Goal: Task Accomplishment & Management: Manage account settings

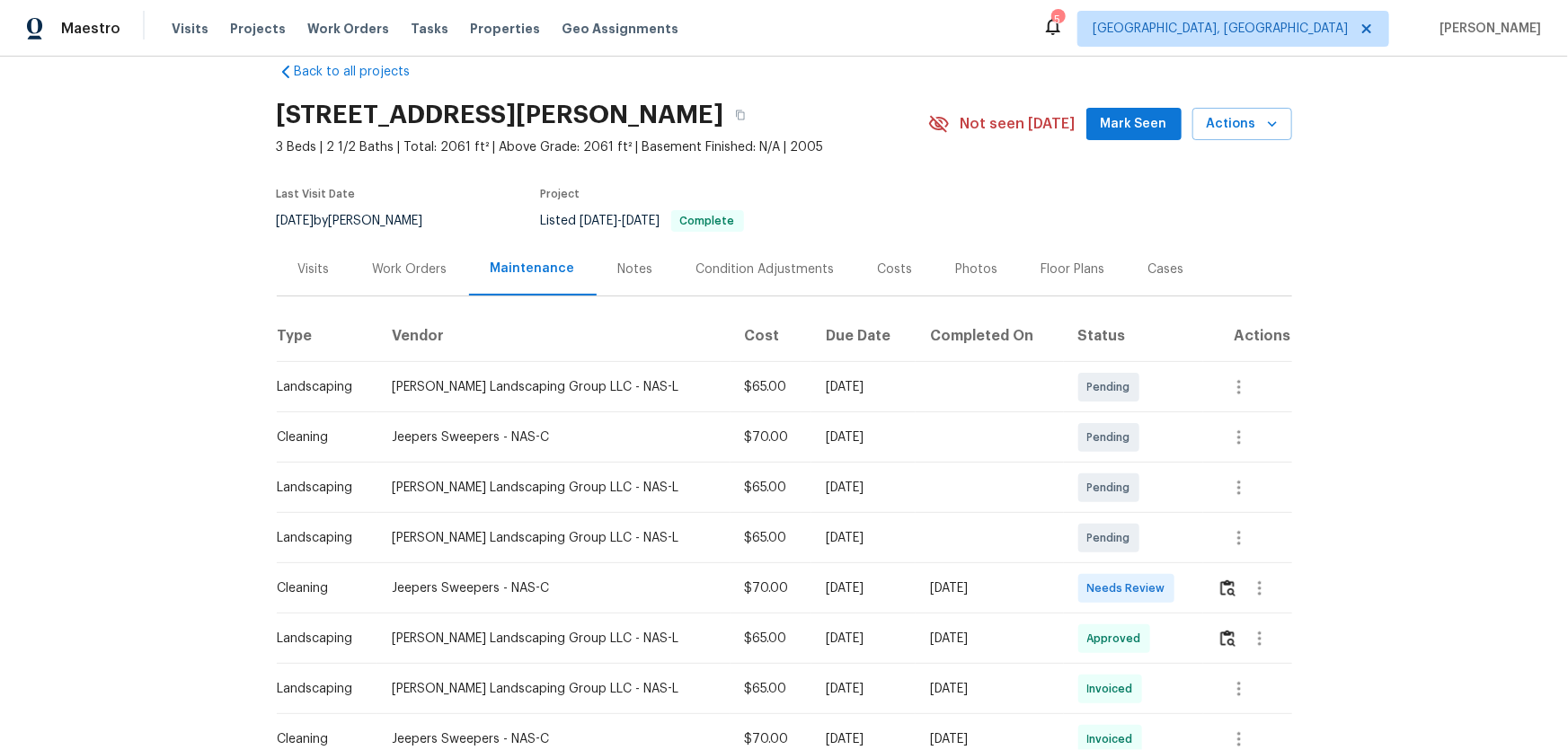
scroll to position [81, 0]
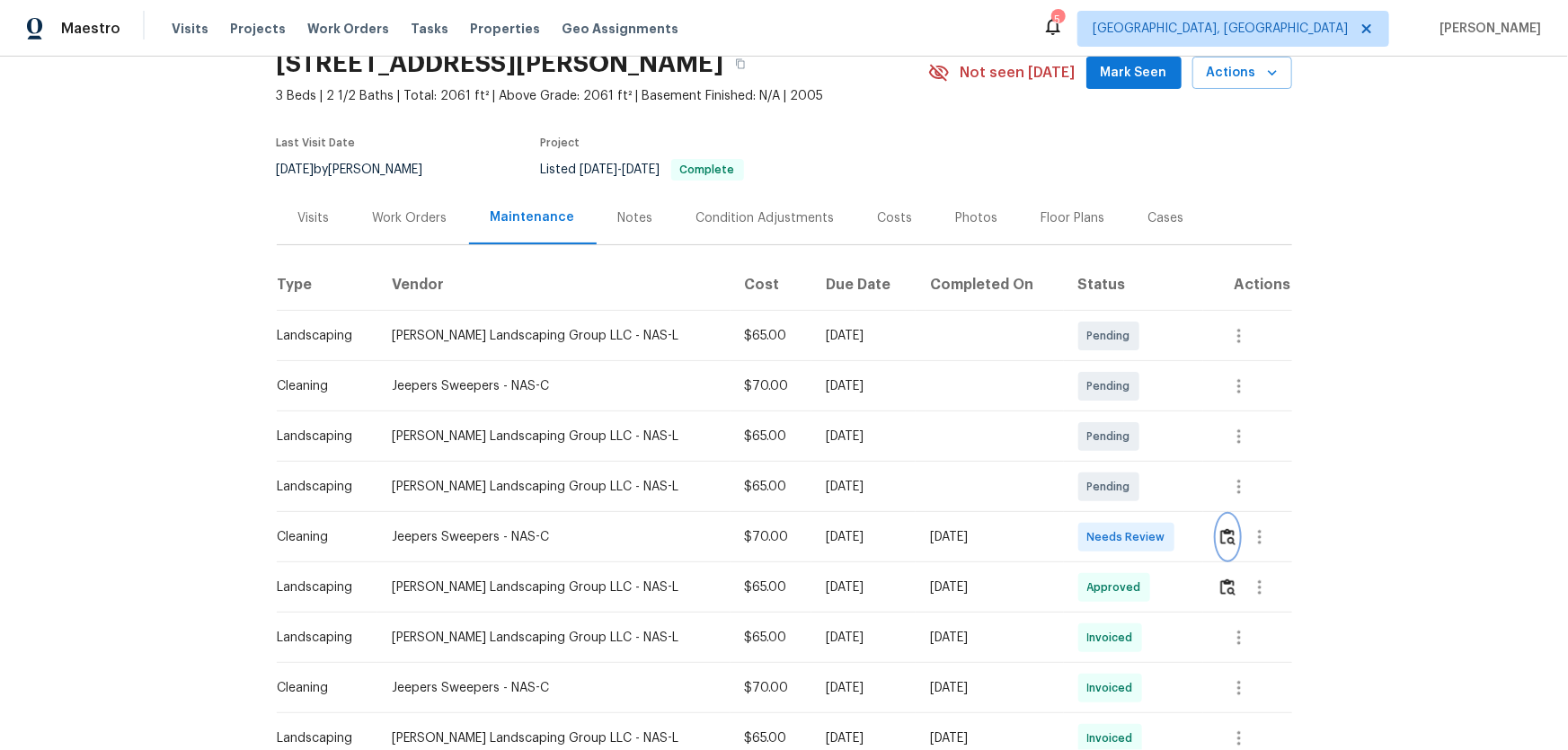
click at [1115, 495] on img "button" at bounding box center [1227, 536] width 15 height 17
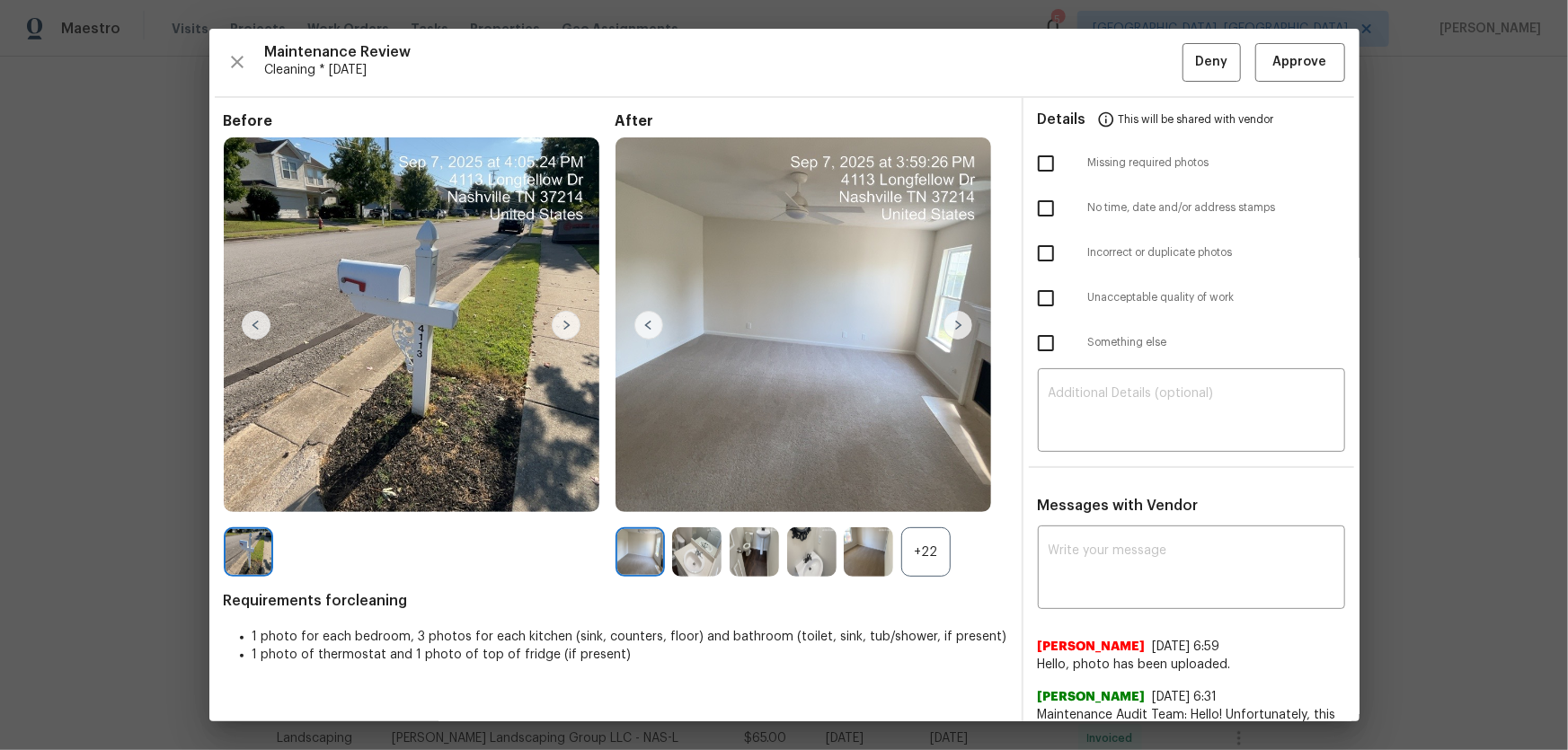
click at [906, 495] on div "+22" at bounding box center [926, 552] width 49 height 49
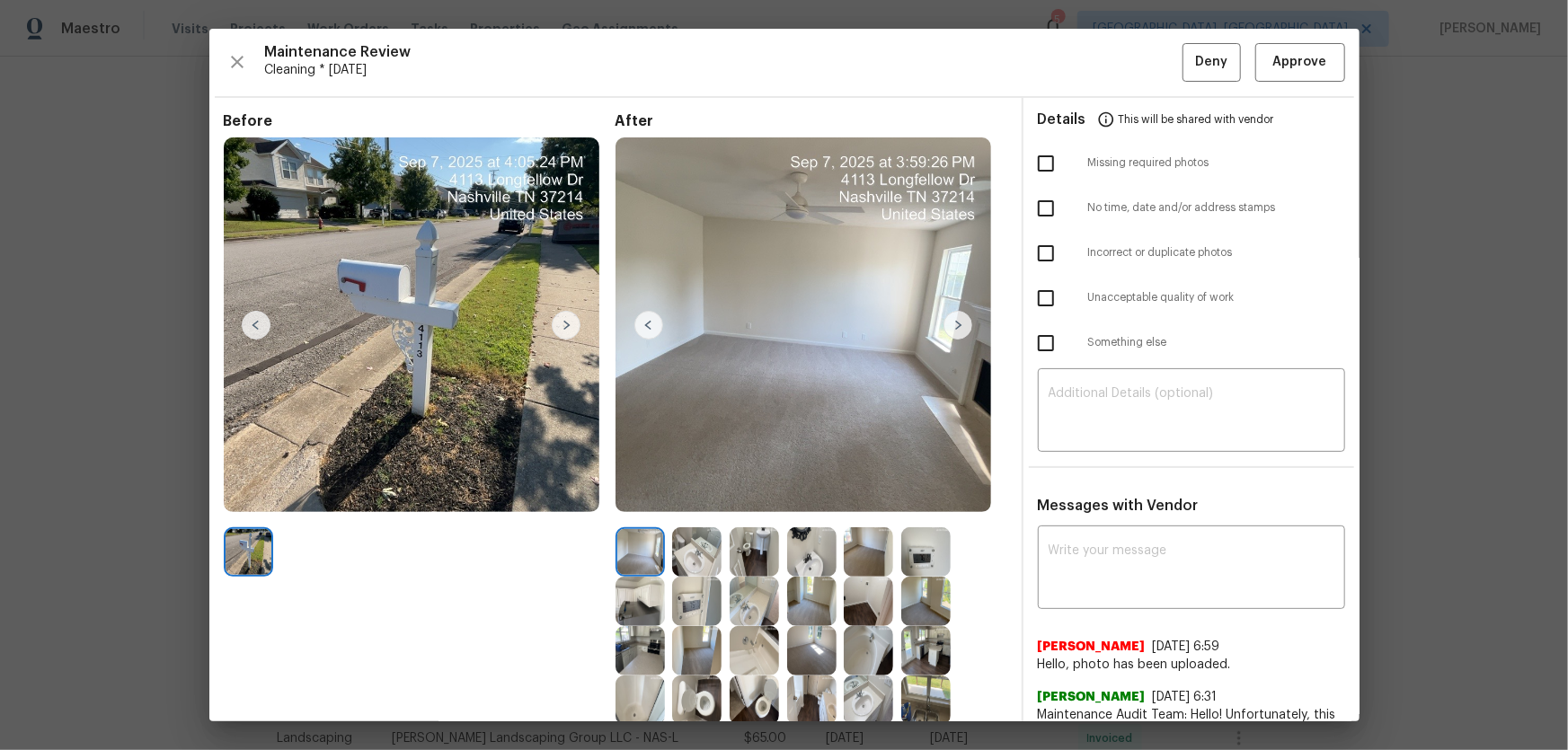
scroll to position [163, 0]
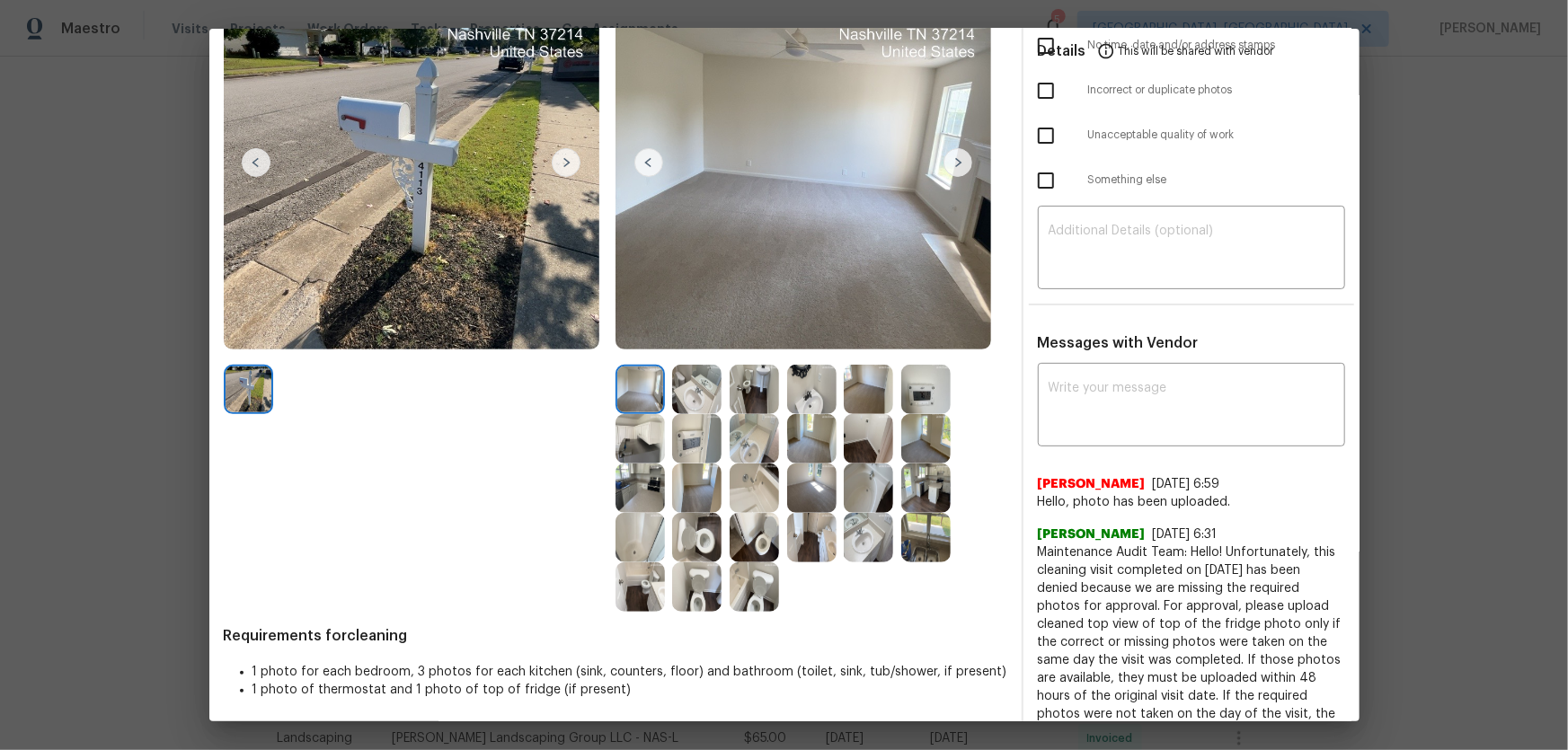
click at [690, 495] on img at bounding box center [697, 537] width 49 height 49
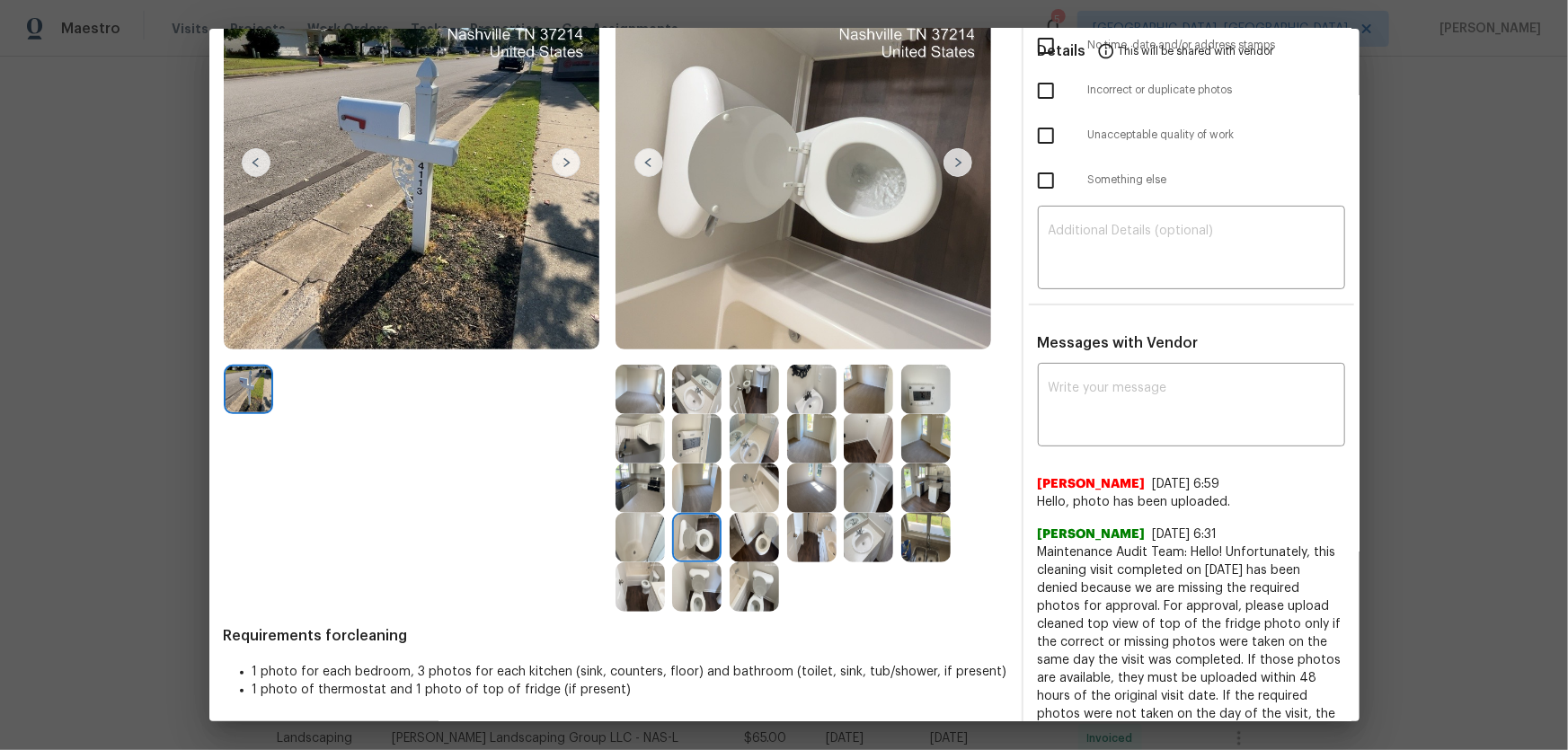
click at [692, 495] on img at bounding box center [697, 586] width 49 height 49
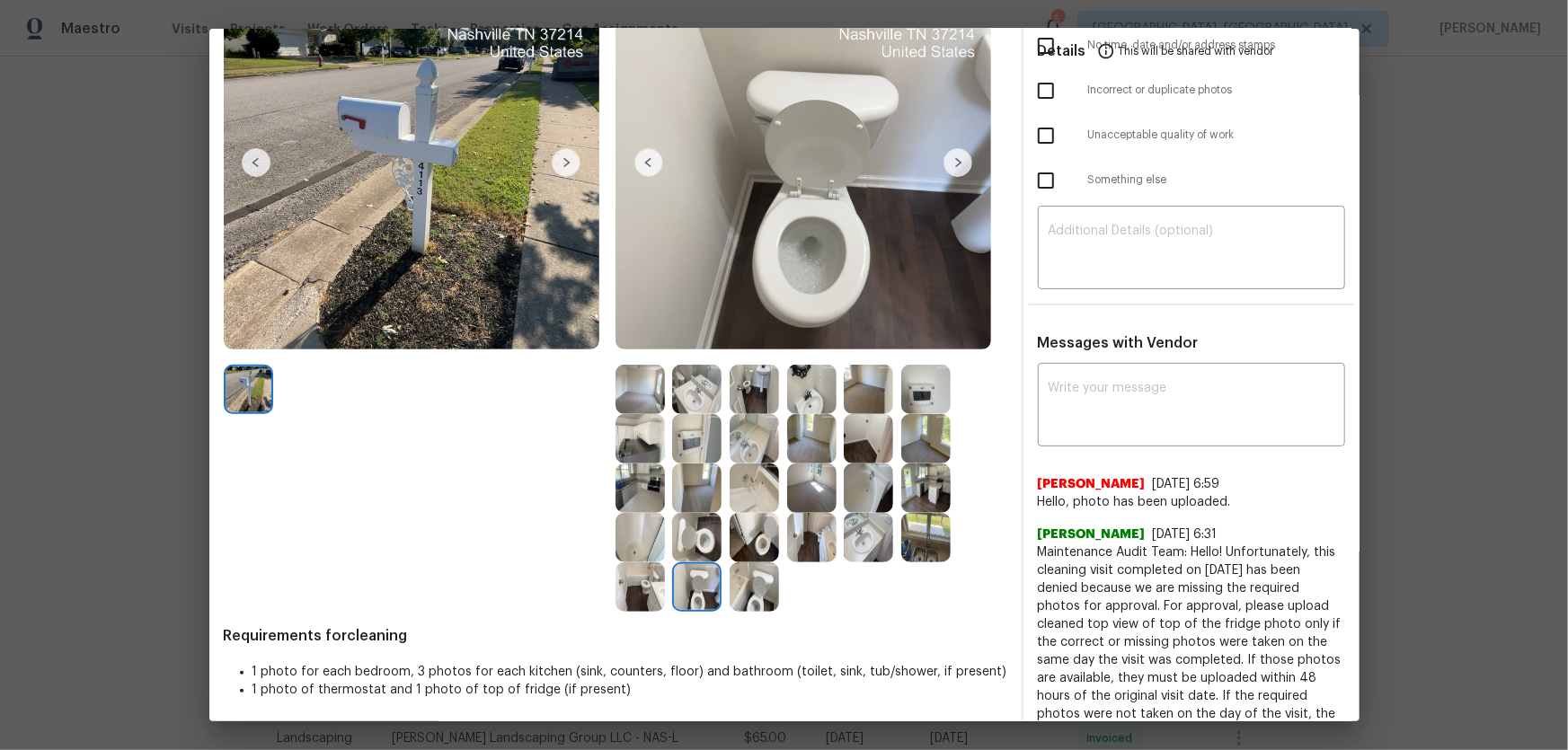
click at [735, 495] on img at bounding box center [754, 586] width 49 height 49
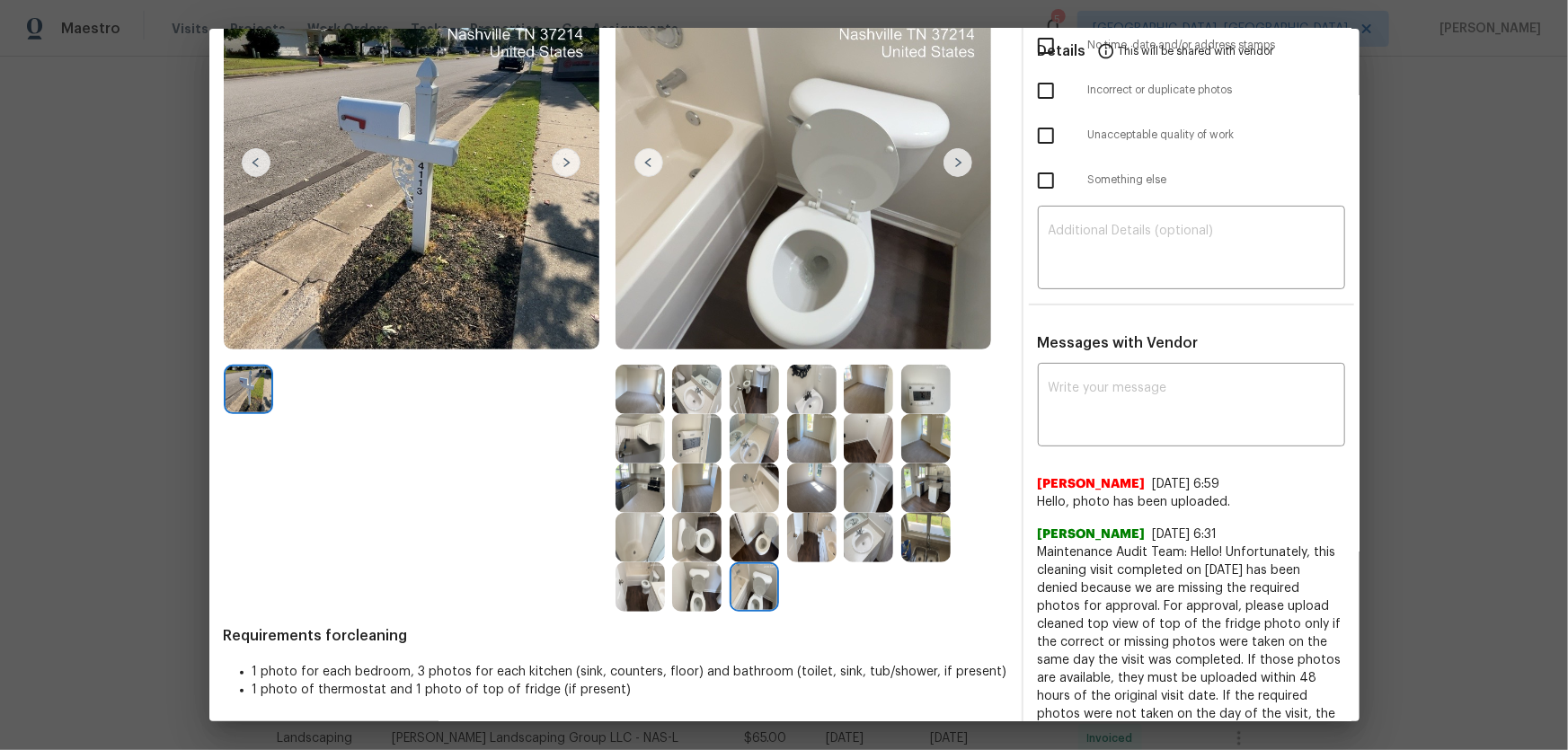
click at [743, 495] on img at bounding box center [754, 537] width 49 height 49
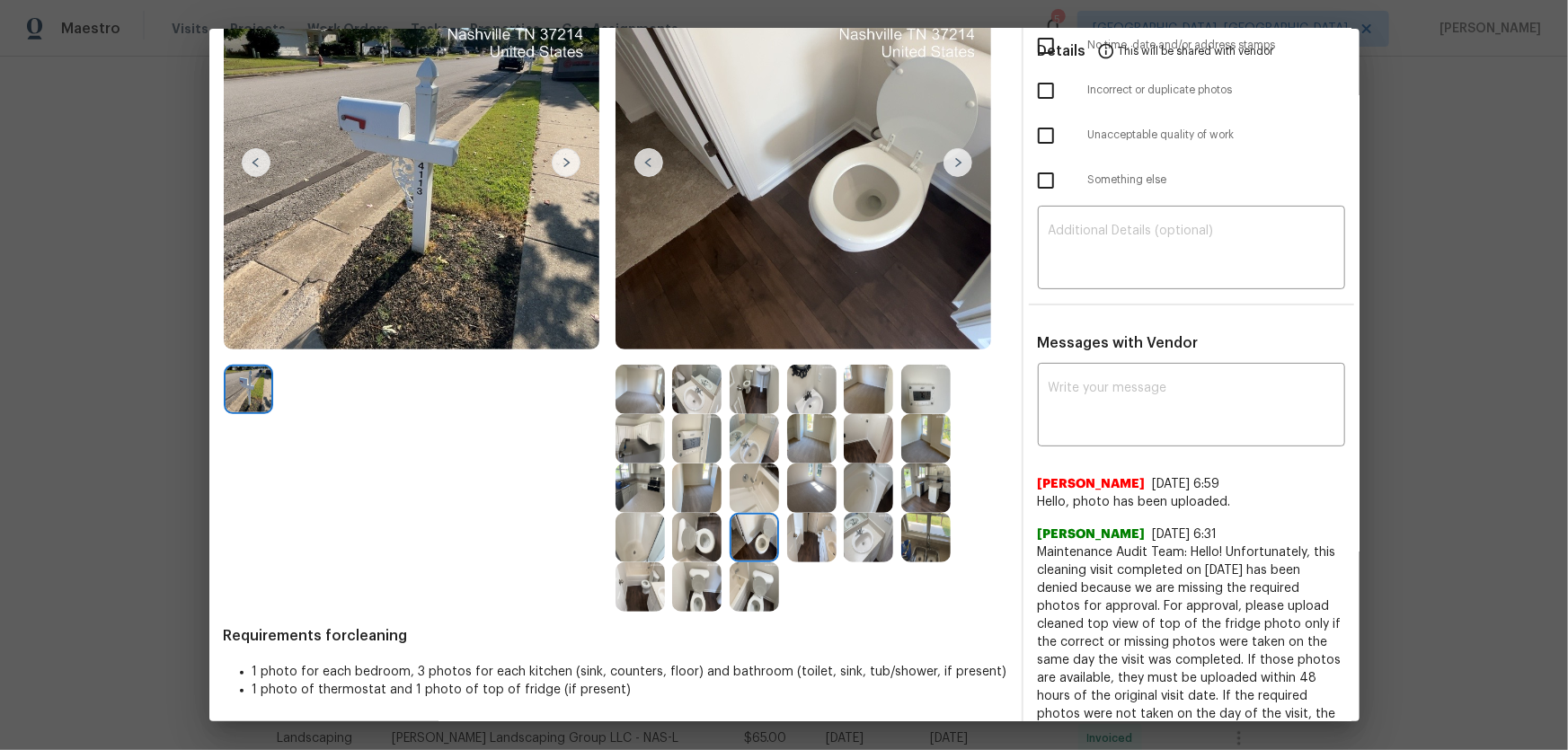
click at [836, 495] on div at bounding box center [816, 537] width 57 height 49
click at [846, 495] on img at bounding box center [869, 537] width 49 height 49
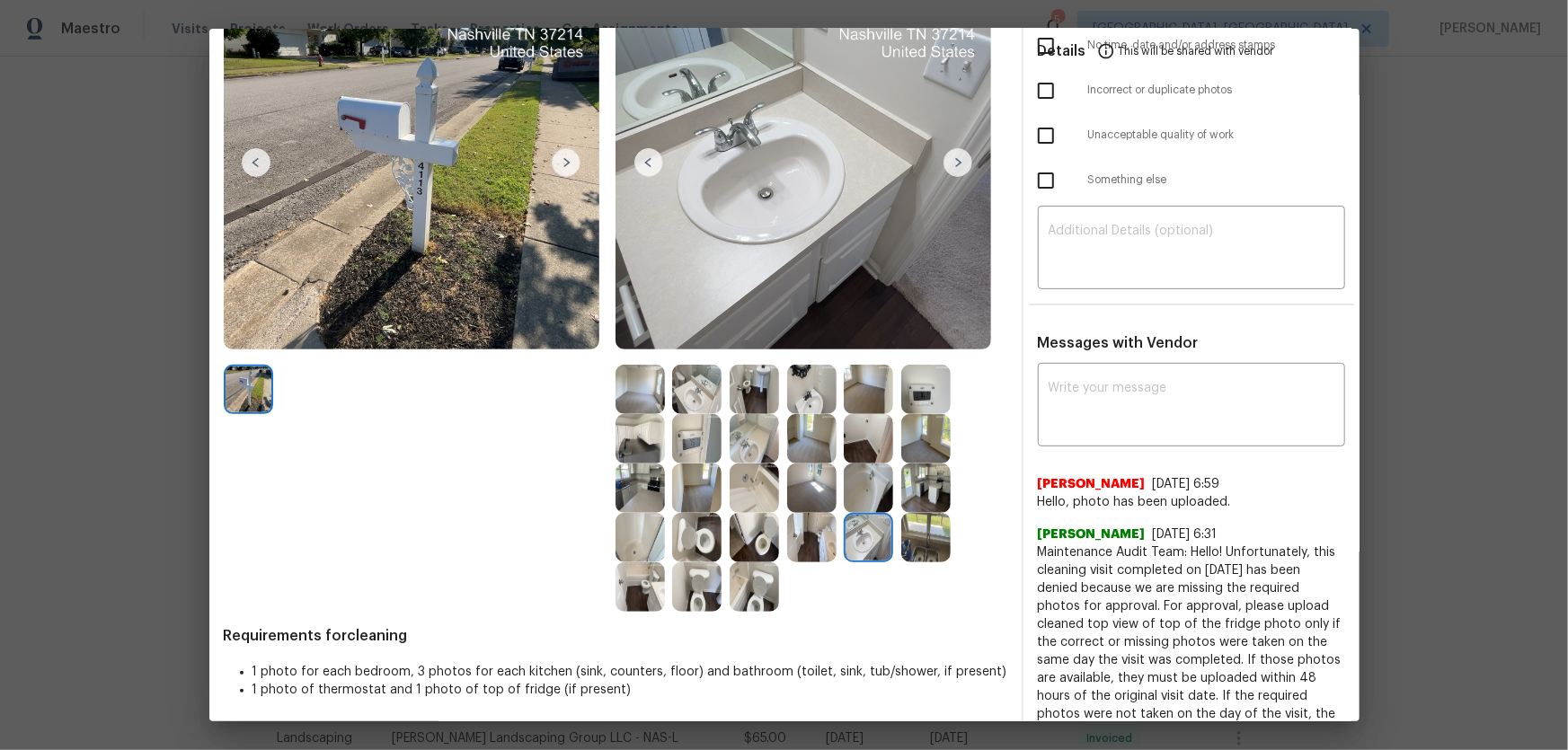
click at [752, 430] on img at bounding box center [754, 439] width 49 height 49
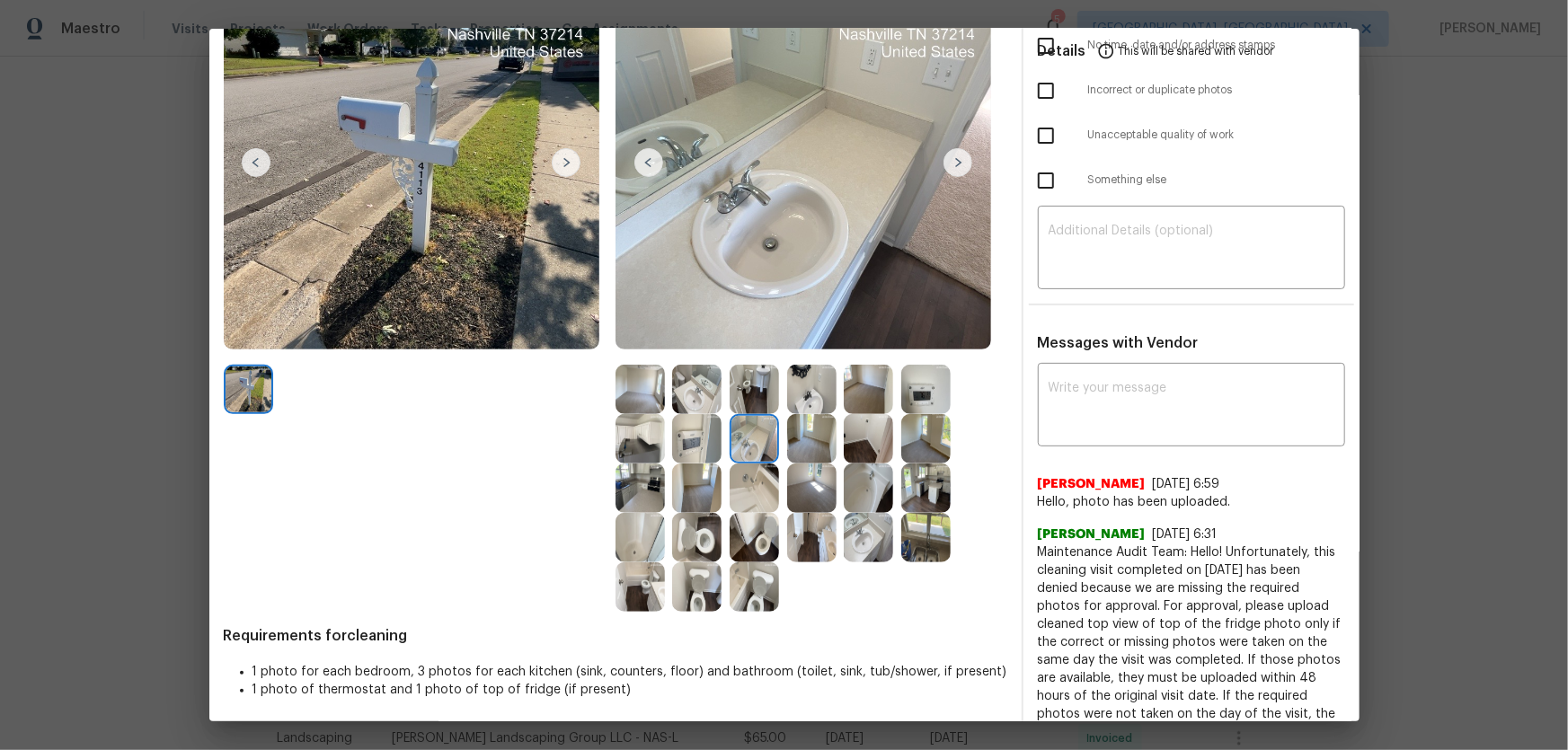
click at [692, 389] on img at bounding box center [697, 389] width 49 height 49
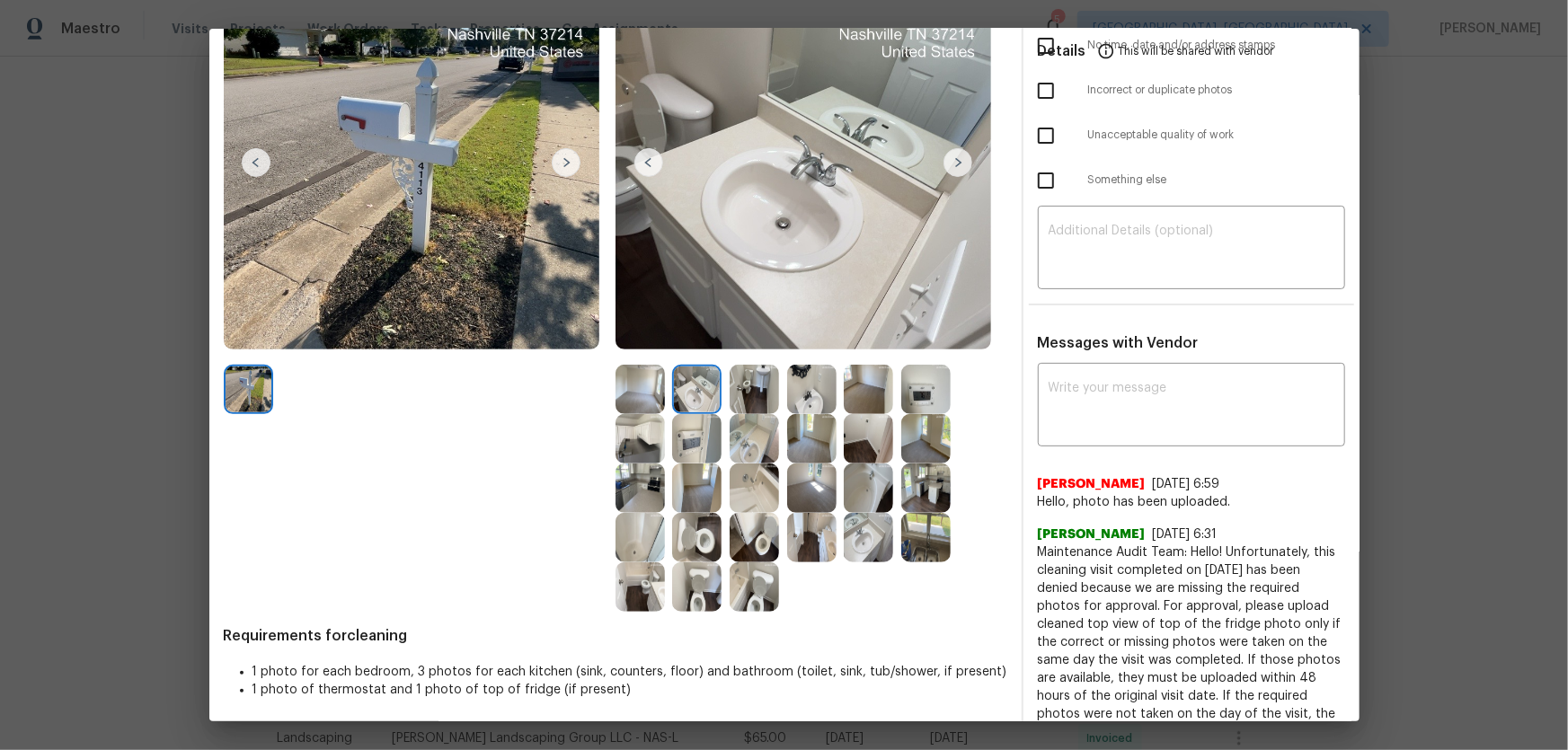
click at [757, 495] on img at bounding box center [754, 488] width 49 height 49
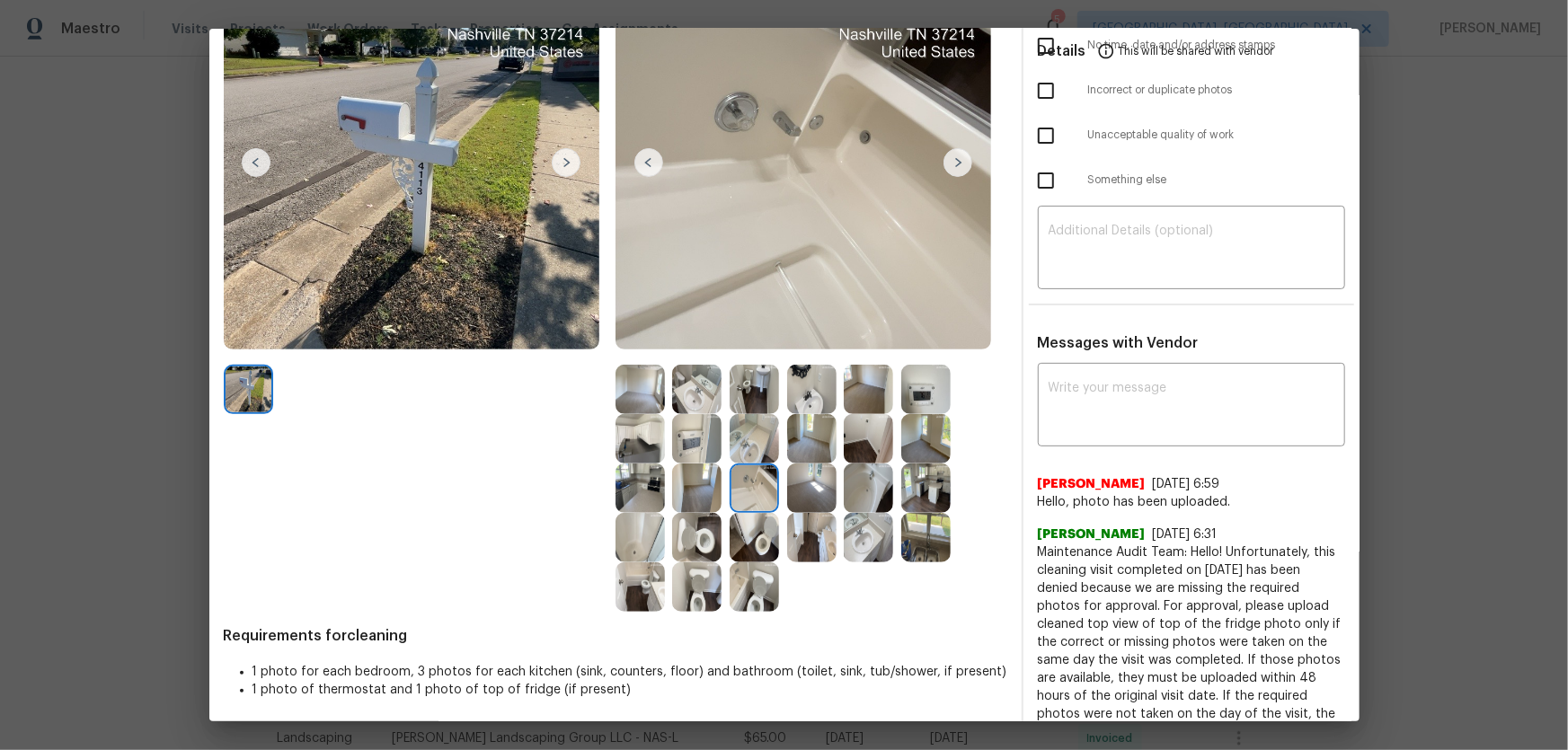
click at [864, 495] on img at bounding box center [869, 488] width 49 height 49
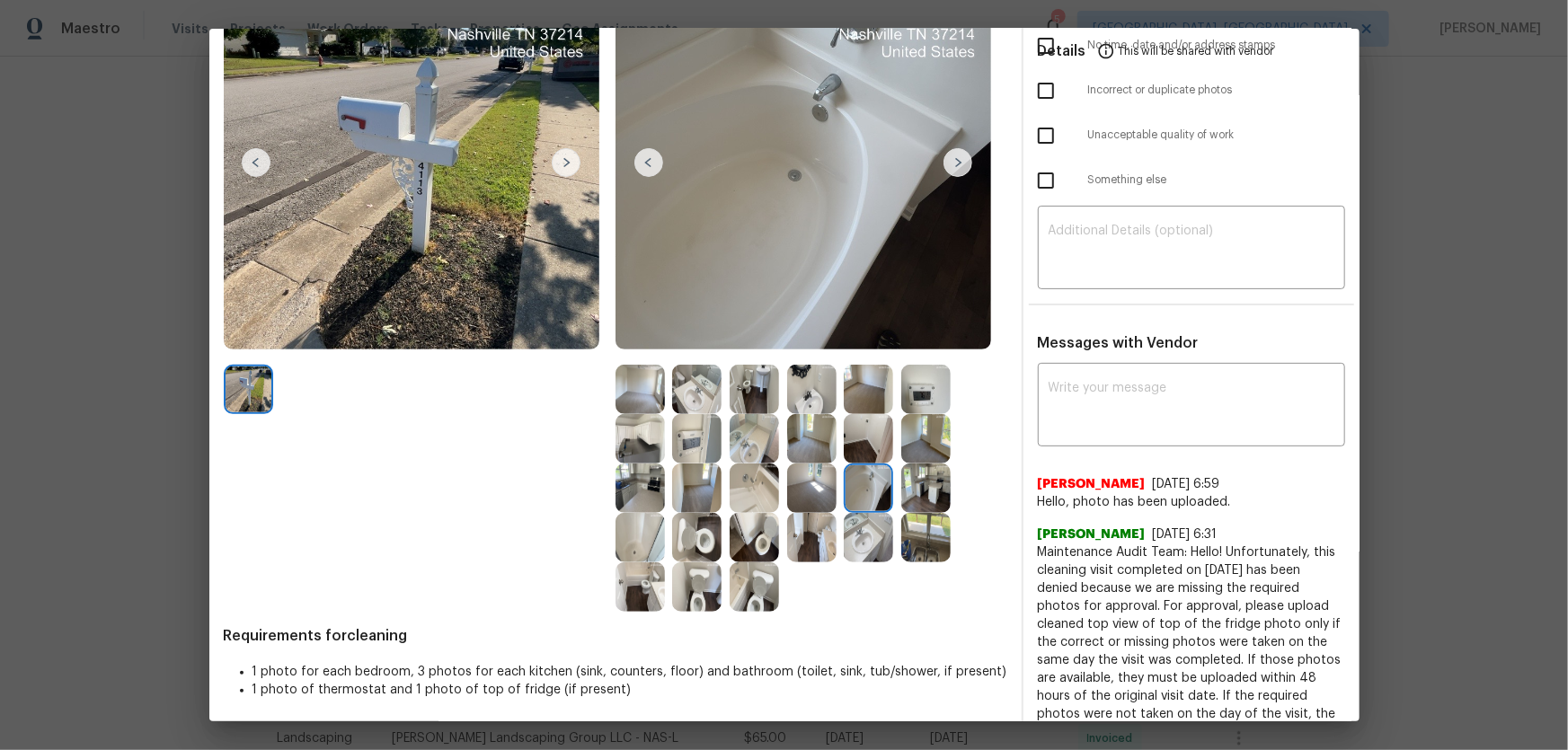
click at [918, 495] on div at bounding box center [811, 488] width 392 height 247
click at [925, 495] on img at bounding box center [926, 488] width 49 height 49
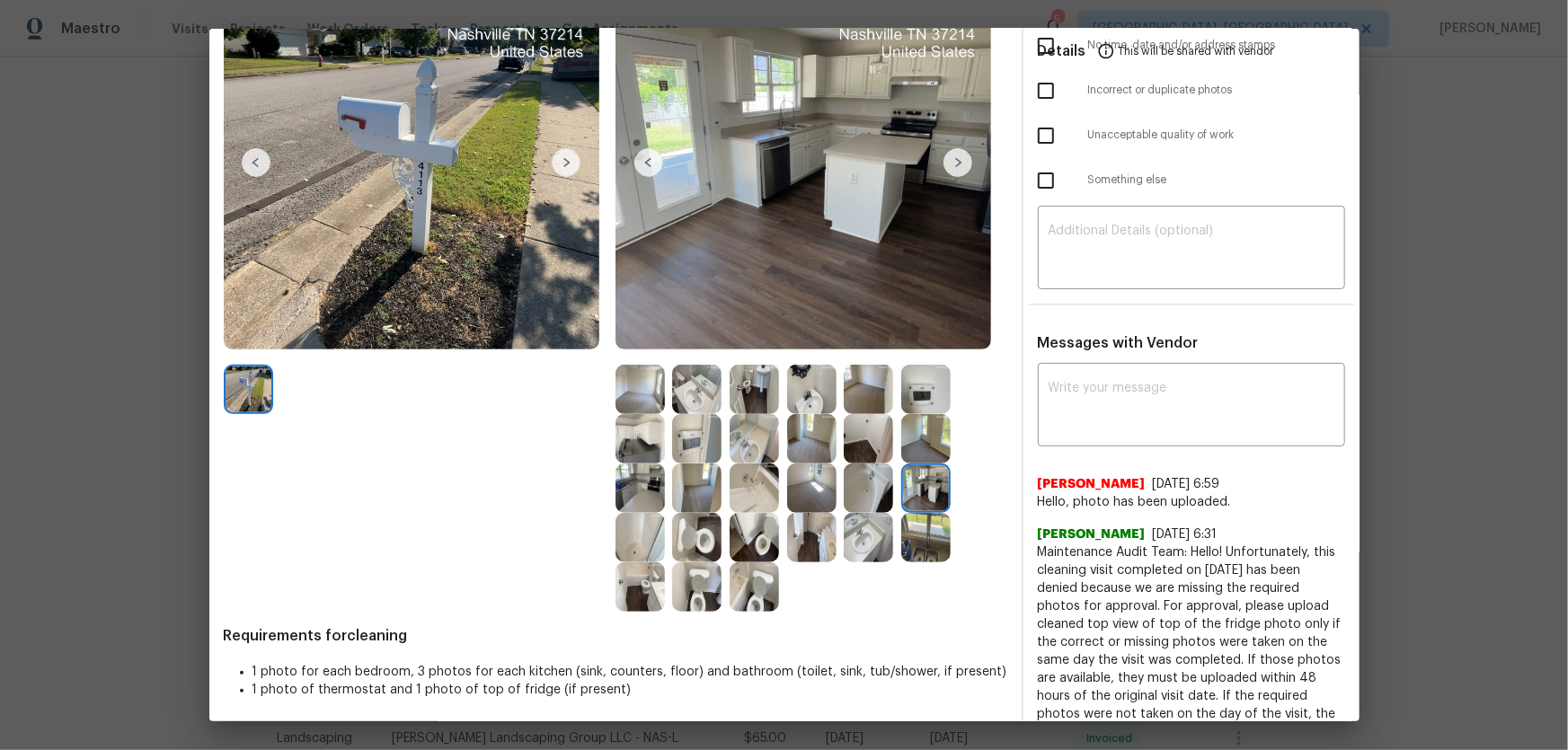
click at [912, 495] on img at bounding box center [926, 537] width 49 height 49
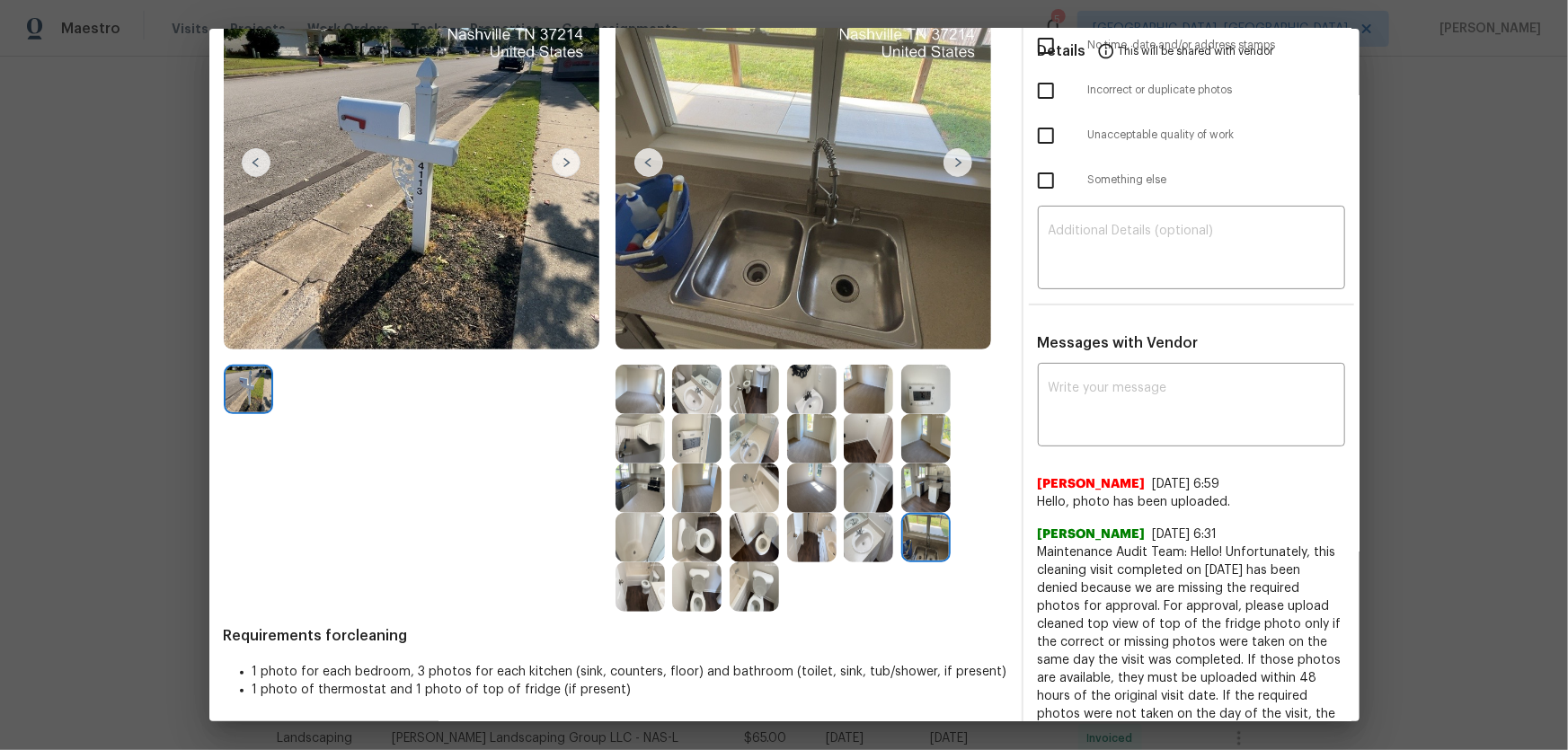
click at [643, 495] on img at bounding box center [640, 537] width 49 height 49
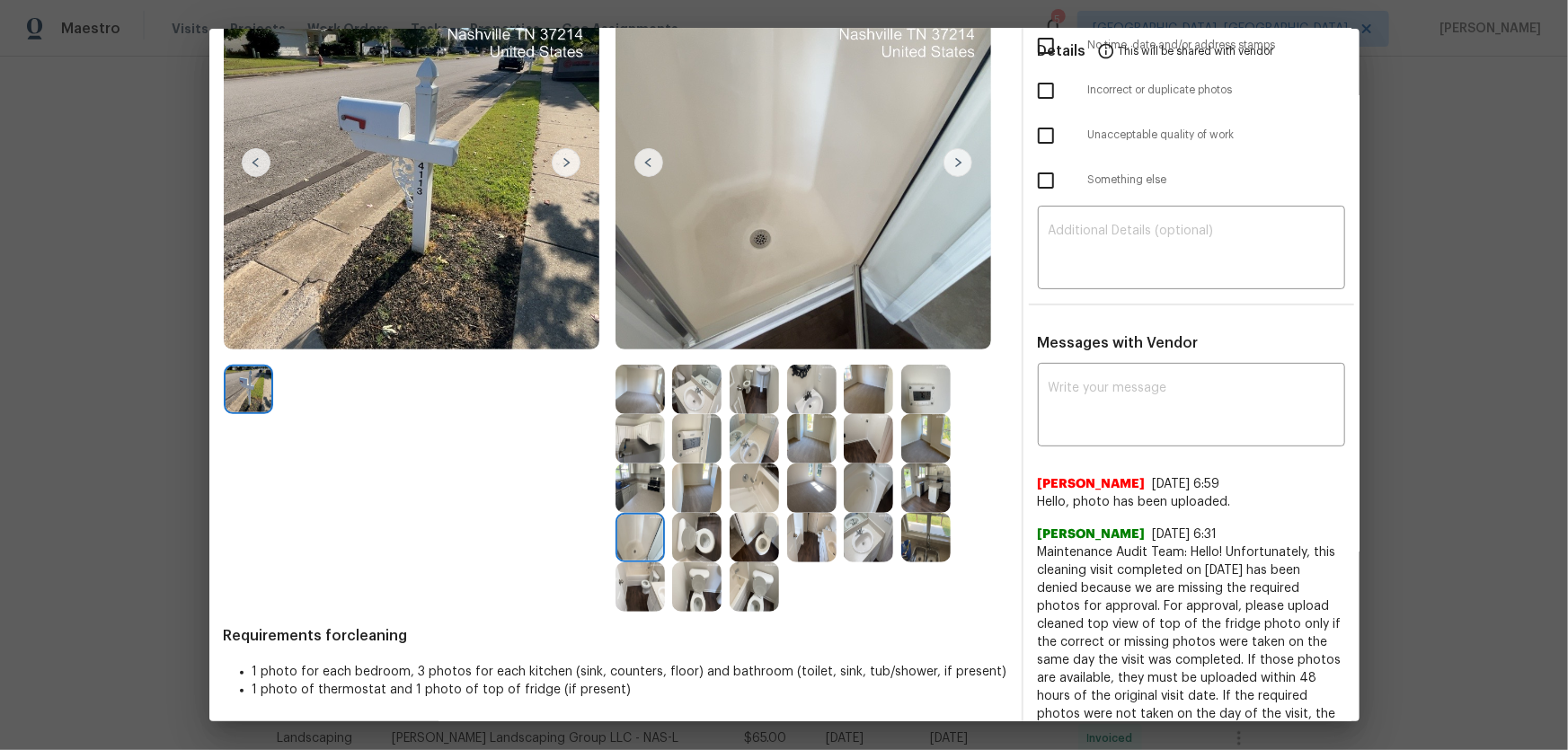
click at [622, 430] on img at bounding box center [640, 439] width 49 height 49
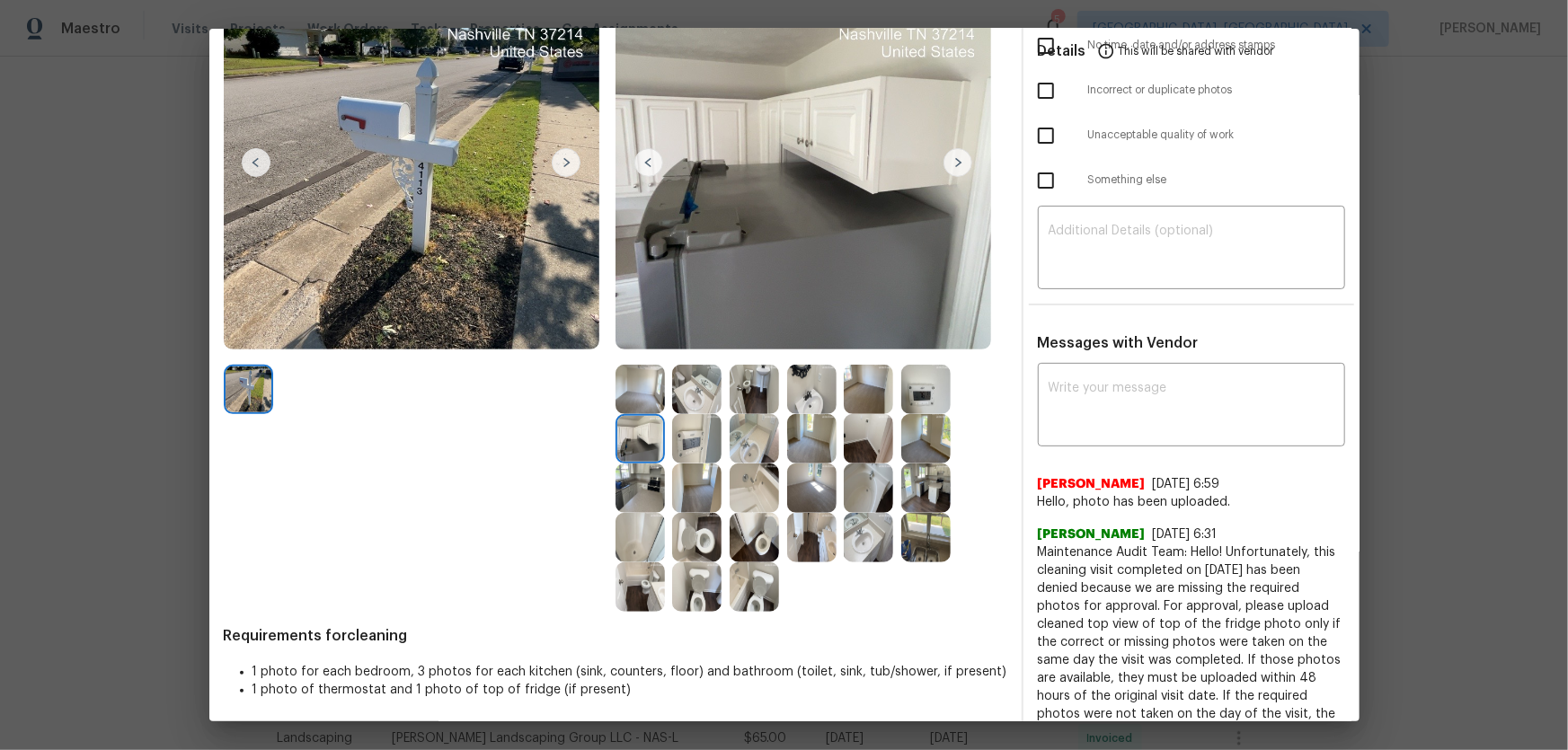
click at [673, 439] on img at bounding box center [697, 439] width 49 height 49
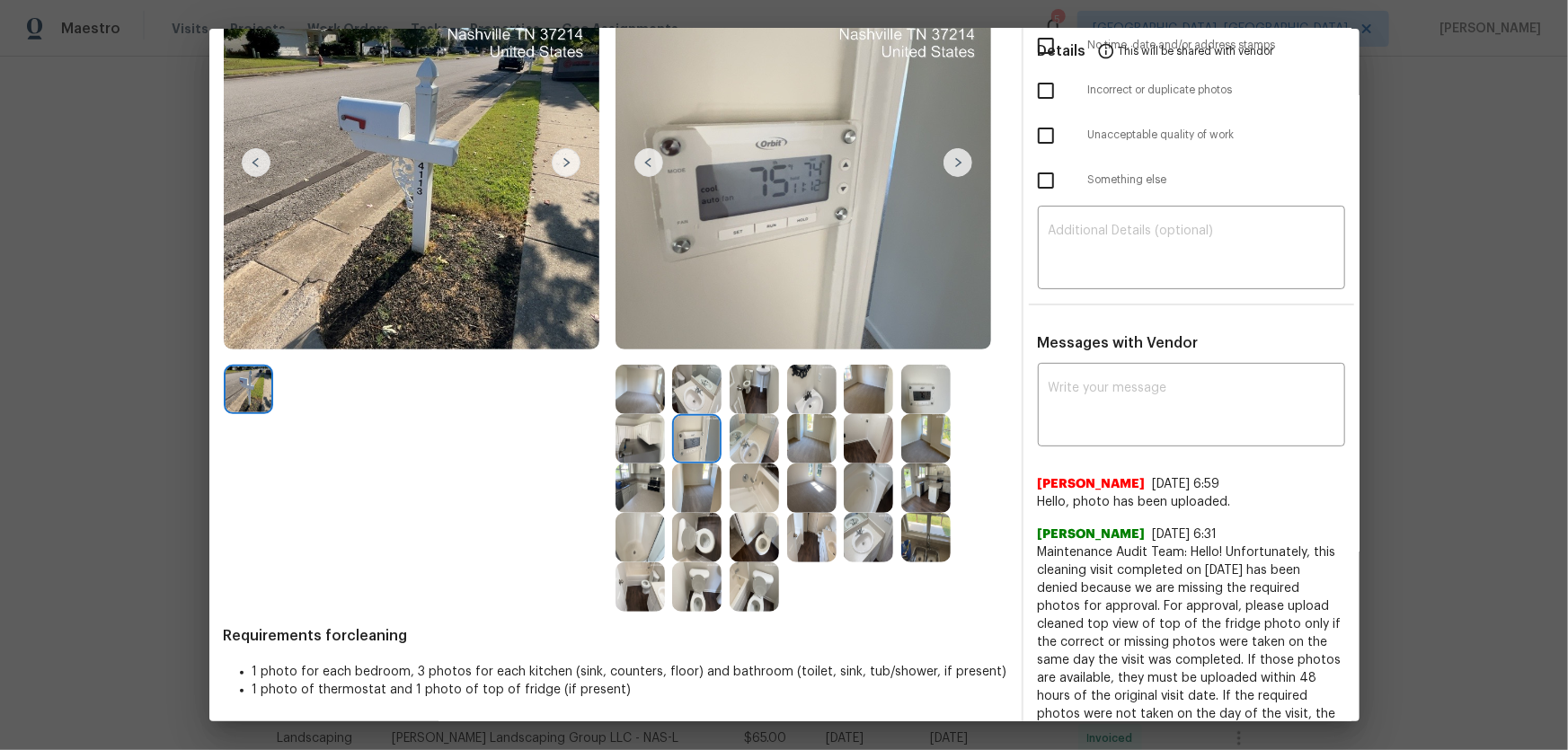
click at [682, 439] on img at bounding box center [697, 439] width 49 height 49
click at [686, 393] on img at bounding box center [697, 389] width 49 height 49
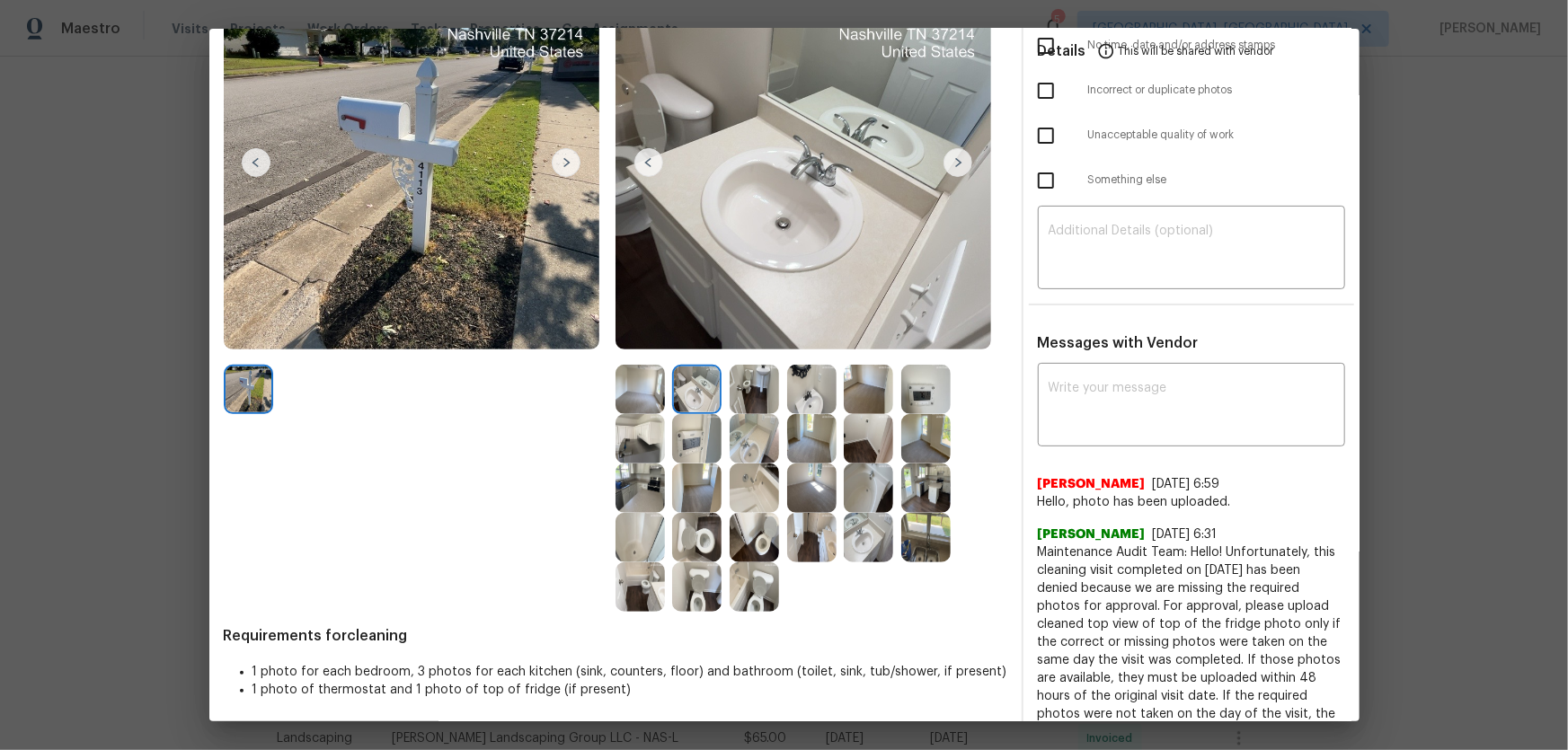
click at [652, 393] on img at bounding box center [640, 389] width 49 height 49
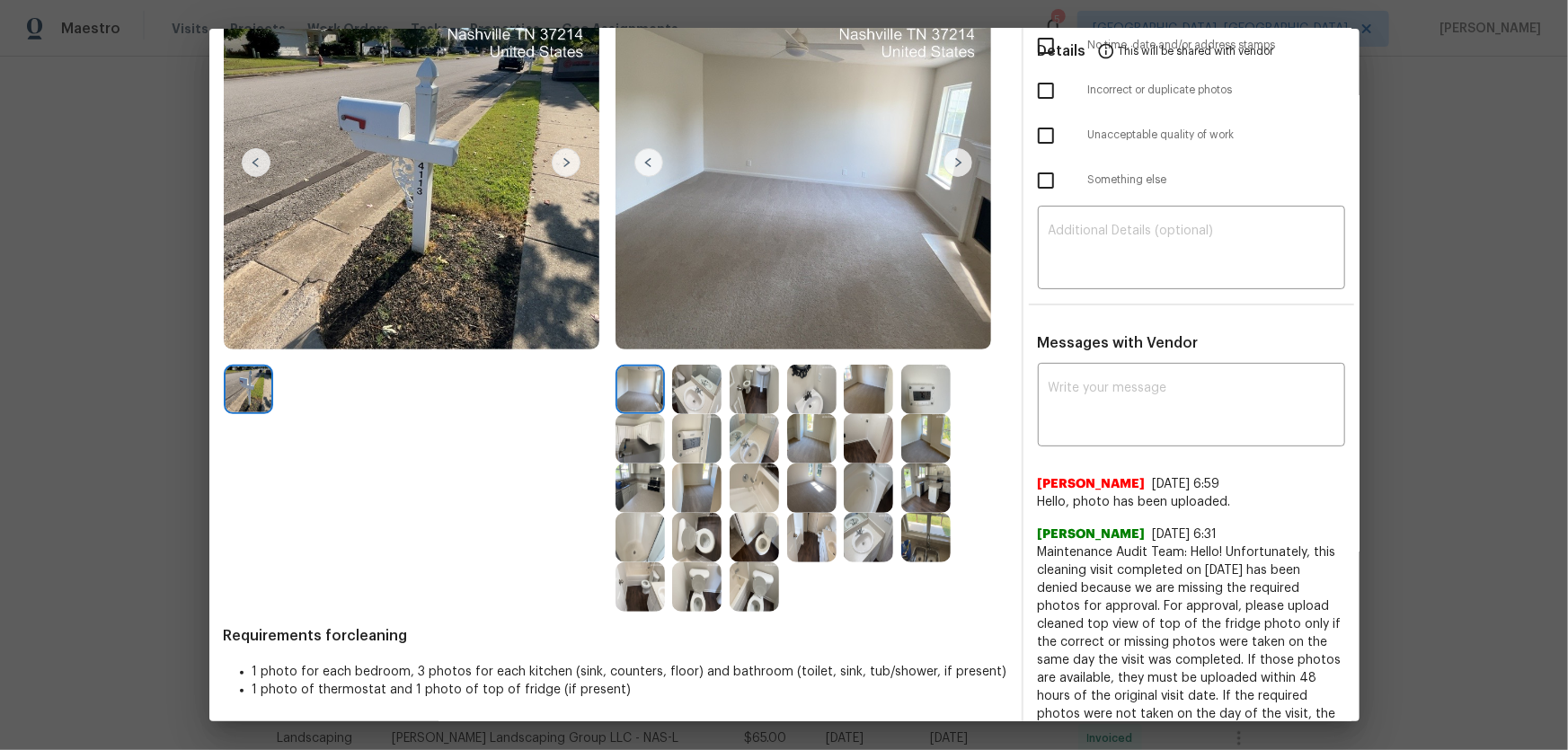
click at [814, 486] on img at bounding box center [812, 488] width 49 height 49
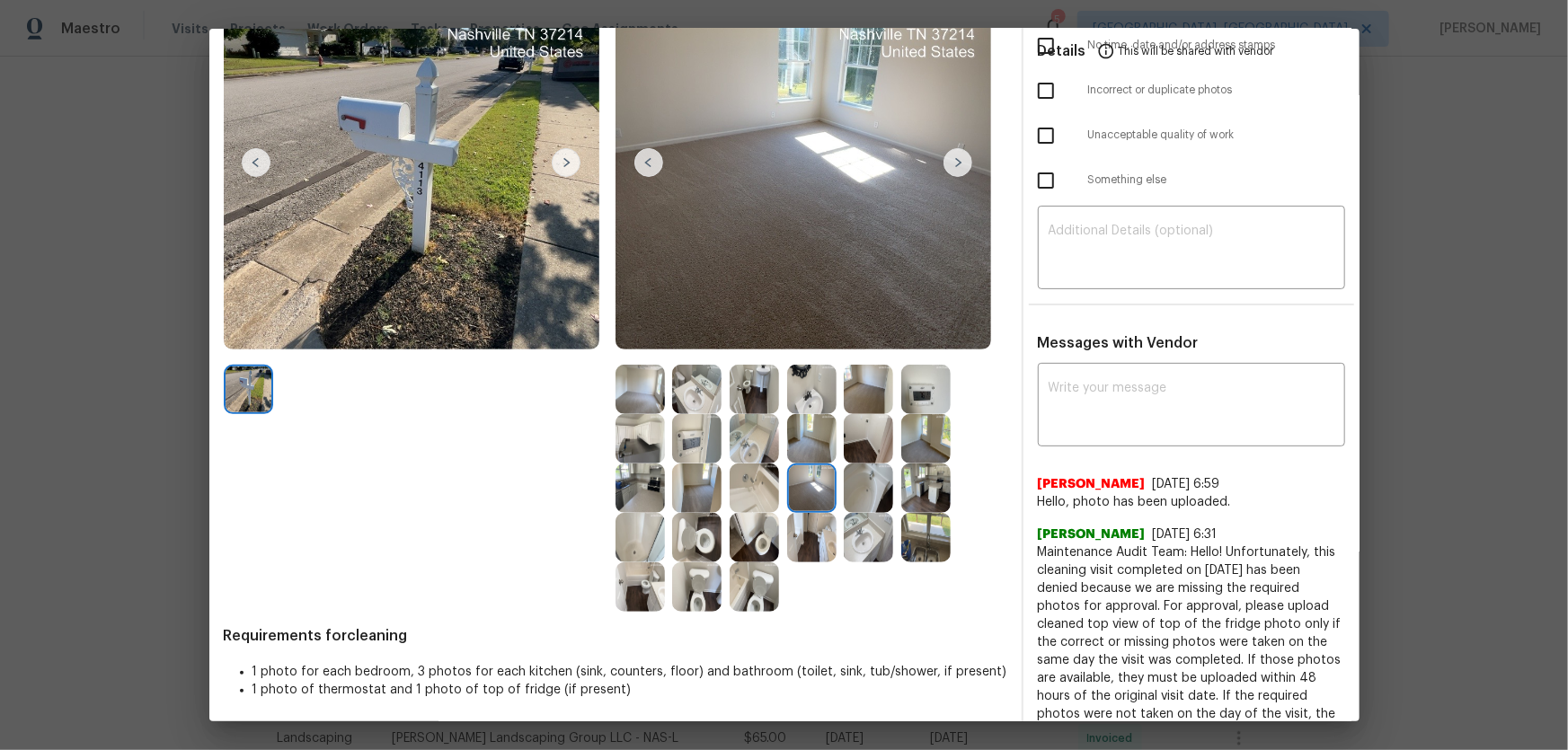
click at [698, 485] on img at bounding box center [697, 488] width 49 height 49
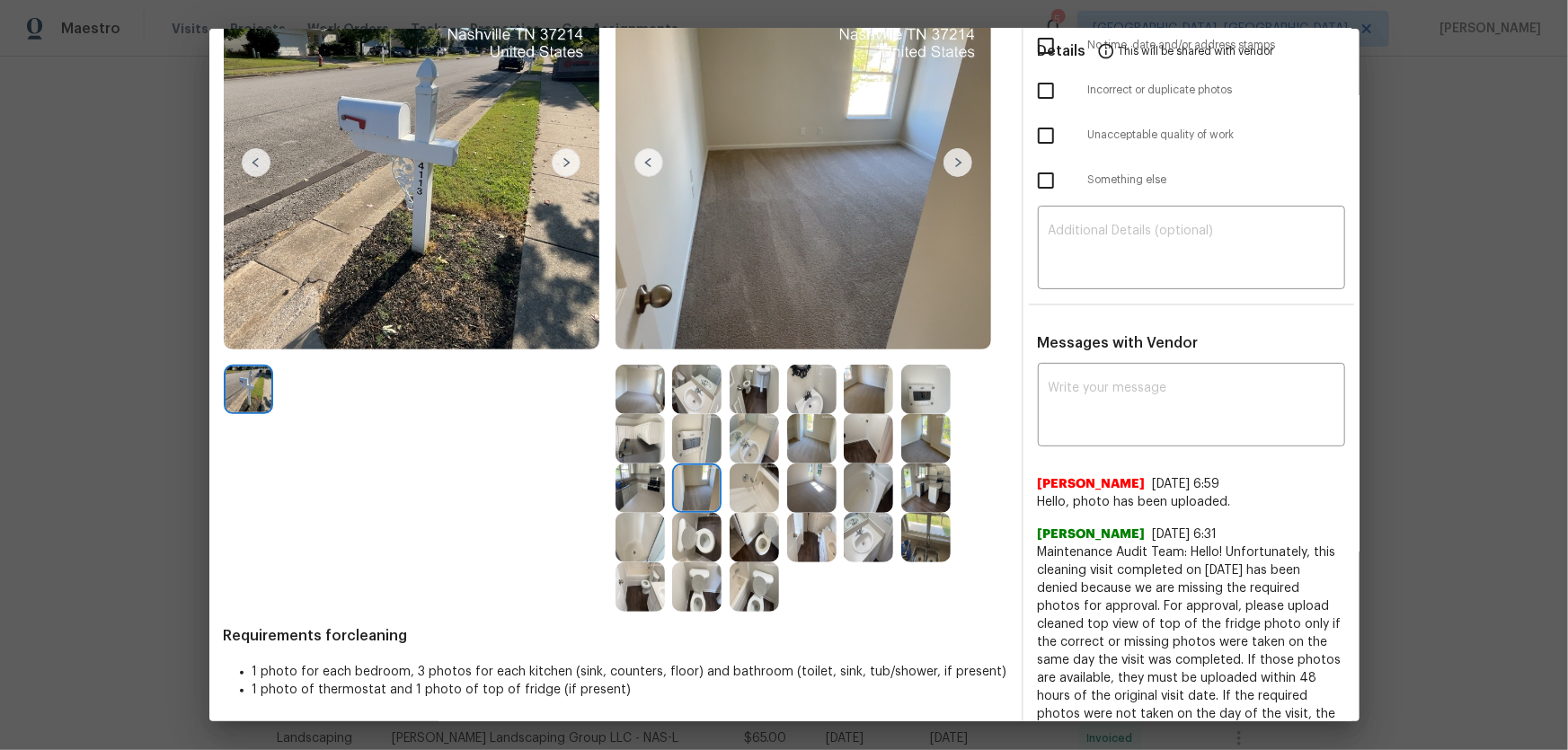
click at [693, 445] on img at bounding box center [697, 439] width 49 height 49
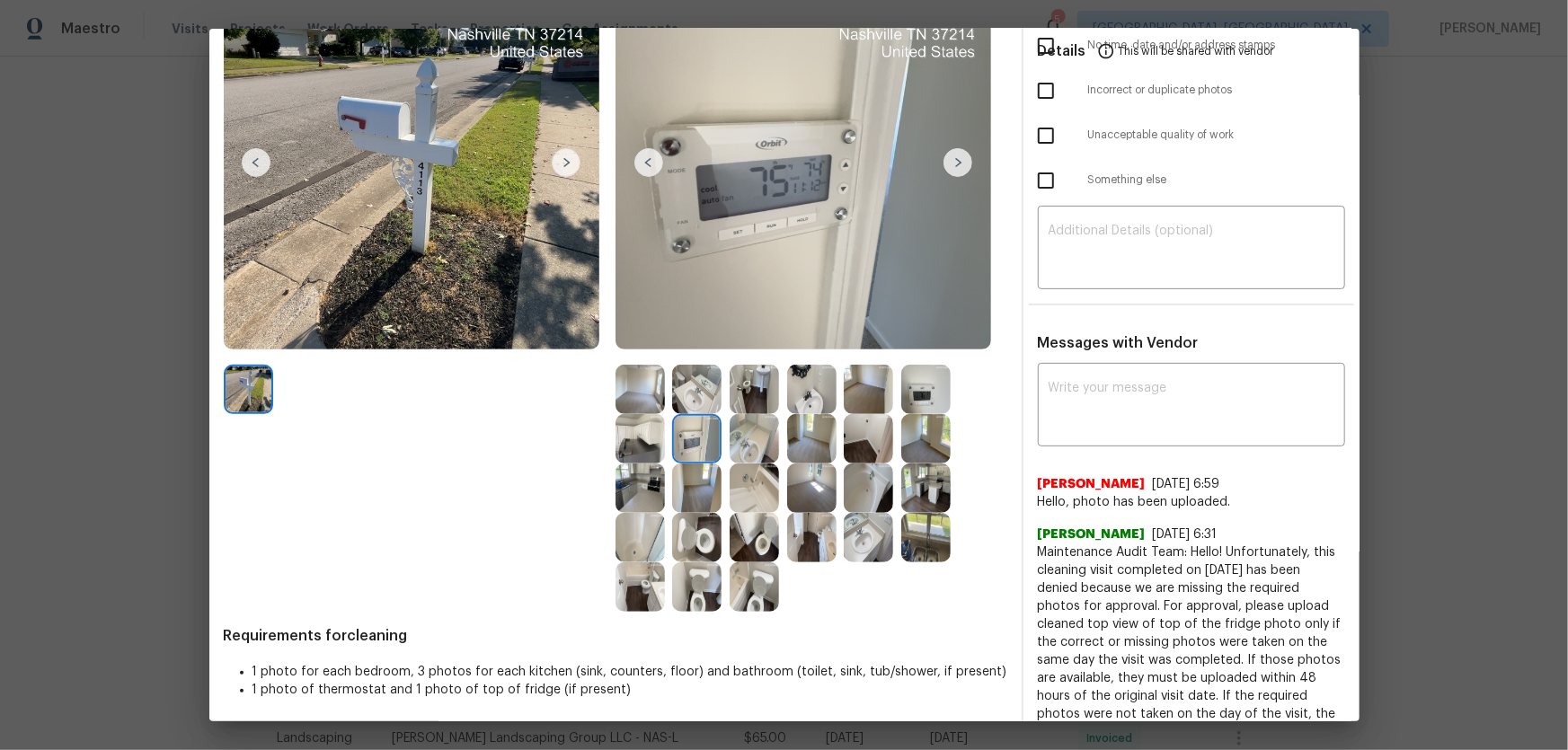
click at [751, 445] on img at bounding box center [754, 439] width 49 height 49
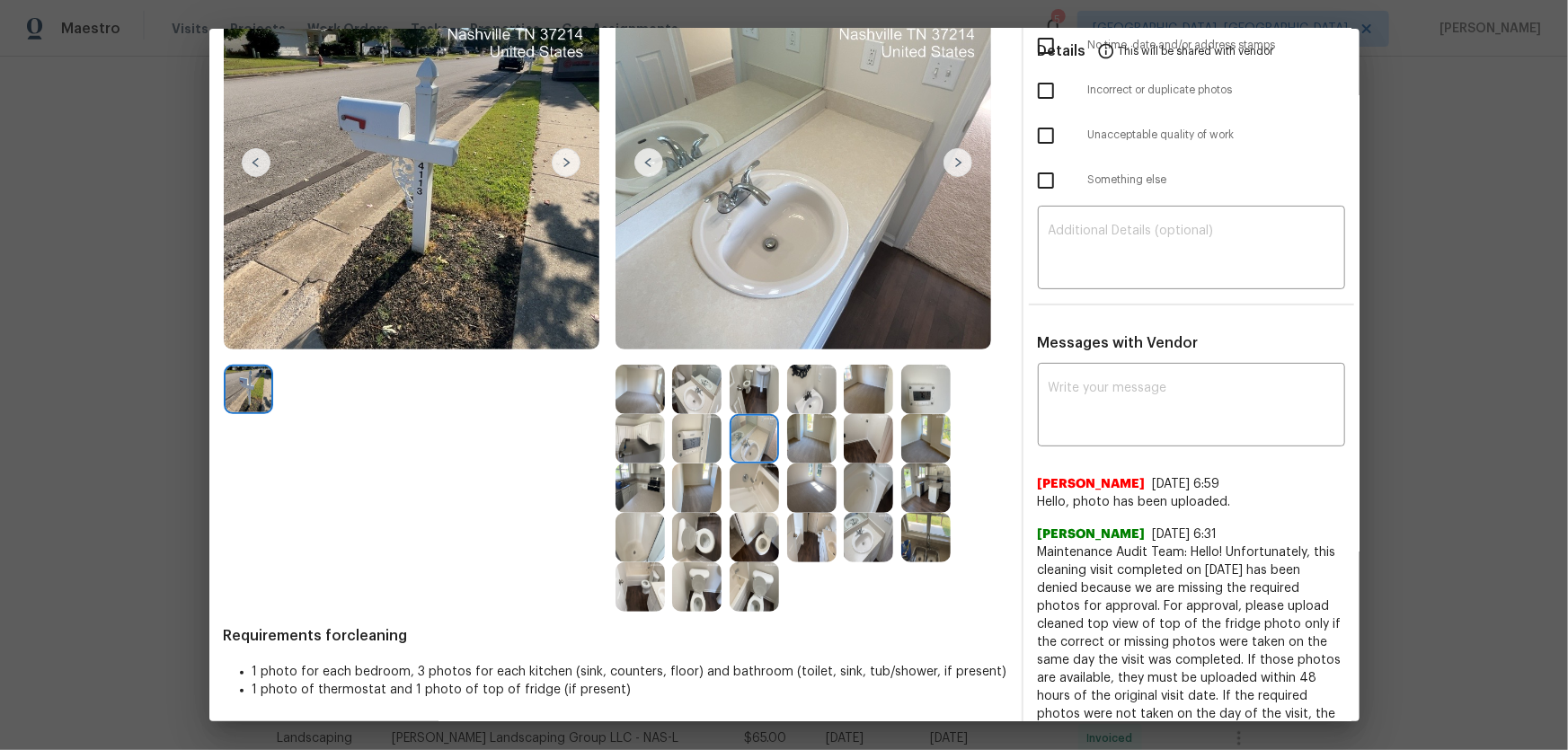
click at [817, 440] on img at bounding box center [812, 439] width 49 height 49
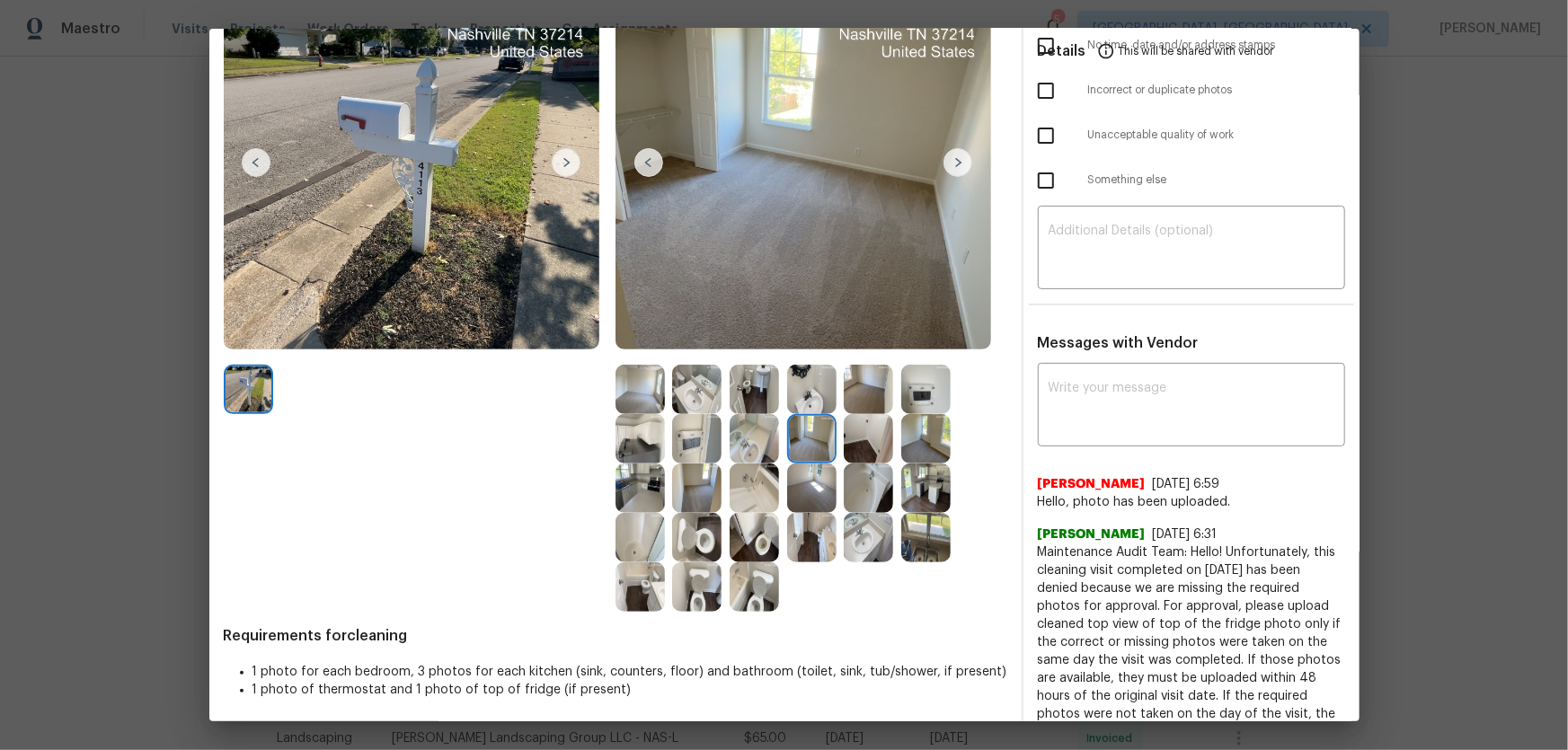
click at [813, 394] on img at bounding box center [812, 389] width 49 height 49
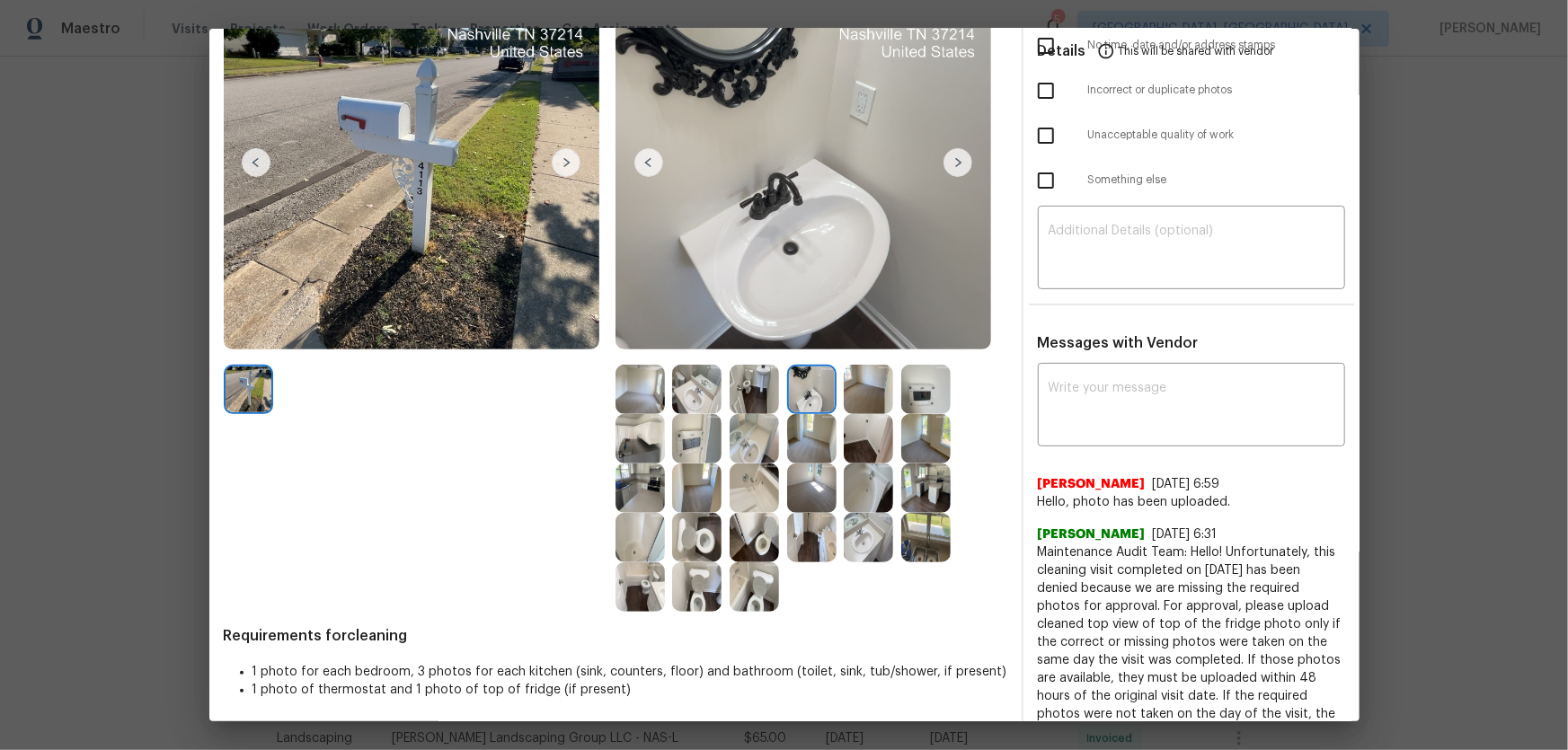
click at [856, 394] on img at bounding box center [869, 389] width 49 height 49
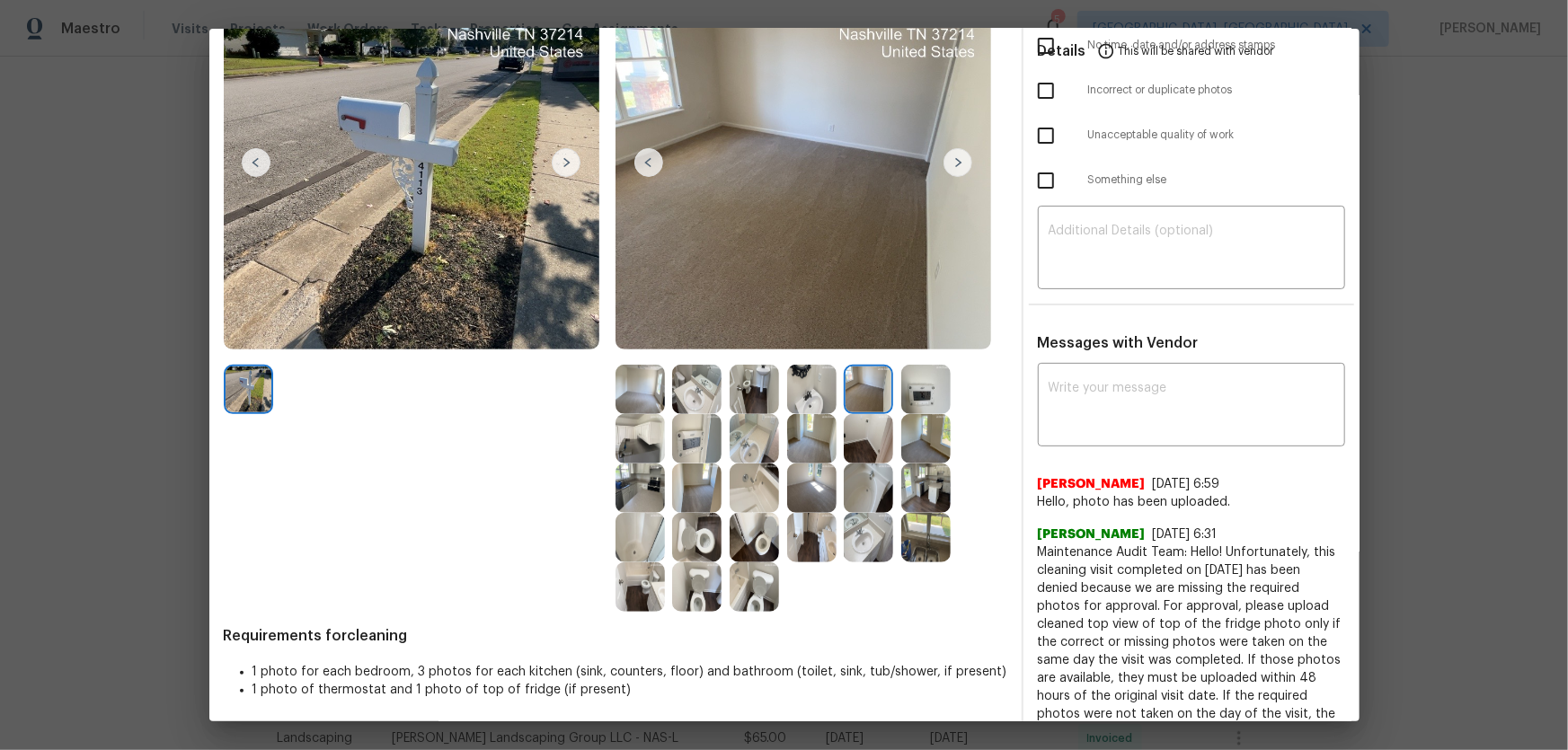
click at [909, 392] on img at bounding box center [926, 389] width 49 height 49
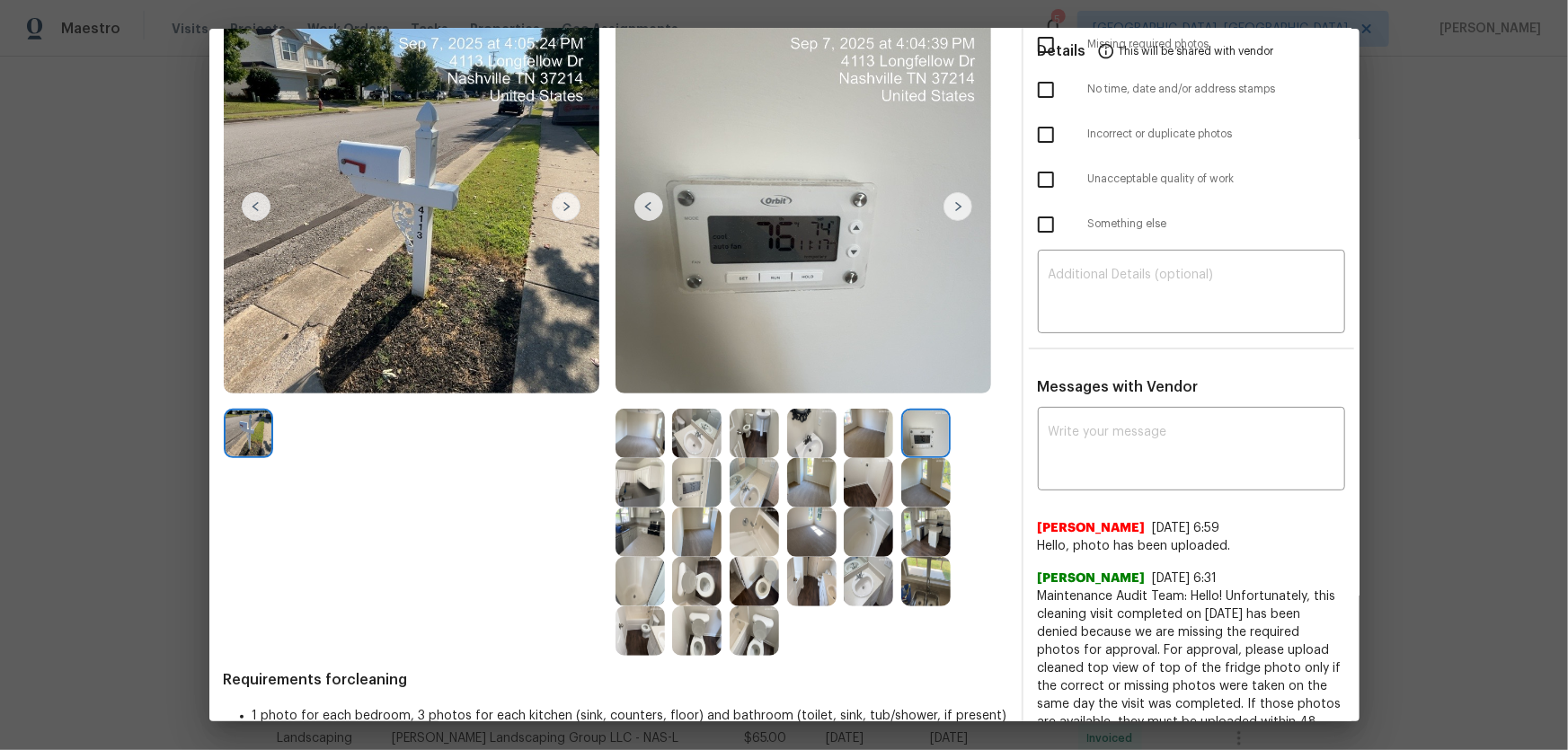
scroll to position [0, 0]
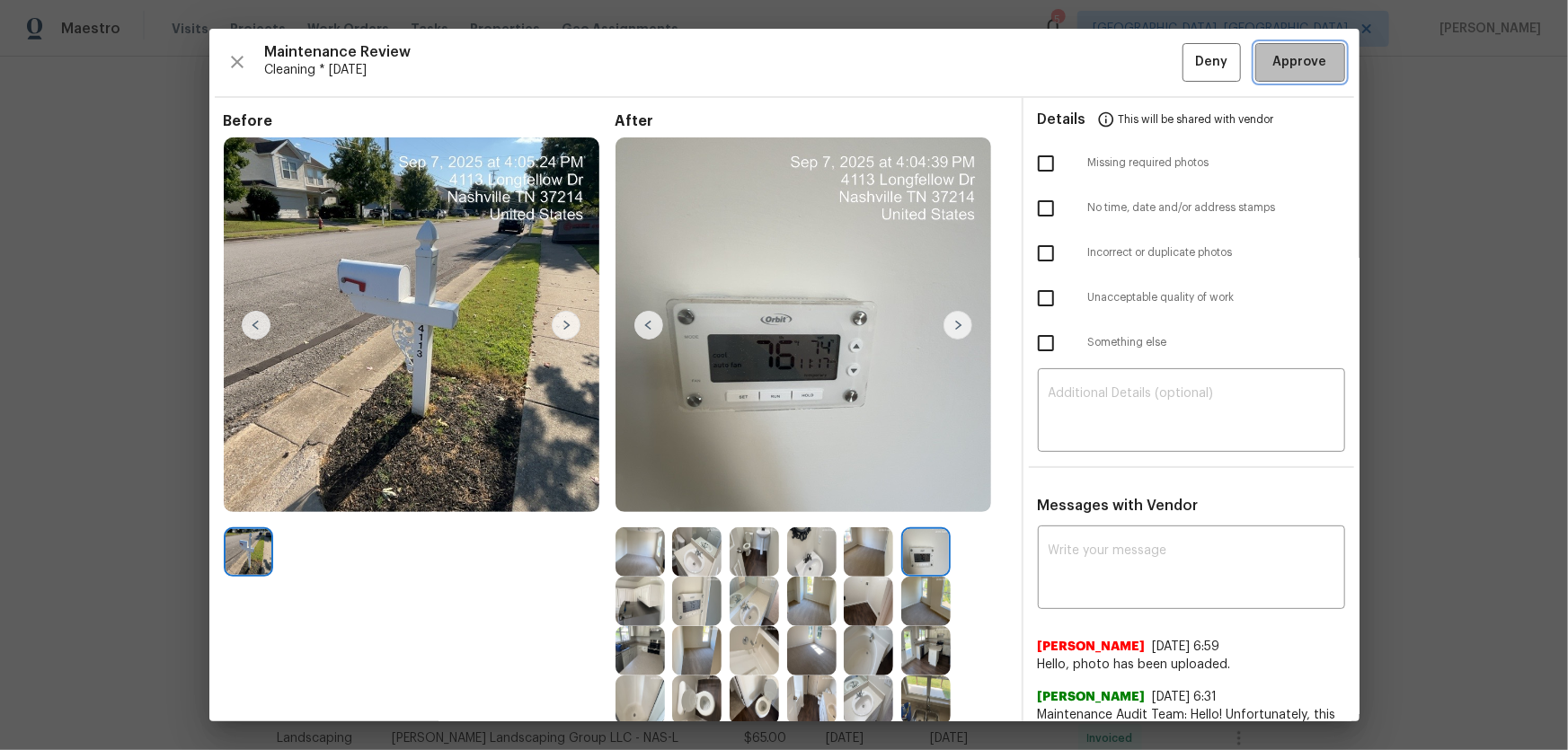
click at [1115, 45] on button "Approve" at bounding box center [1300, 62] width 90 height 38
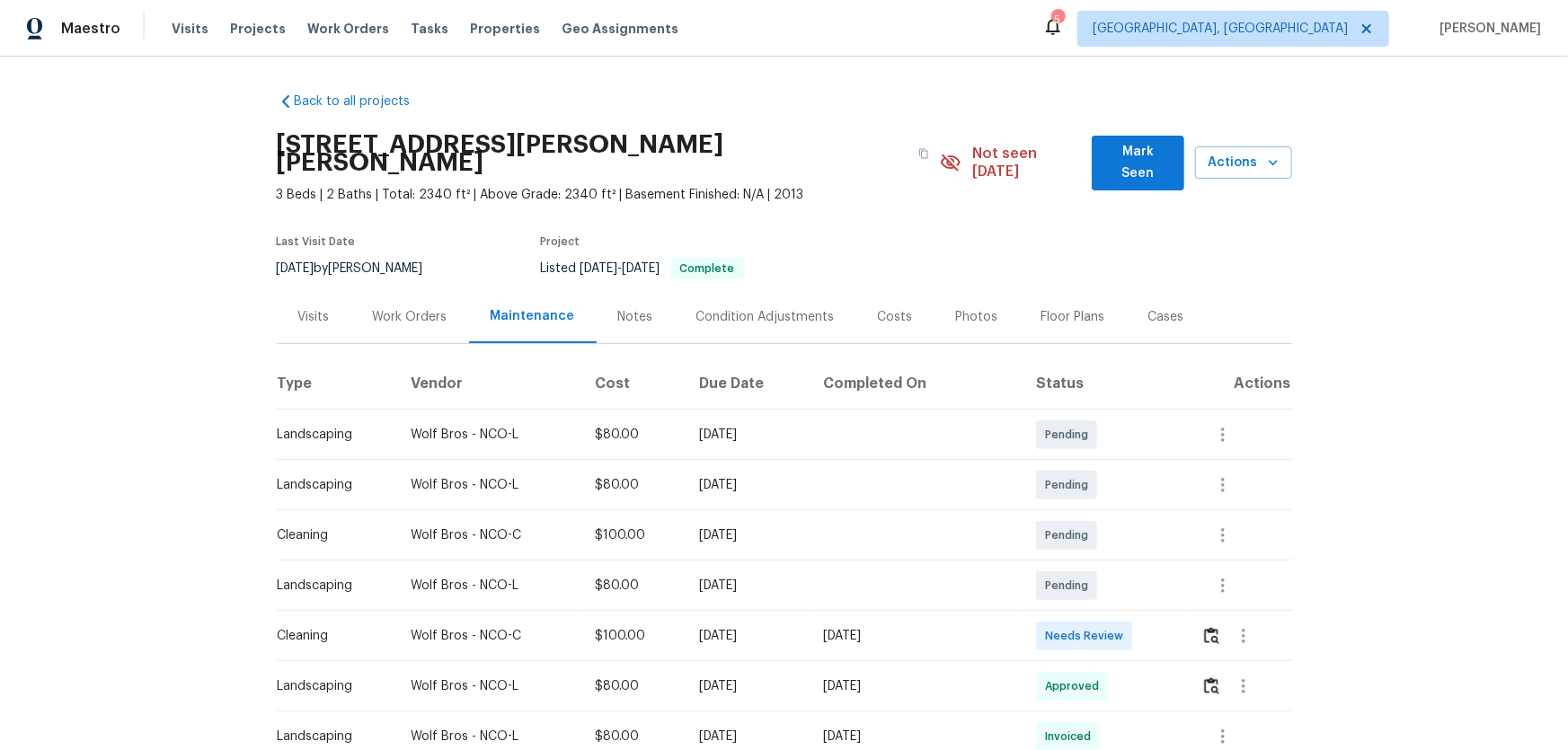
scroll to position [81, 0]
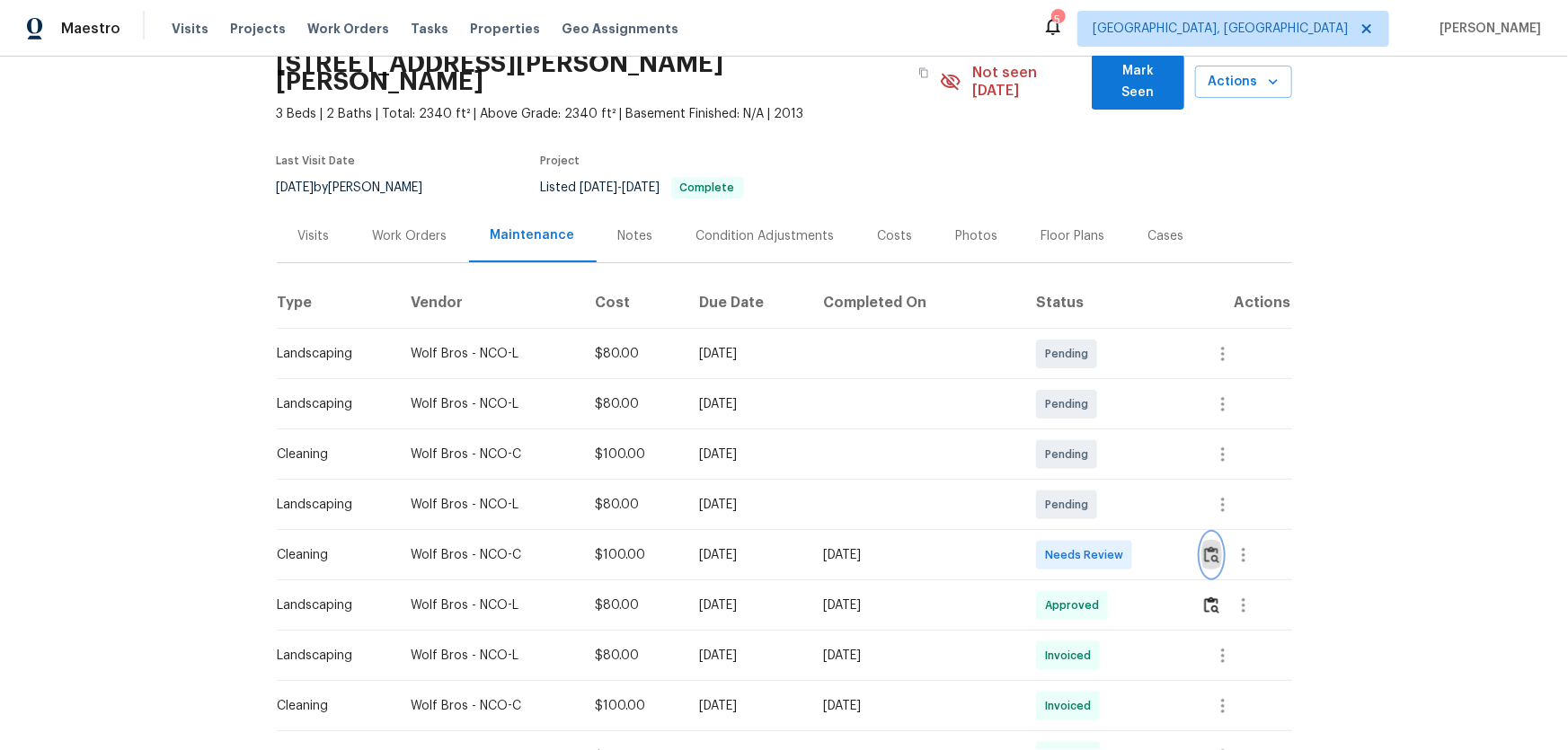
click at [1115, 495] on img "button" at bounding box center [1211, 554] width 15 height 17
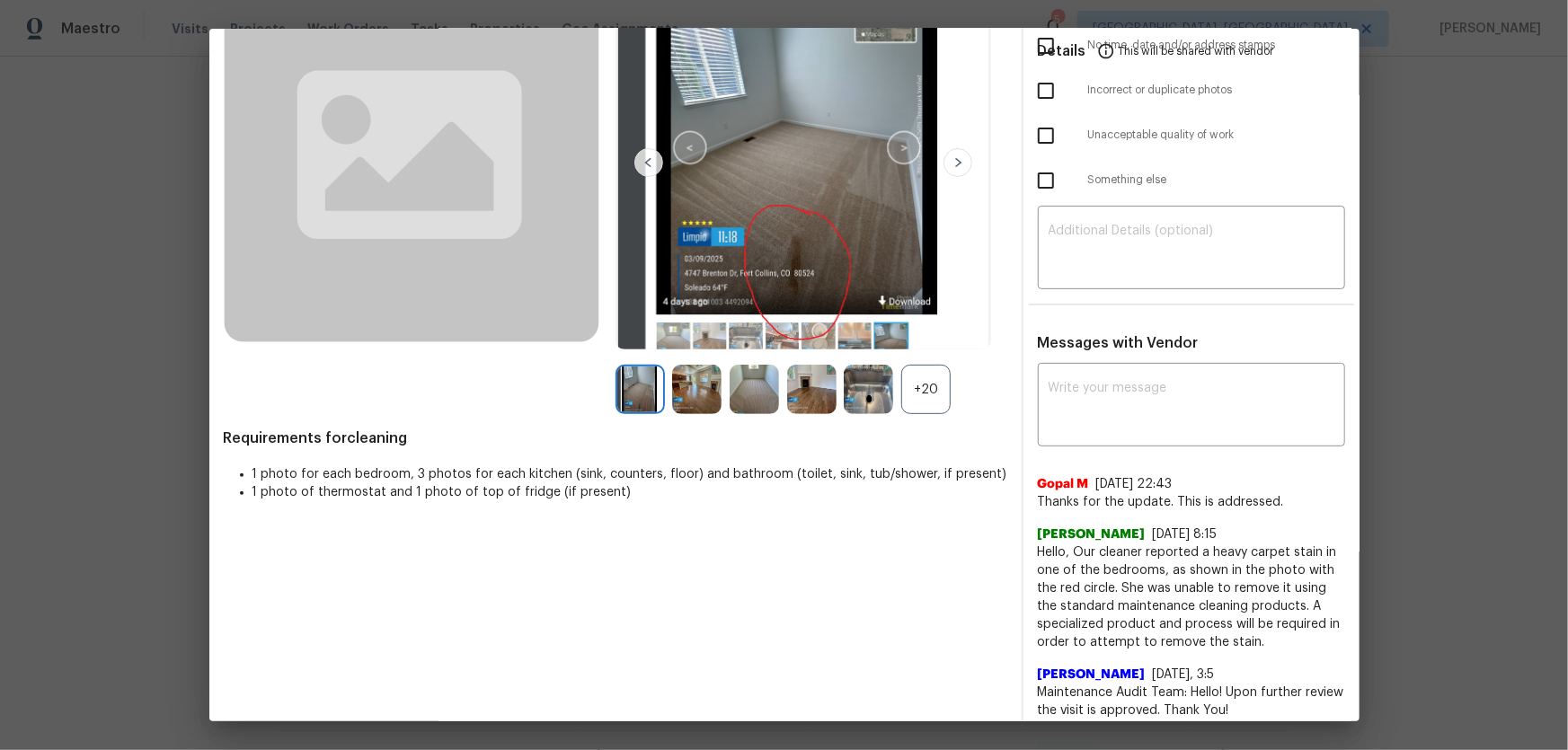
click at [938, 395] on div "+20" at bounding box center [926, 389] width 49 height 49
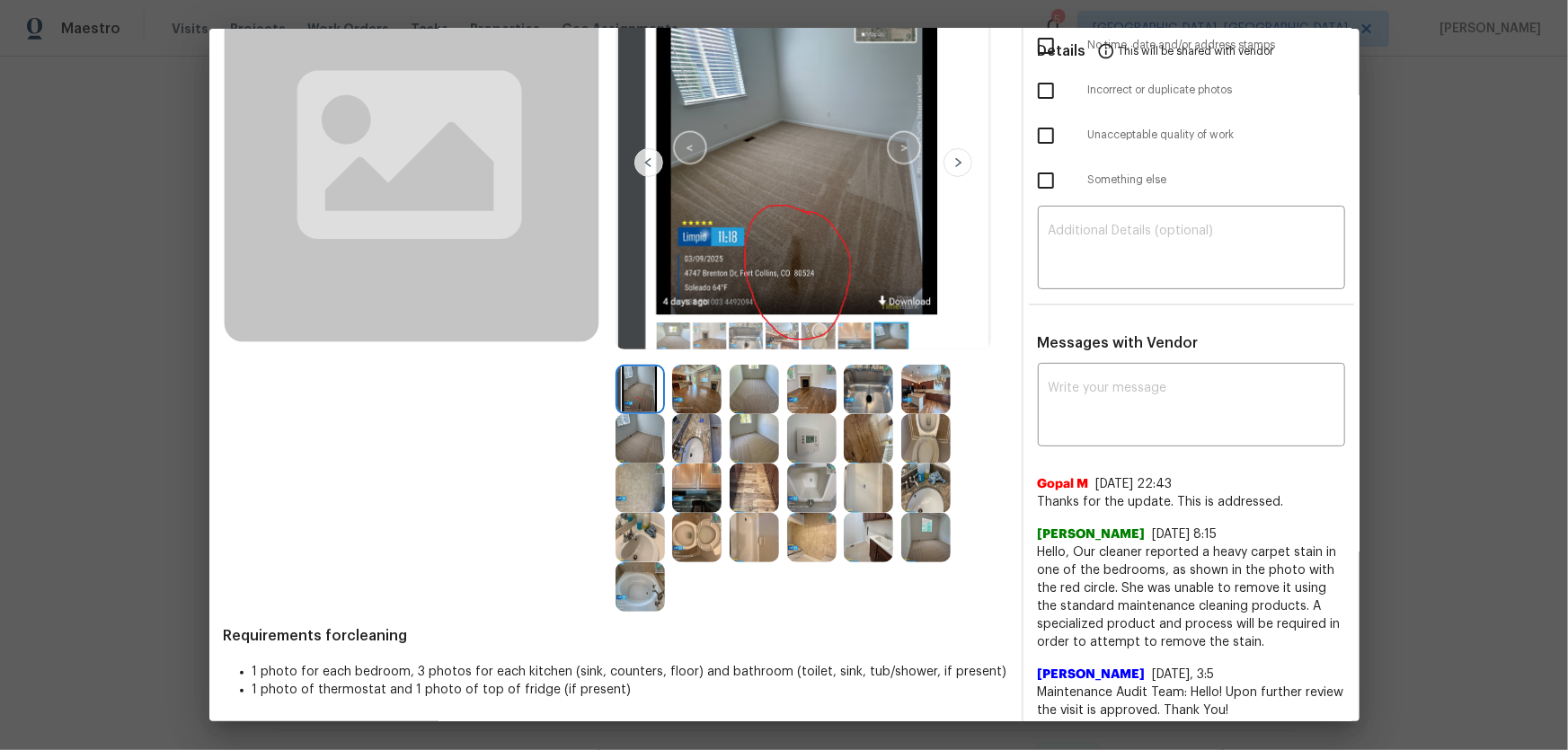
scroll to position [244, 0]
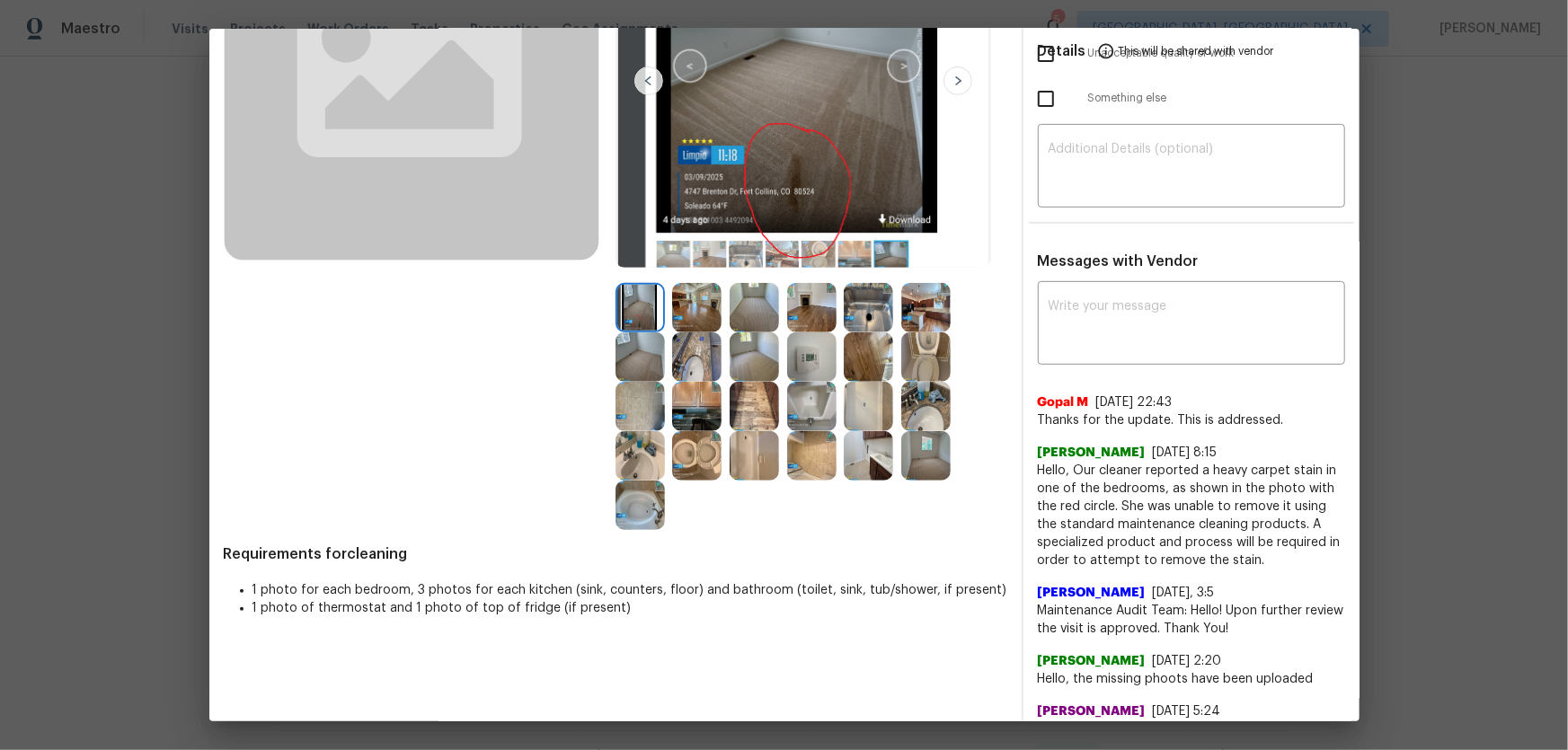
click at [694, 459] on img at bounding box center [697, 455] width 49 height 49
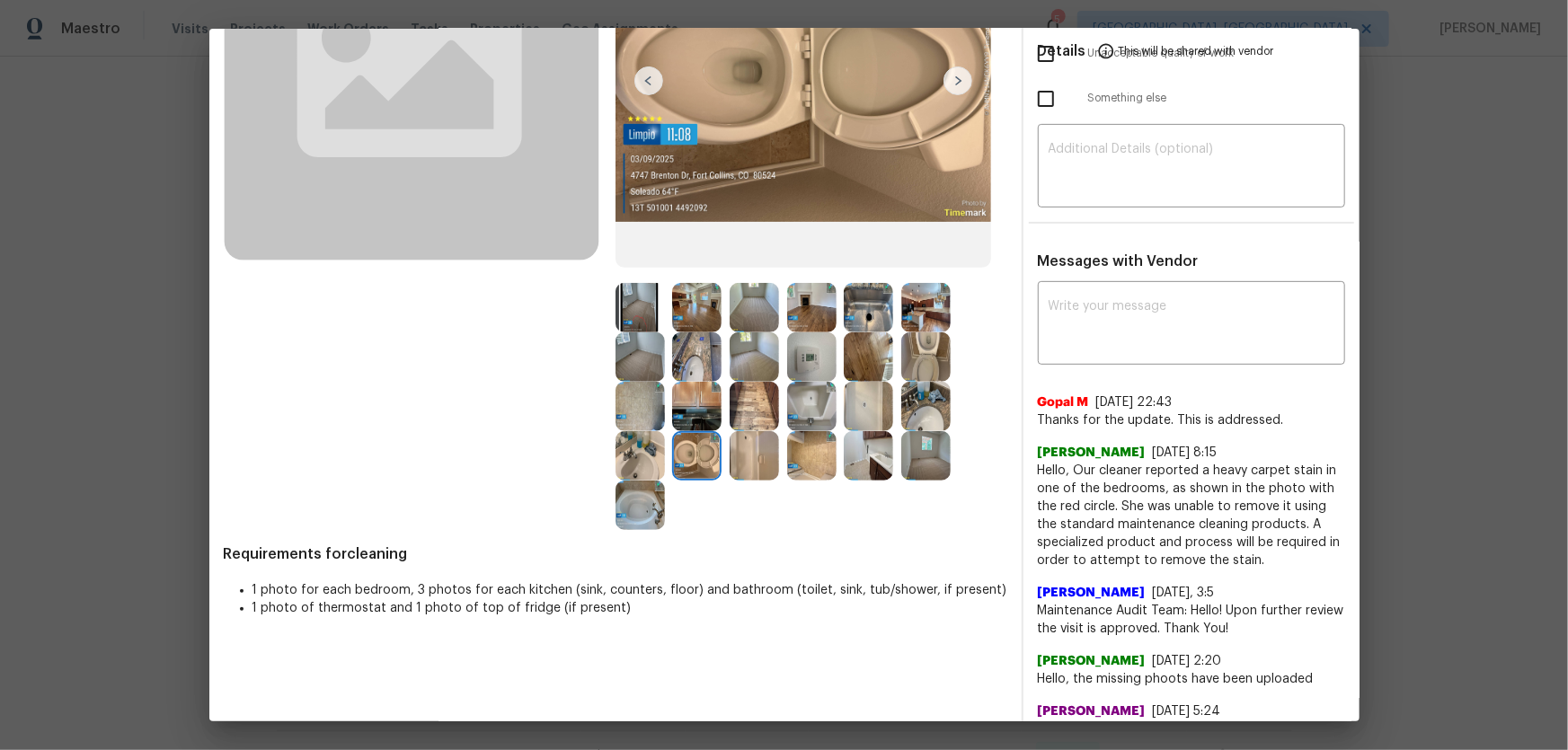
click at [927, 348] on img at bounding box center [926, 357] width 49 height 49
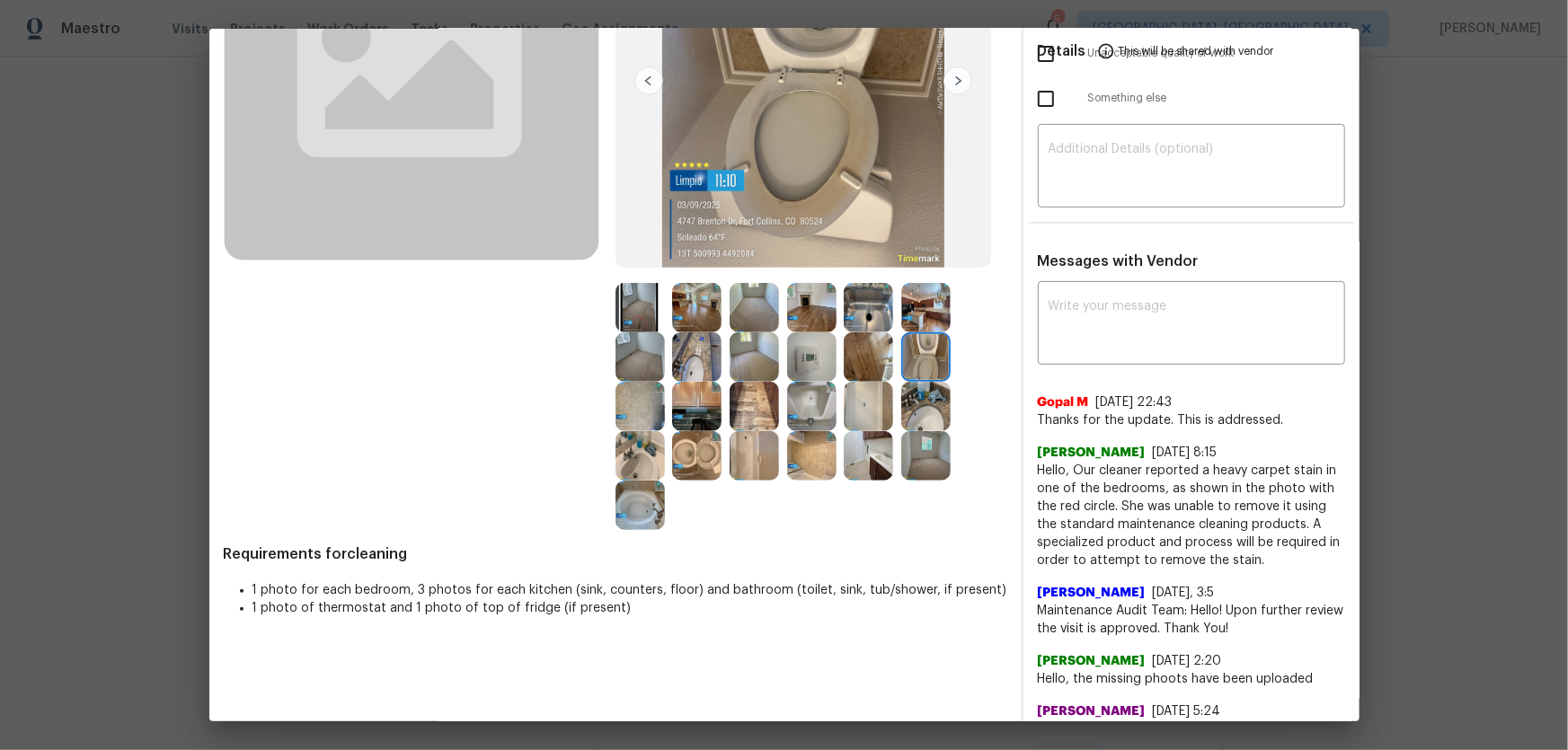
click at [694, 366] on img at bounding box center [697, 357] width 49 height 49
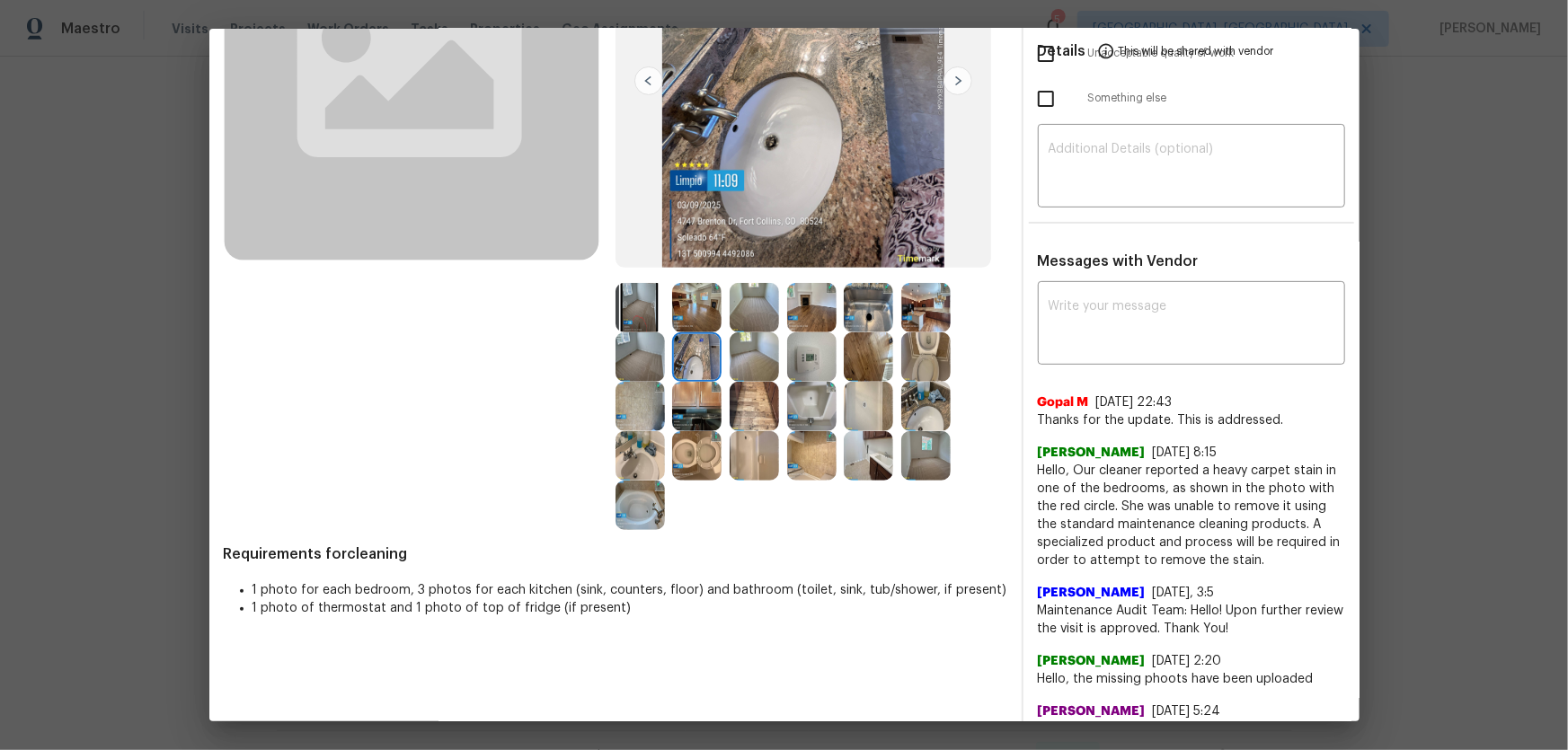
click at [632, 453] on img at bounding box center [640, 455] width 49 height 49
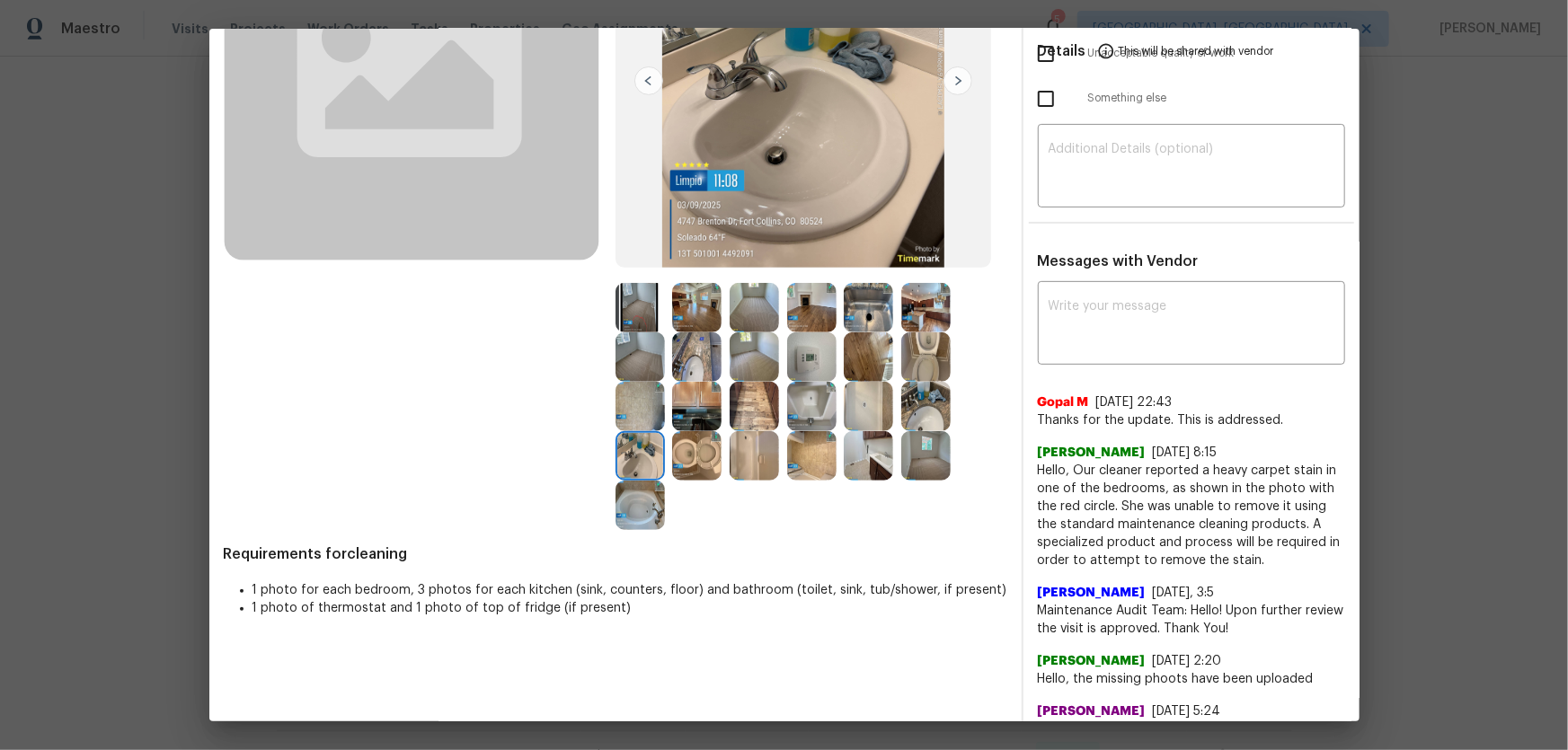
click at [627, 495] on img at bounding box center [640, 505] width 49 height 49
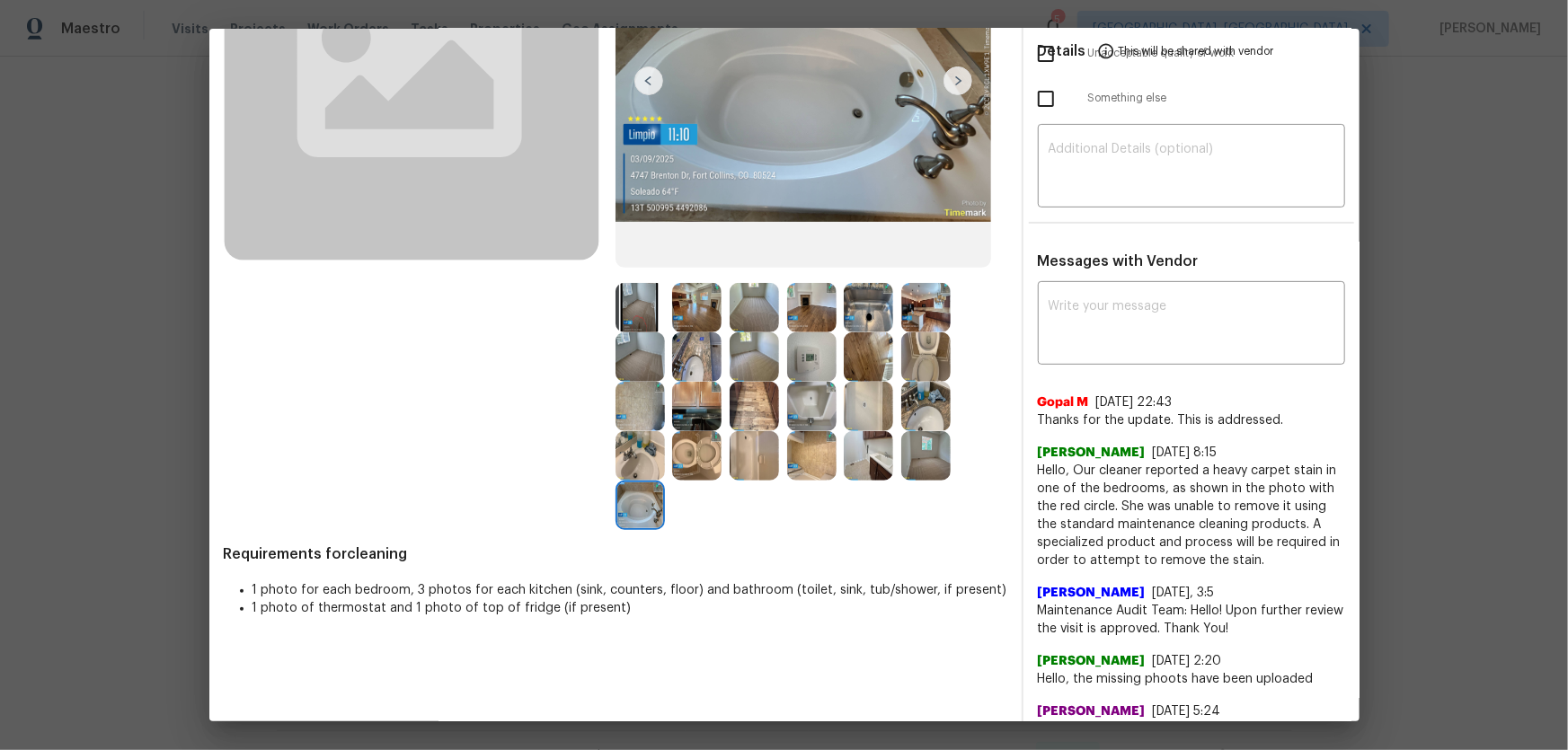
click at [869, 404] on img at bounding box center [869, 406] width 49 height 49
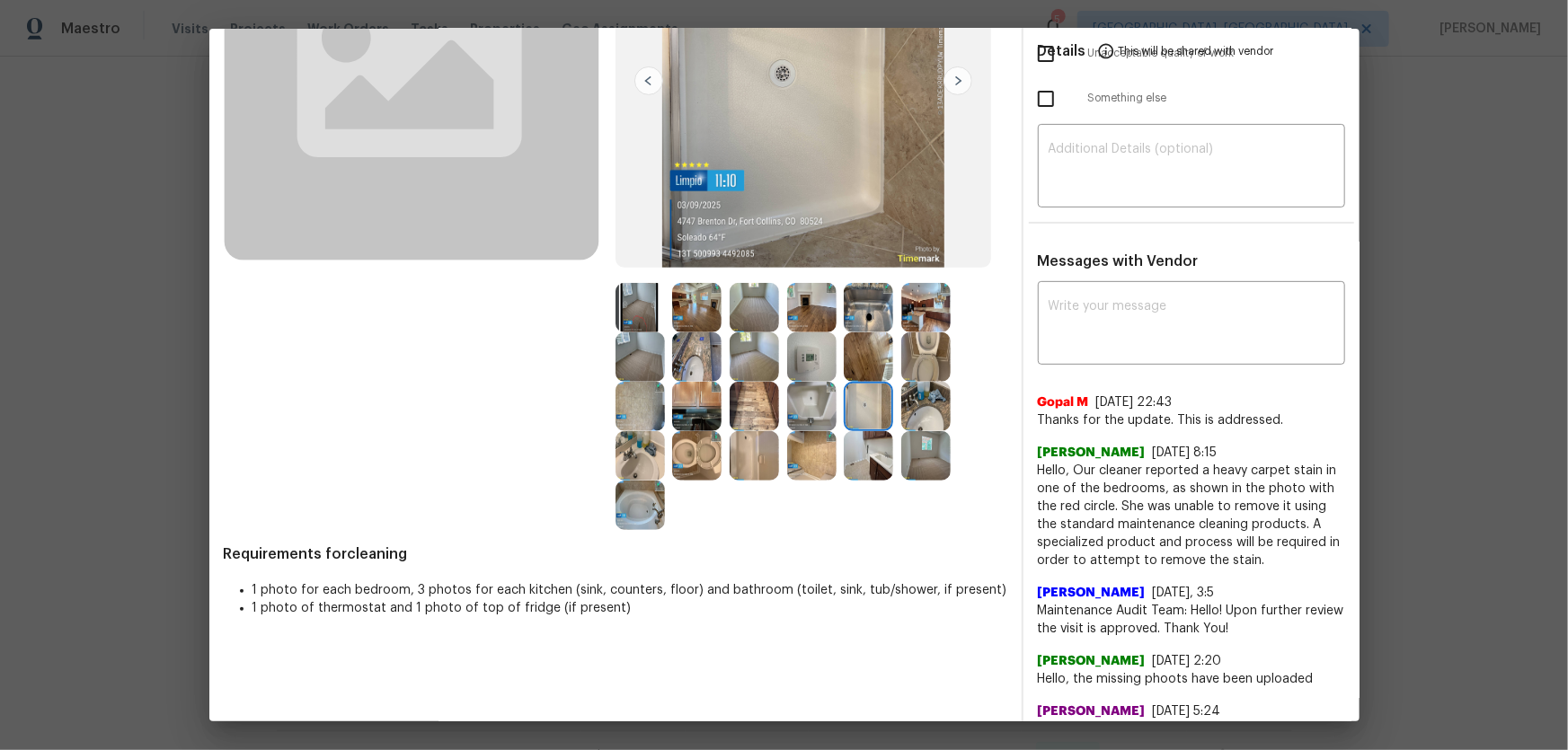
click at [820, 405] on img at bounding box center [812, 406] width 49 height 49
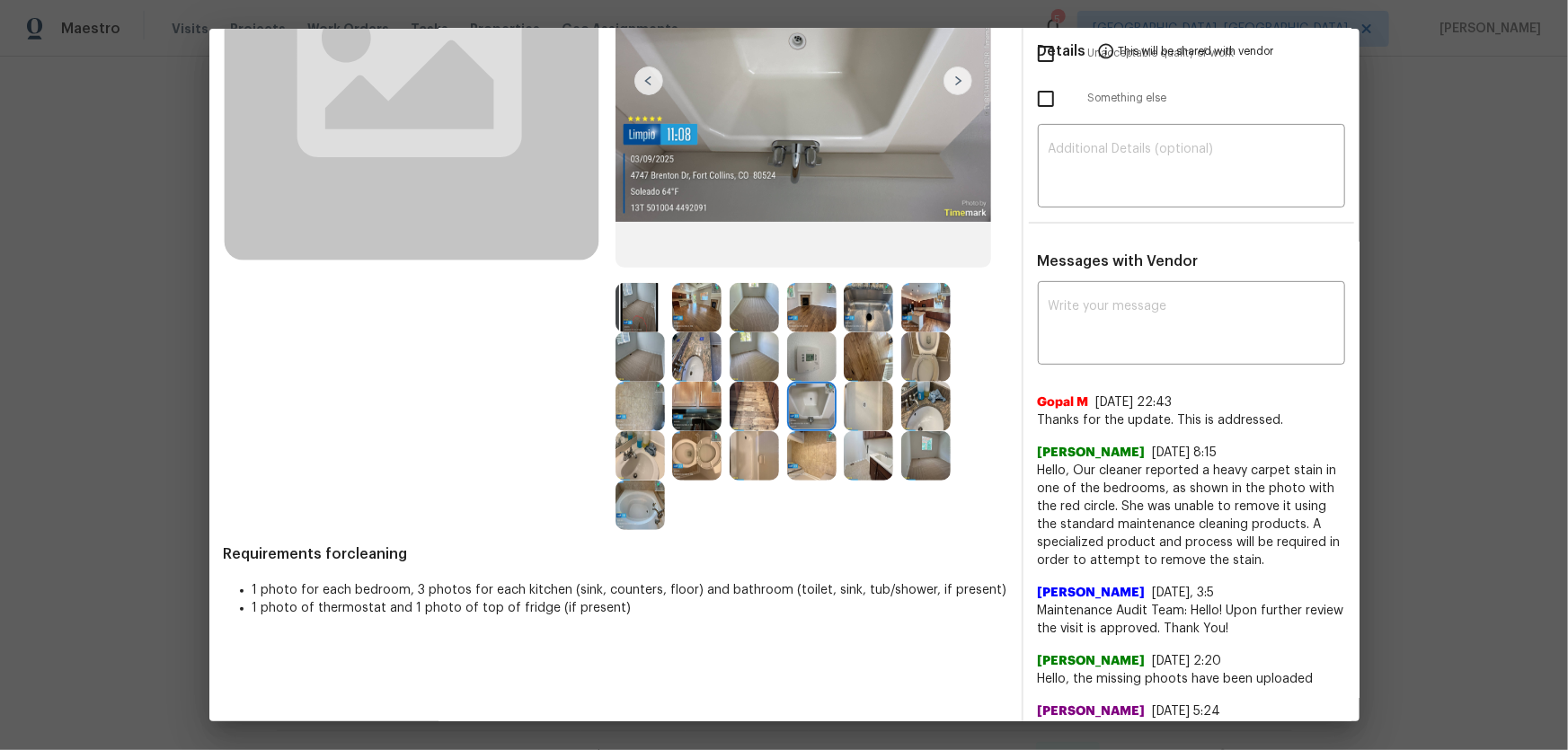
click at [807, 363] on img at bounding box center [812, 357] width 49 height 49
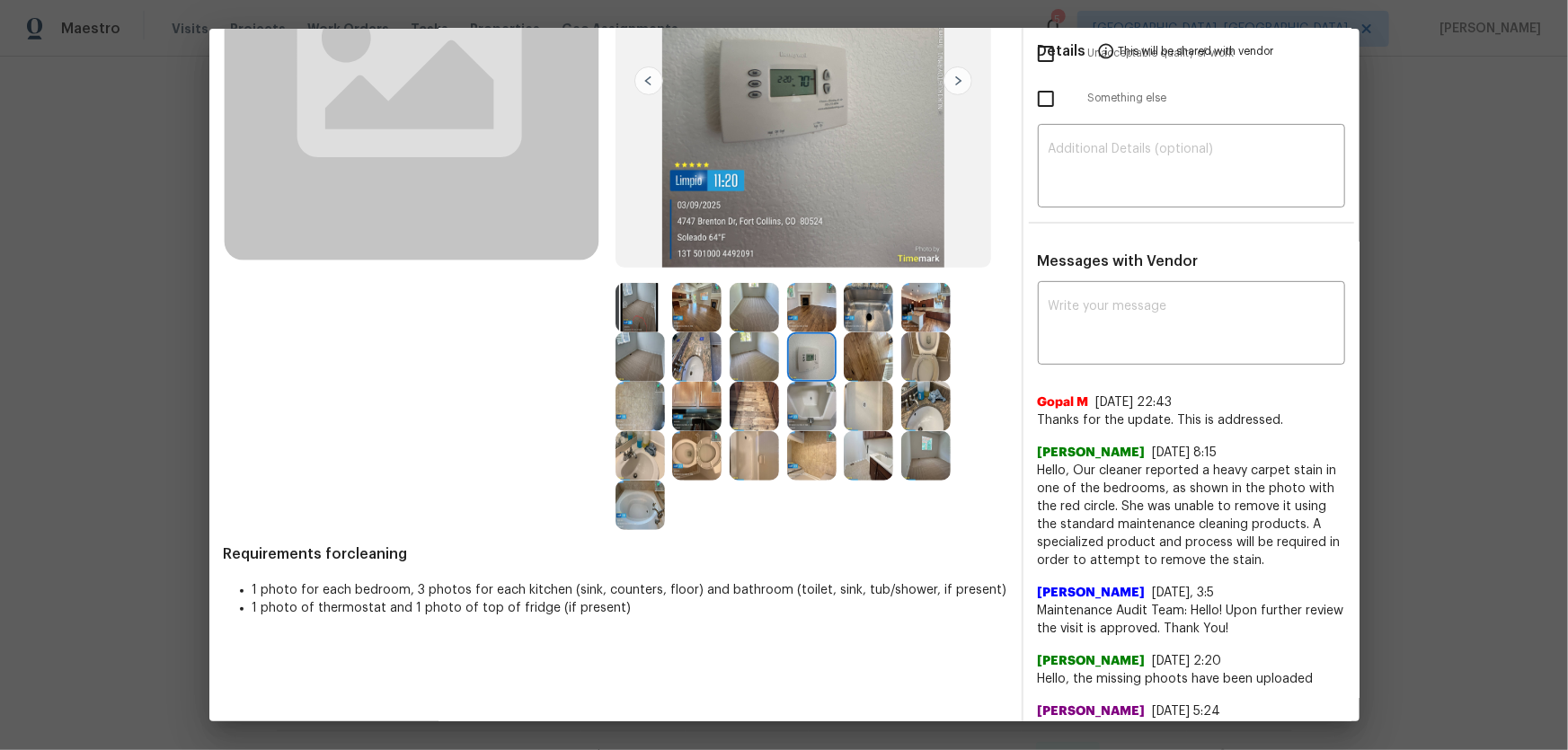
click at [697, 451] on img at bounding box center [697, 455] width 49 height 49
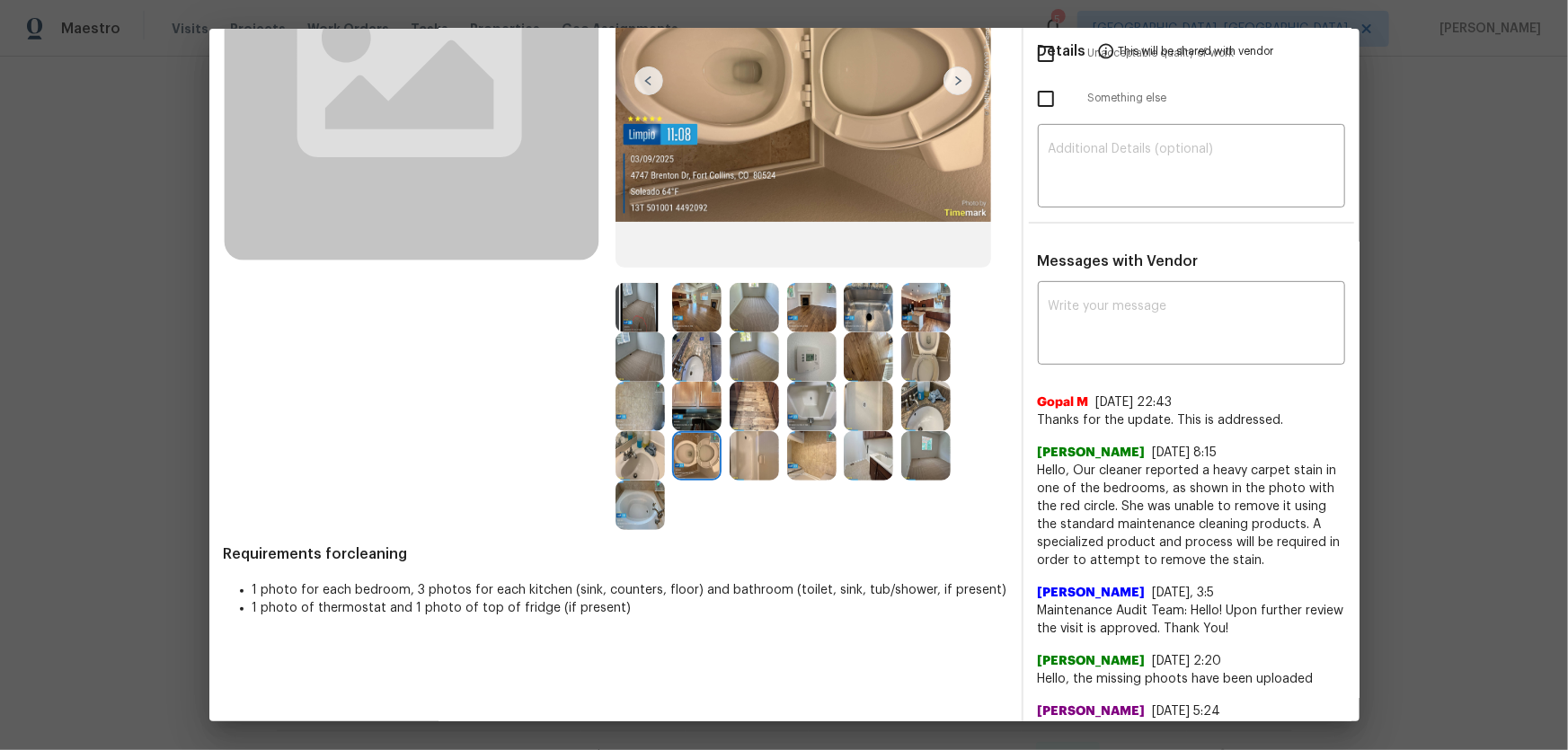
click at [913, 351] on img at bounding box center [926, 357] width 49 height 49
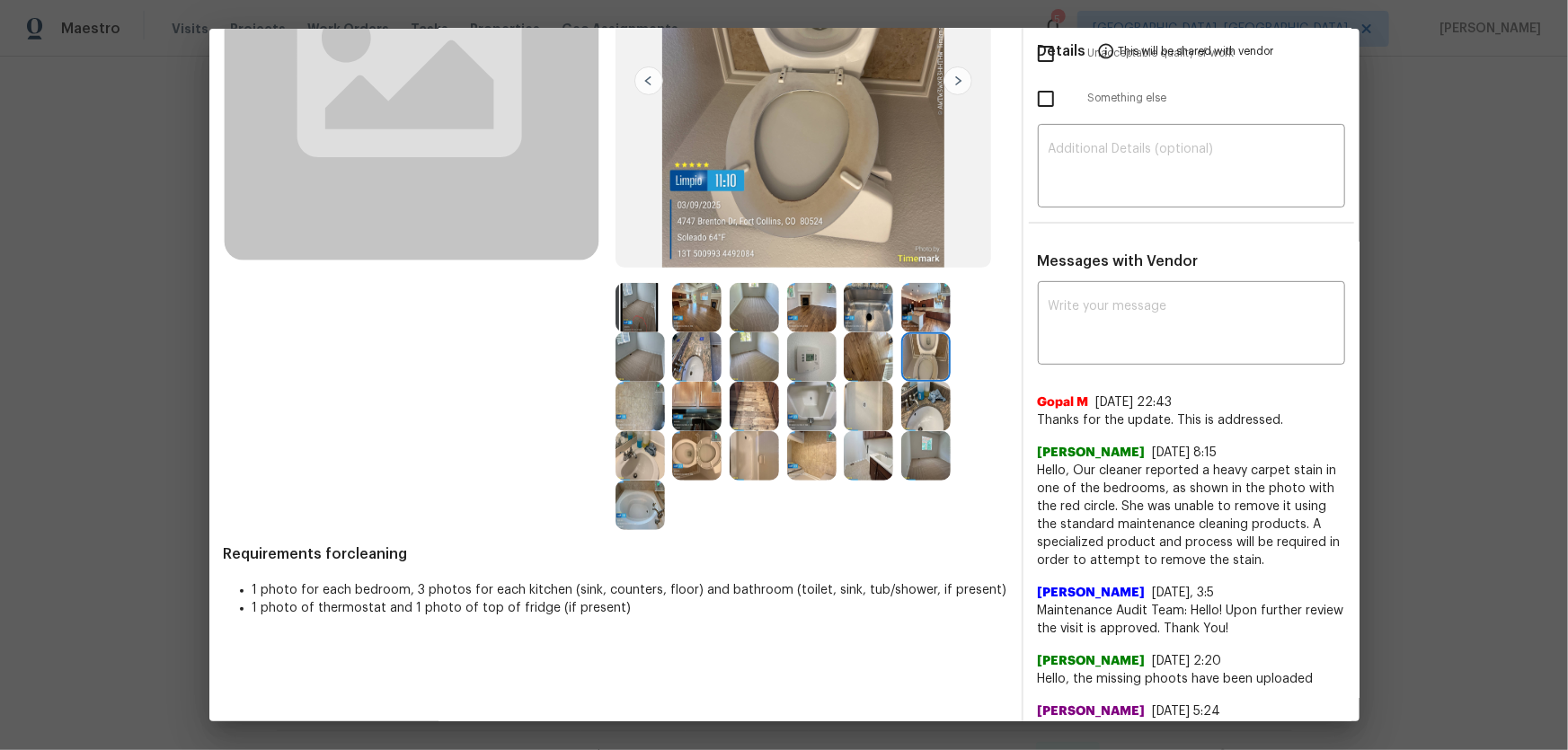
click at [916, 391] on img at bounding box center [926, 406] width 49 height 49
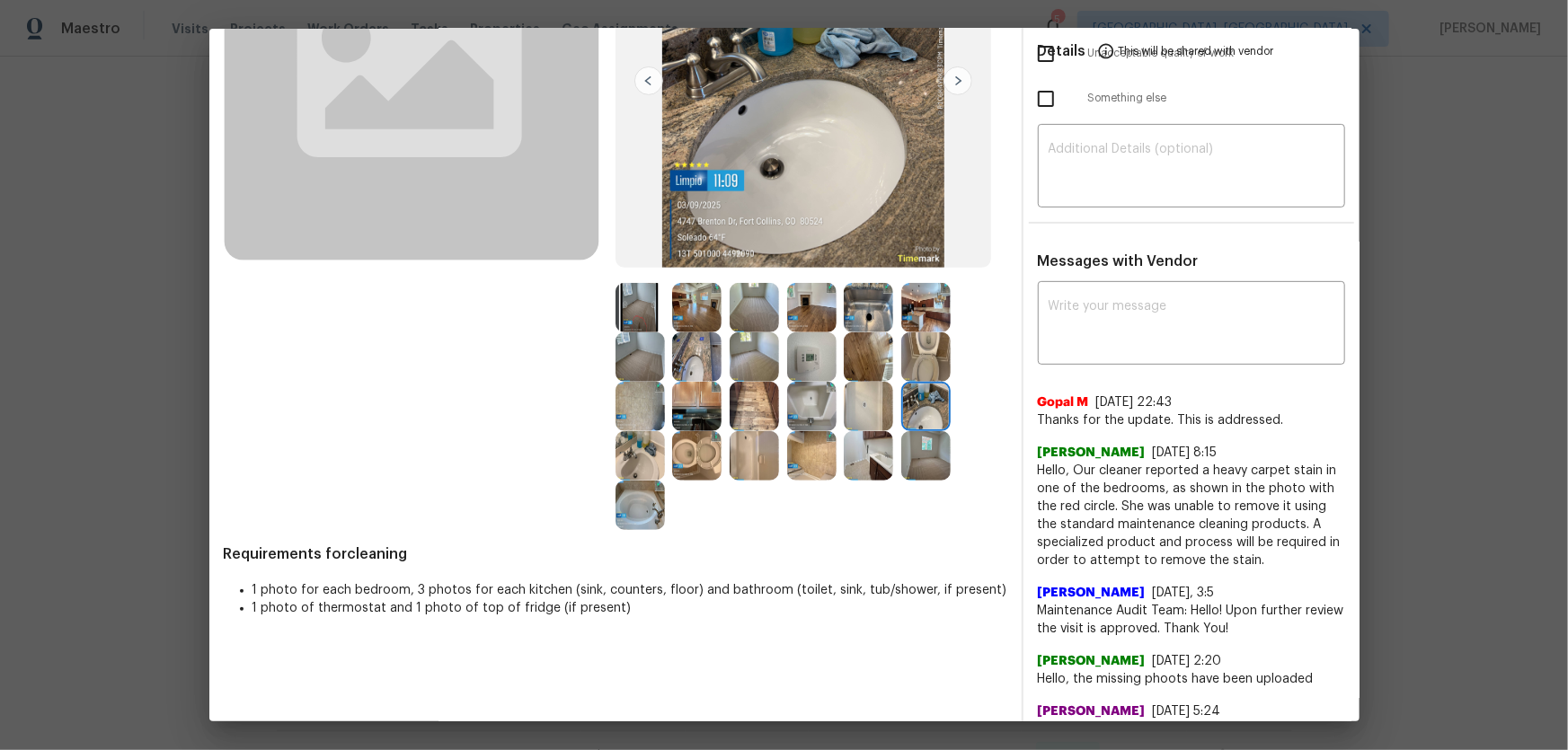
click at [656, 359] on img at bounding box center [640, 357] width 49 height 49
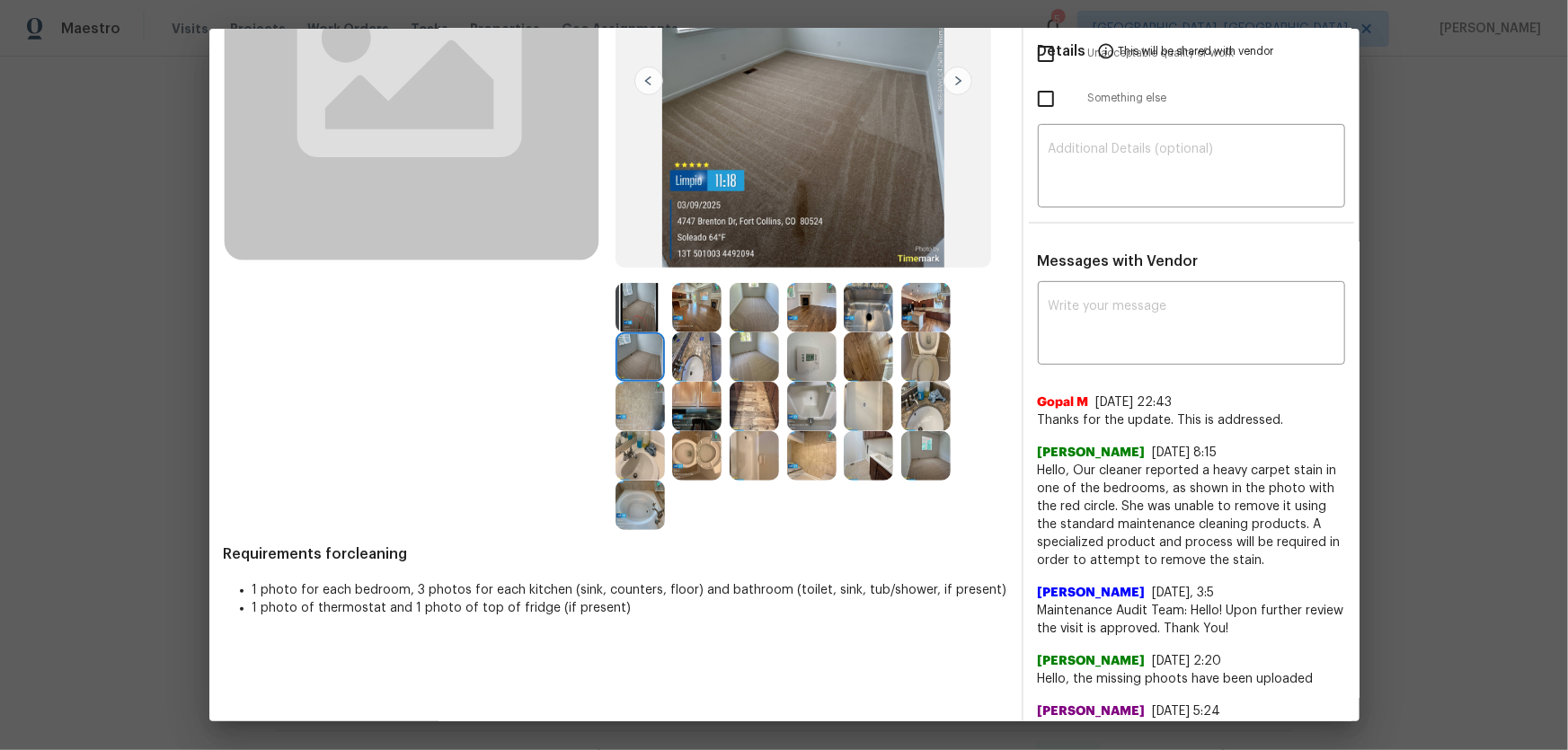
click at [680, 353] on img at bounding box center [697, 357] width 49 height 49
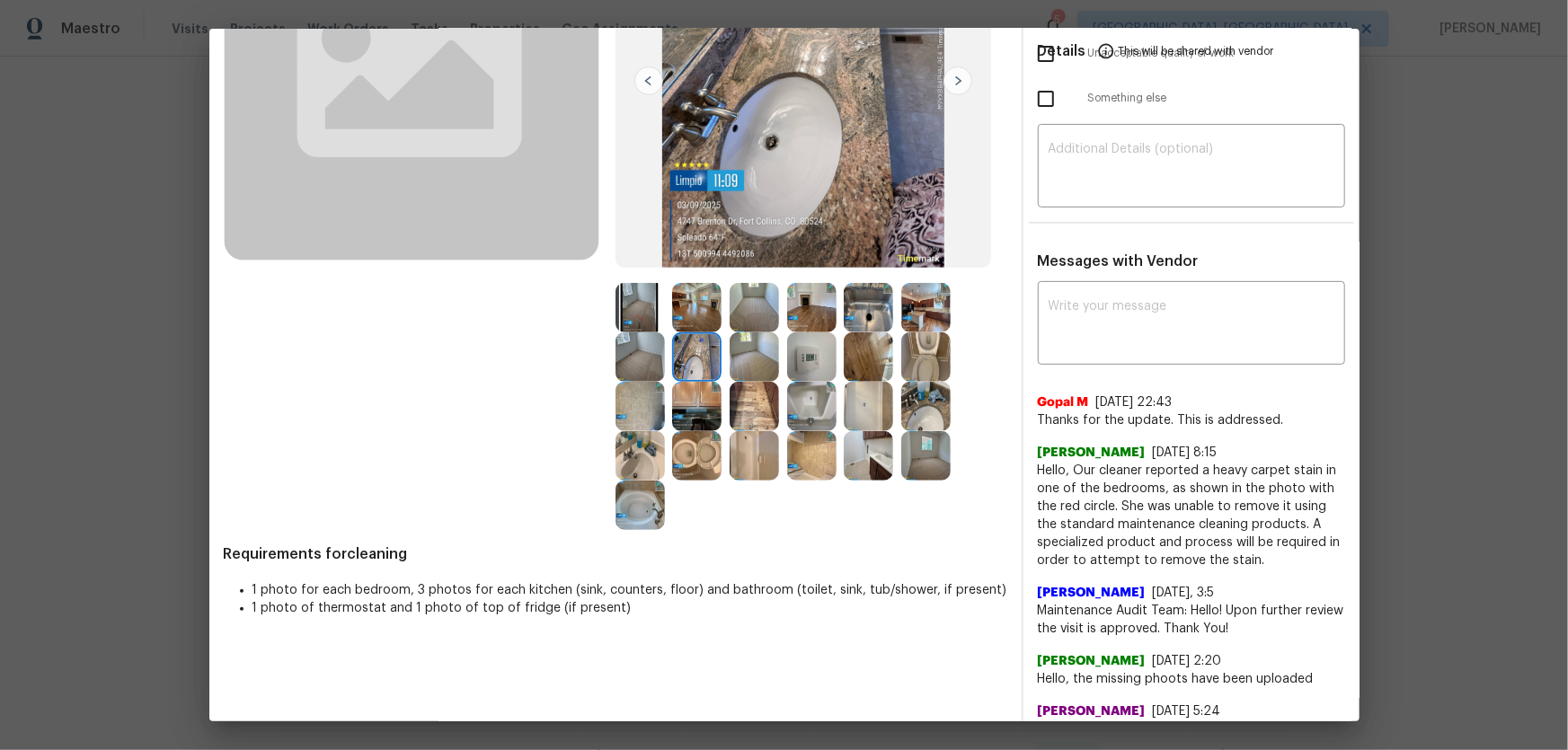
click at [825, 398] on img at bounding box center [812, 406] width 49 height 49
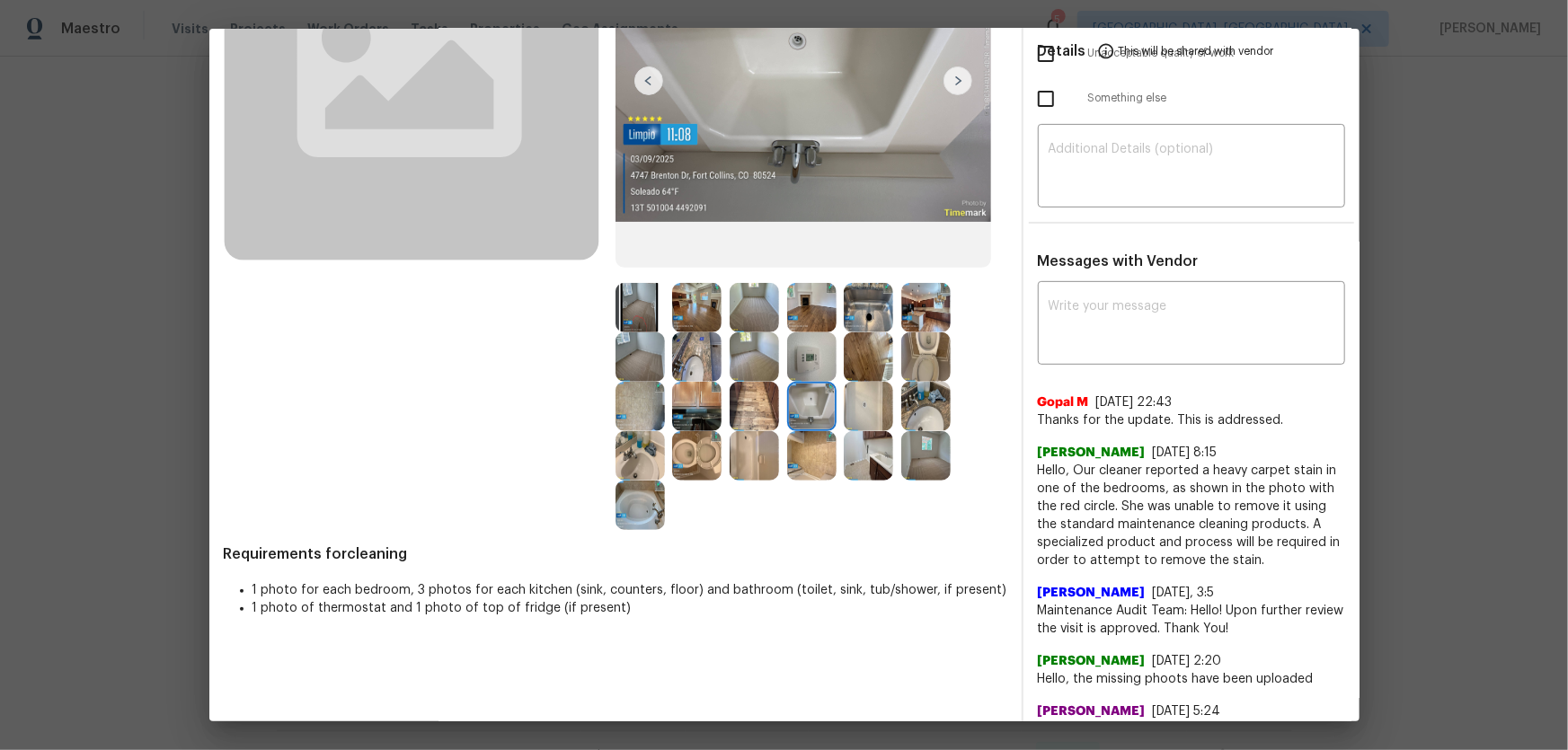
click at [858, 401] on img at bounding box center [869, 406] width 49 height 49
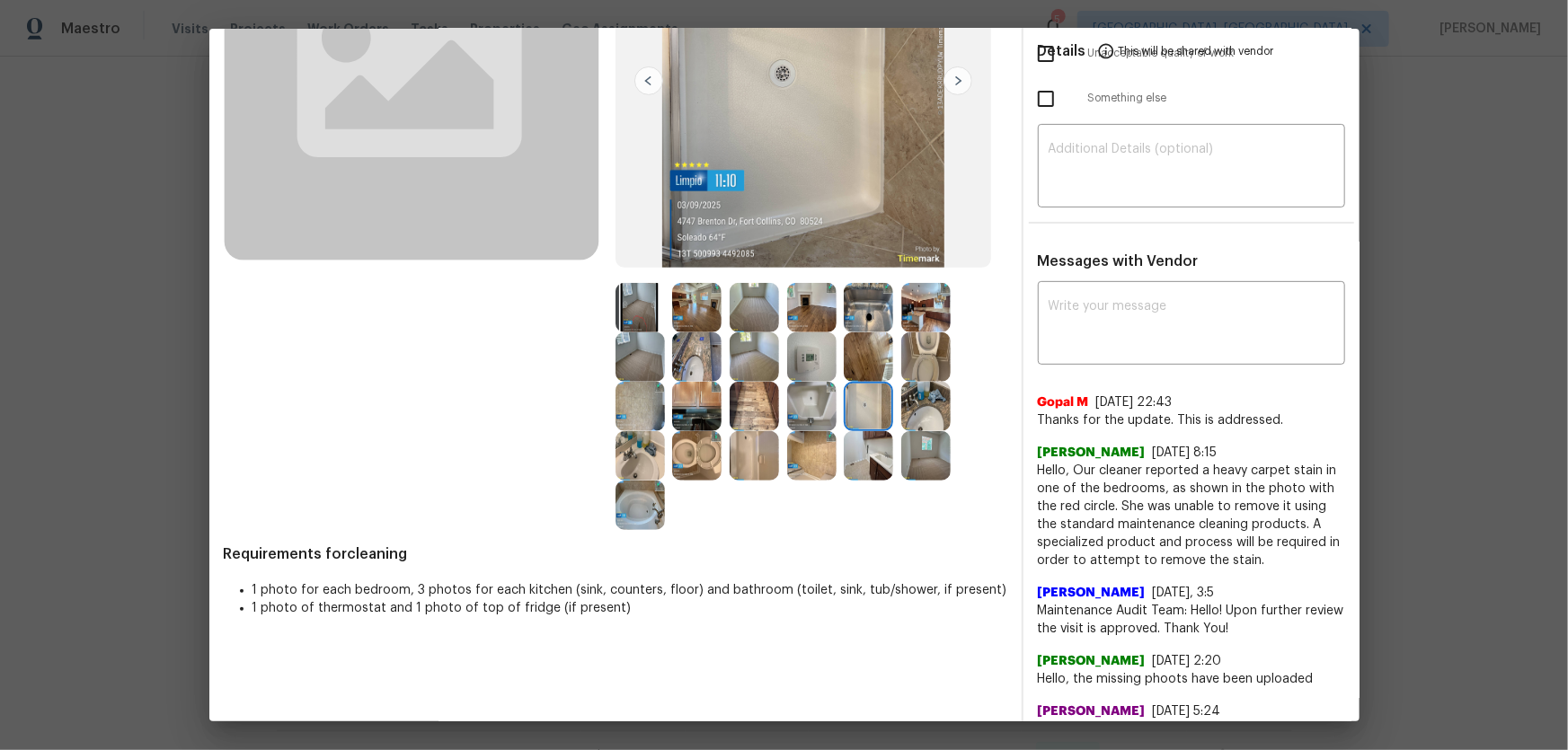
click at [813, 359] on img at bounding box center [812, 357] width 49 height 49
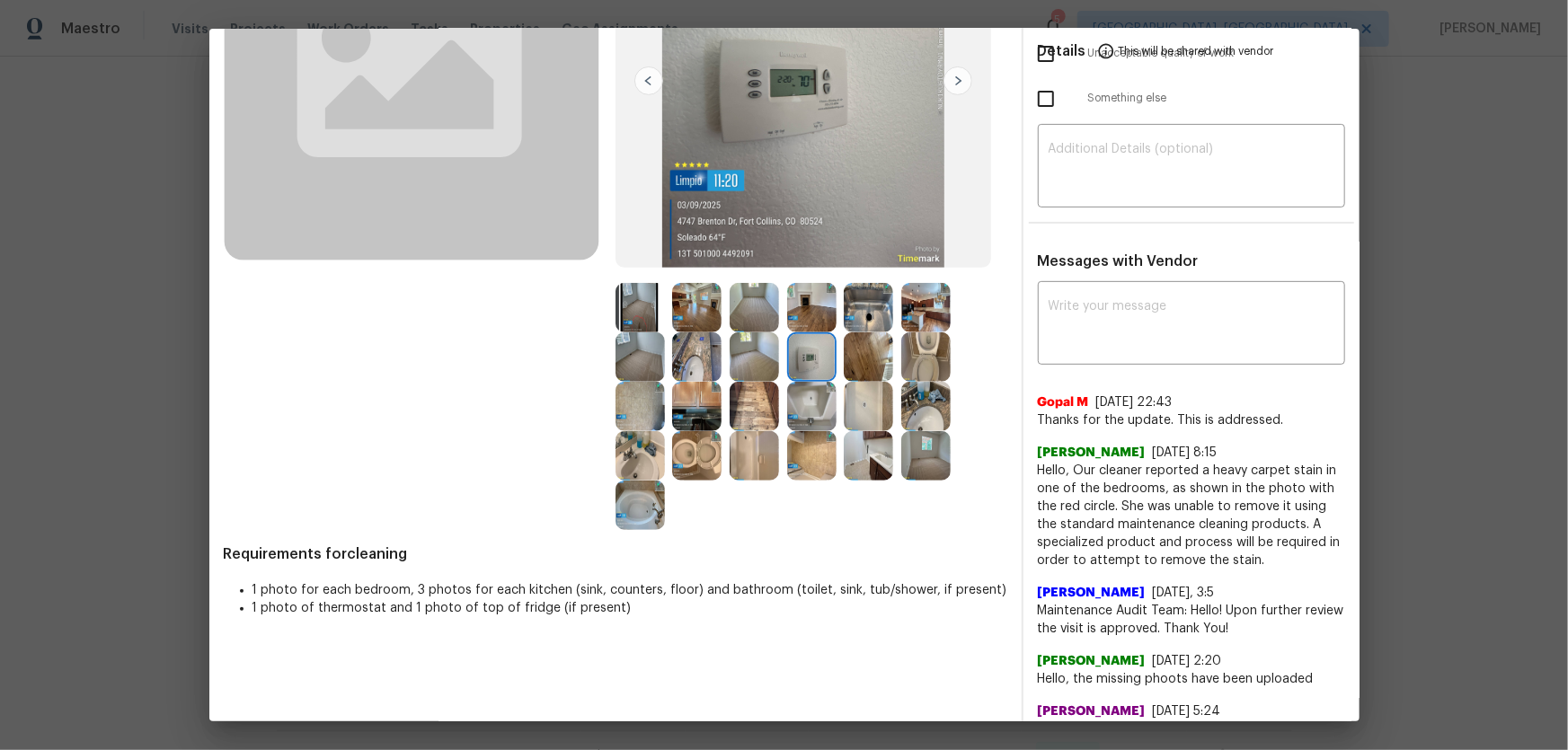
click at [813, 309] on img at bounding box center [812, 307] width 49 height 49
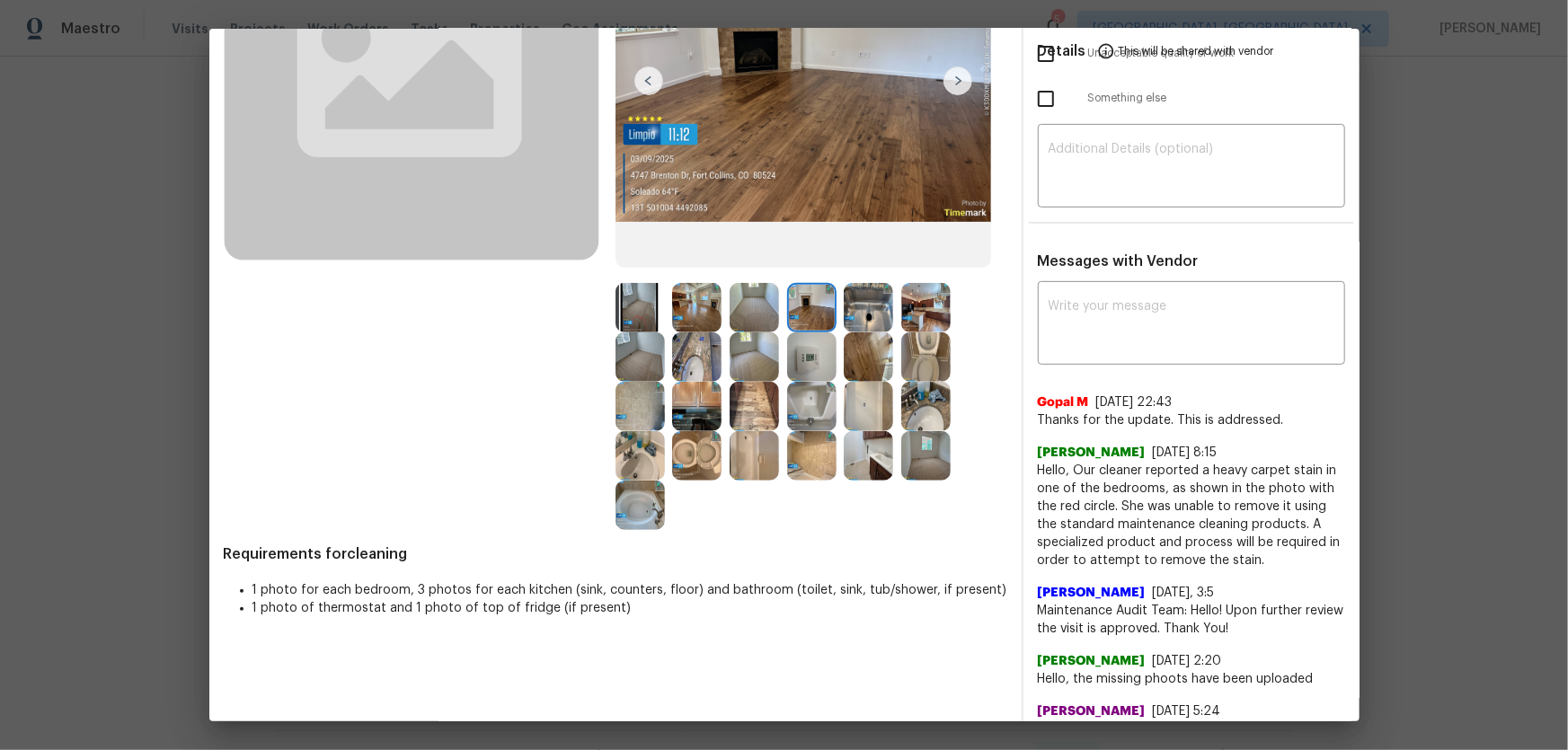
click at [851, 310] on img at bounding box center [869, 307] width 49 height 49
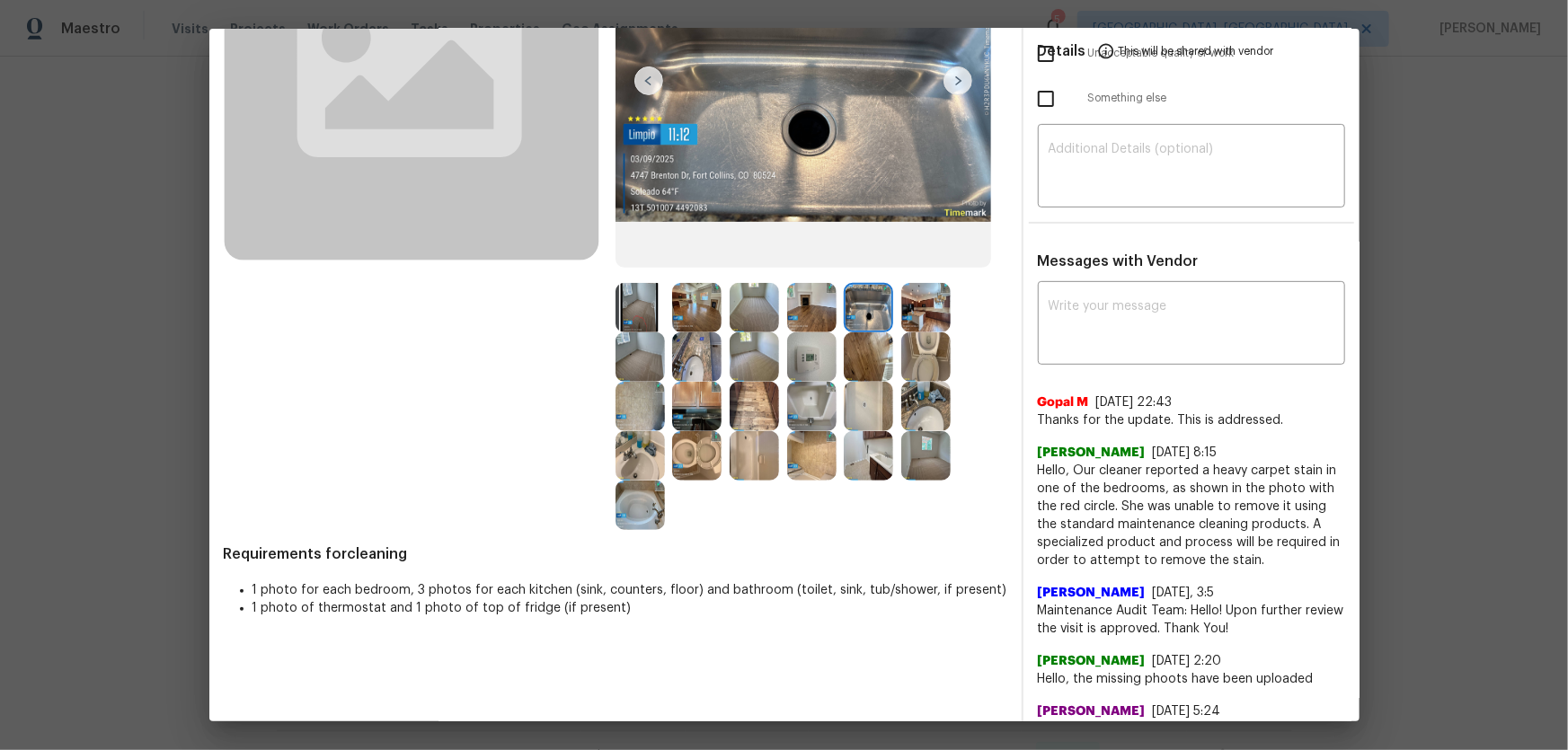
click at [914, 312] on img at bounding box center [926, 307] width 49 height 49
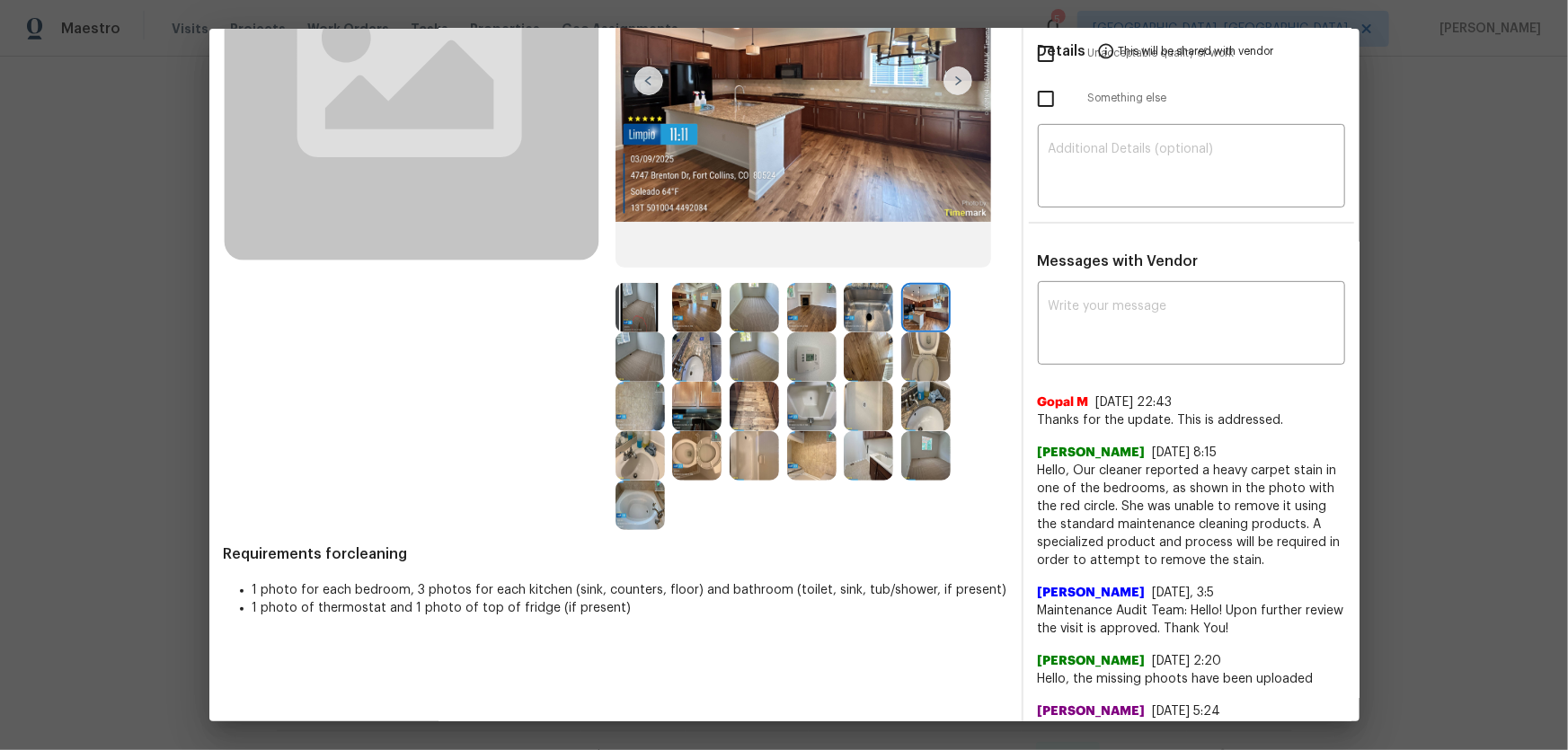
click at [928, 472] on img at bounding box center [926, 455] width 49 height 49
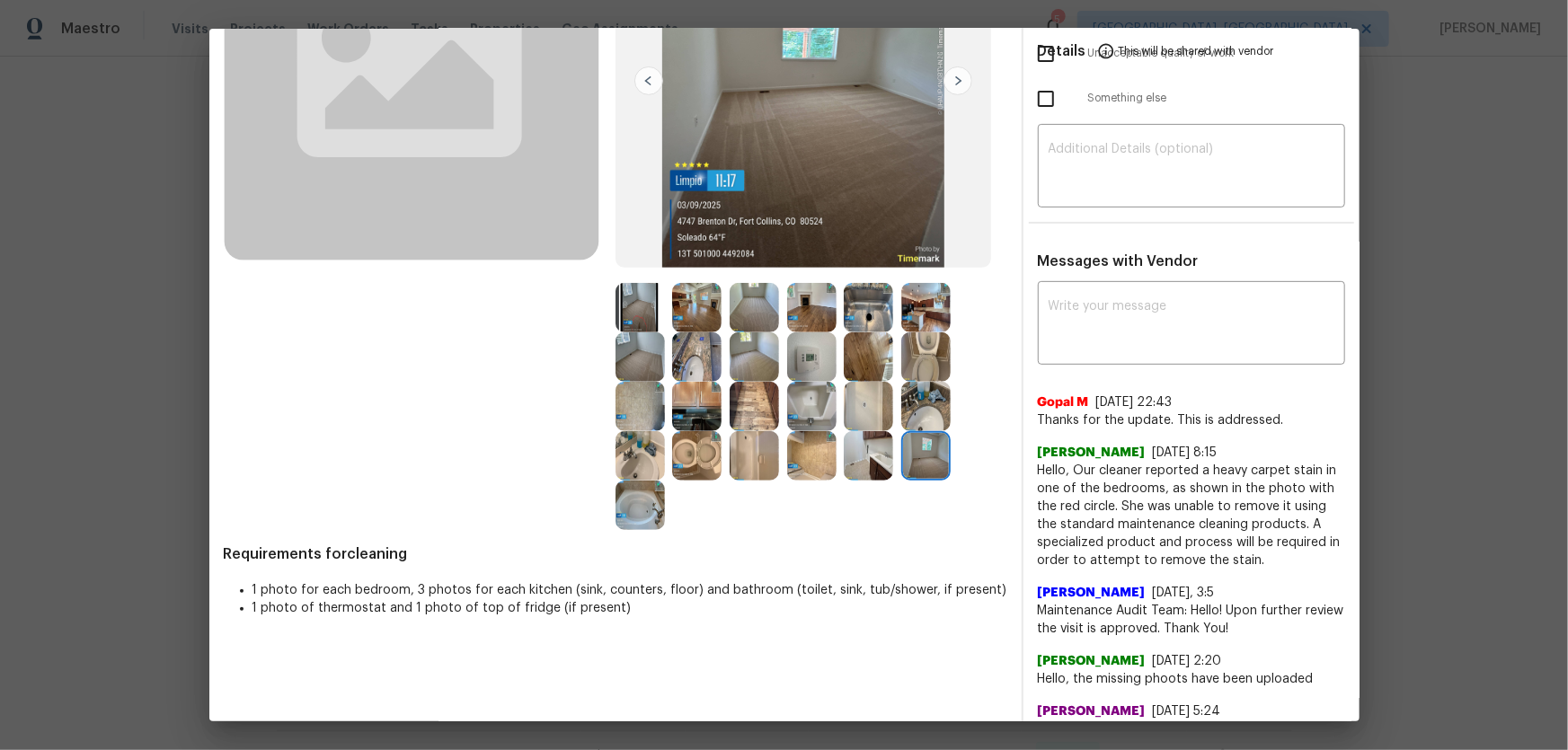
click at [746, 350] on img at bounding box center [754, 357] width 49 height 49
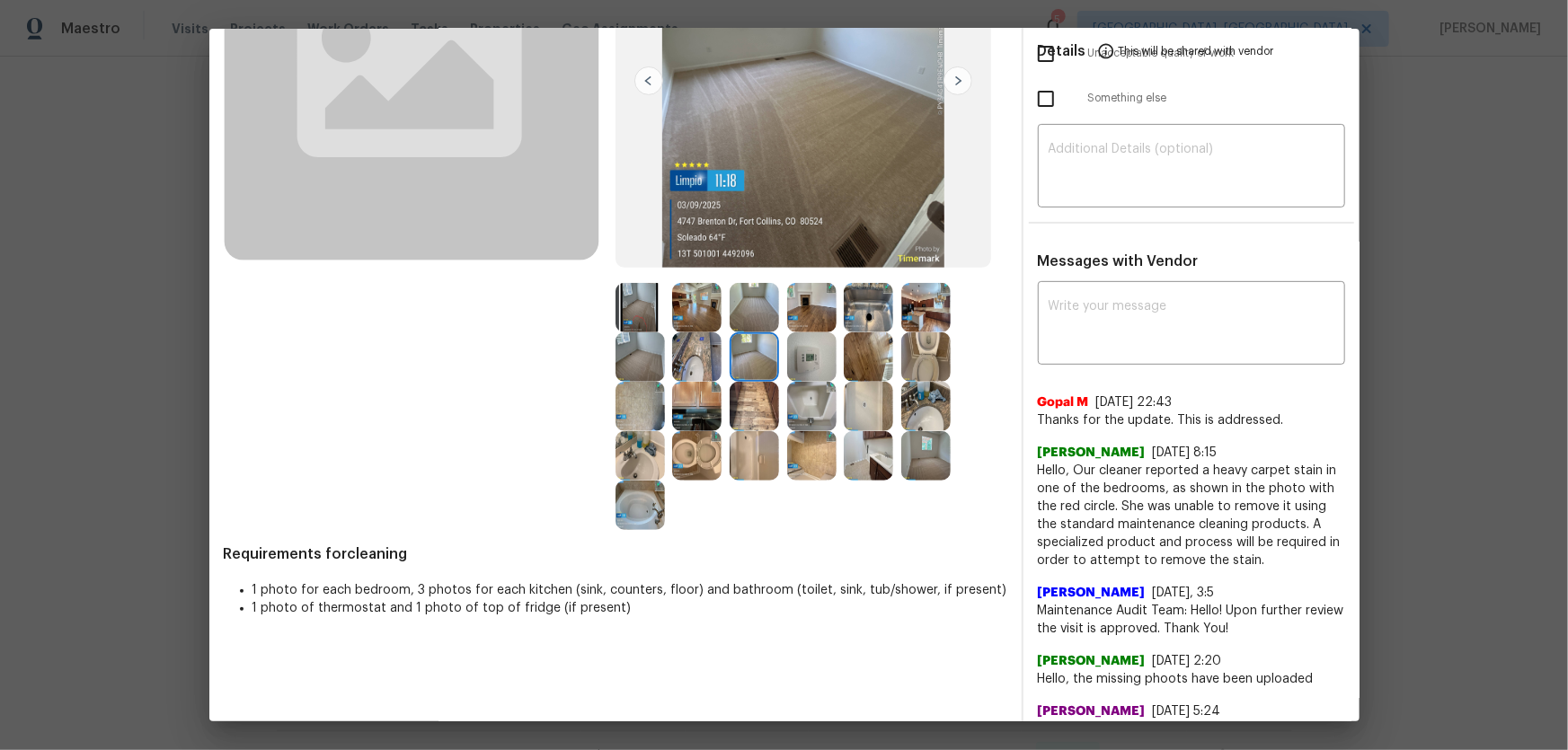
click at [762, 297] on img at bounding box center [754, 307] width 49 height 49
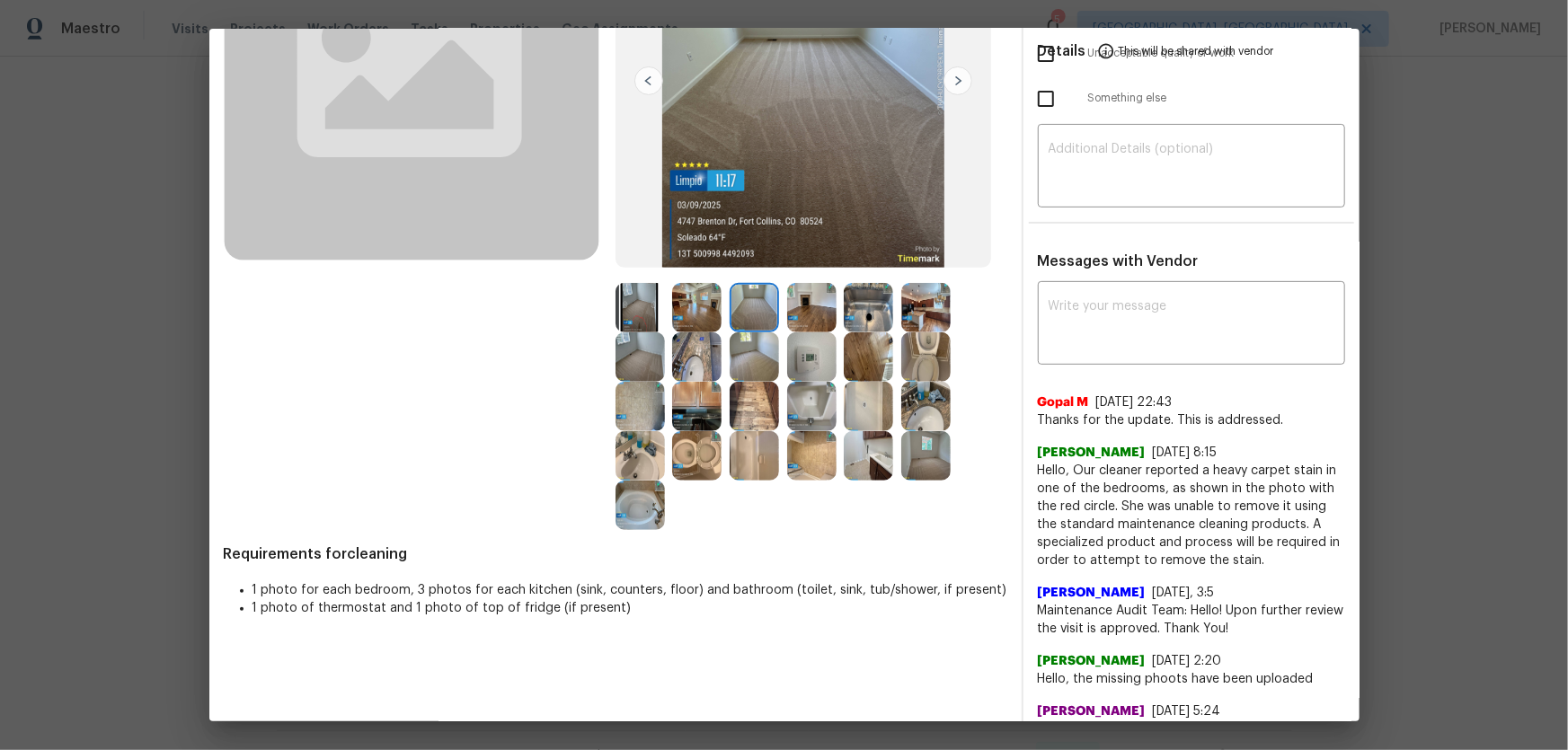
click at [632, 308] on img at bounding box center [640, 307] width 49 height 49
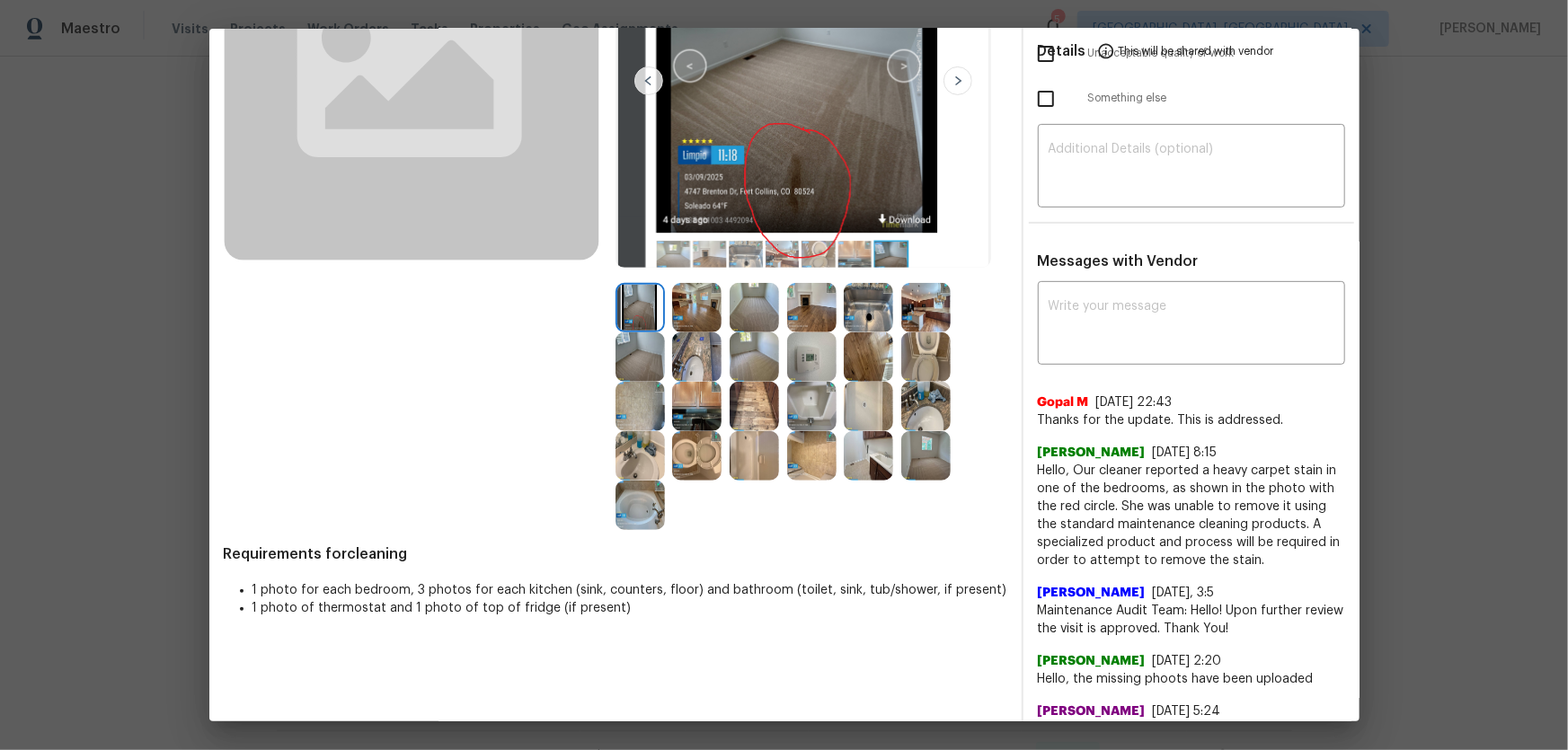
click at [632, 372] on img at bounding box center [640, 357] width 49 height 49
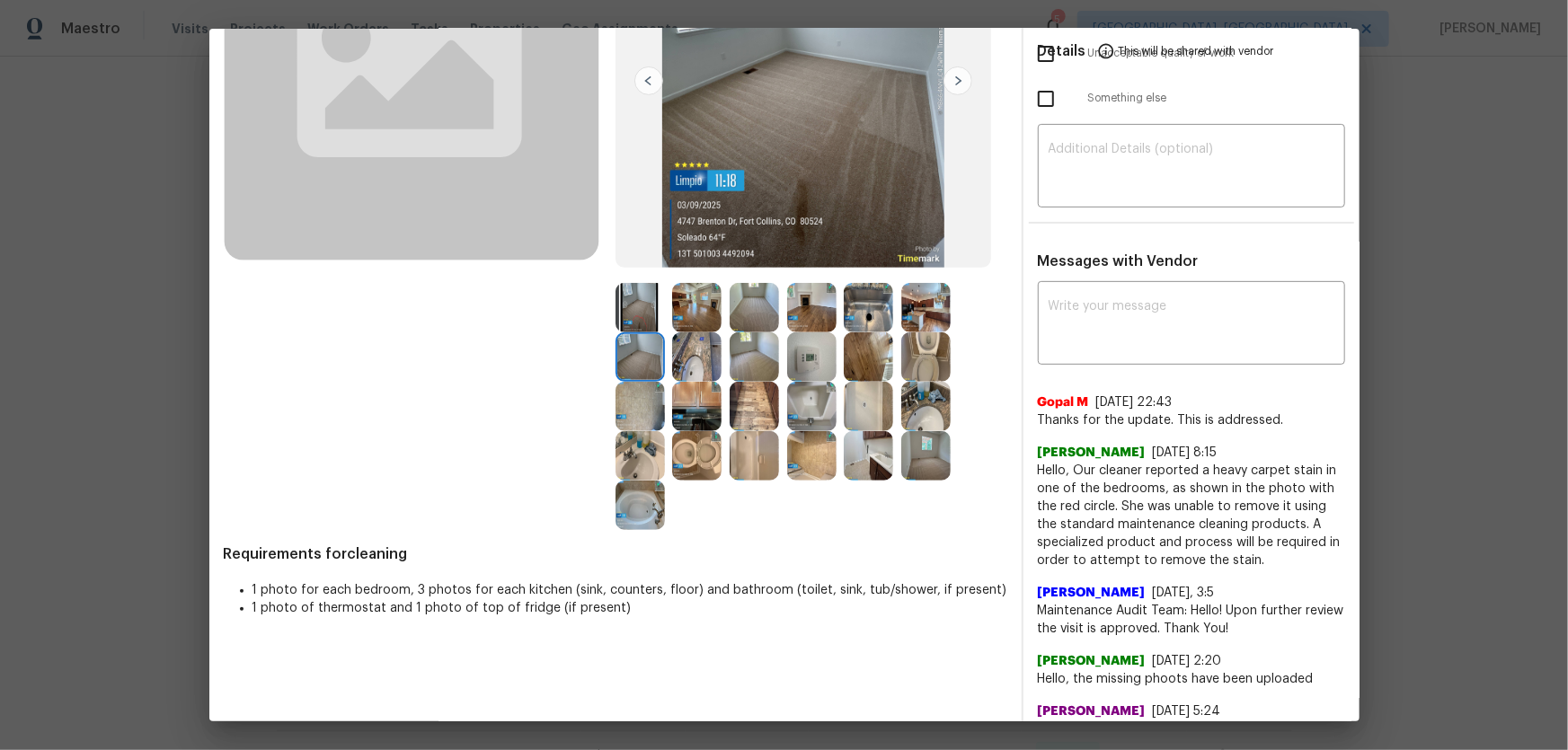
click at [687, 310] on img at bounding box center [697, 307] width 49 height 49
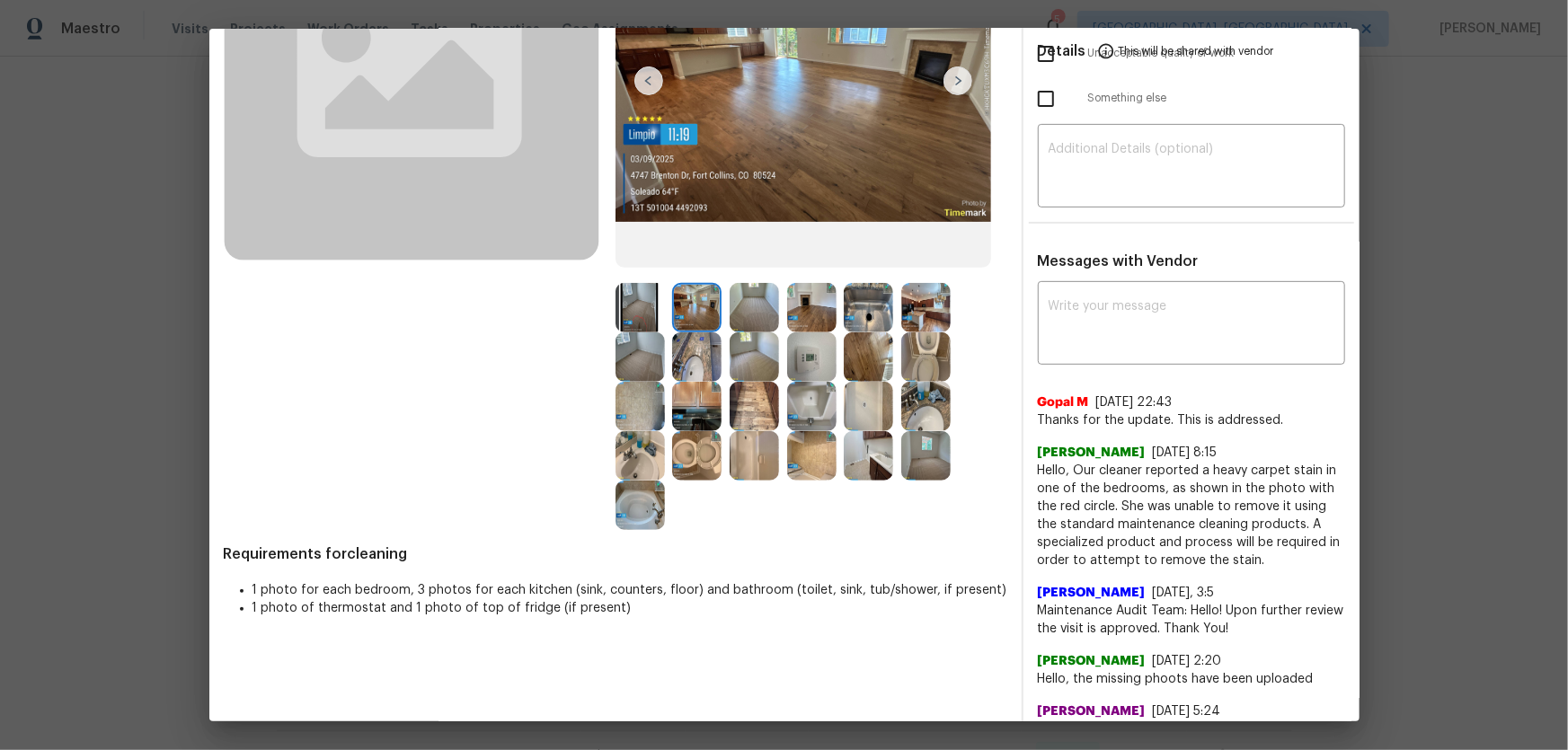
click at [816, 359] on img at bounding box center [812, 357] width 49 height 49
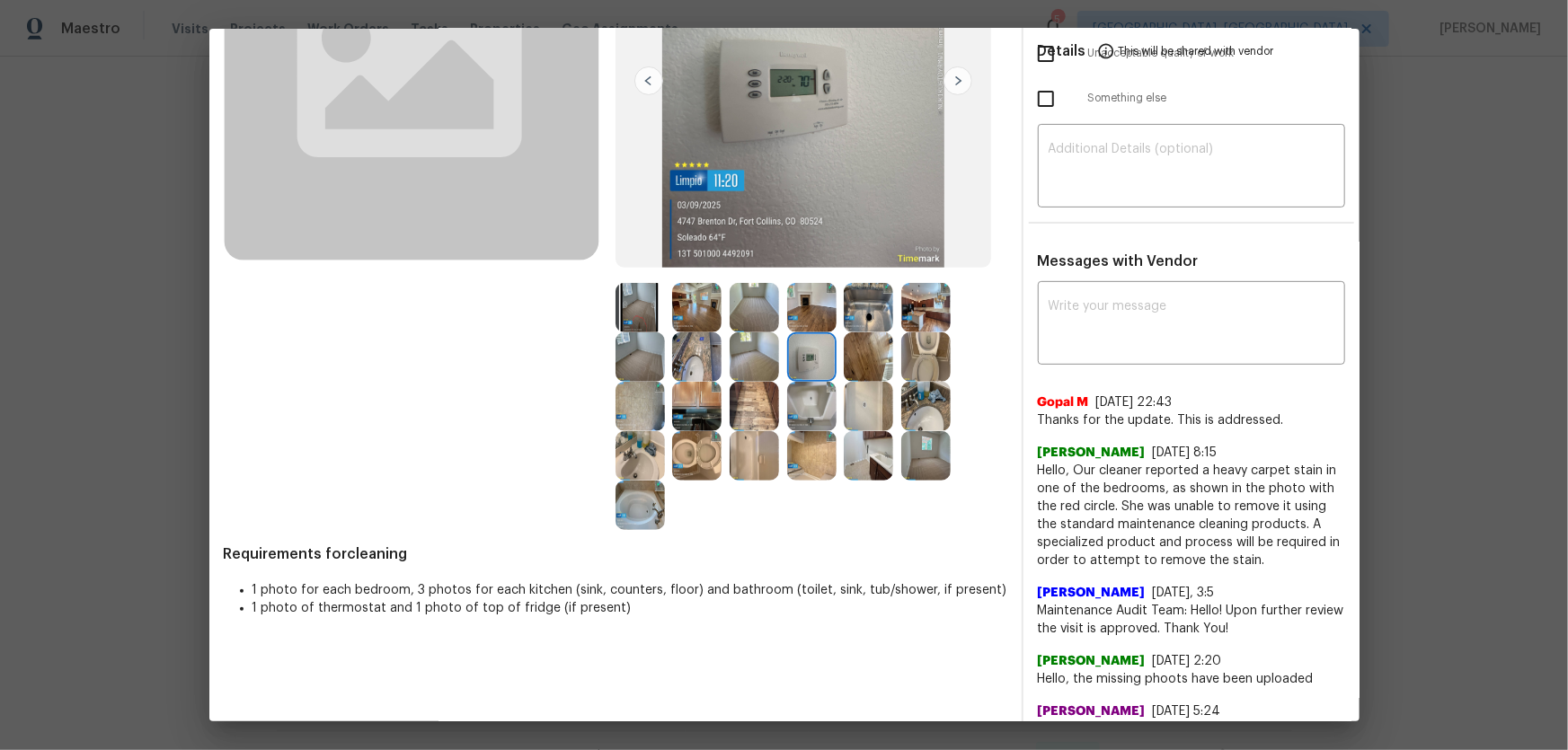
click at [811, 304] on img at bounding box center [812, 307] width 49 height 49
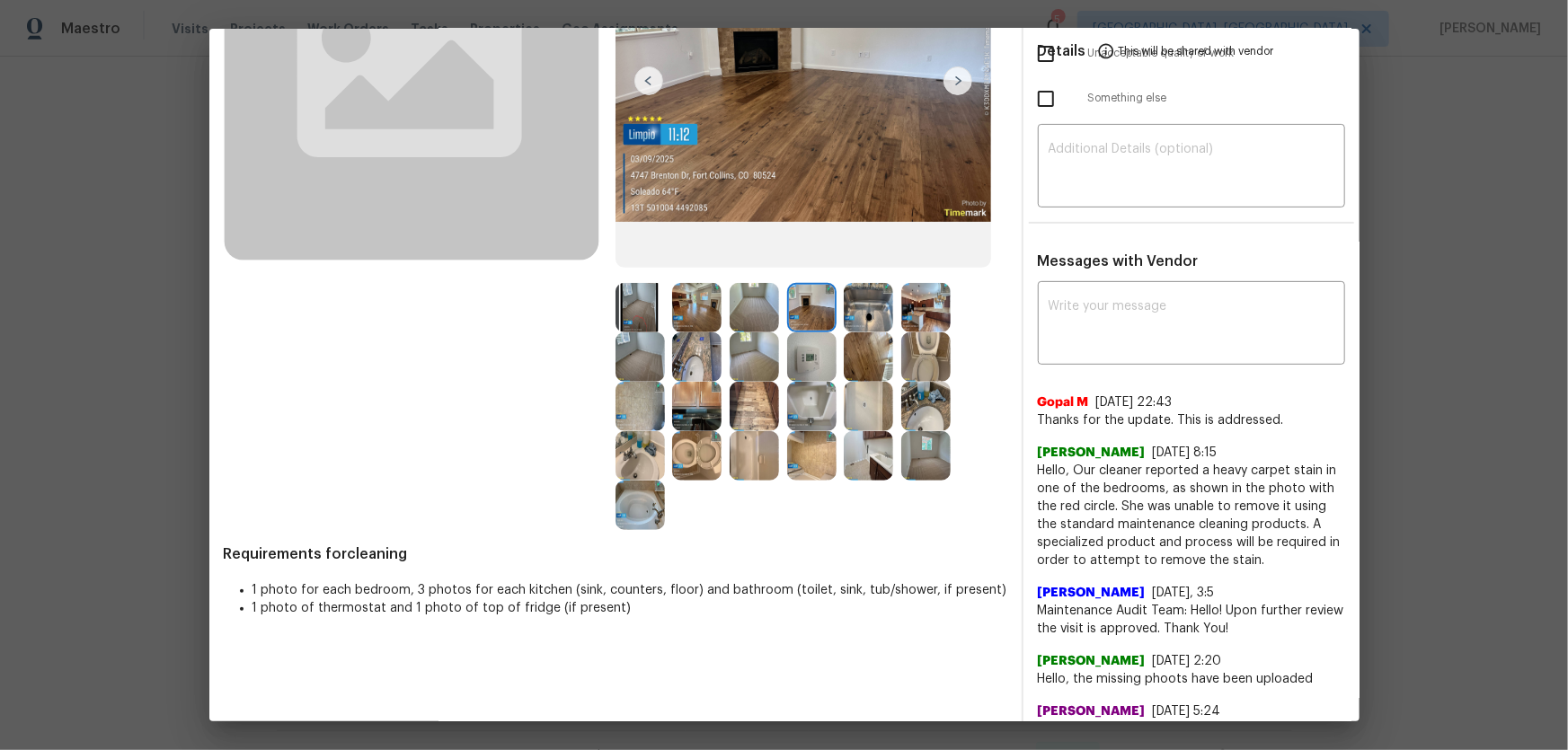
click at [864, 309] on img at bounding box center [869, 307] width 49 height 49
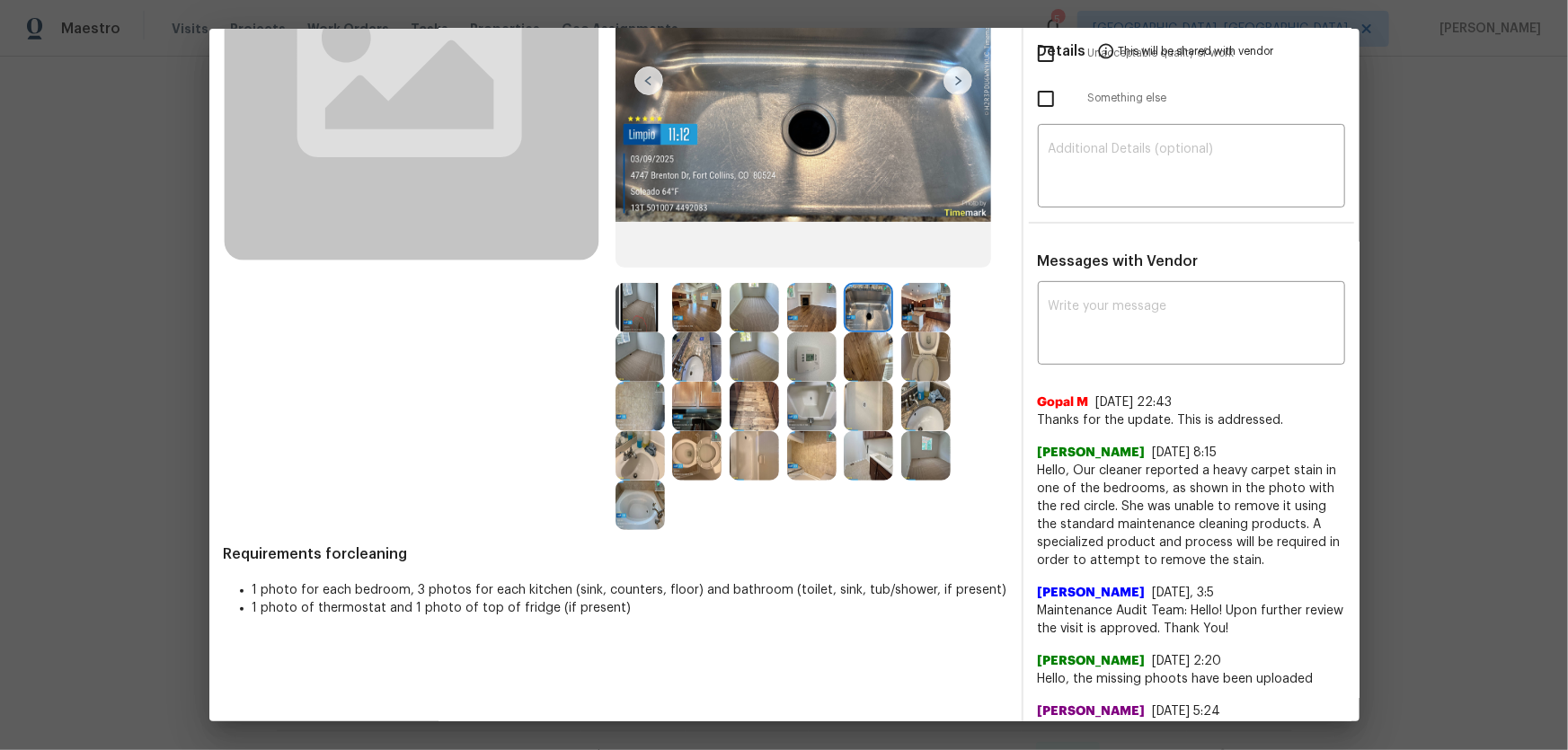
click at [866, 361] on img at bounding box center [869, 357] width 49 height 49
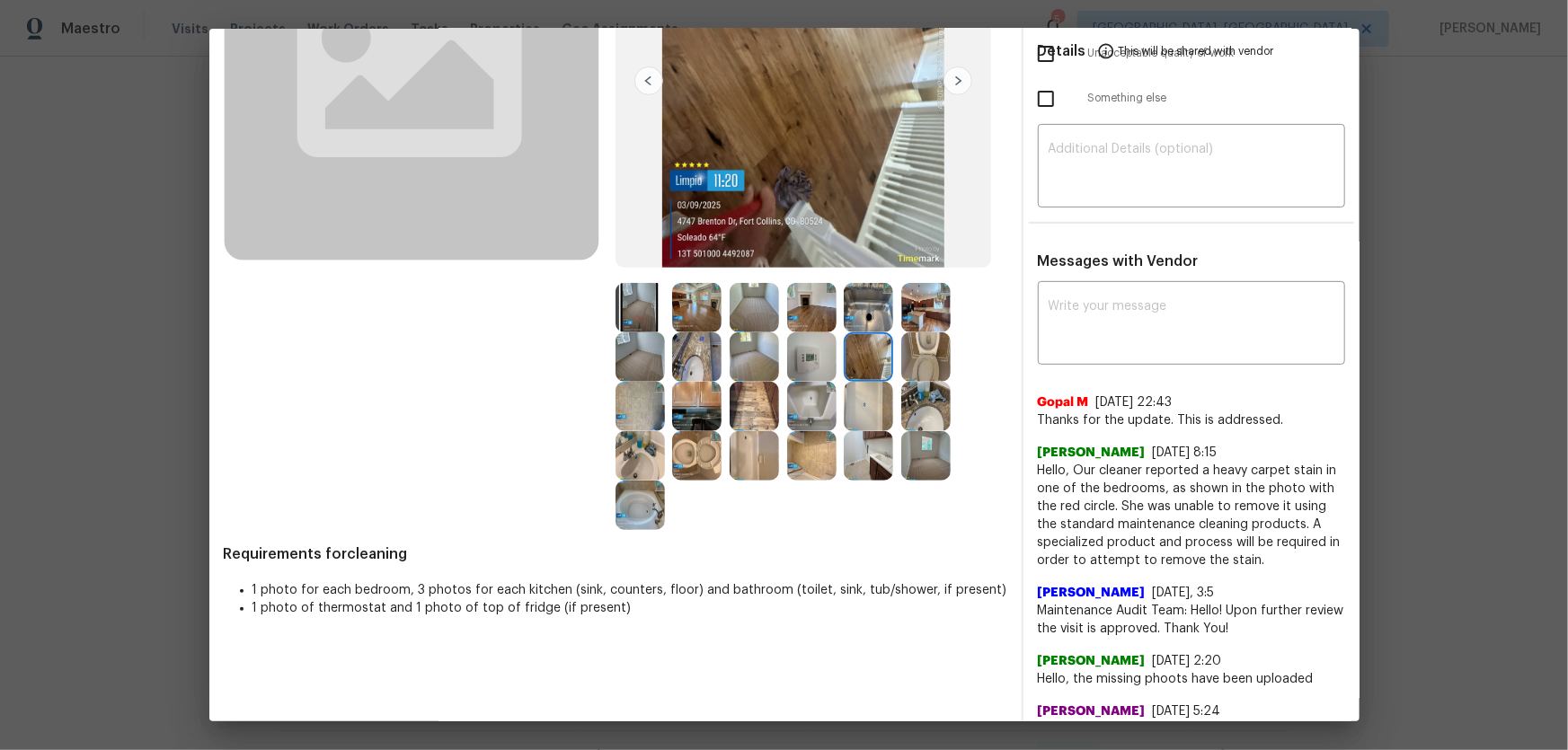
click at [928, 365] on img at bounding box center [926, 357] width 49 height 49
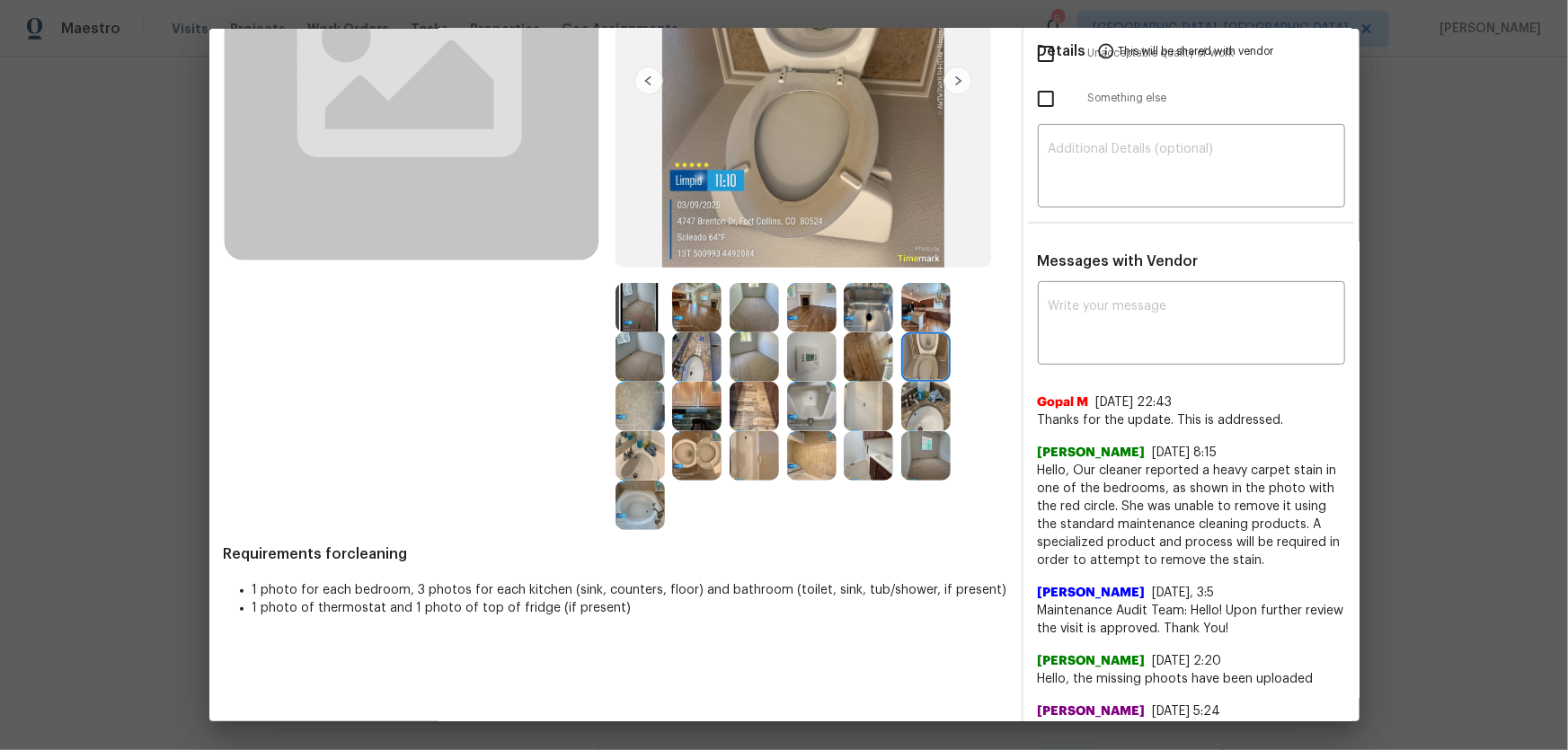
click at [927, 389] on img at bounding box center [926, 406] width 49 height 49
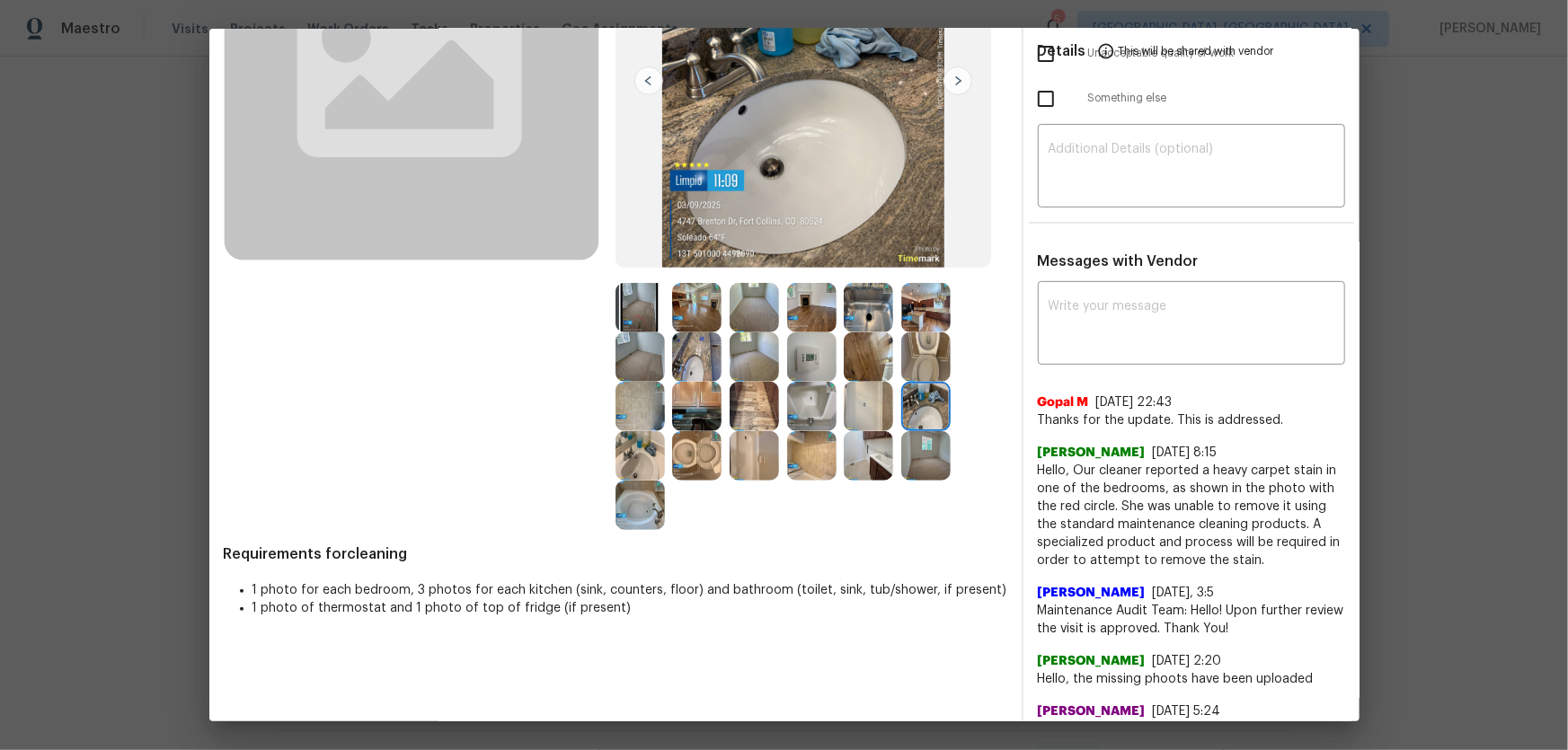
click at [879, 403] on img at bounding box center [869, 406] width 49 height 49
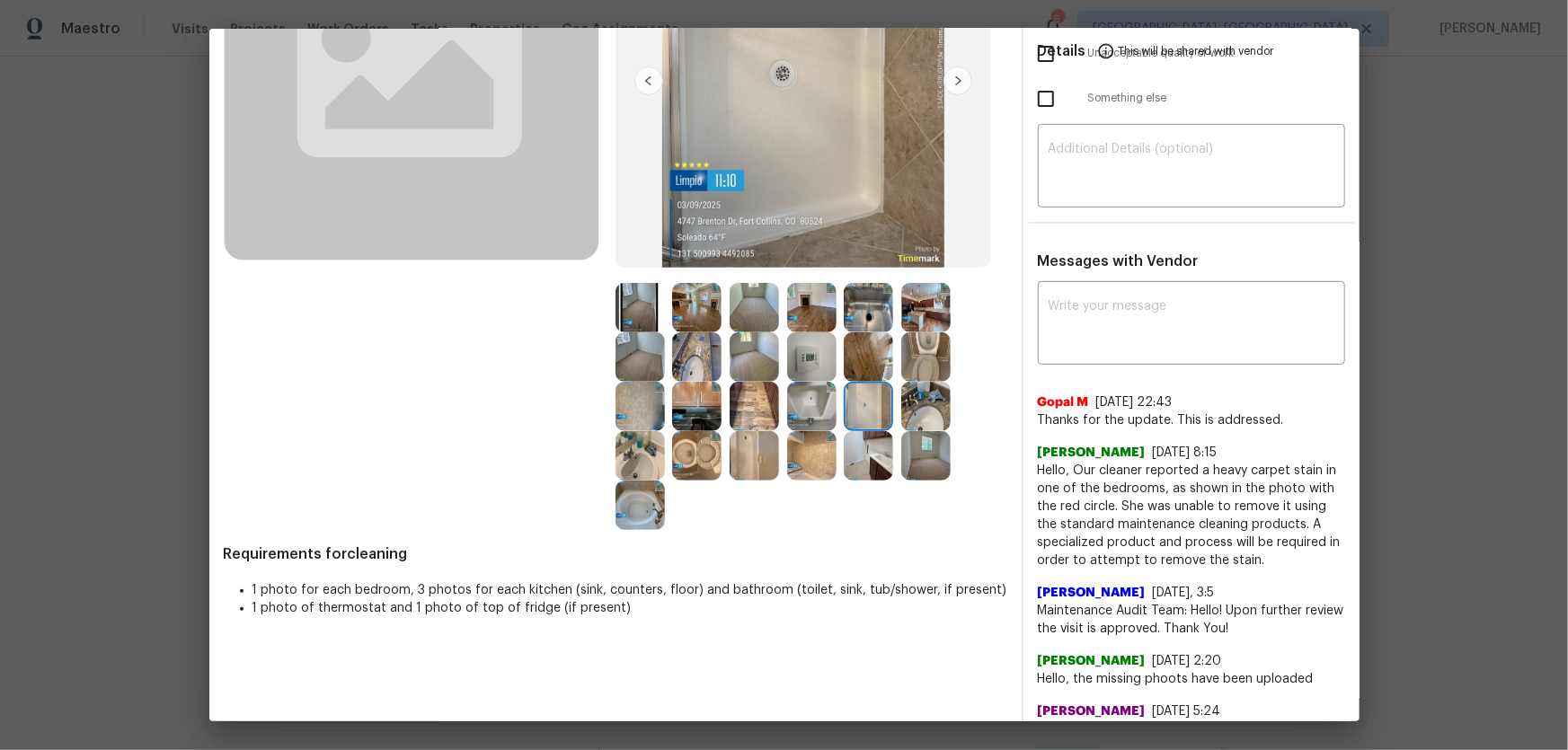
click at [824, 403] on img at bounding box center [812, 406] width 49 height 49
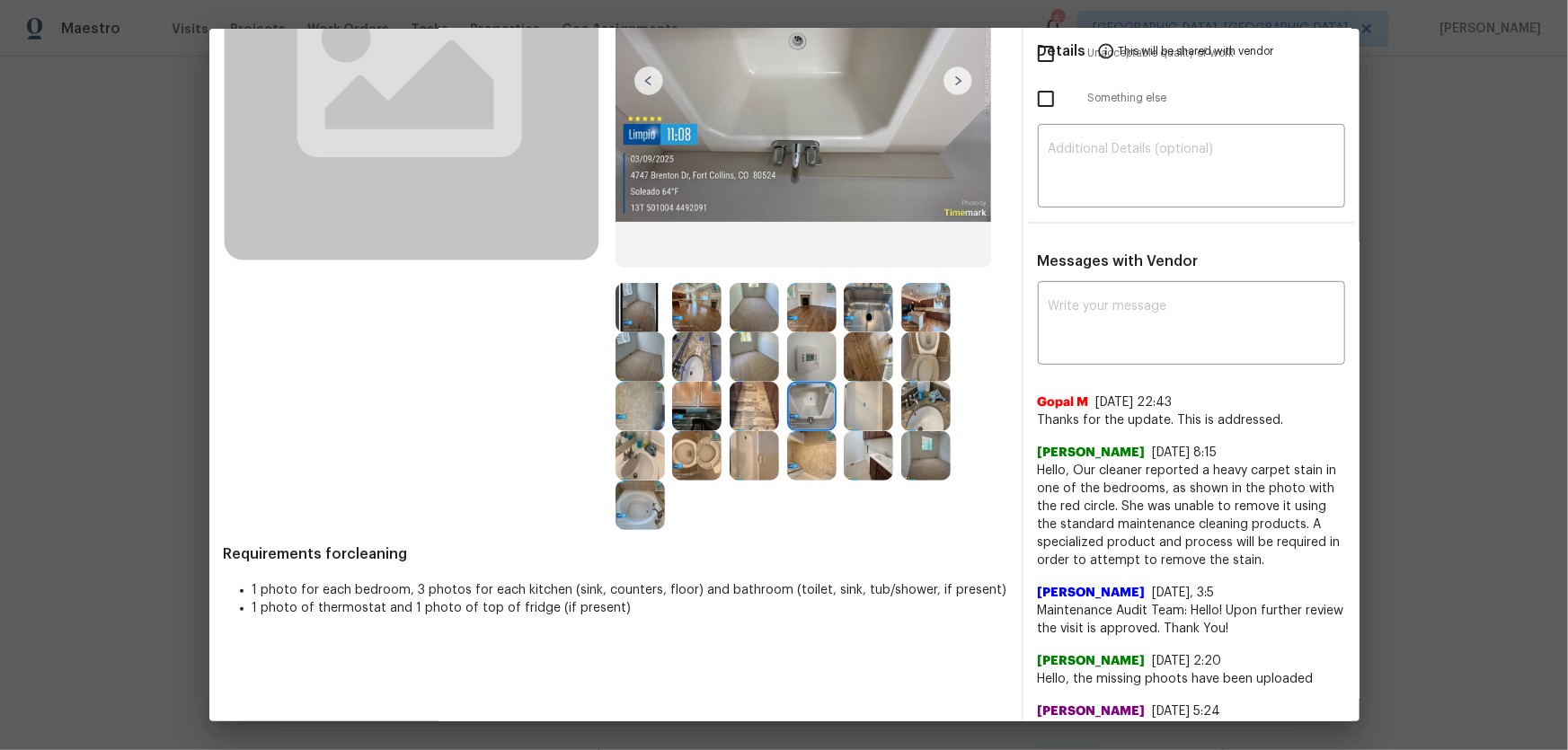
click at [797, 351] on img at bounding box center [812, 357] width 49 height 49
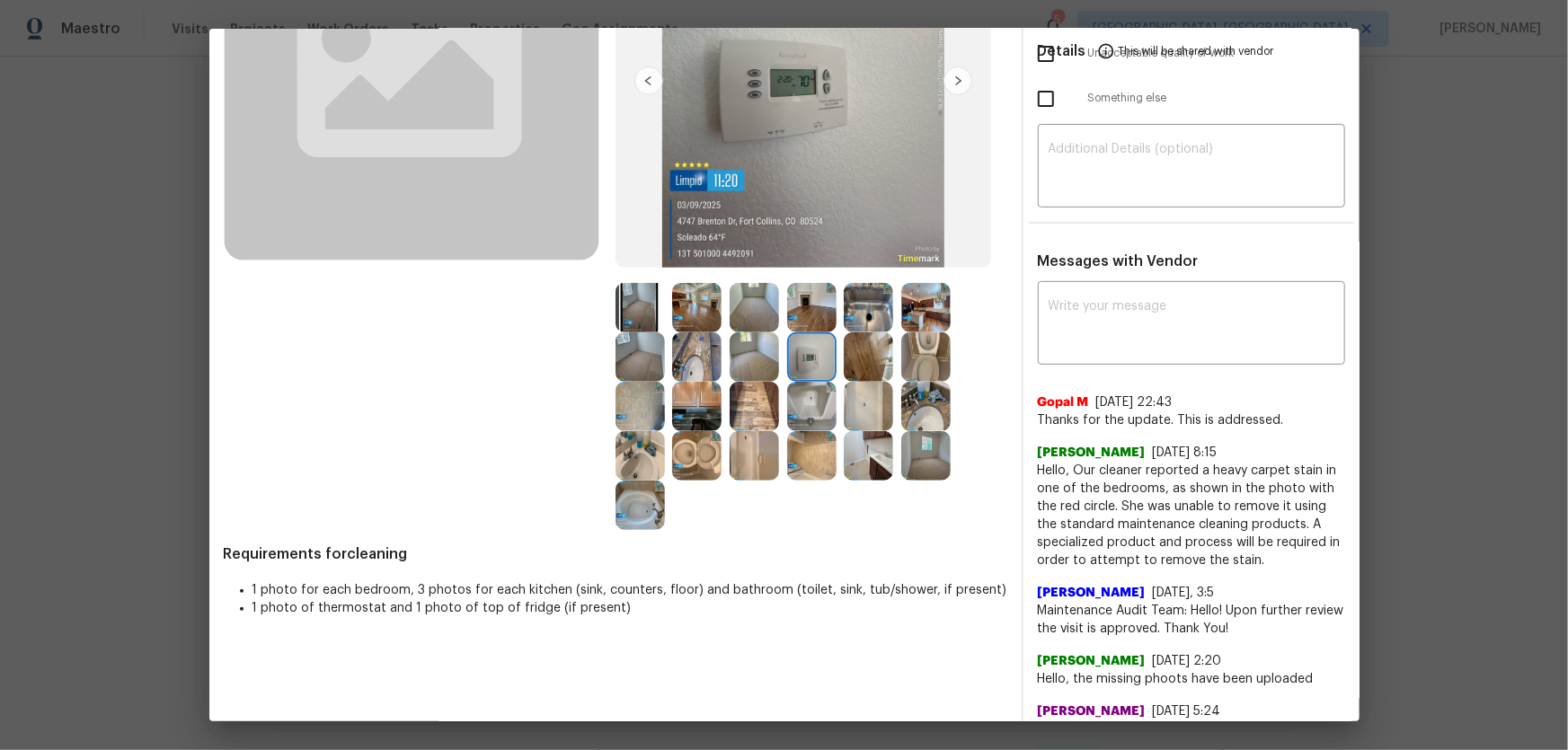
click at [804, 318] on img at bounding box center [812, 307] width 49 height 49
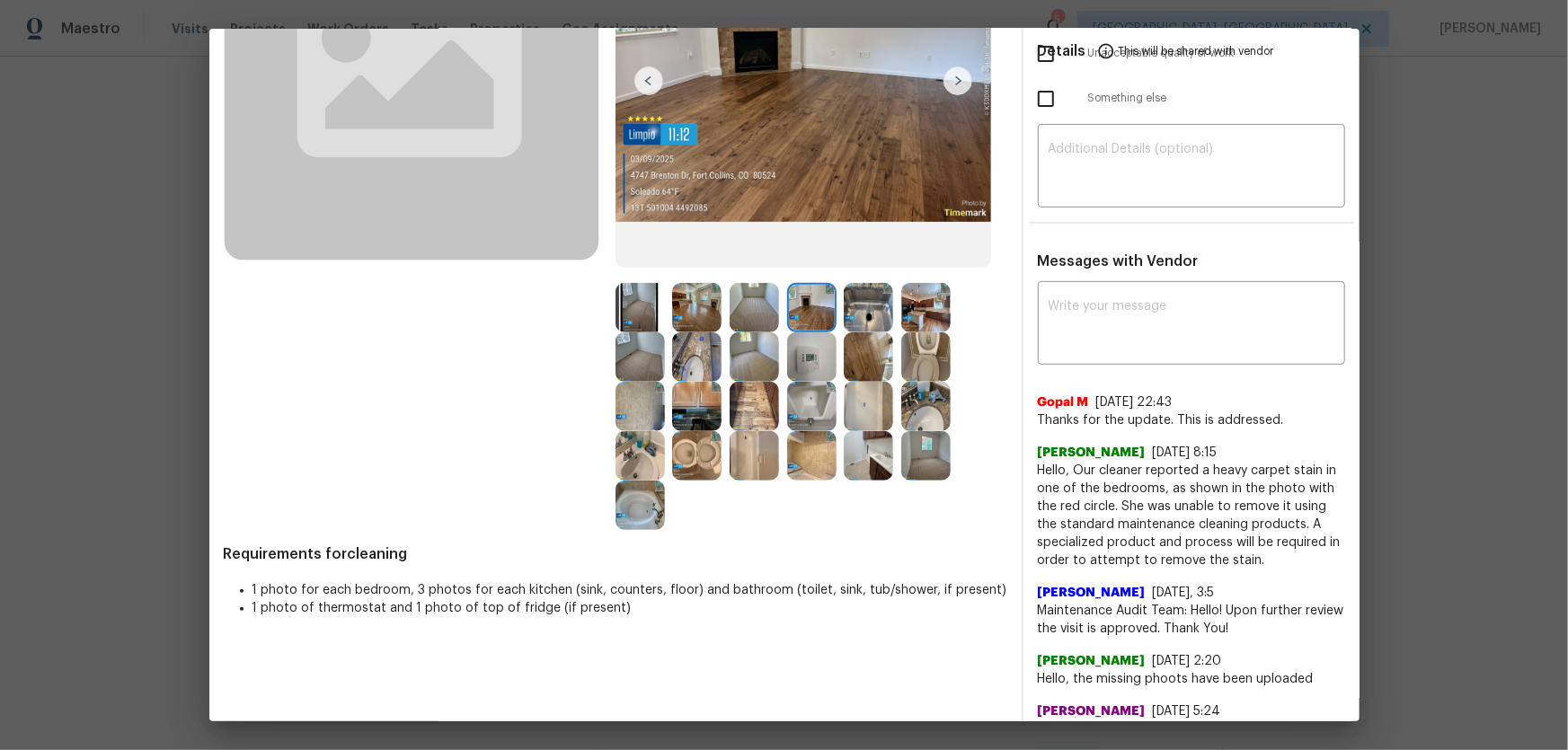
click at [876, 315] on img at bounding box center [869, 307] width 49 height 49
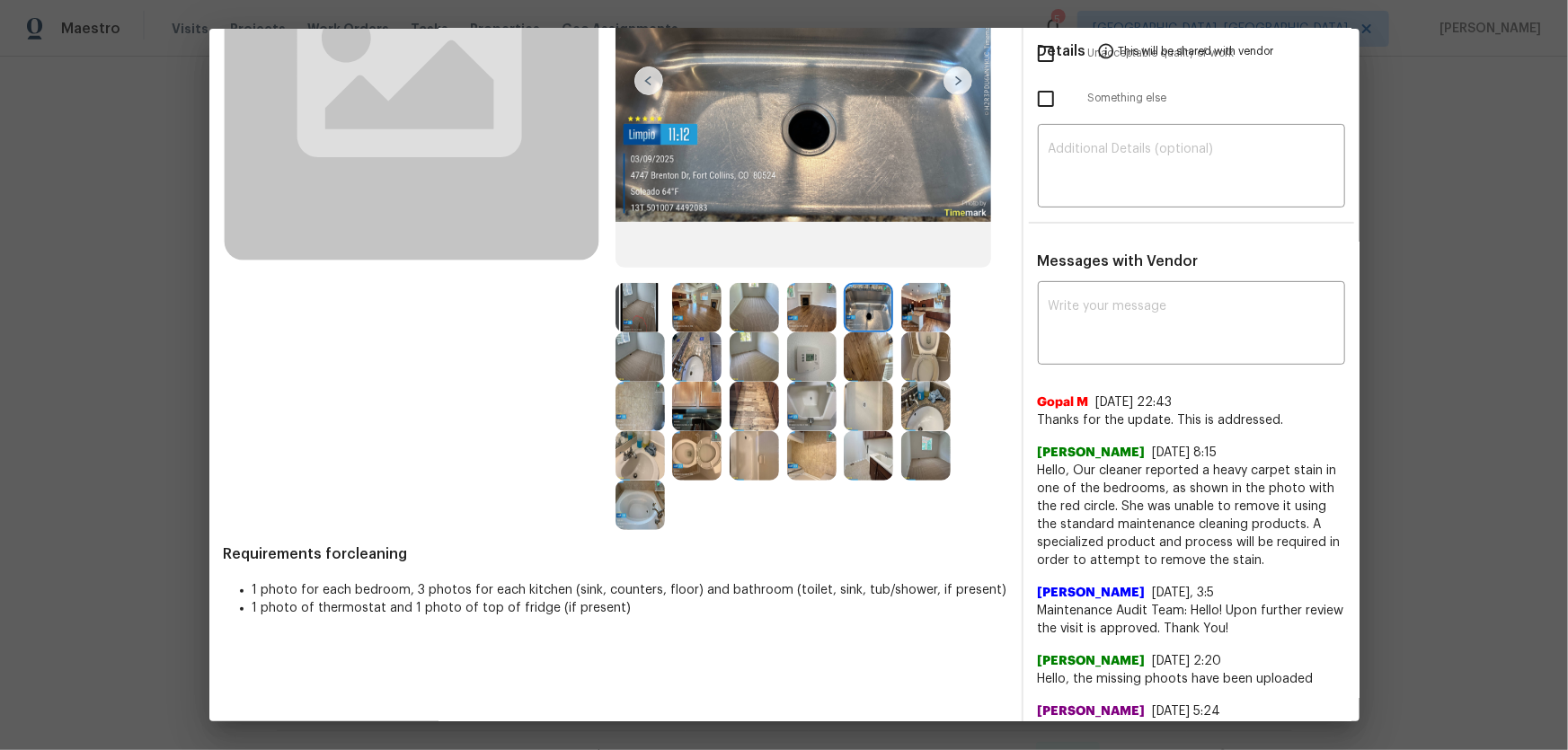
click at [906, 314] on img at bounding box center [926, 307] width 49 height 49
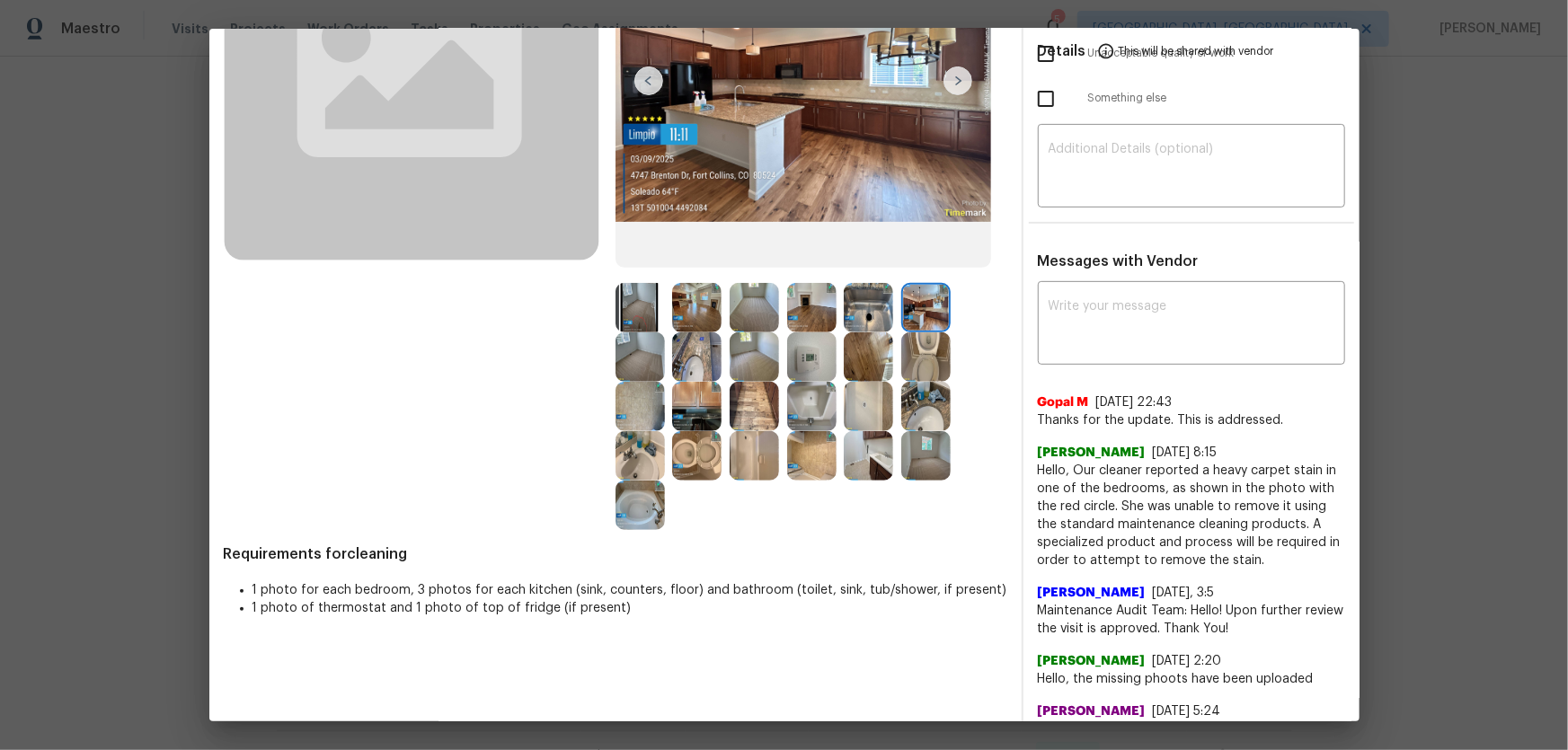
scroll to position [163, 0]
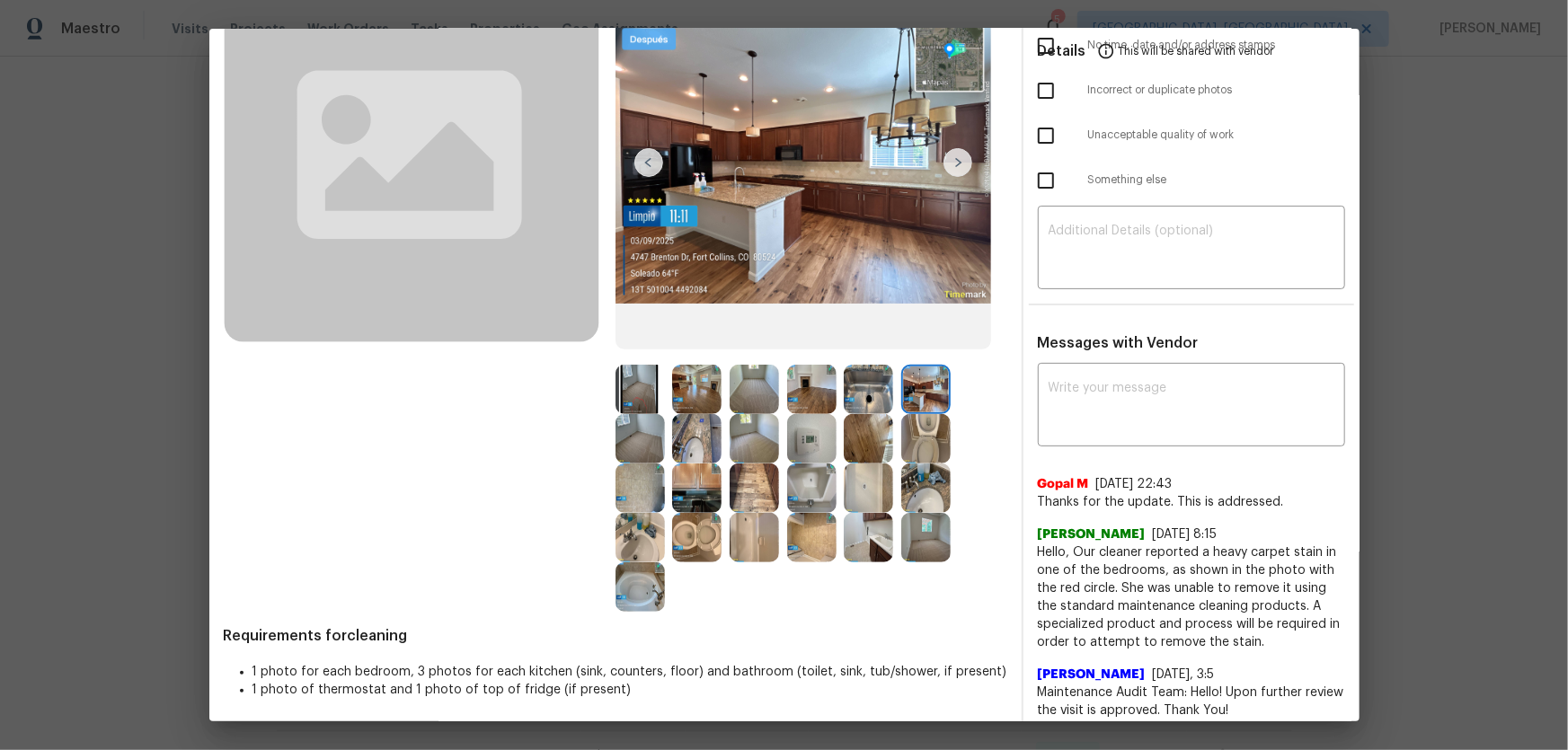
click at [746, 389] on img at bounding box center [754, 389] width 49 height 49
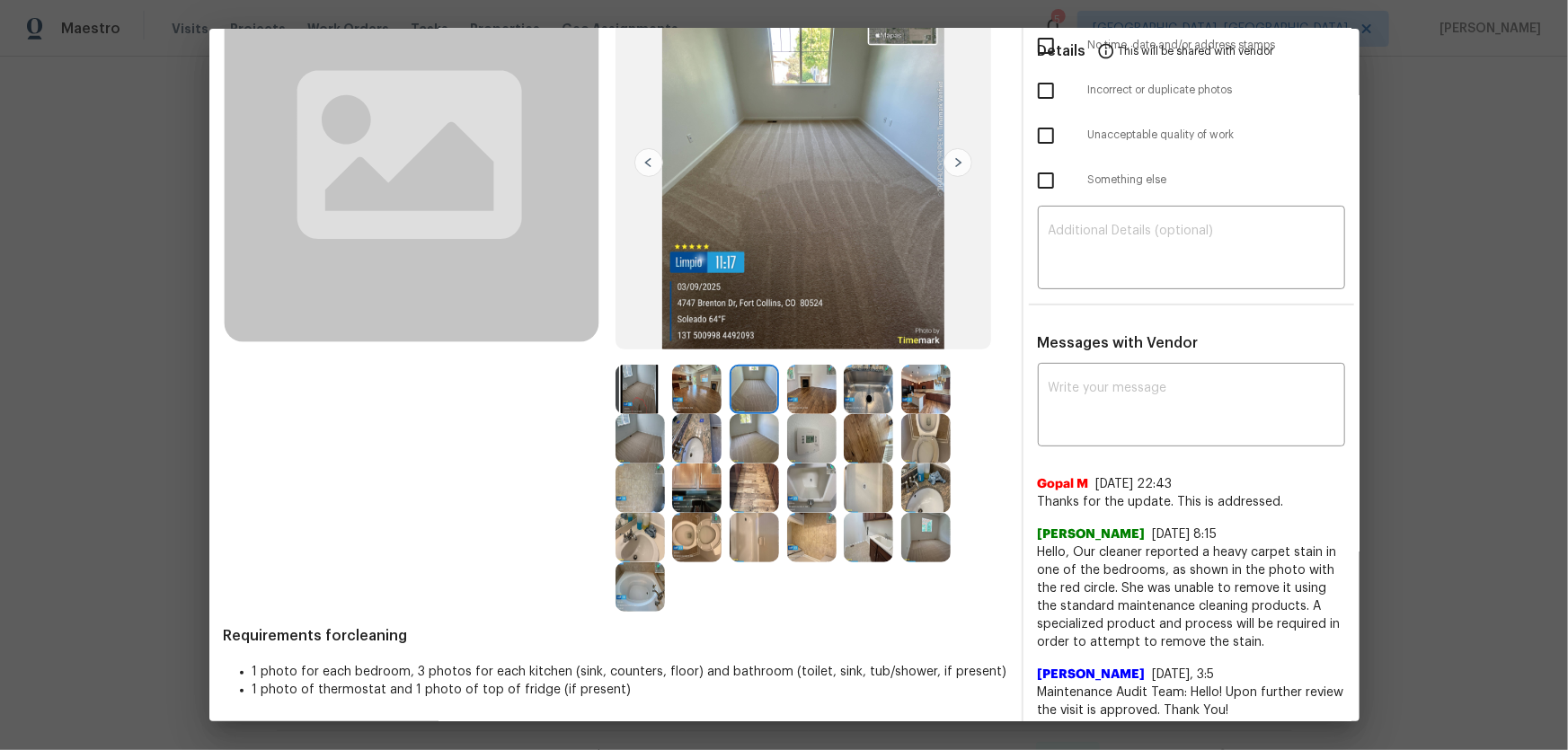
click at [748, 446] on img at bounding box center [754, 439] width 49 height 49
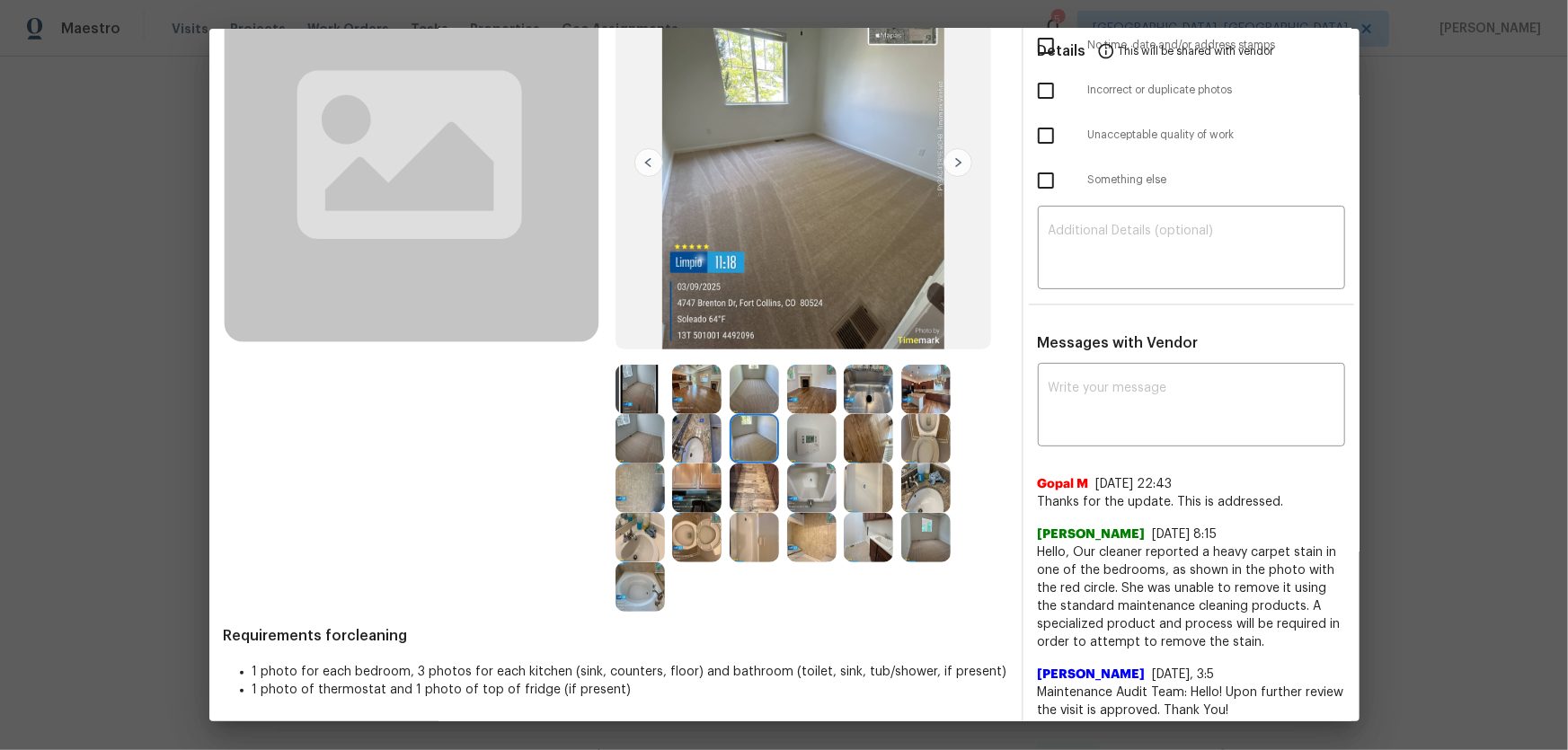
click at [624, 428] on img at bounding box center [640, 439] width 49 height 49
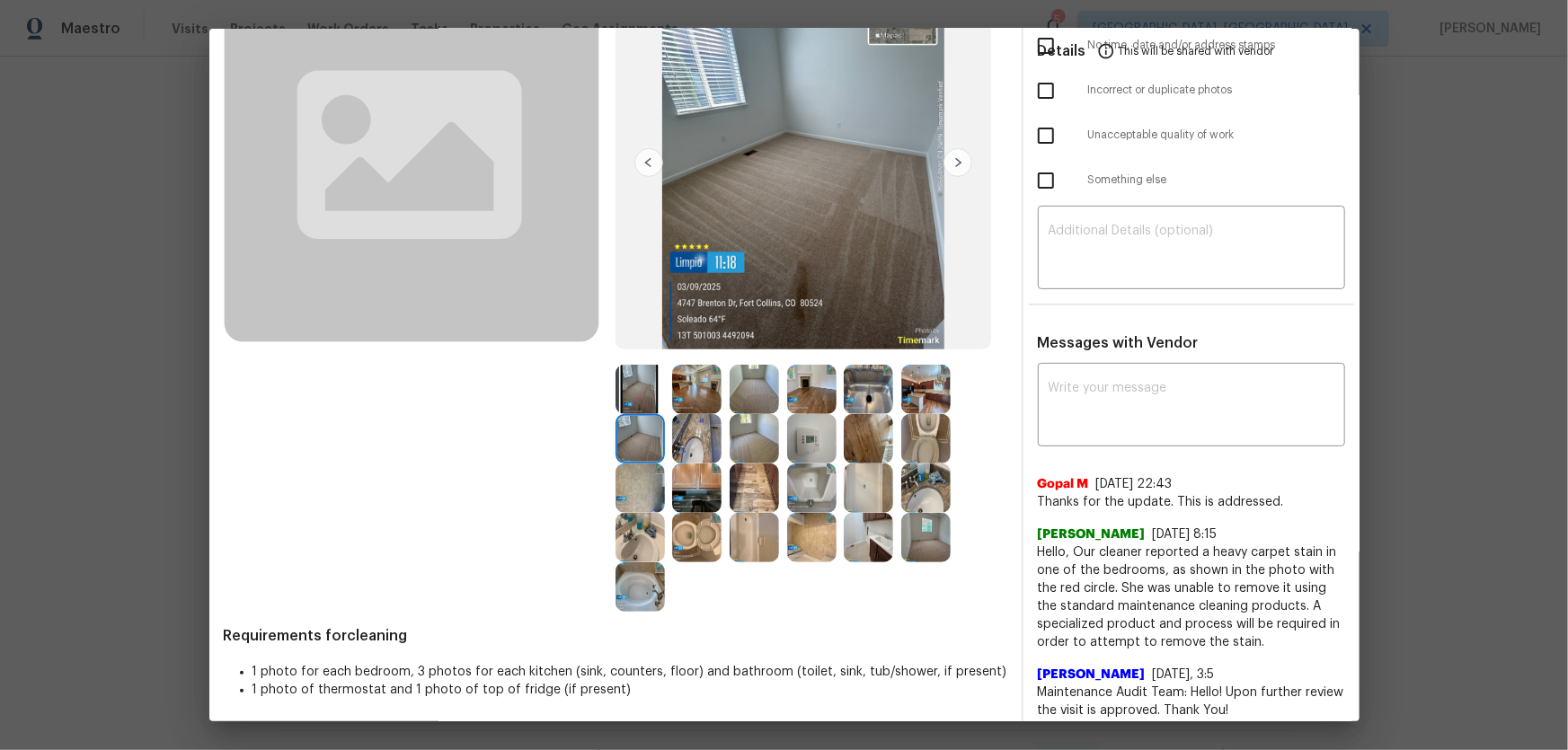
click at [636, 385] on img at bounding box center [640, 389] width 49 height 49
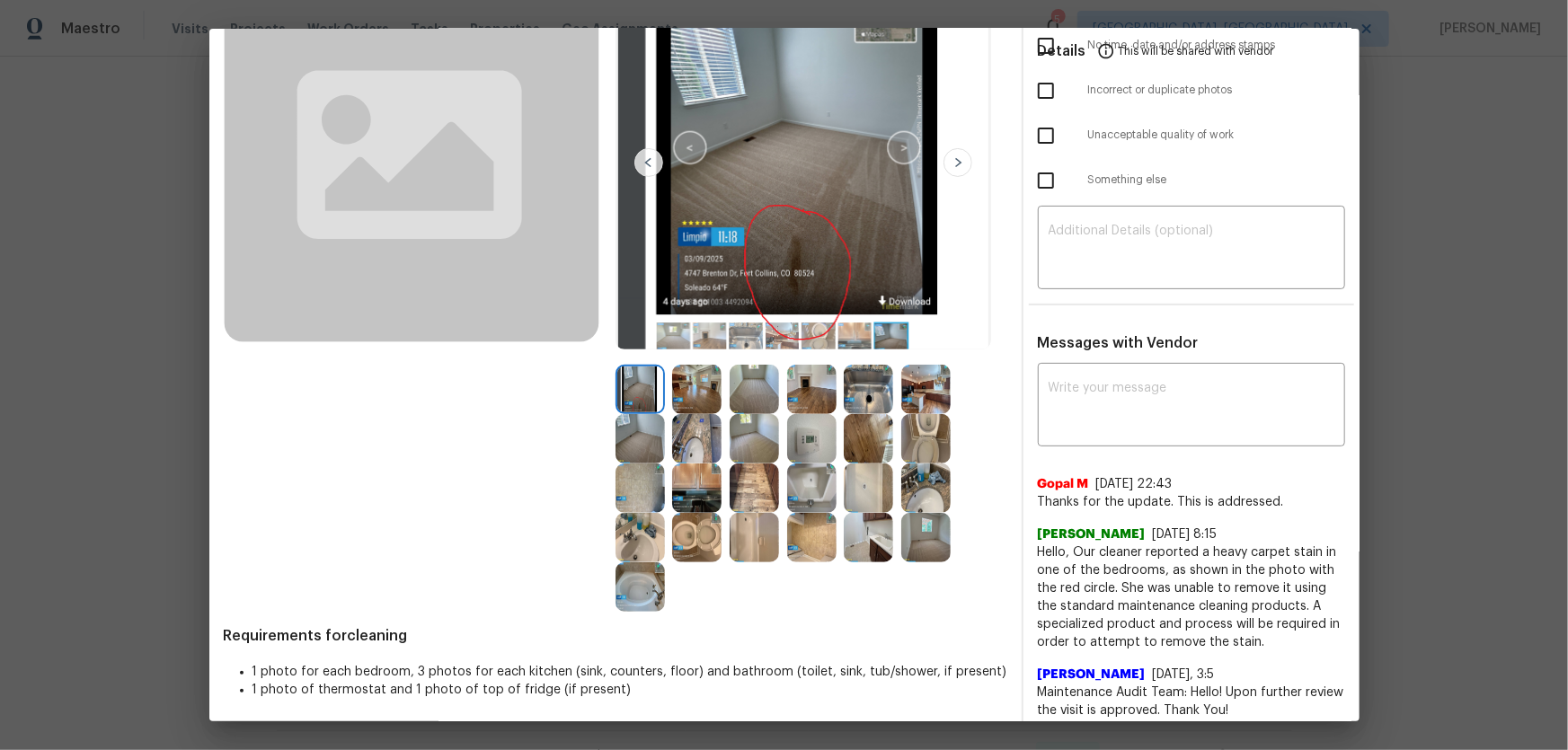
click at [810, 440] on img at bounding box center [812, 439] width 49 height 49
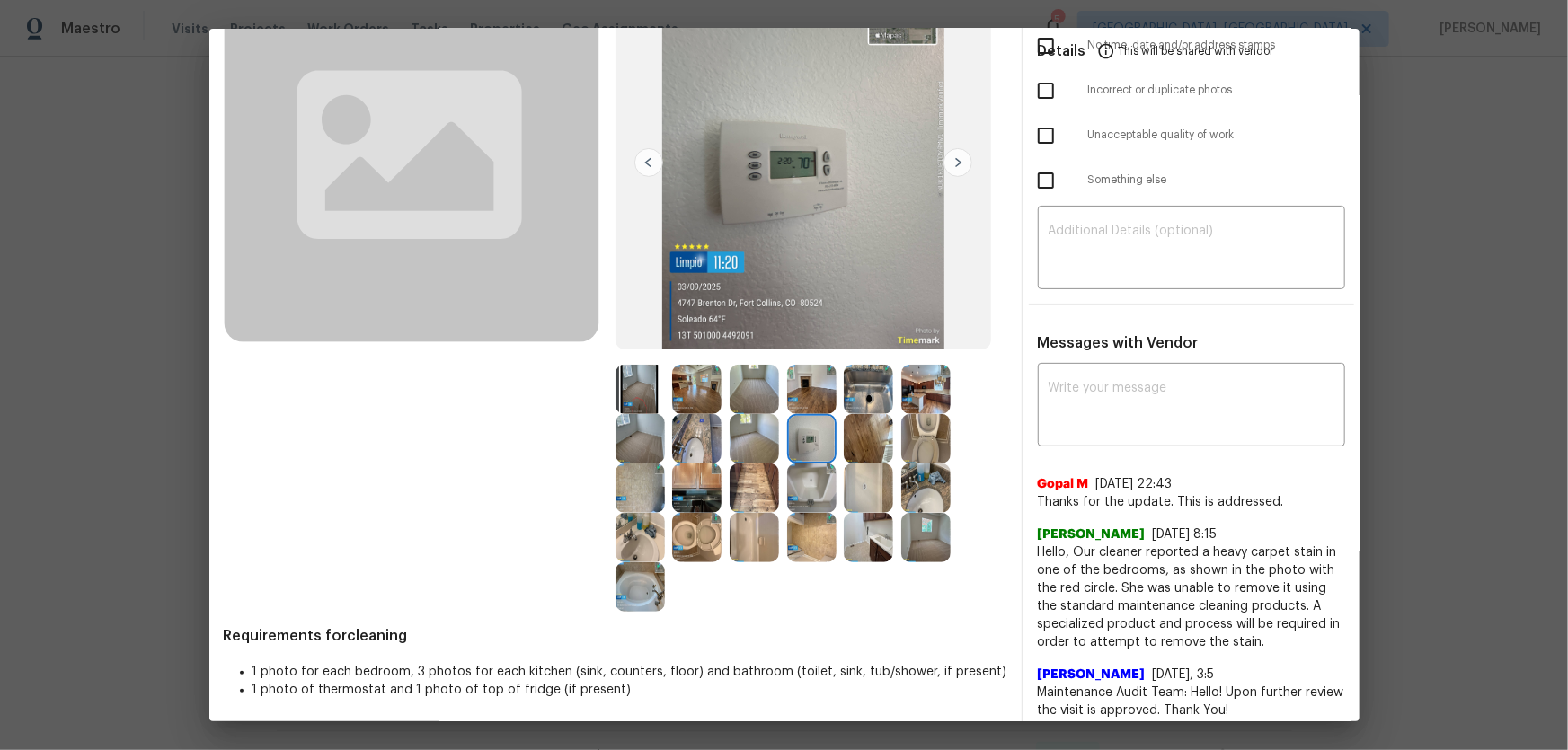
click at [808, 396] on img at bounding box center [812, 389] width 49 height 49
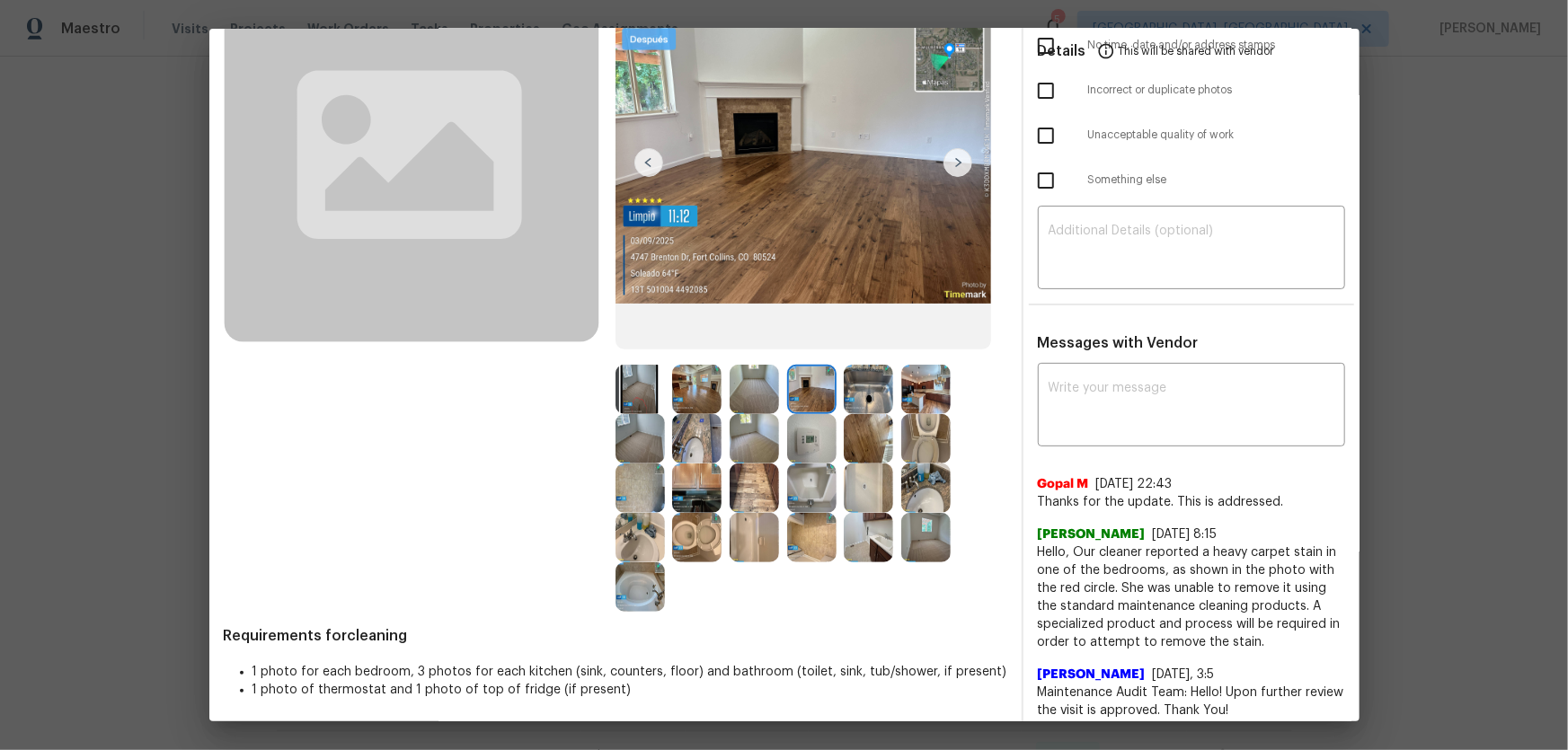
click at [642, 433] on img at bounding box center [640, 439] width 49 height 49
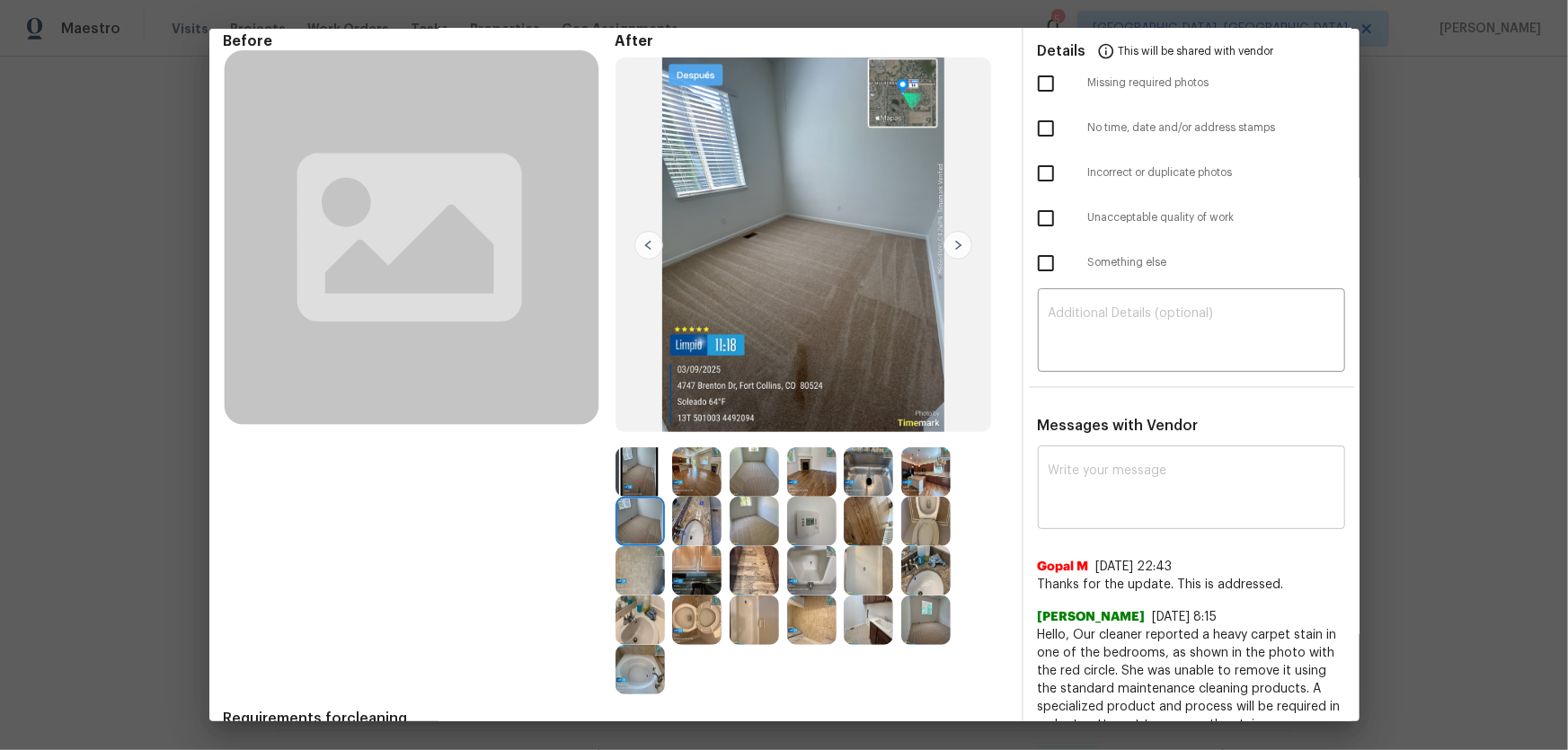
scroll to position [0, 0]
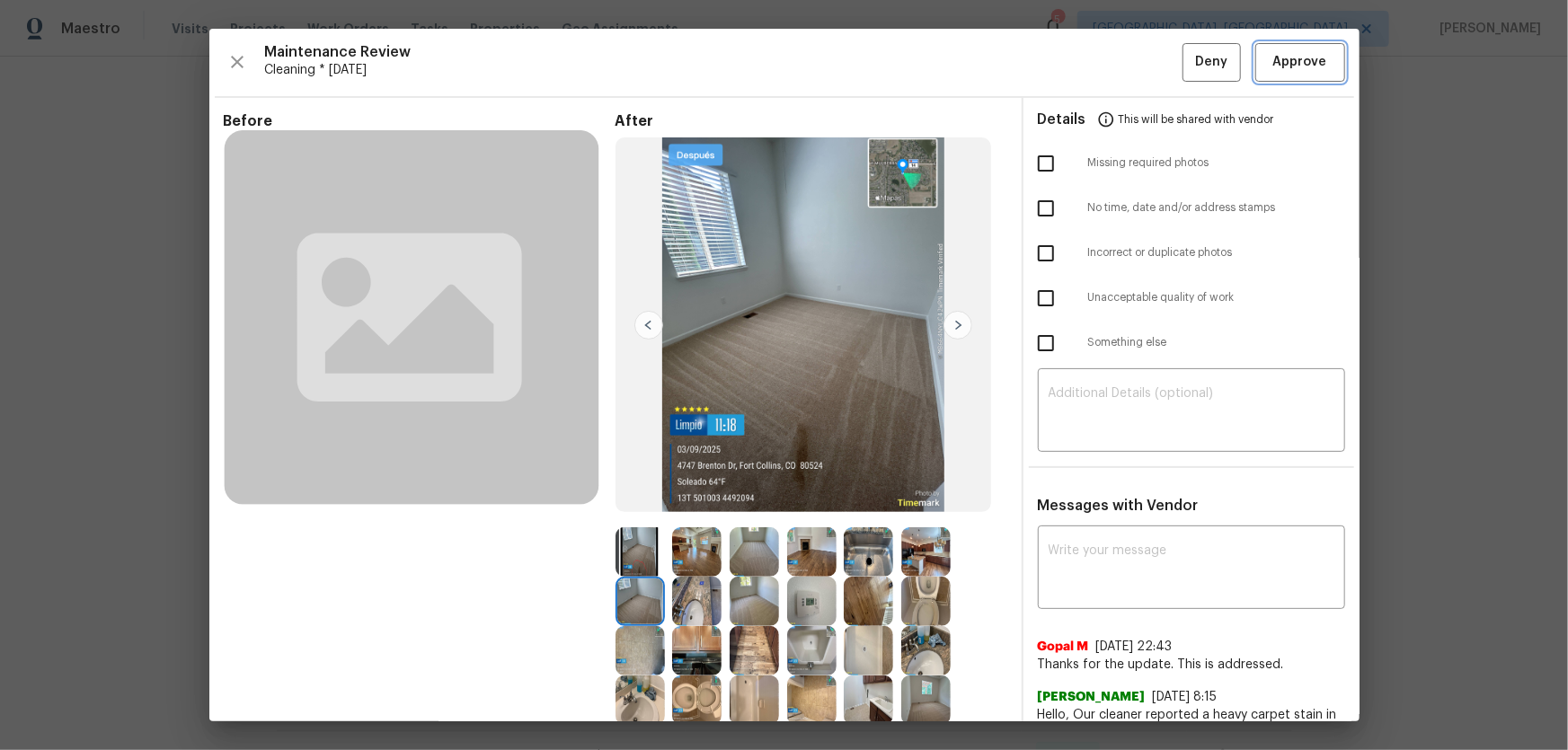
click at [1115, 71] on span "Approve" at bounding box center [1300, 62] width 54 height 23
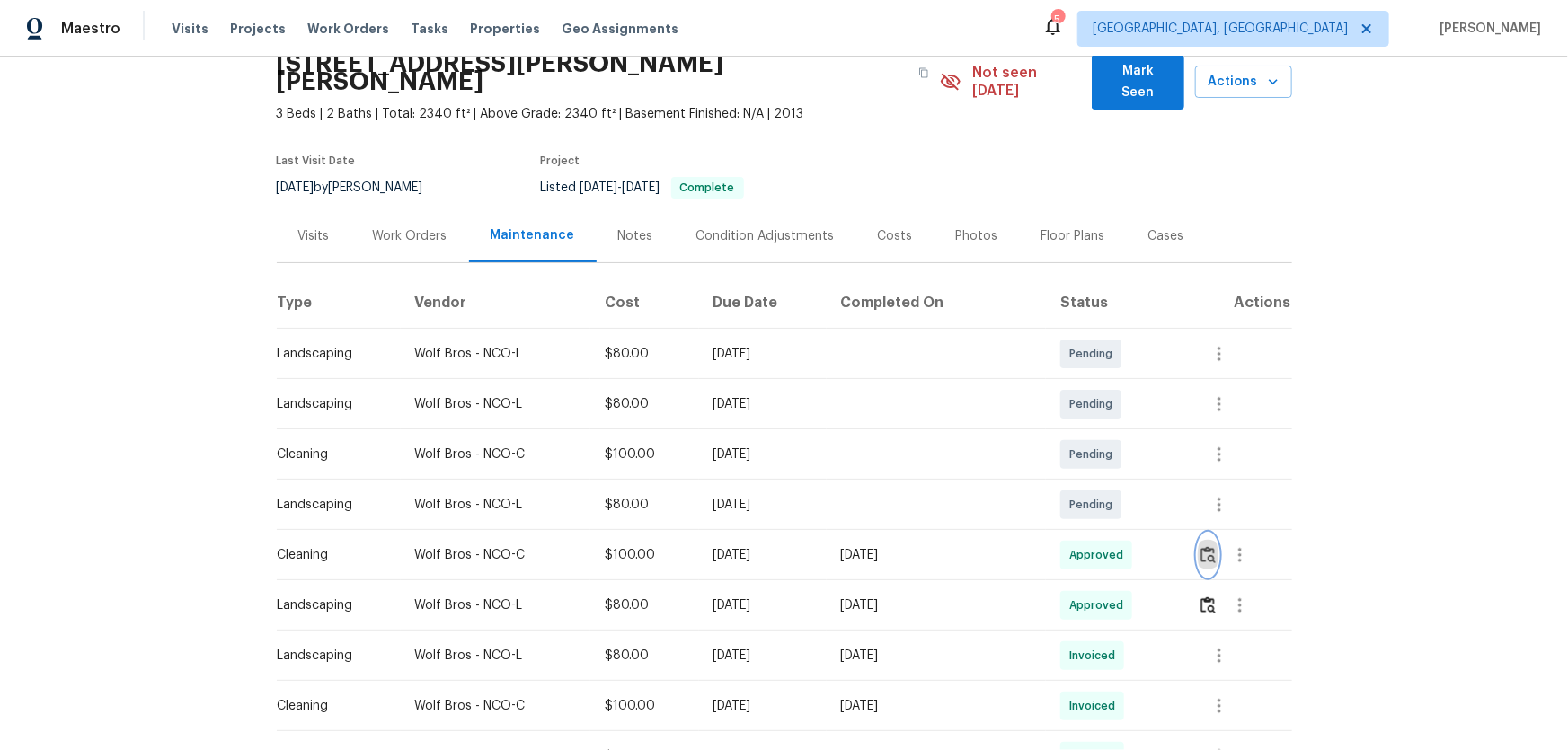
click at [1115, 495] on img "button" at bounding box center [1207, 554] width 15 height 17
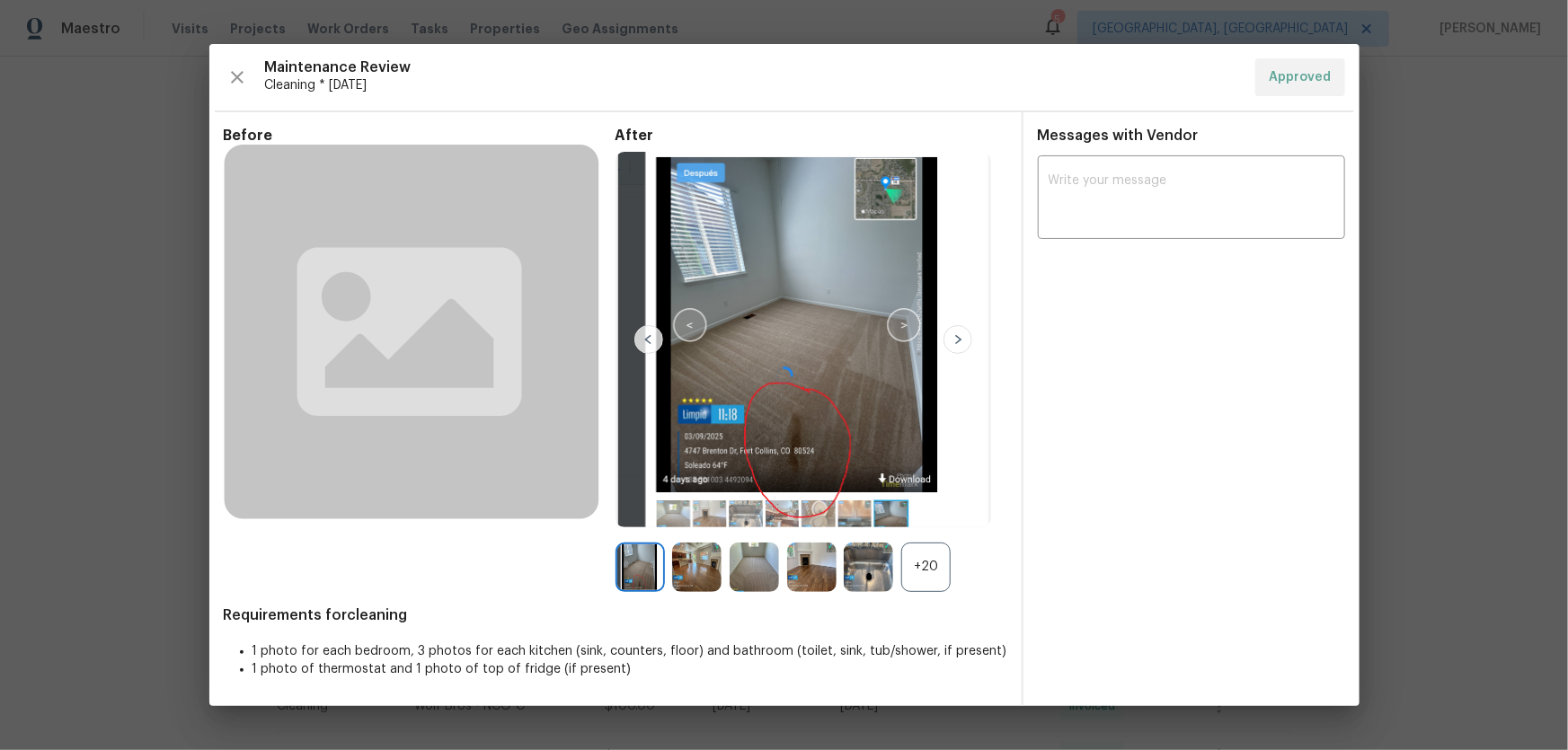
click at [925, 495] on div "Before After +20 Requirements for cleaning 1 photo for each bedroom, 3 photos f…" at bounding box center [615, 416] width 784 height 580
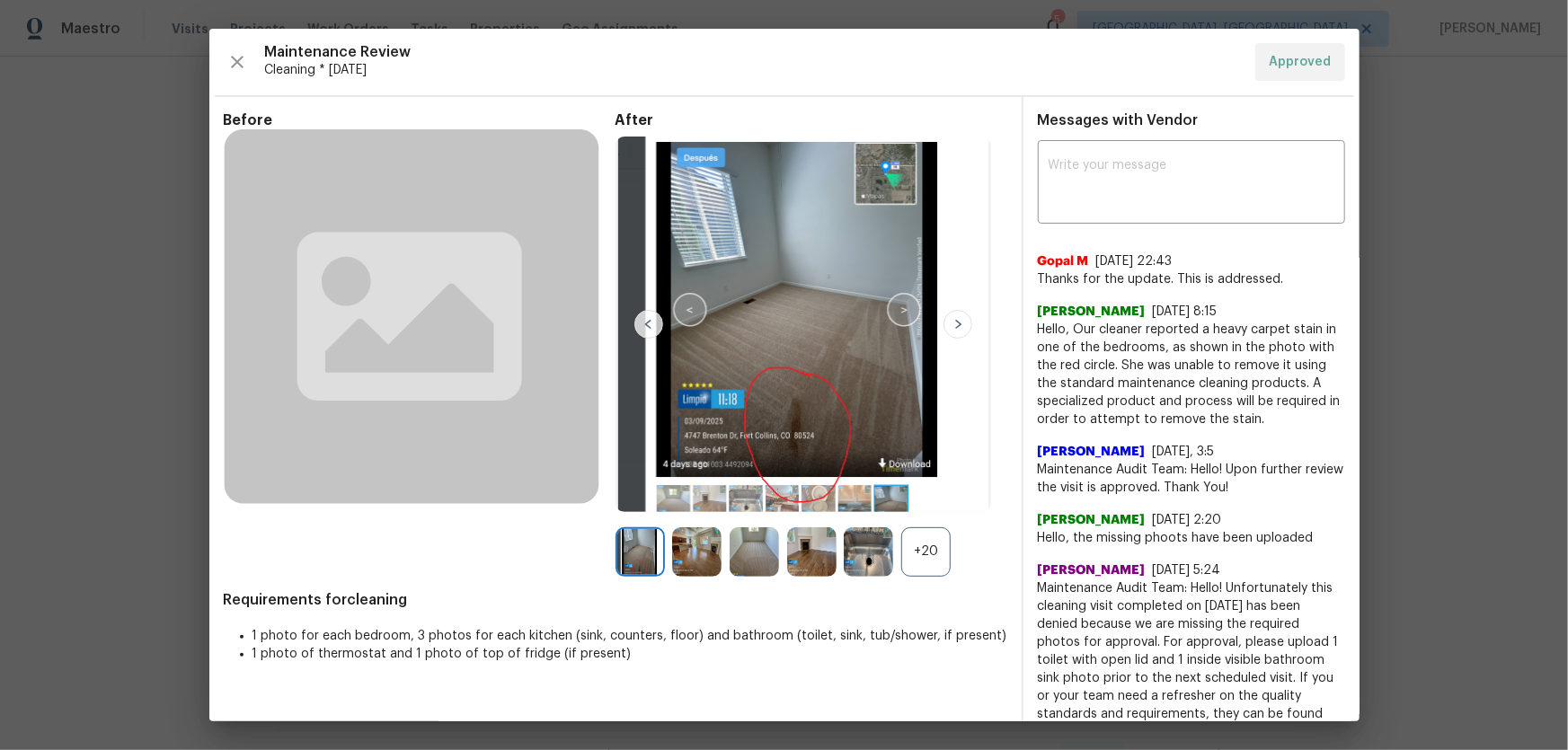
click at [925, 495] on div "+20" at bounding box center [926, 552] width 49 height 49
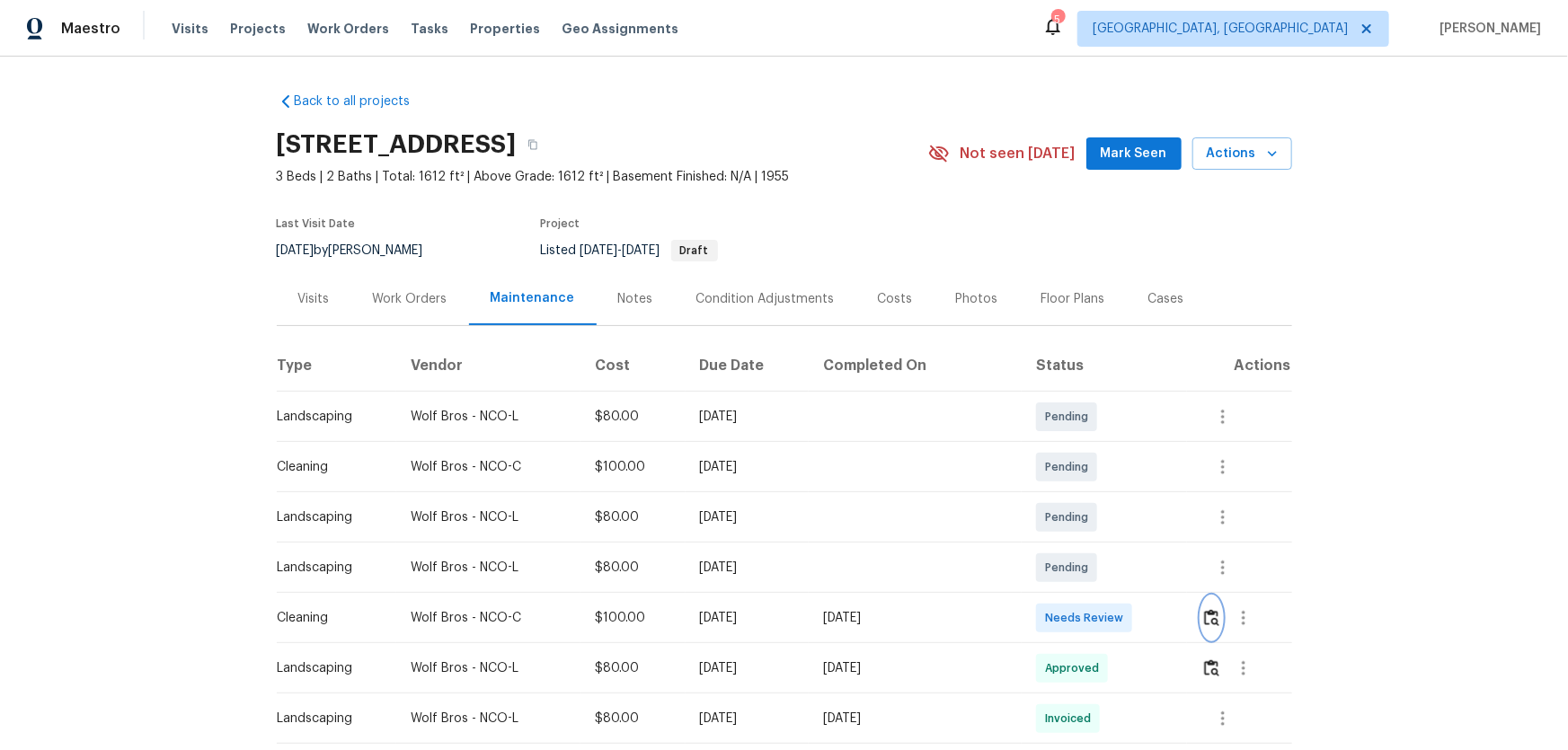
click at [1115, 495] on img "button" at bounding box center [1211, 617] width 15 height 17
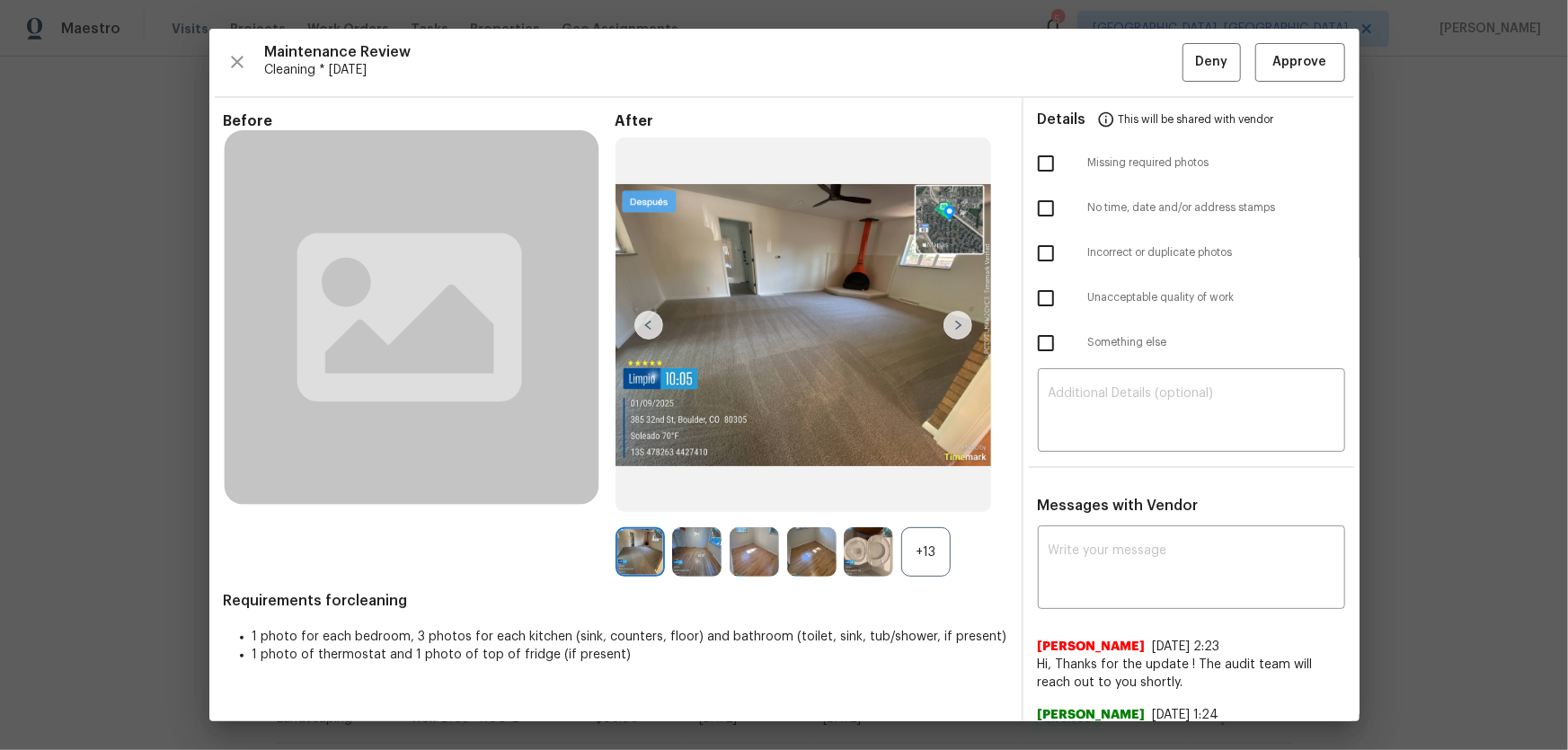
click at [915, 495] on div "+13" at bounding box center [926, 552] width 49 height 49
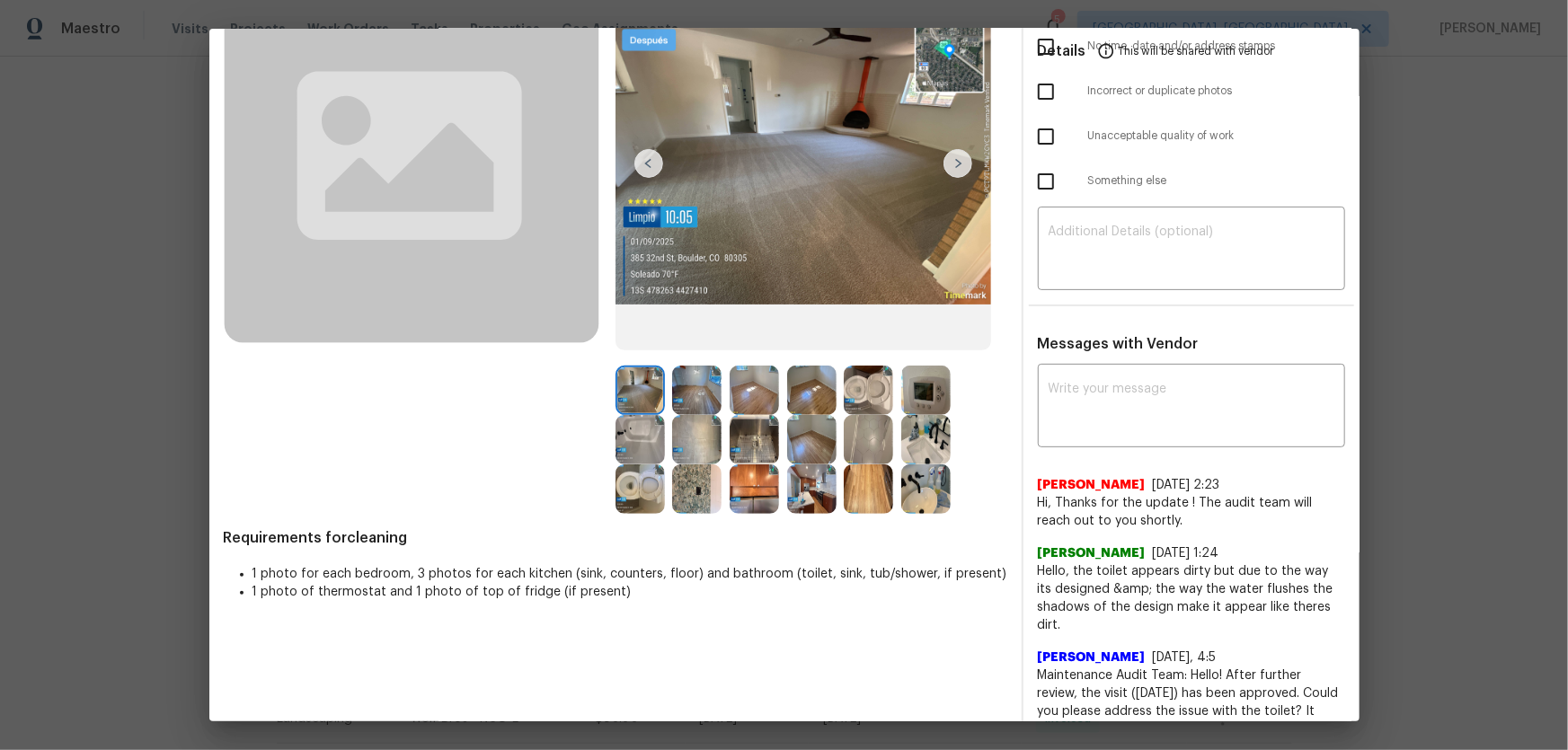
scroll to position [163, 0]
click at [857, 371] on img at bounding box center [869, 389] width 49 height 49
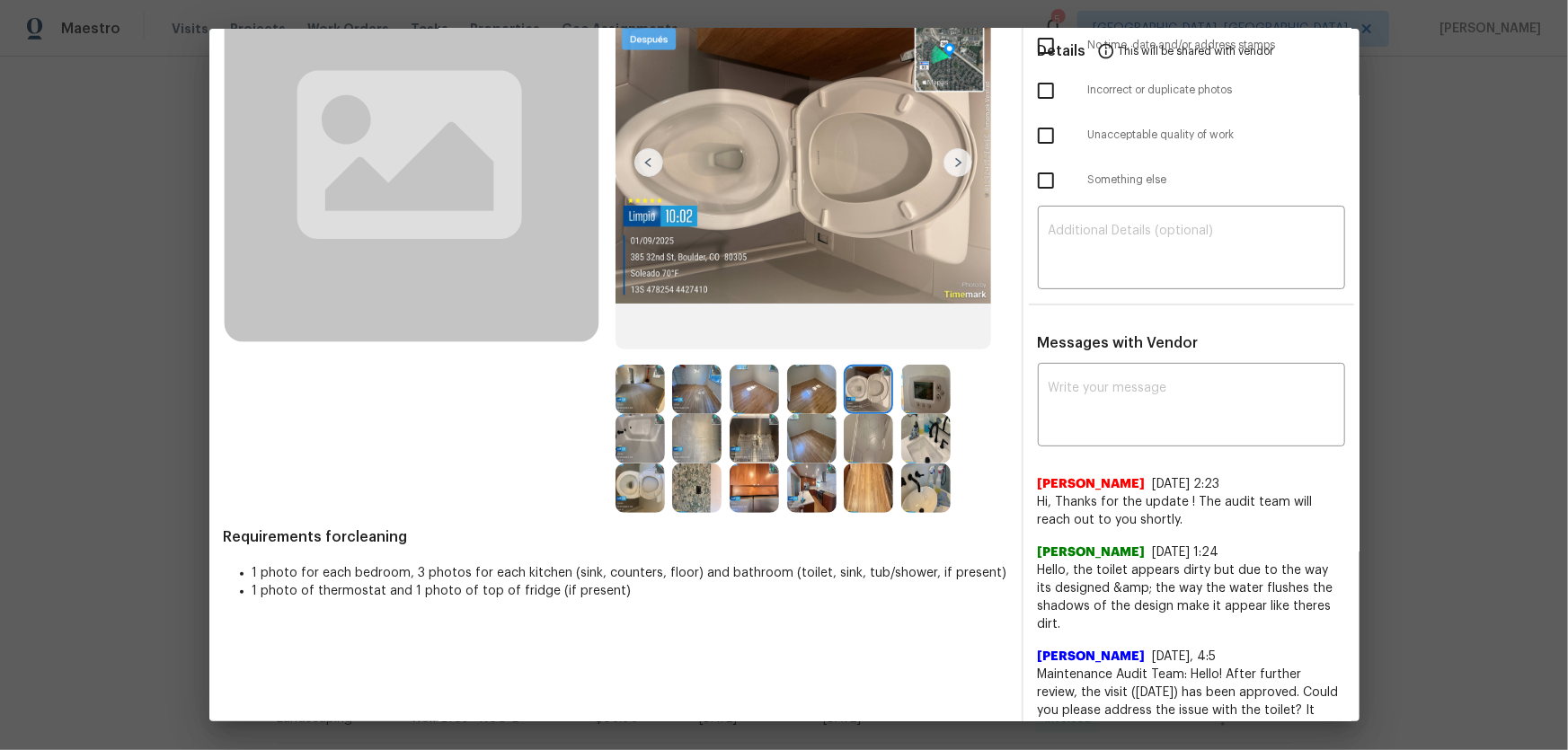
click at [615, 492] on img at bounding box center [640, 488] width 49 height 49
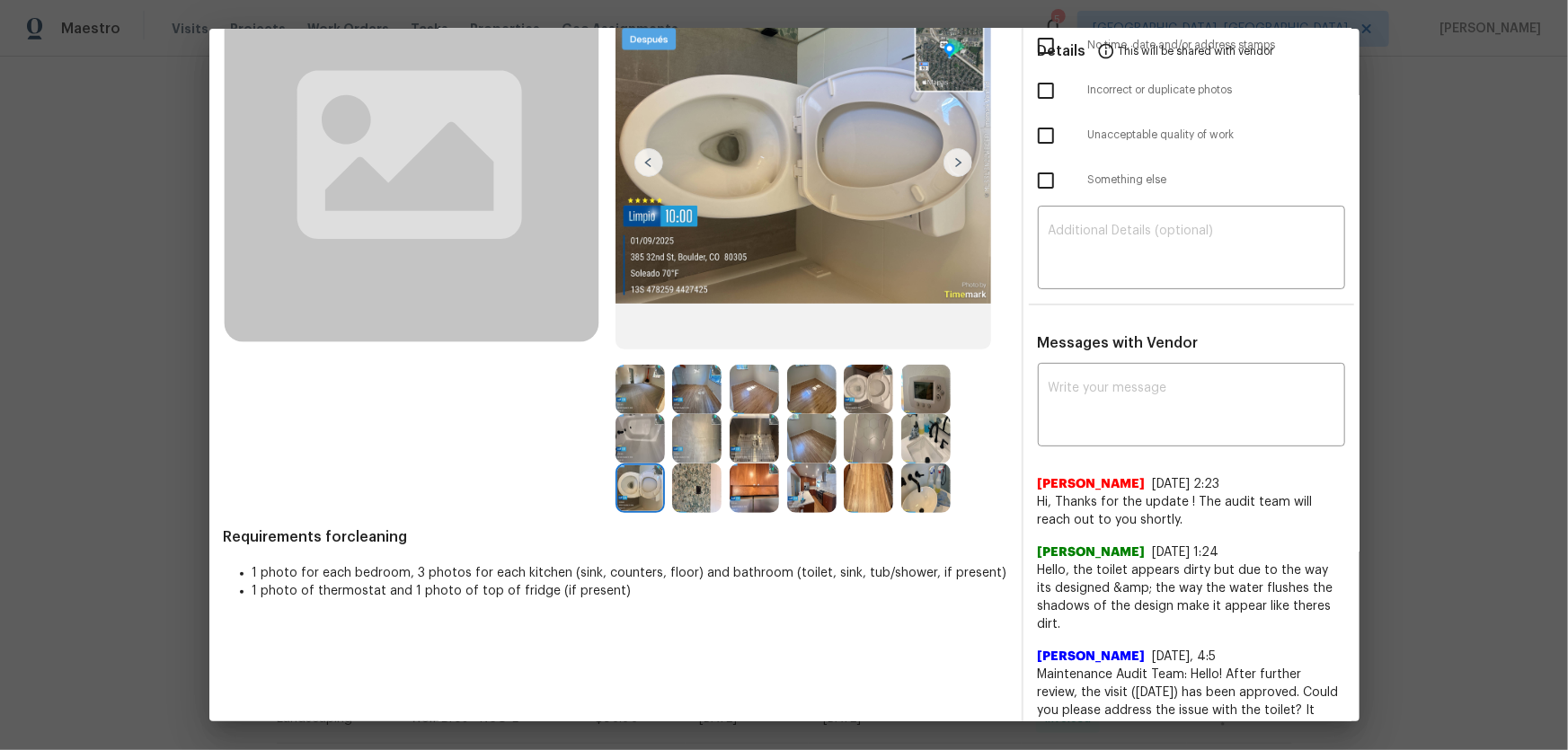
click at [907, 489] on img at bounding box center [926, 488] width 49 height 49
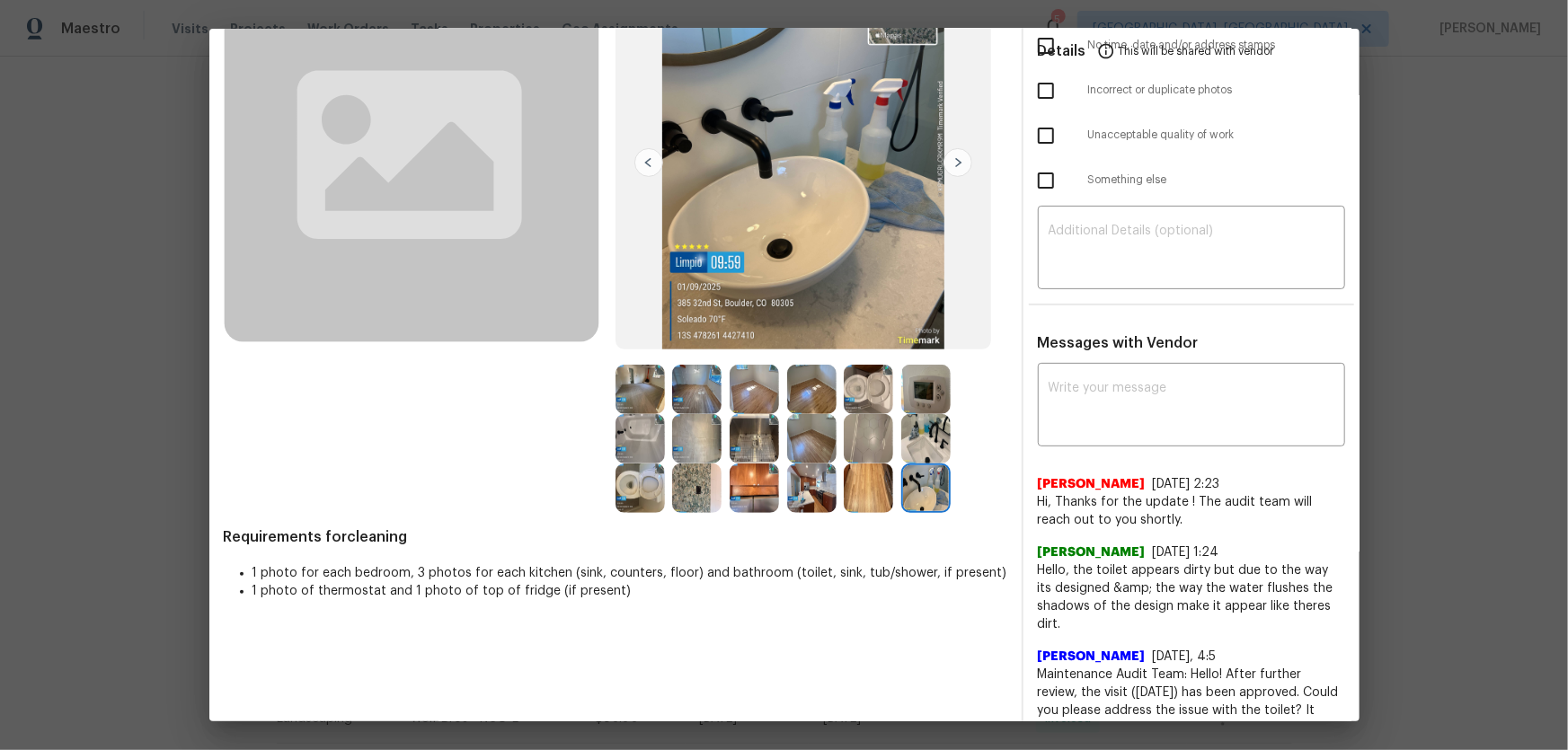
click at [921, 438] on img at bounding box center [926, 439] width 49 height 49
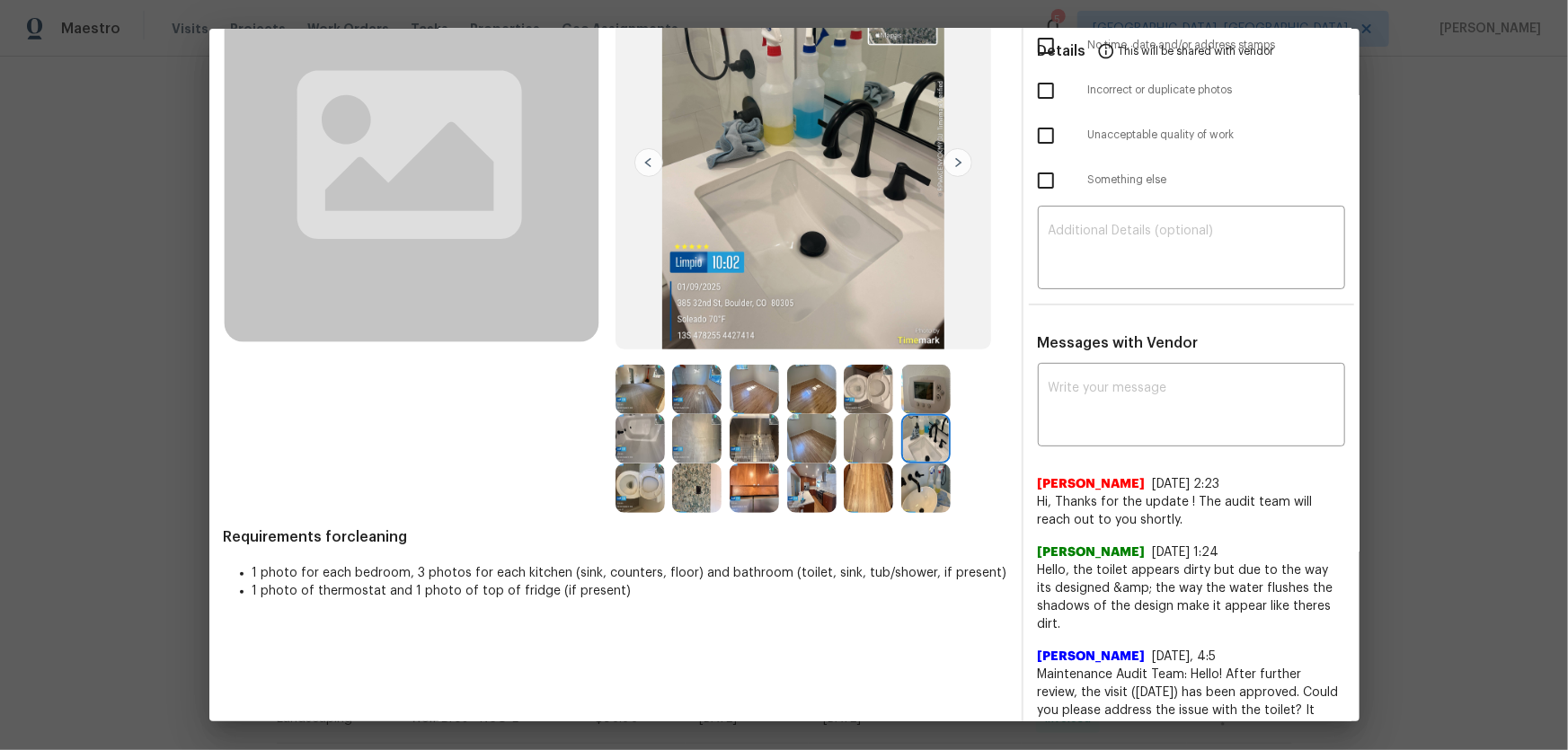
click at [748, 495] on img at bounding box center [754, 488] width 49 height 49
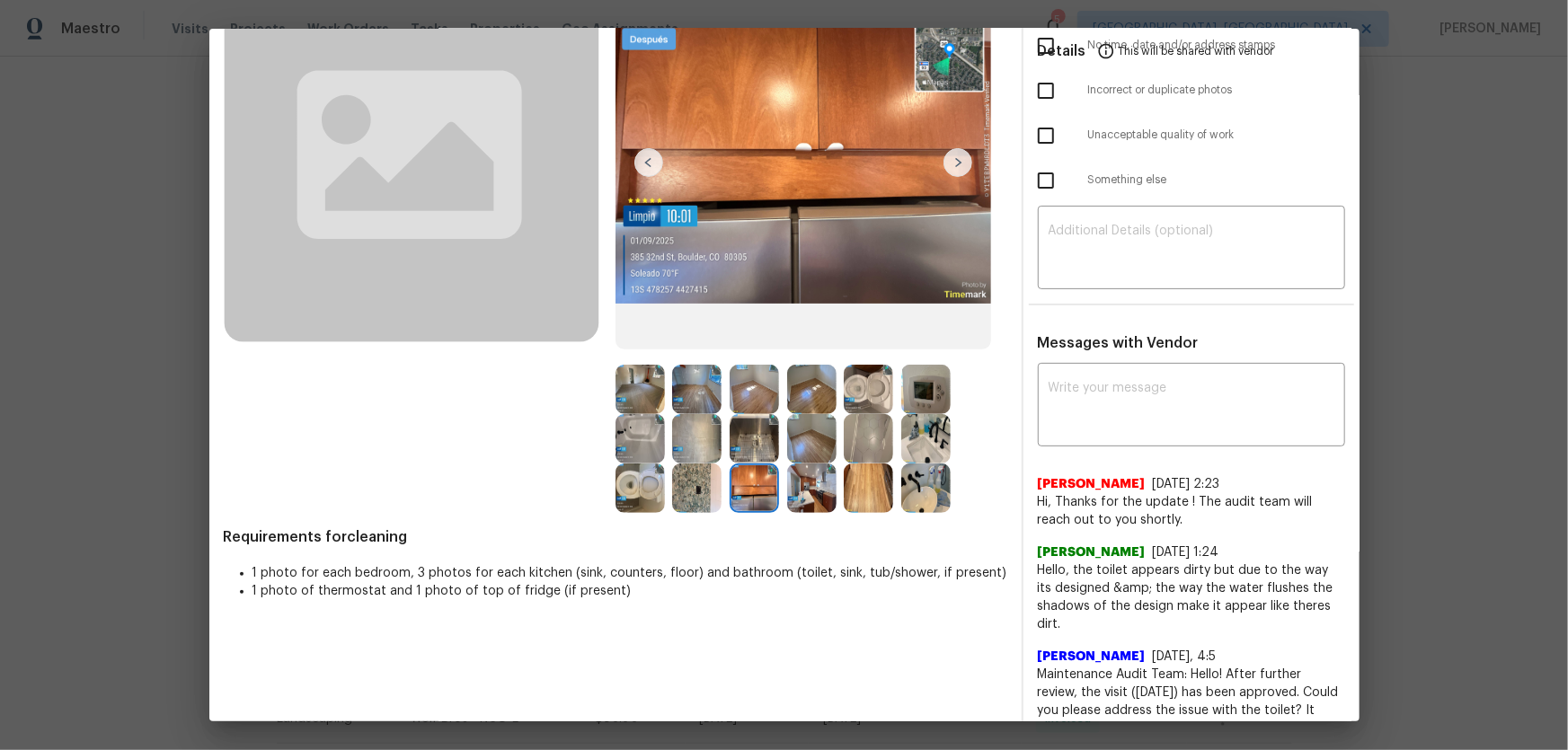
drag, startPoint x: 652, startPoint y: 477, endPoint x: 667, endPoint y: 476, distance: 15.0
click at [652, 477] on img at bounding box center [640, 488] width 49 height 49
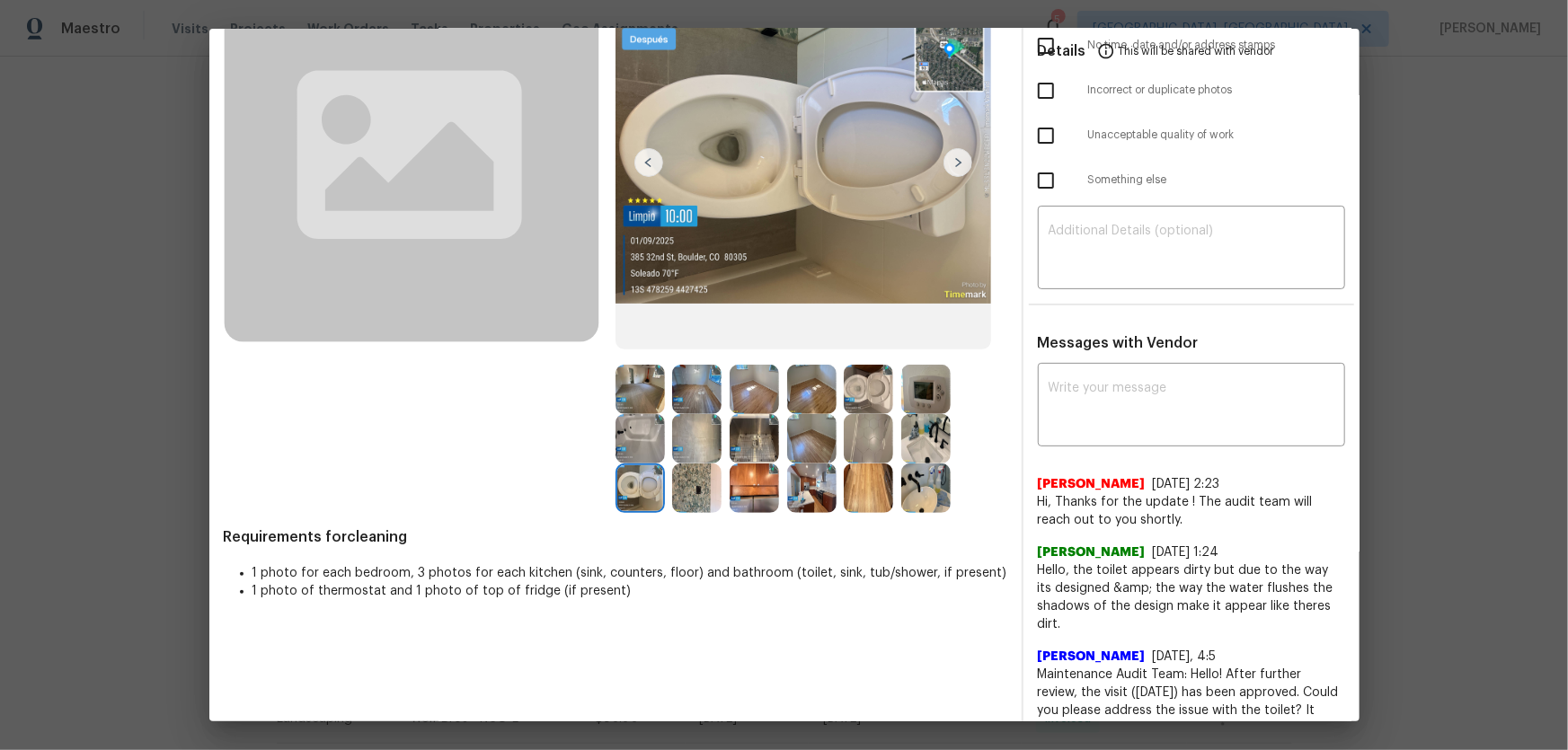
click at [844, 394] on img at bounding box center [869, 389] width 49 height 49
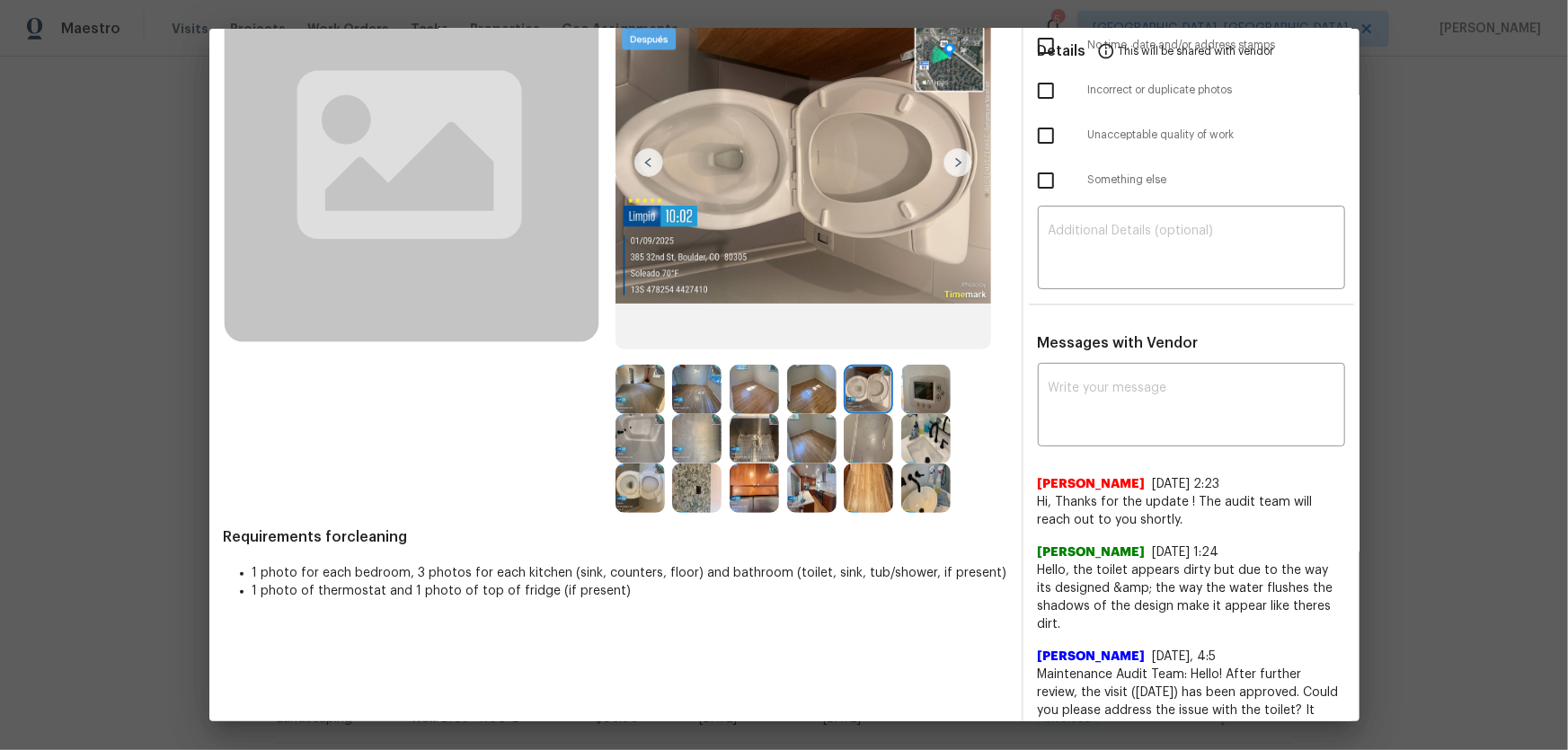
click at [906, 431] on img at bounding box center [926, 439] width 49 height 49
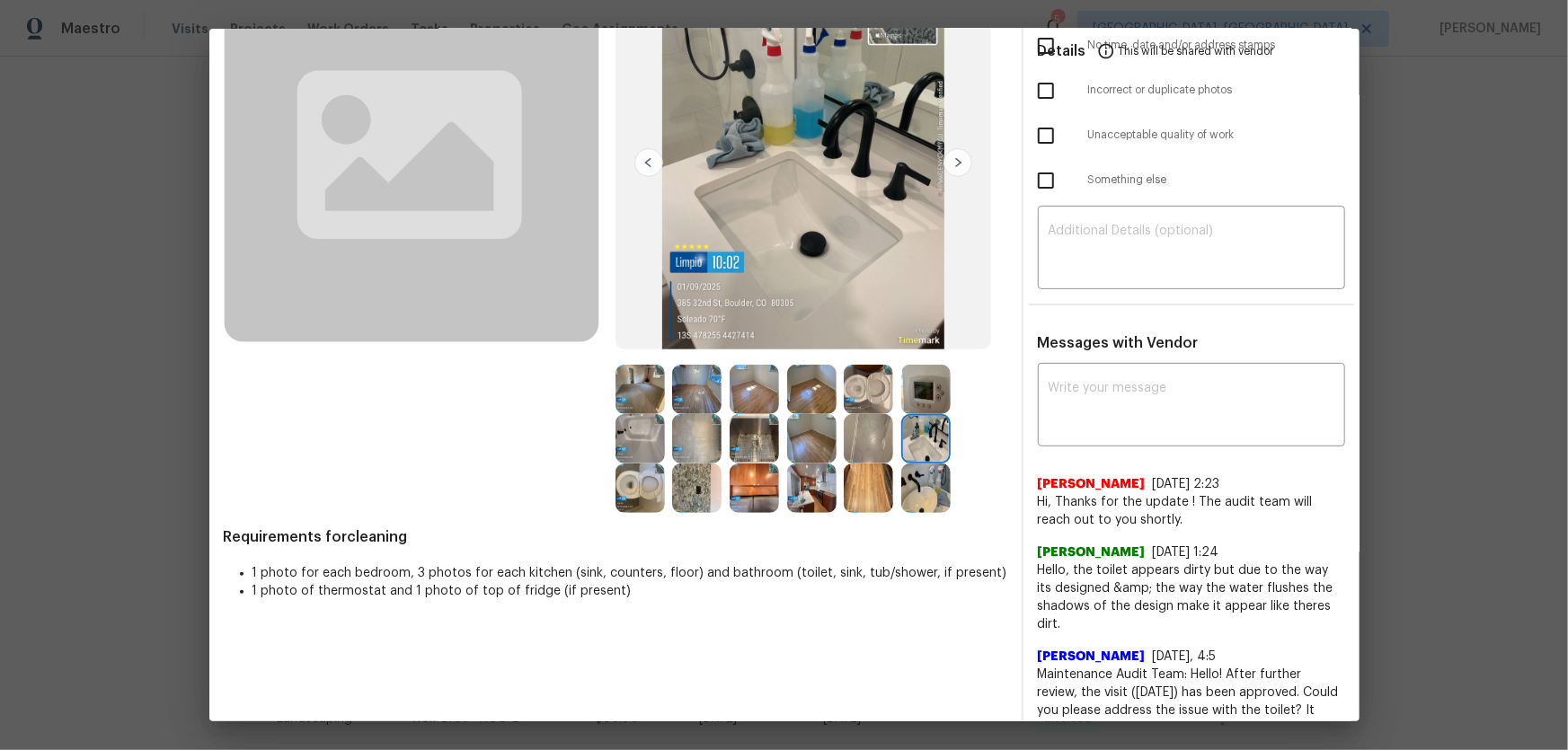
click at [901, 485] on img at bounding box center [926, 488] width 49 height 49
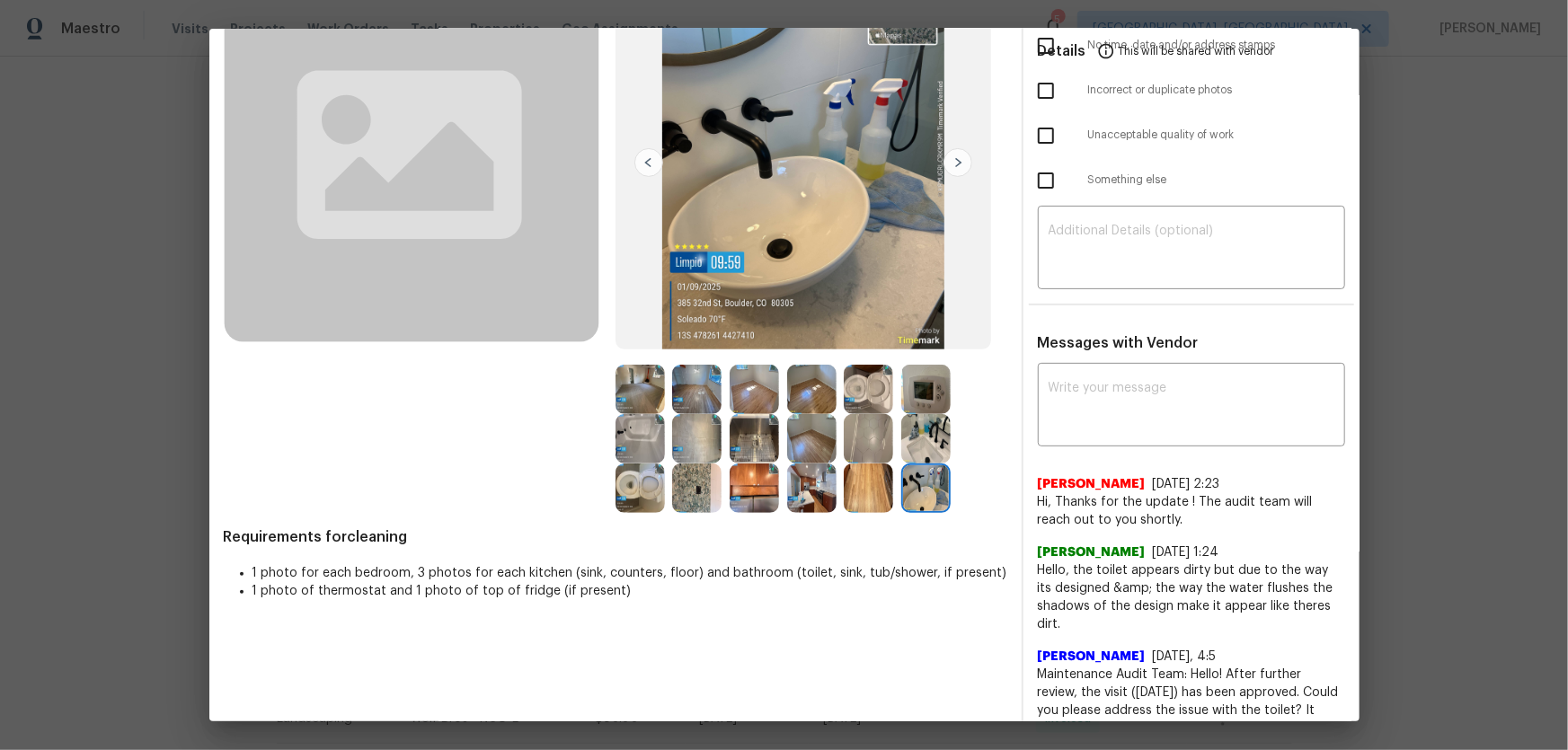
click at [637, 445] on img at bounding box center [640, 439] width 49 height 49
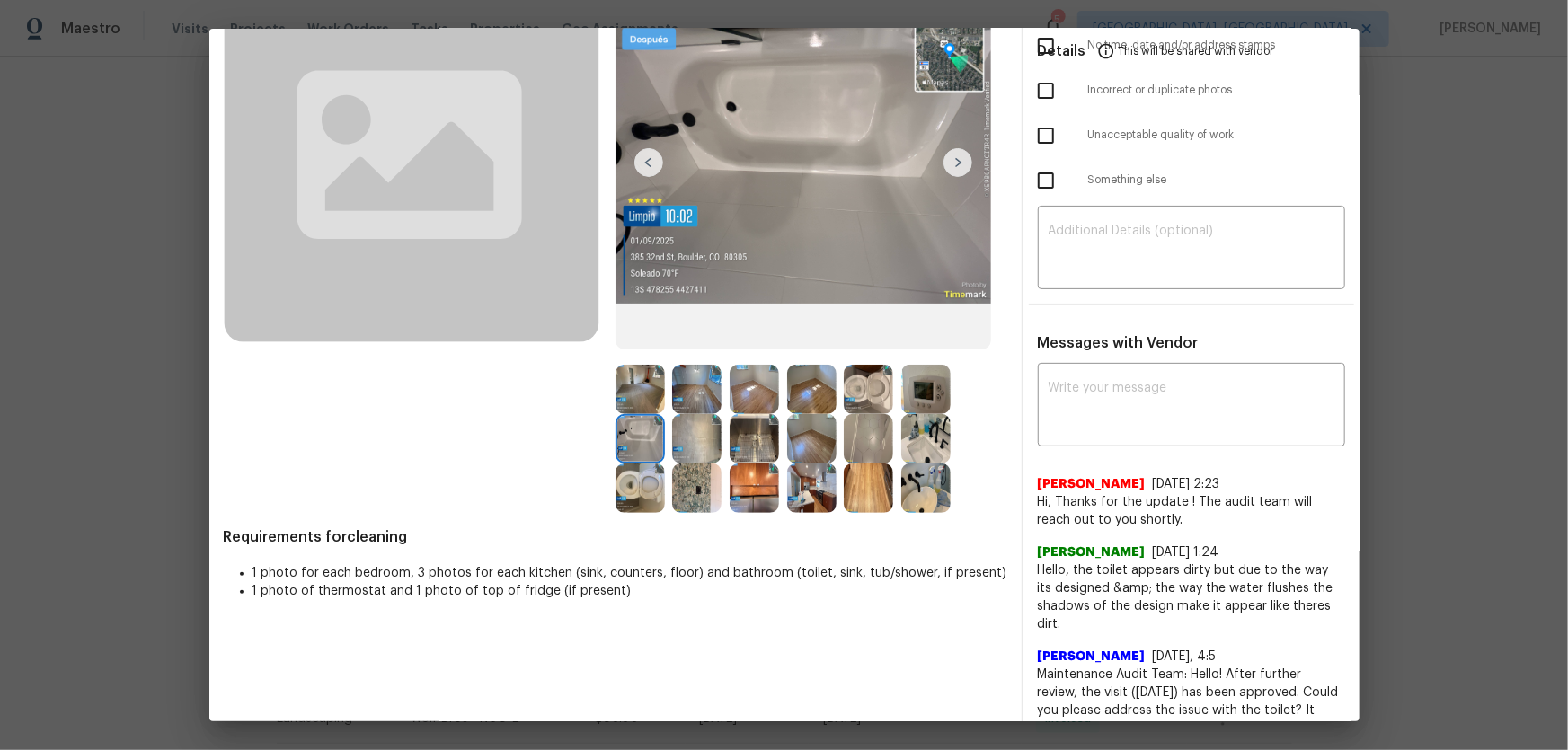
click at [648, 482] on img at bounding box center [640, 488] width 49 height 49
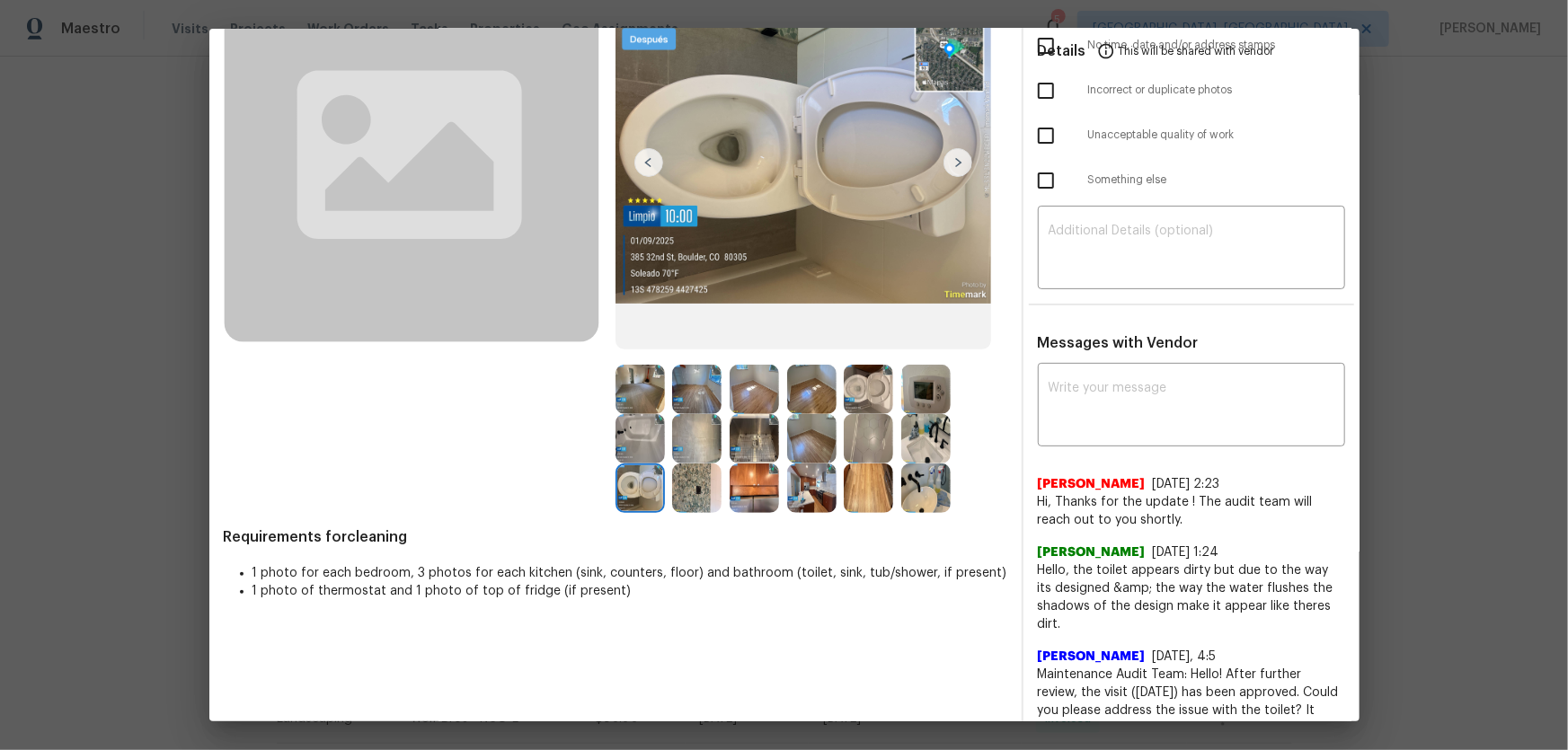
click at [866, 368] on img at bounding box center [869, 389] width 49 height 49
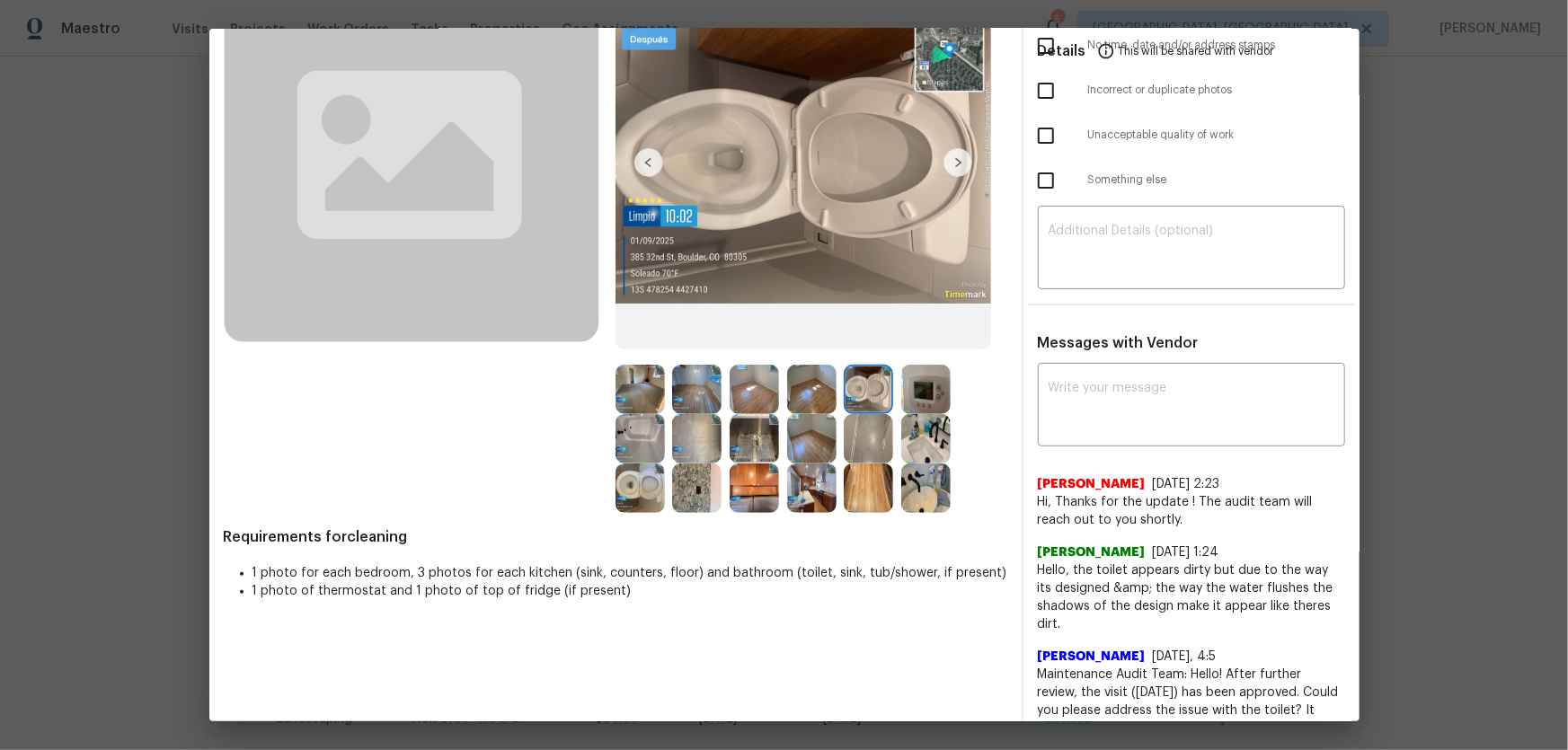
click at [935, 495] on img at bounding box center [926, 488] width 49 height 49
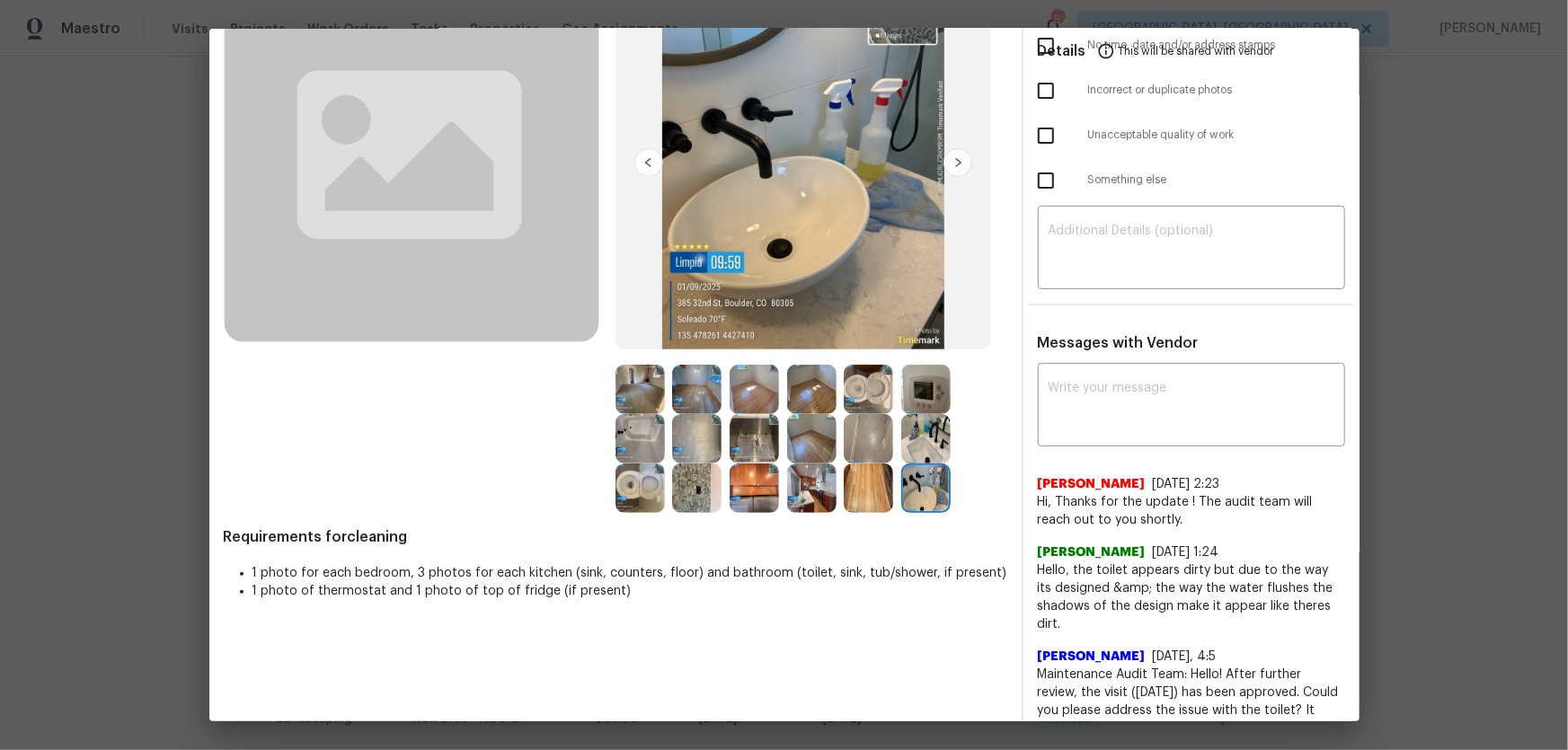
click at [930, 452] on img at bounding box center [926, 439] width 49 height 49
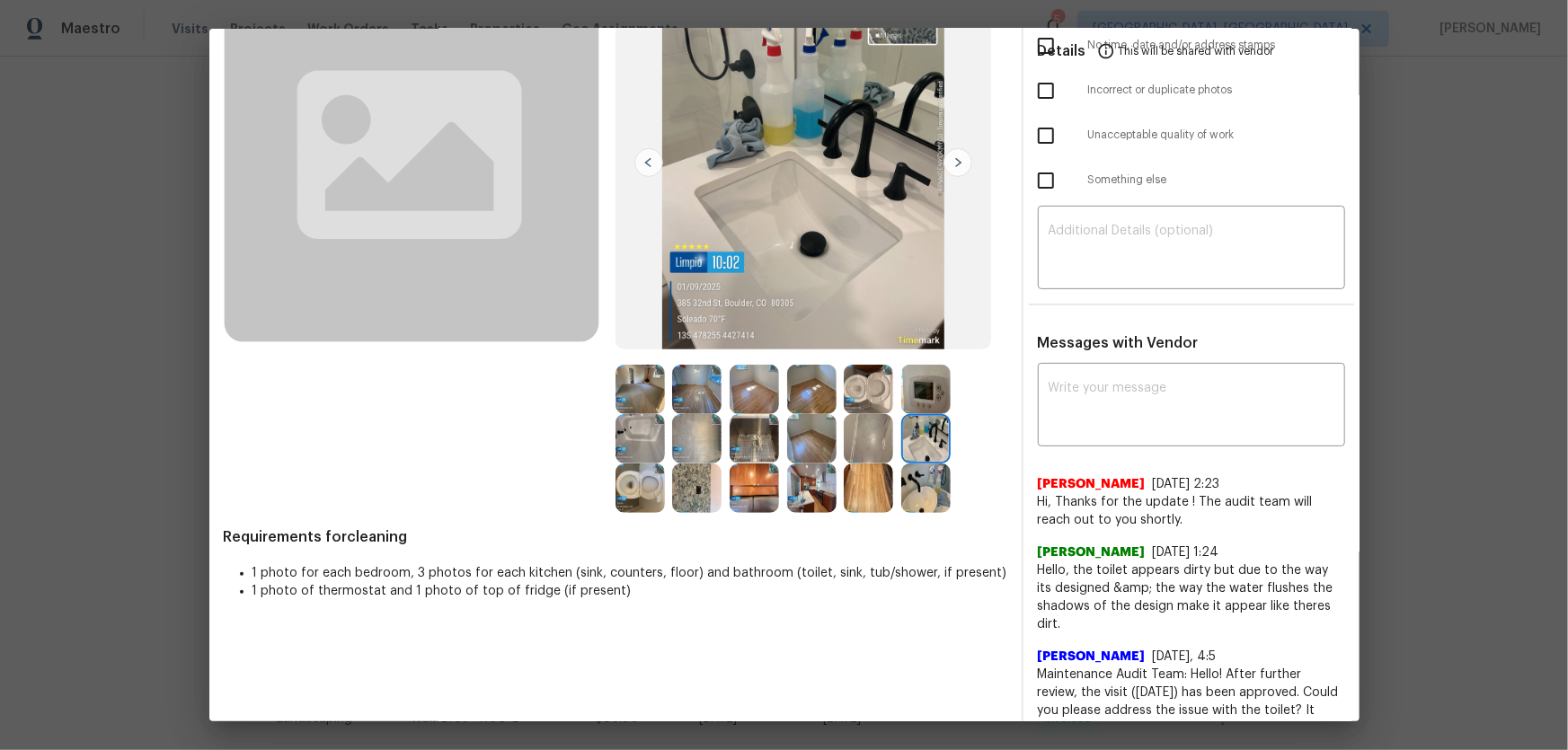
click at [637, 434] on img at bounding box center [640, 439] width 49 height 49
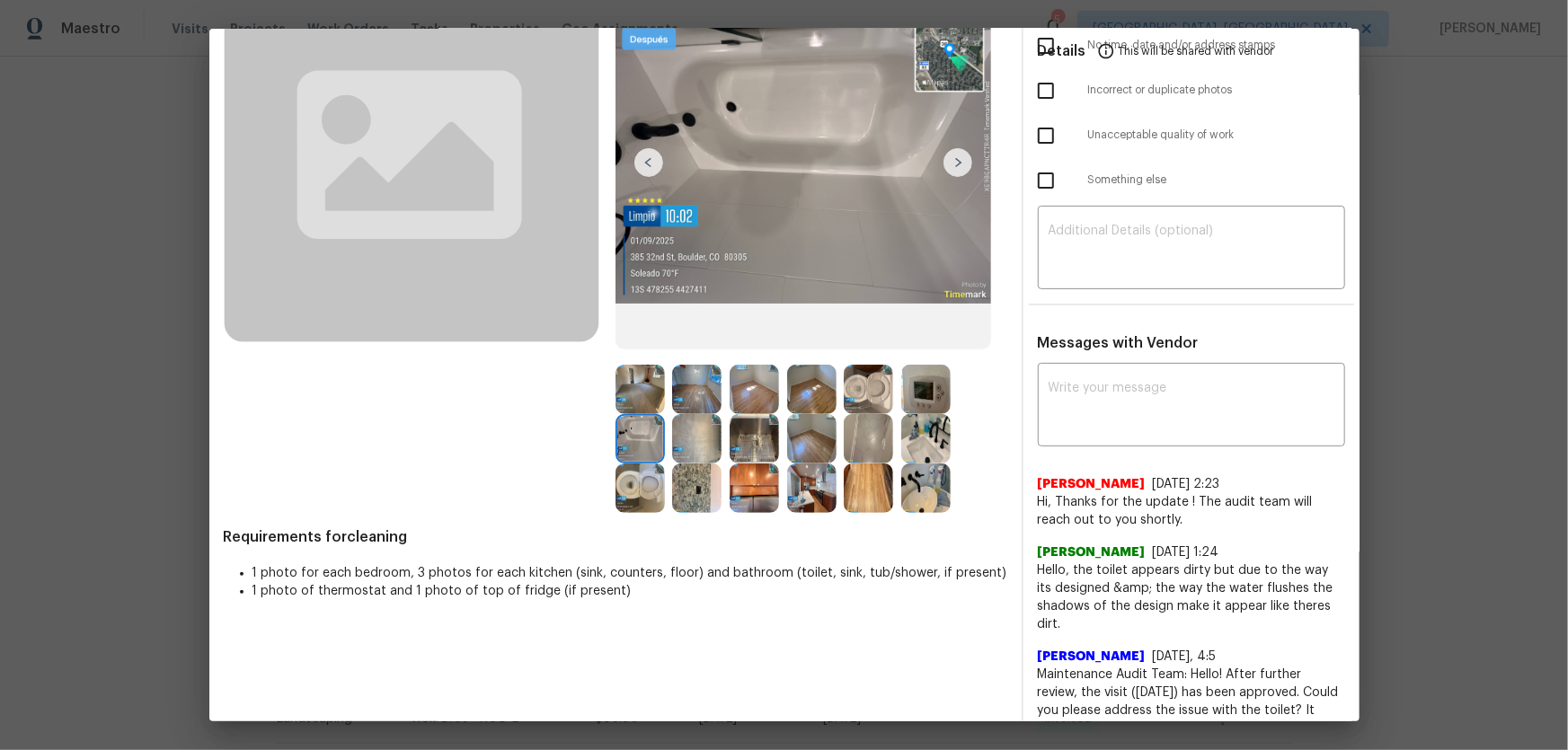
click at [743, 485] on img at bounding box center [754, 488] width 49 height 49
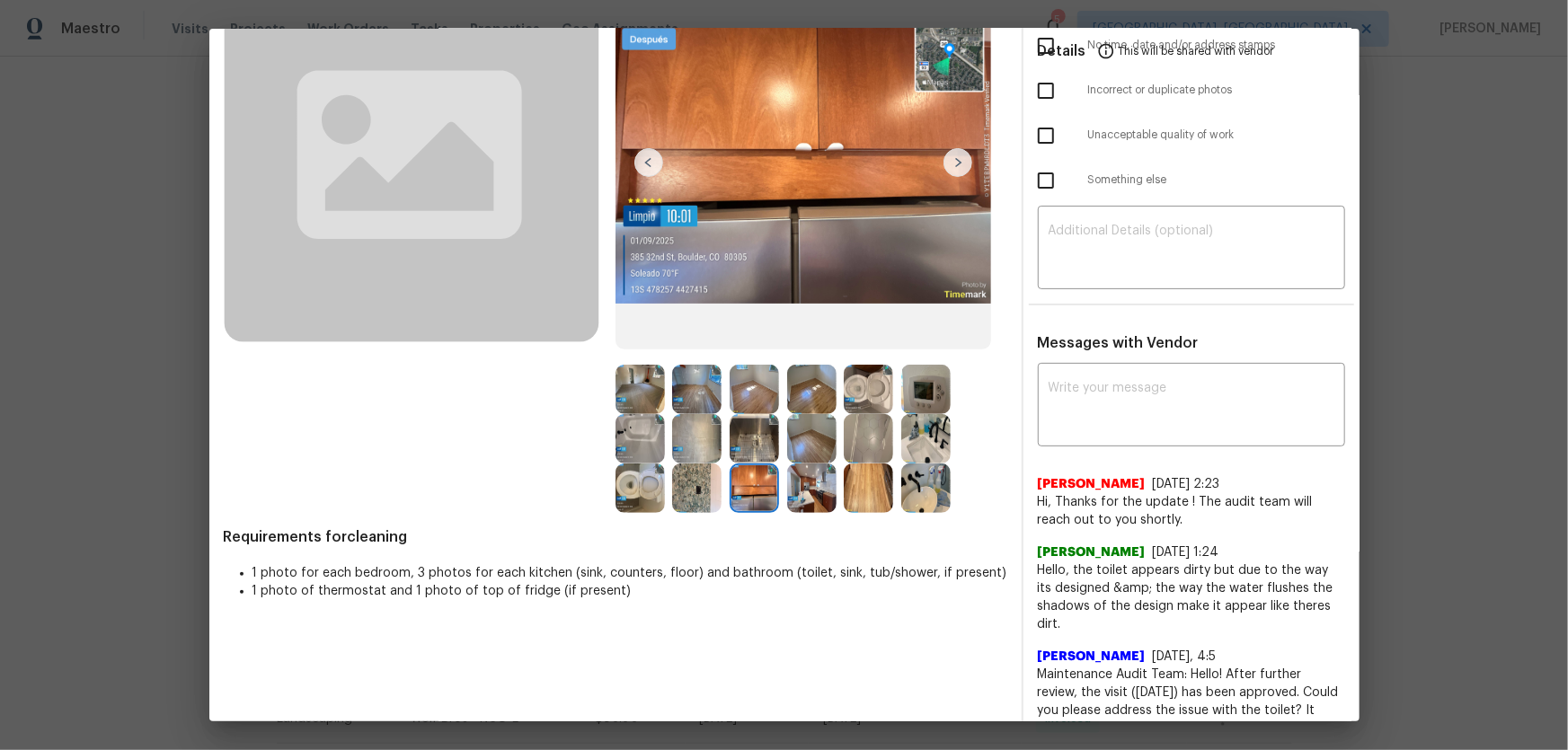
click at [712, 487] on img at bounding box center [697, 488] width 49 height 49
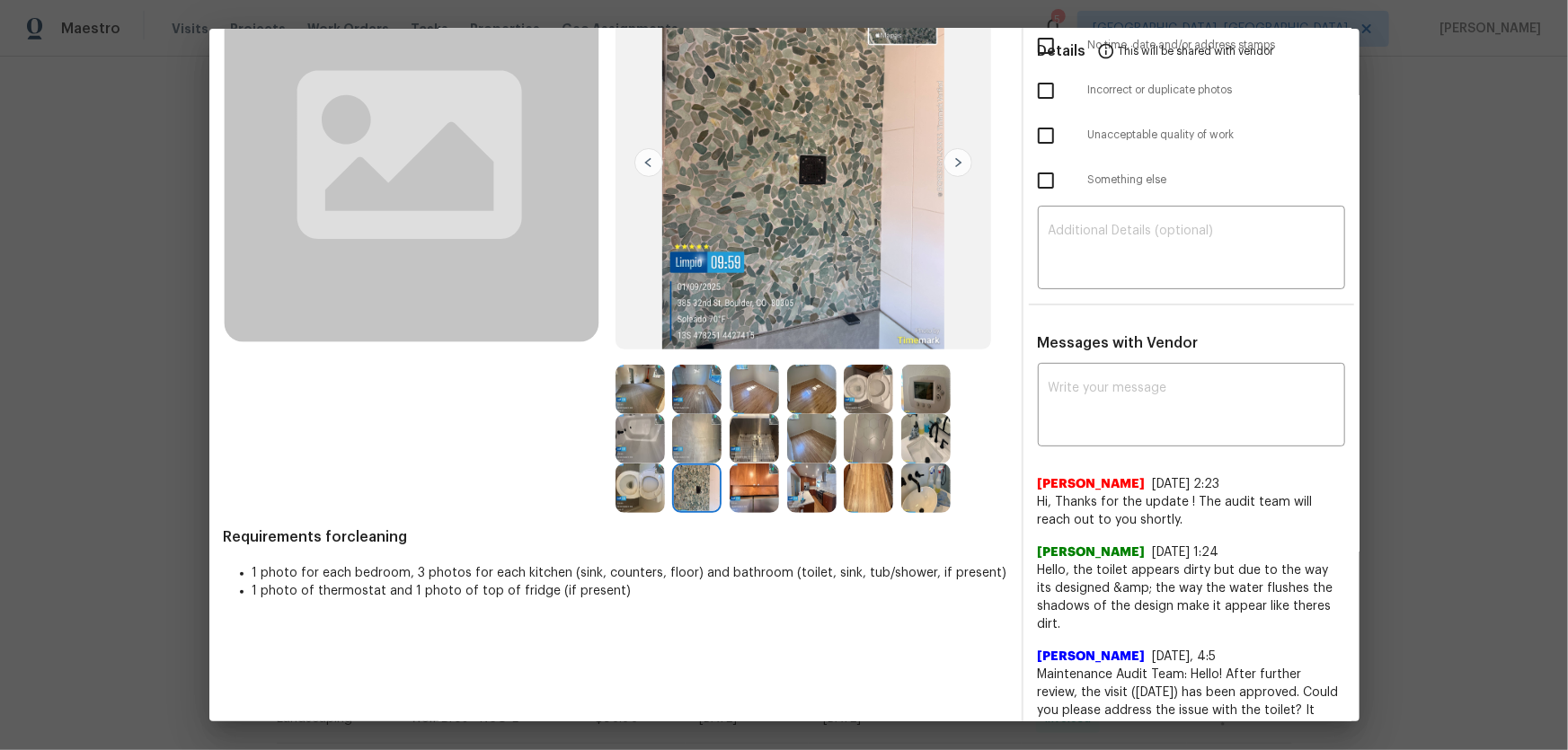
click at [695, 436] on img at bounding box center [697, 439] width 49 height 49
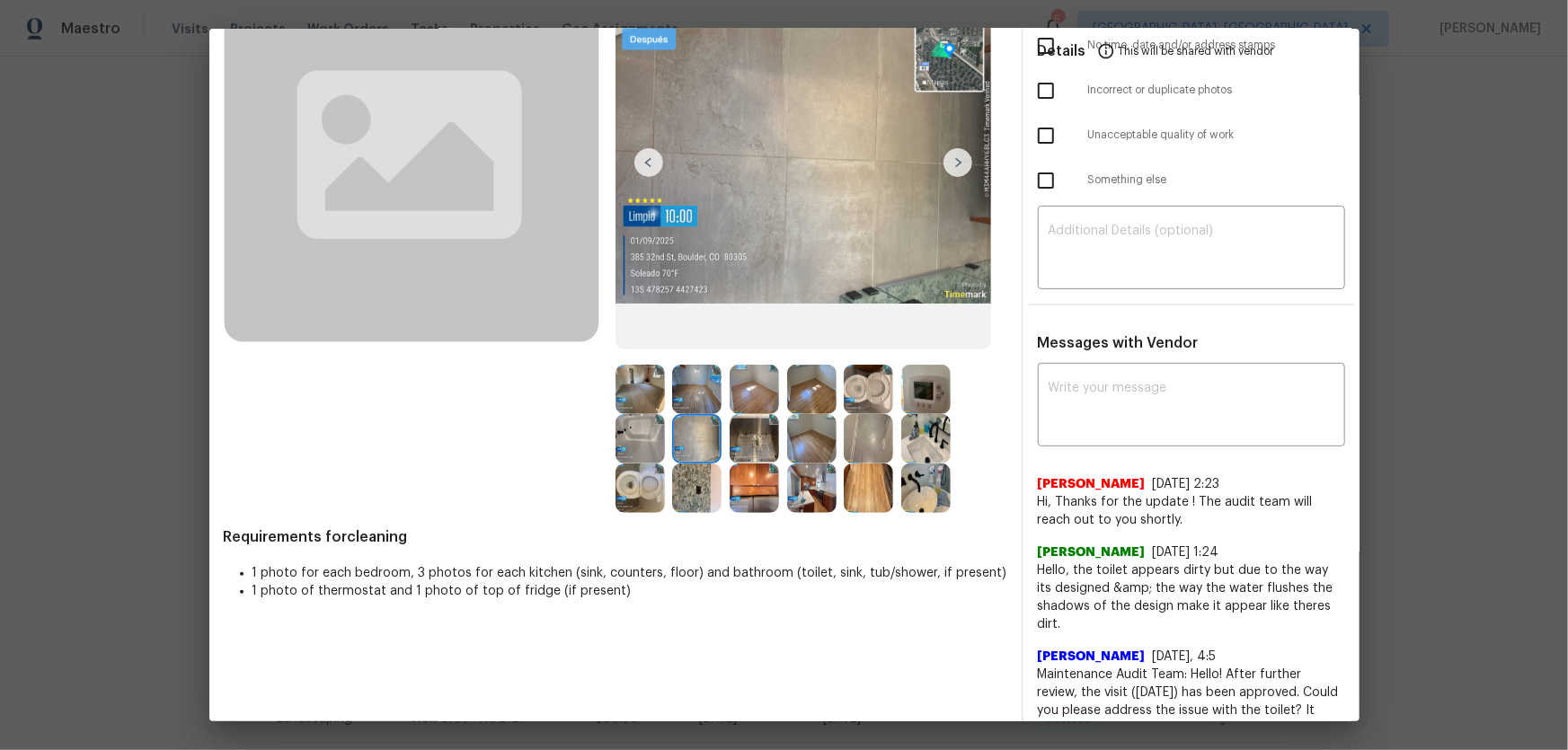
click at [859, 384] on img at bounding box center [869, 389] width 49 height 49
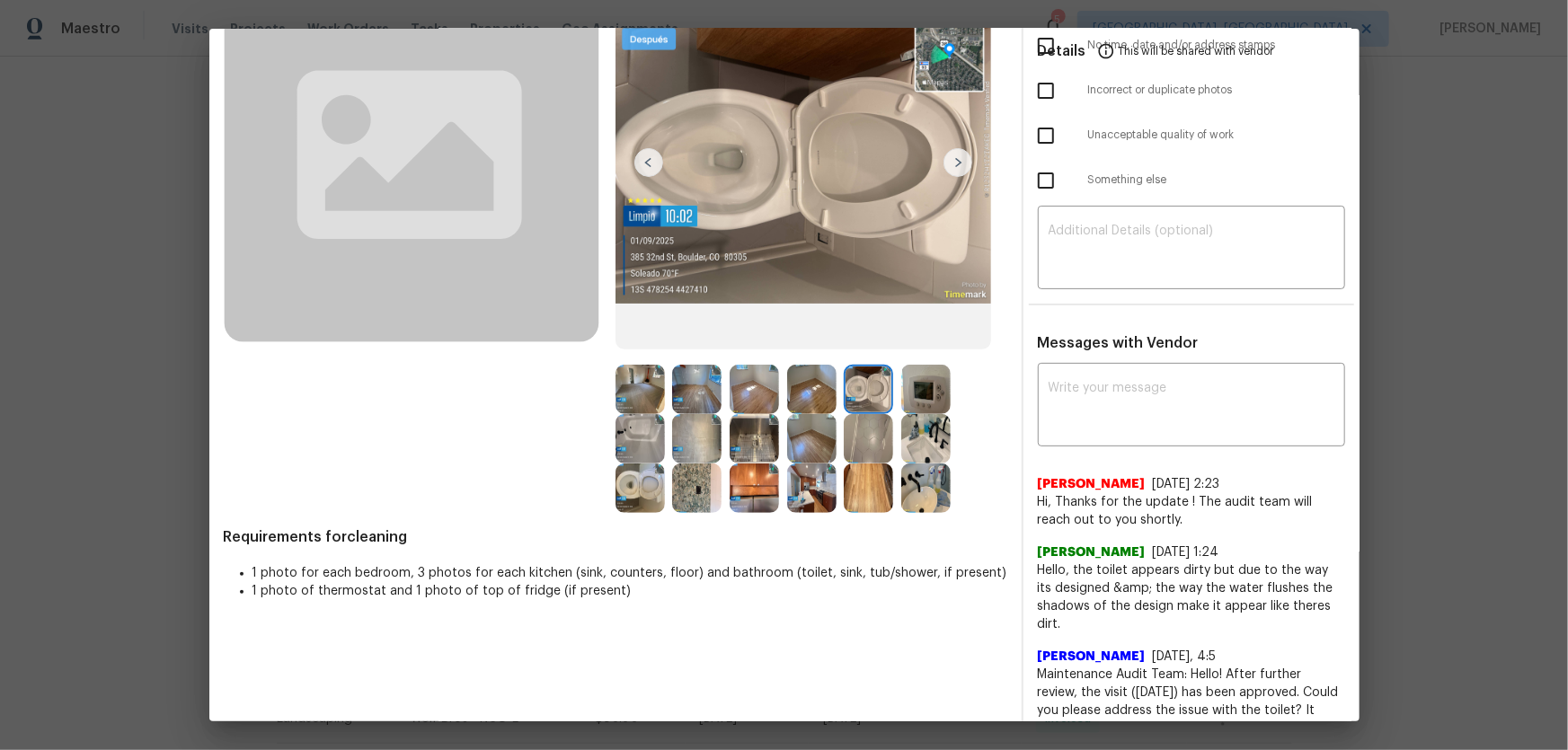
click at [939, 390] on img at bounding box center [926, 389] width 49 height 49
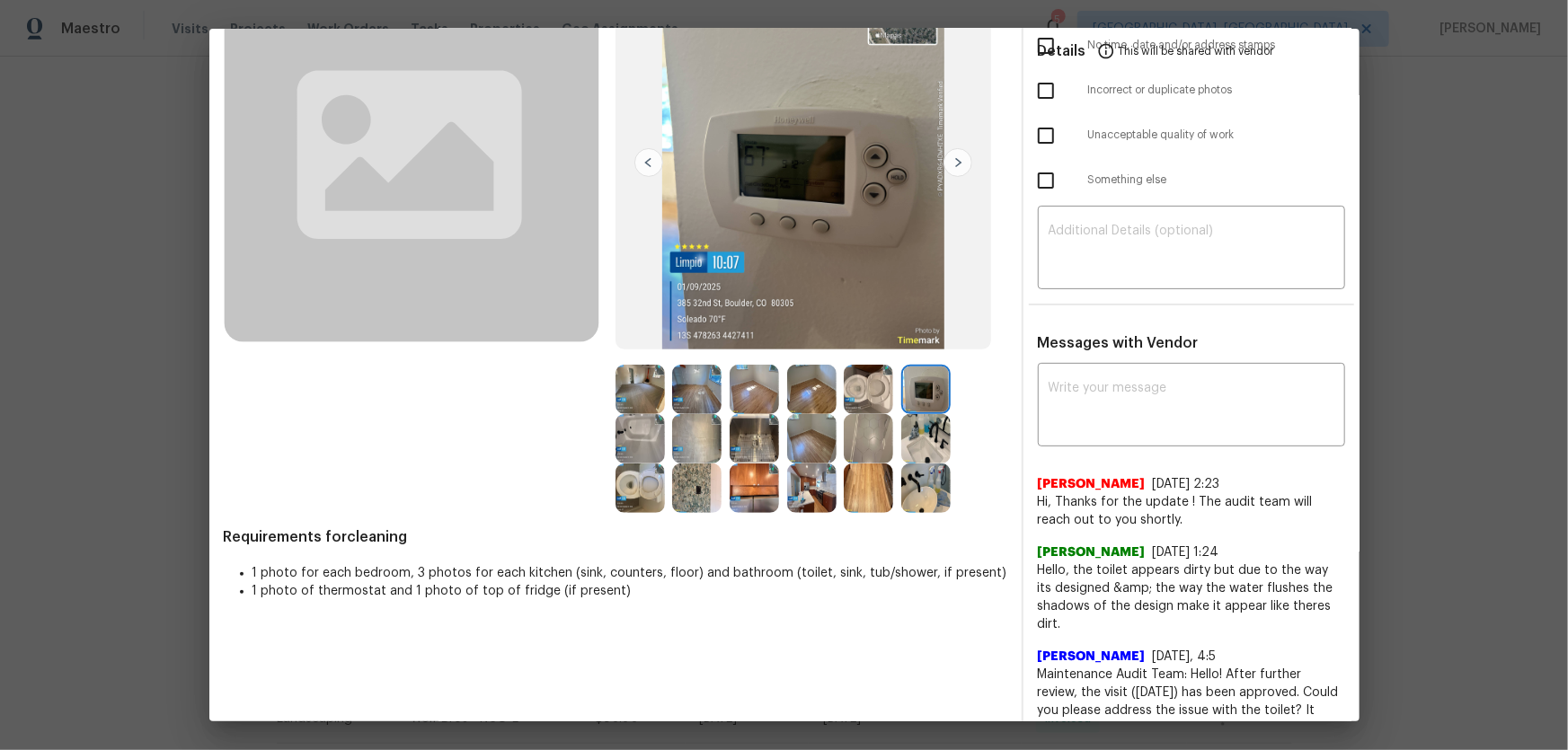
click at [923, 435] on img at bounding box center [926, 439] width 49 height 49
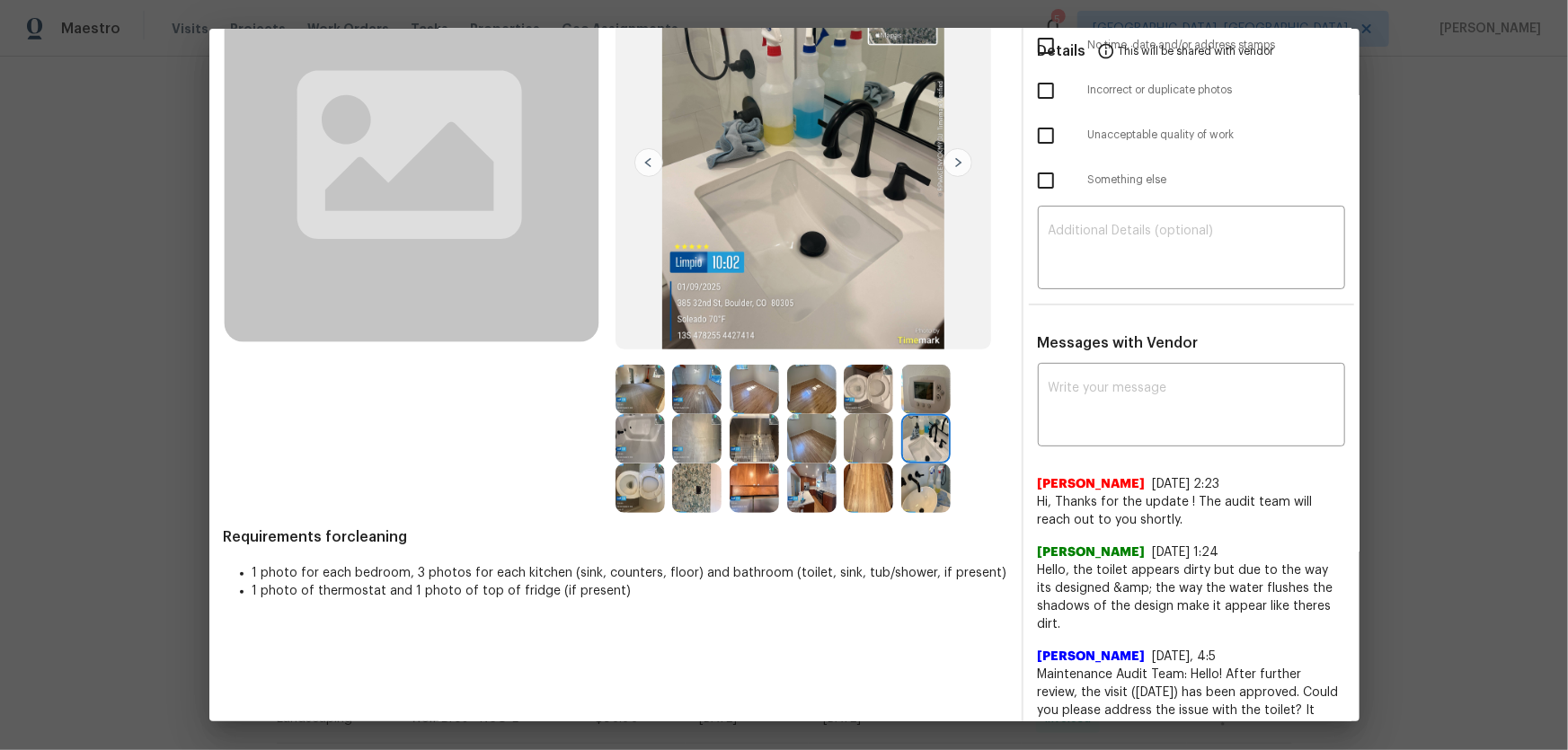
click at [771, 435] on img at bounding box center [754, 439] width 49 height 49
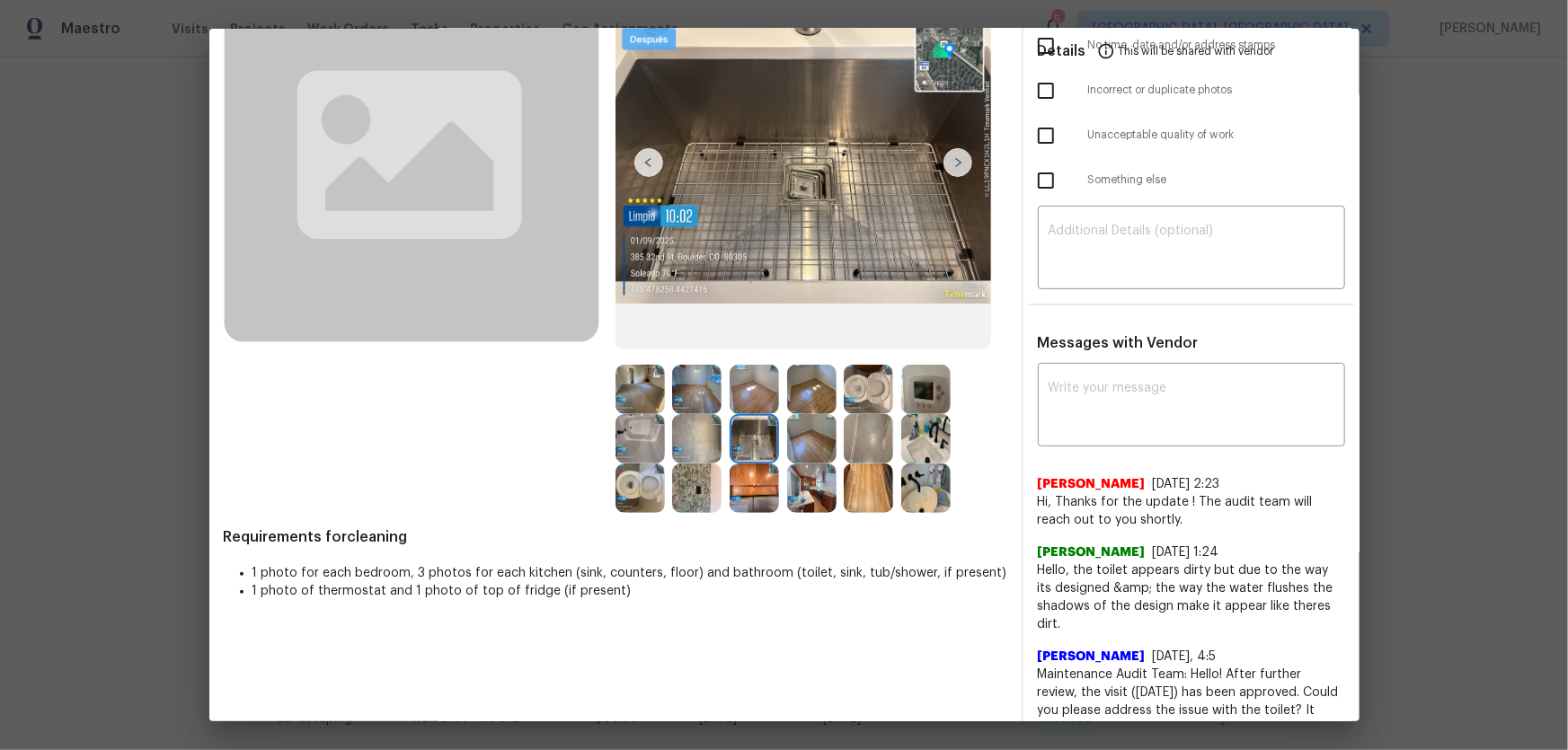
click at [807, 495] on img at bounding box center [812, 488] width 49 height 49
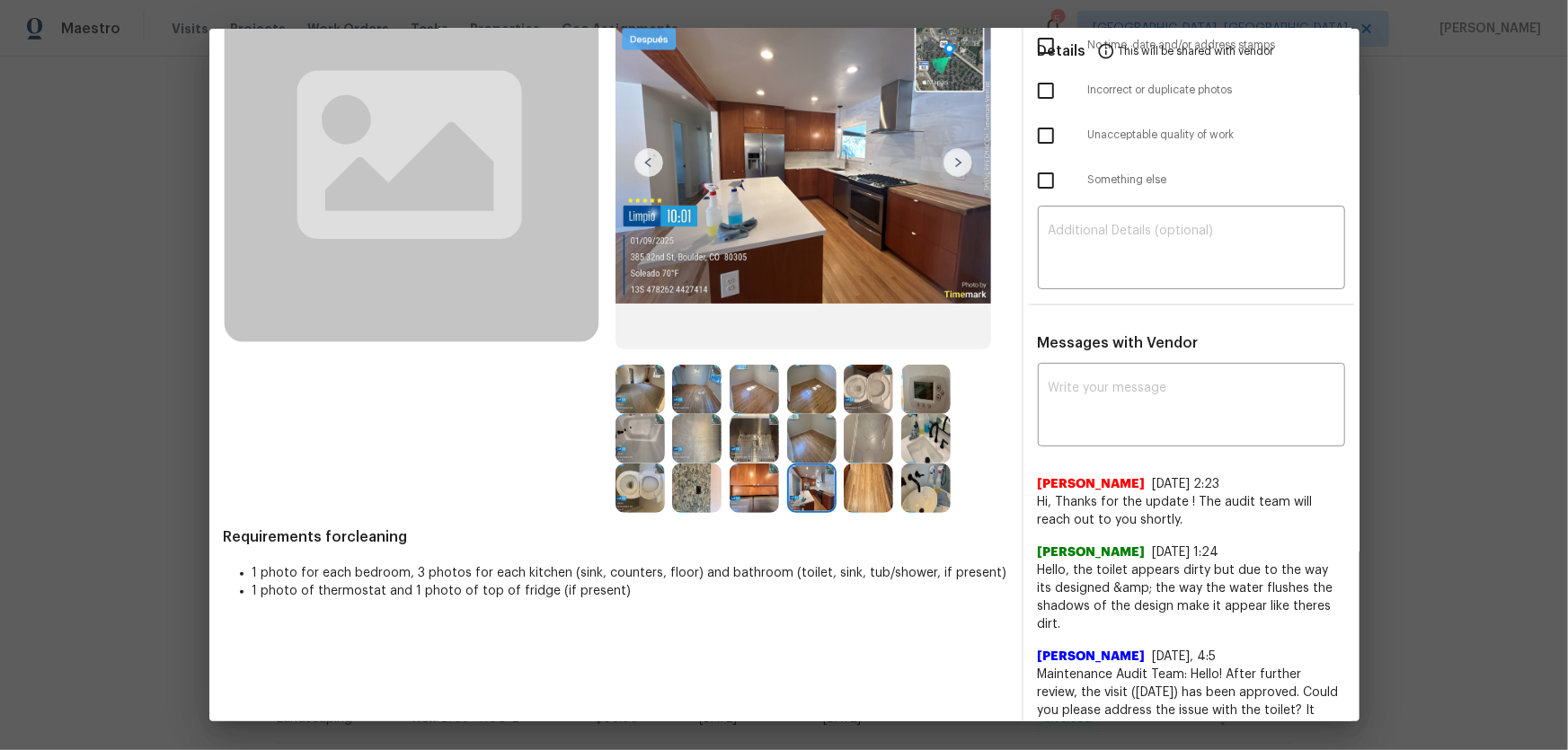
click at [754, 481] on img at bounding box center [754, 488] width 49 height 49
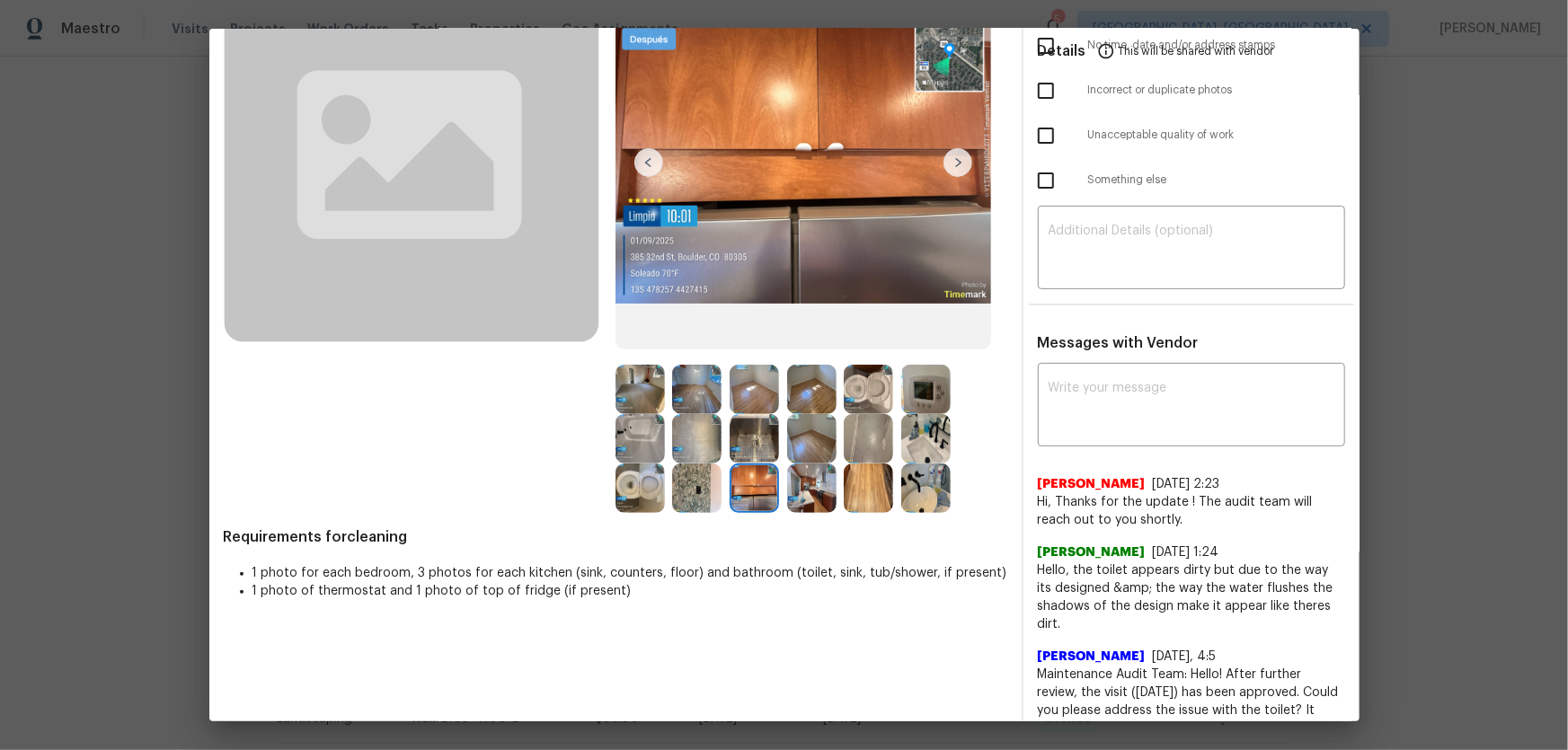
click at [652, 384] on img at bounding box center [640, 389] width 49 height 49
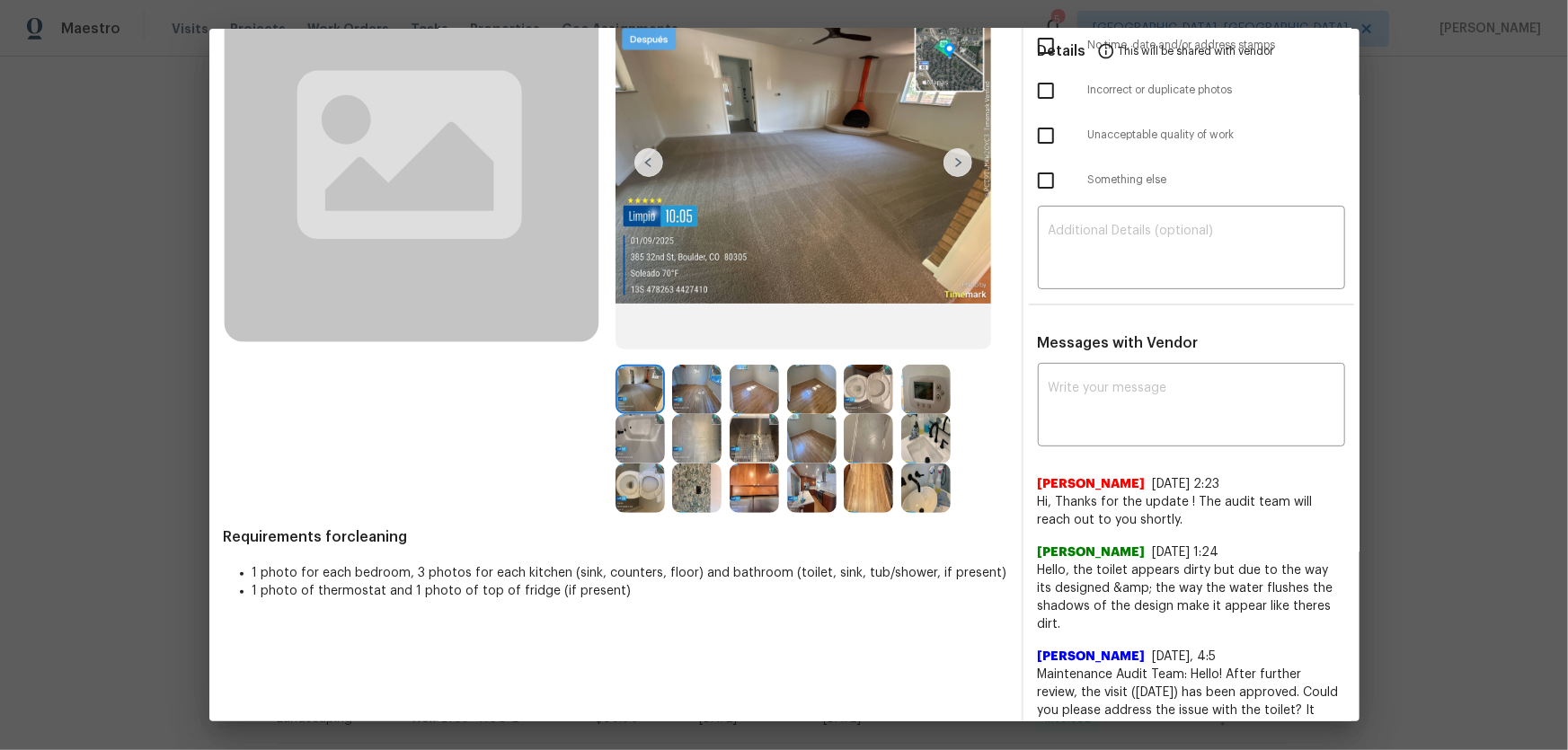
click at [683, 391] on img at bounding box center [697, 389] width 49 height 49
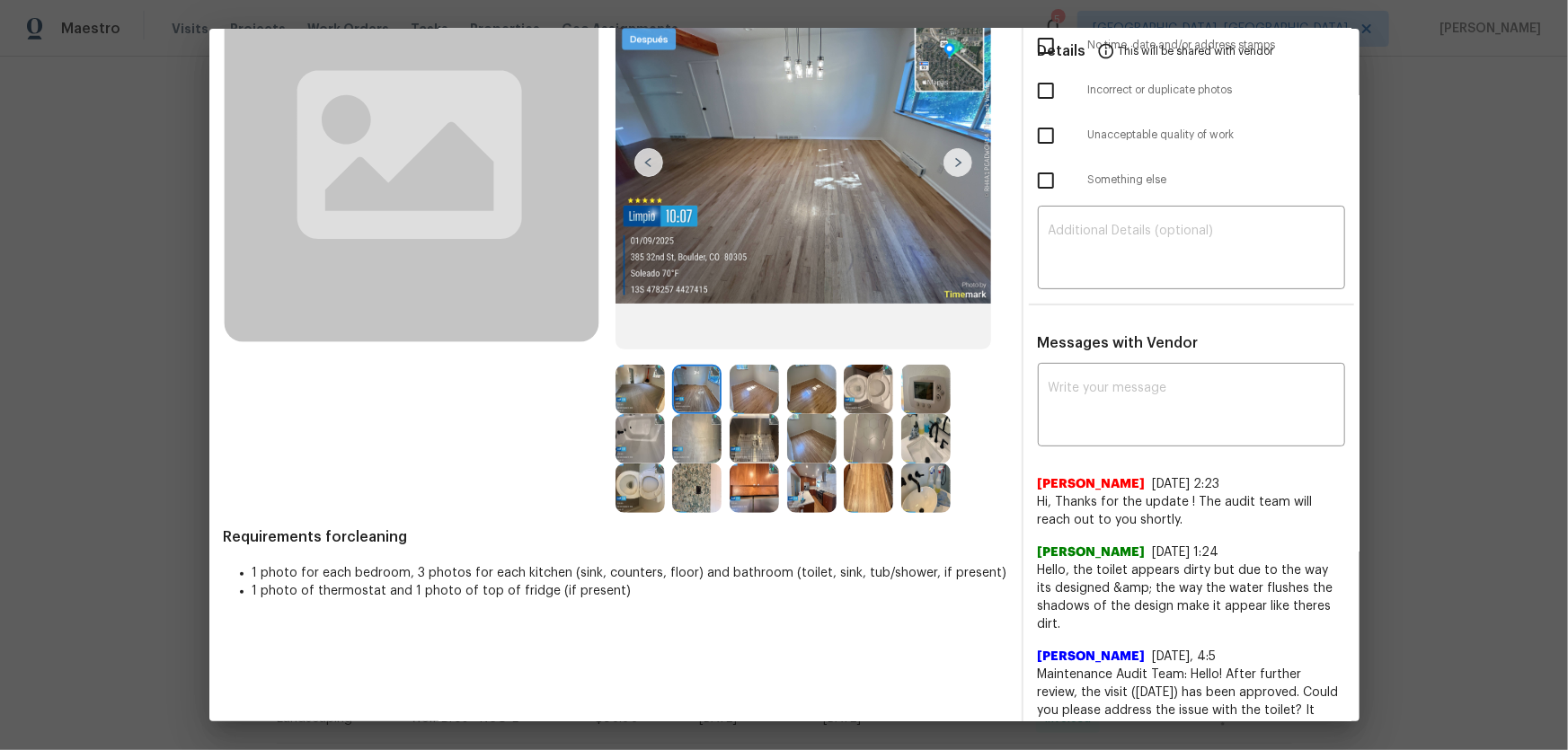
click at [750, 396] on img at bounding box center [754, 389] width 49 height 49
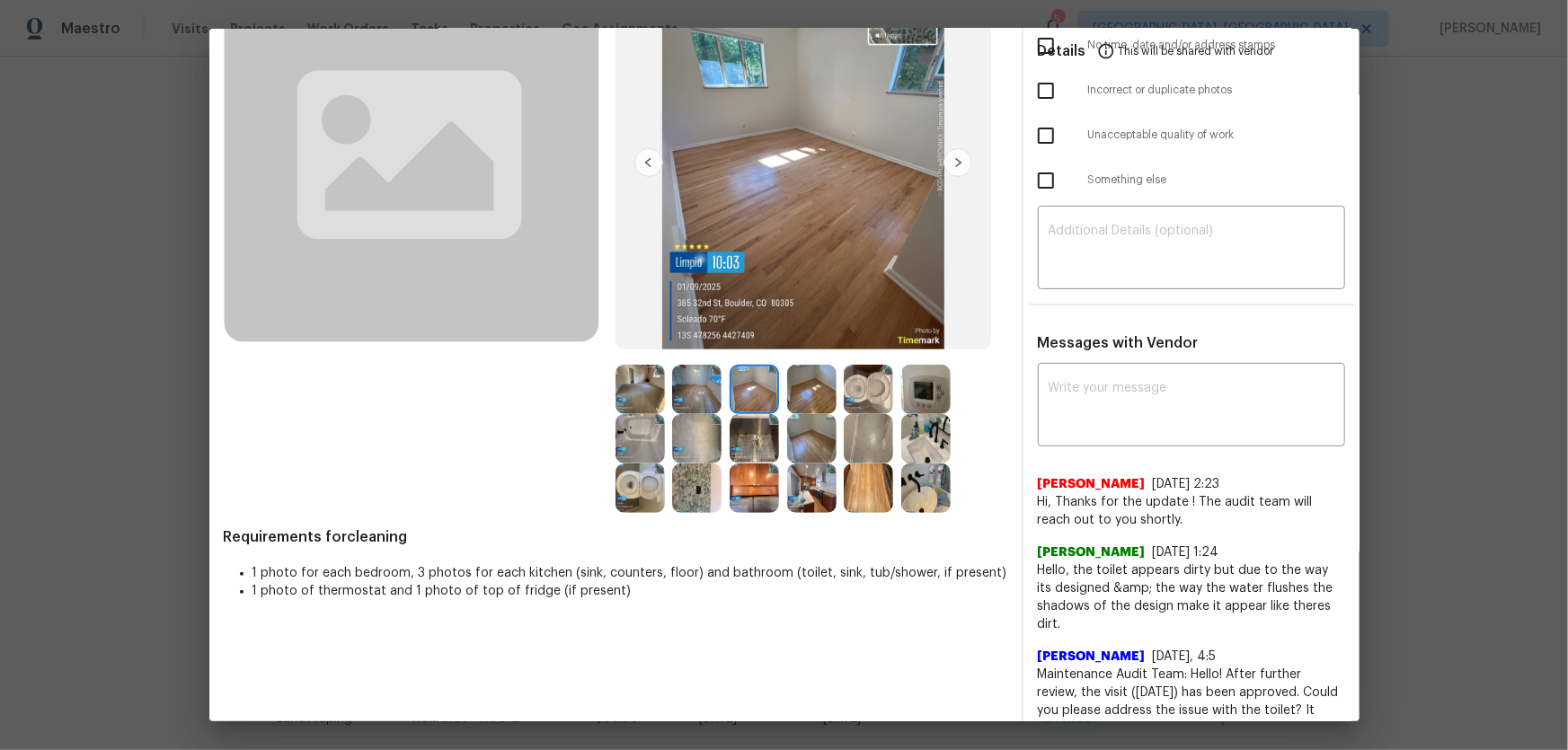
click at [808, 383] on img at bounding box center [812, 389] width 49 height 49
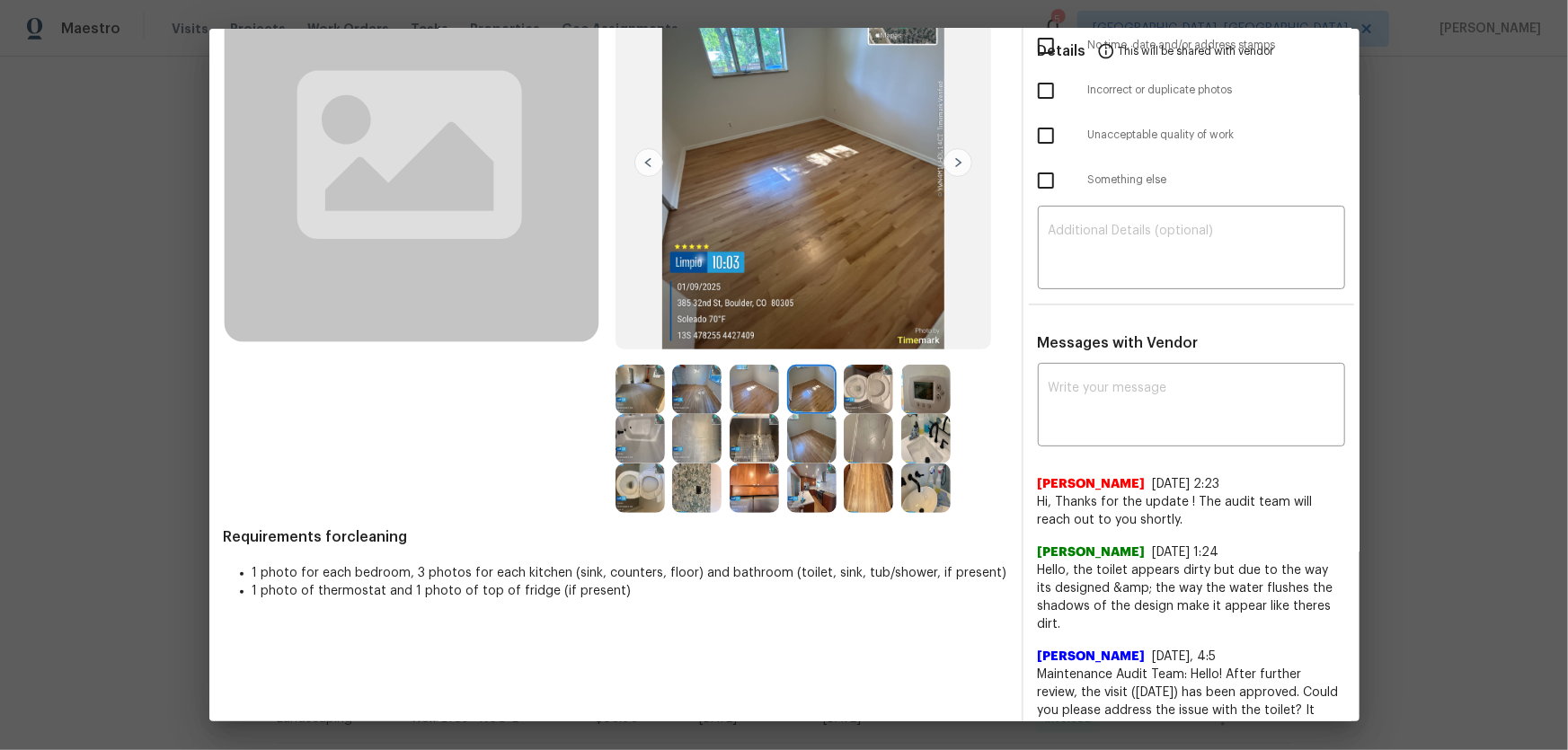
click at [803, 425] on img at bounding box center [812, 439] width 49 height 49
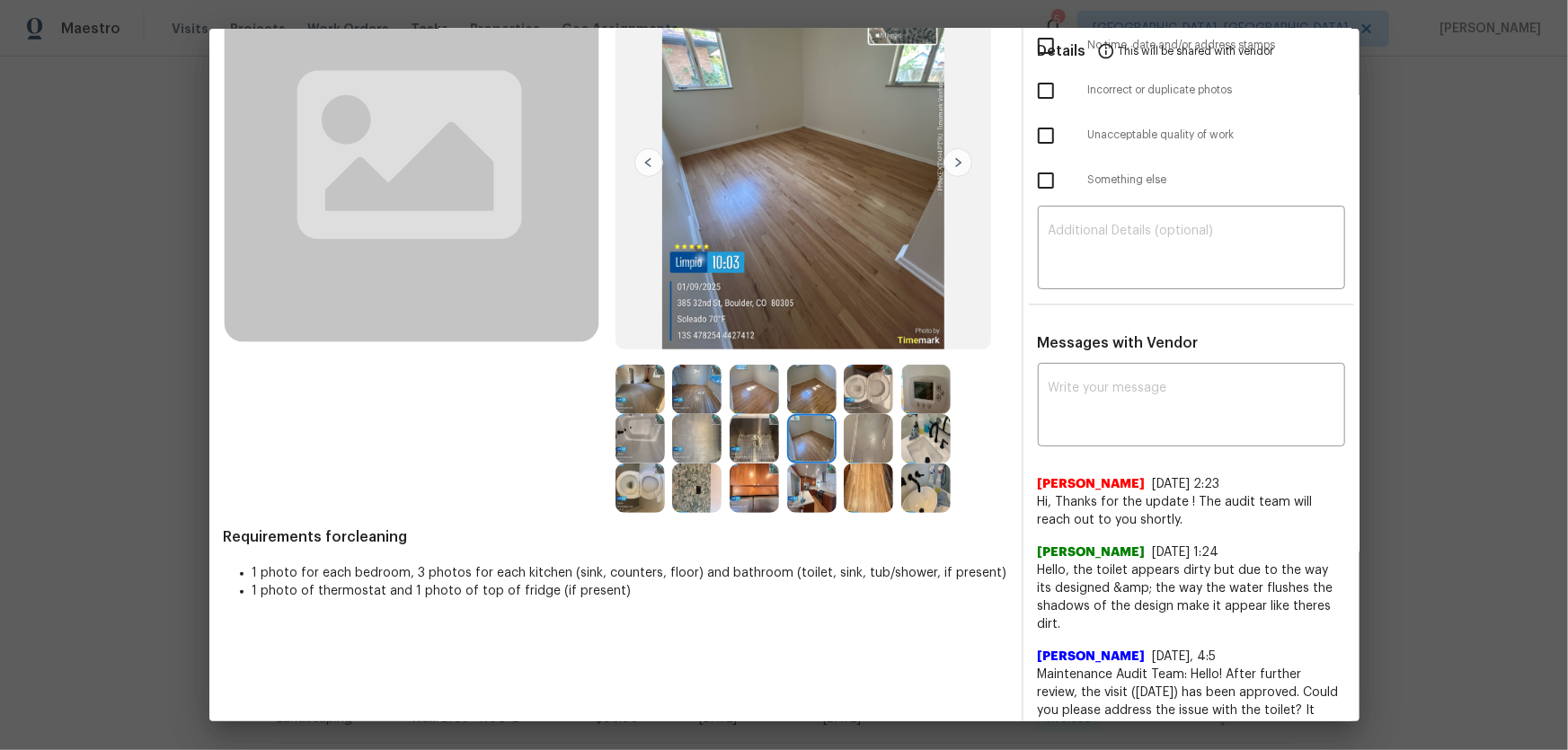
click at [929, 389] on img at bounding box center [926, 389] width 49 height 49
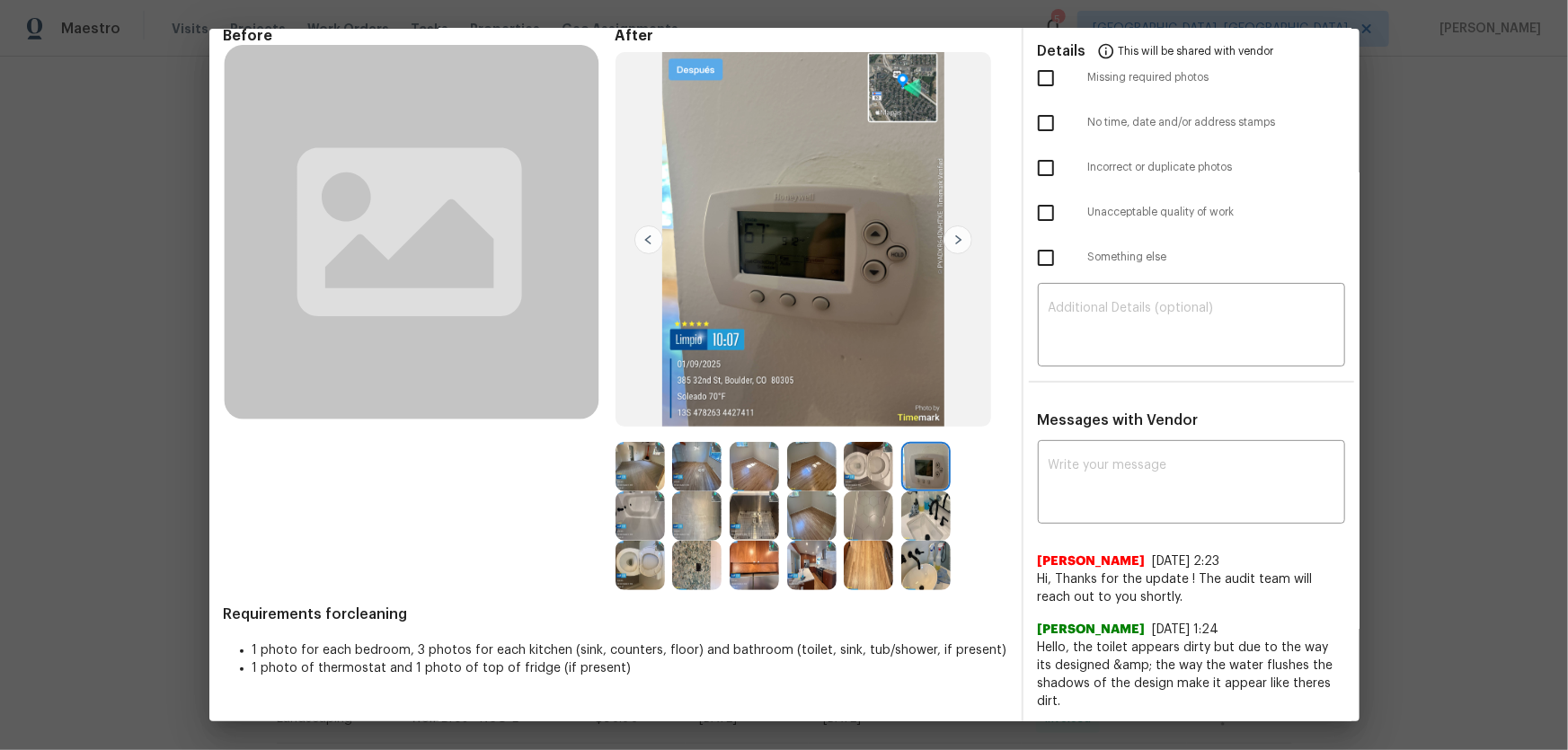
scroll to position [0, 0]
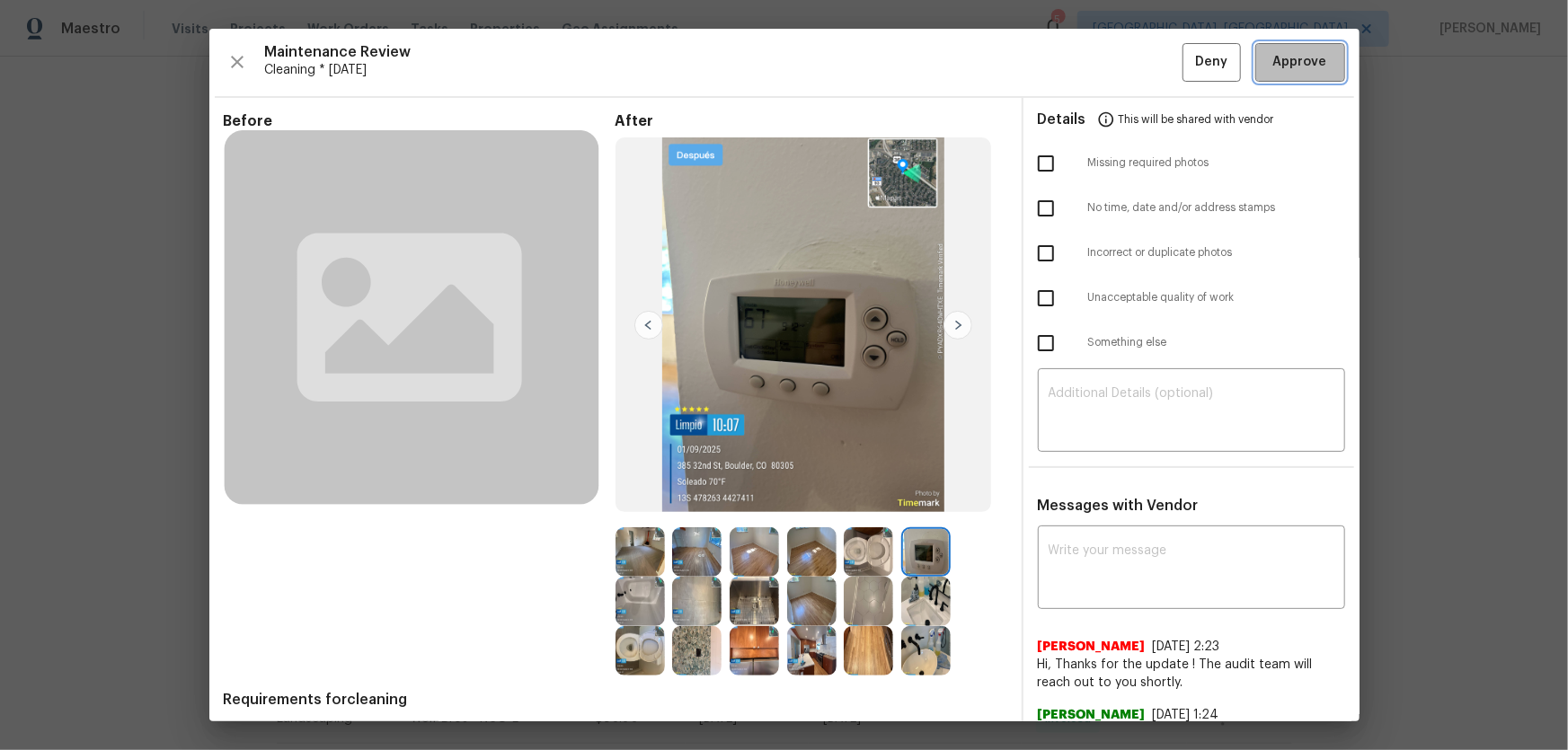
click at [1115, 70] on span "Approve" at bounding box center [1300, 62] width 61 height 23
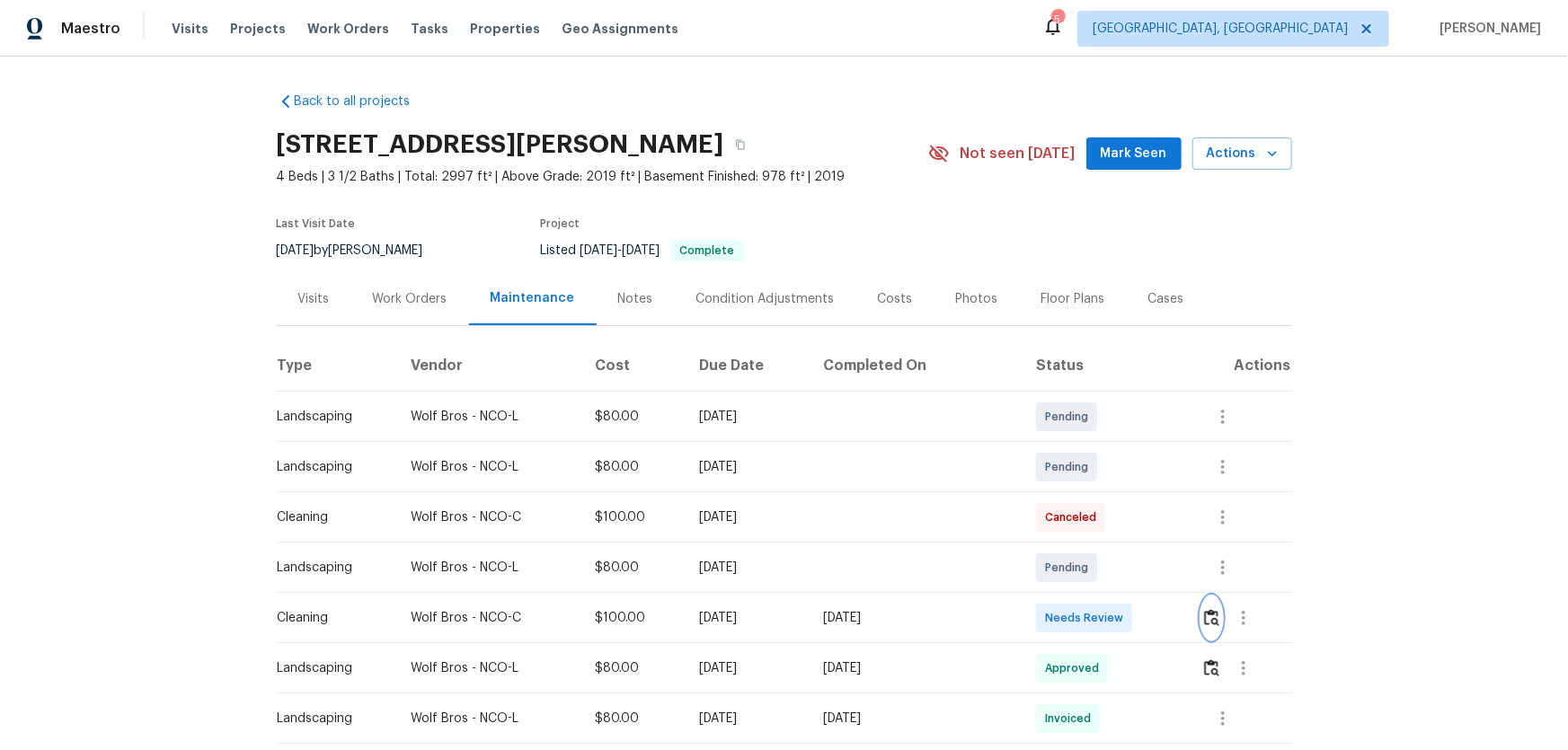
click at [1115, 495] on img "button" at bounding box center [1211, 617] width 15 height 17
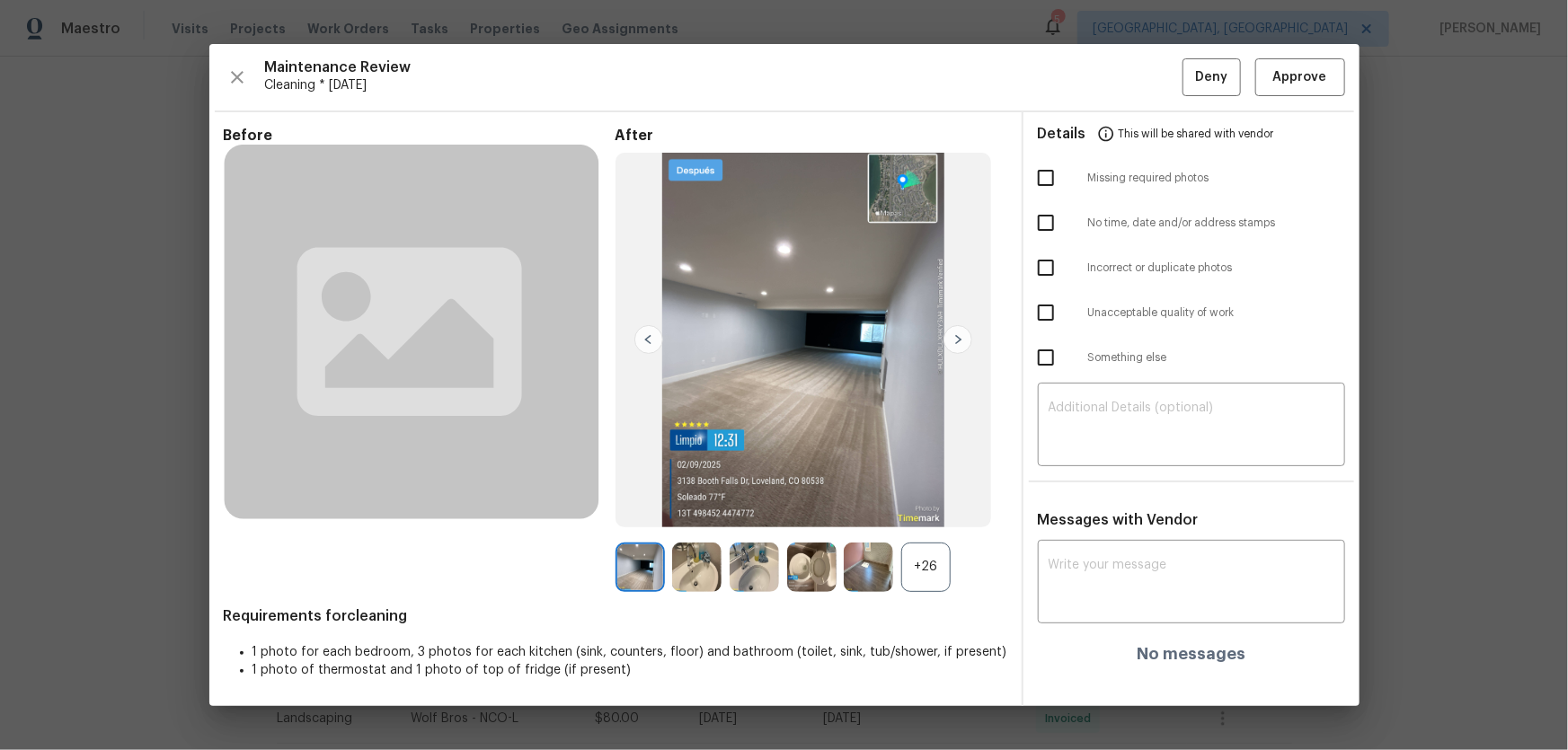
click at [929, 495] on div "+26" at bounding box center [926, 567] width 49 height 49
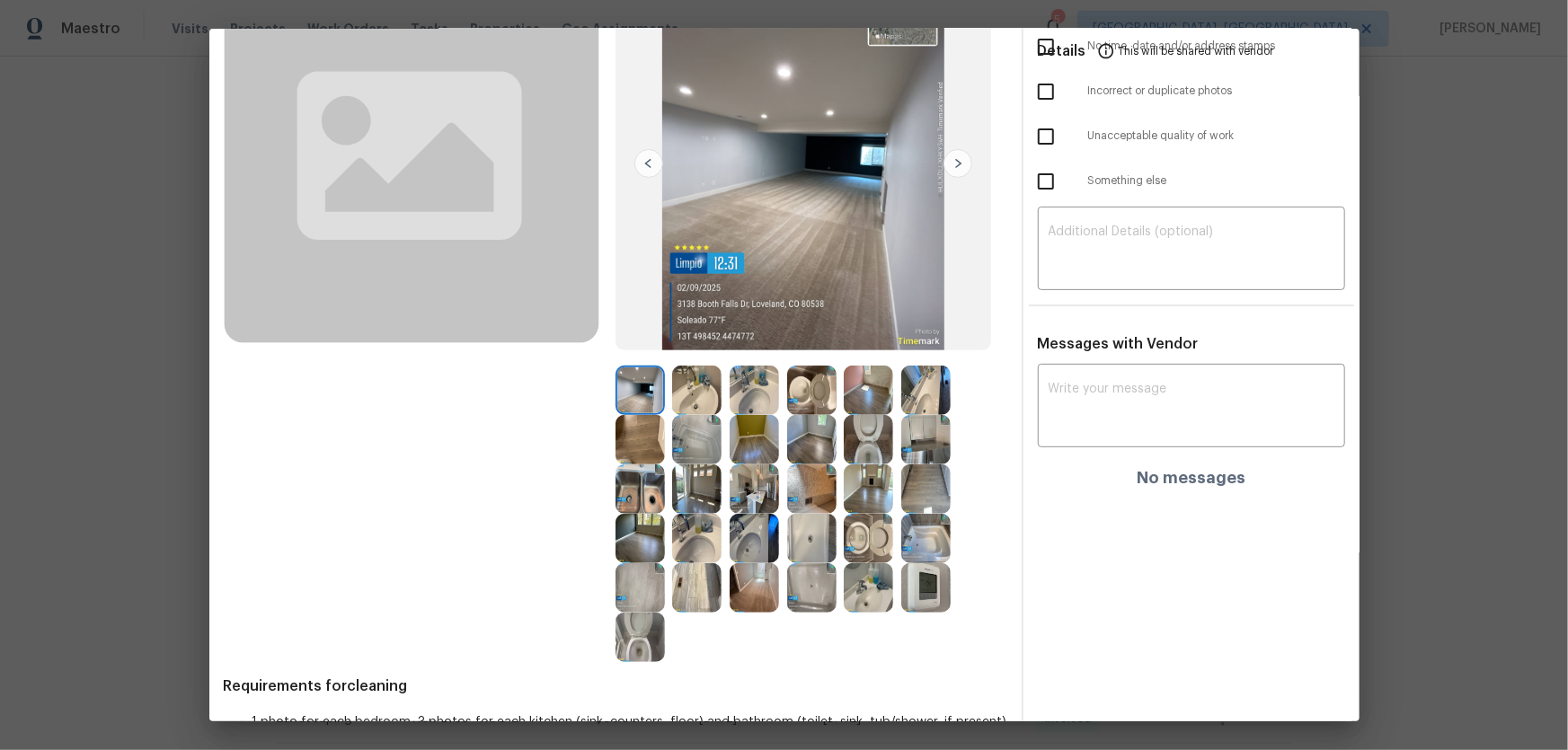
scroll to position [163, 0]
click at [872, 495] on img at bounding box center [869, 537] width 49 height 49
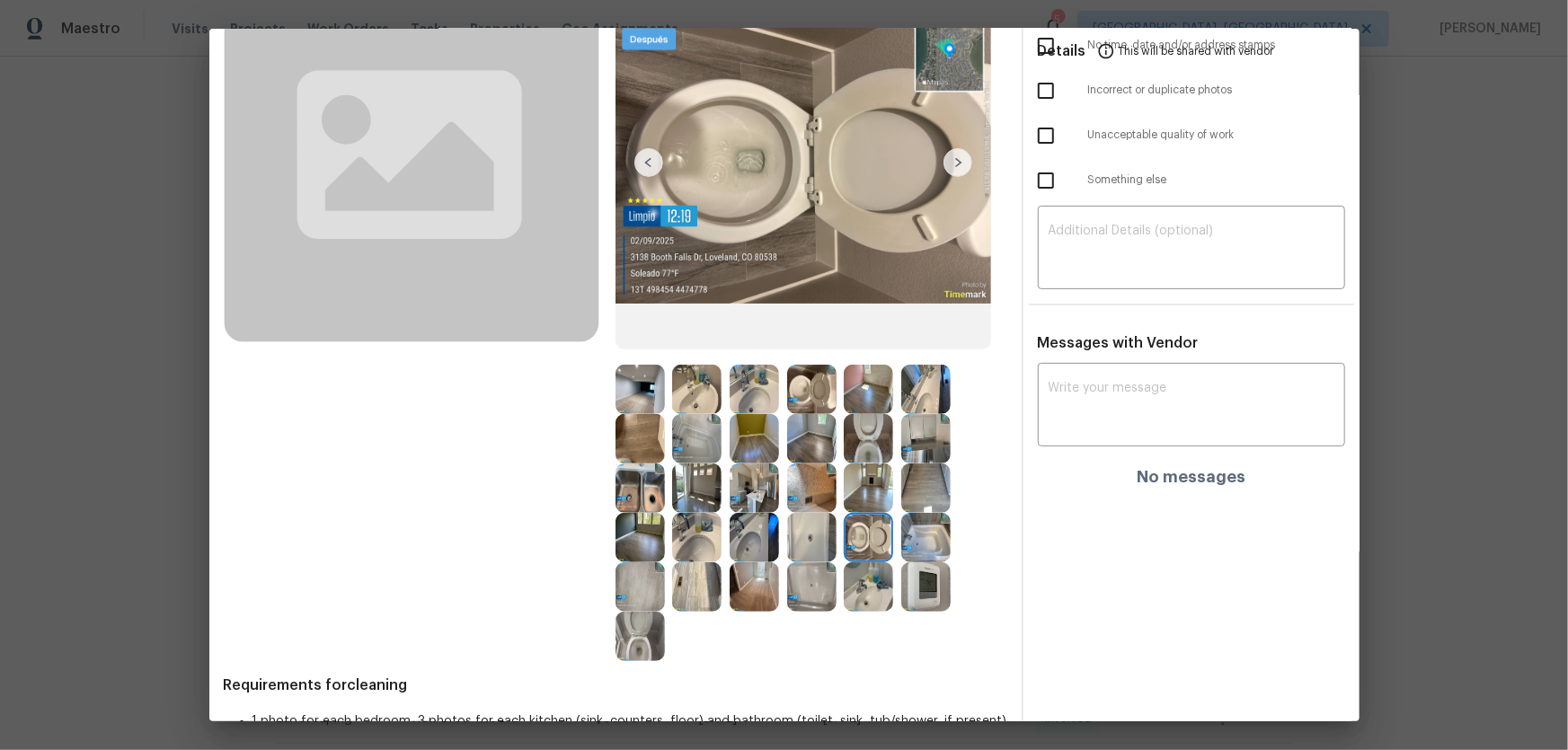
click at [869, 449] on img at bounding box center [869, 439] width 49 height 49
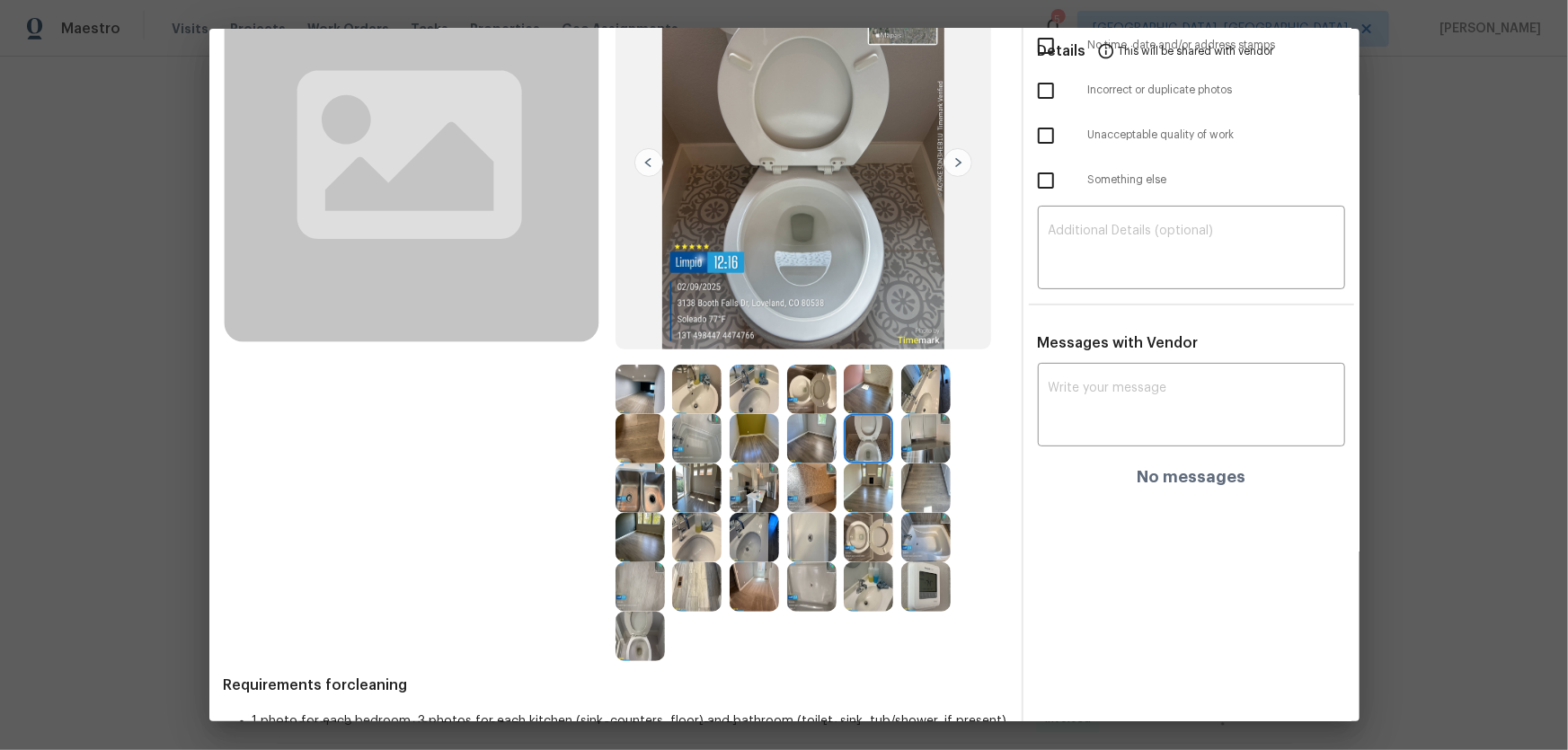
click at [818, 397] on img at bounding box center [812, 389] width 49 height 49
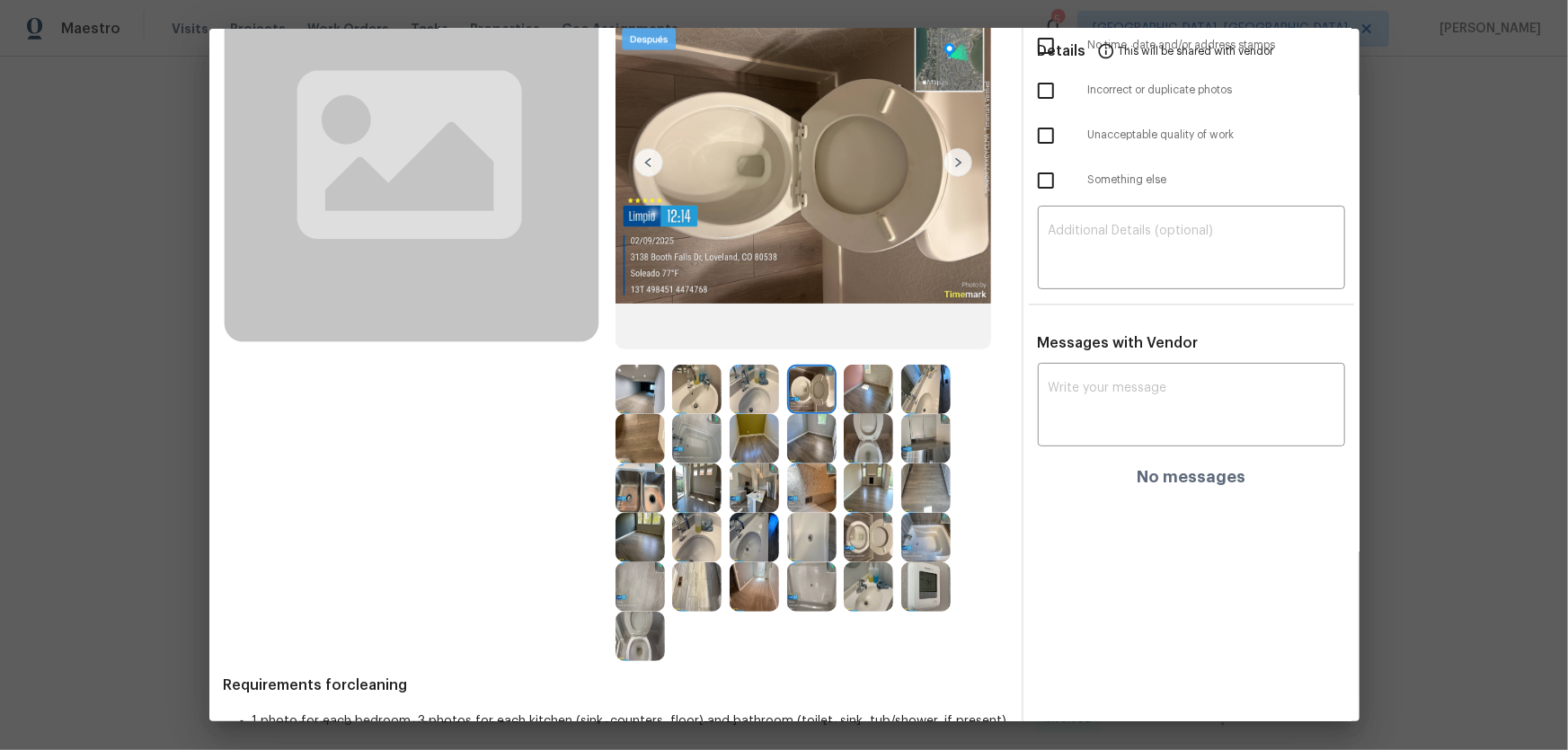
click at [640, 495] on img at bounding box center [640, 636] width 49 height 49
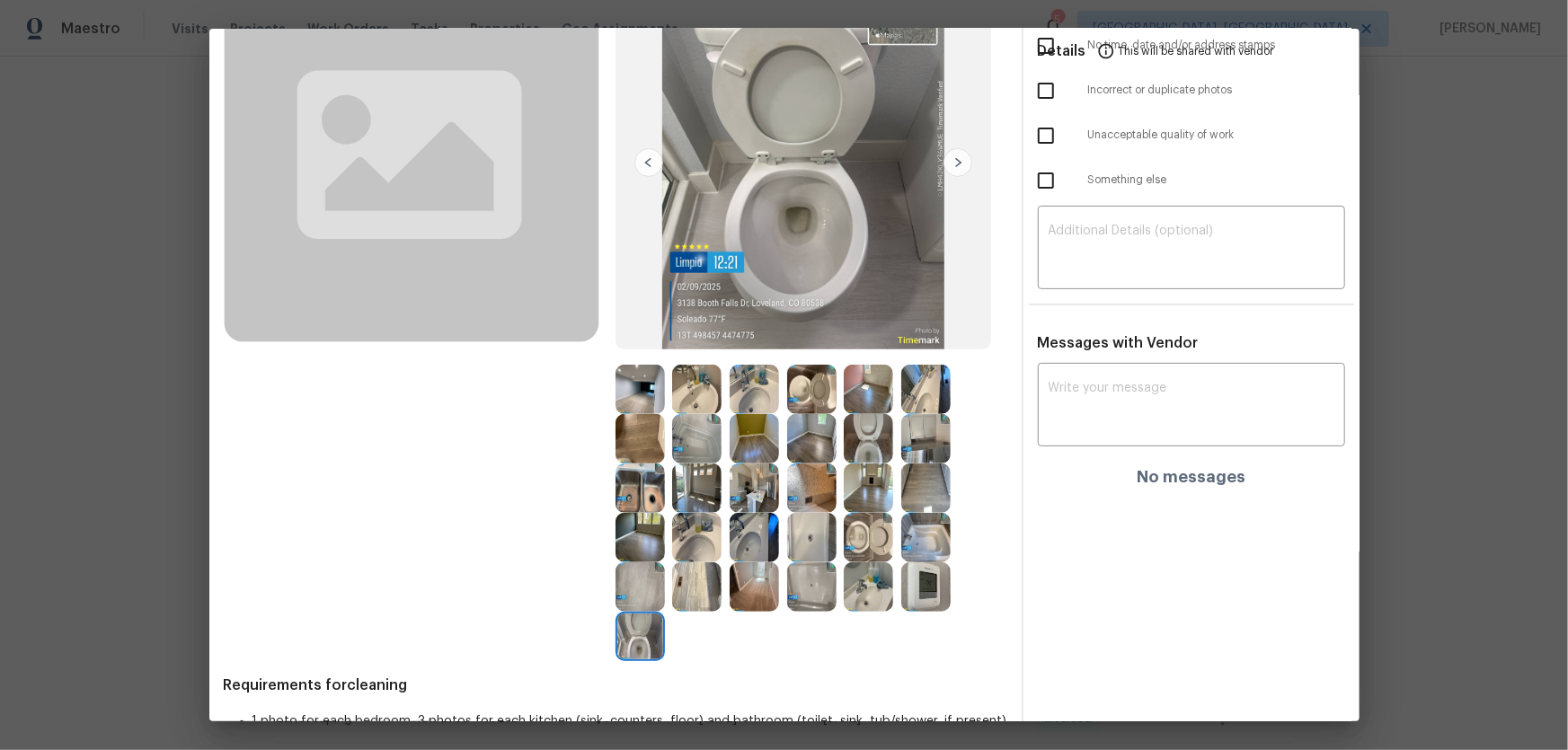
click at [696, 495] on img at bounding box center [697, 537] width 49 height 49
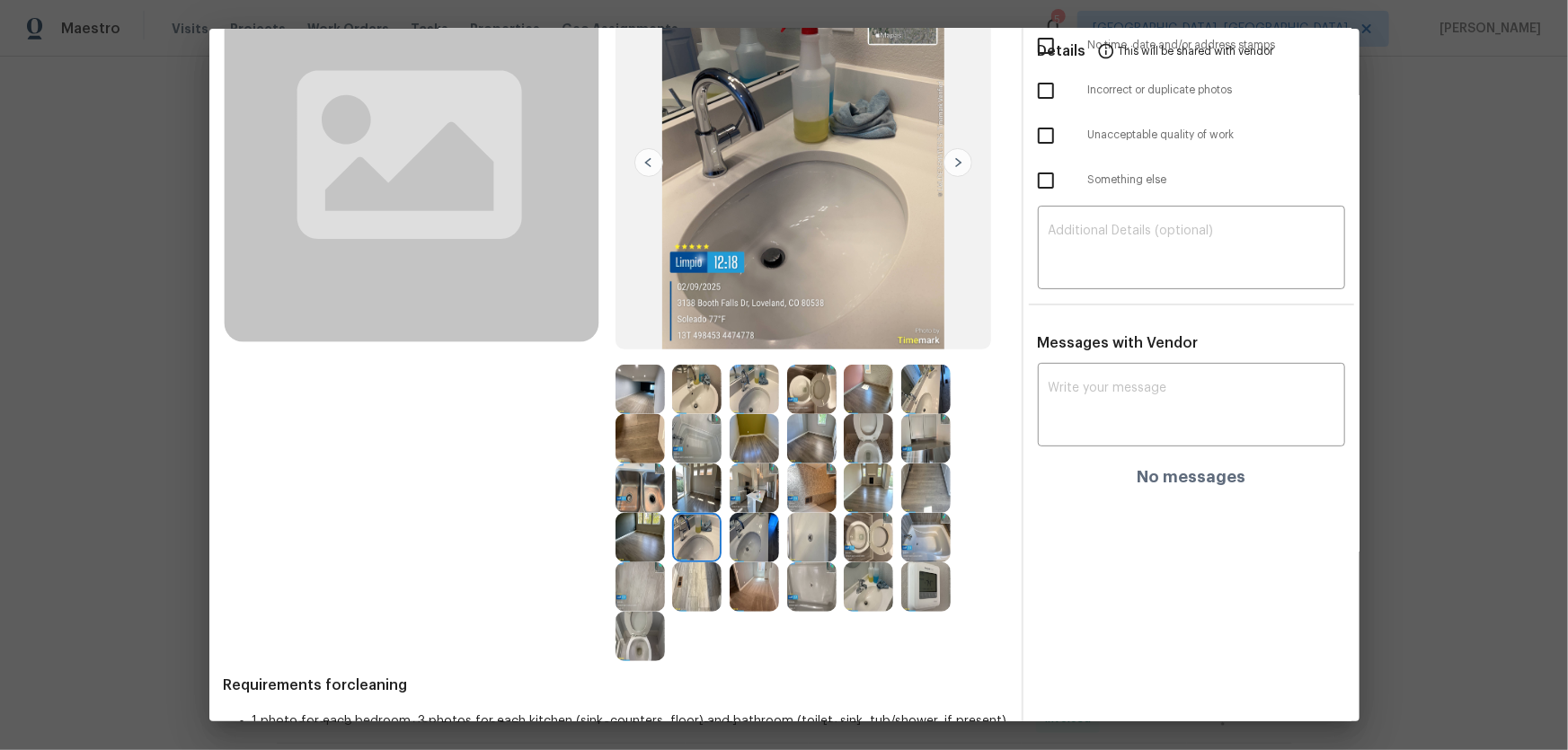
click at [760, 495] on img at bounding box center [754, 537] width 49 height 49
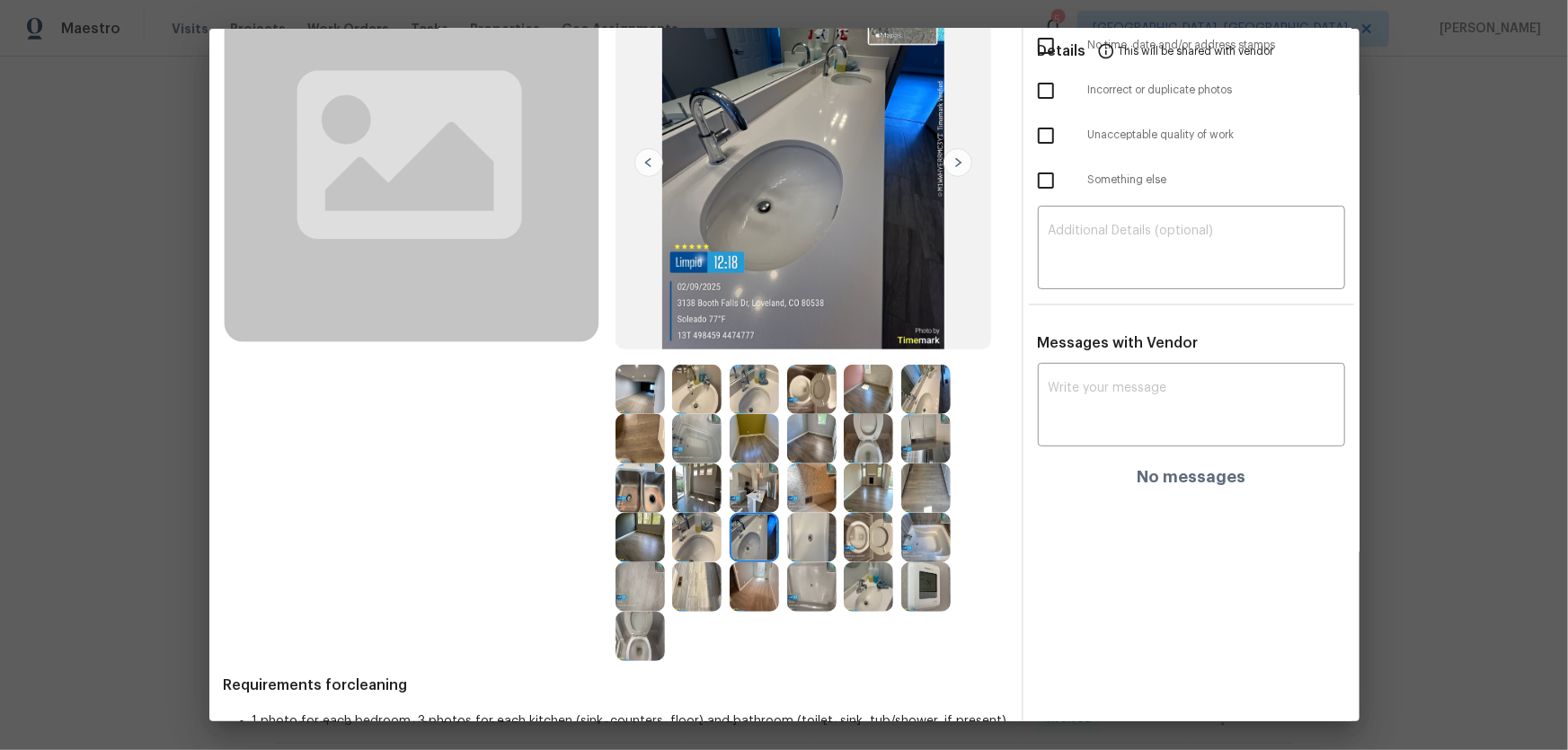
click at [747, 398] on img at bounding box center [754, 389] width 49 height 49
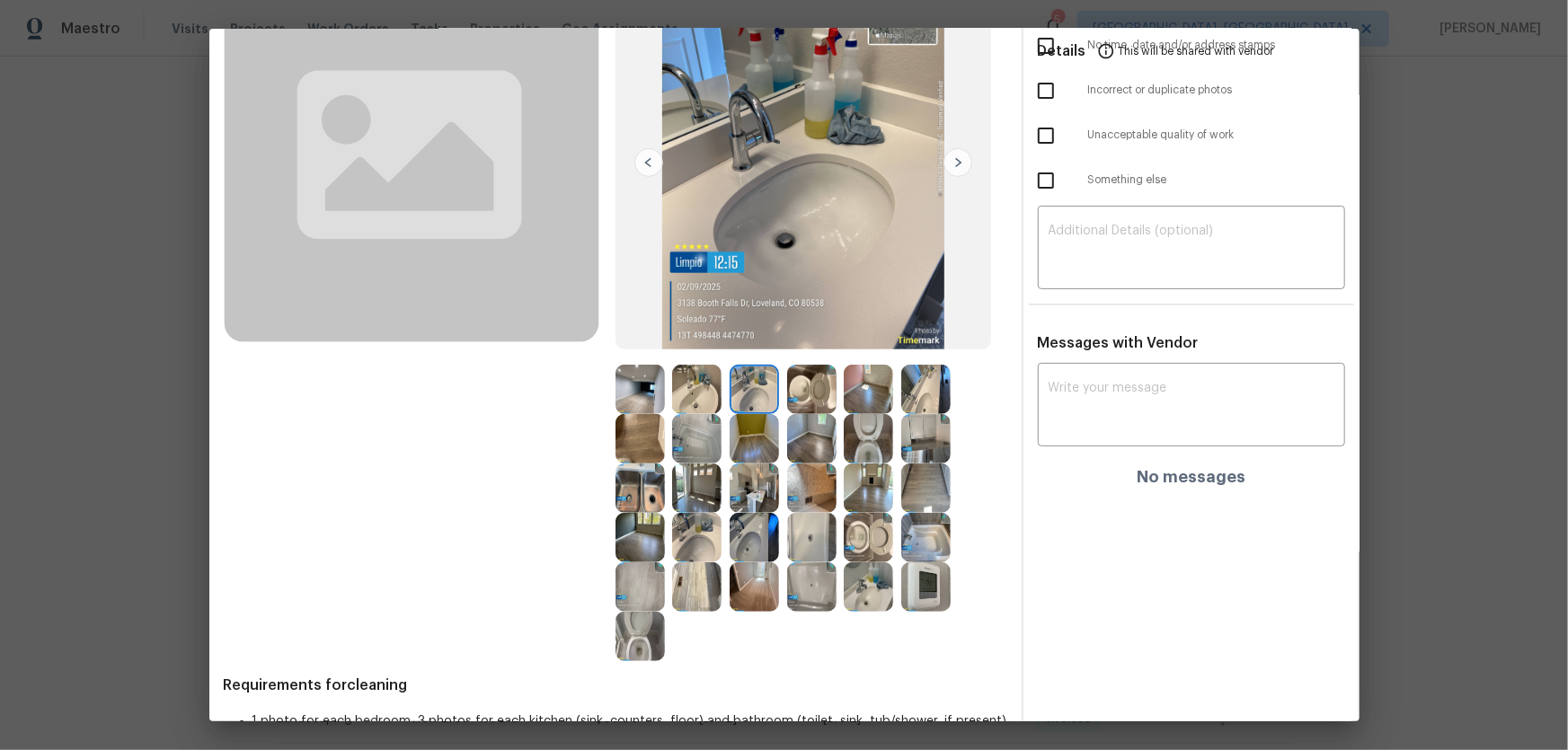
click at [699, 385] on img at bounding box center [697, 389] width 49 height 49
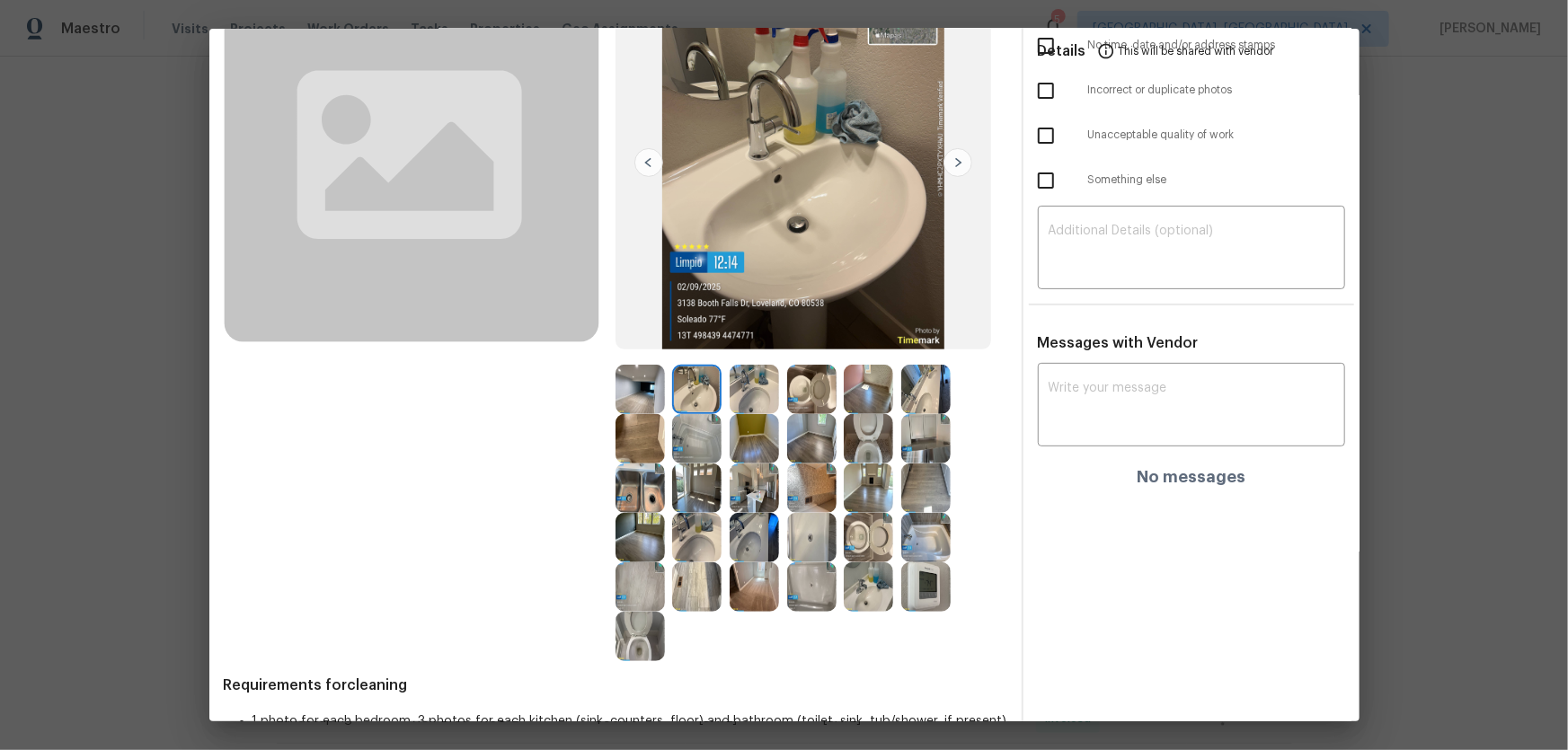
click at [679, 430] on img at bounding box center [697, 439] width 49 height 49
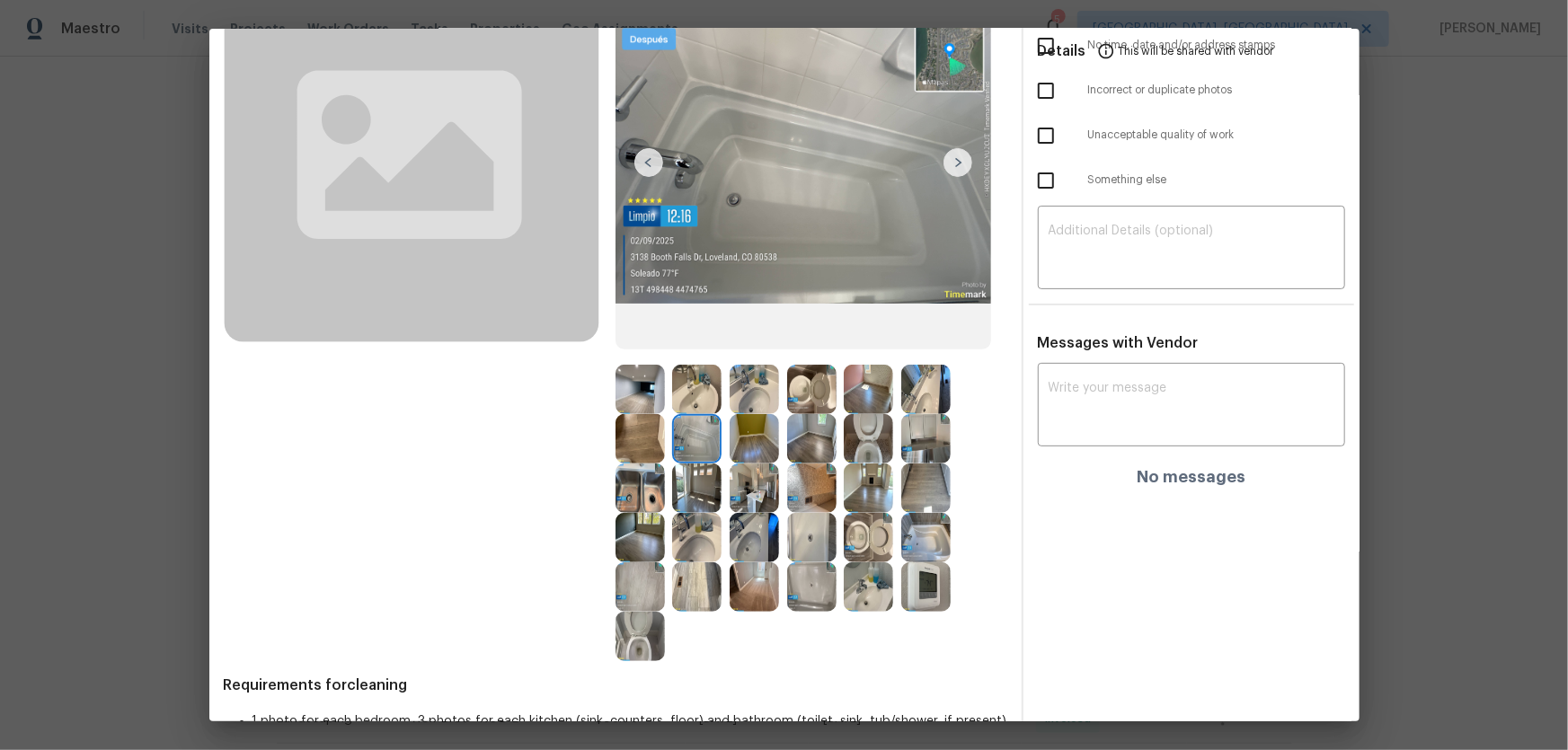
click at [804, 495] on img at bounding box center [812, 537] width 49 height 49
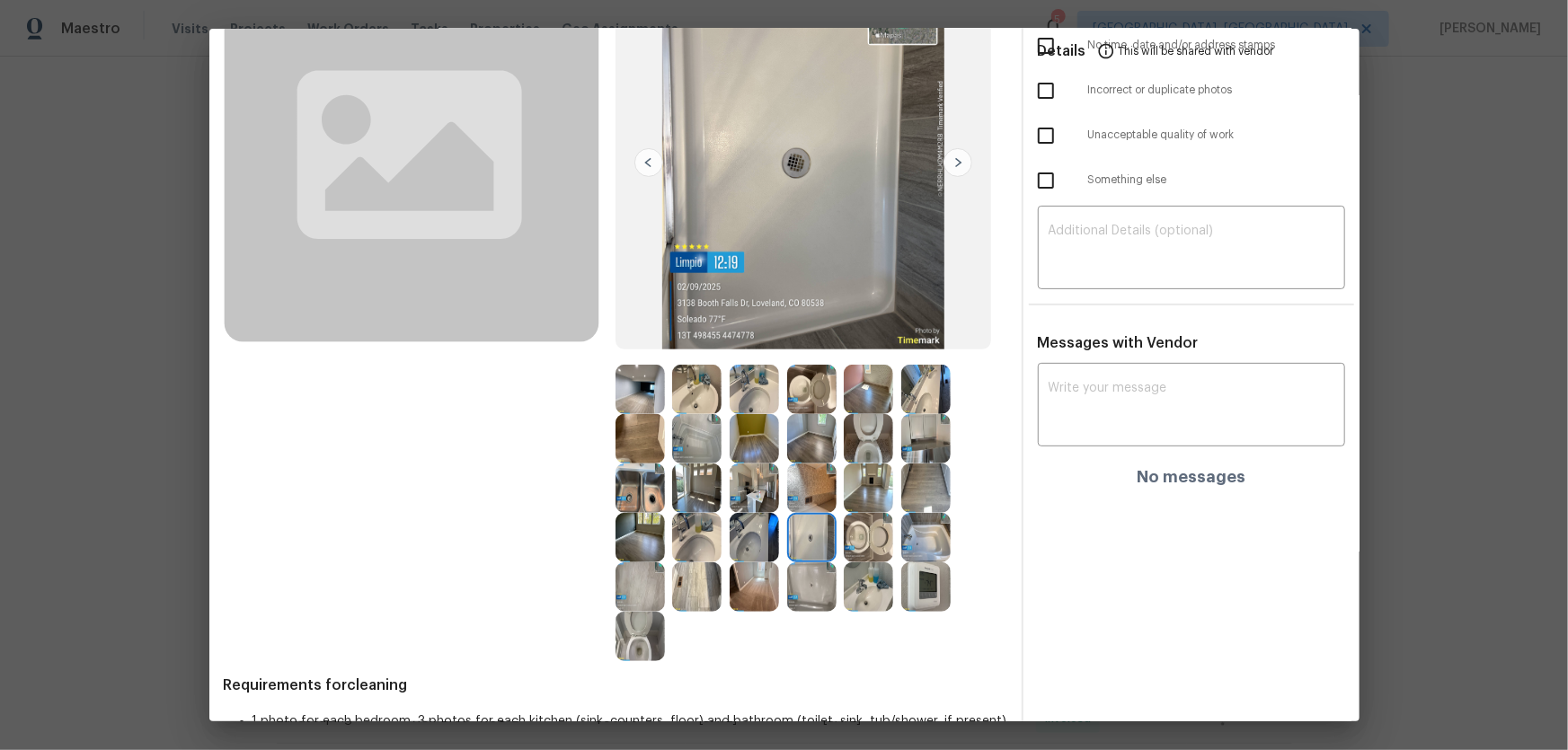
click at [810, 495] on img at bounding box center [812, 586] width 49 height 49
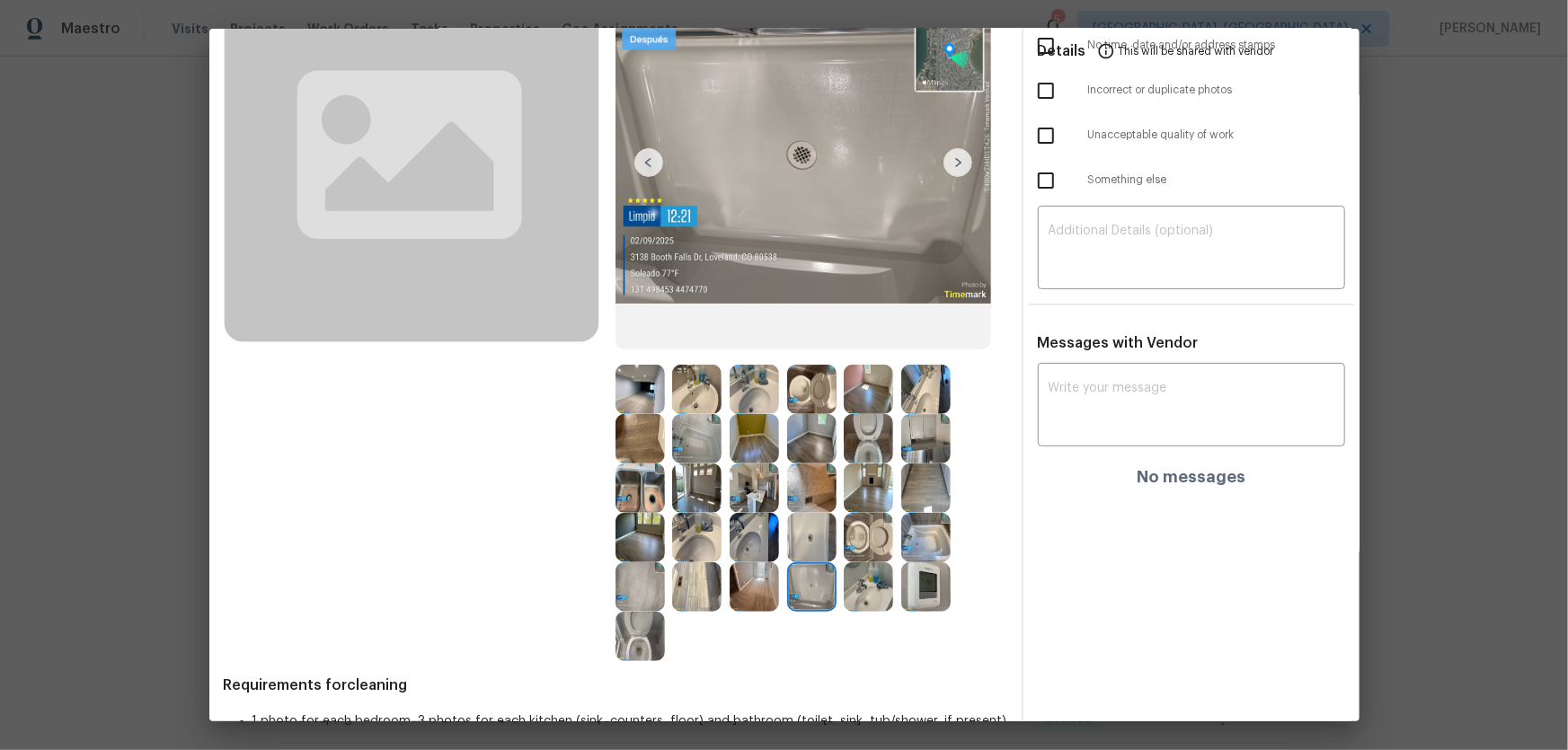
click at [853, 495] on img at bounding box center [869, 586] width 49 height 49
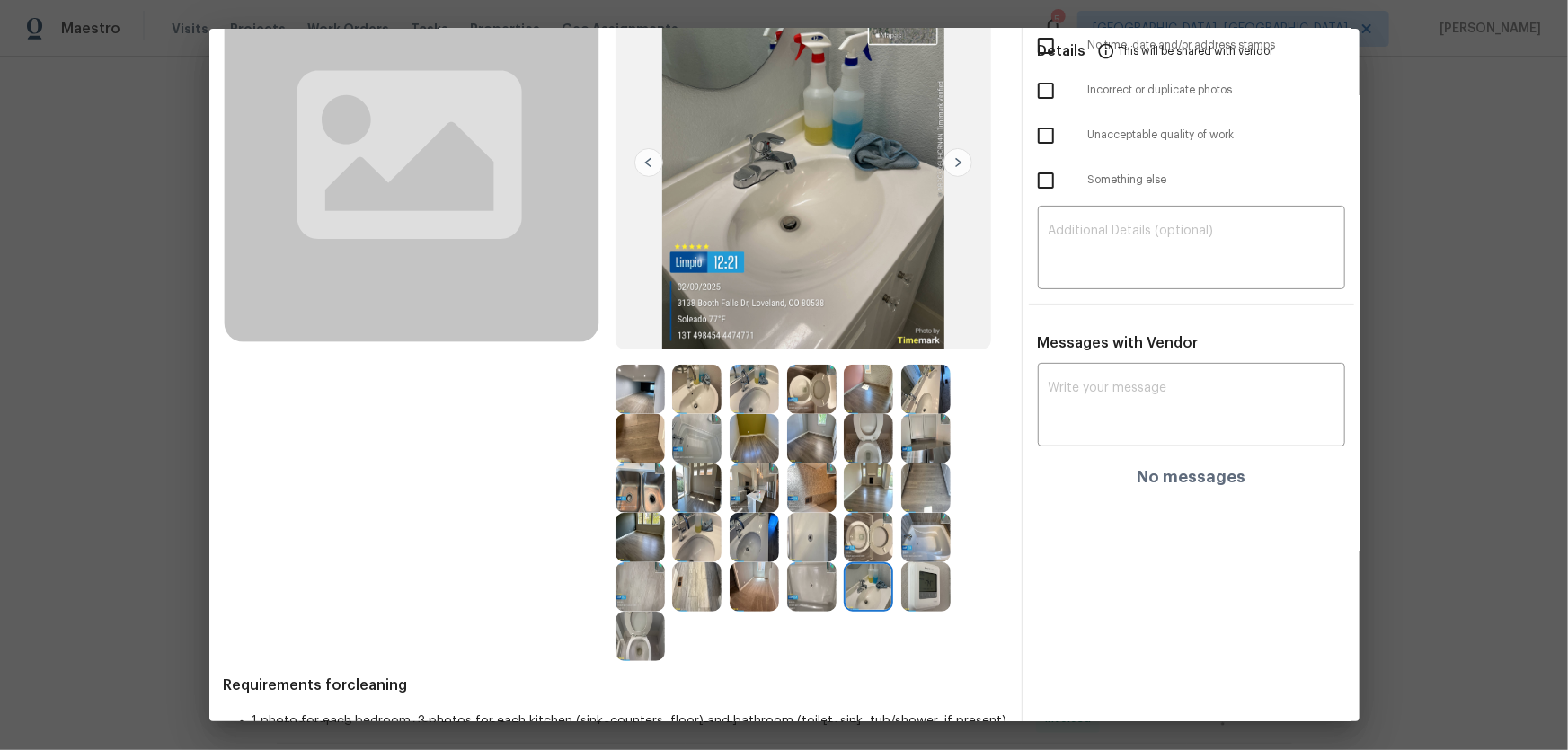
click at [906, 495] on img at bounding box center [926, 586] width 49 height 49
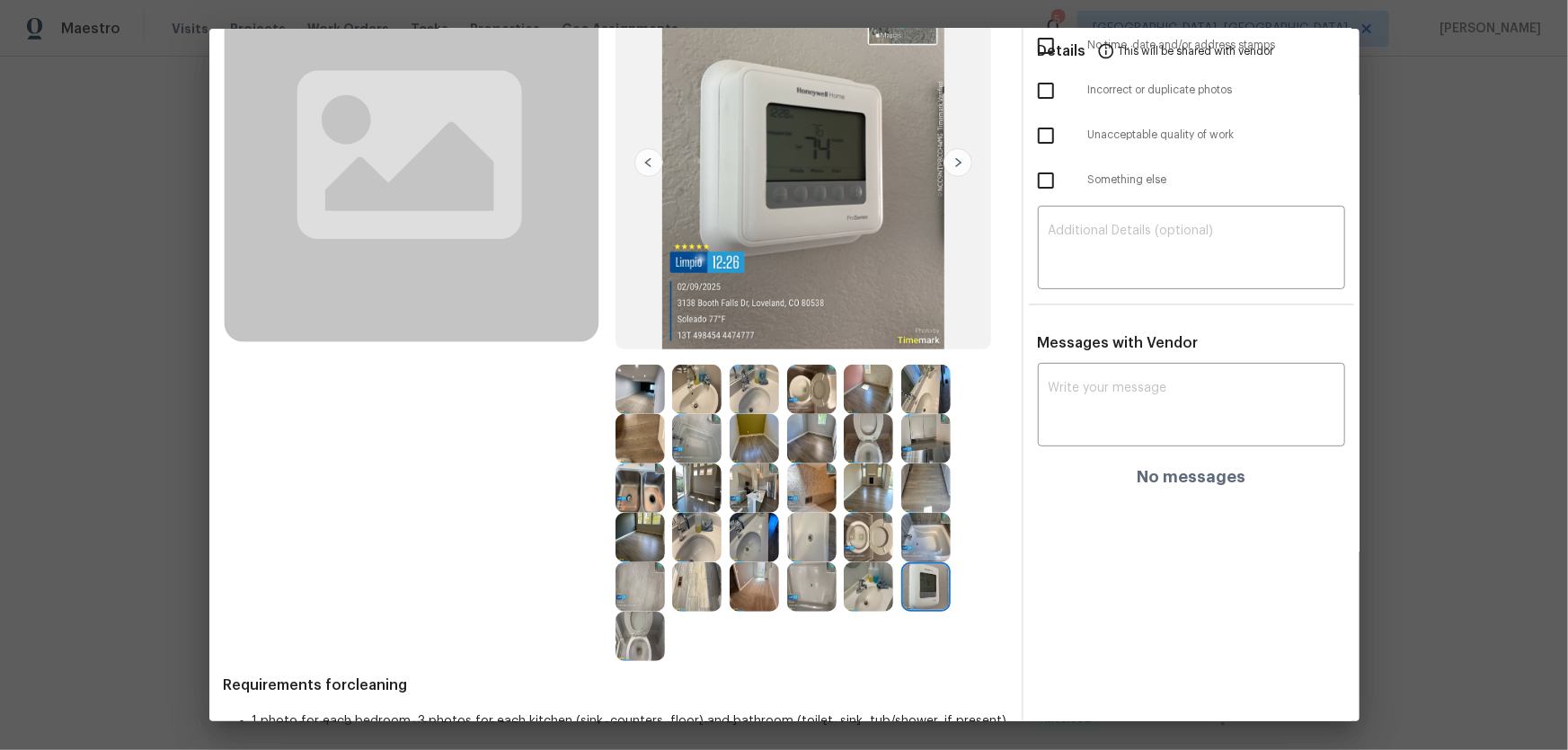
click at [924, 430] on img at bounding box center [926, 439] width 49 height 49
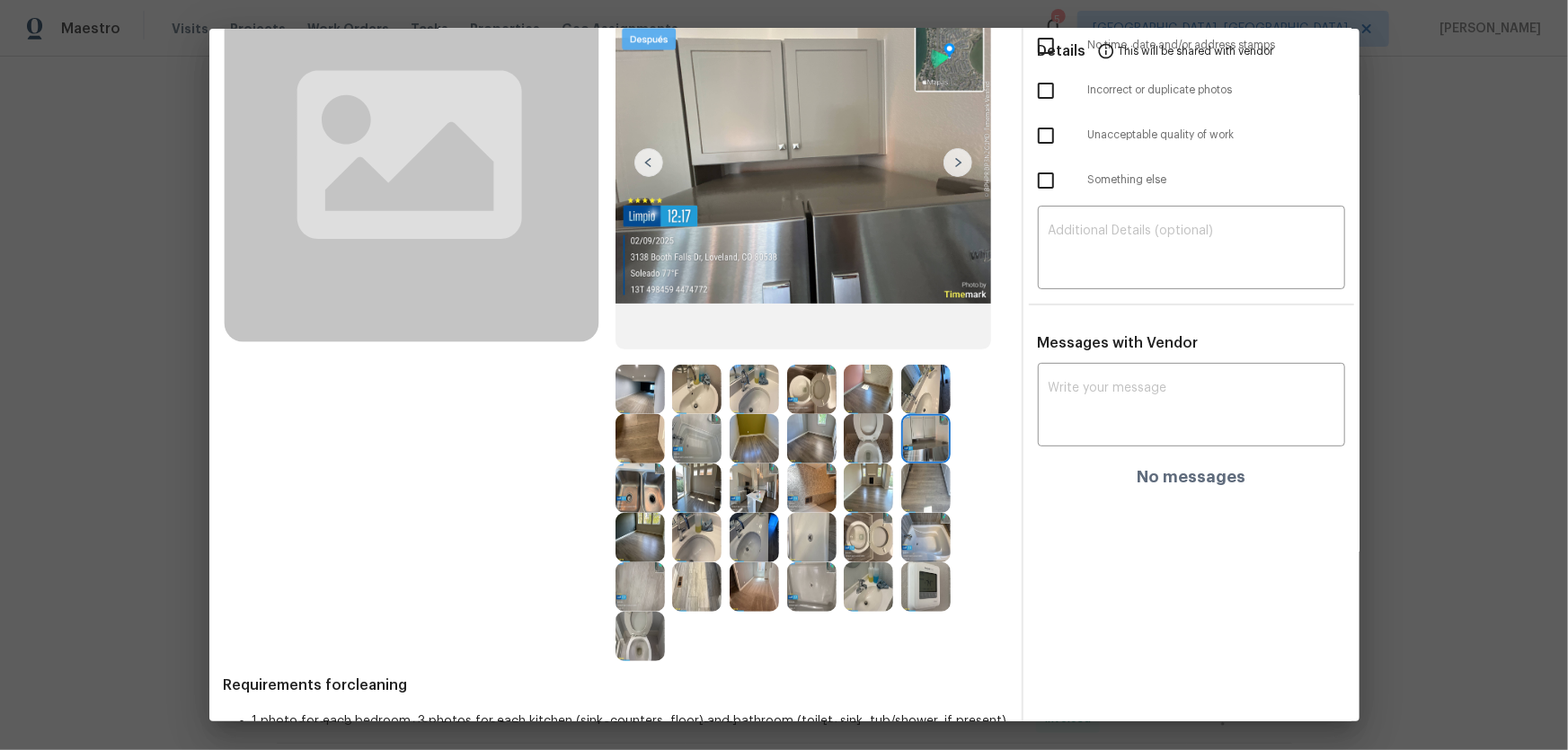
drag, startPoint x: 865, startPoint y: 473, endPoint x: 864, endPoint y: 457, distance: 16.0
click at [865, 474] on img at bounding box center [869, 488] width 49 height 49
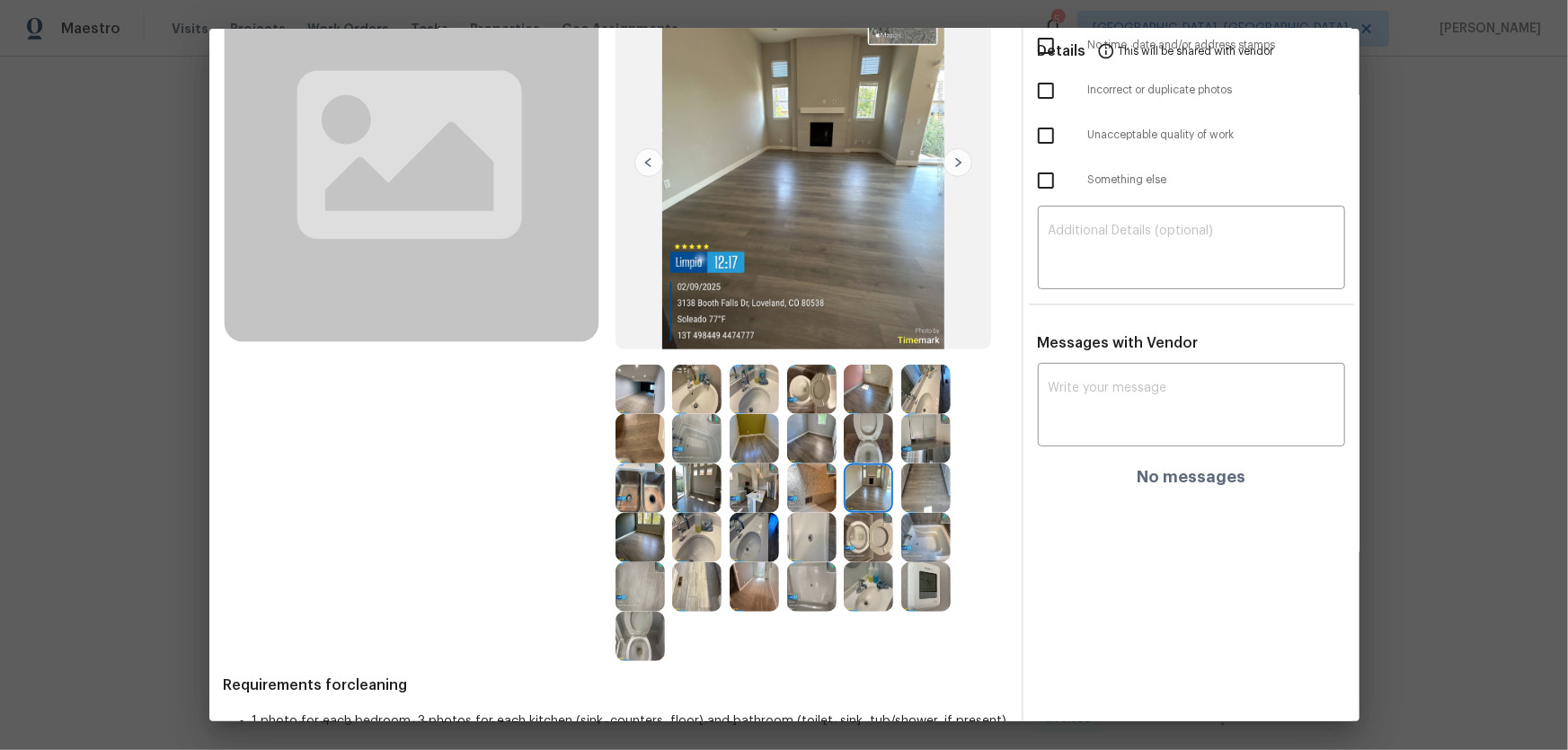
click at [864, 444] on img at bounding box center [869, 439] width 49 height 49
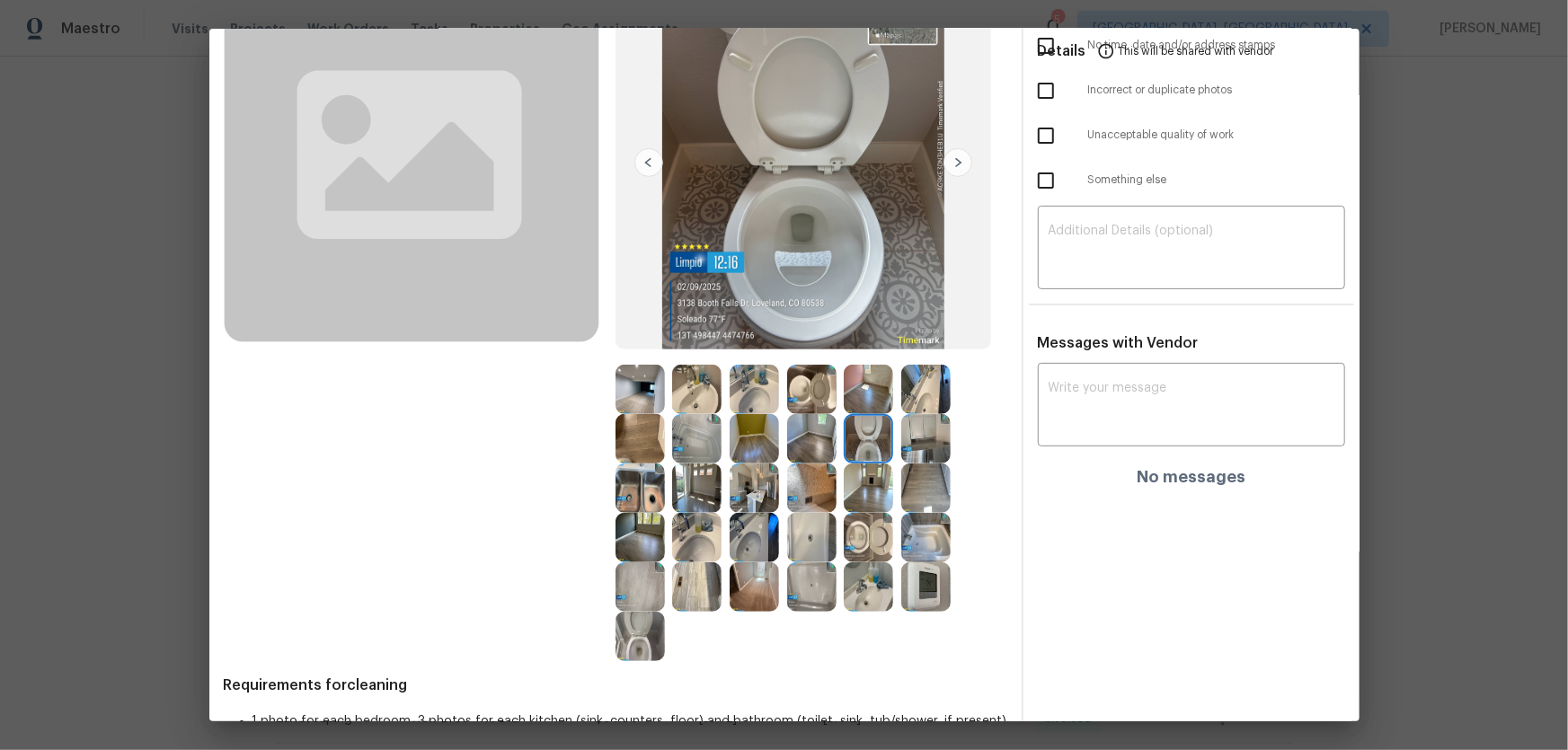
click at [803, 439] on img at bounding box center [812, 439] width 49 height 49
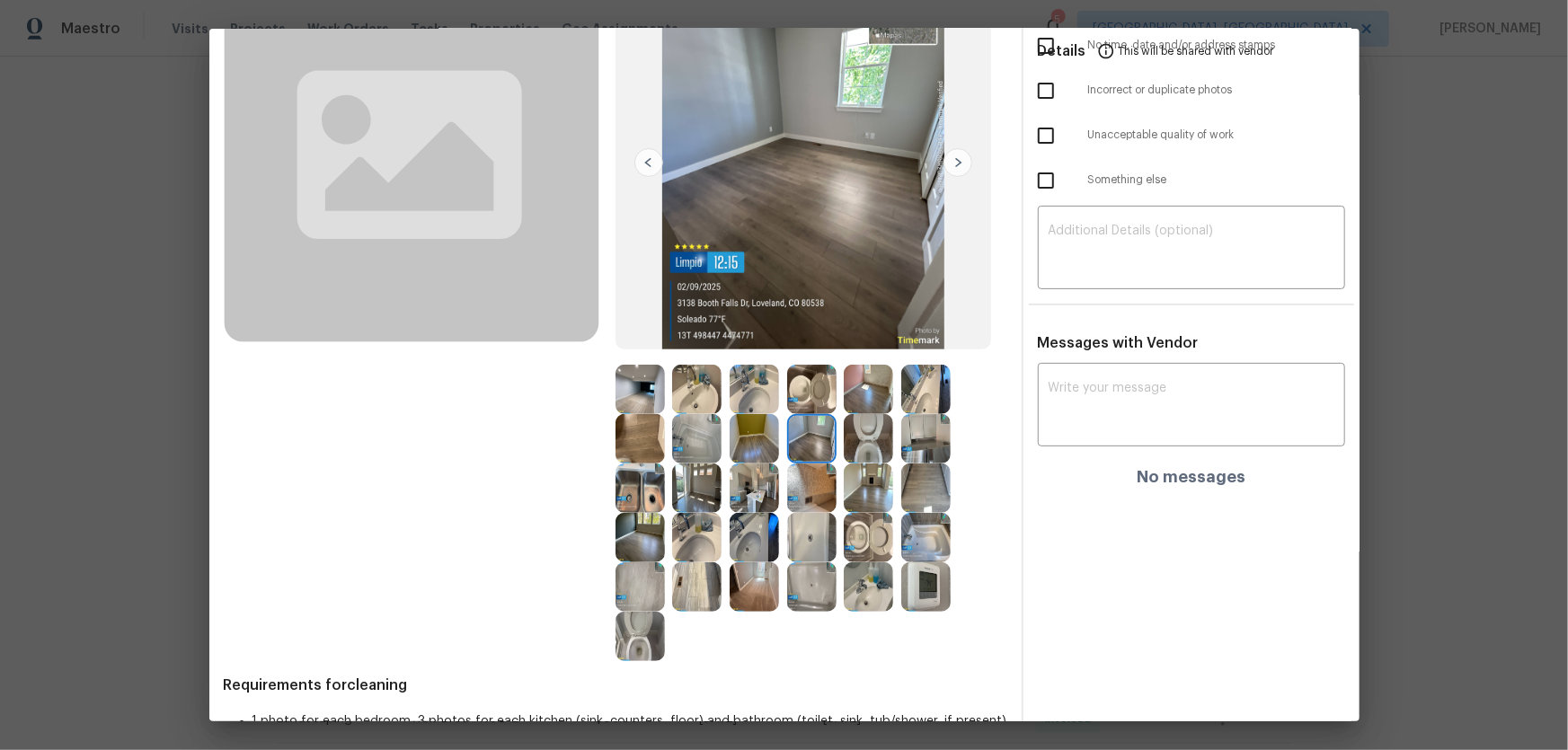
click at [730, 377] on img at bounding box center [754, 389] width 49 height 49
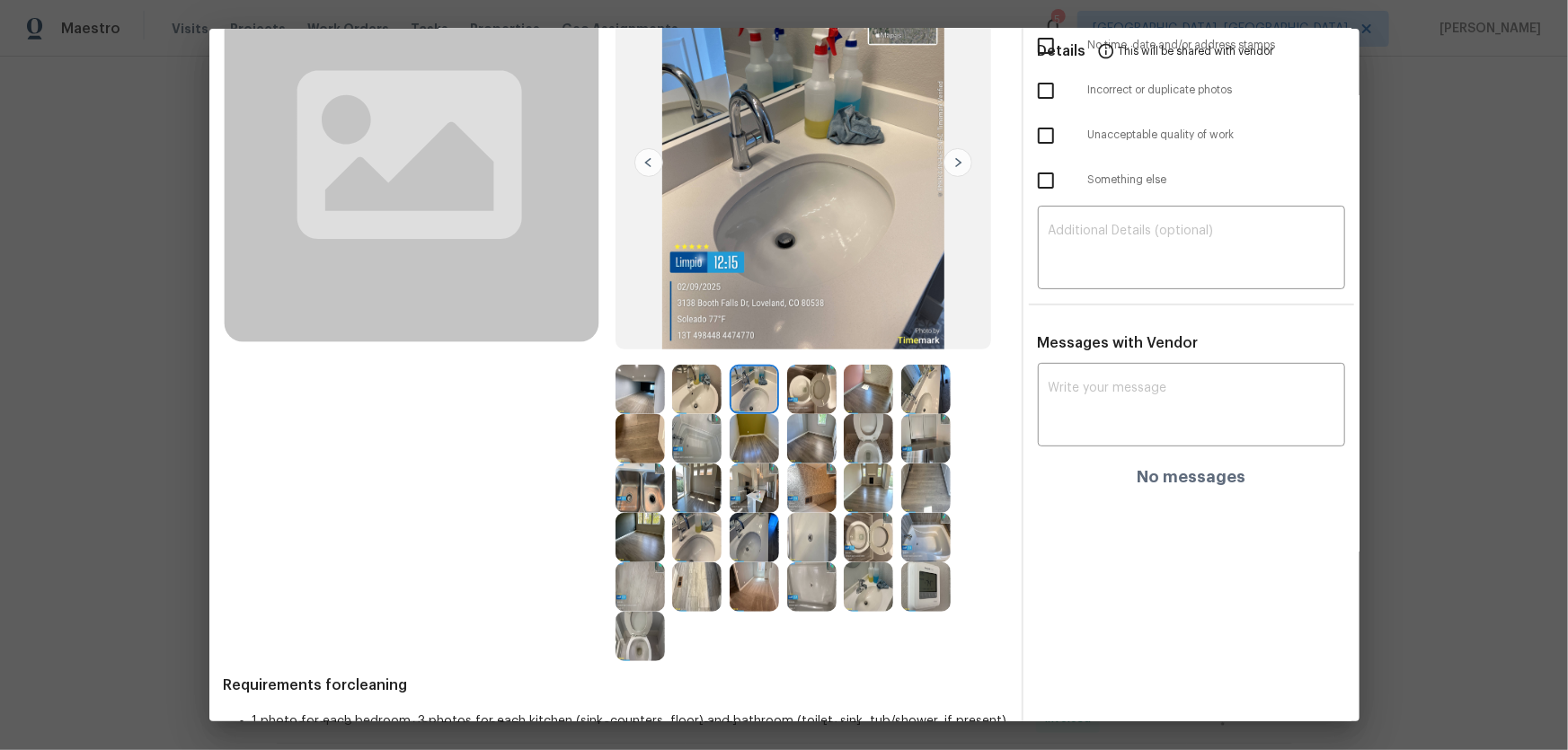
click at [743, 440] on img at bounding box center [754, 439] width 49 height 49
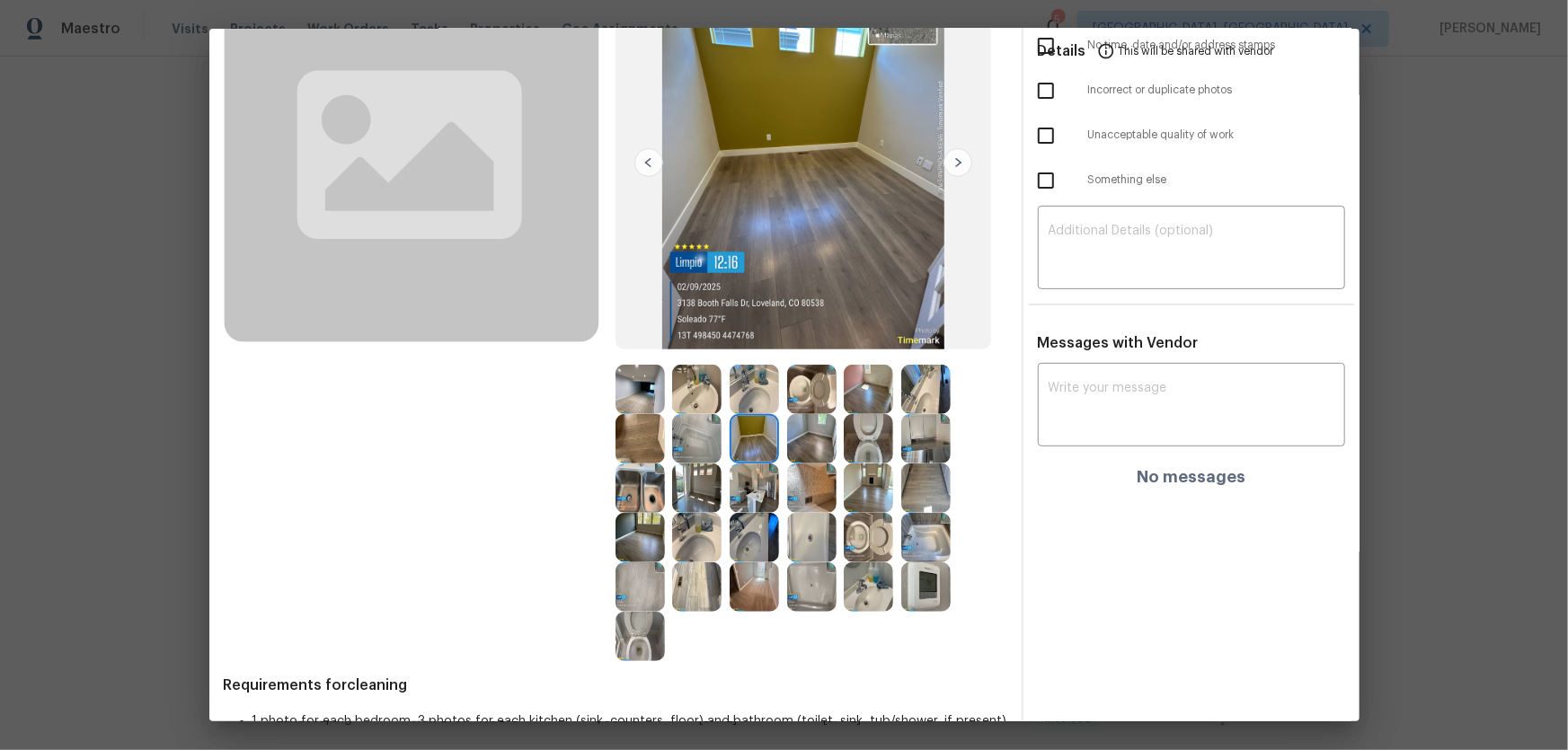
click at [800, 444] on img at bounding box center [812, 439] width 49 height 49
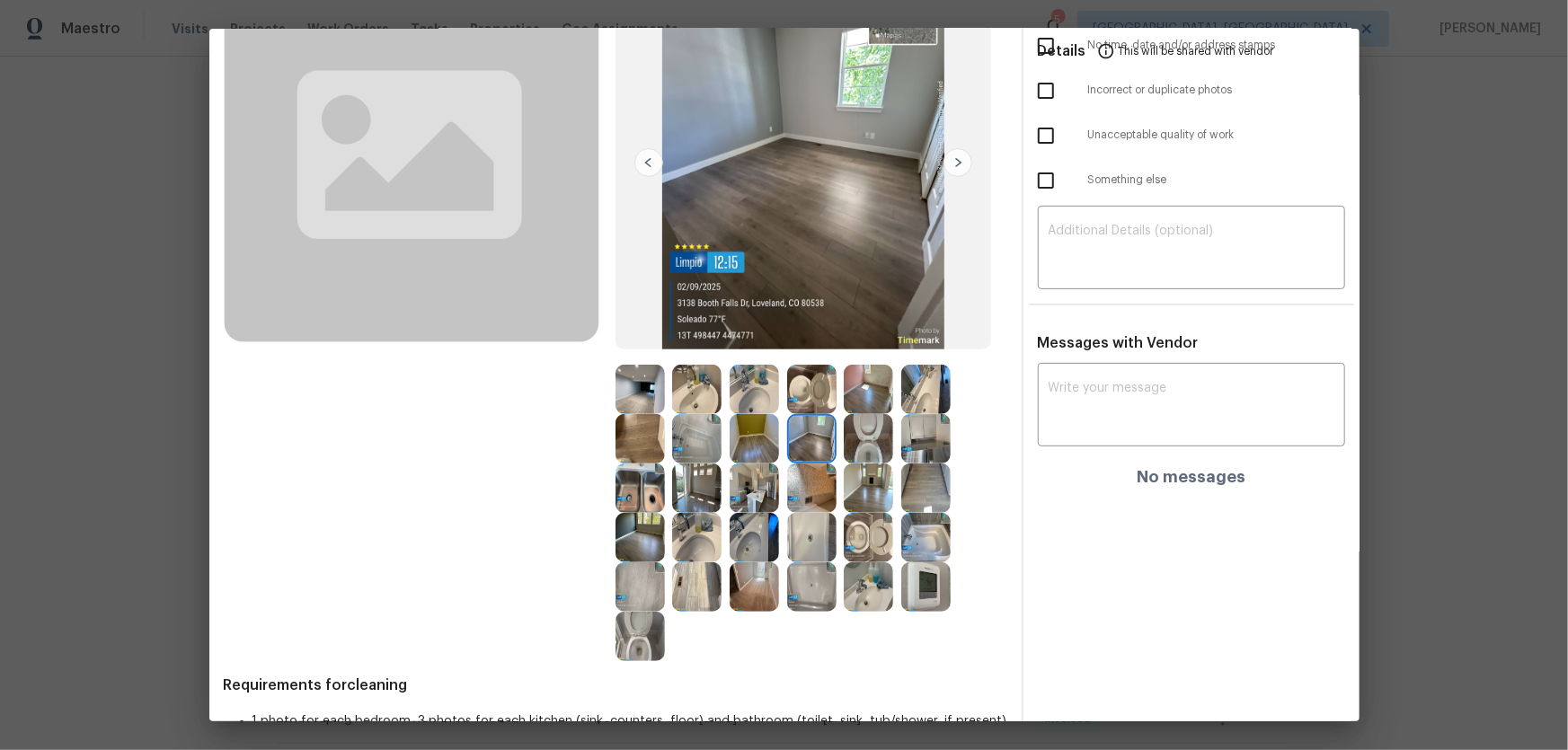
click at [652, 495] on img at bounding box center [640, 537] width 49 height 49
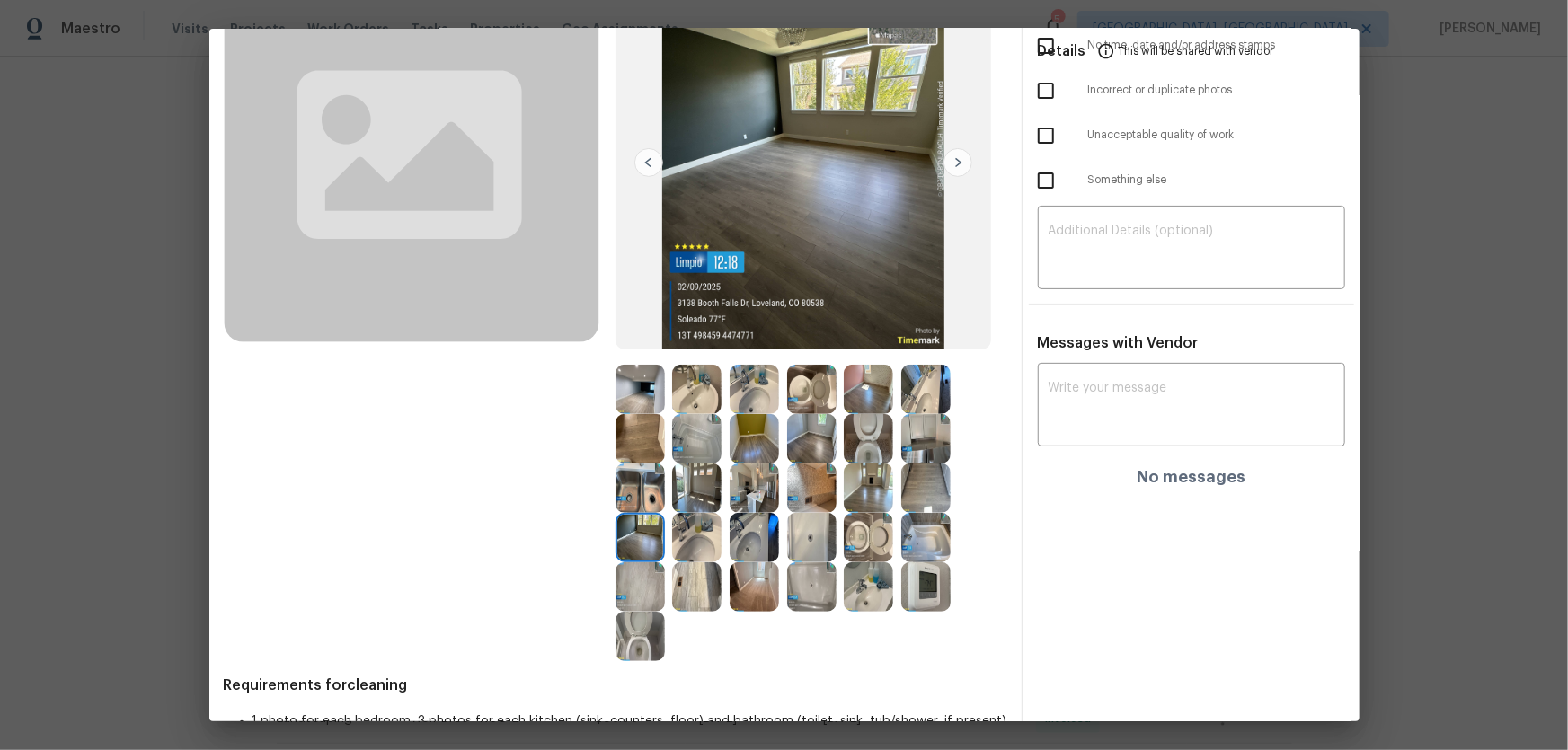
click at [817, 438] on img at bounding box center [812, 439] width 49 height 49
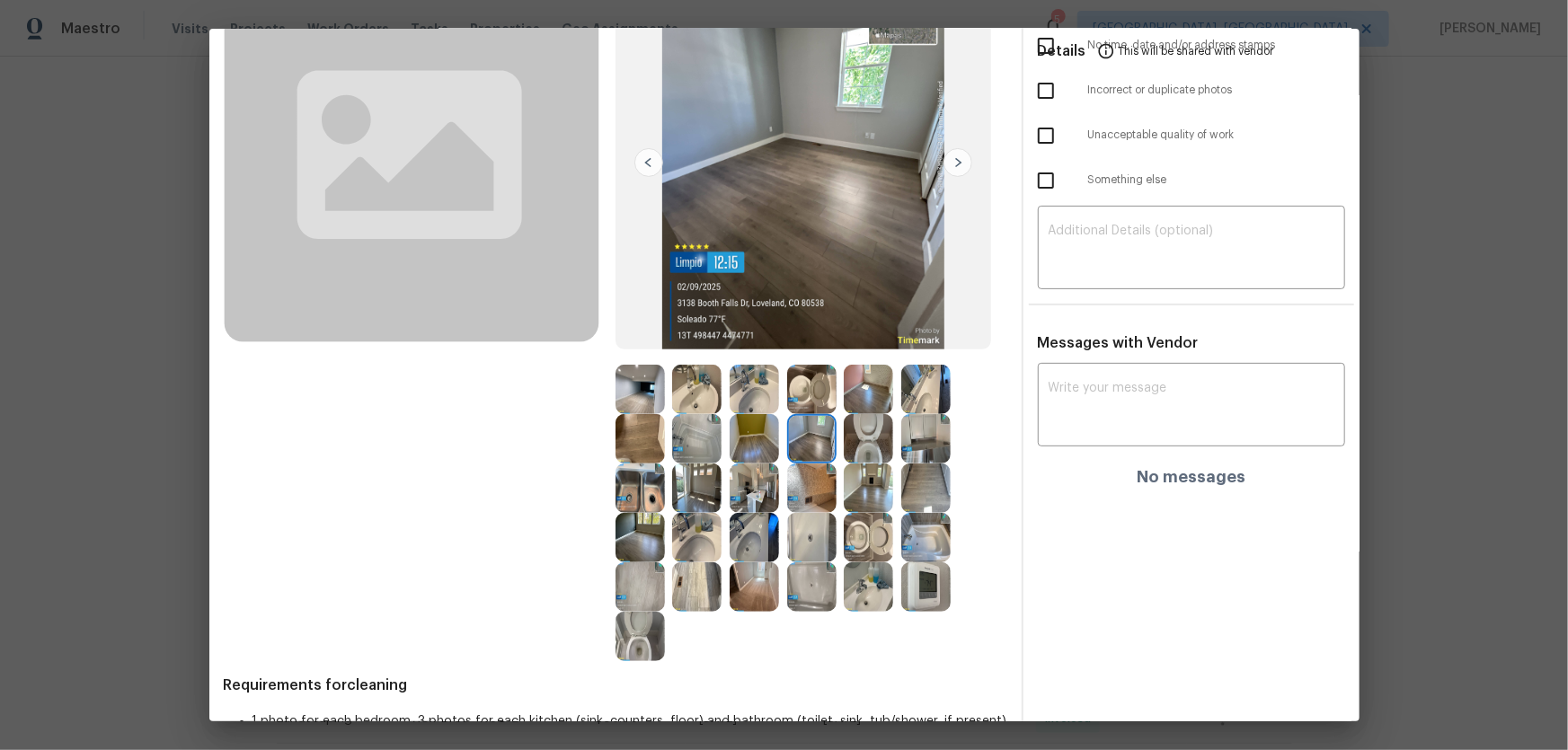
click at [855, 488] on img at bounding box center [869, 488] width 49 height 49
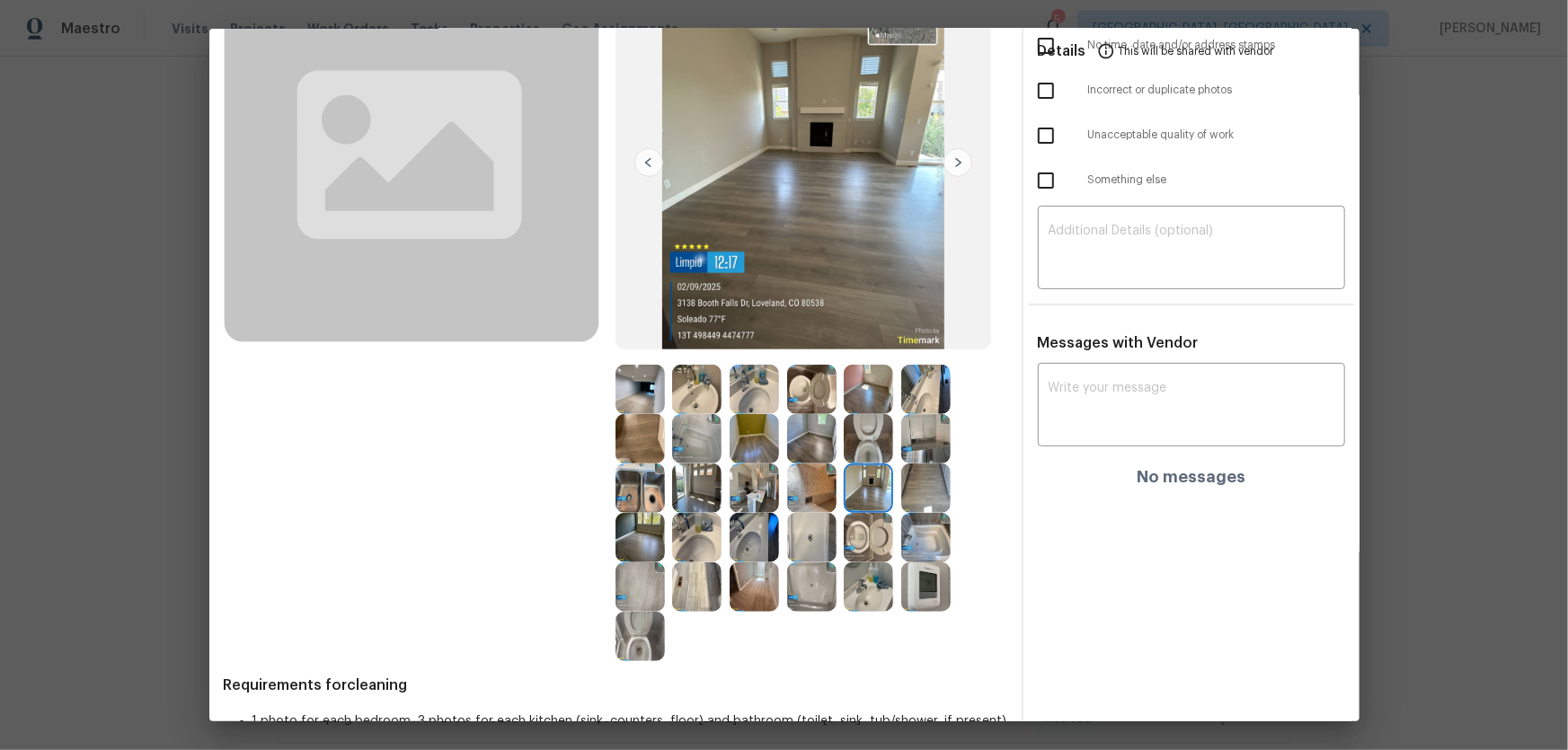
click at [749, 431] on img at bounding box center [754, 439] width 49 height 49
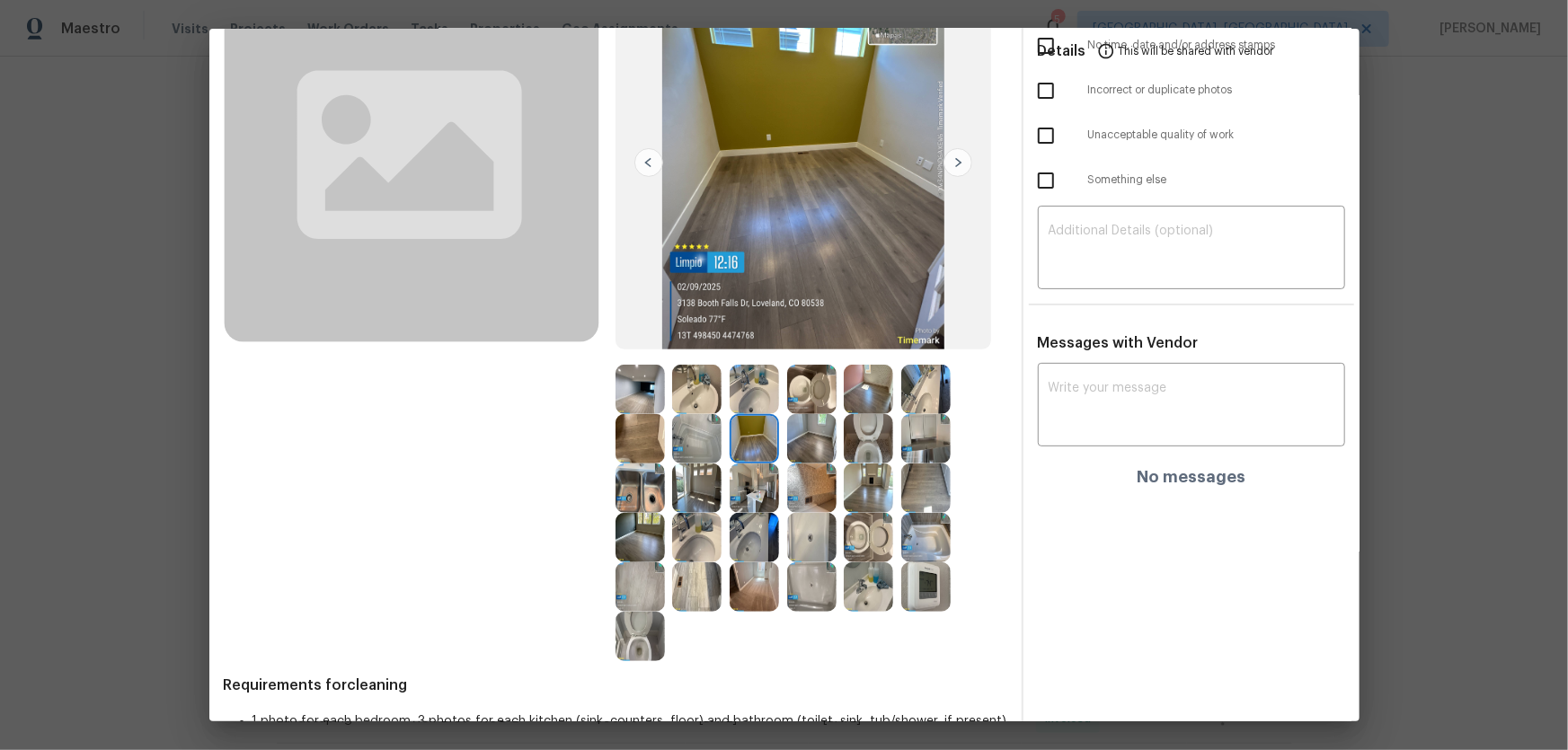
click at [798, 444] on img at bounding box center [812, 439] width 49 height 49
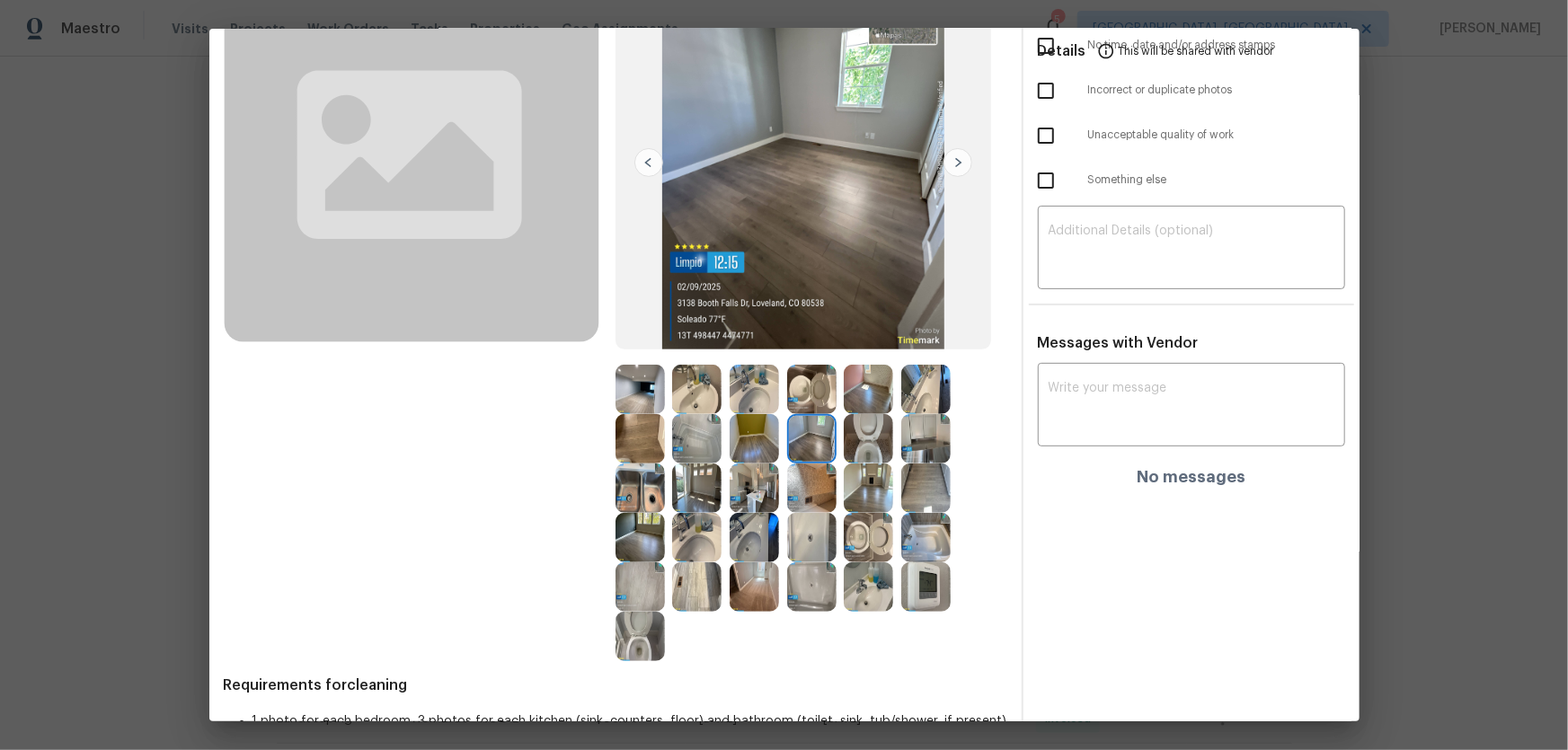
click at [853, 403] on img at bounding box center [869, 389] width 49 height 49
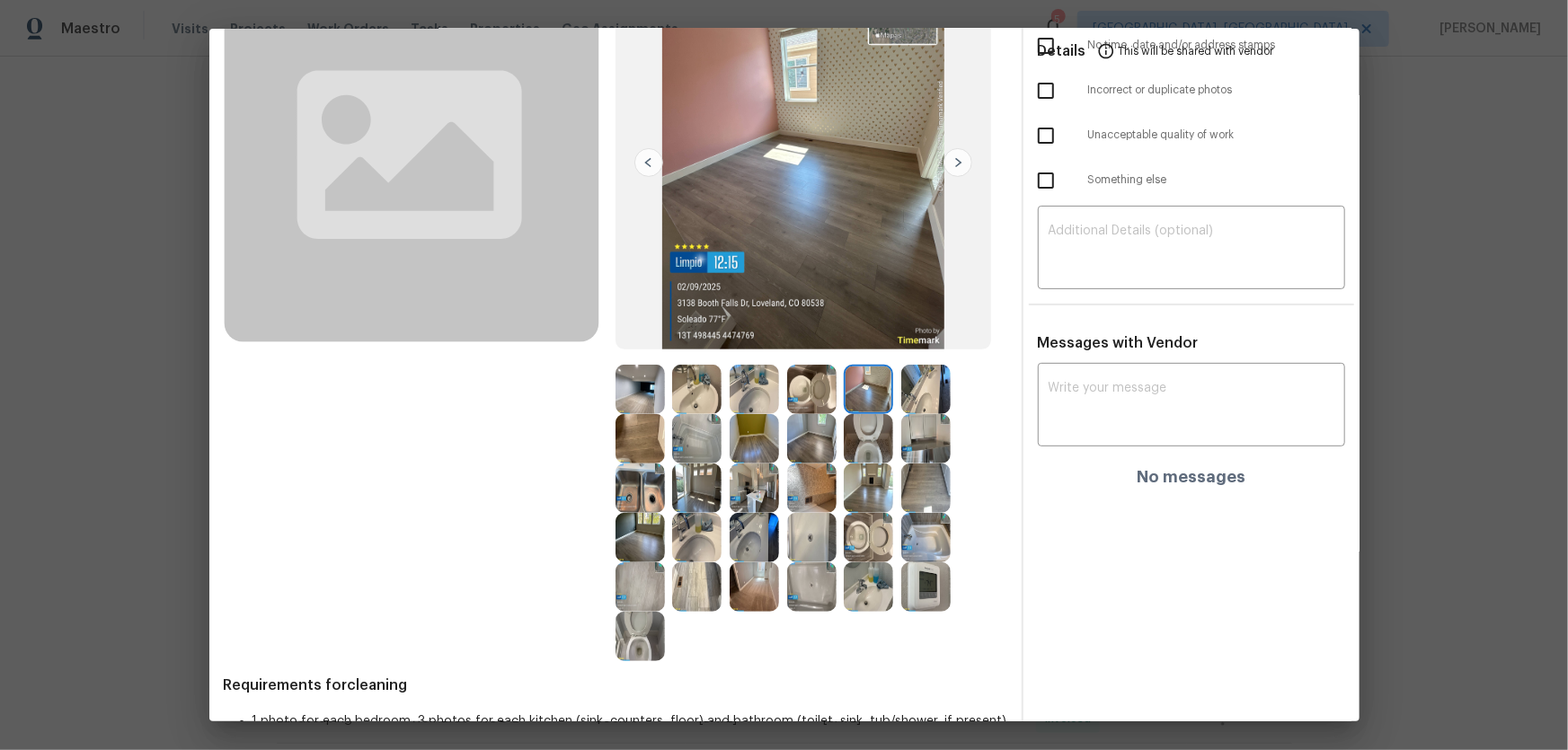
click at [637, 495] on img at bounding box center [640, 537] width 49 height 49
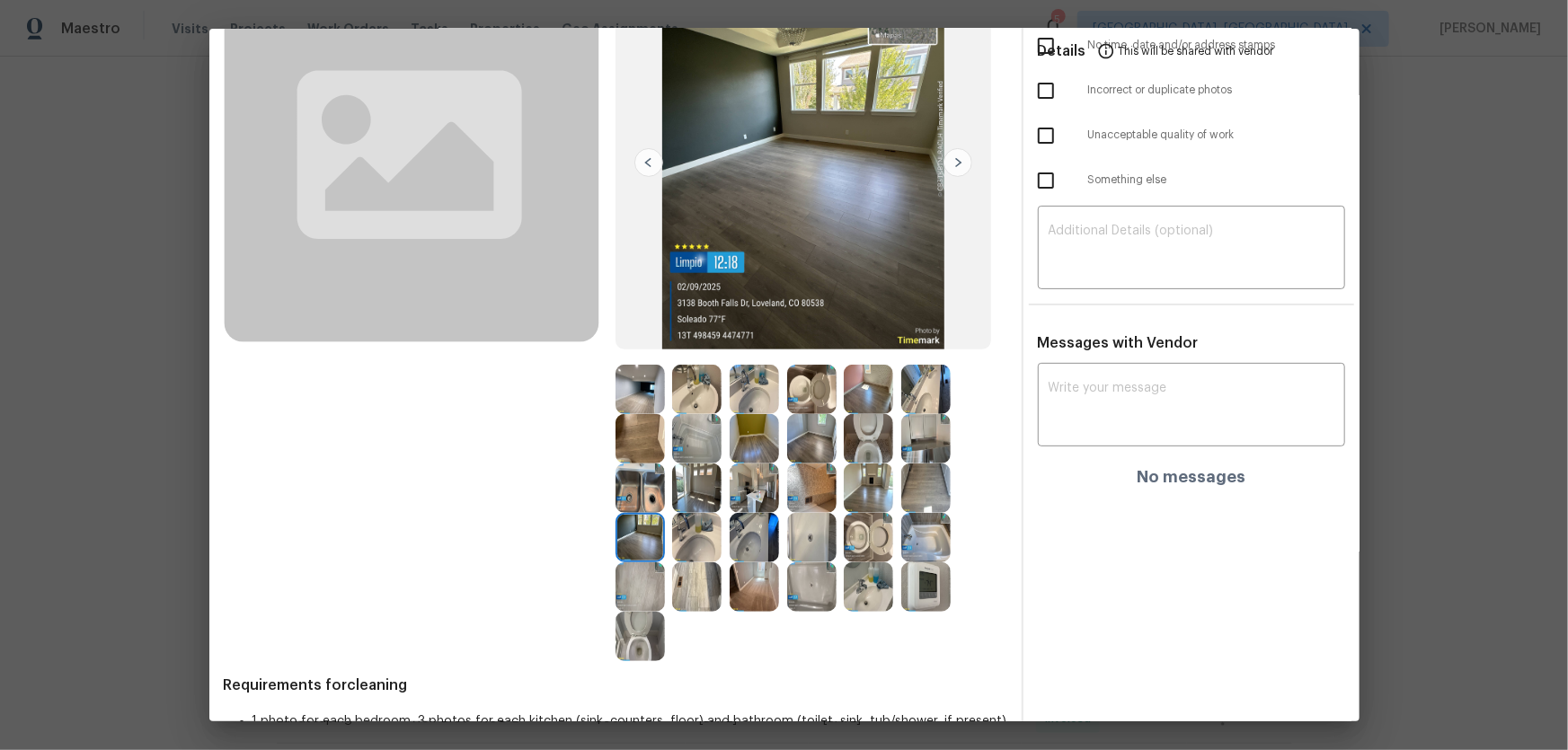
click at [637, 495] on img at bounding box center [640, 488] width 49 height 49
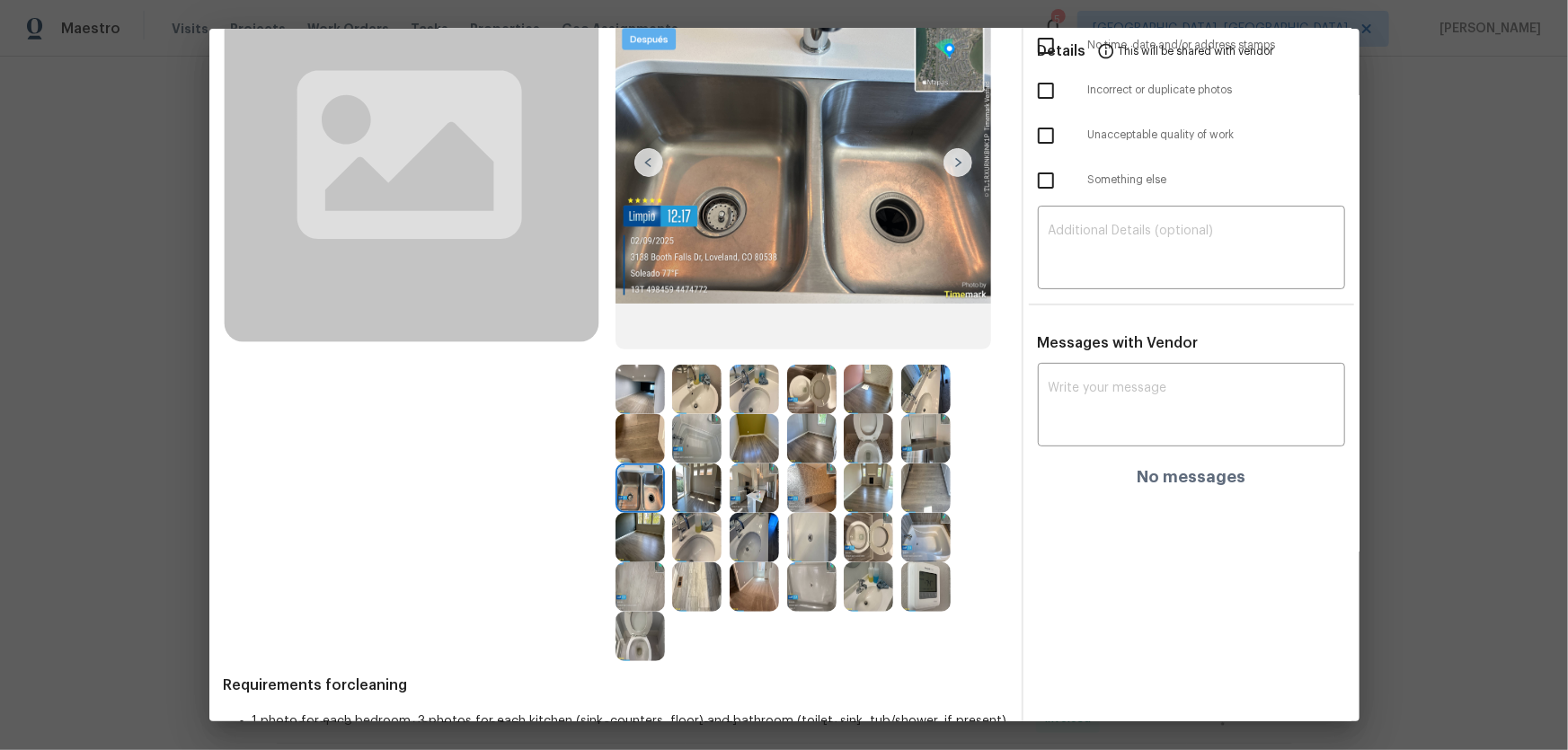
click at [681, 495] on img at bounding box center [697, 488] width 49 height 49
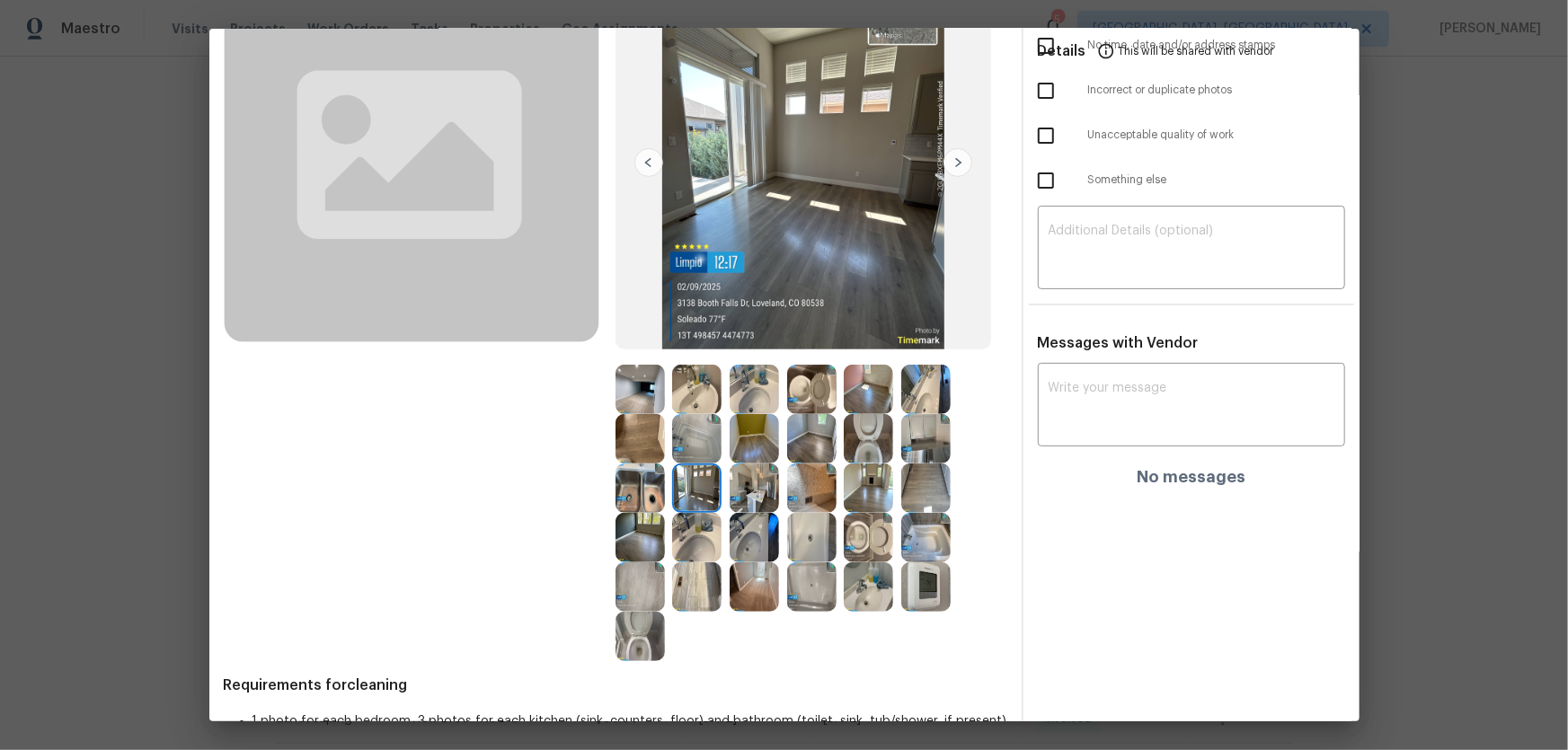
click at [901, 446] on img at bounding box center [926, 439] width 49 height 49
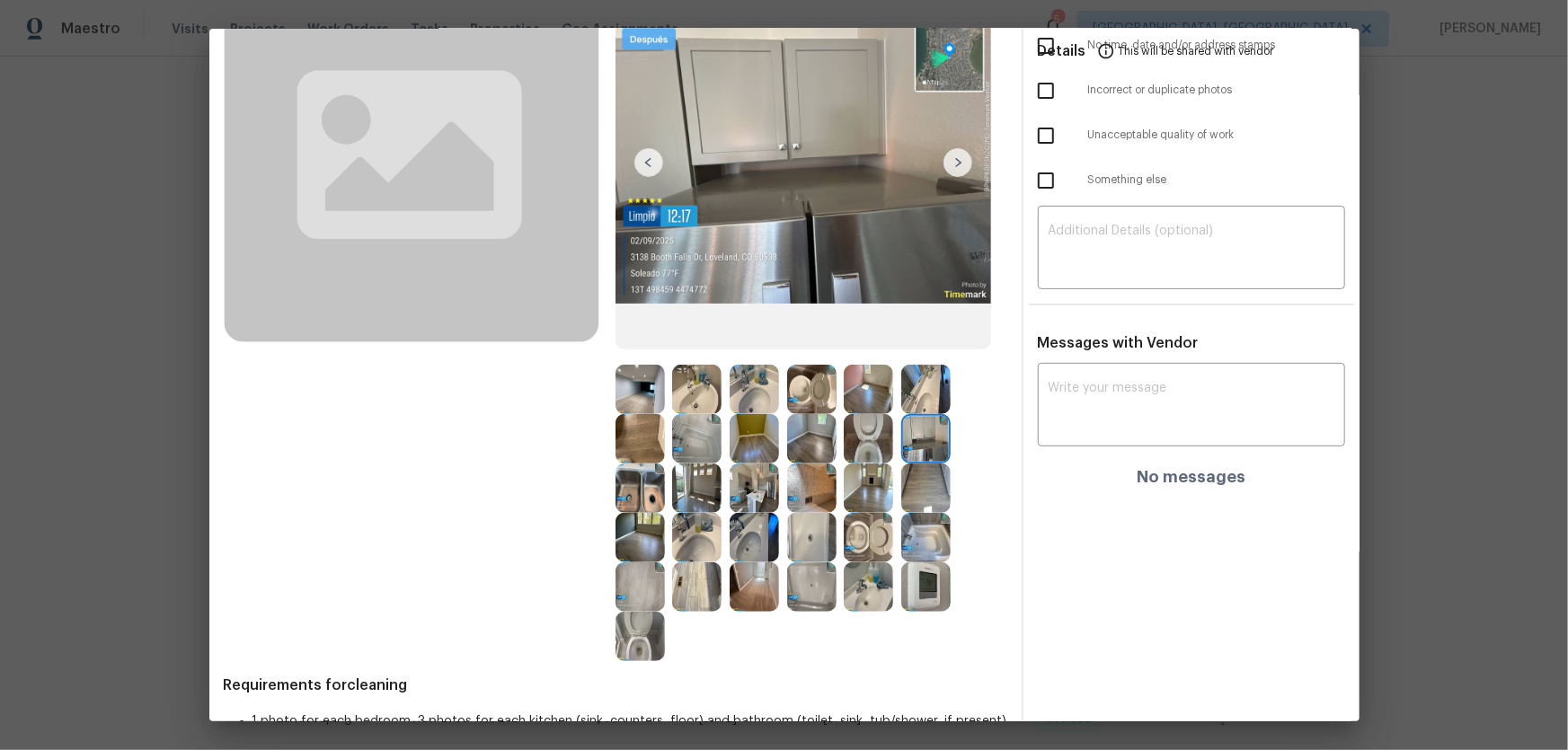
click at [912, 495] on img at bounding box center [926, 537] width 49 height 49
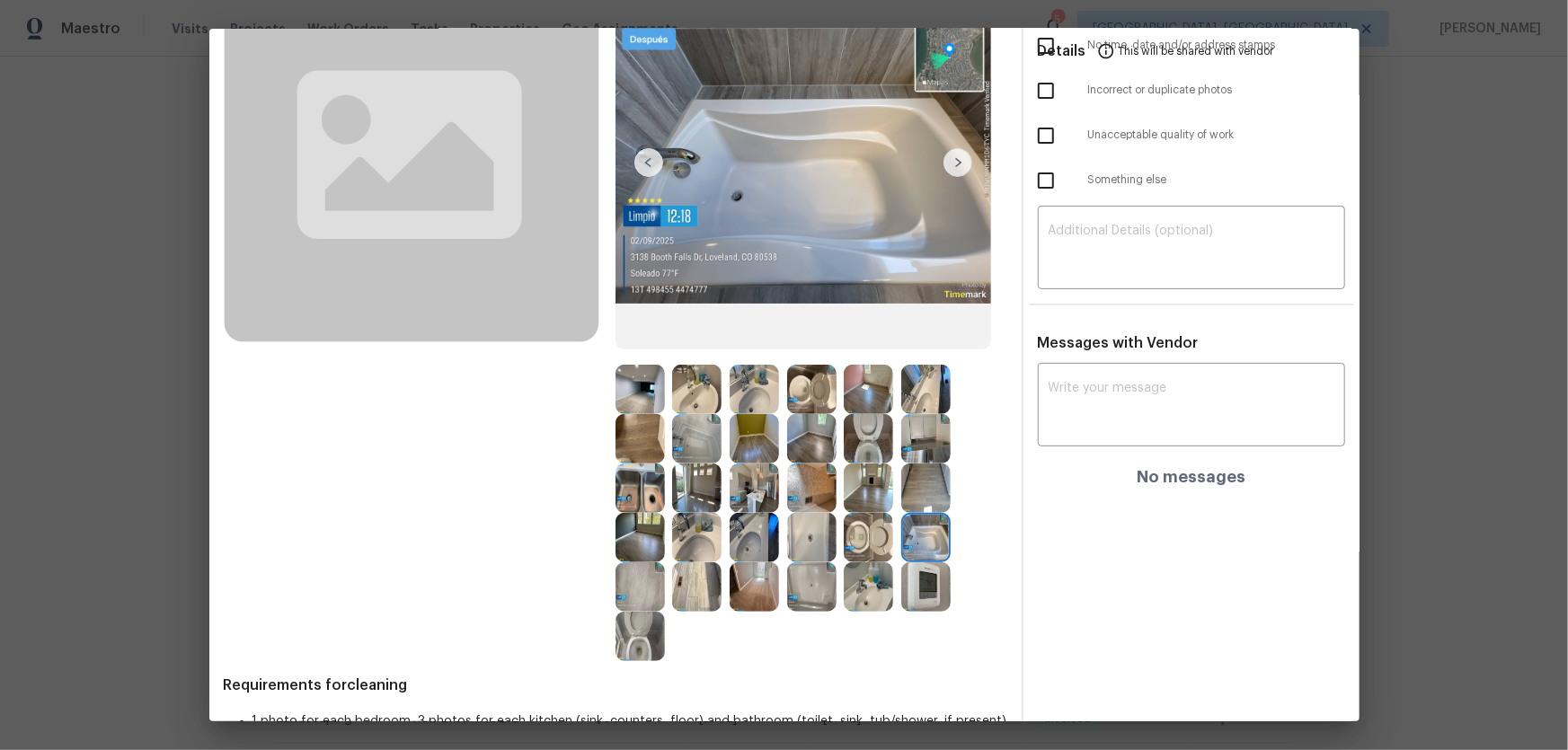
click at [914, 495] on img at bounding box center [926, 586] width 49 height 49
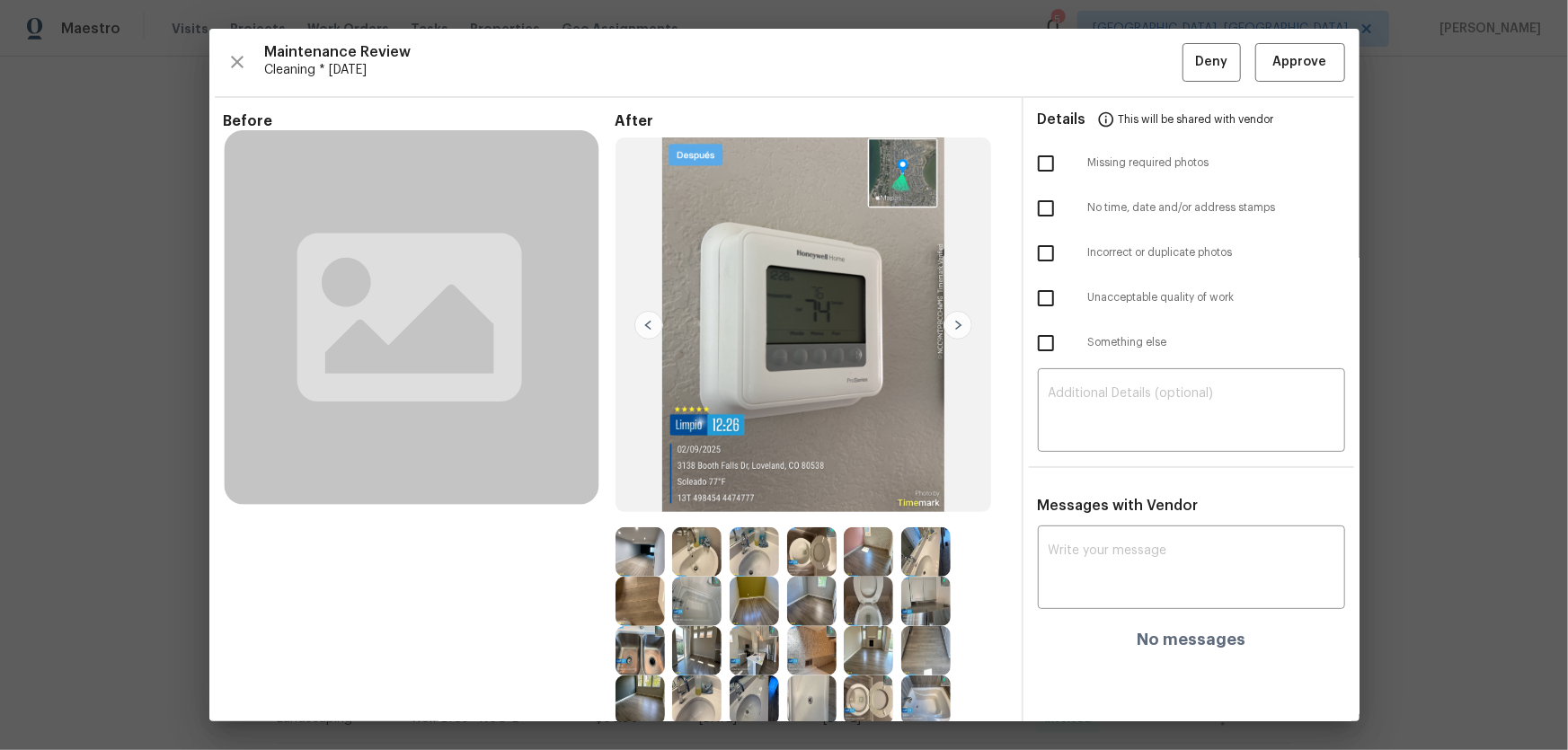
scroll to position [0, 0]
click at [1115, 43] on button "Approve" at bounding box center [1300, 62] width 90 height 38
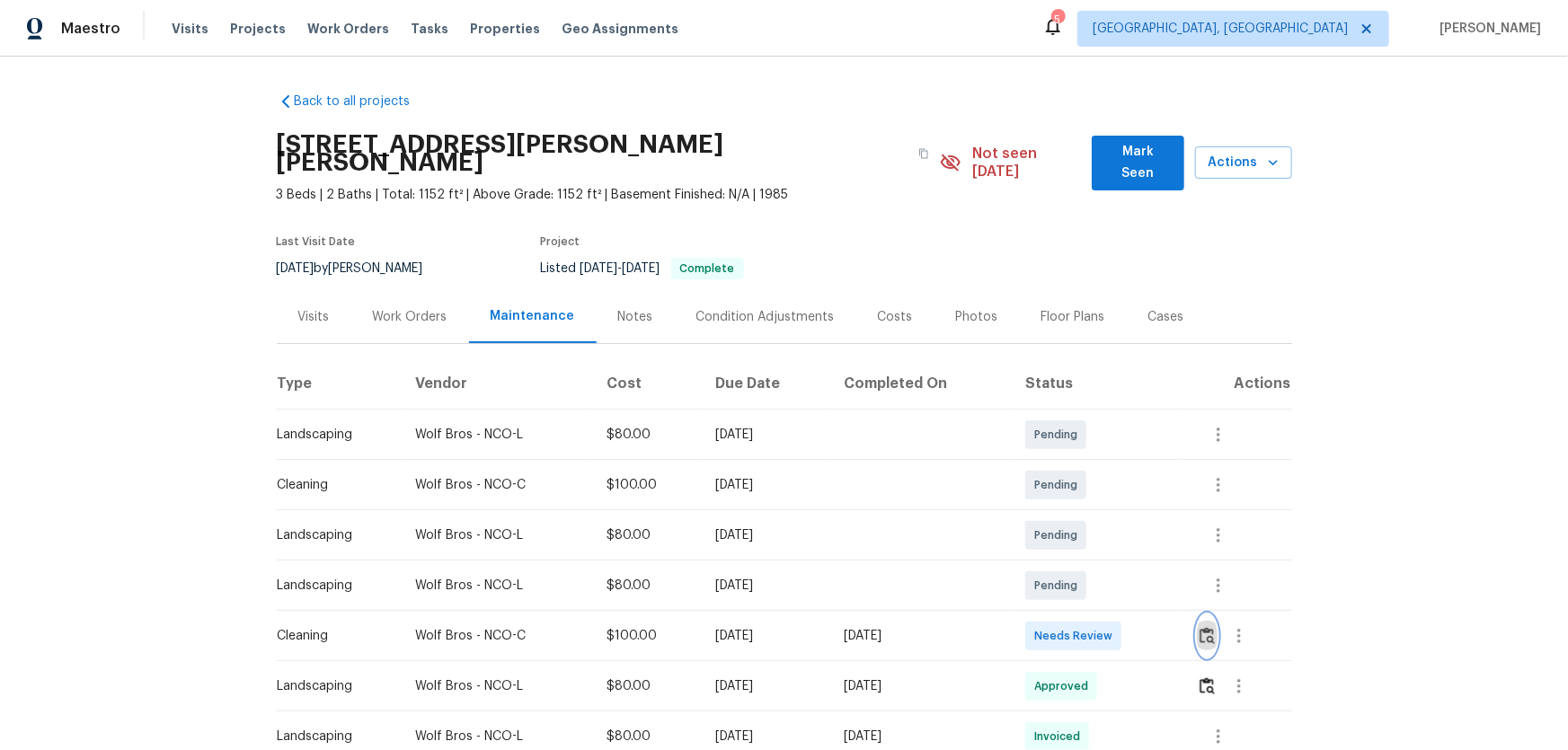
click at [1115, 495] on button "button" at bounding box center [1207, 636] width 21 height 43
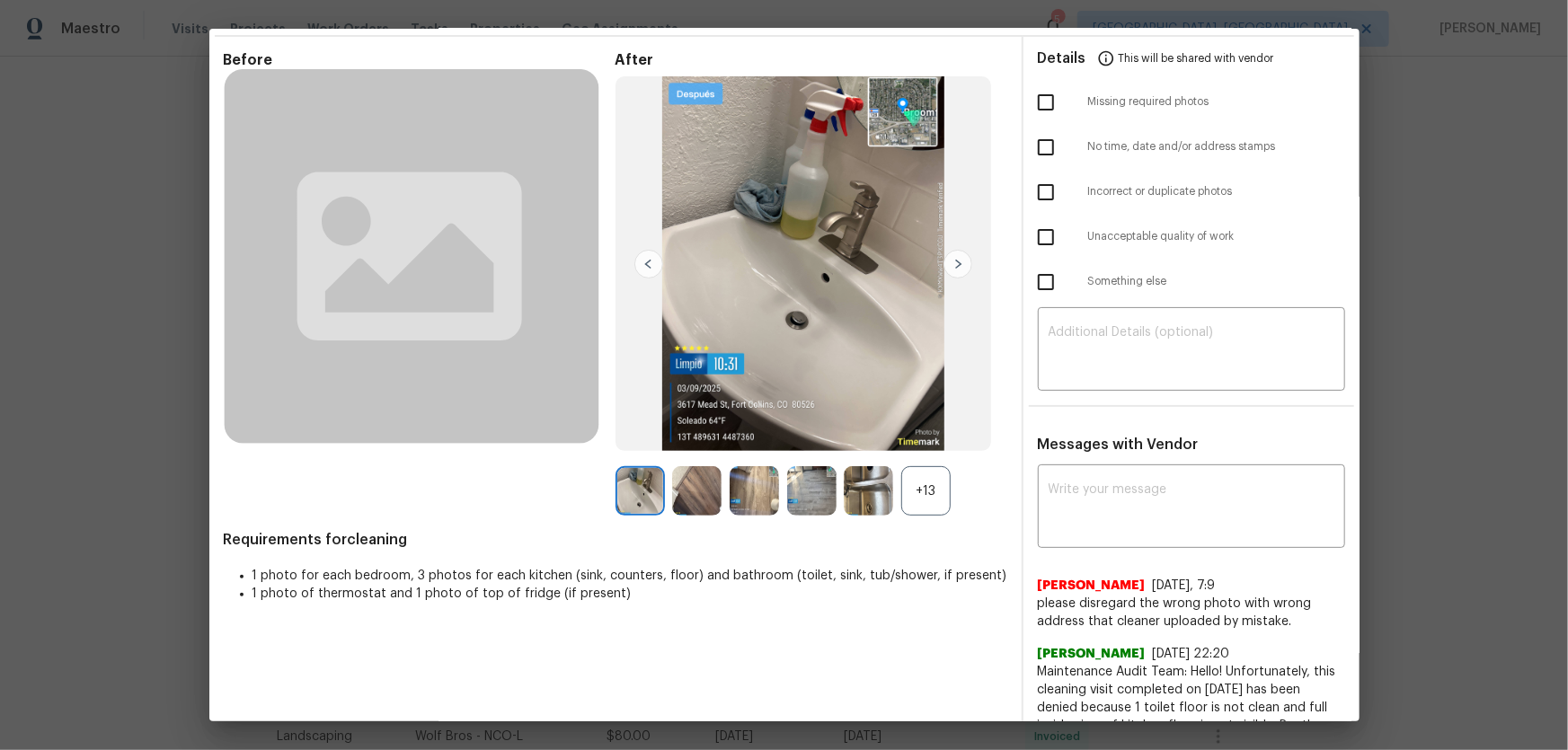
scroll to position [163, 0]
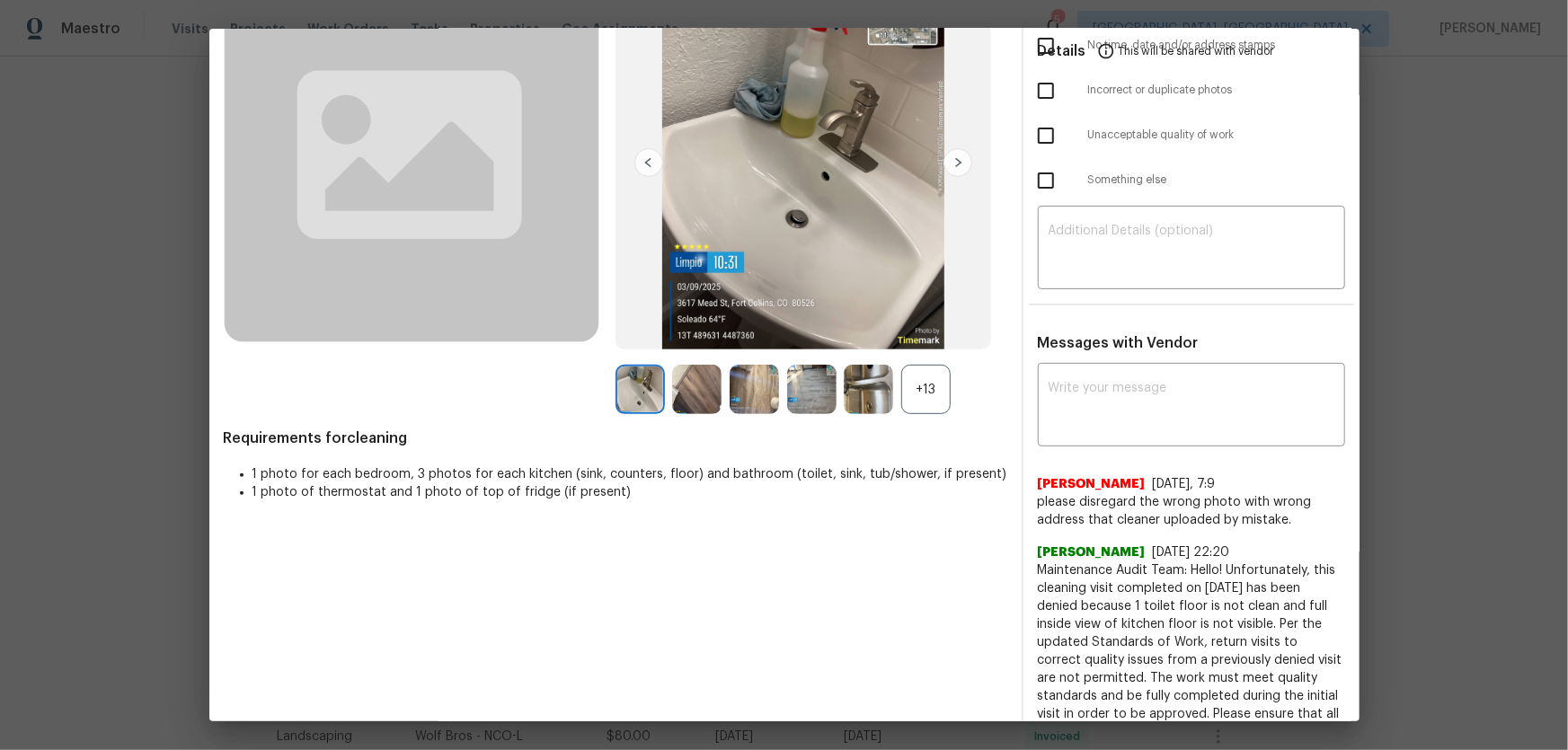
click at [929, 386] on div "+13" at bounding box center [926, 389] width 49 height 49
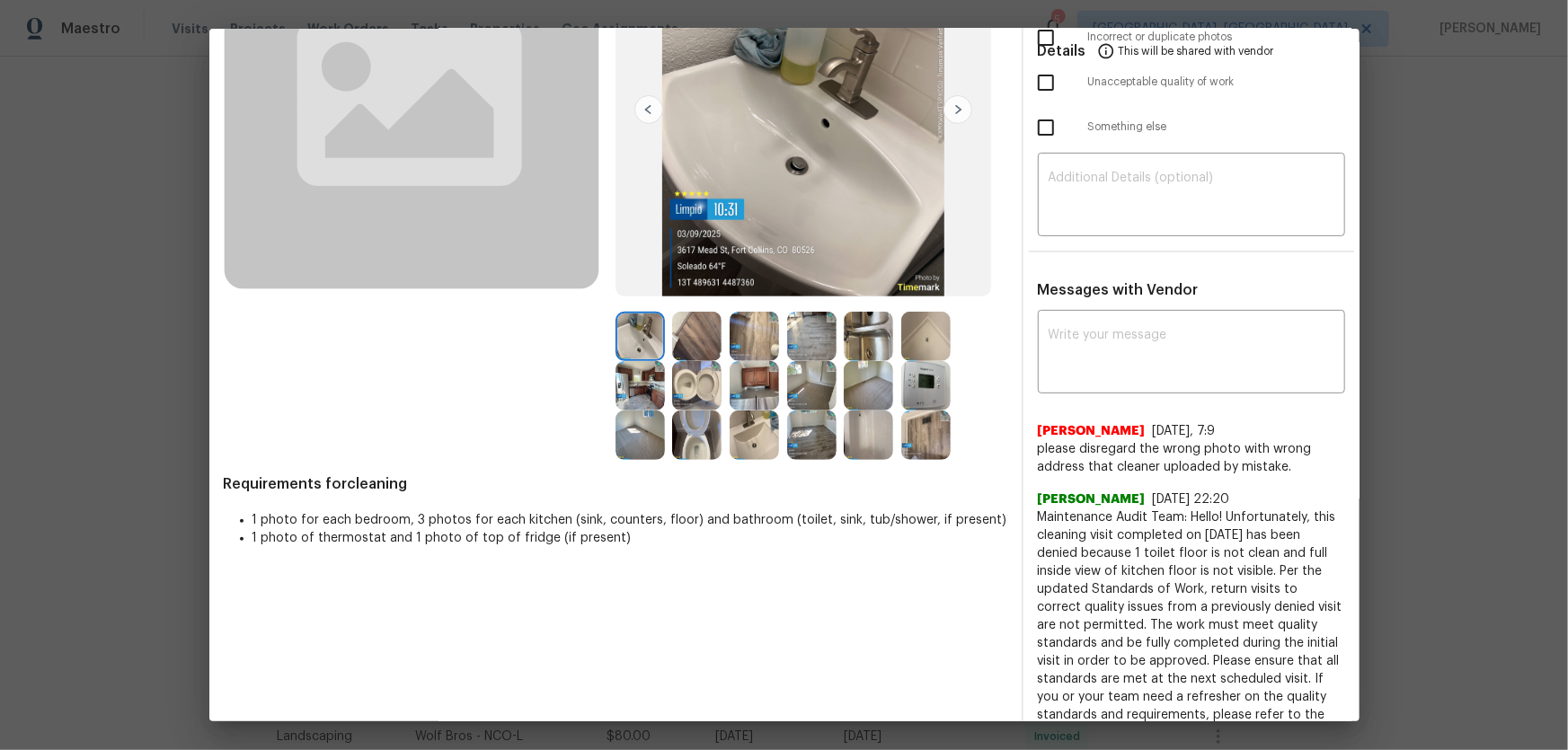
scroll to position [244, 0]
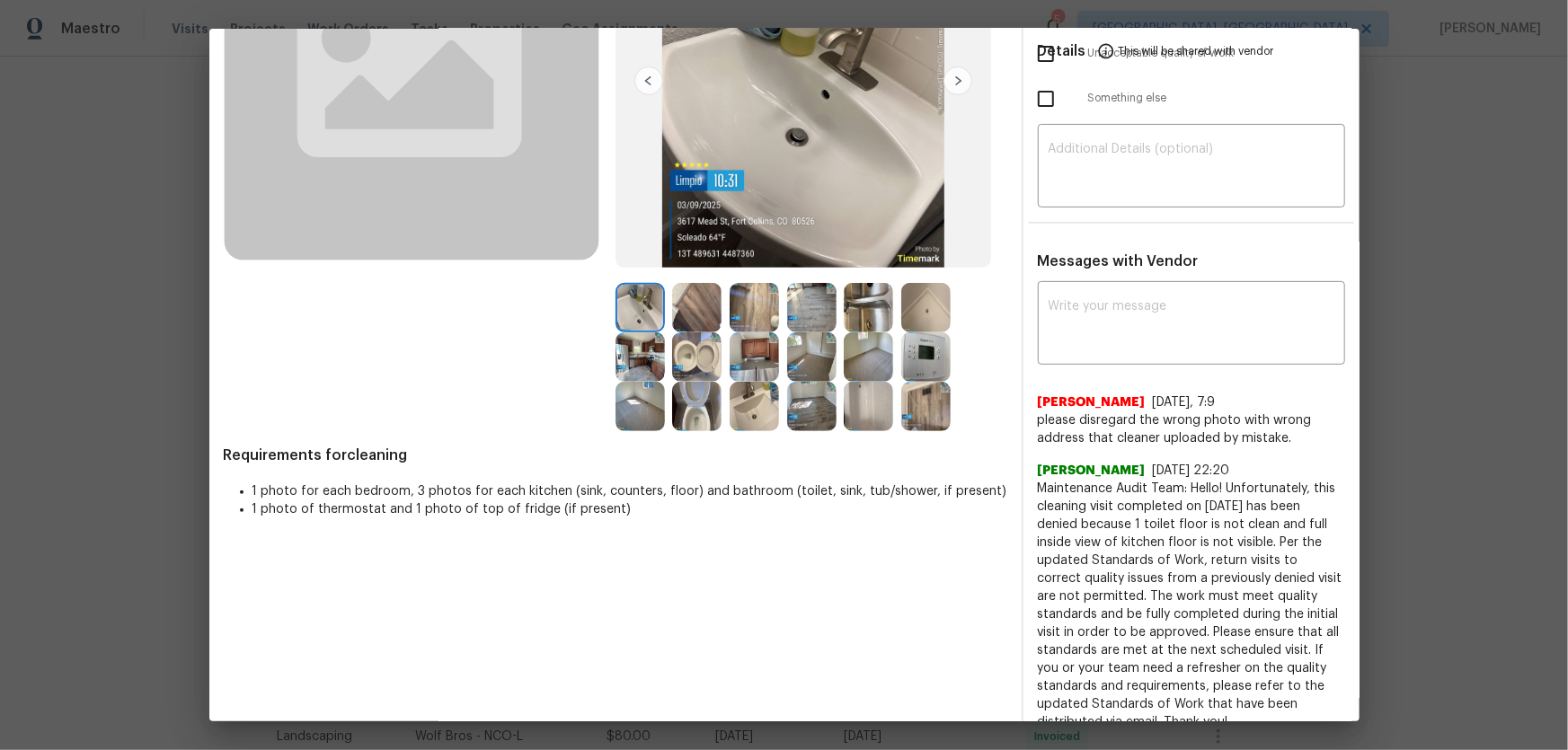
click at [715, 406] on img at bounding box center [697, 406] width 49 height 49
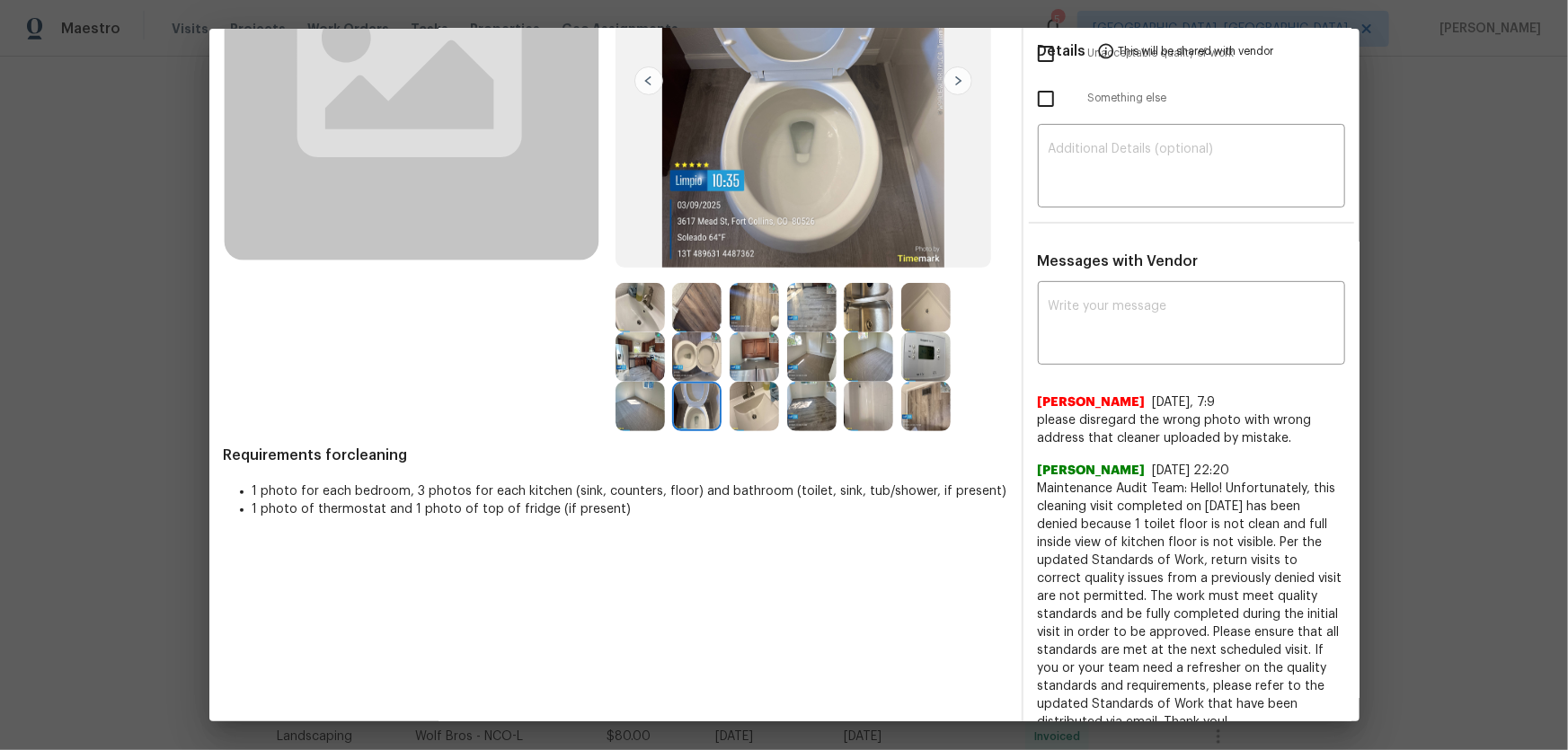
click at [707, 354] on img at bounding box center [697, 357] width 49 height 49
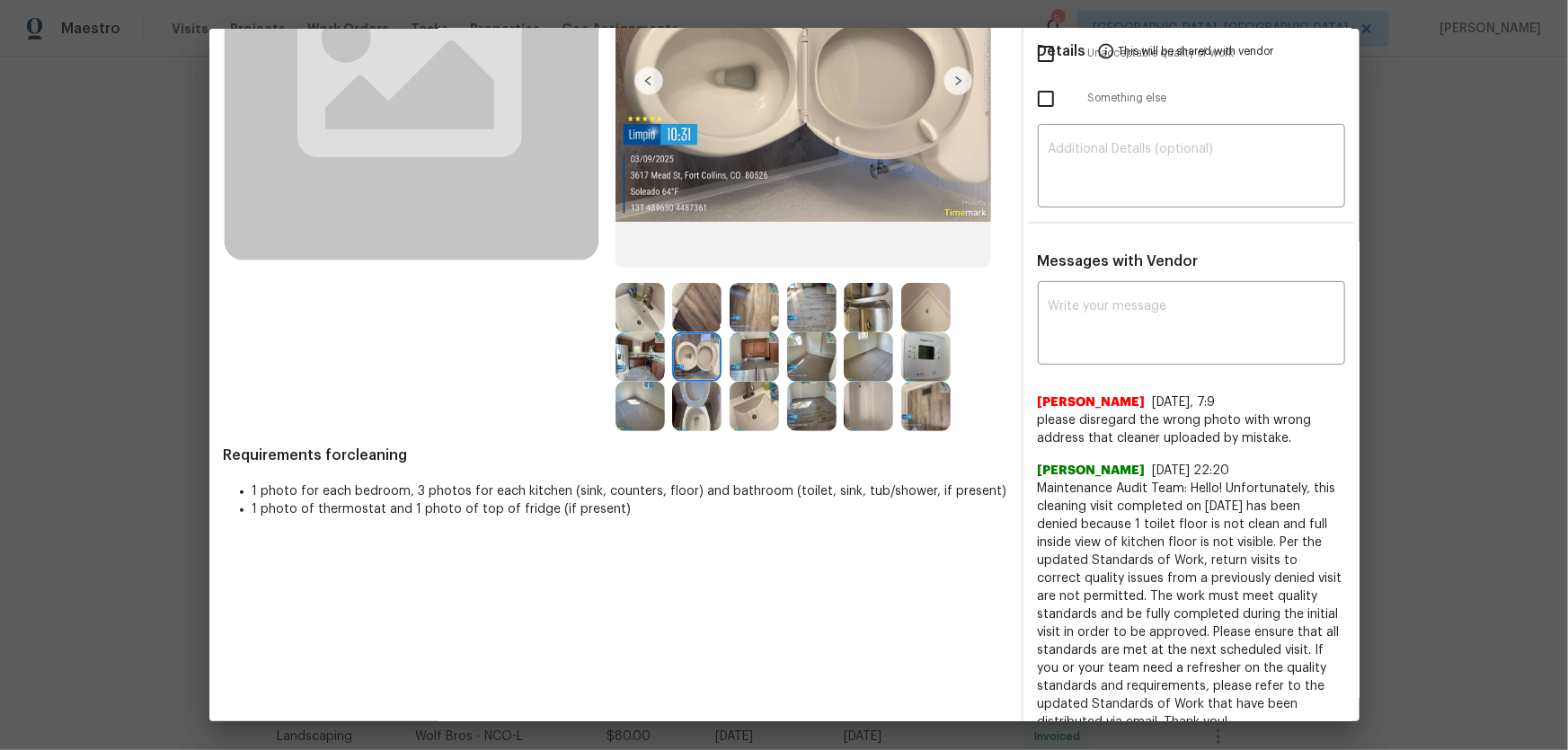
click at [750, 414] on img at bounding box center [754, 406] width 49 height 49
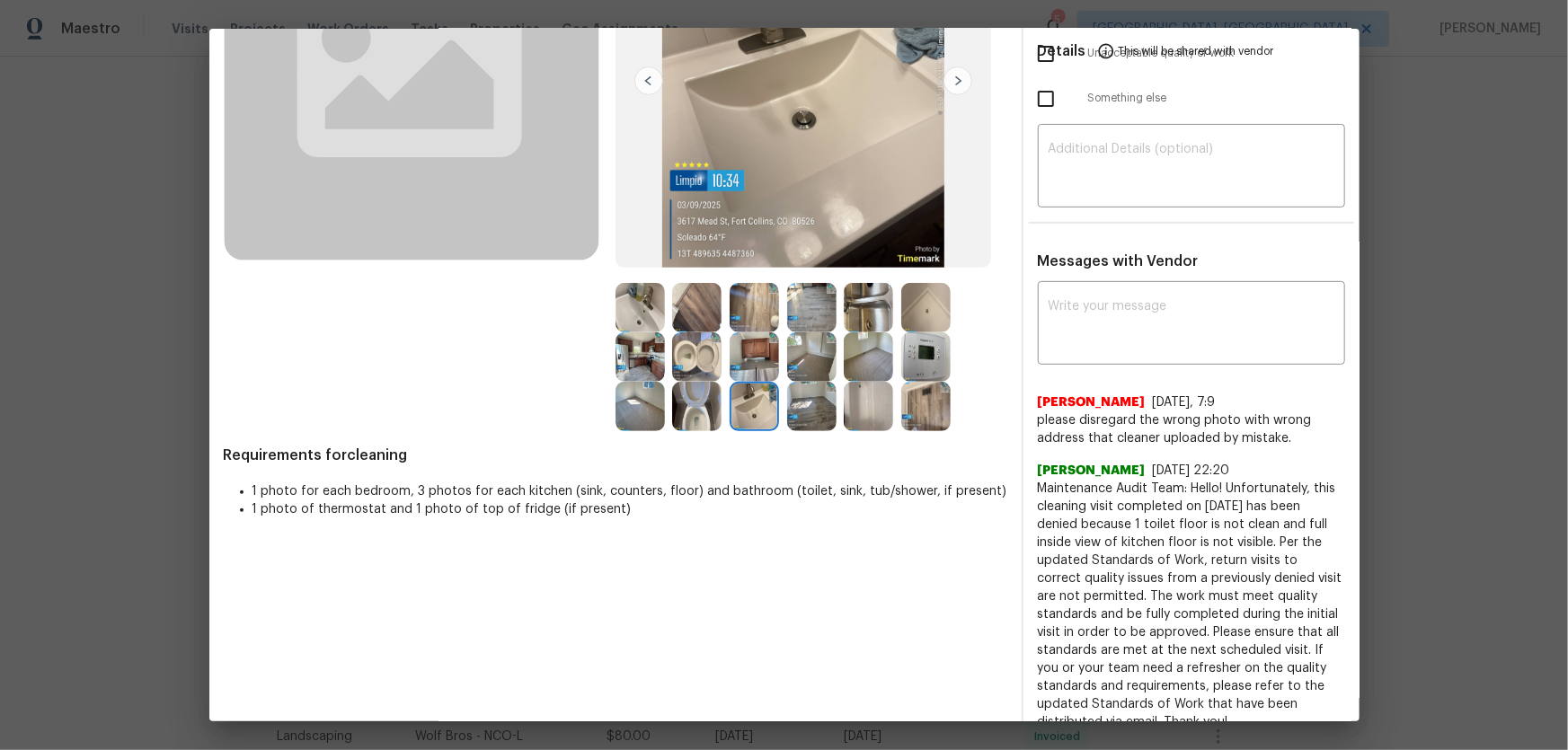
click at [636, 310] on img at bounding box center [640, 307] width 49 height 49
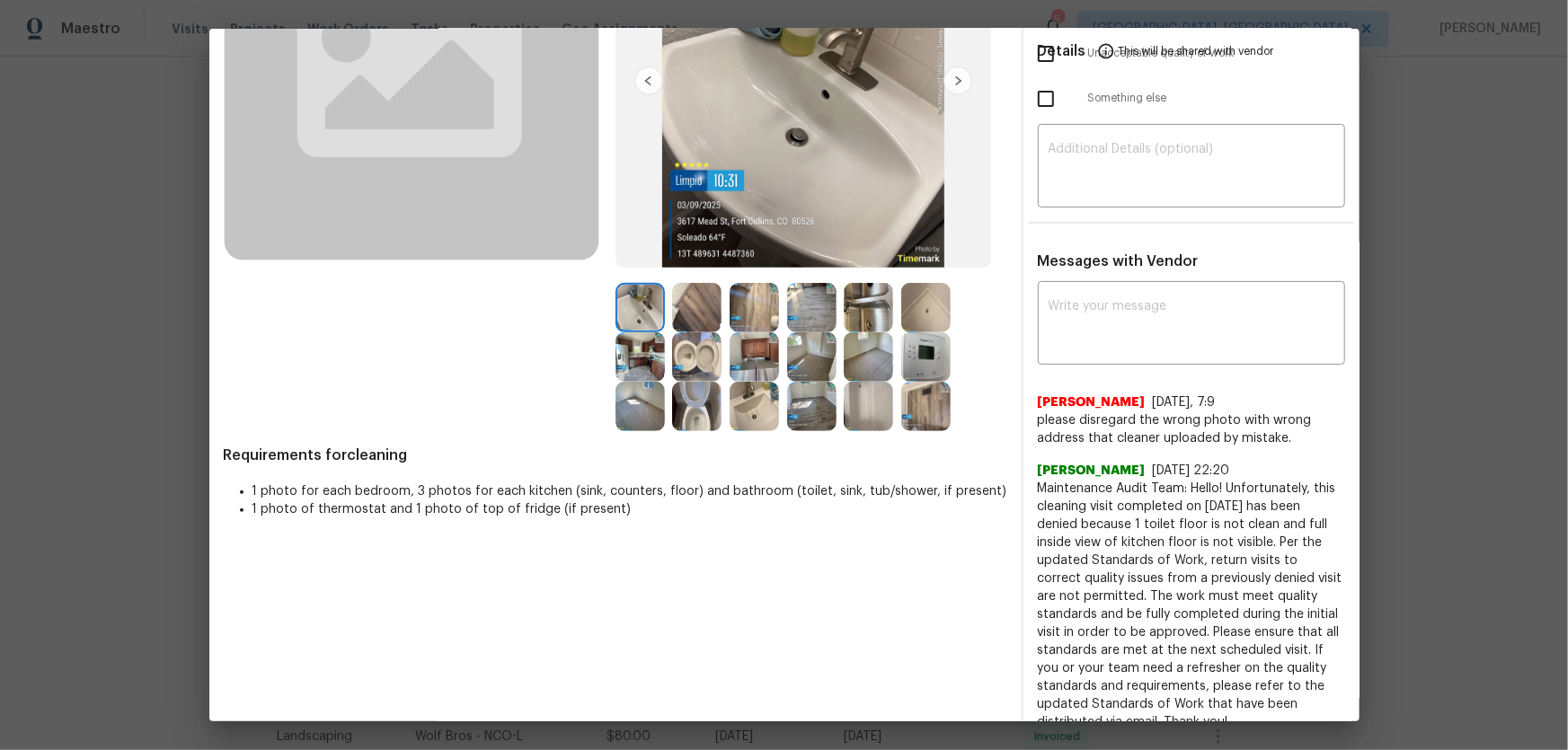
click at [863, 412] on img at bounding box center [869, 406] width 49 height 49
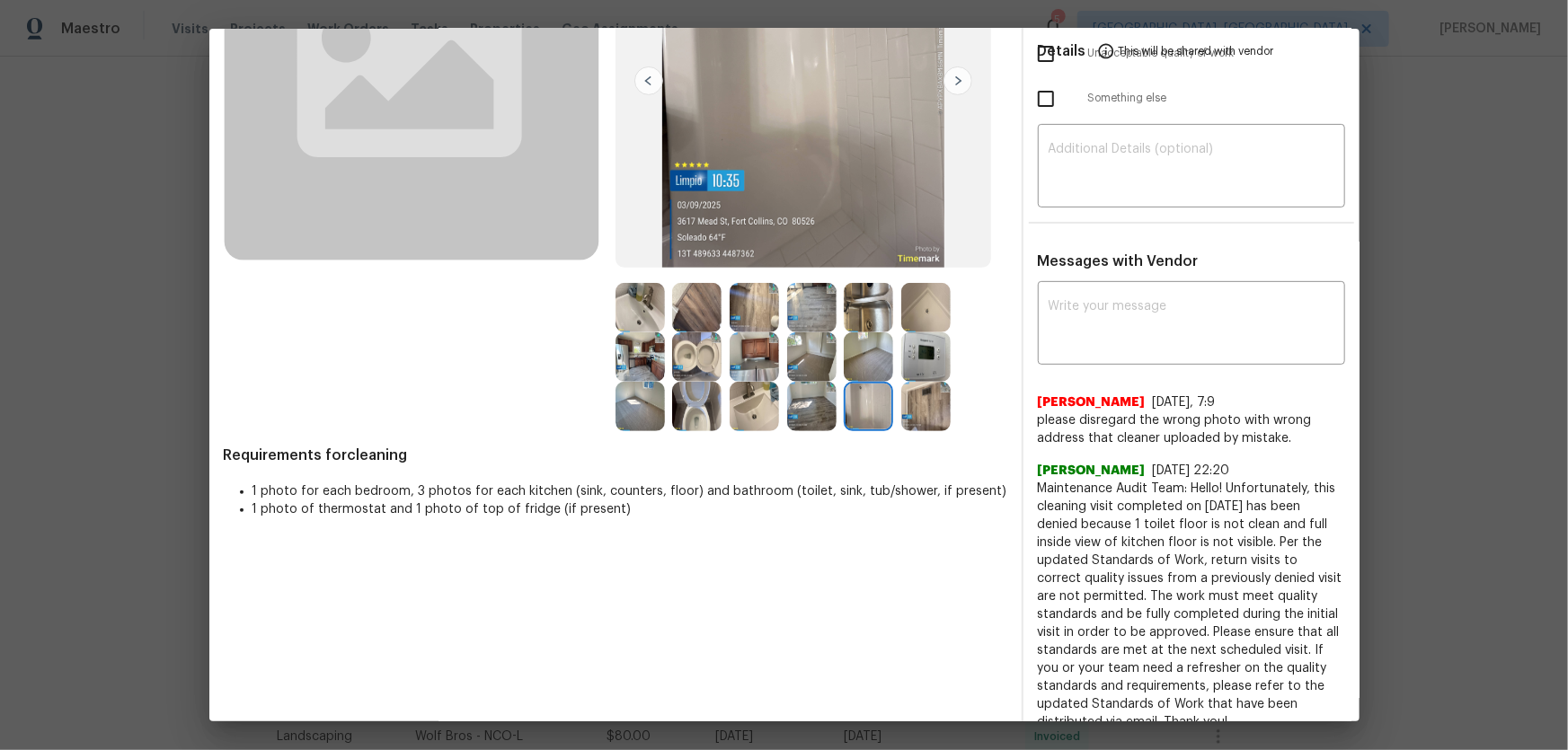
click at [909, 308] on img at bounding box center [926, 307] width 49 height 49
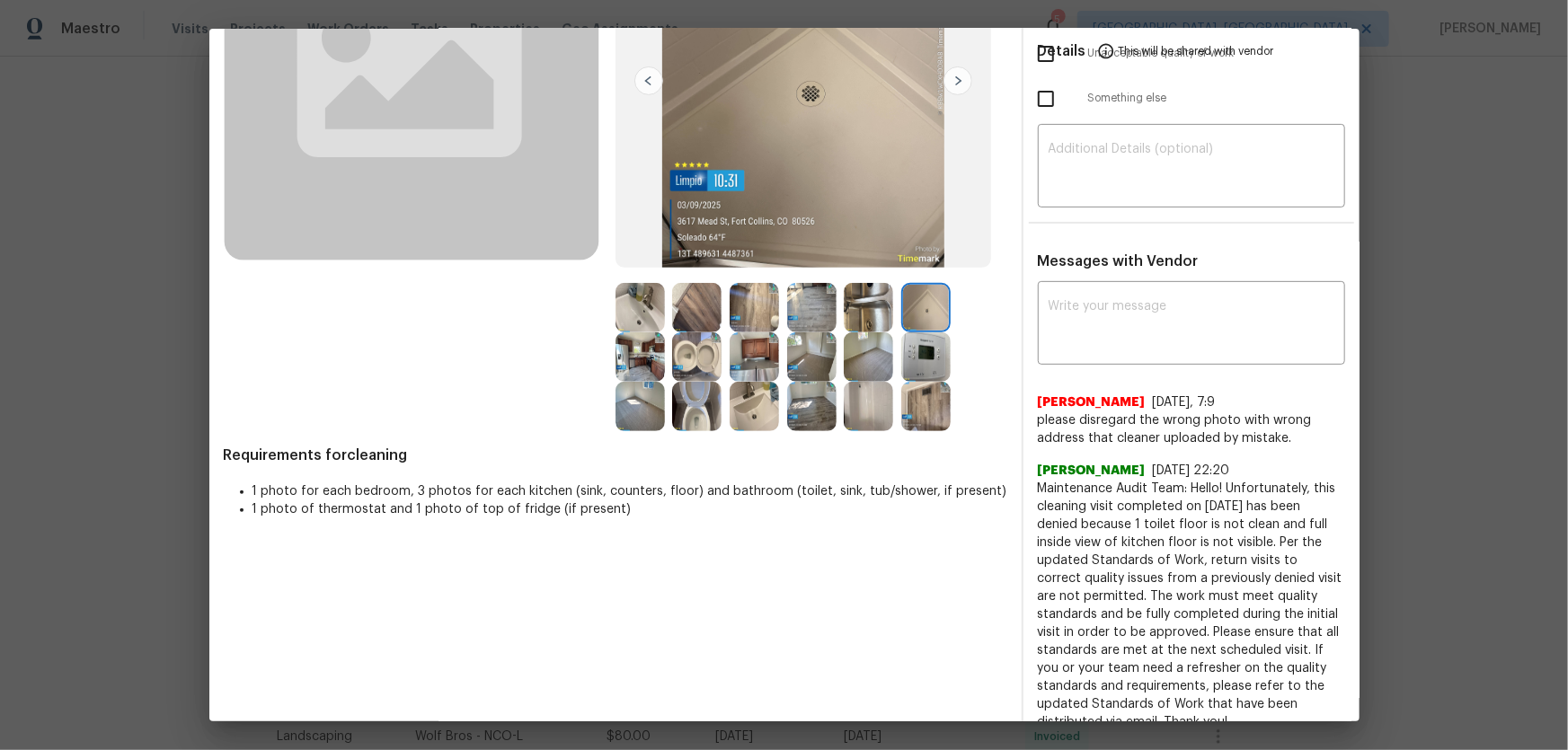
click at [921, 335] on img at bounding box center [926, 357] width 49 height 49
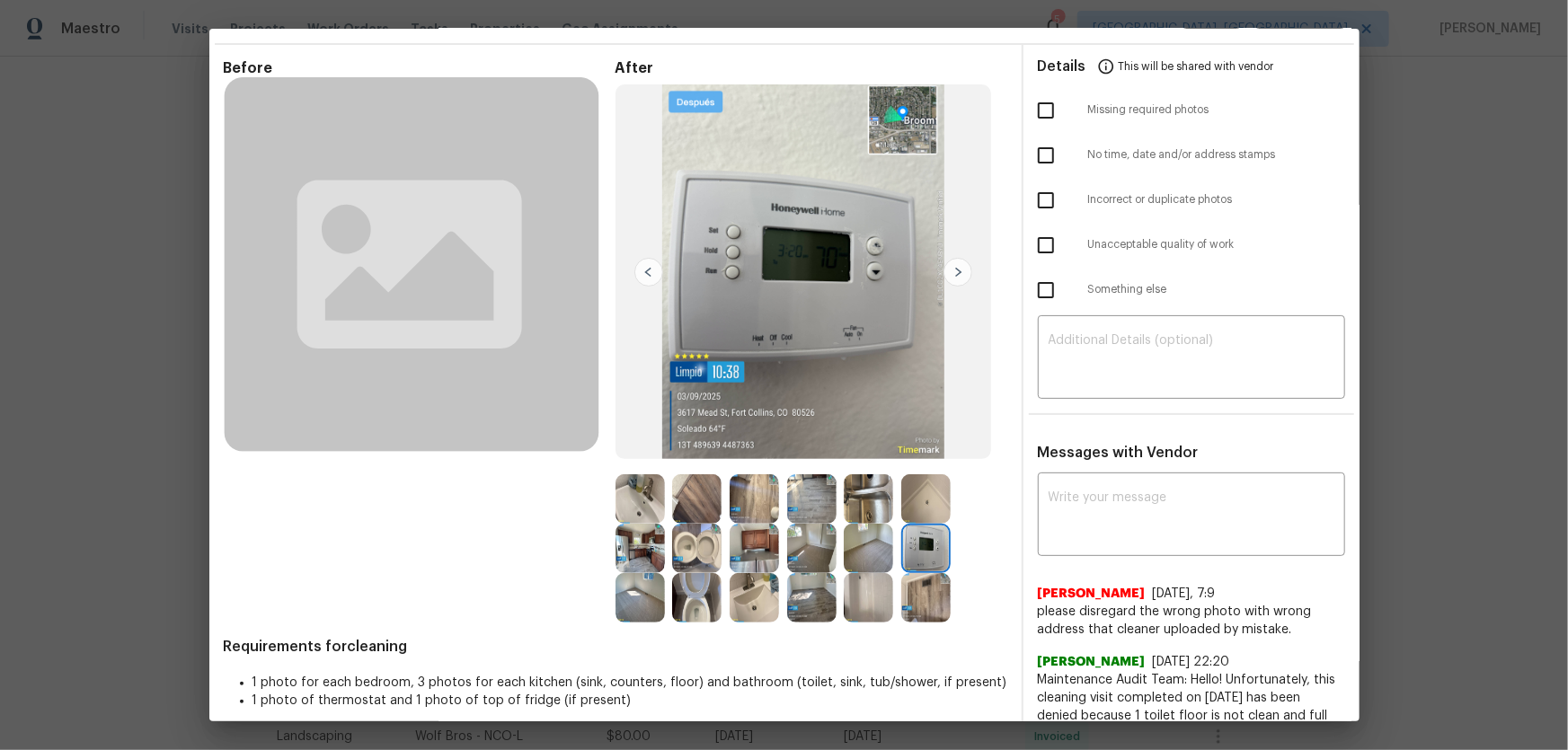
scroll to position [81, 0]
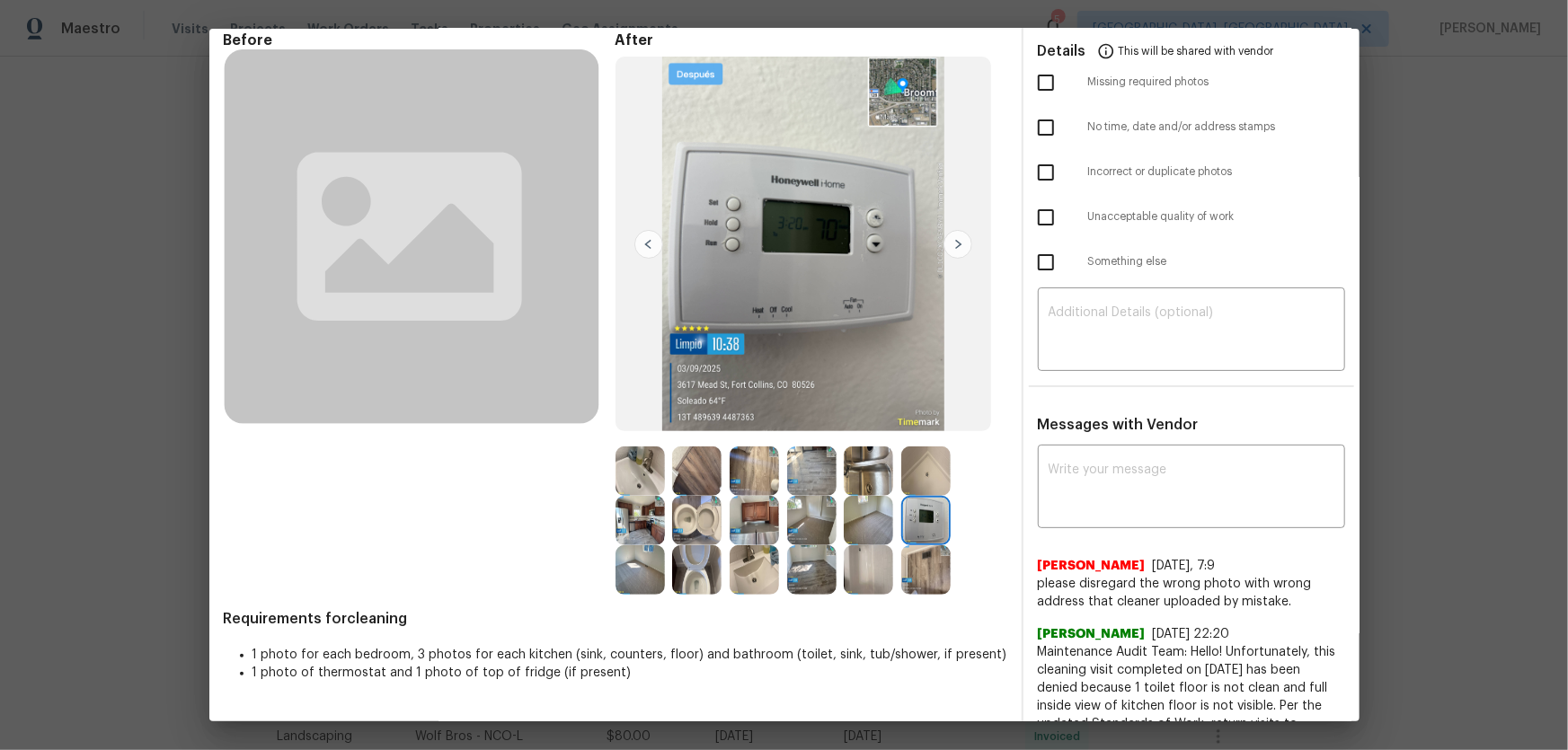
click at [695, 495] on img at bounding box center [697, 520] width 49 height 49
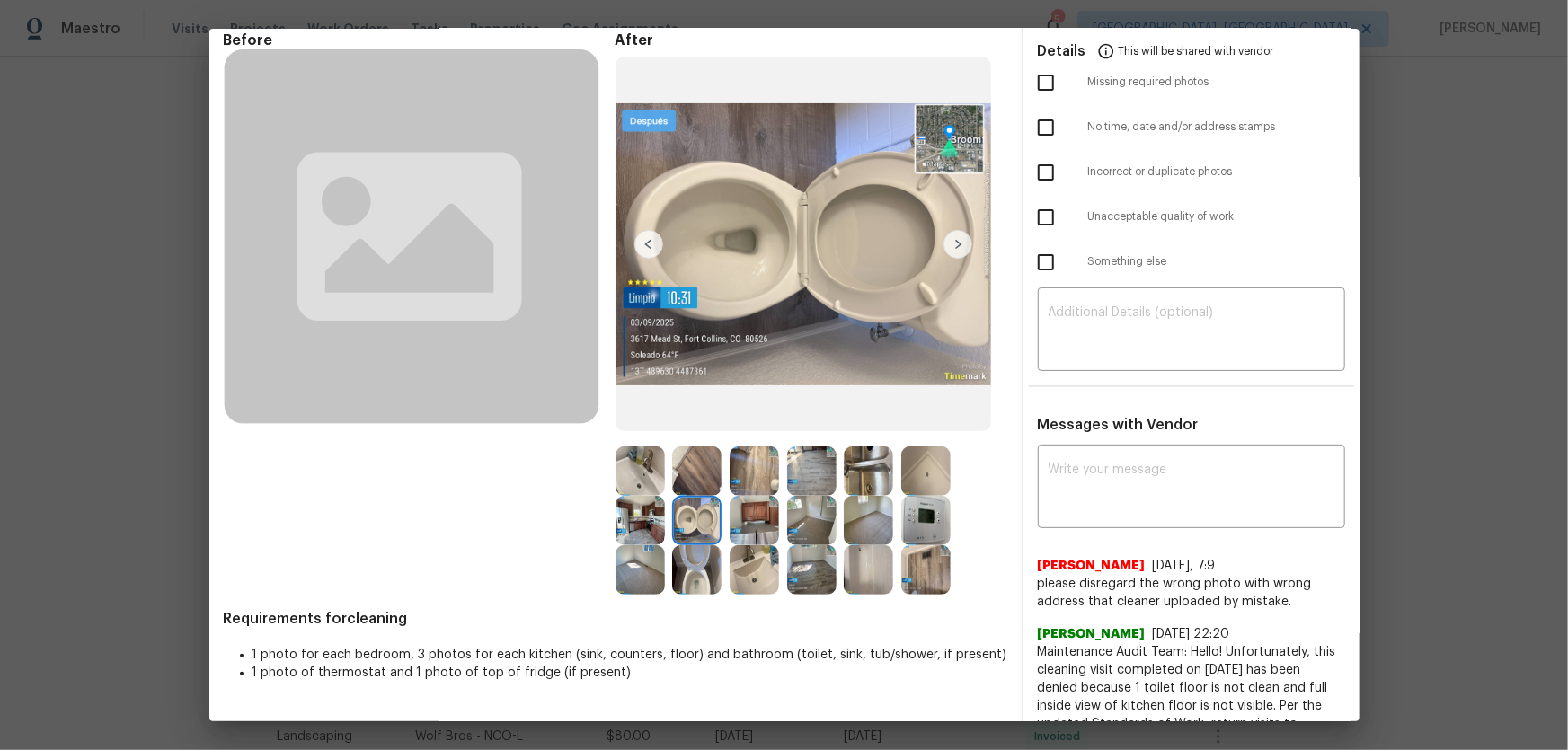
click at [686, 495] on img at bounding box center [697, 570] width 49 height 49
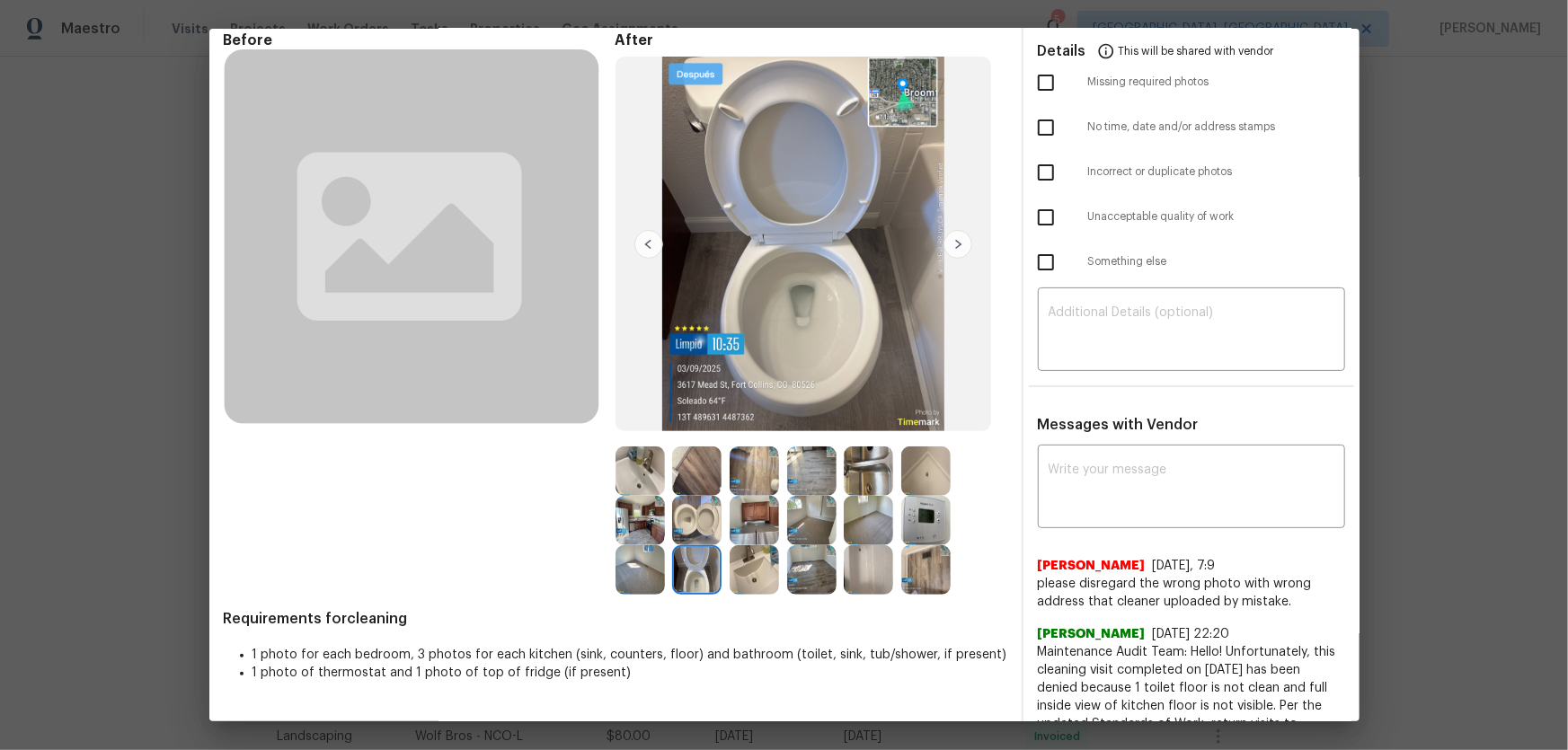
click at [752, 495] on img at bounding box center [754, 570] width 49 height 49
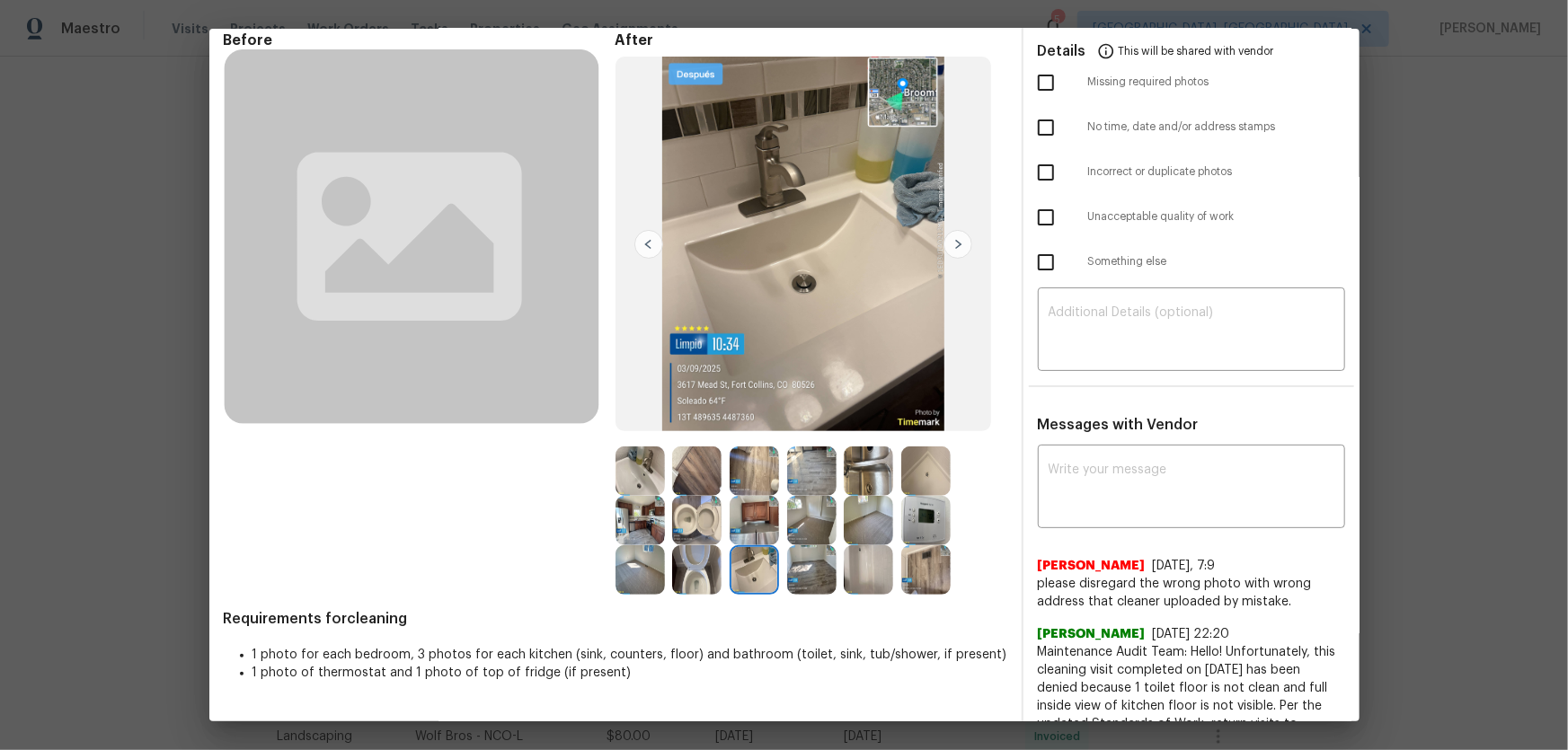
click at [622, 459] on img at bounding box center [640, 471] width 49 height 49
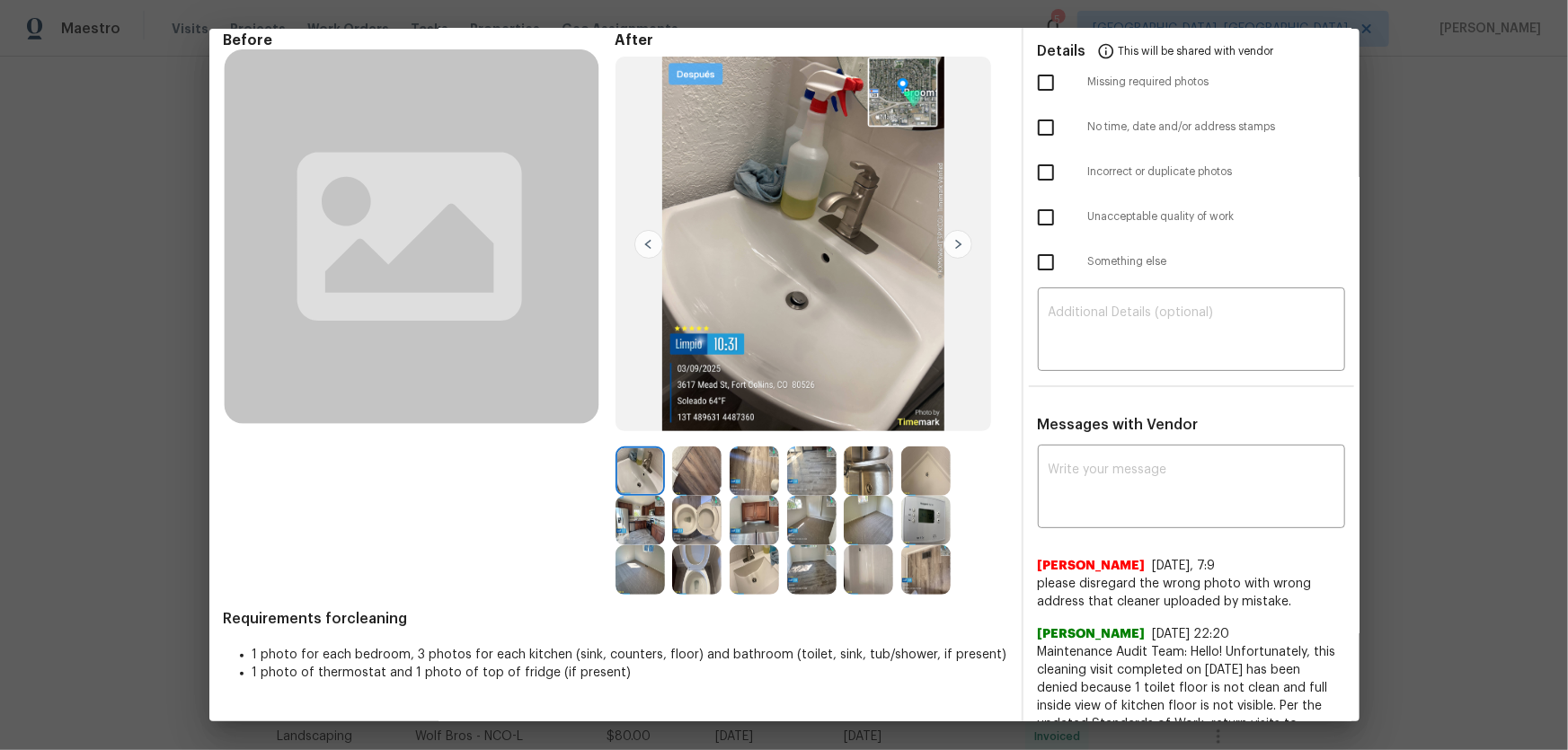
click at [867, 495] on img at bounding box center [869, 570] width 49 height 49
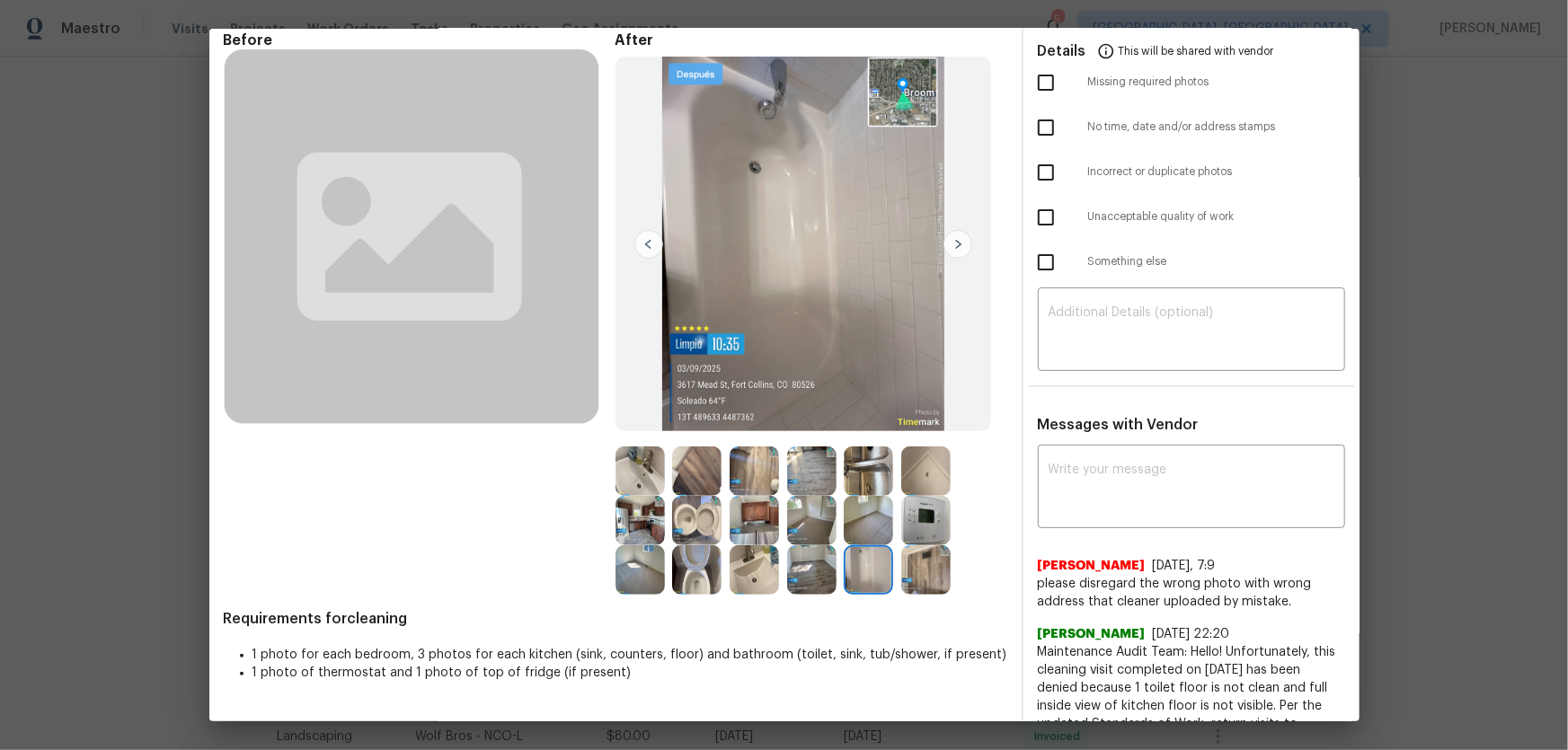
click at [938, 476] on img at bounding box center [926, 471] width 49 height 49
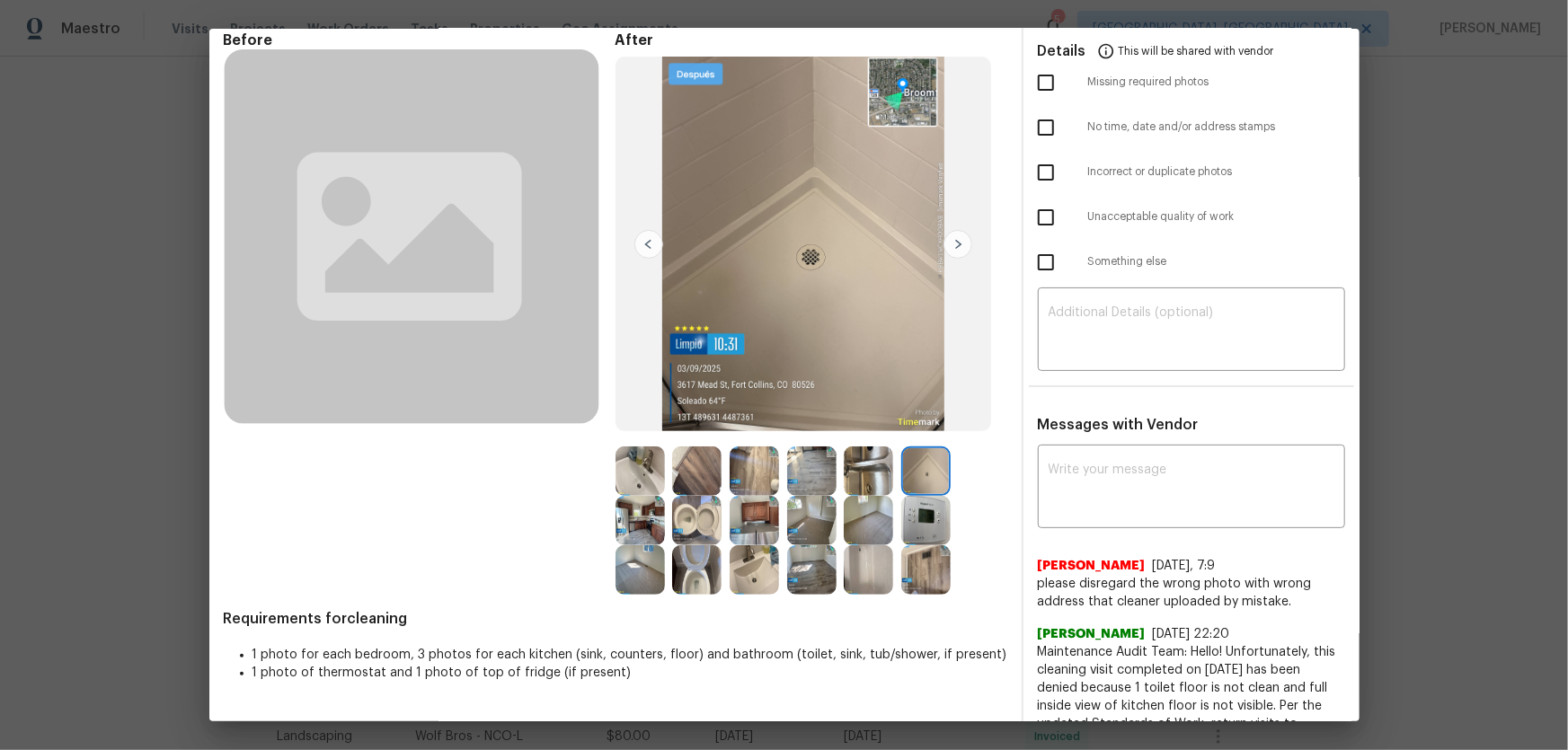
click at [925, 495] on img at bounding box center [926, 520] width 49 height 49
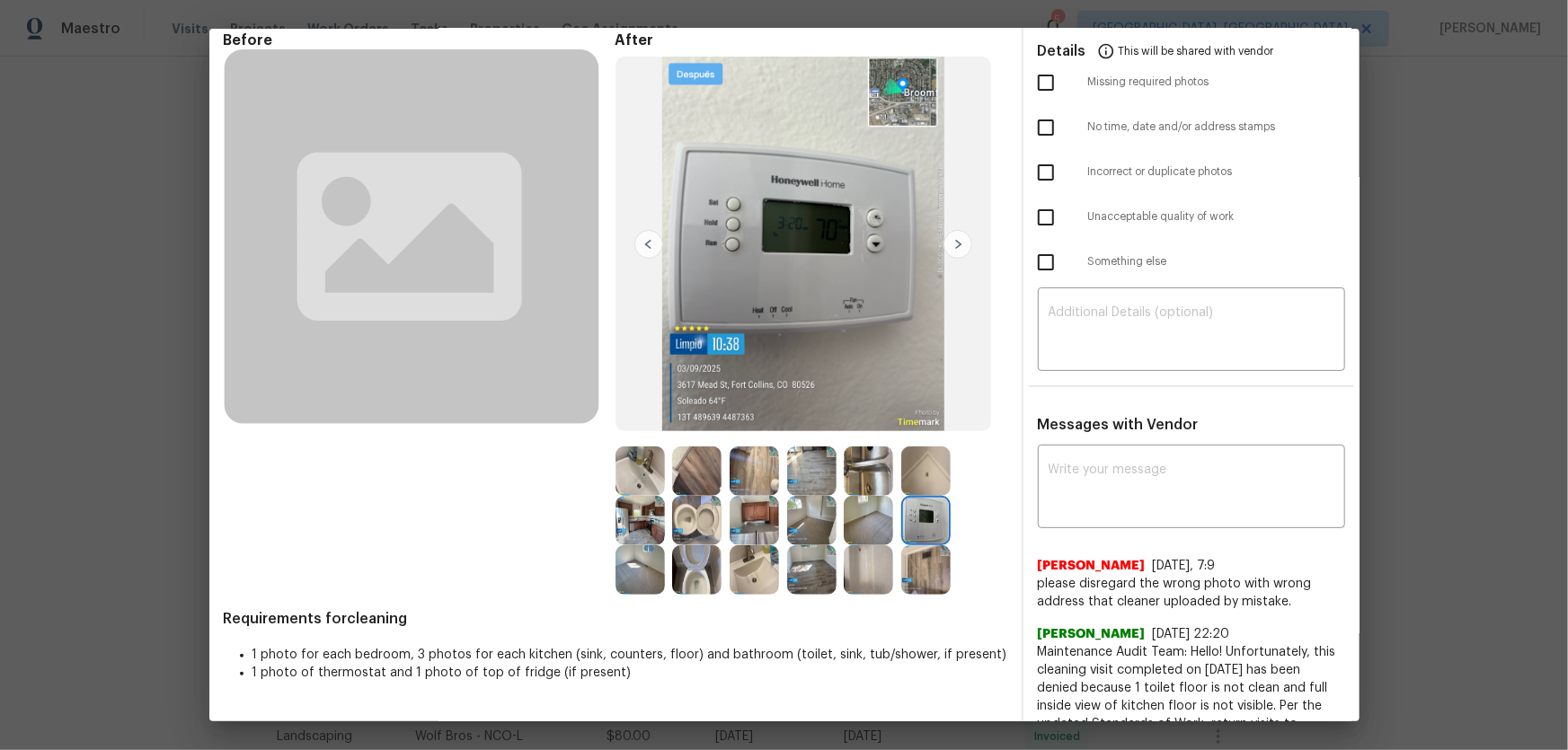
click at [925, 495] on img at bounding box center [926, 520] width 49 height 49
click at [866, 495] on img at bounding box center [869, 520] width 49 height 49
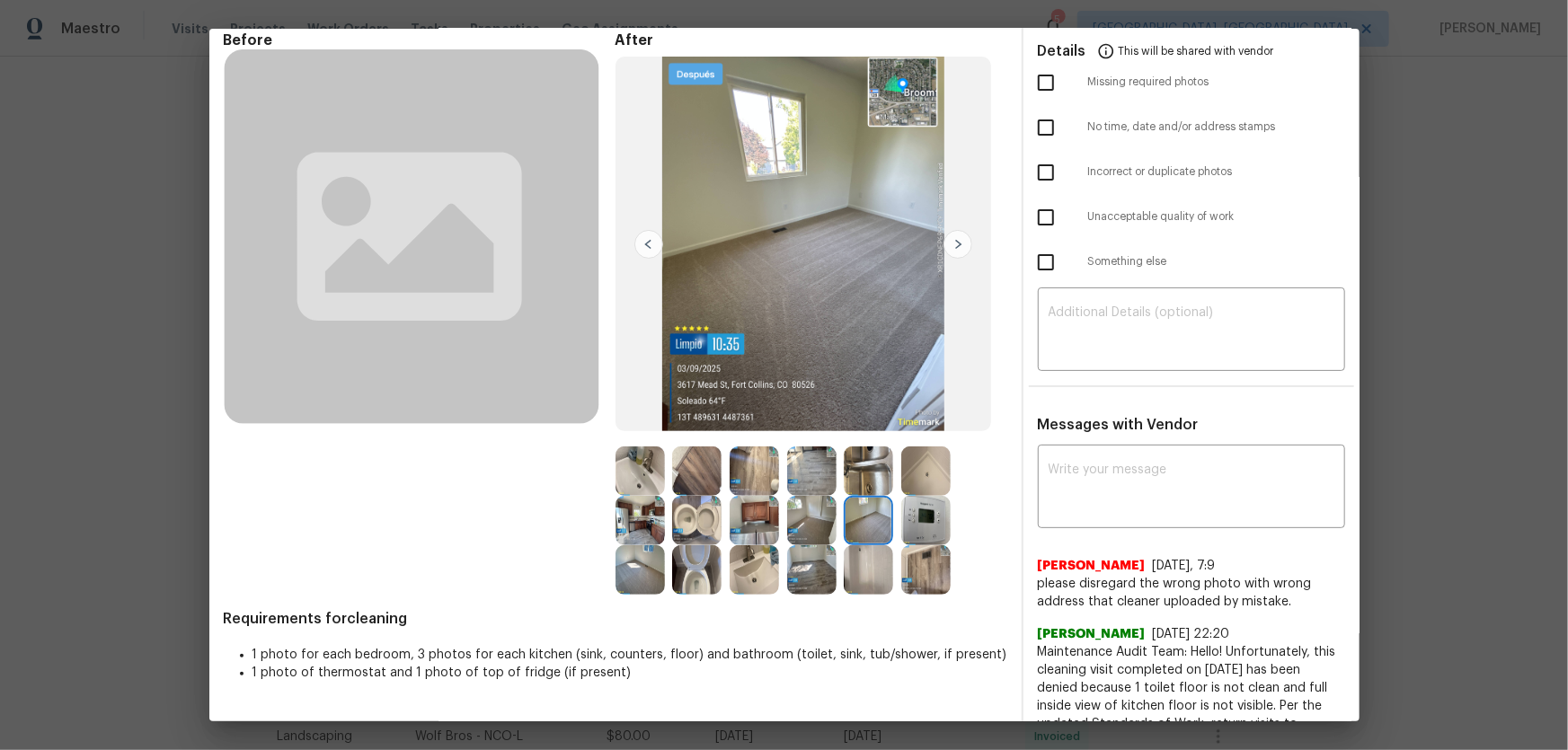
click at [813, 495] on img at bounding box center [812, 520] width 49 height 49
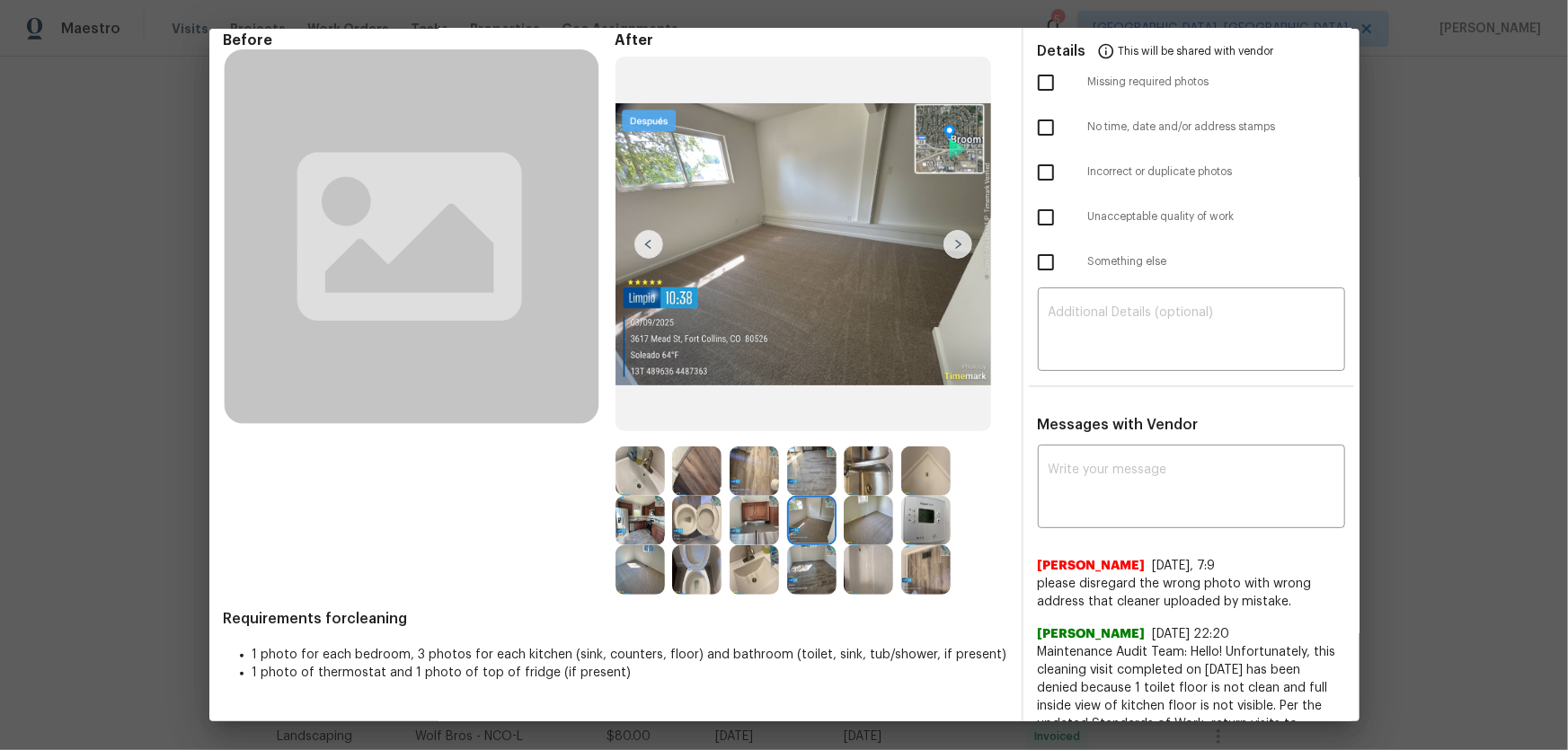
click at [629, 495] on img at bounding box center [640, 570] width 49 height 49
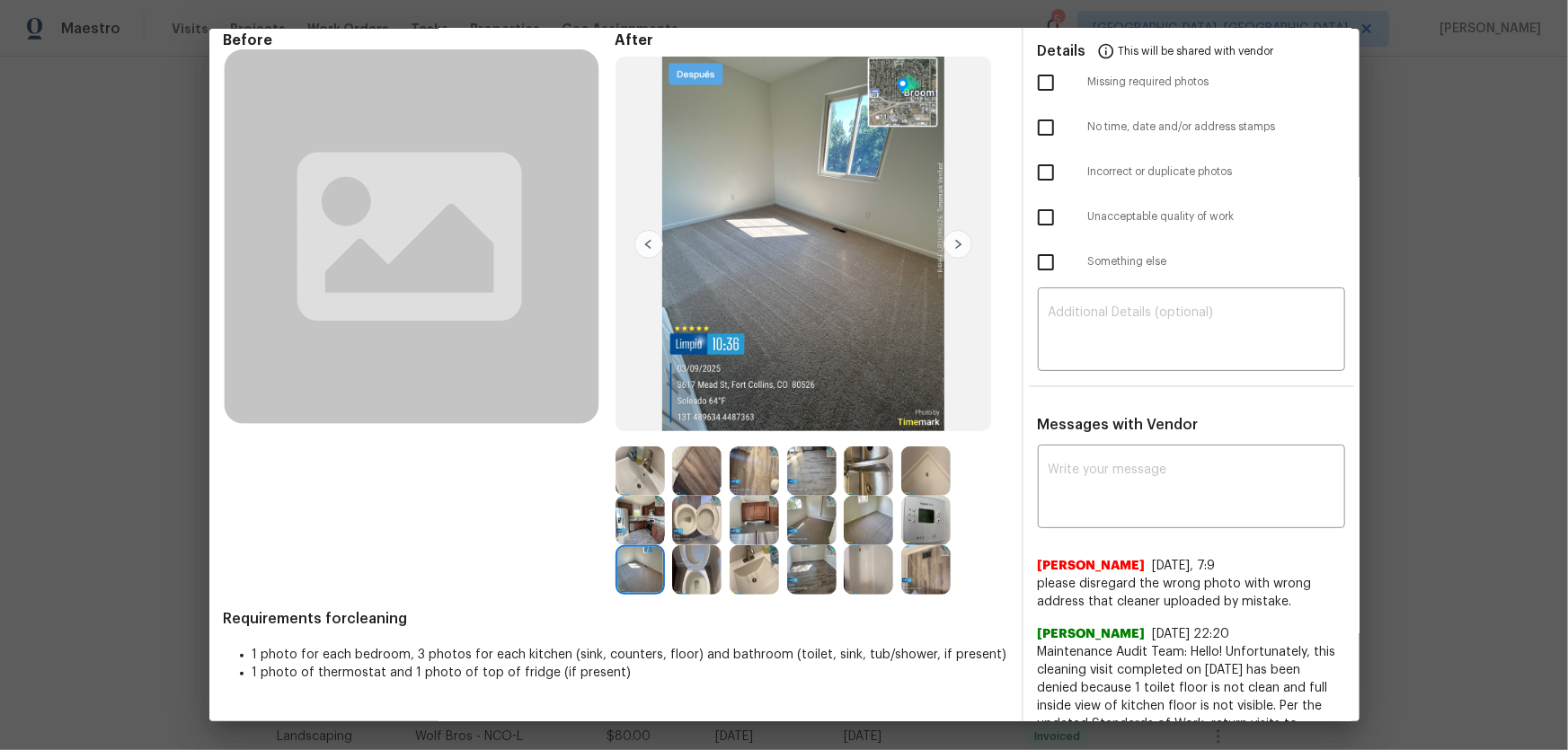
click at [740, 495] on img at bounding box center [754, 570] width 49 height 49
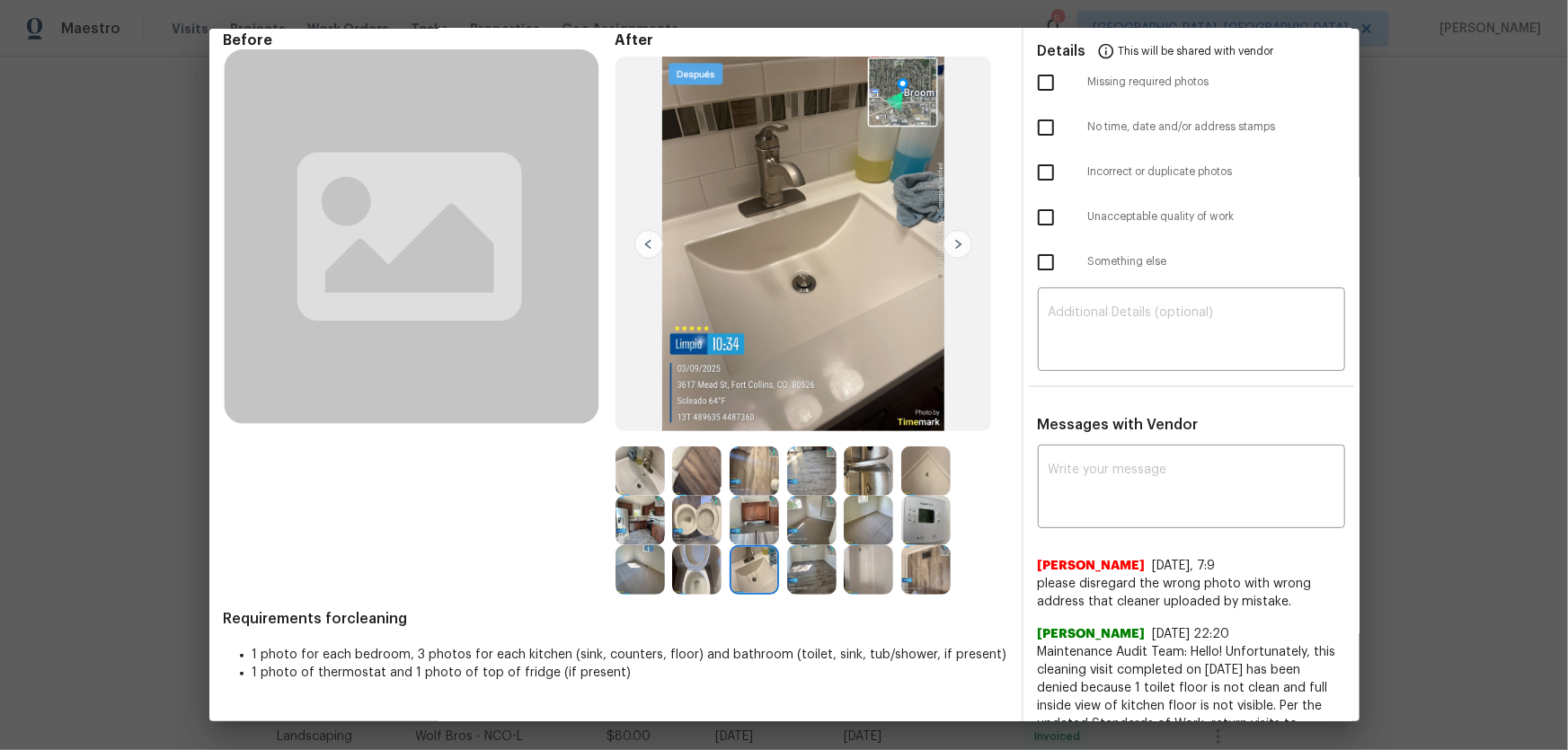
click at [819, 495] on img at bounding box center [812, 570] width 49 height 49
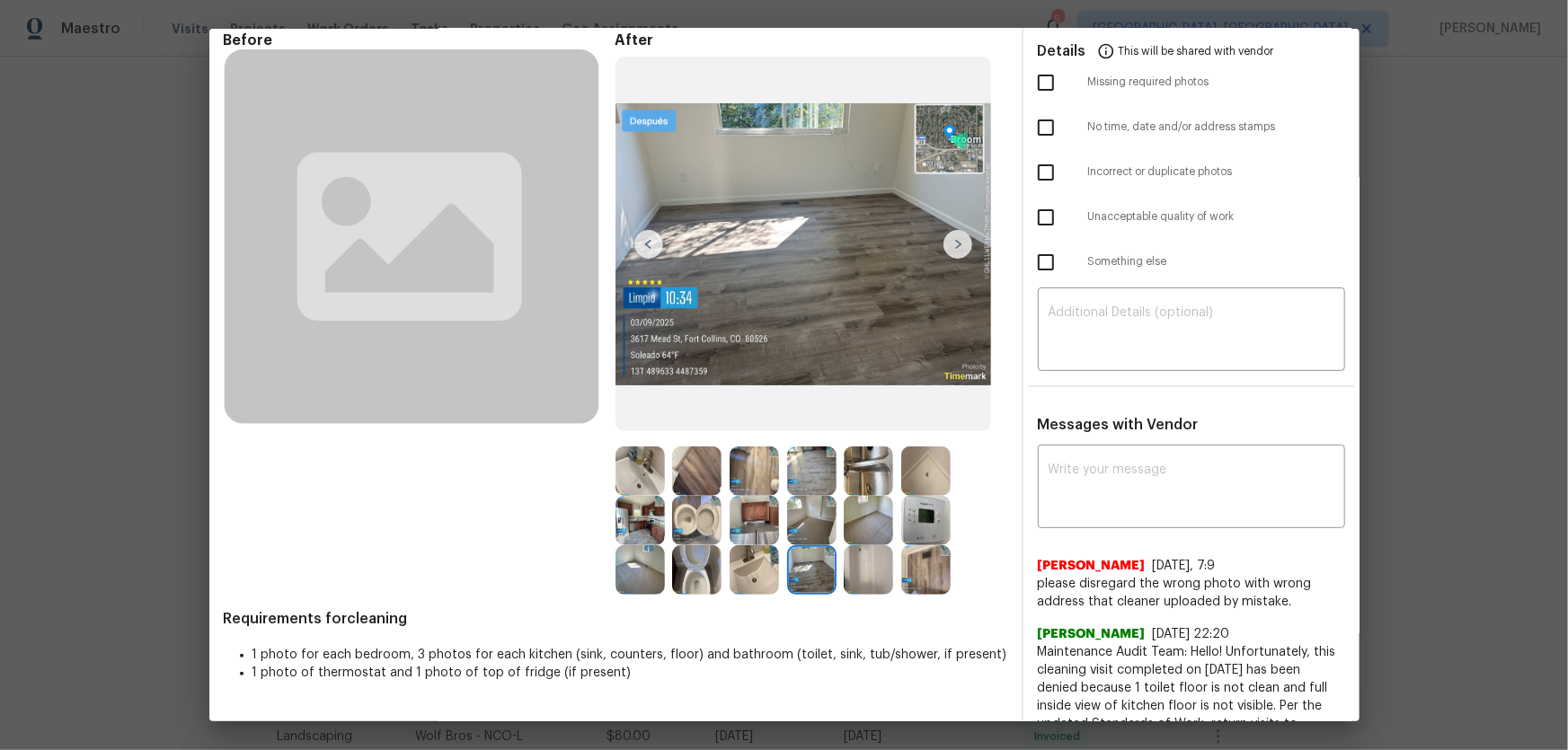
click at [749, 473] on img at bounding box center [754, 471] width 49 height 49
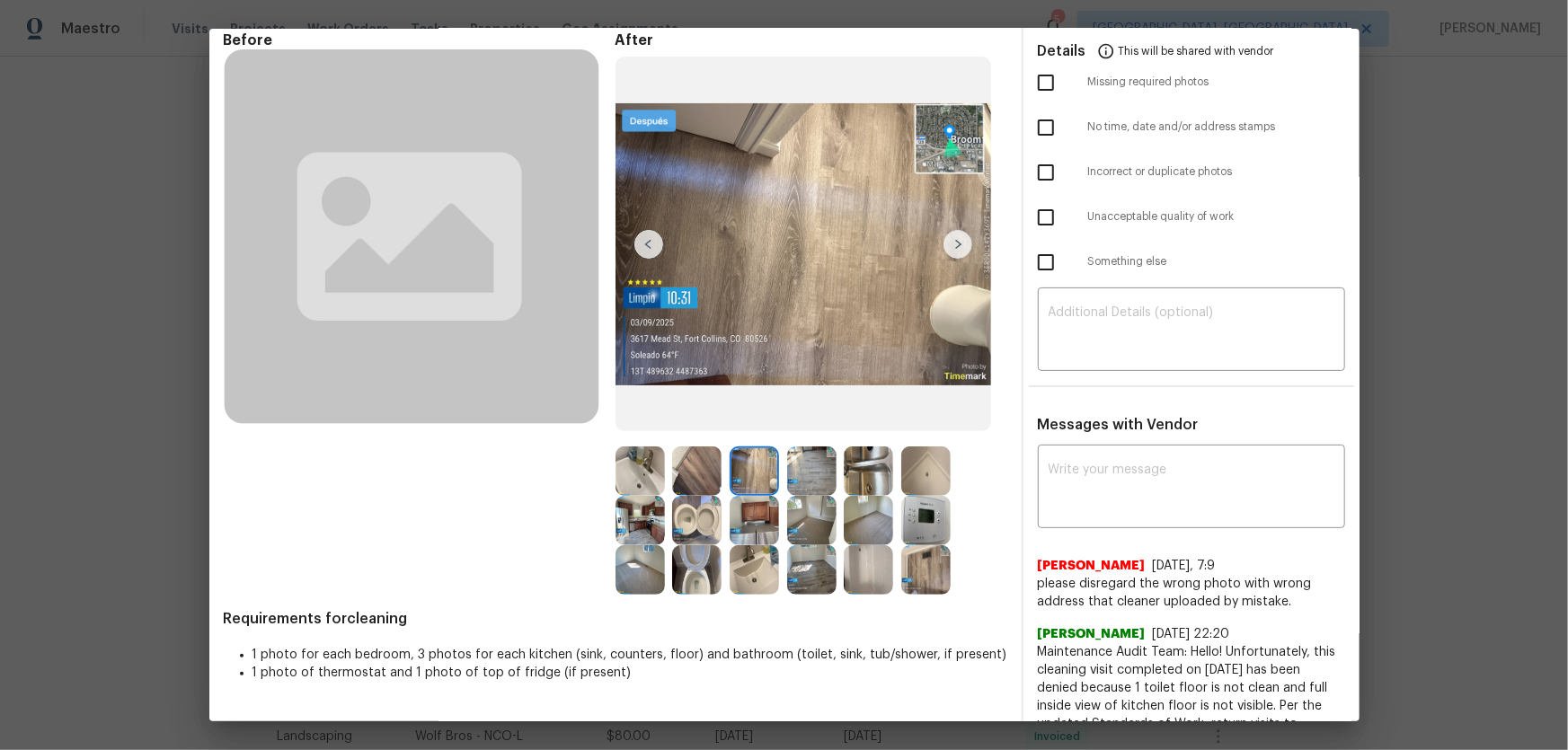
click at [793, 475] on img at bounding box center [812, 471] width 49 height 49
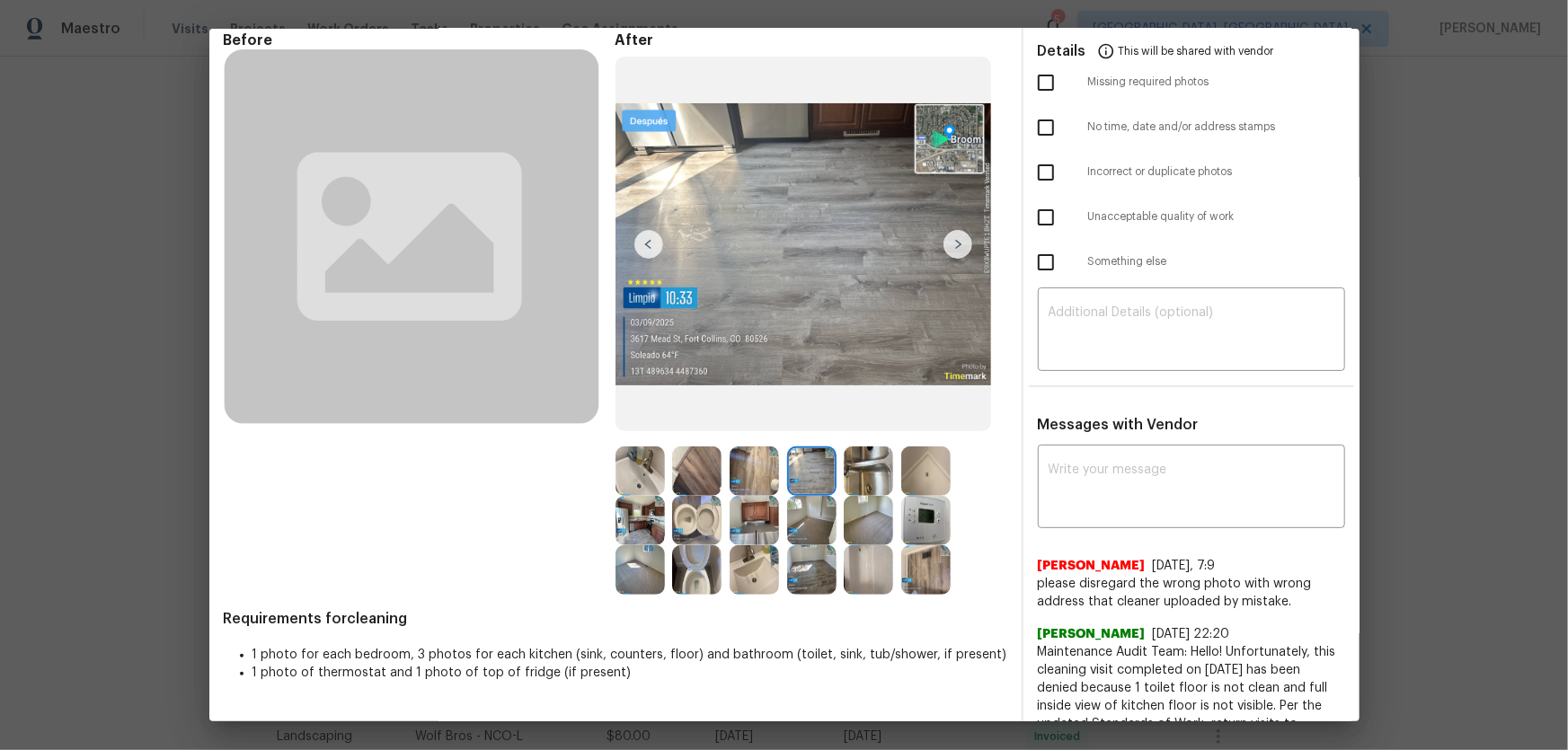
click at [751, 495] on img at bounding box center [754, 520] width 49 height 49
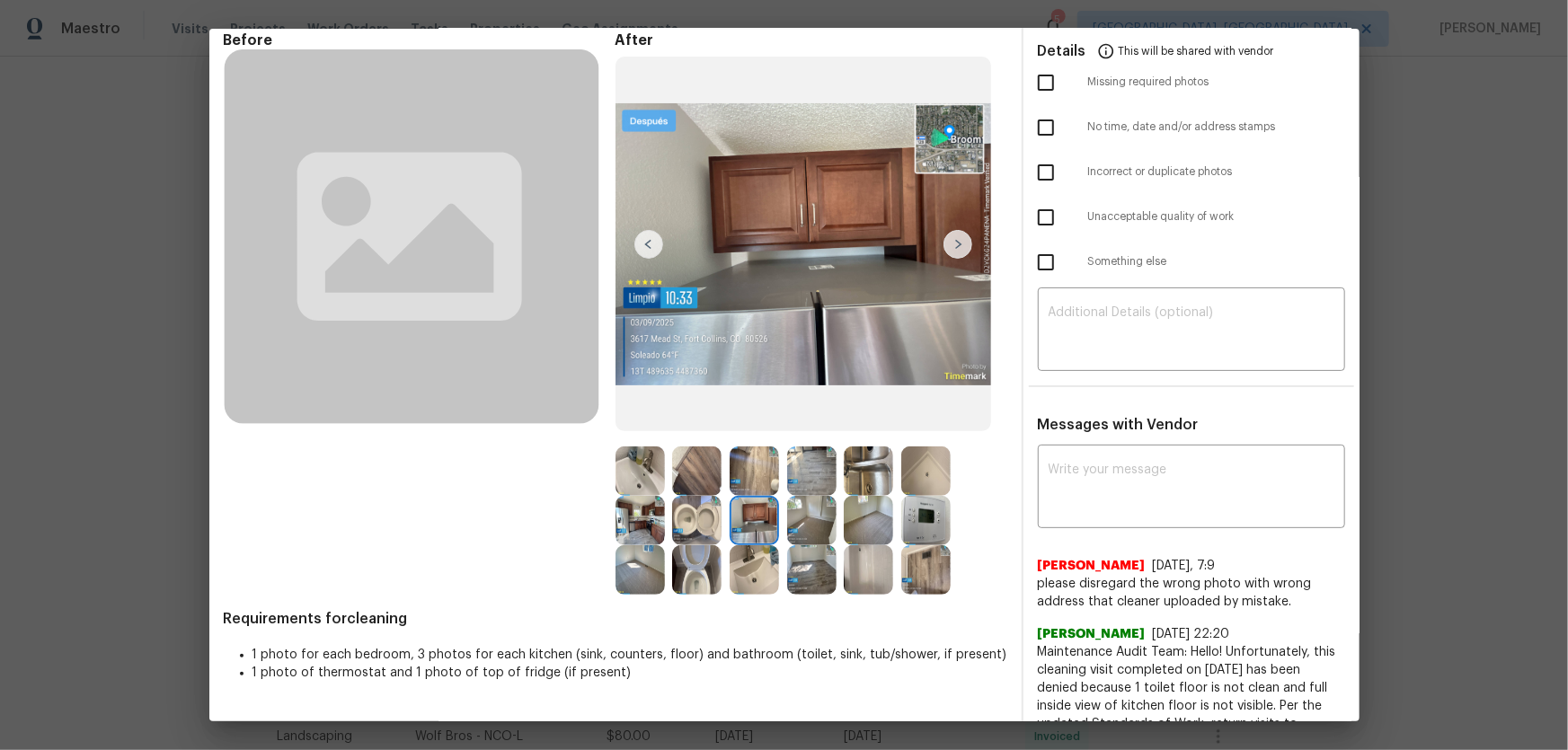
click at [695, 476] on img at bounding box center [697, 471] width 49 height 49
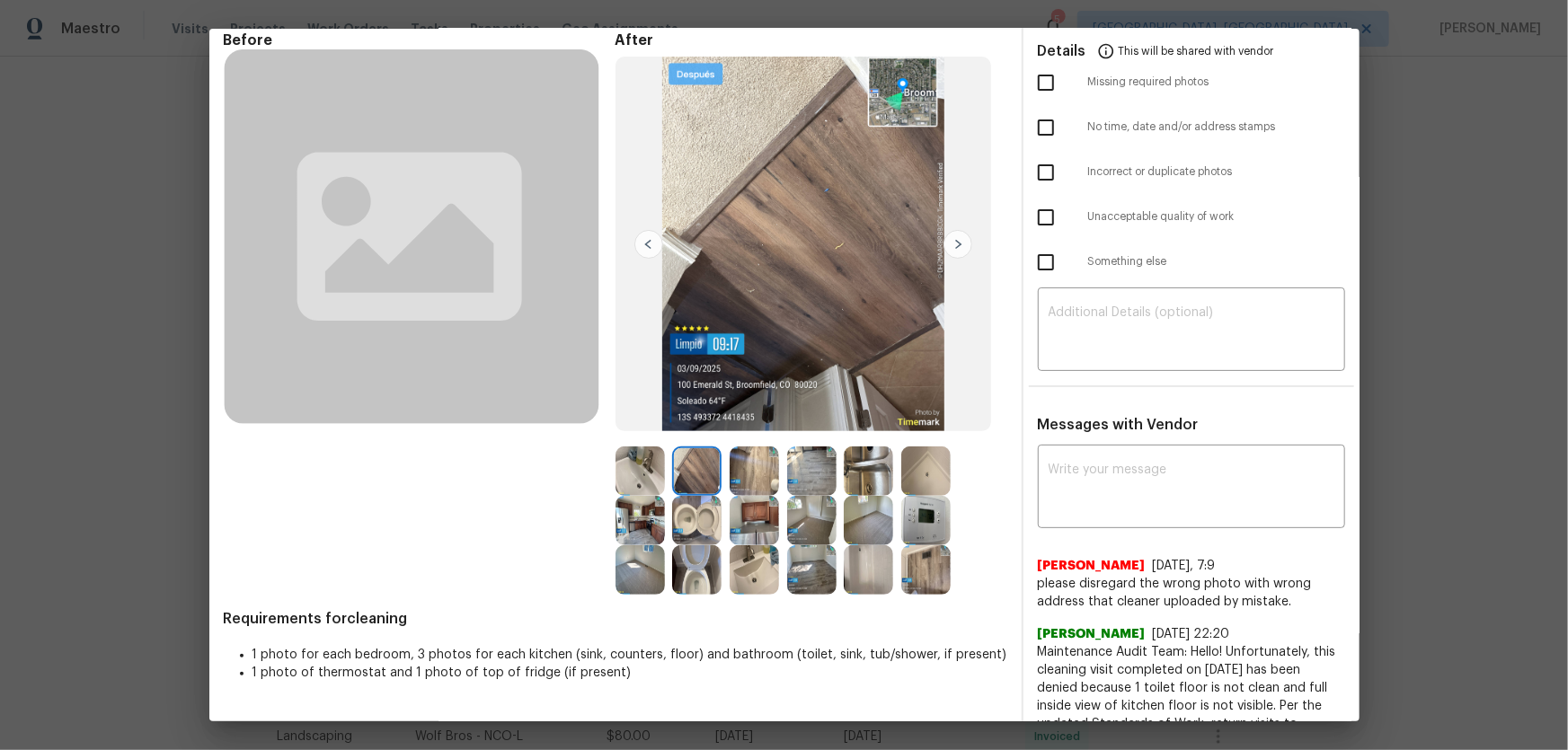
click at [632, 471] on img at bounding box center [640, 471] width 49 height 49
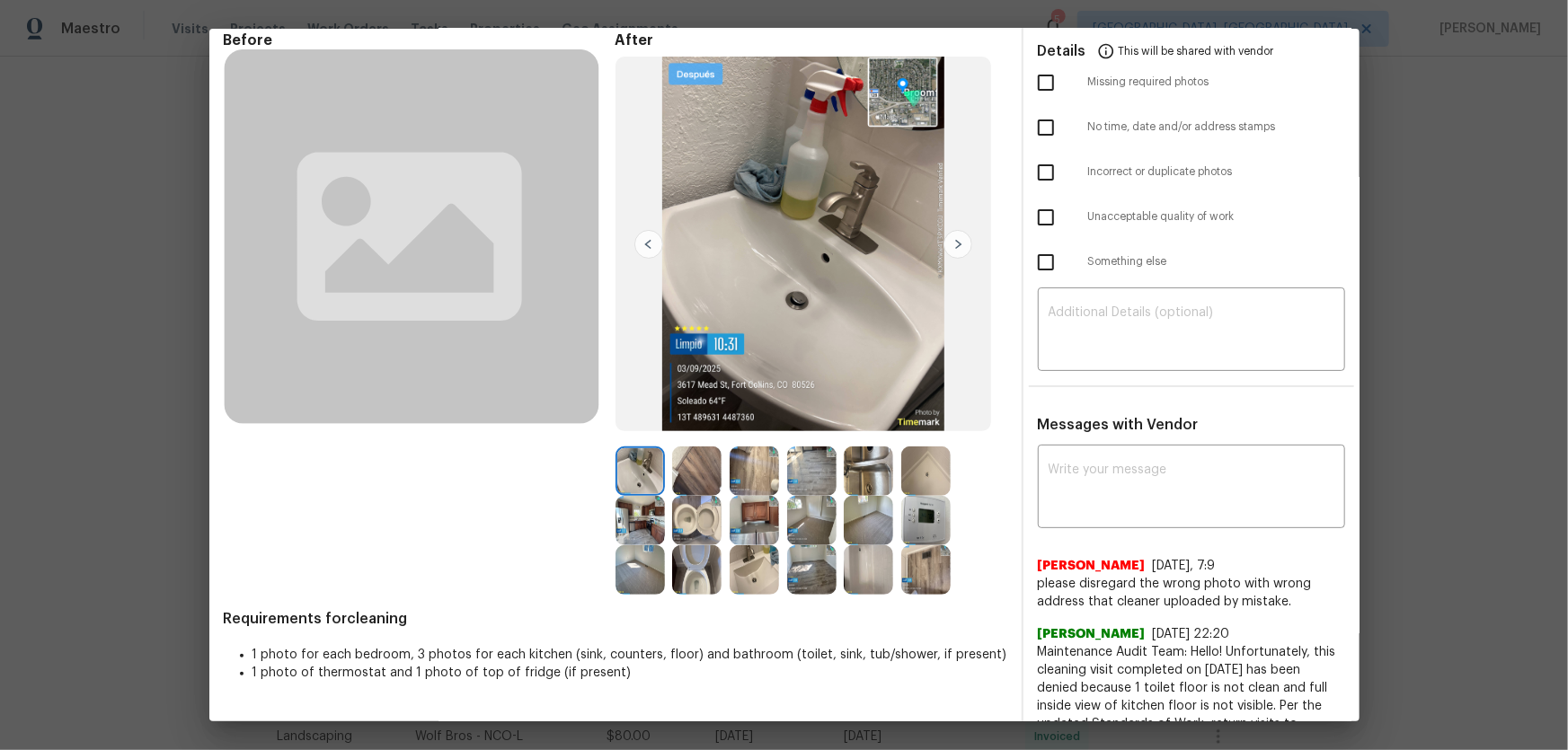
click at [632, 495] on img at bounding box center [640, 520] width 49 height 49
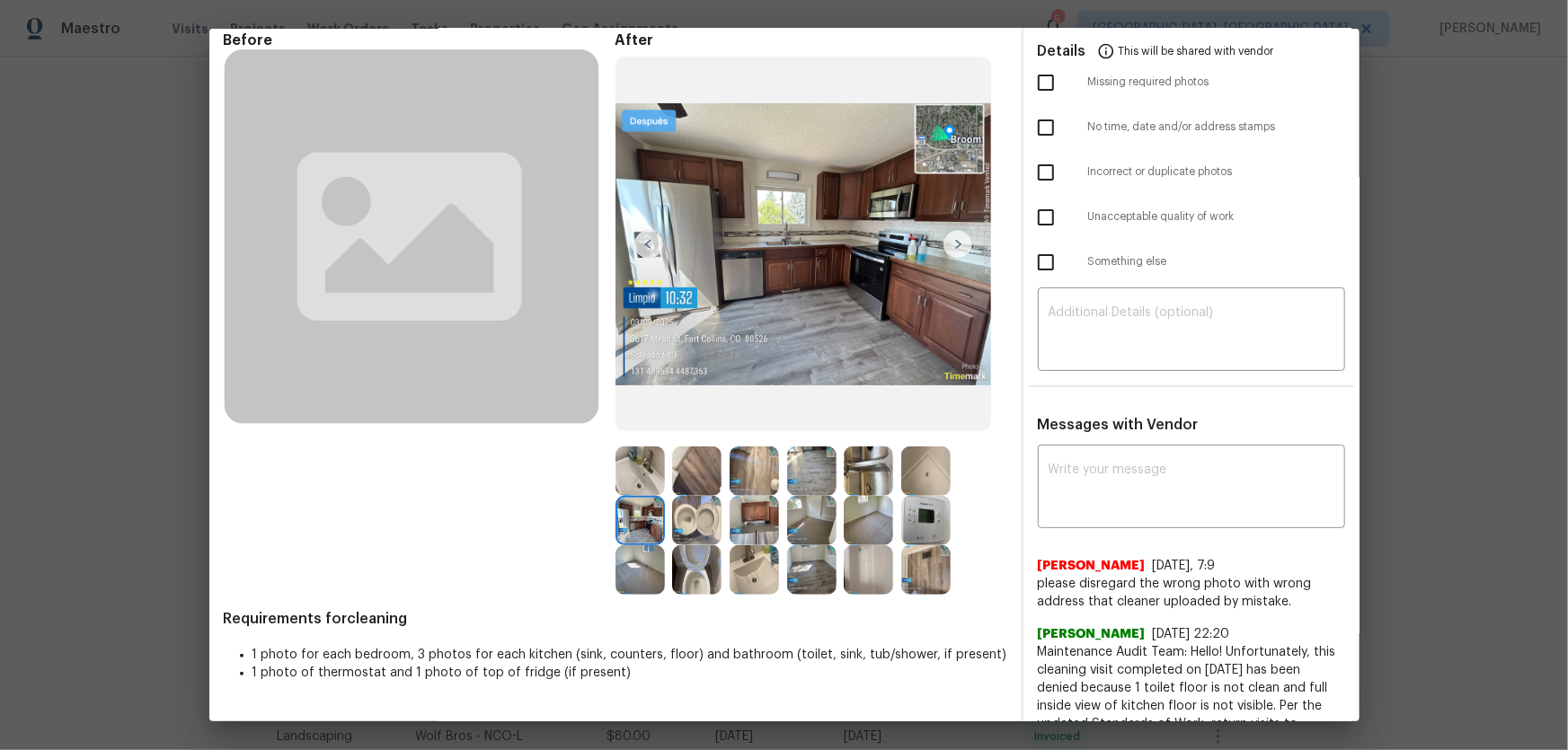
click at [804, 457] on img at bounding box center [812, 471] width 49 height 49
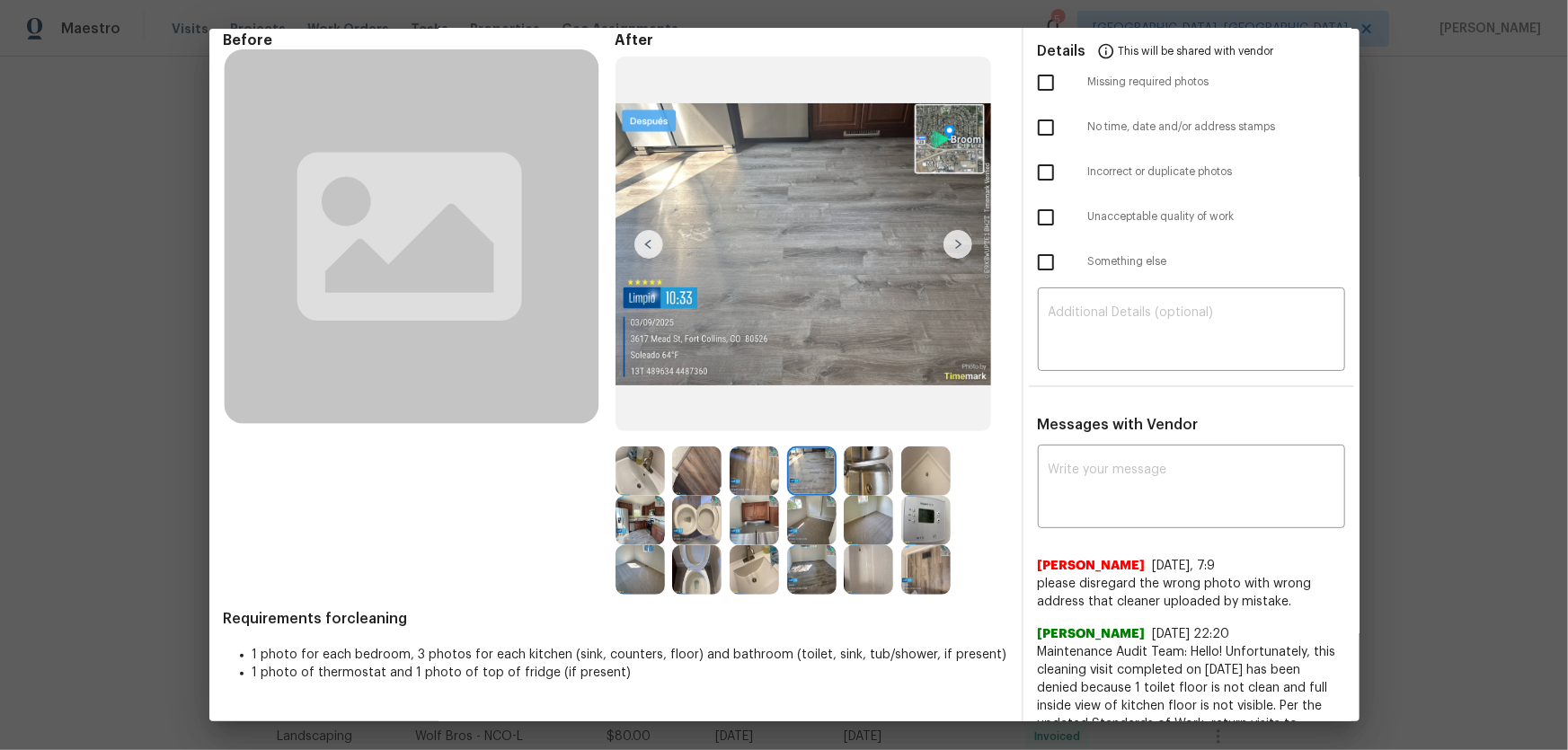
click at [844, 459] on img at bounding box center [869, 471] width 49 height 49
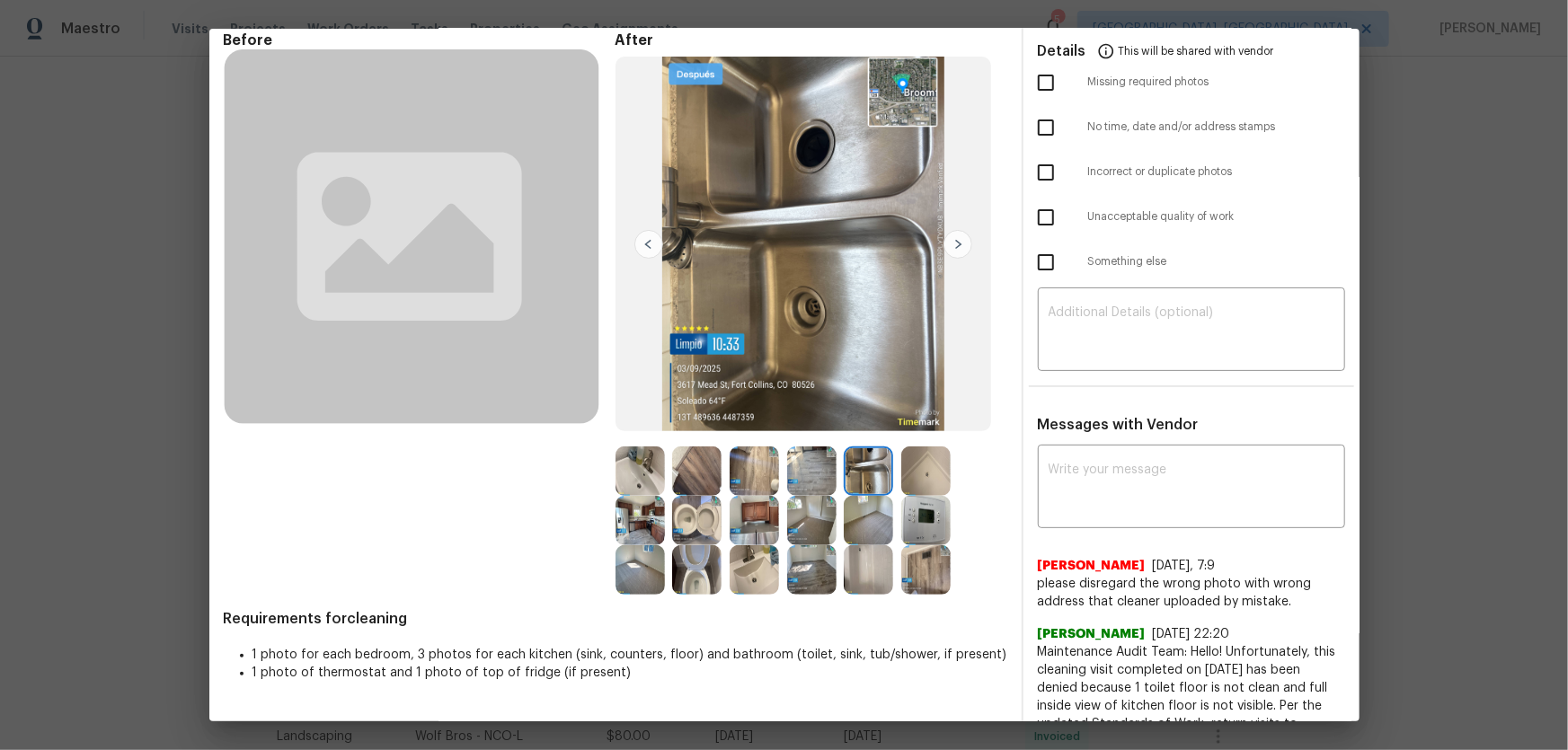
click at [924, 471] on img at bounding box center [926, 471] width 49 height 49
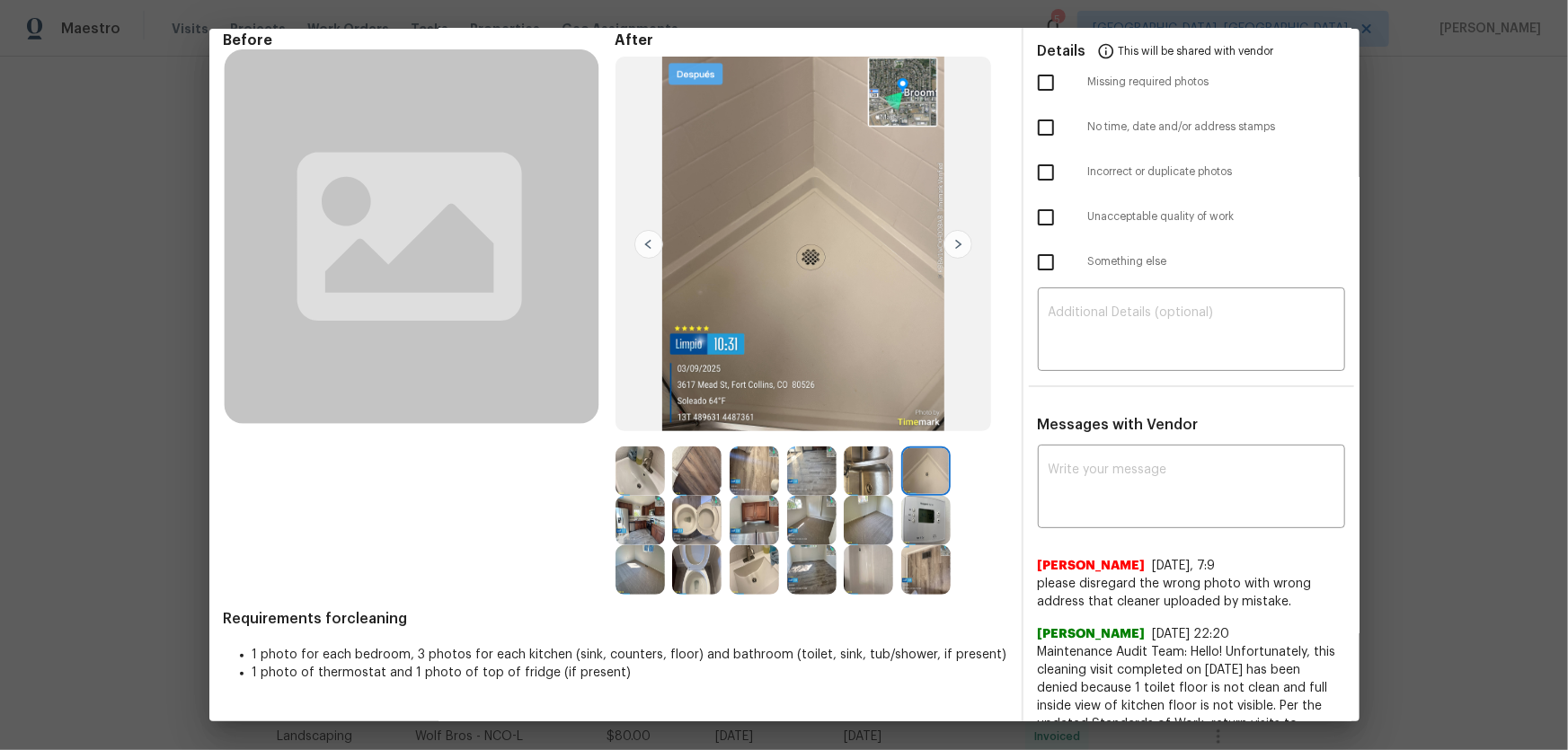
click at [919, 495] on img at bounding box center [926, 520] width 49 height 49
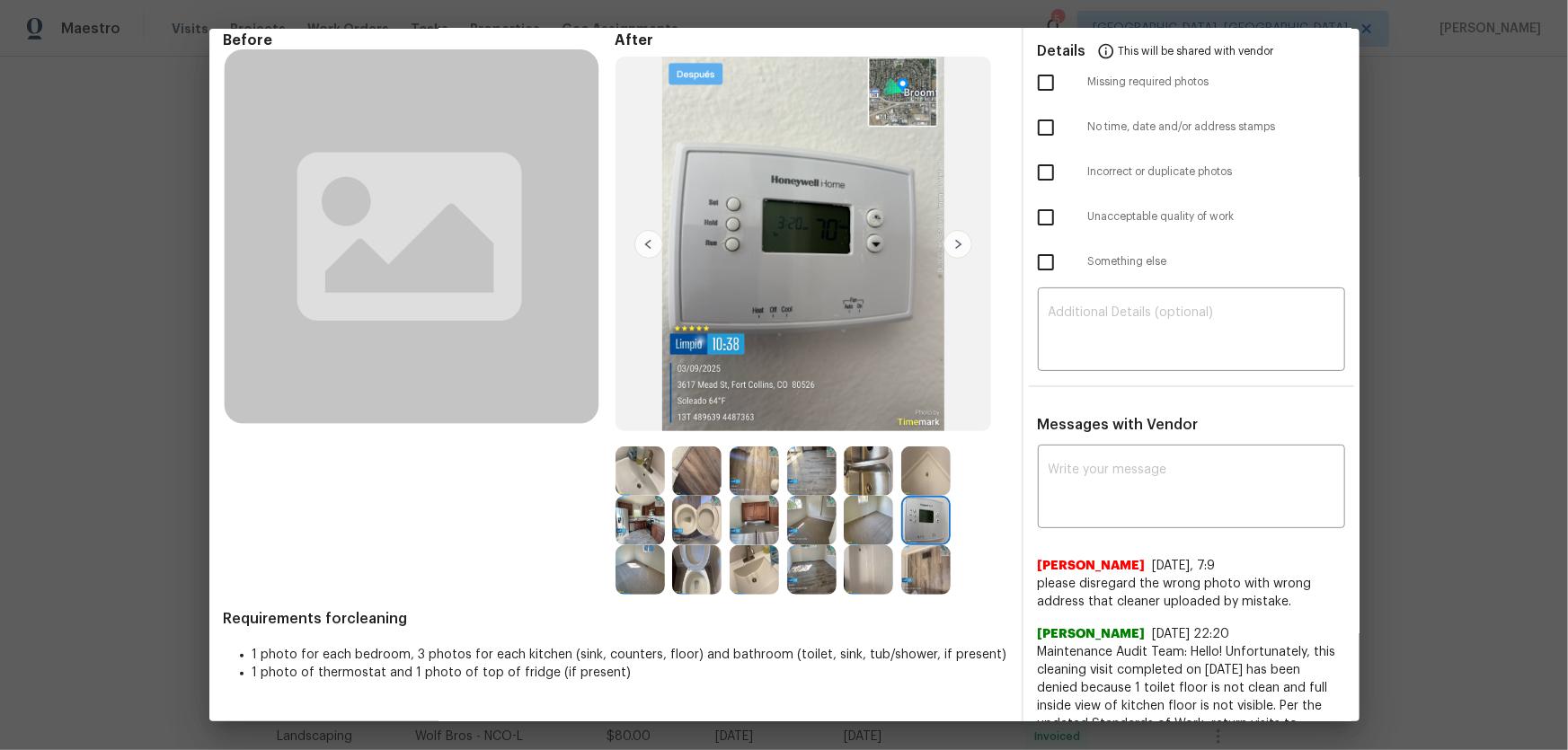
click at [922, 495] on img at bounding box center [926, 570] width 49 height 49
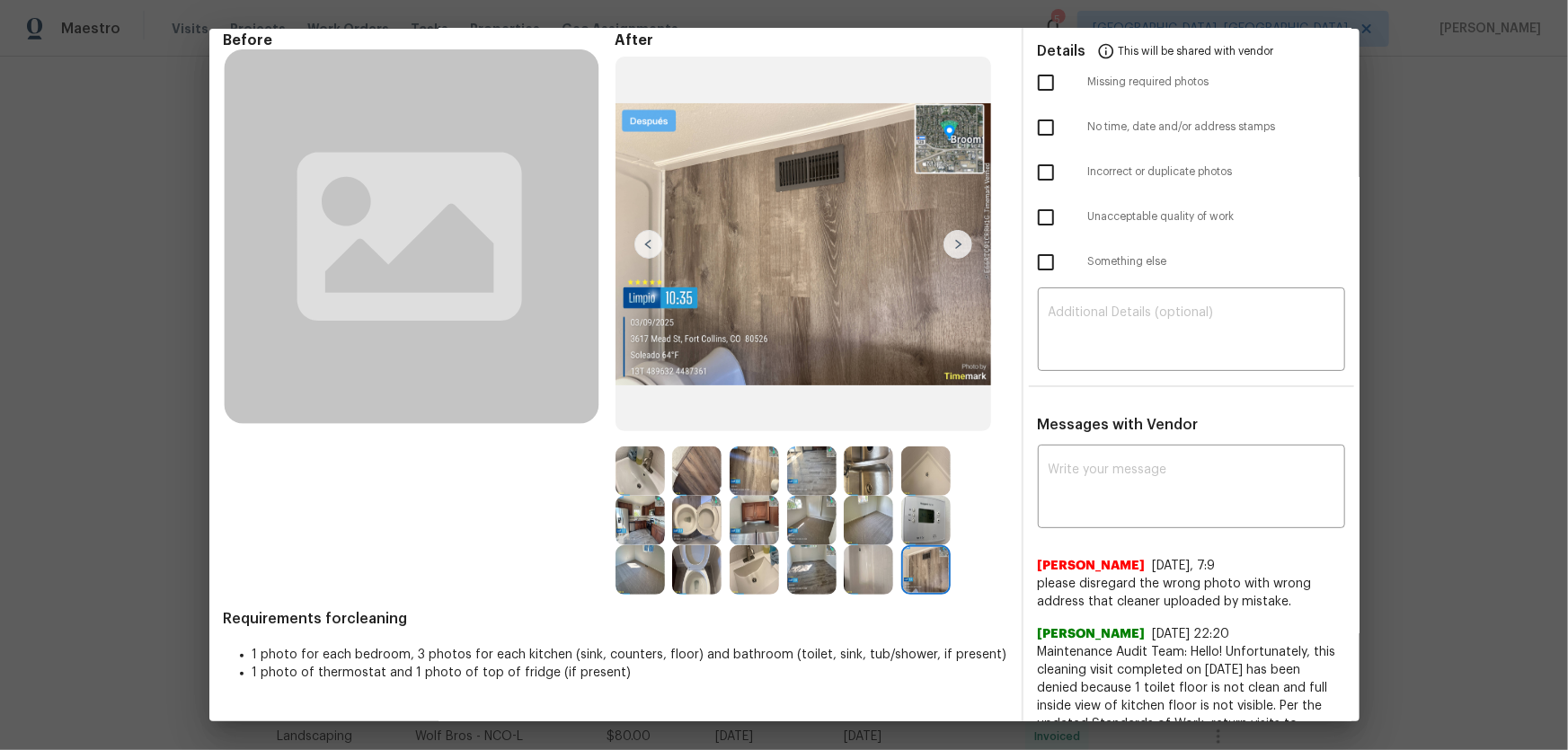
scroll to position [0, 0]
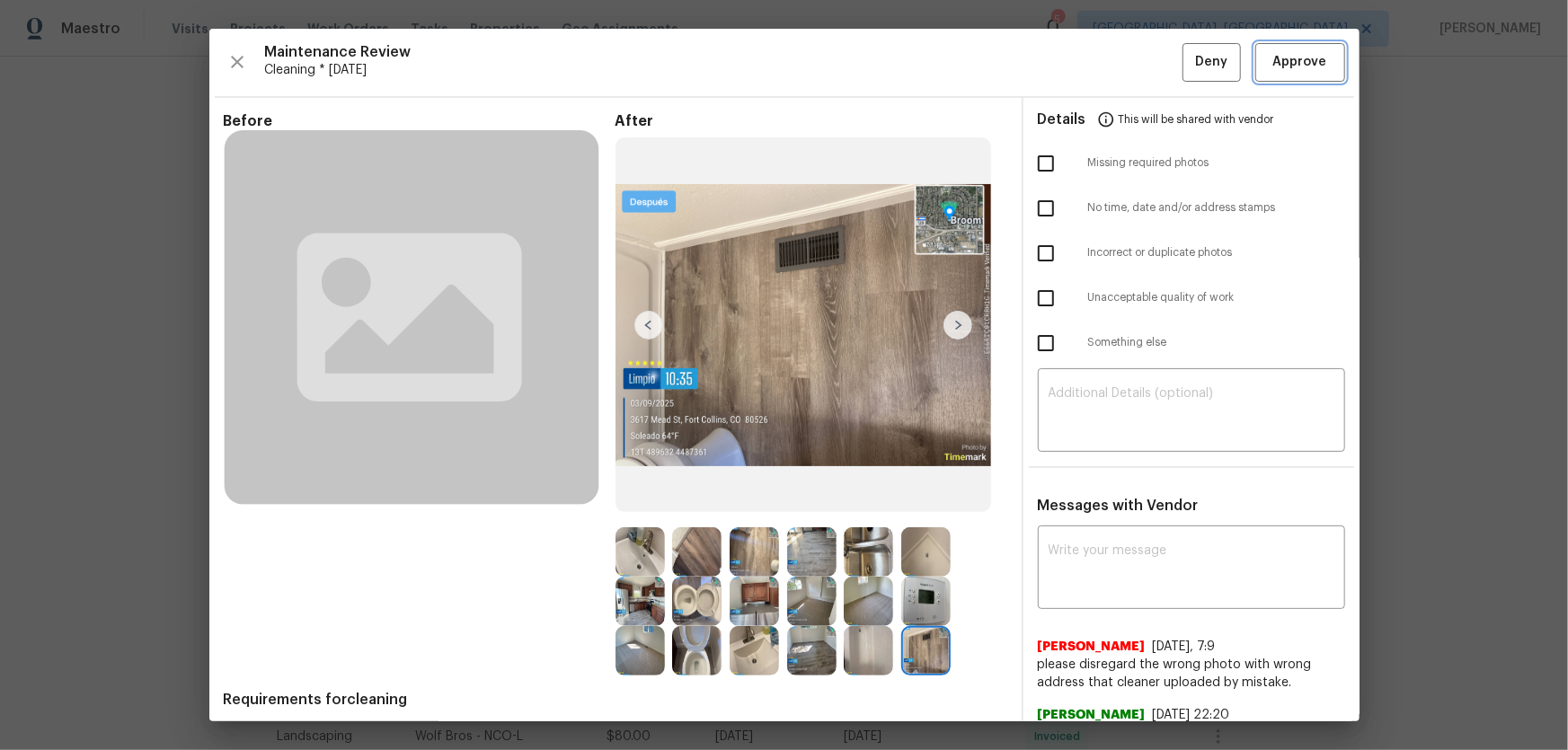
click at [1115, 62] on span "Approve" at bounding box center [1300, 62] width 54 height 23
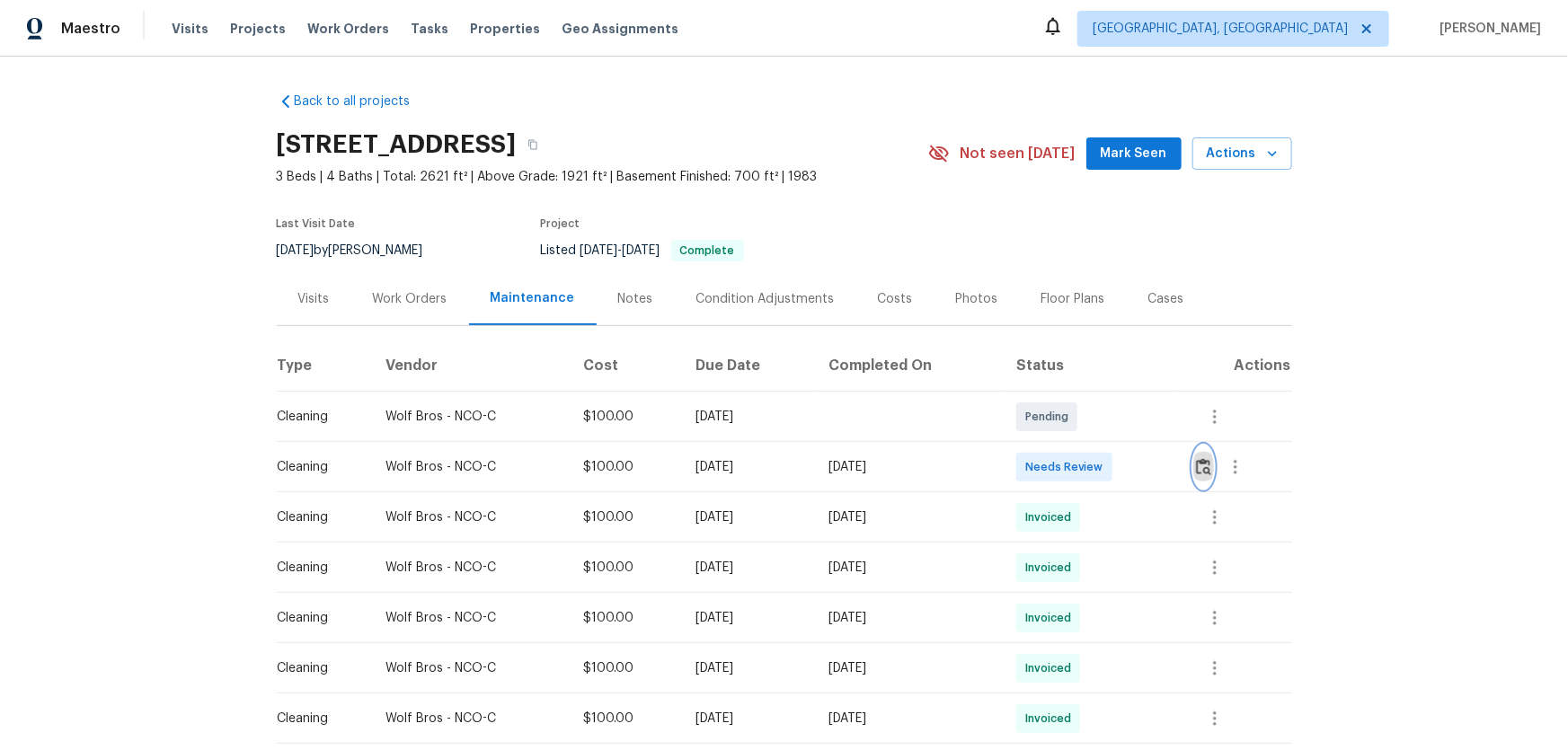
click at [1115, 467] on img "button" at bounding box center [1203, 466] width 15 height 17
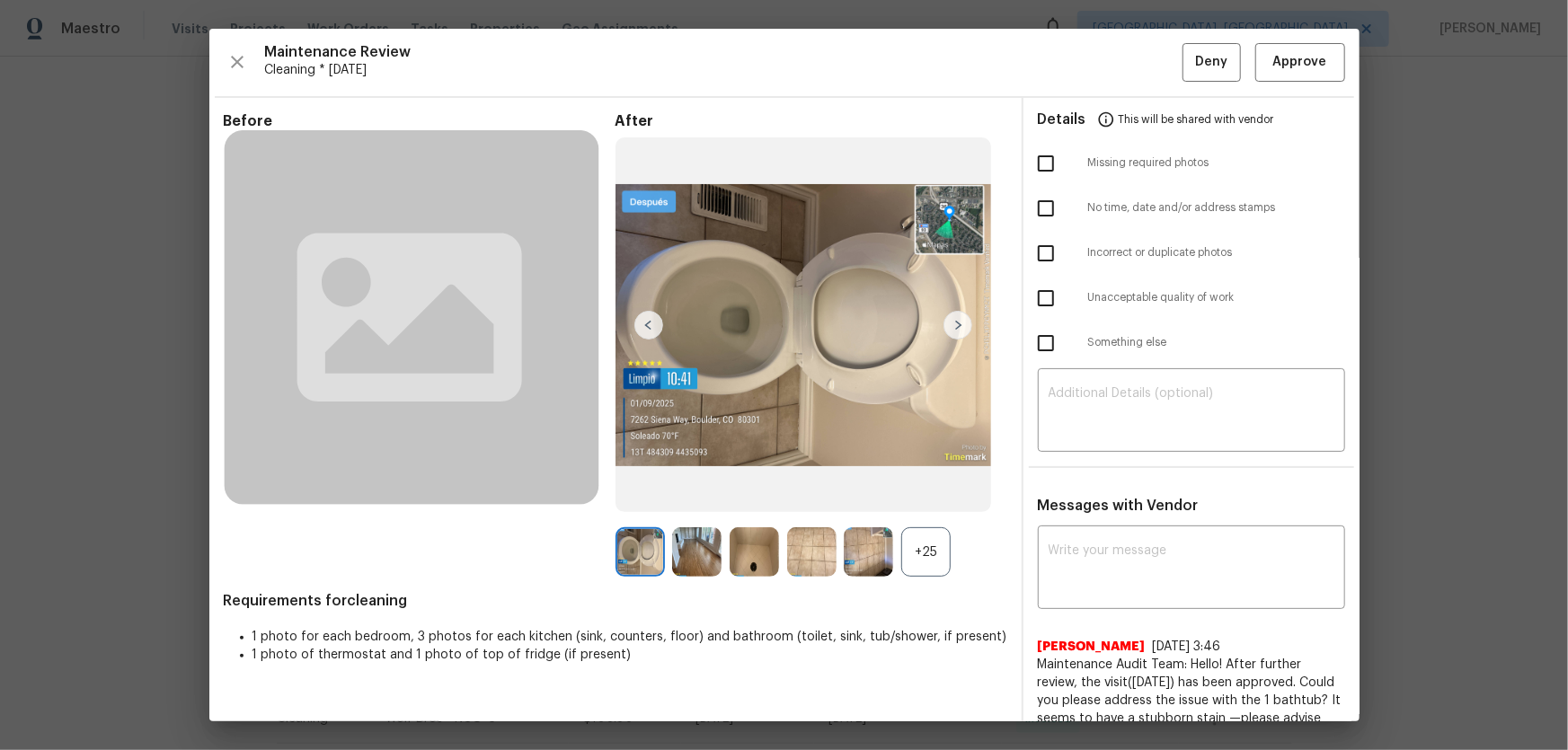
click at [929, 495] on div "+25" at bounding box center [926, 552] width 49 height 49
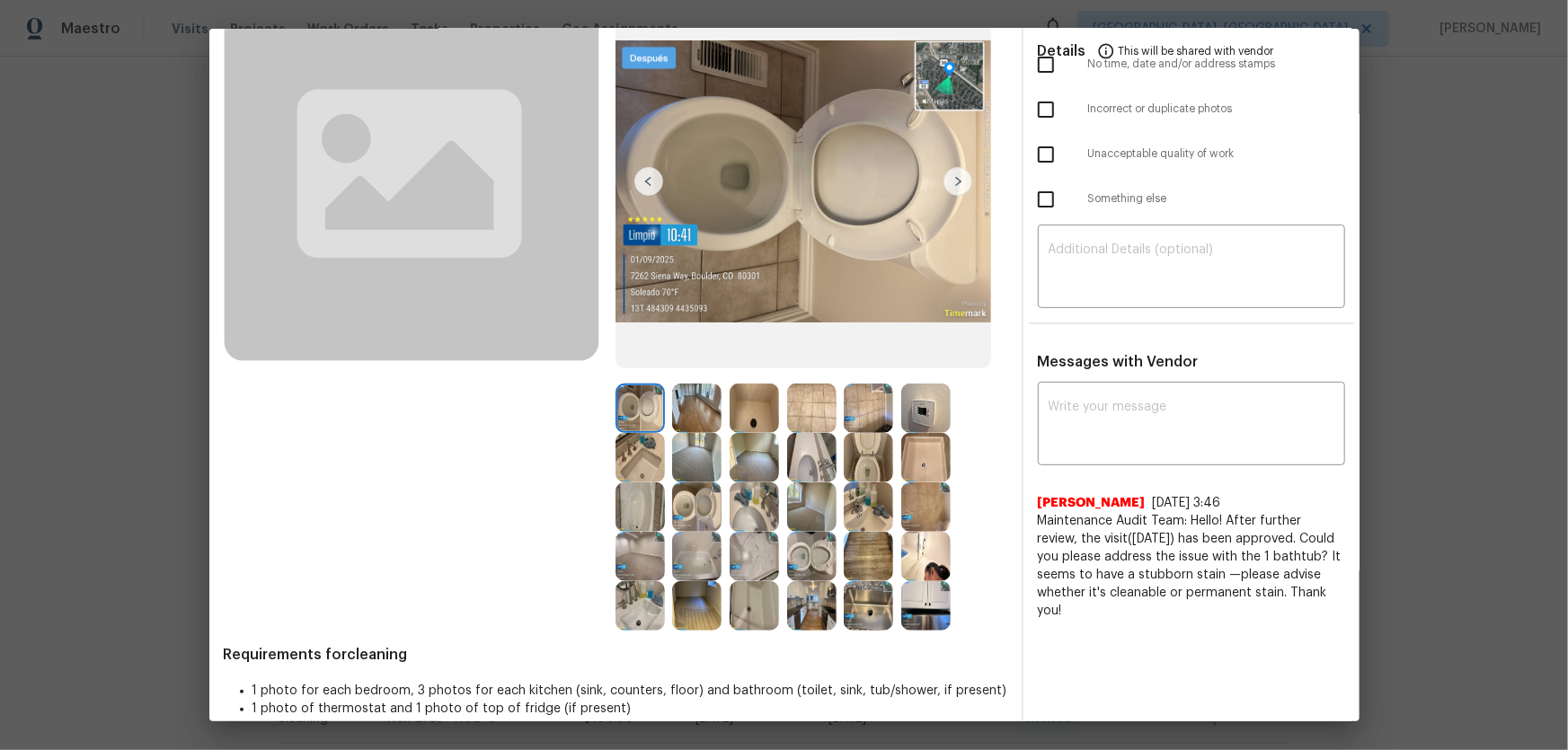
scroll to position [167, 0]
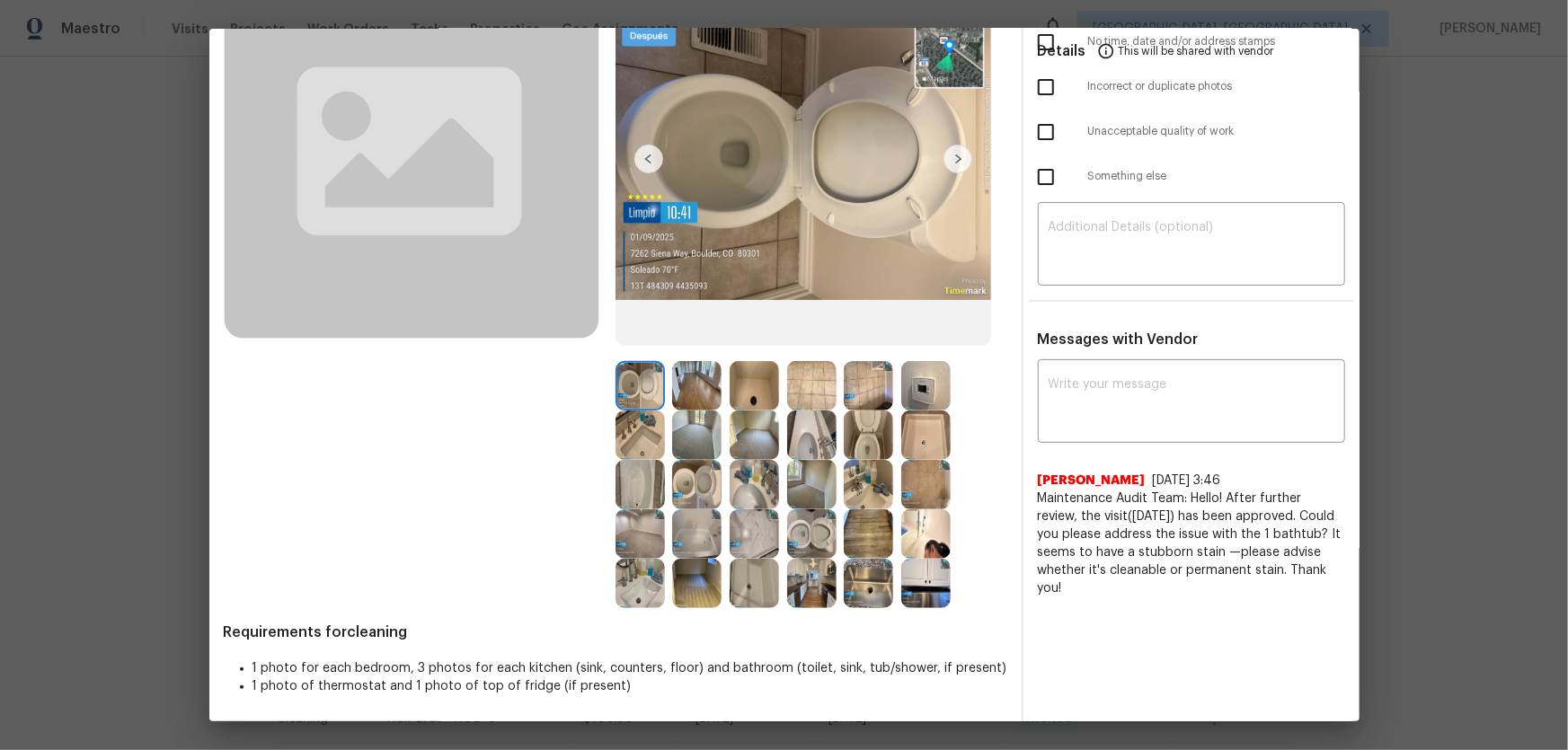
click at [806, 495] on img at bounding box center [812, 534] width 49 height 49
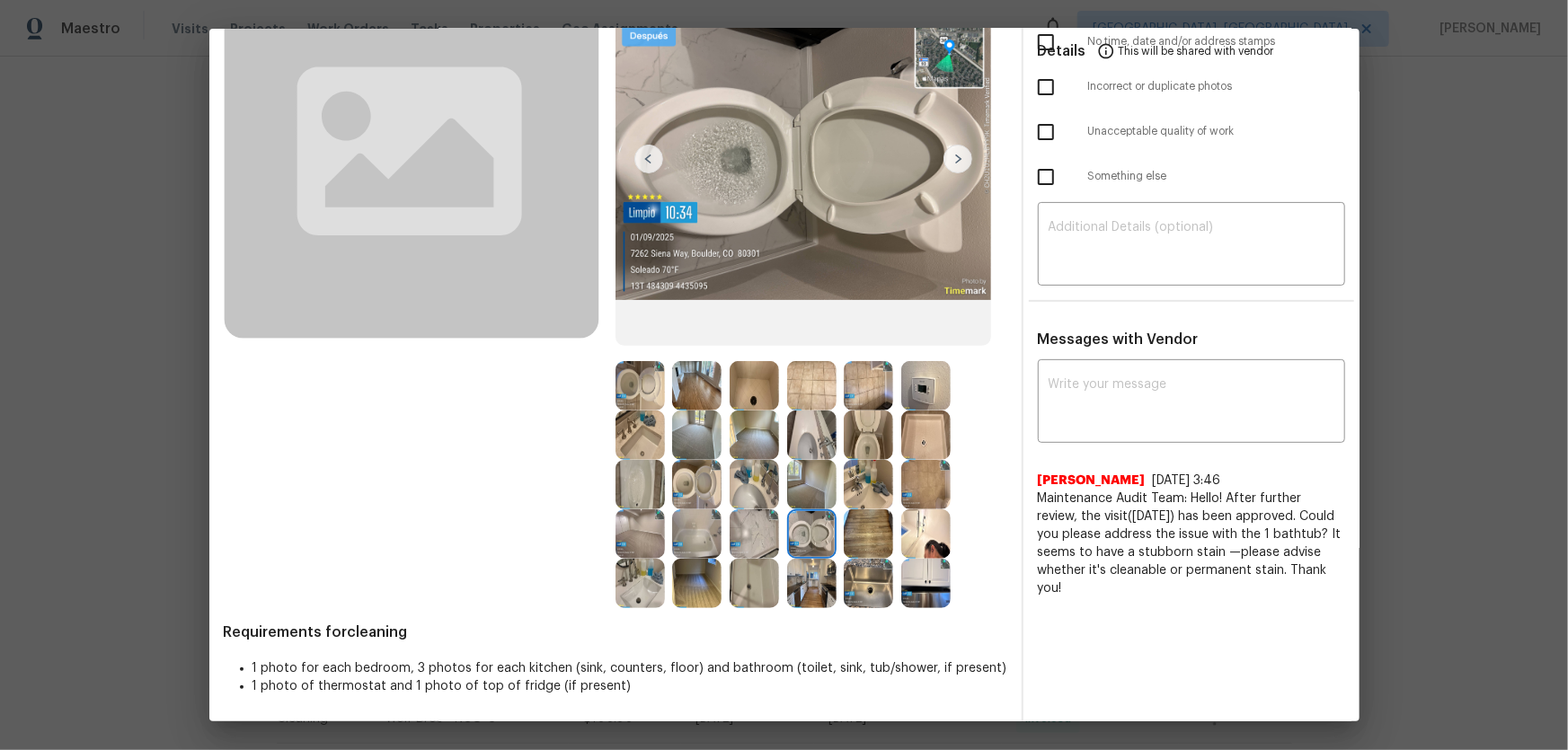
click at [708, 490] on img at bounding box center [697, 484] width 49 height 49
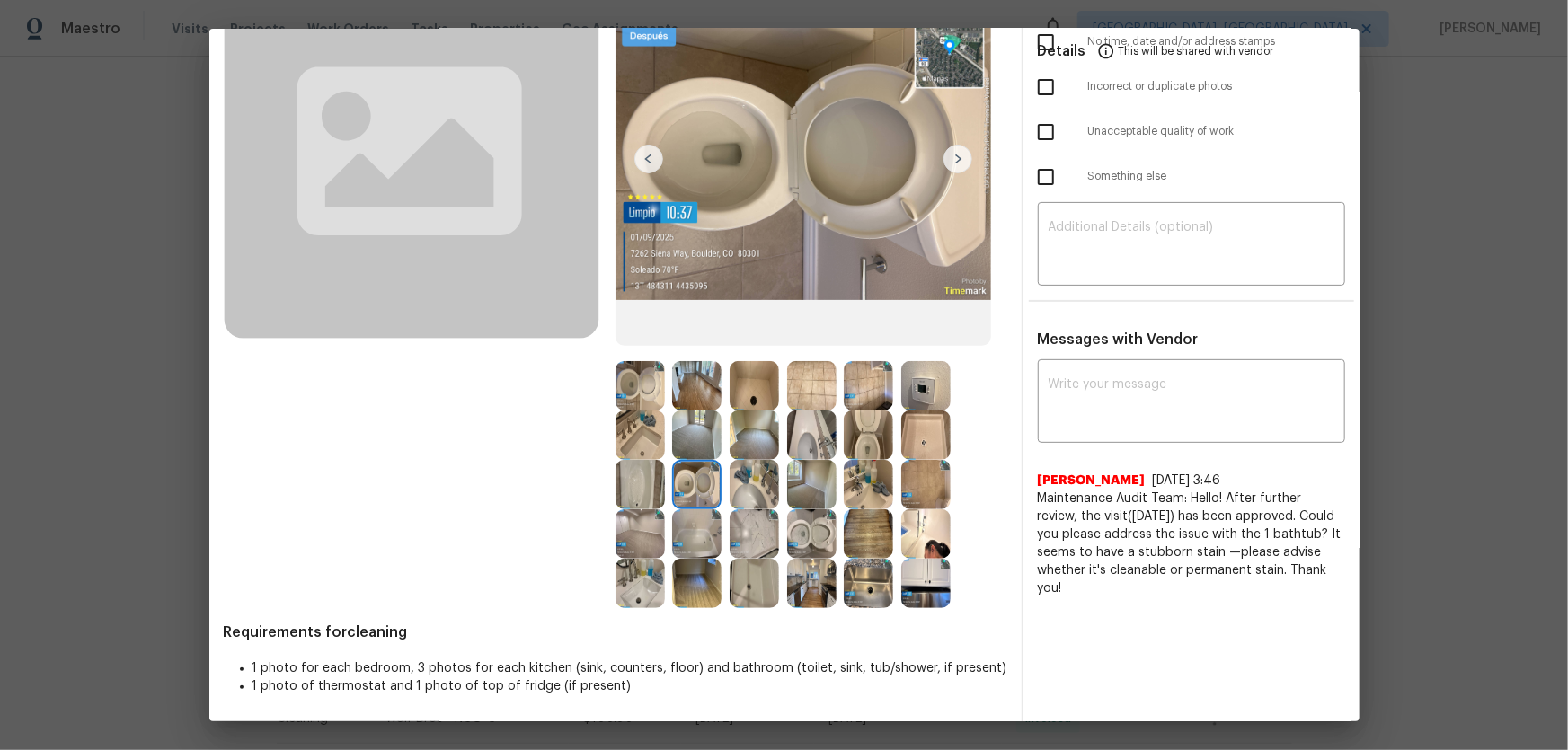
click at [854, 450] on img at bounding box center [869, 435] width 49 height 49
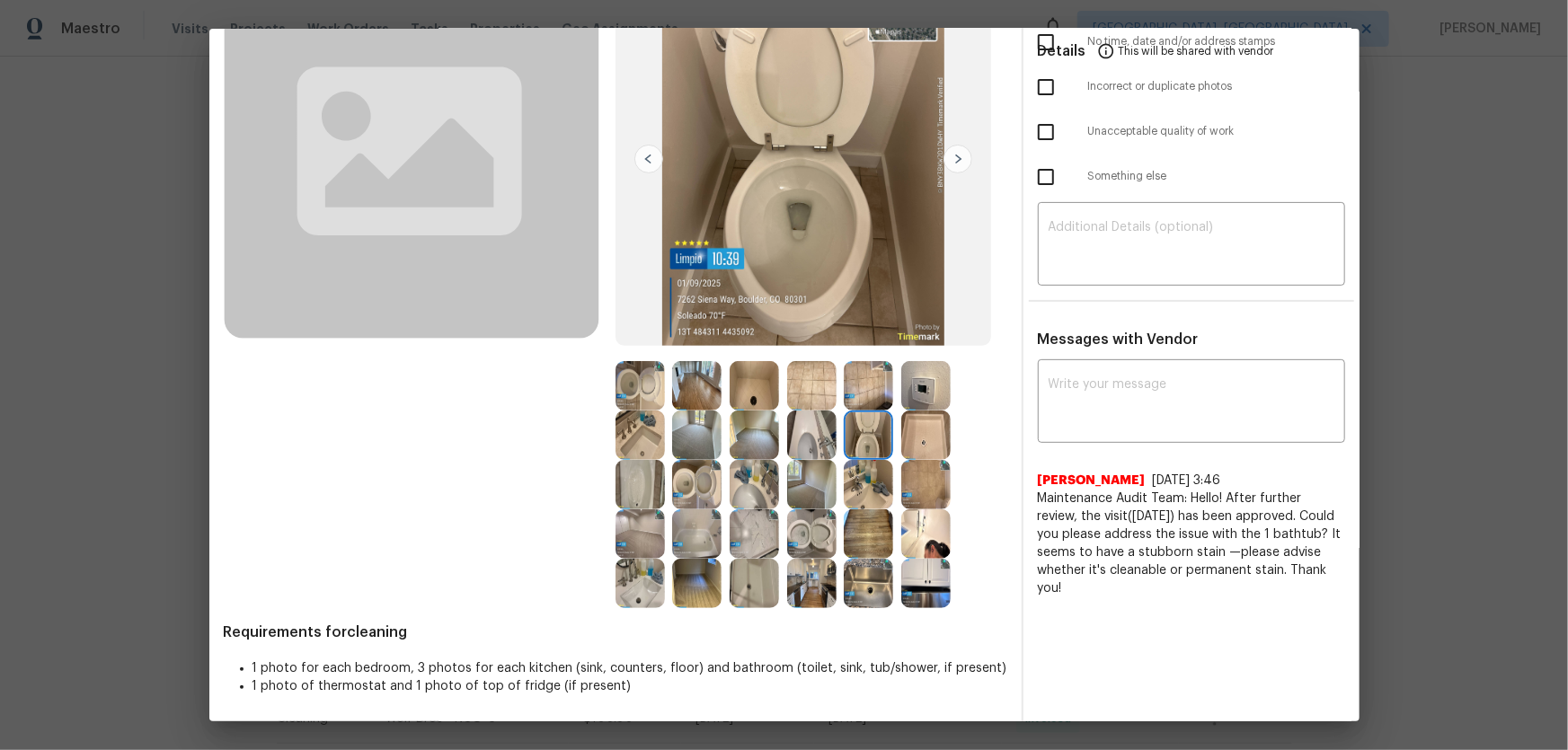
click at [642, 380] on img at bounding box center [640, 385] width 49 height 49
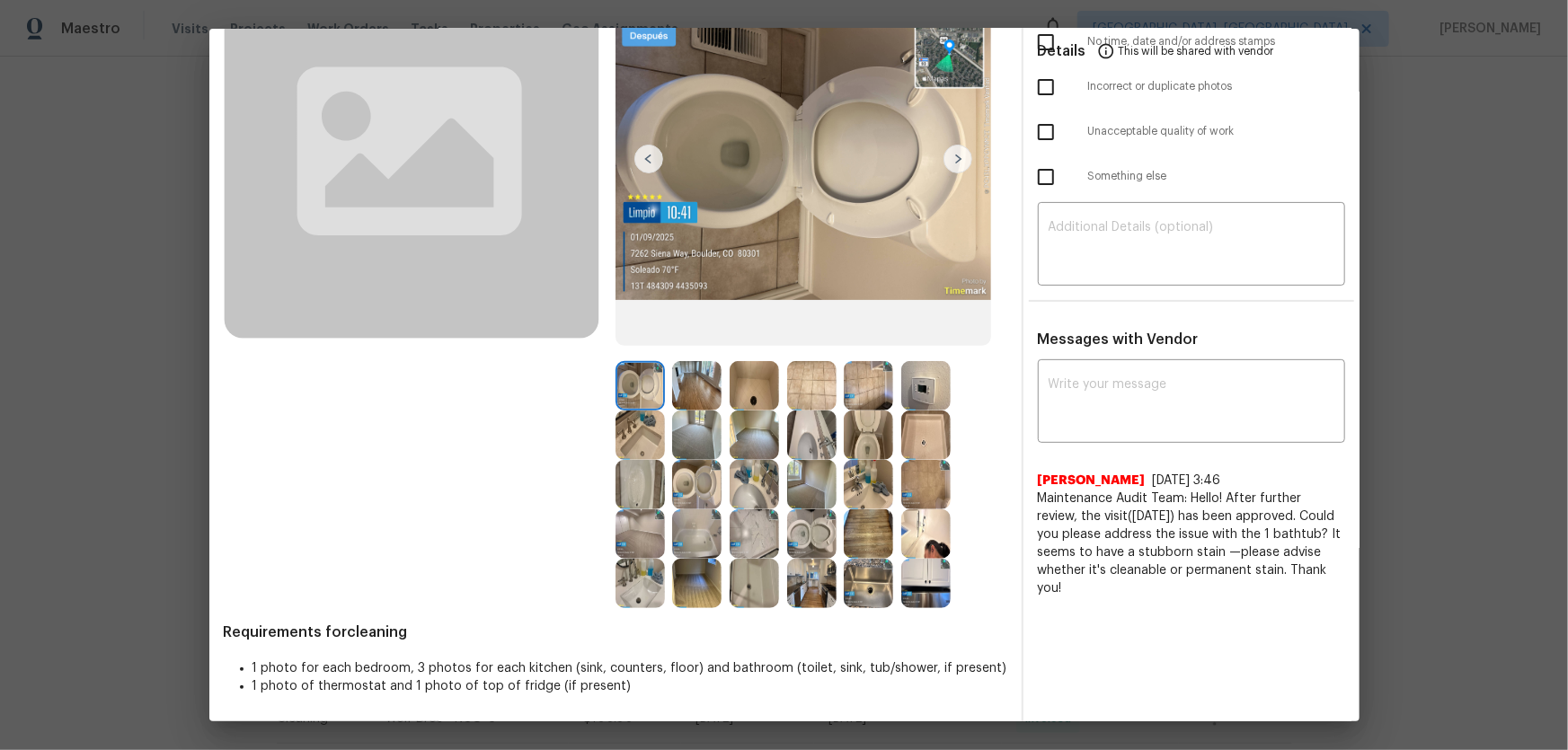
click at [638, 418] on img at bounding box center [640, 435] width 49 height 49
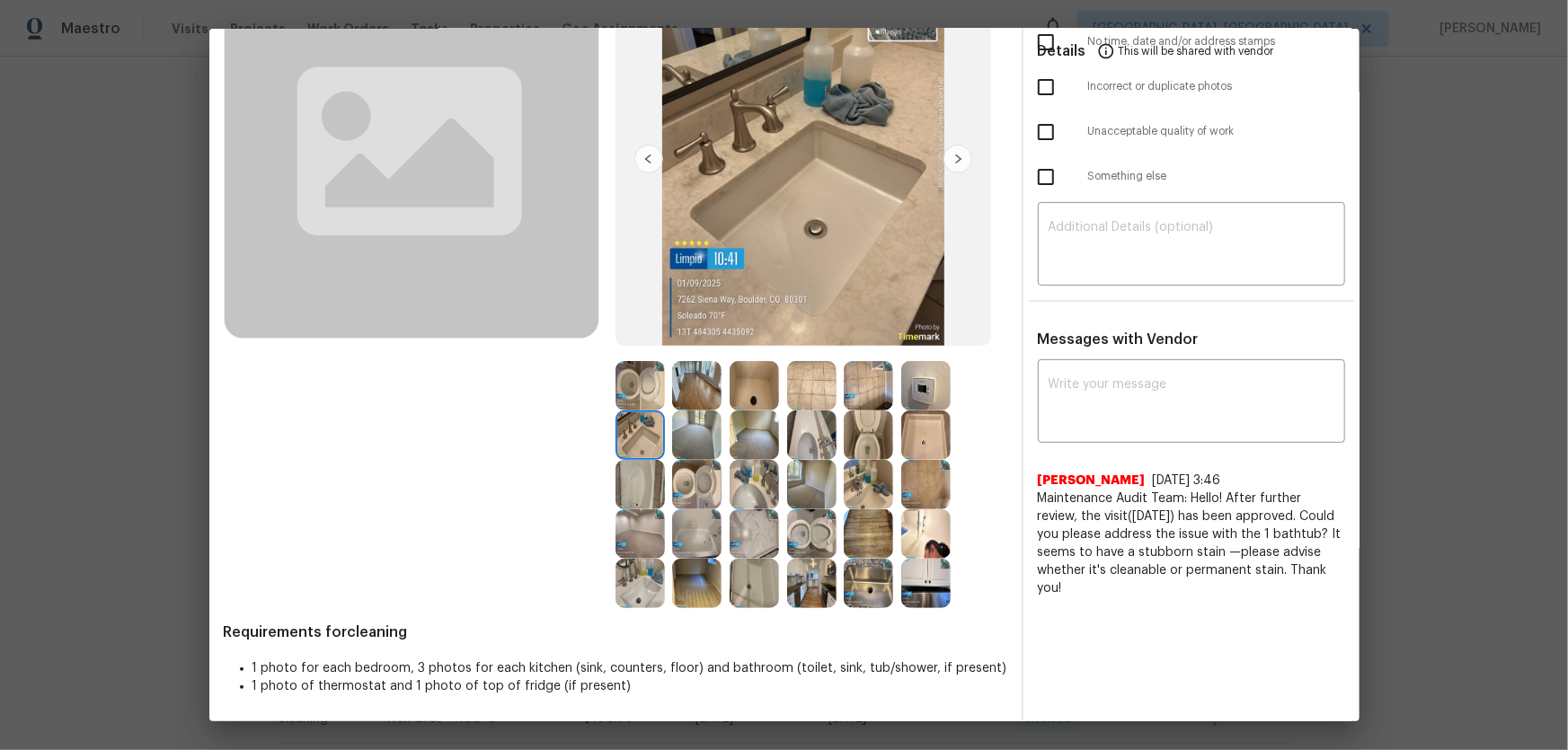
click at [822, 438] on img at bounding box center [812, 435] width 49 height 49
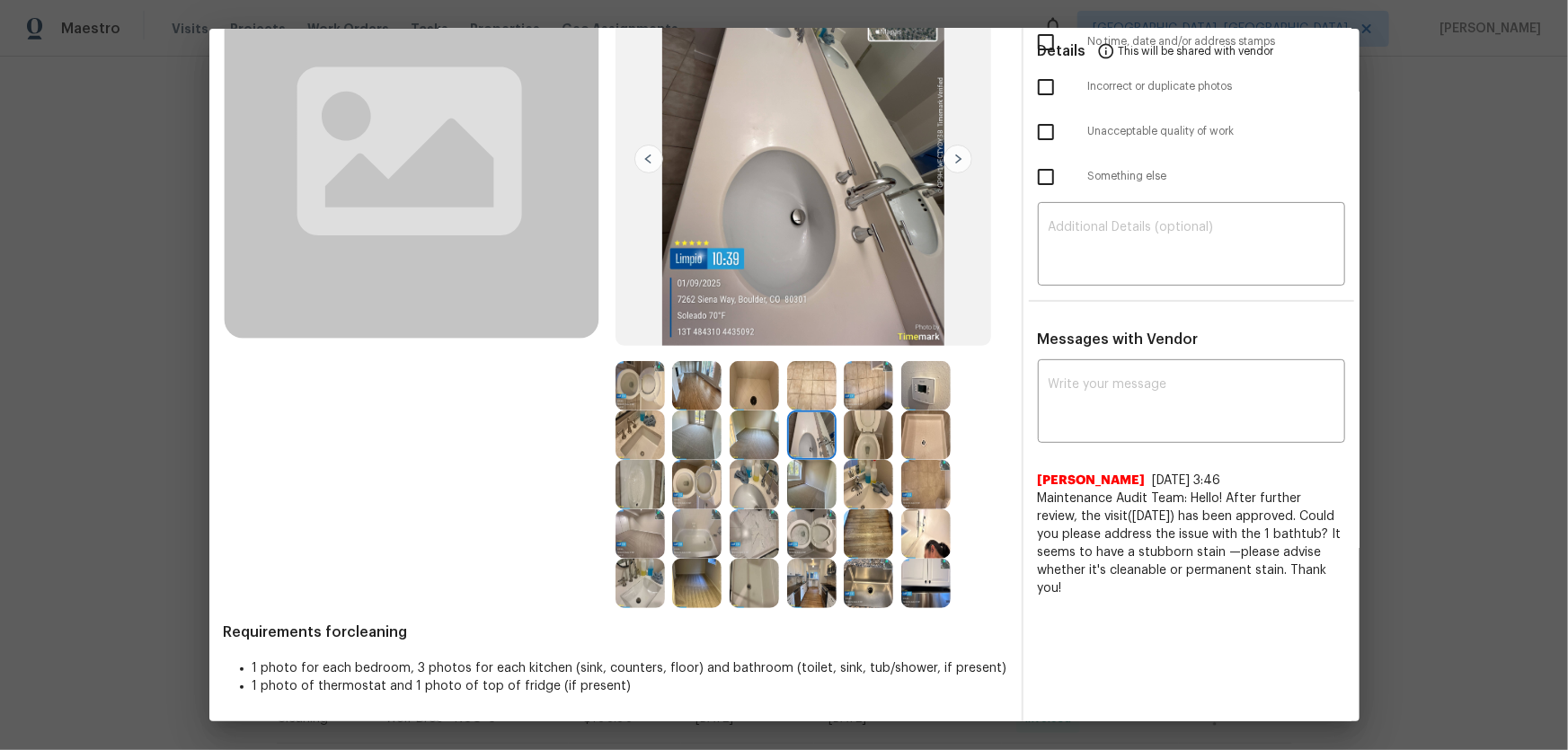
click at [645, 495] on img at bounding box center [640, 583] width 49 height 49
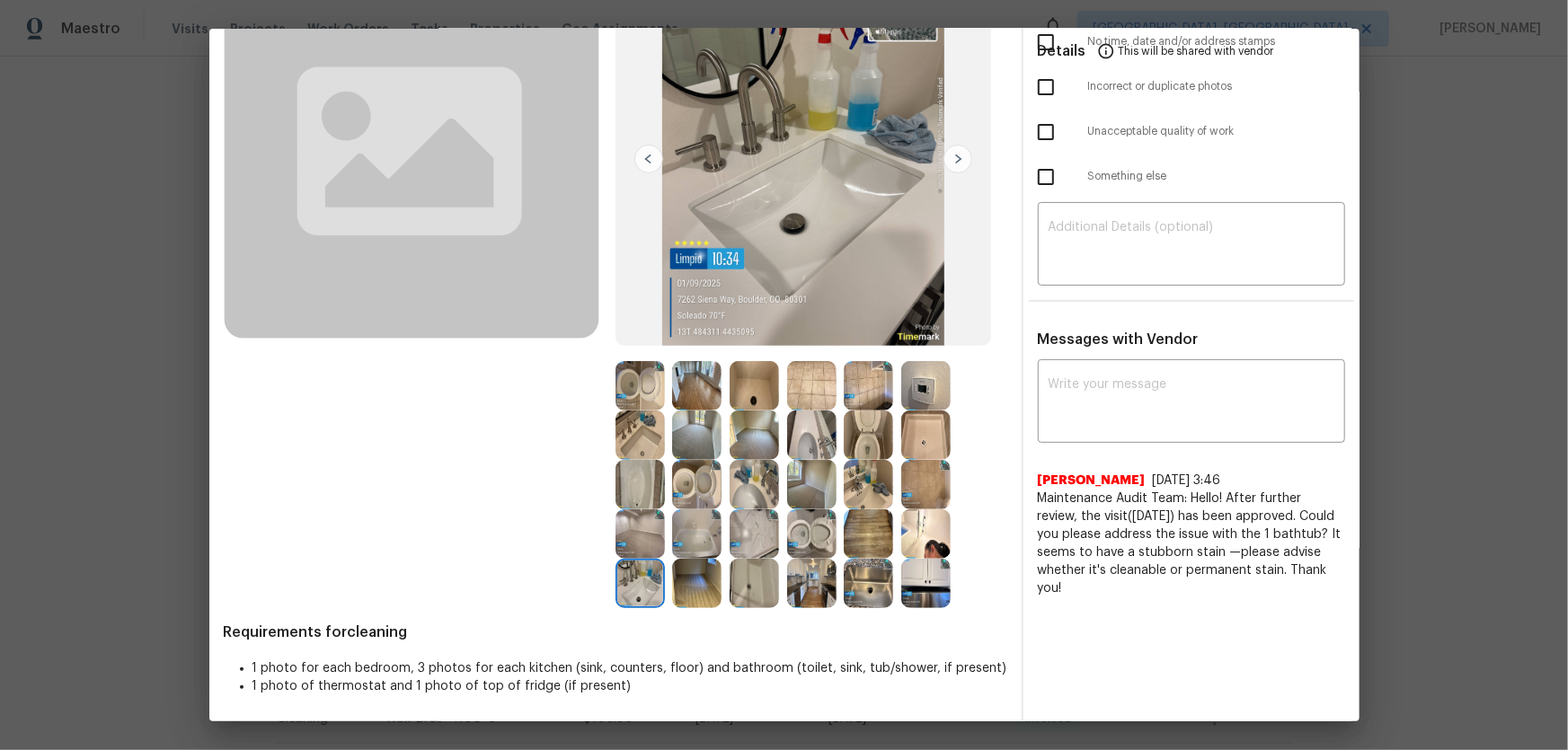
click at [854, 495] on img at bounding box center [869, 583] width 49 height 49
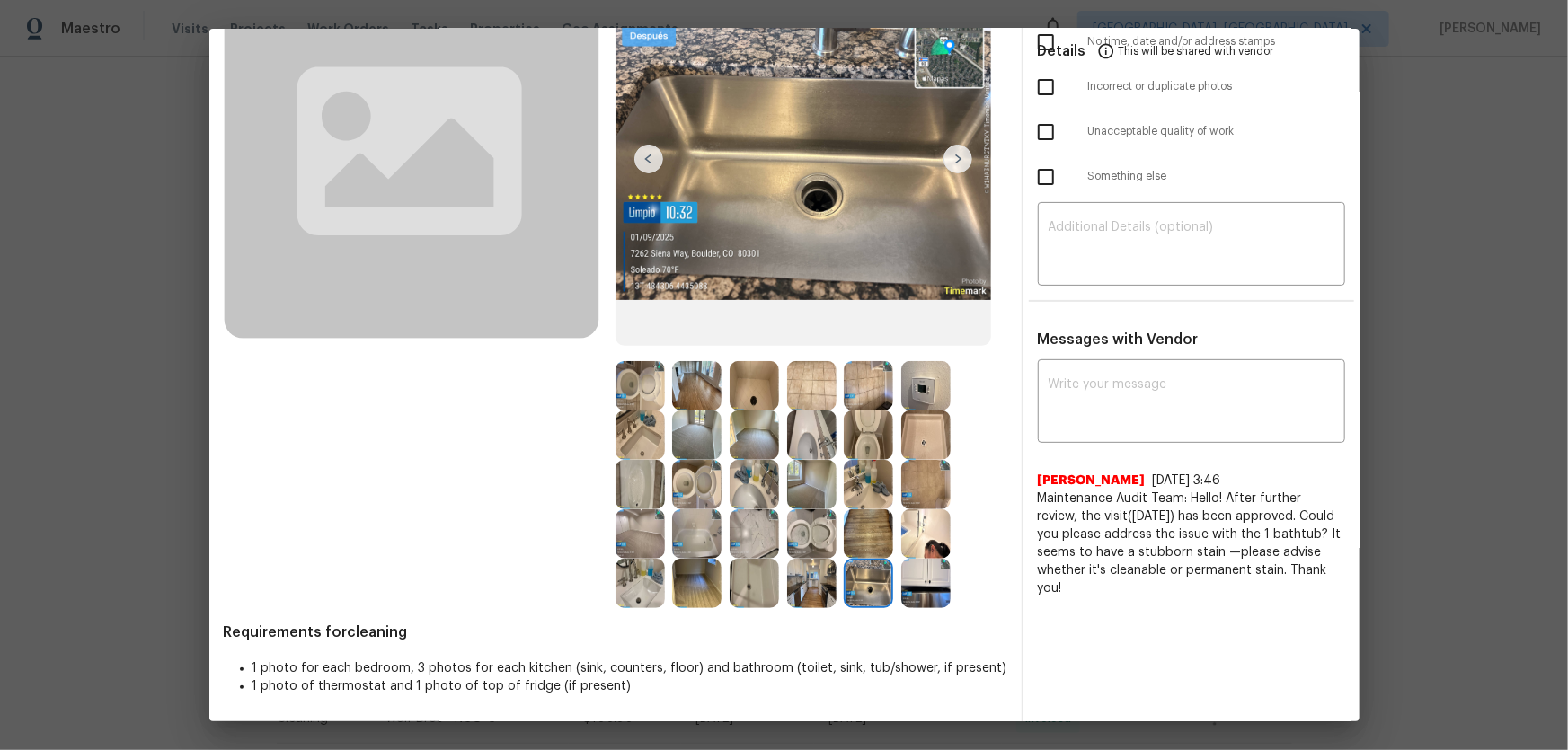
click at [762, 495] on img at bounding box center [754, 583] width 49 height 49
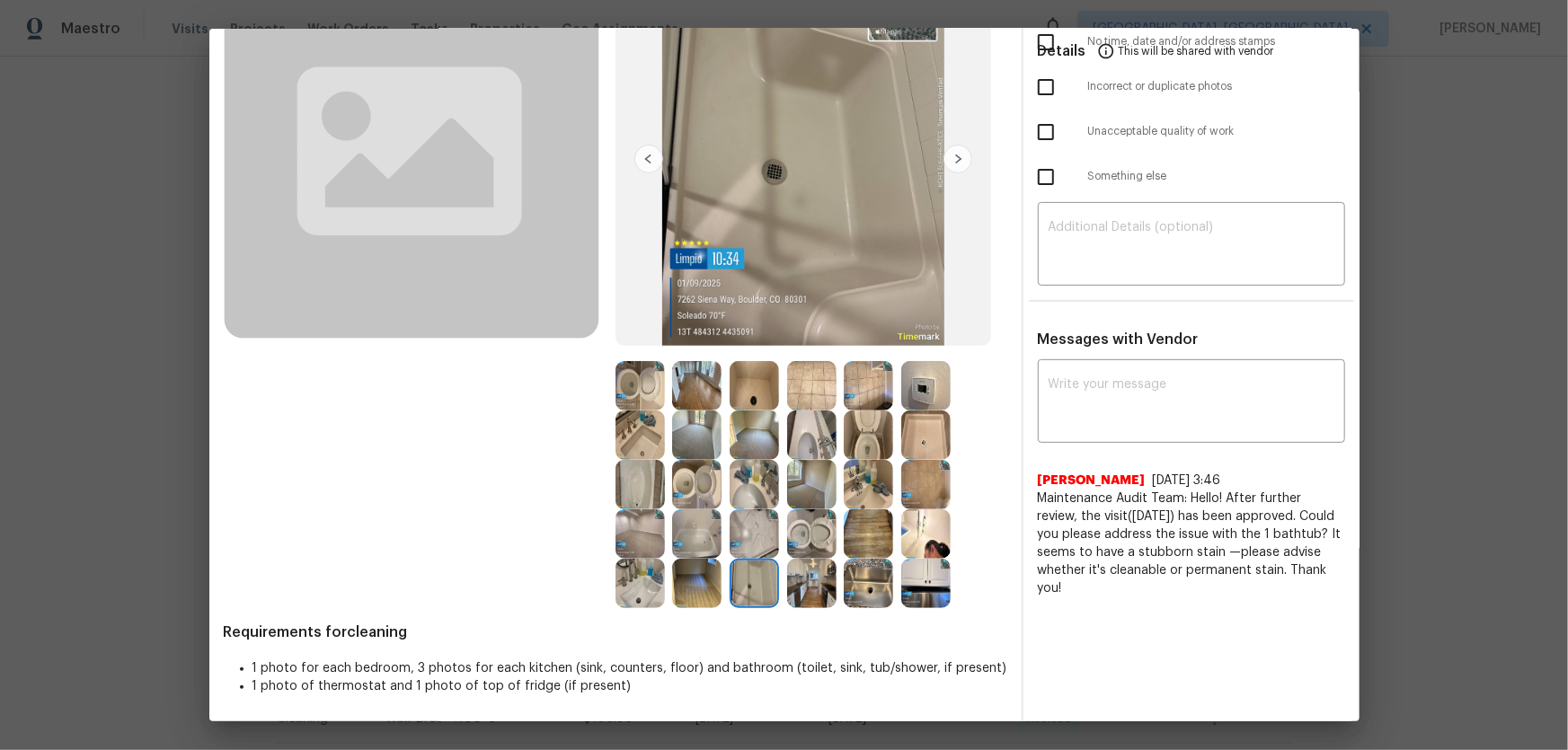
click at [681, 495] on img at bounding box center [697, 534] width 49 height 49
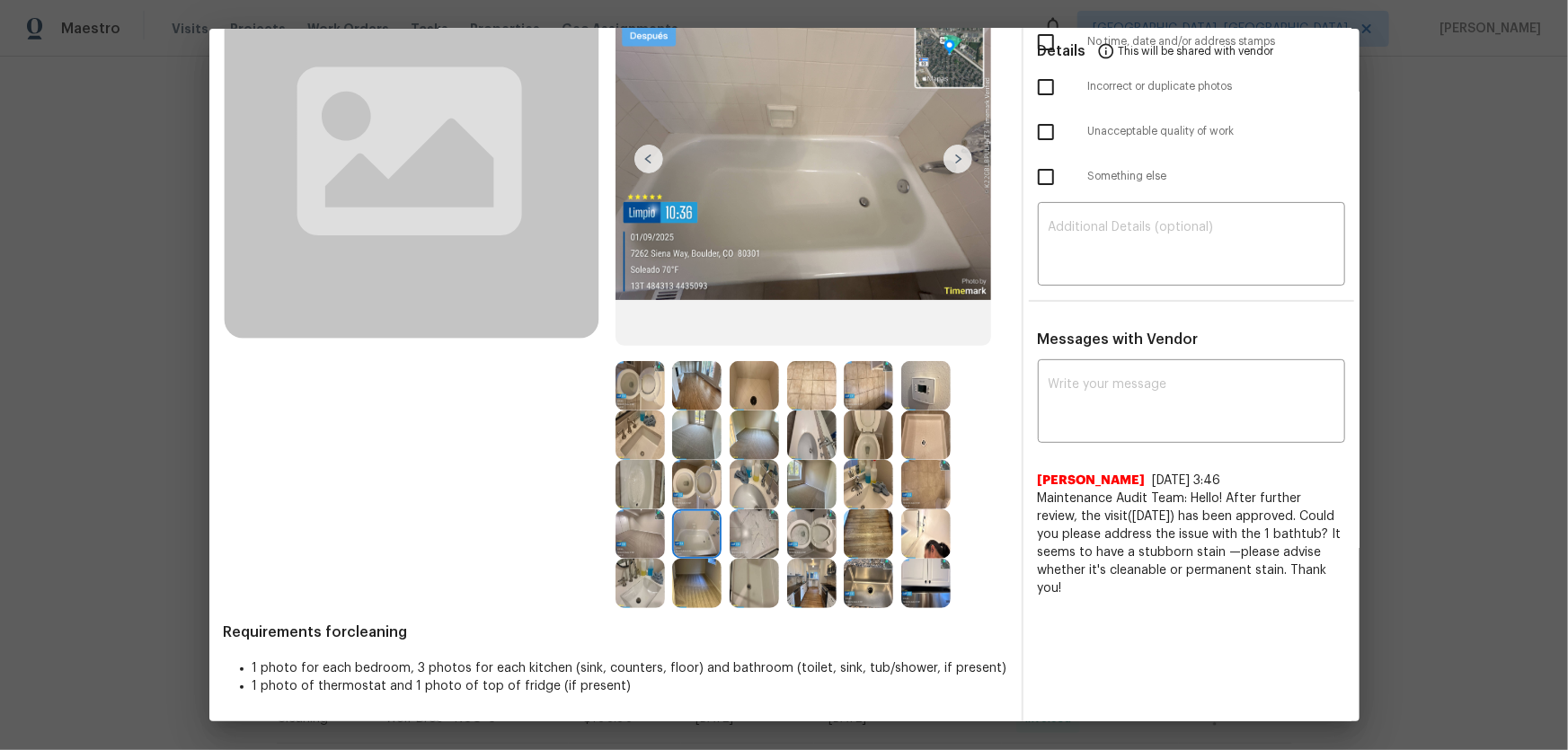
click at [642, 485] on img at bounding box center [640, 484] width 49 height 49
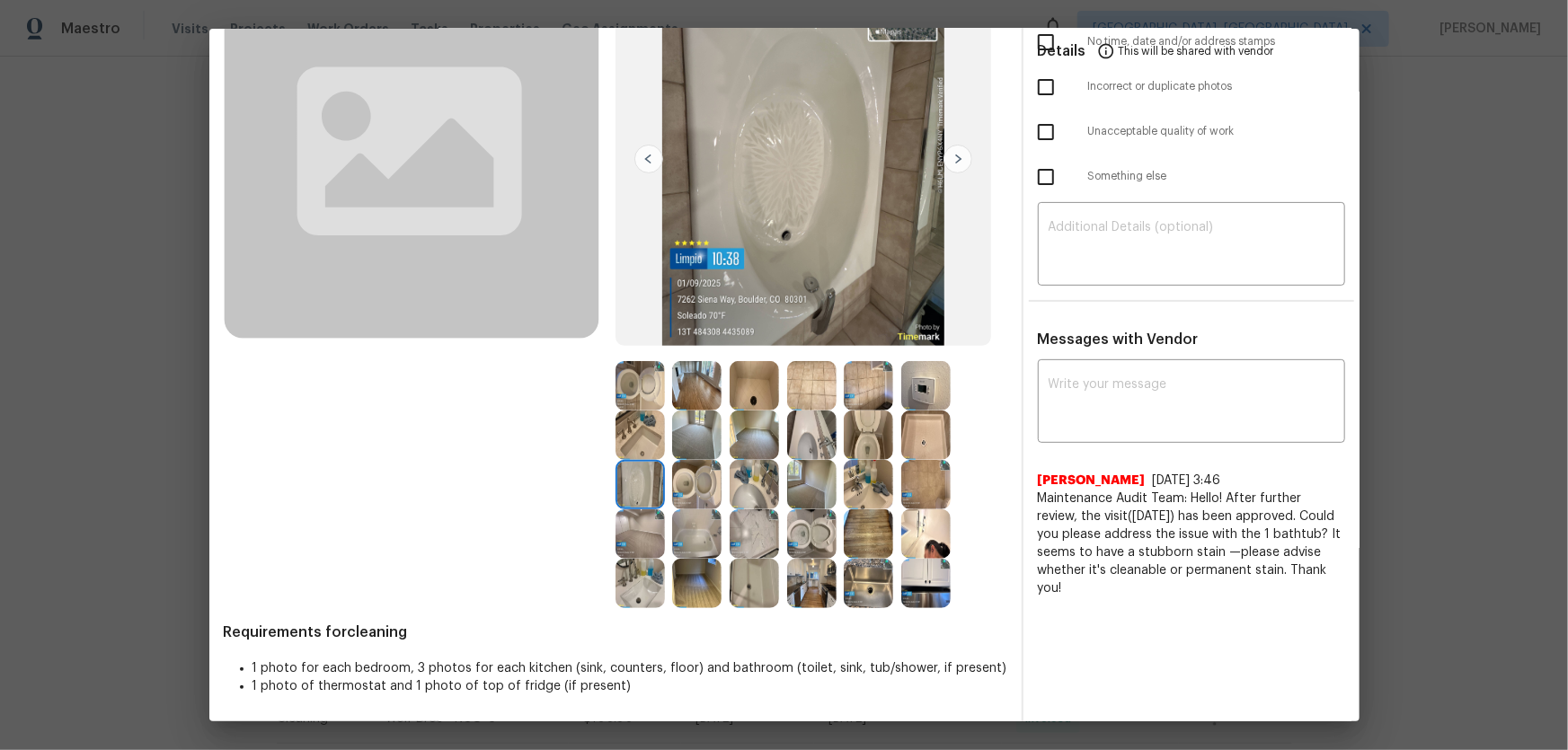
click at [746, 490] on img at bounding box center [754, 484] width 49 height 49
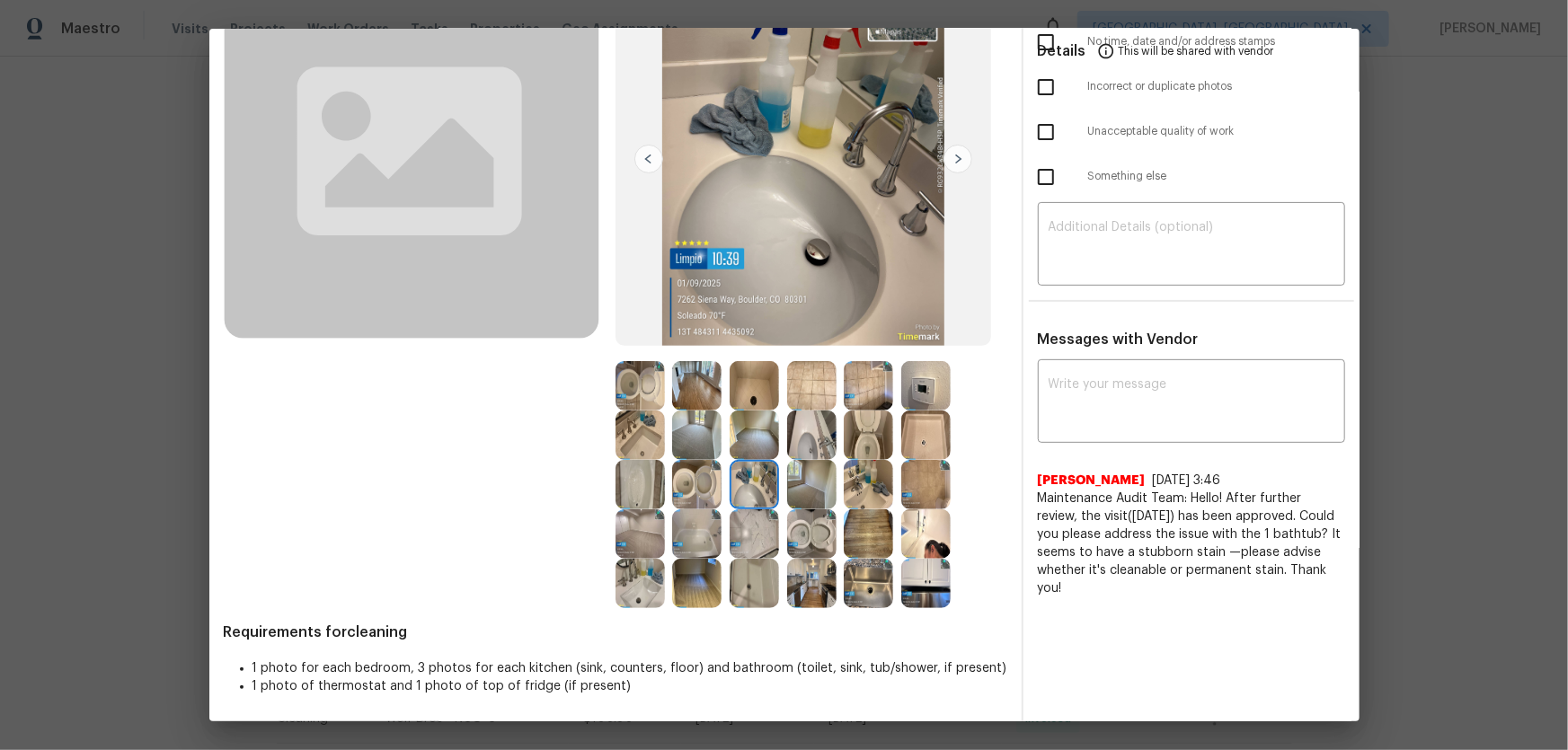
click at [802, 495] on img at bounding box center [812, 534] width 49 height 49
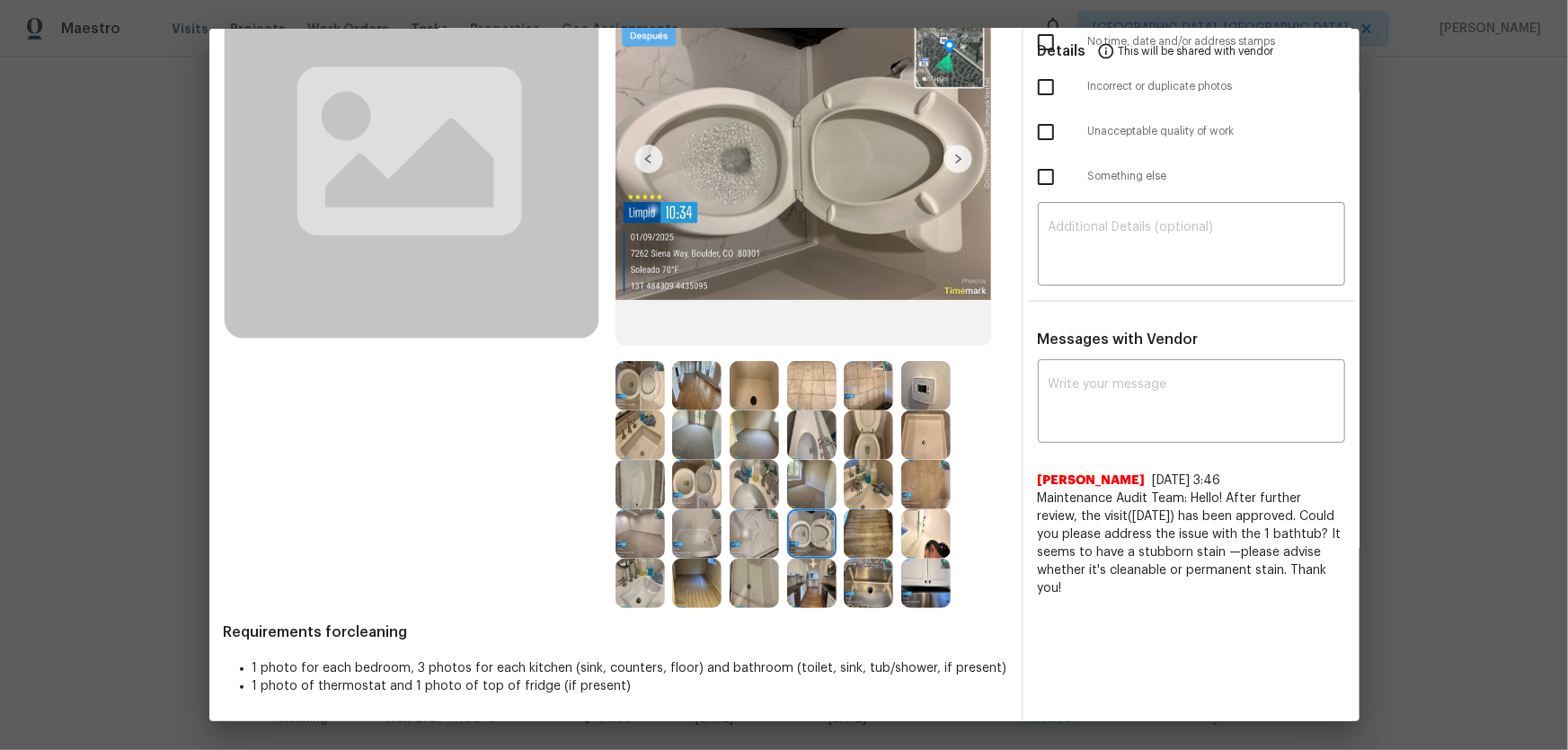
click at [704, 495] on img at bounding box center [697, 484] width 49 height 49
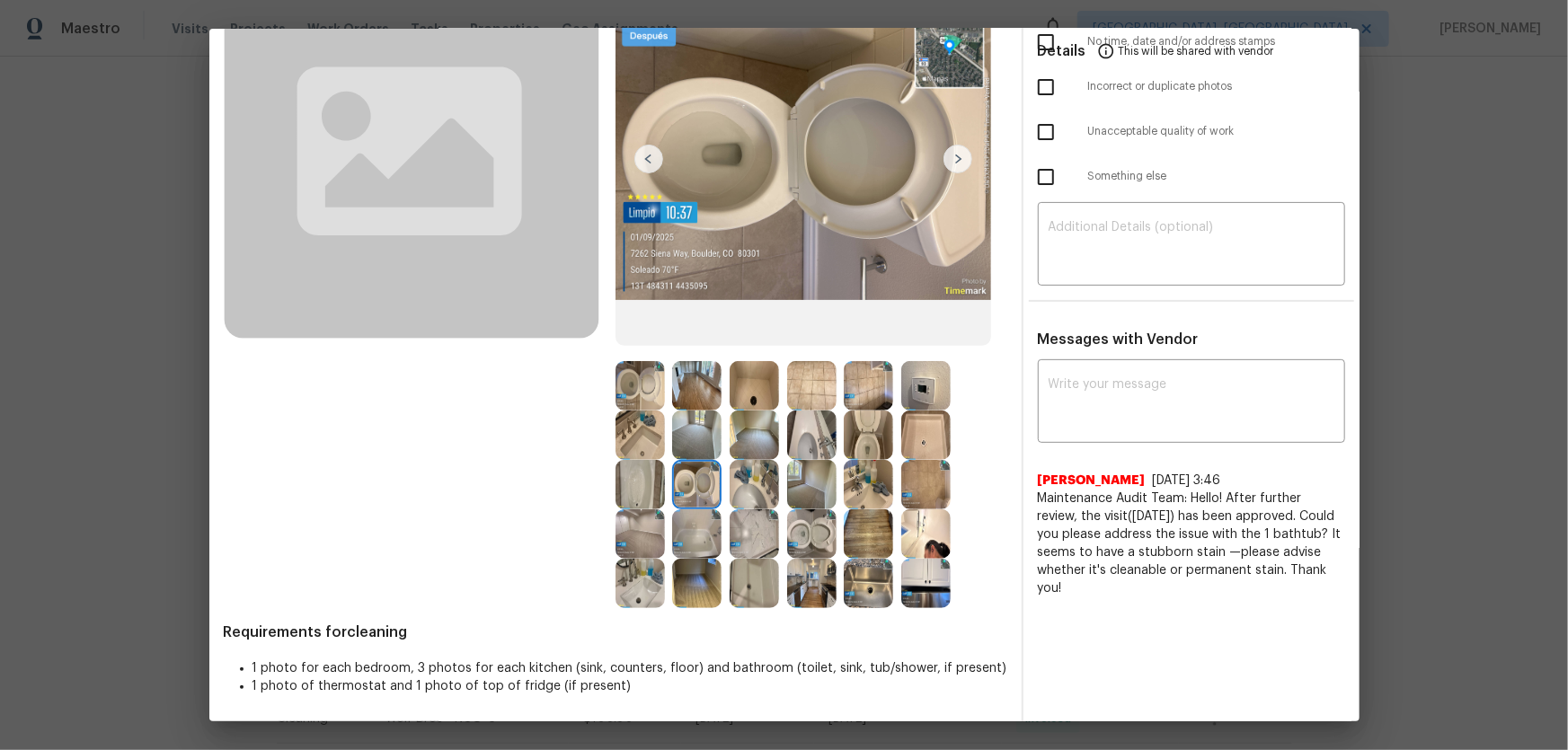
click at [886, 449] on img at bounding box center [869, 435] width 49 height 49
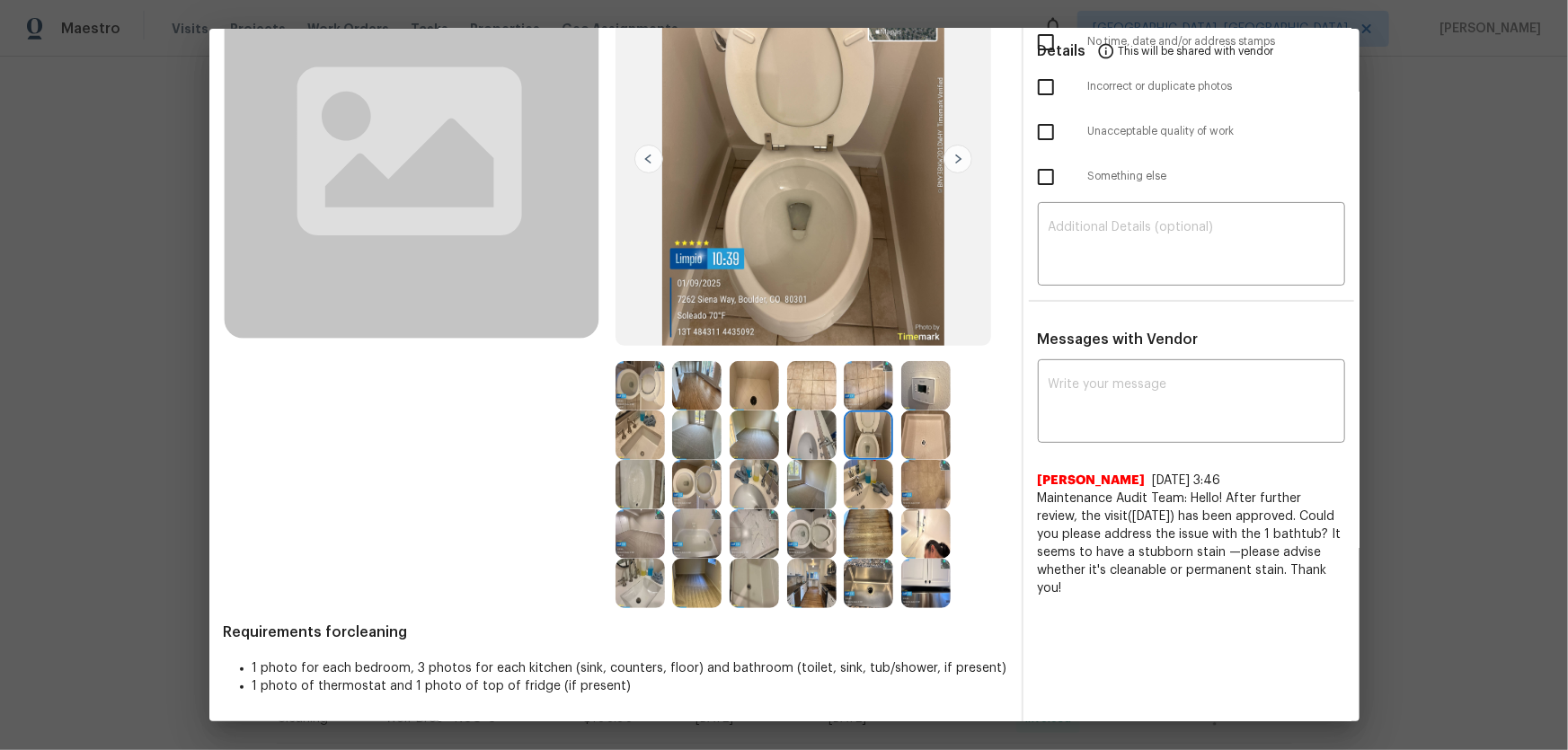
click at [648, 391] on img at bounding box center [640, 385] width 49 height 49
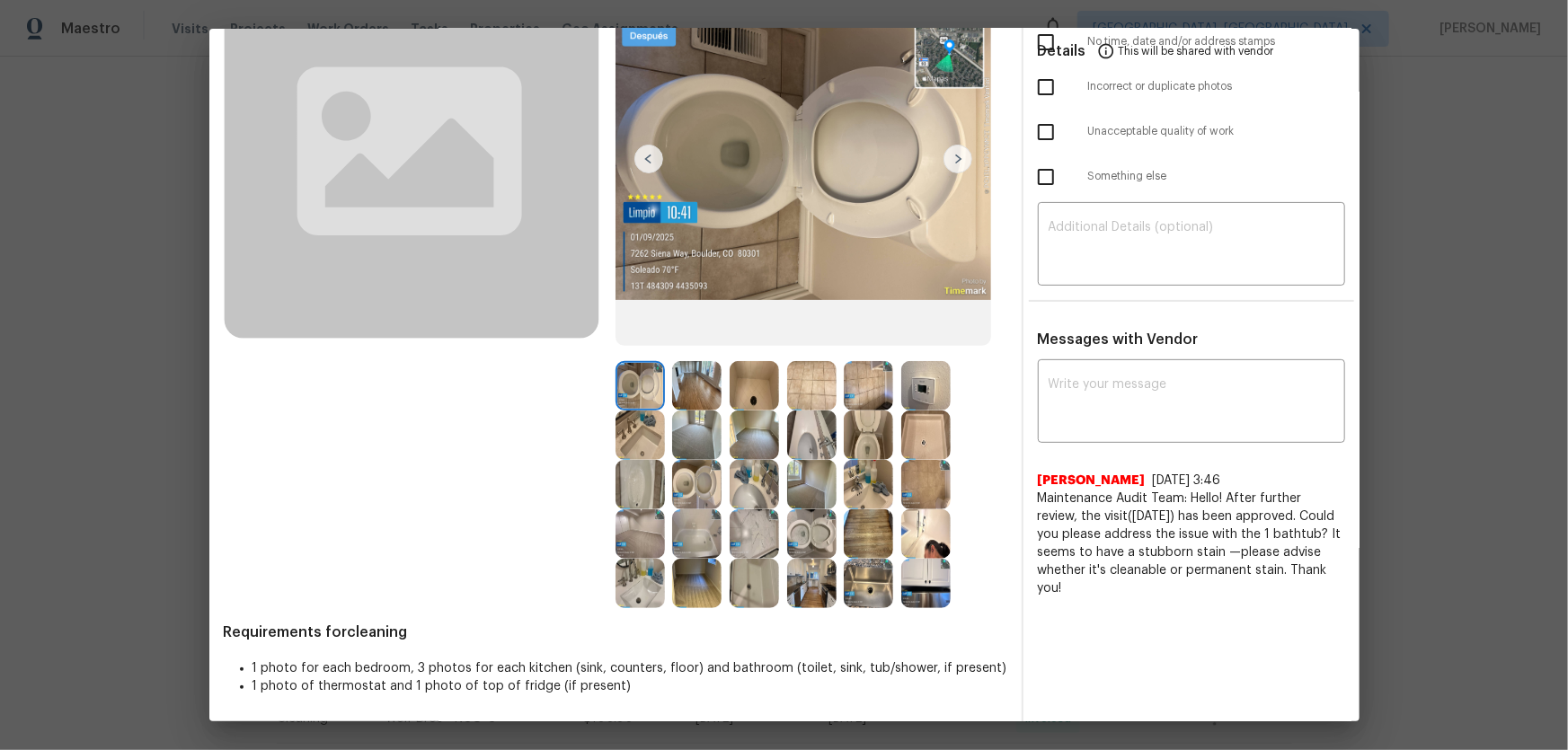
click at [640, 419] on img at bounding box center [640, 435] width 49 height 49
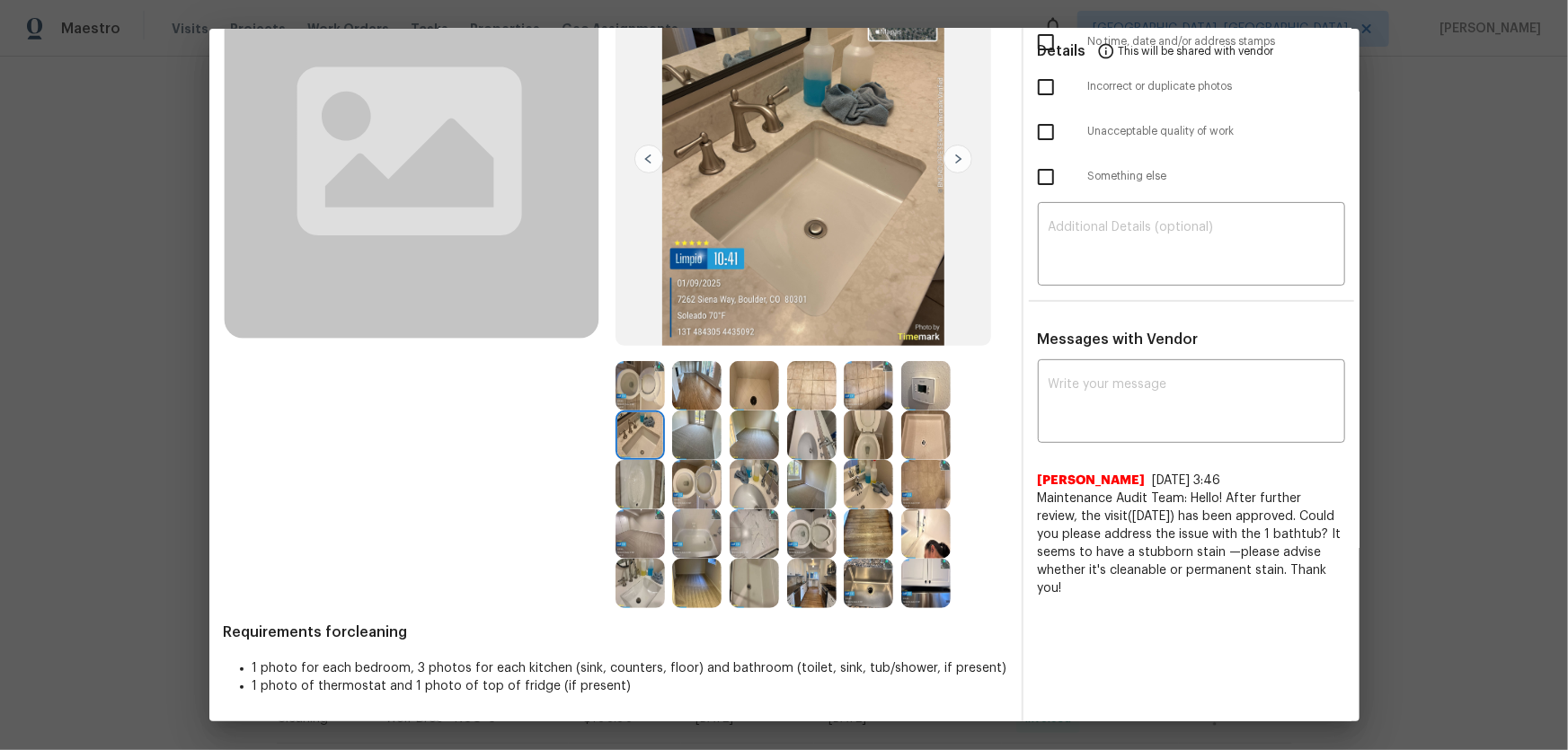
click at [633, 495] on img at bounding box center [640, 583] width 49 height 49
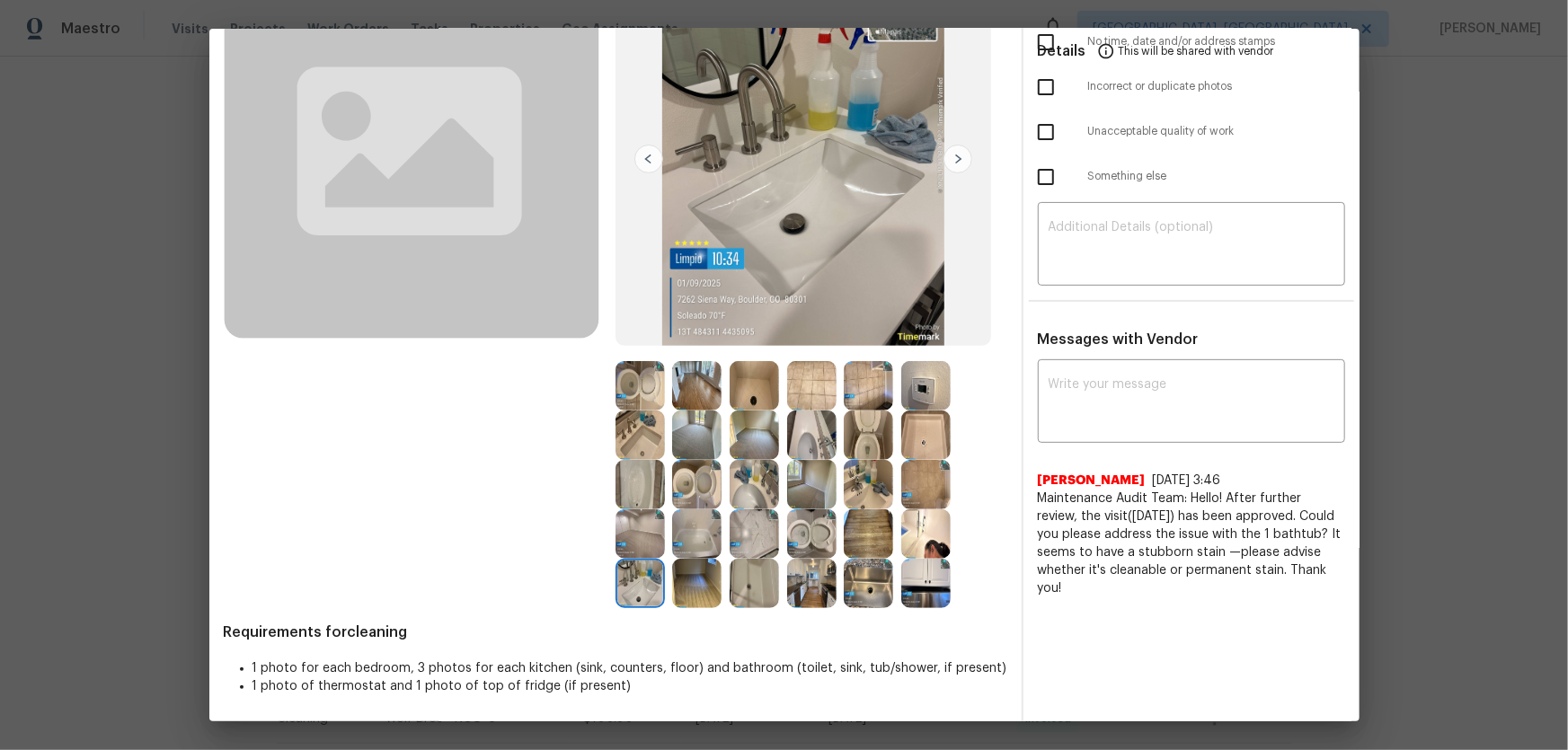
click at [808, 438] on img at bounding box center [812, 435] width 49 height 49
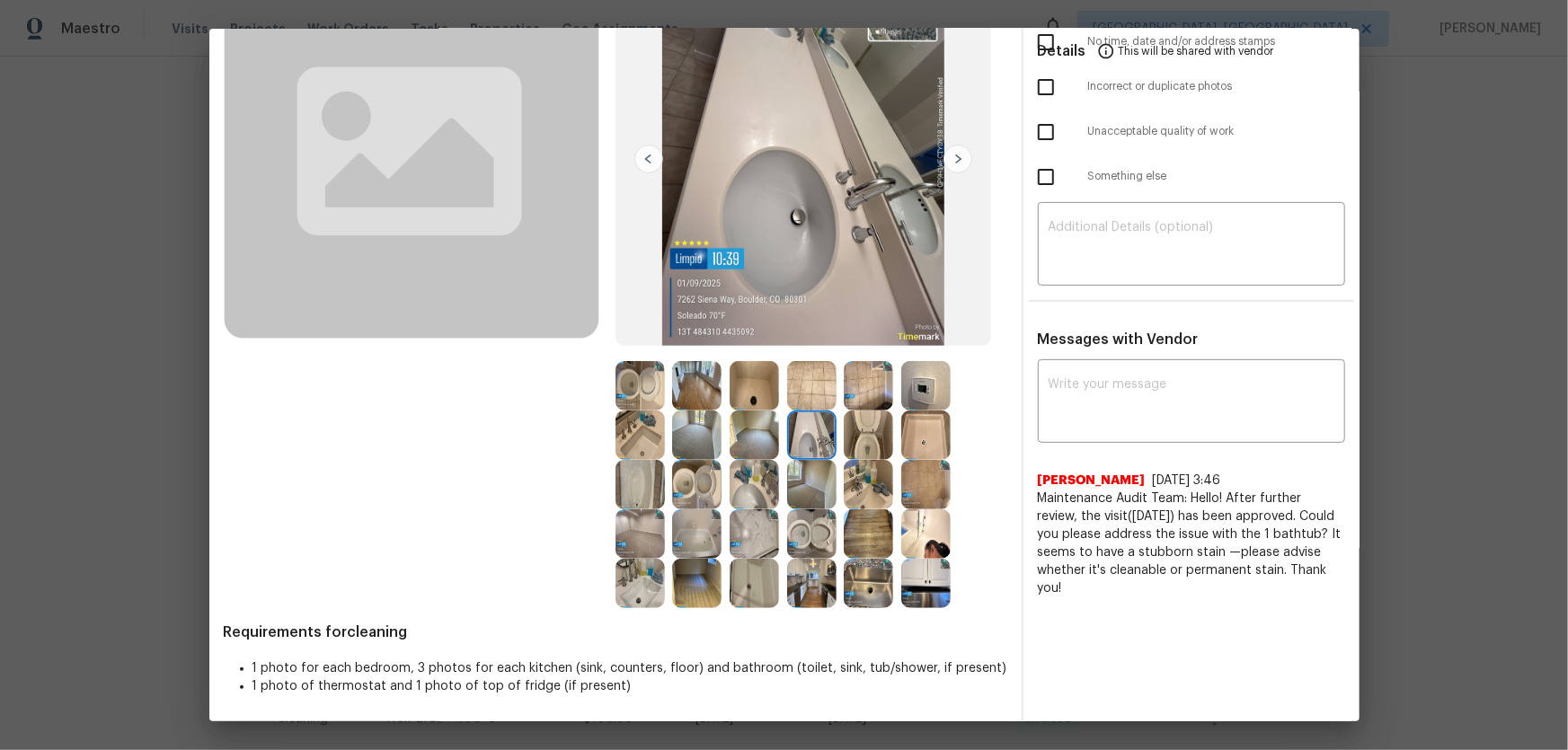
click at [639, 426] on img at bounding box center [640, 435] width 49 height 49
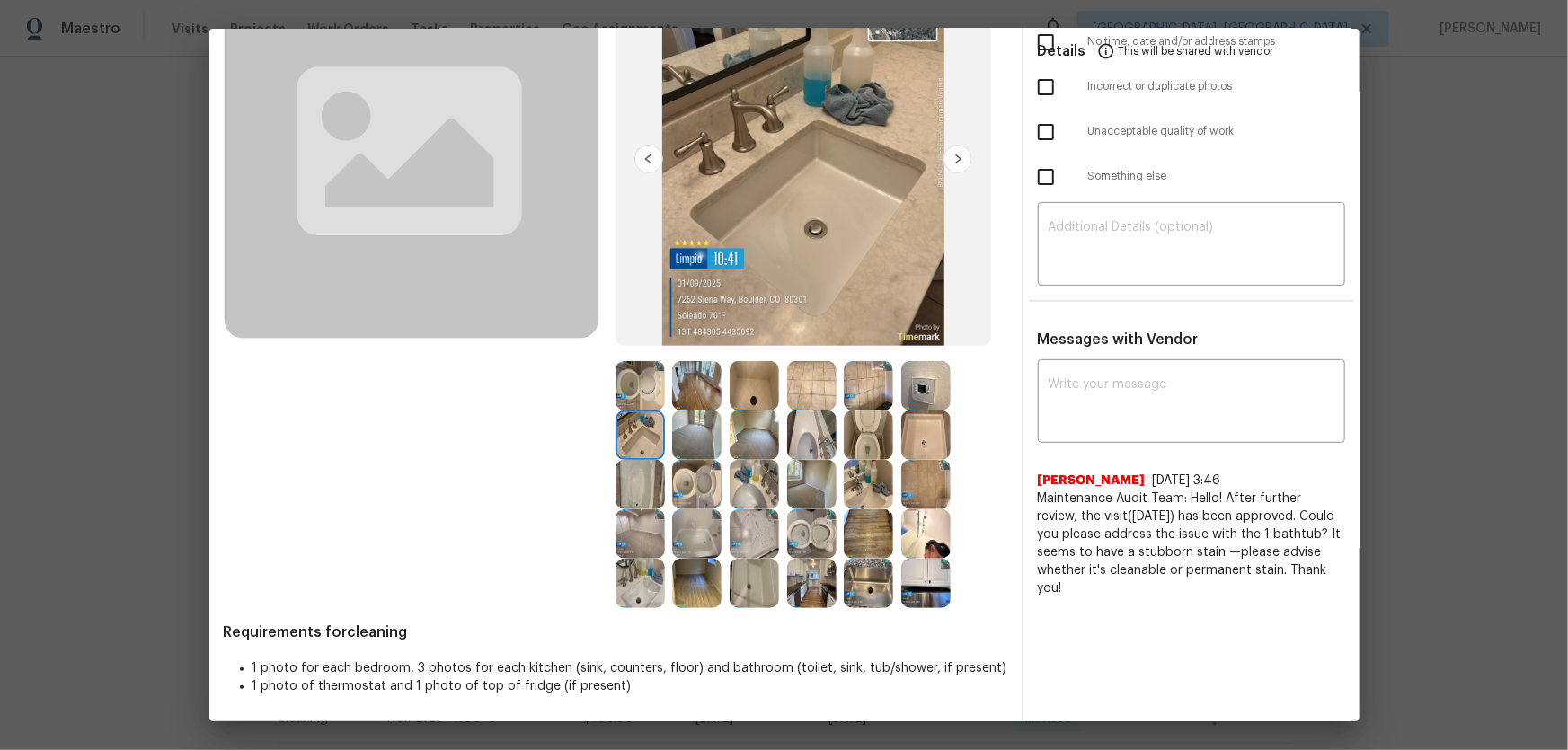
click at [622, 470] on img at bounding box center [640, 484] width 49 height 49
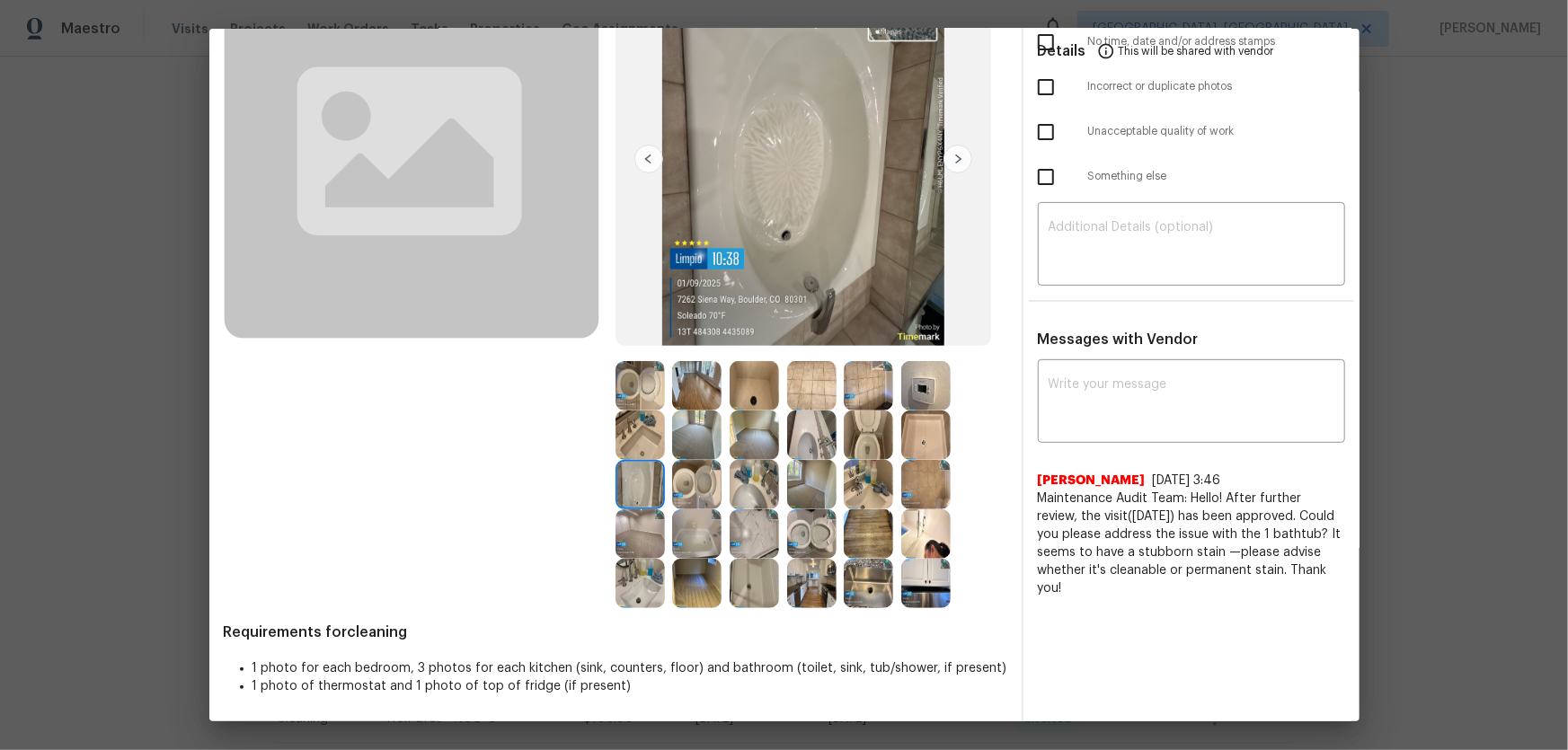
click at [685, 495] on img at bounding box center [697, 534] width 49 height 49
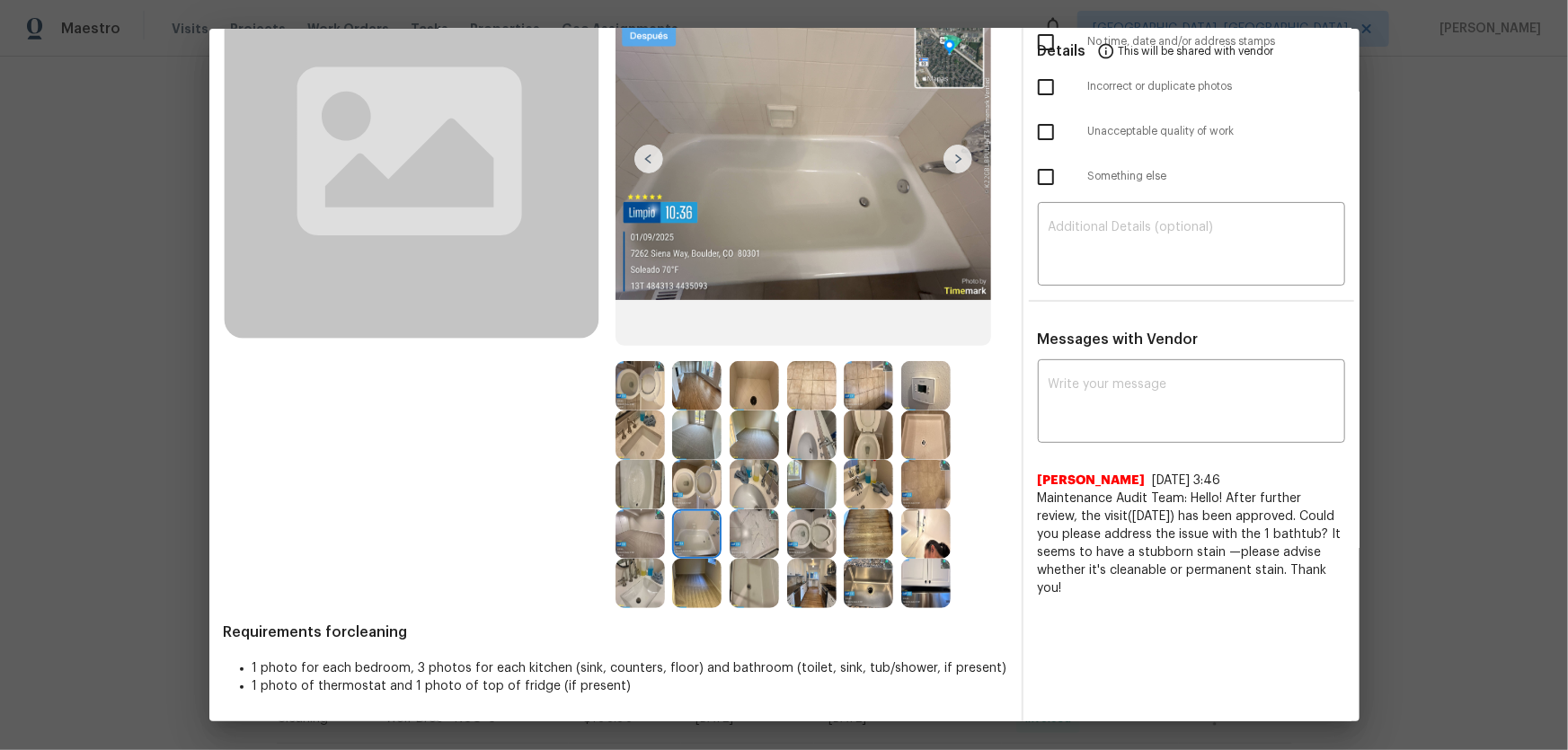
click at [757, 394] on img at bounding box center [754, 385] width 49 height 49
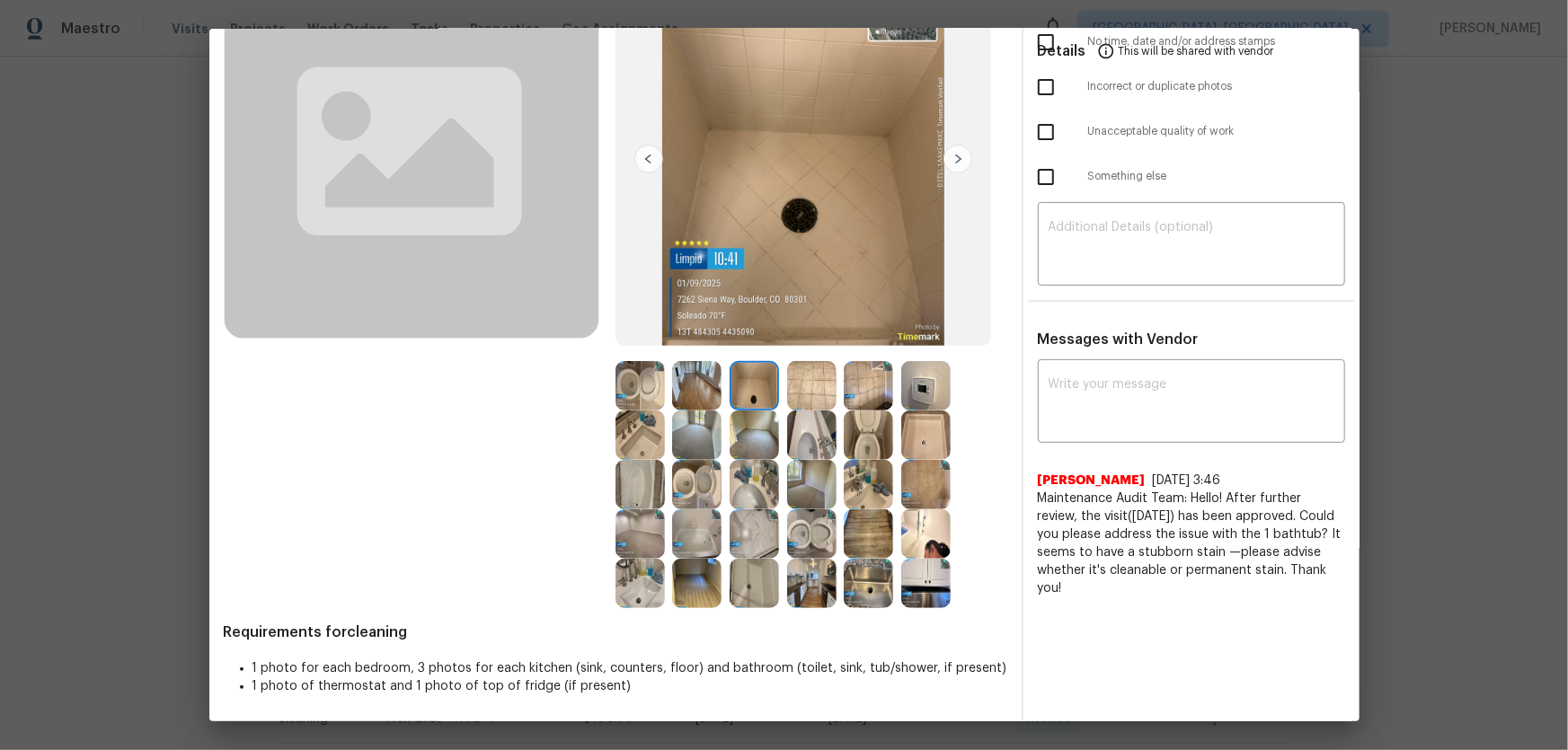
click at [817, 495] on img at bounding box center [812, 534] width 49 height 49
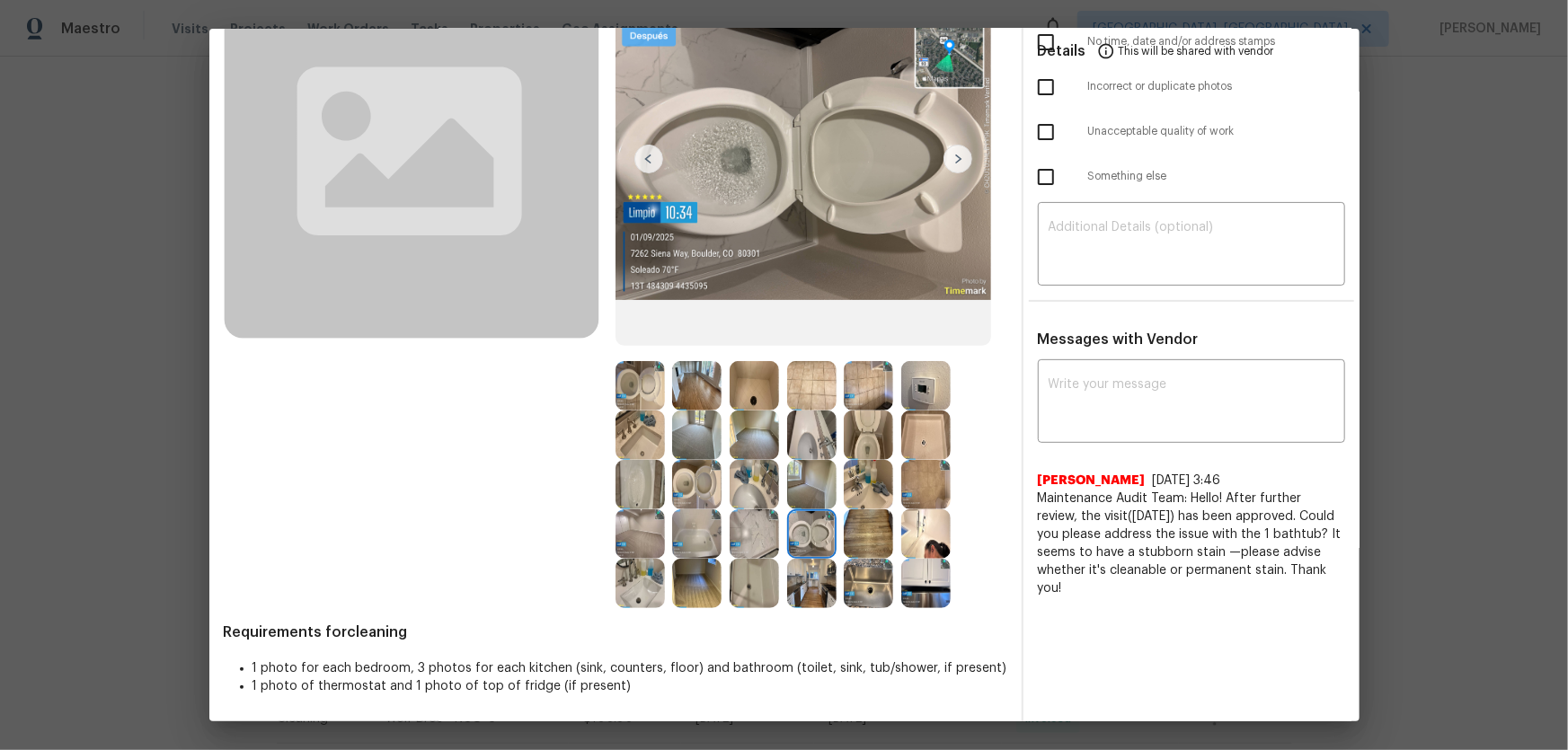
click at [762, 495] on img at bounding box center [754, 583] width 49 height 49
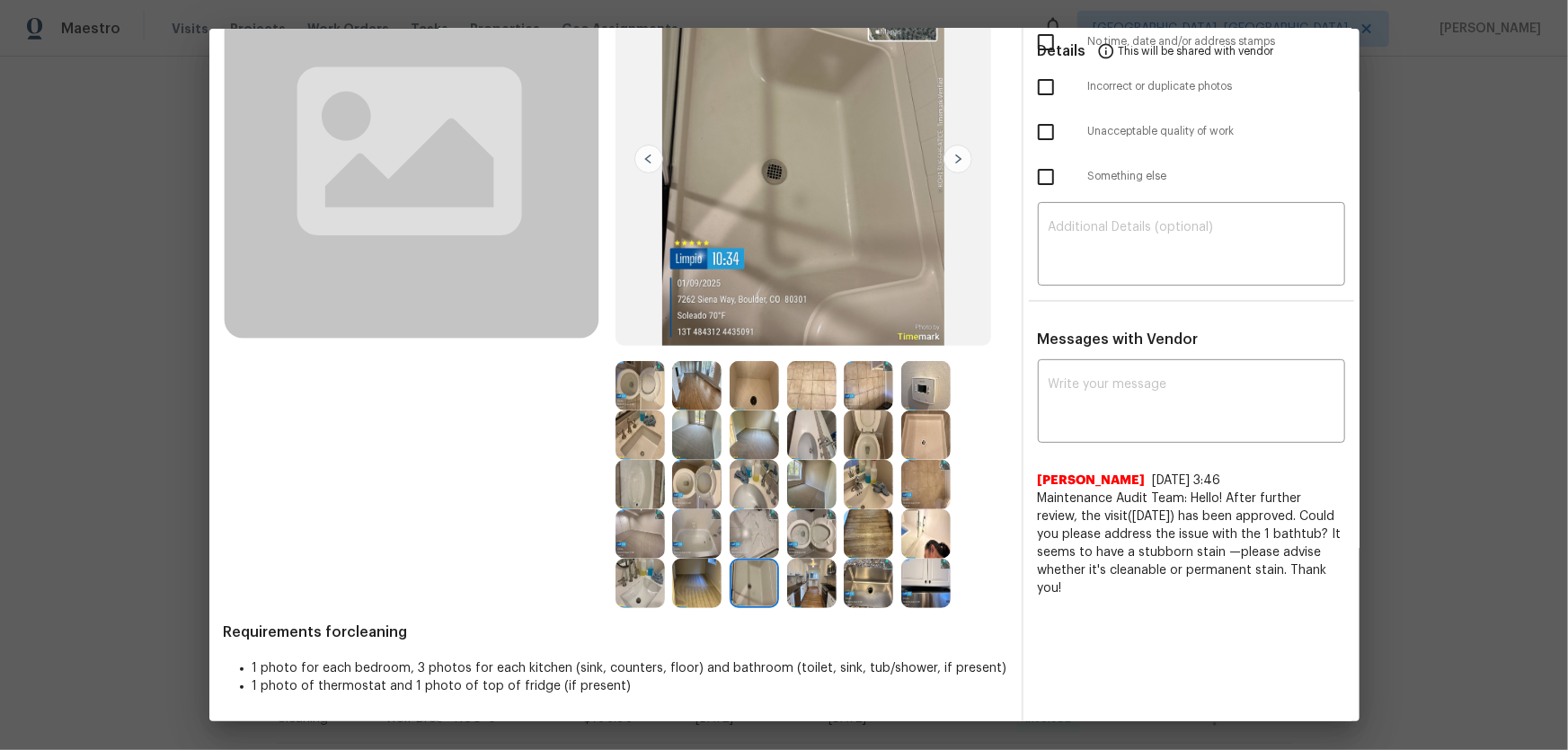
click at [809, 495] on img at bounding box center [812, 583] width 49 height 49
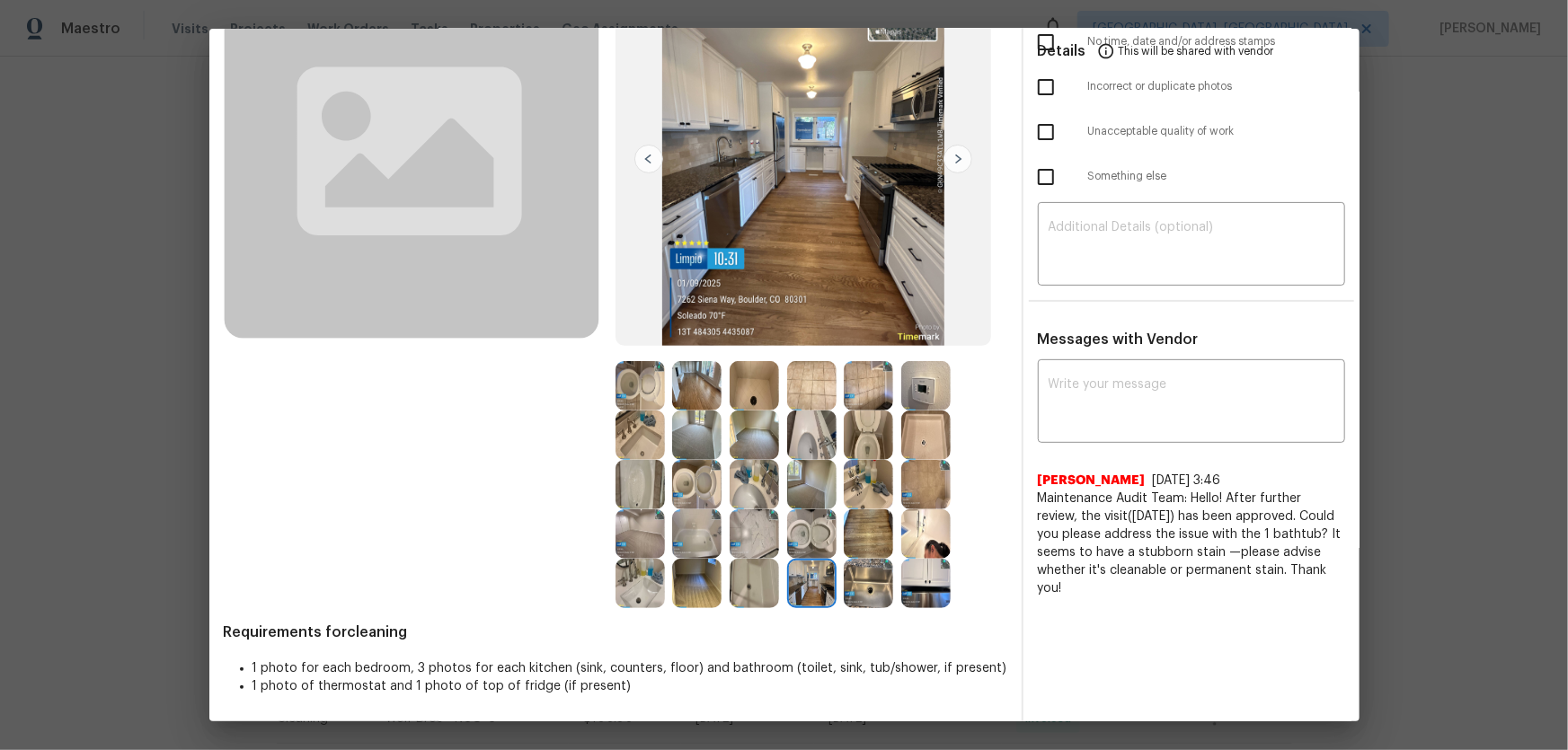
click at [849, 495] on img at bounding box center [869, 583] width 49 height 49
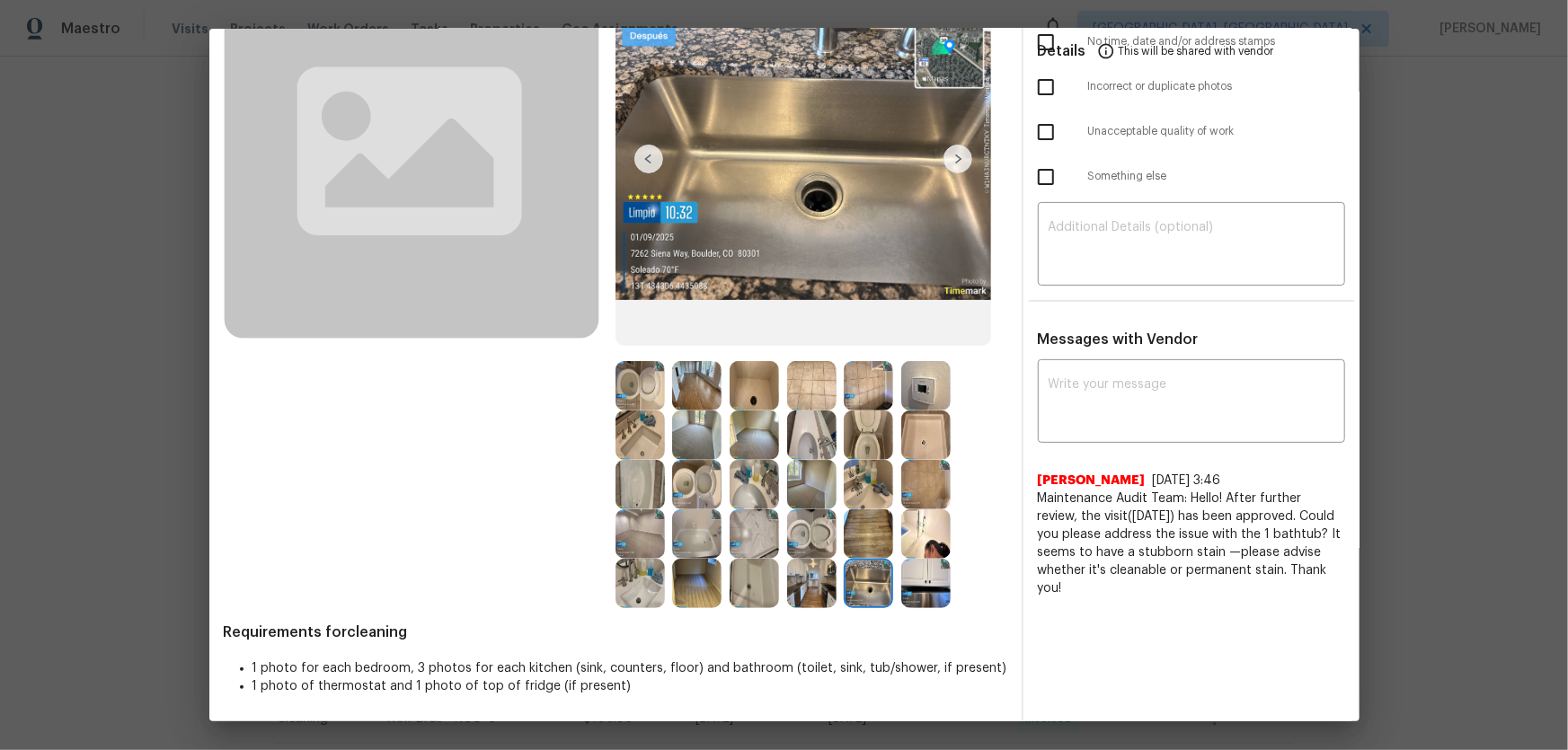
click at [918, 495] on img at bounding box center [926, 534] width 49 height 49
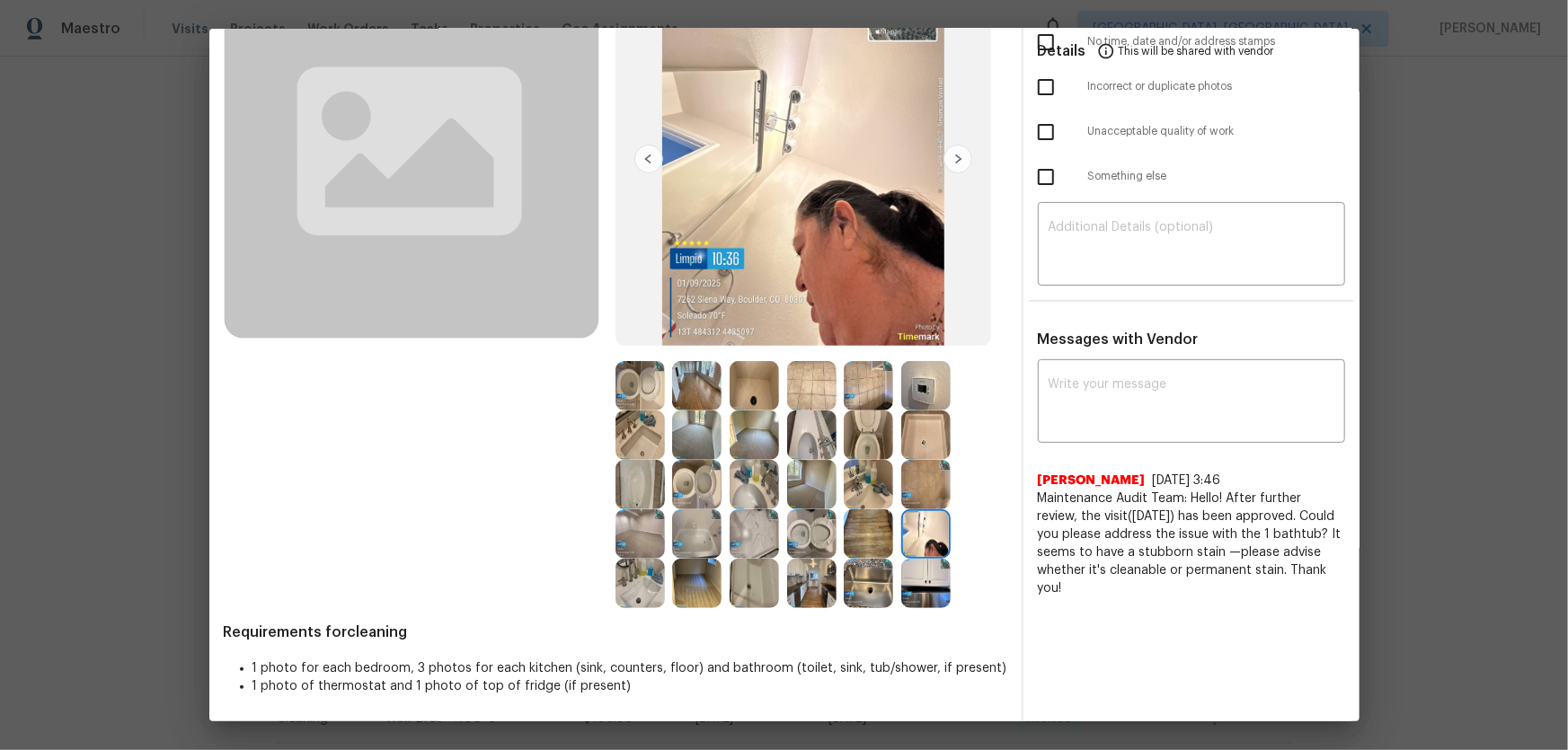
click at [757, 442] on img at bounding box center [754, 435] width 49 height 49
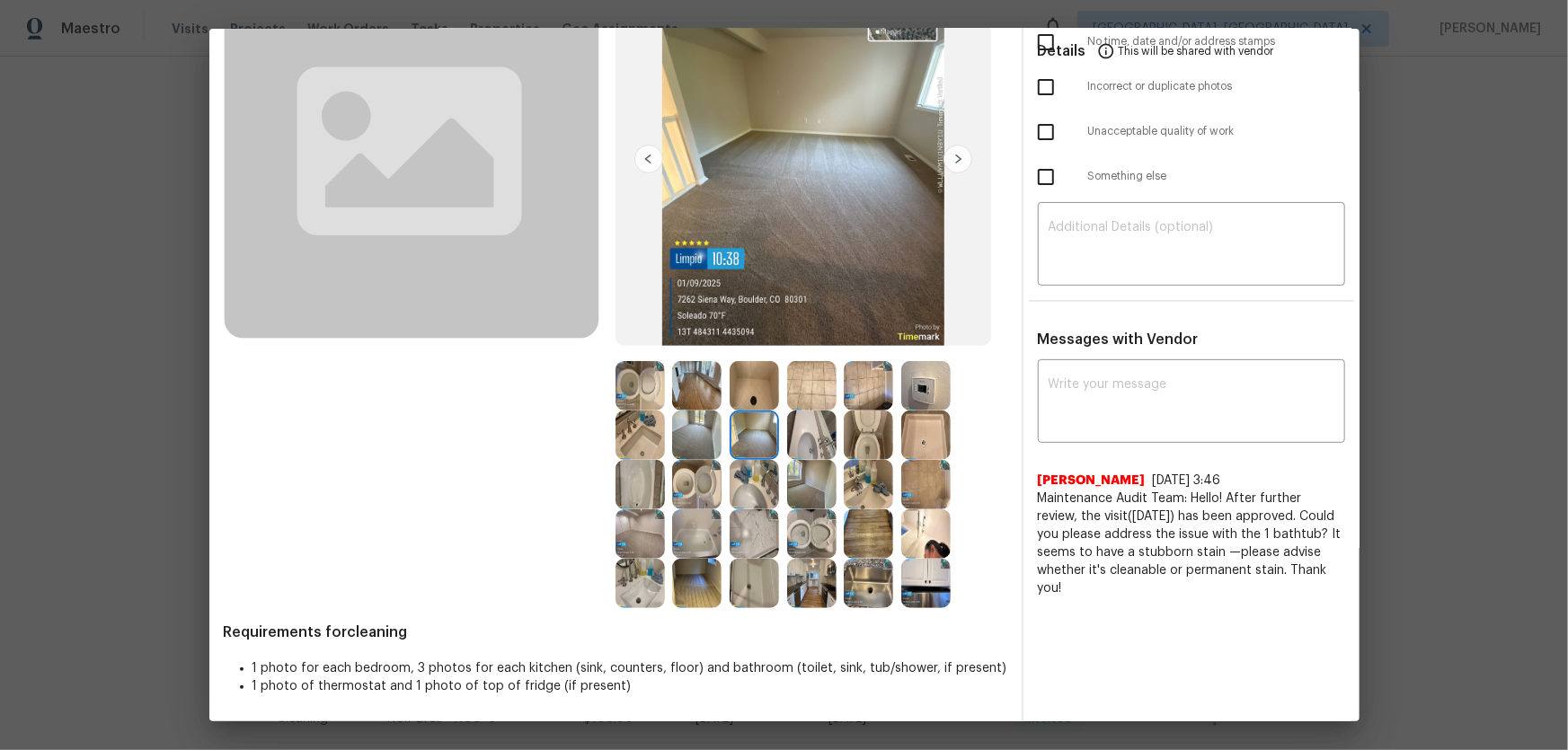
click at [718, 434] on div at bounding box center [701, 435] width 57 height 49
click at [704, 428] on img at bounding box center [697, 435] width 49 height 49
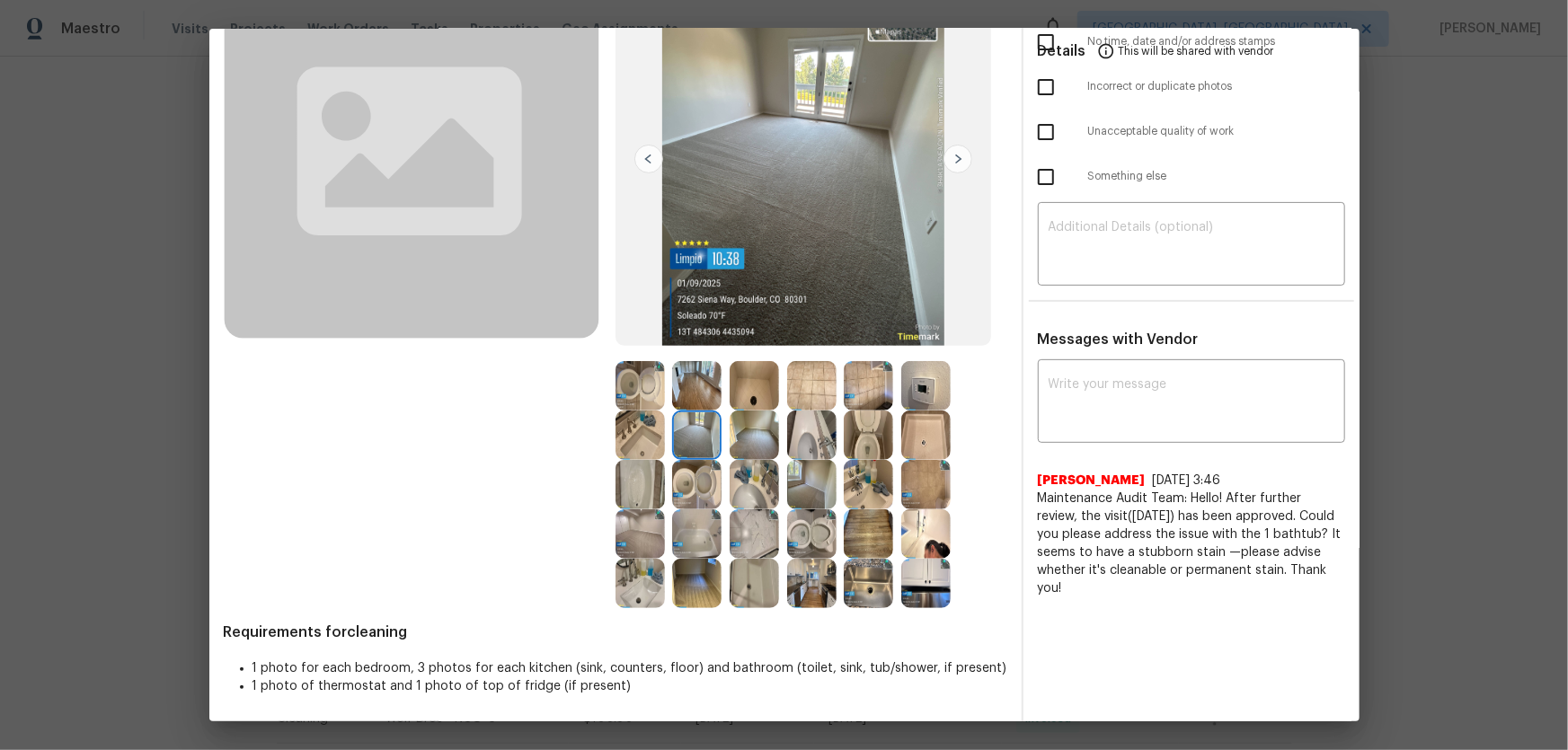
click at [796, 495] on img at bounding box center [812, 484] width 49 height 49
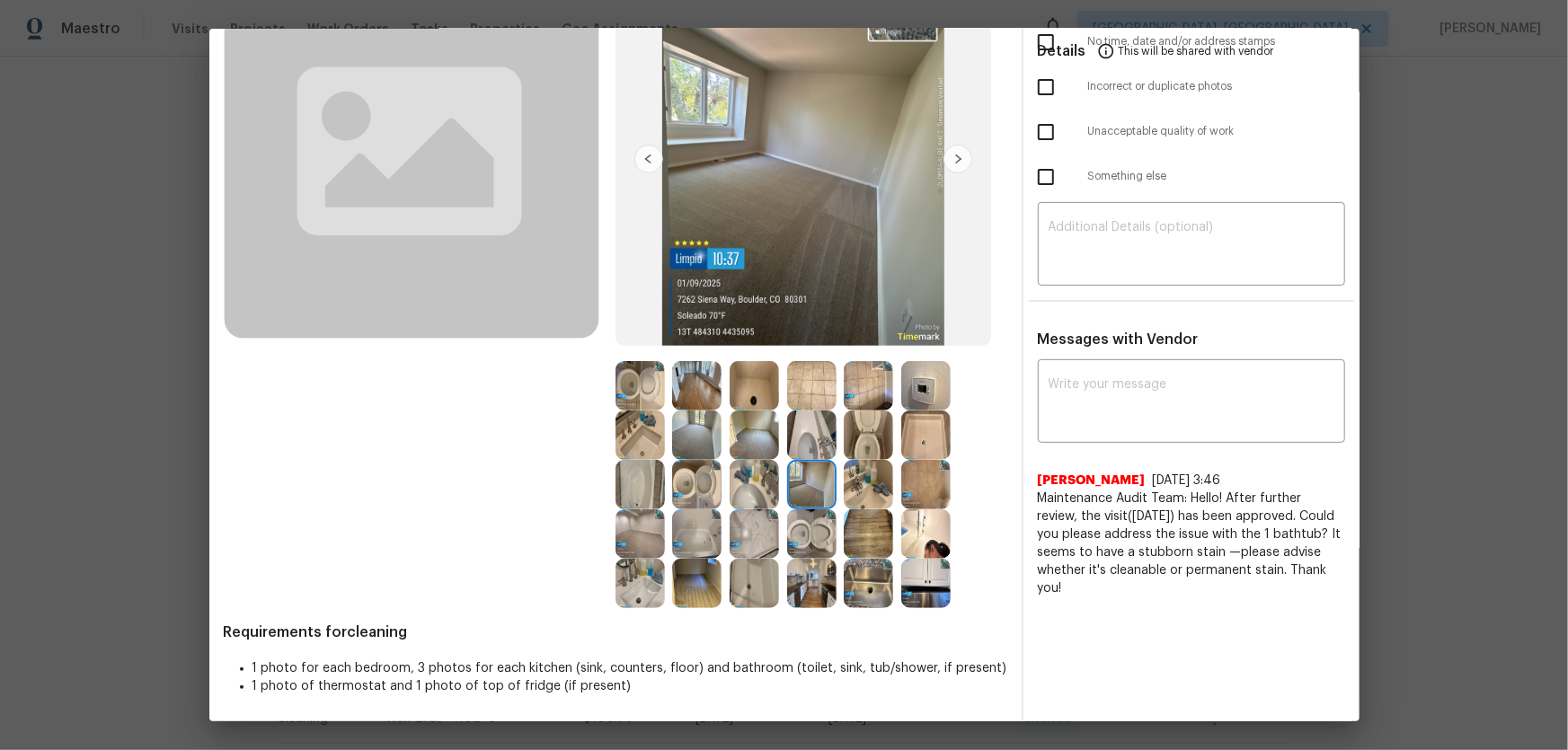
click at [863, 437] on img at bounding box center [869, 435] width 49 height 49
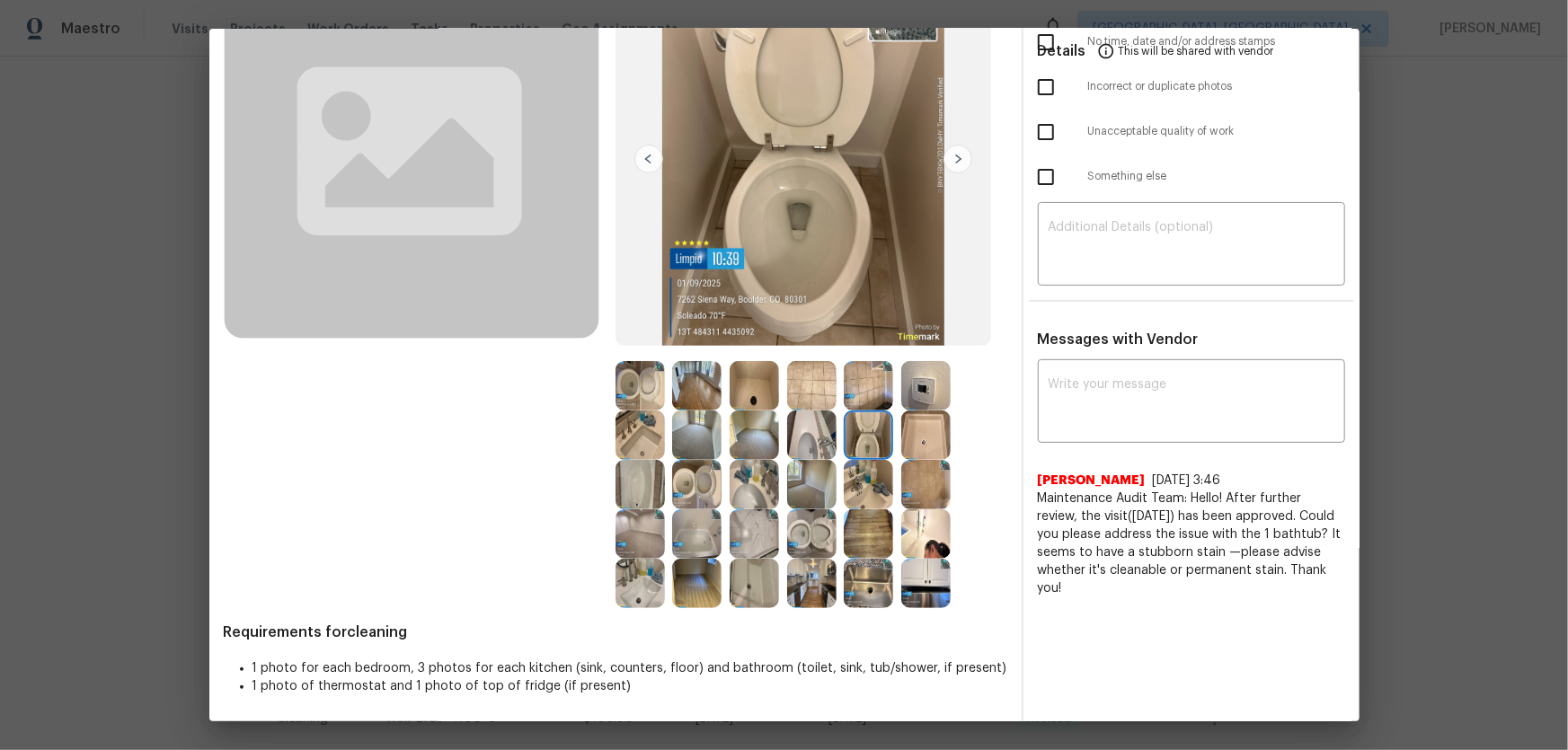
click at [923, 386] on img at bounding box center [926, 385] width 49 height 49
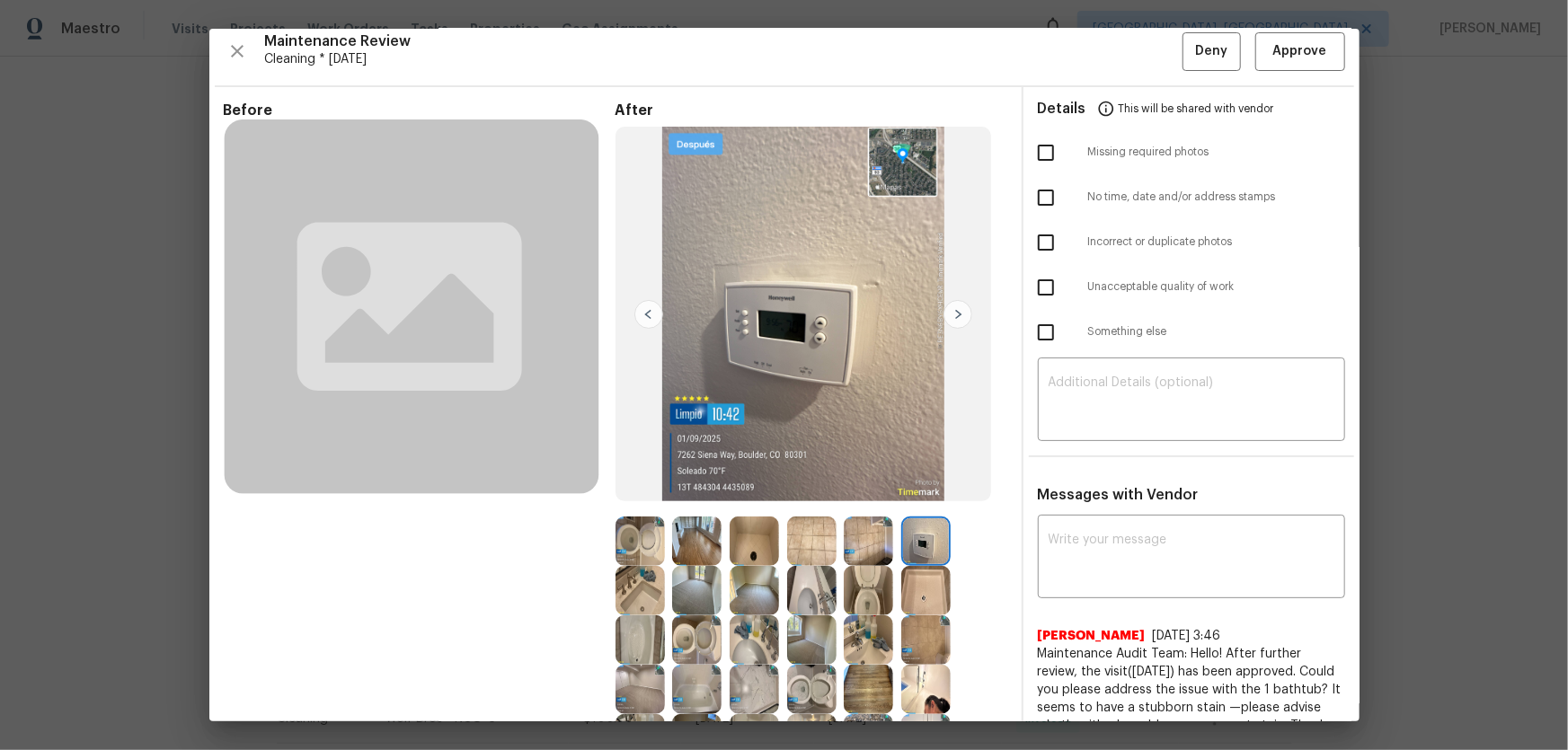
scroll to position [0, 0]
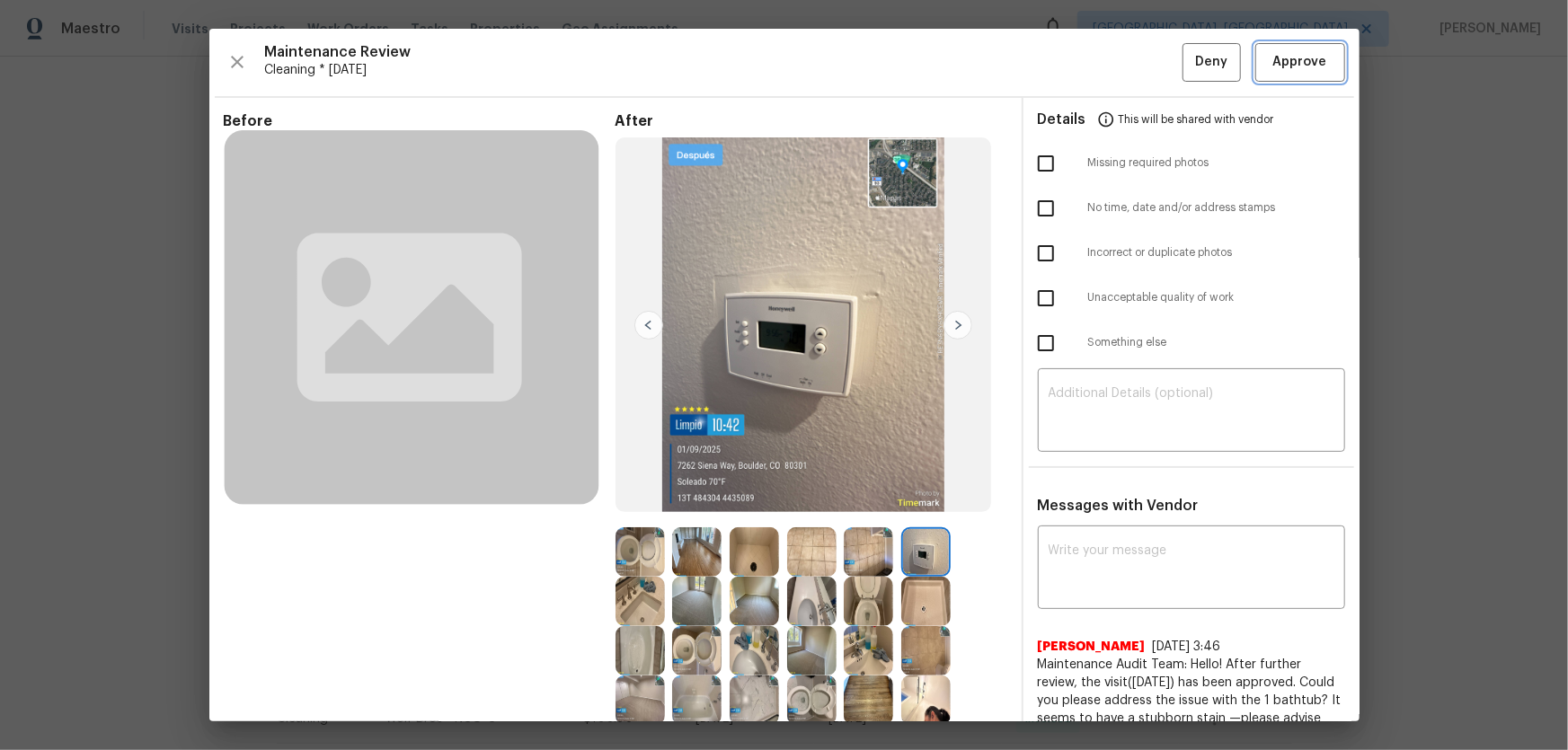
click at [1115, 69] on span "Approve" at bounding box center [1300, 62] width 54 height 23
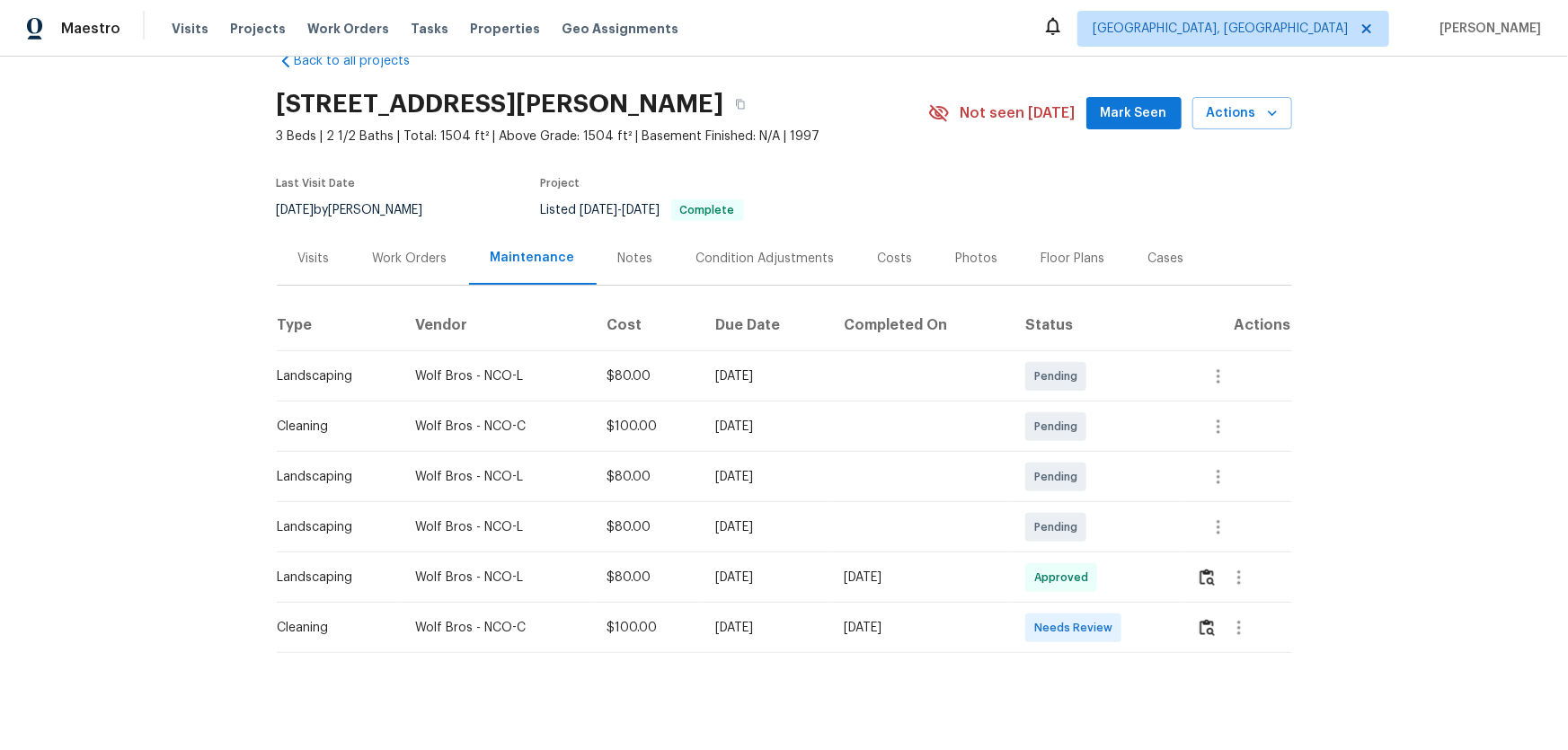
scroll to position [63, 0]
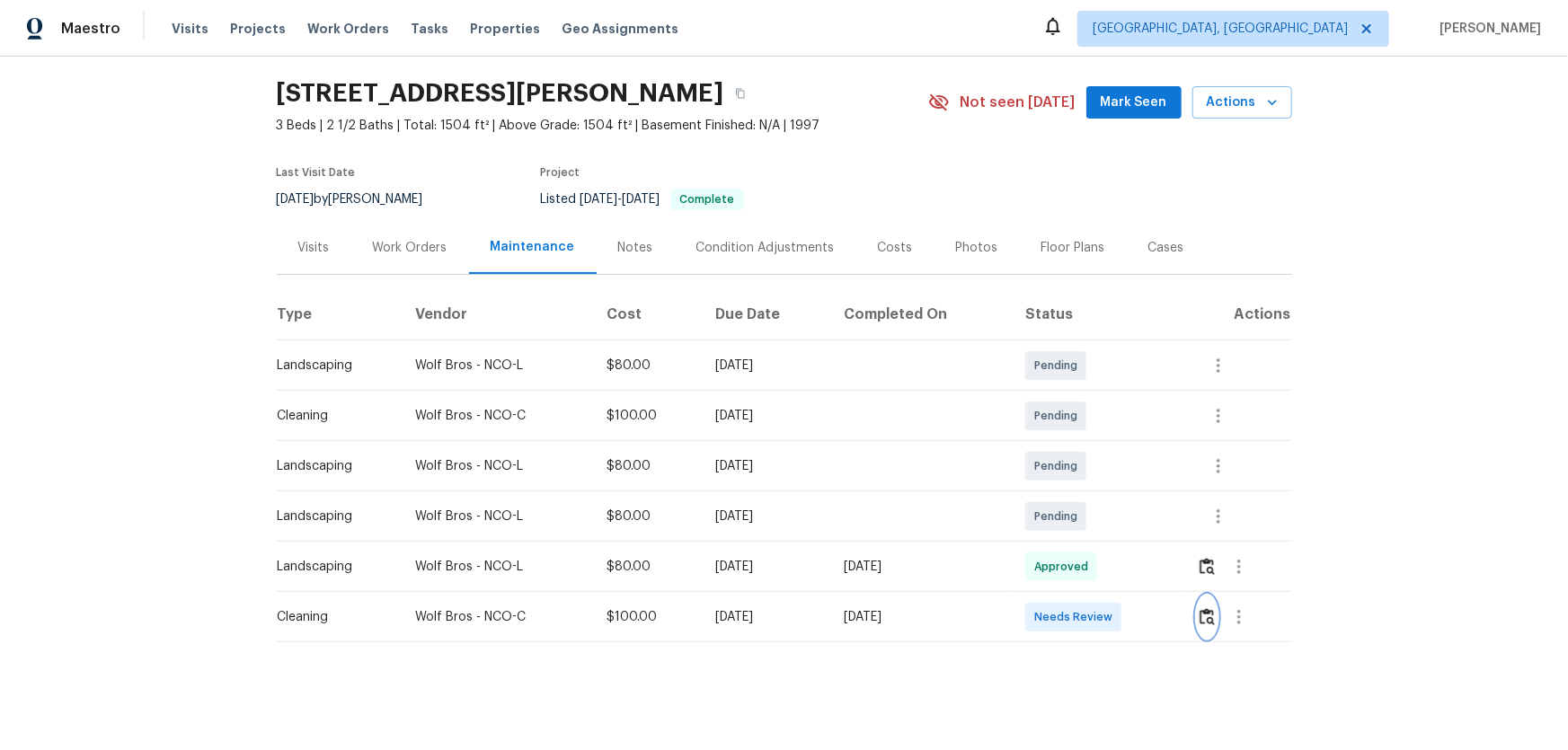
click at [1115, 495] on img "button" at bounding box center [1206, 616] width 15 height 17
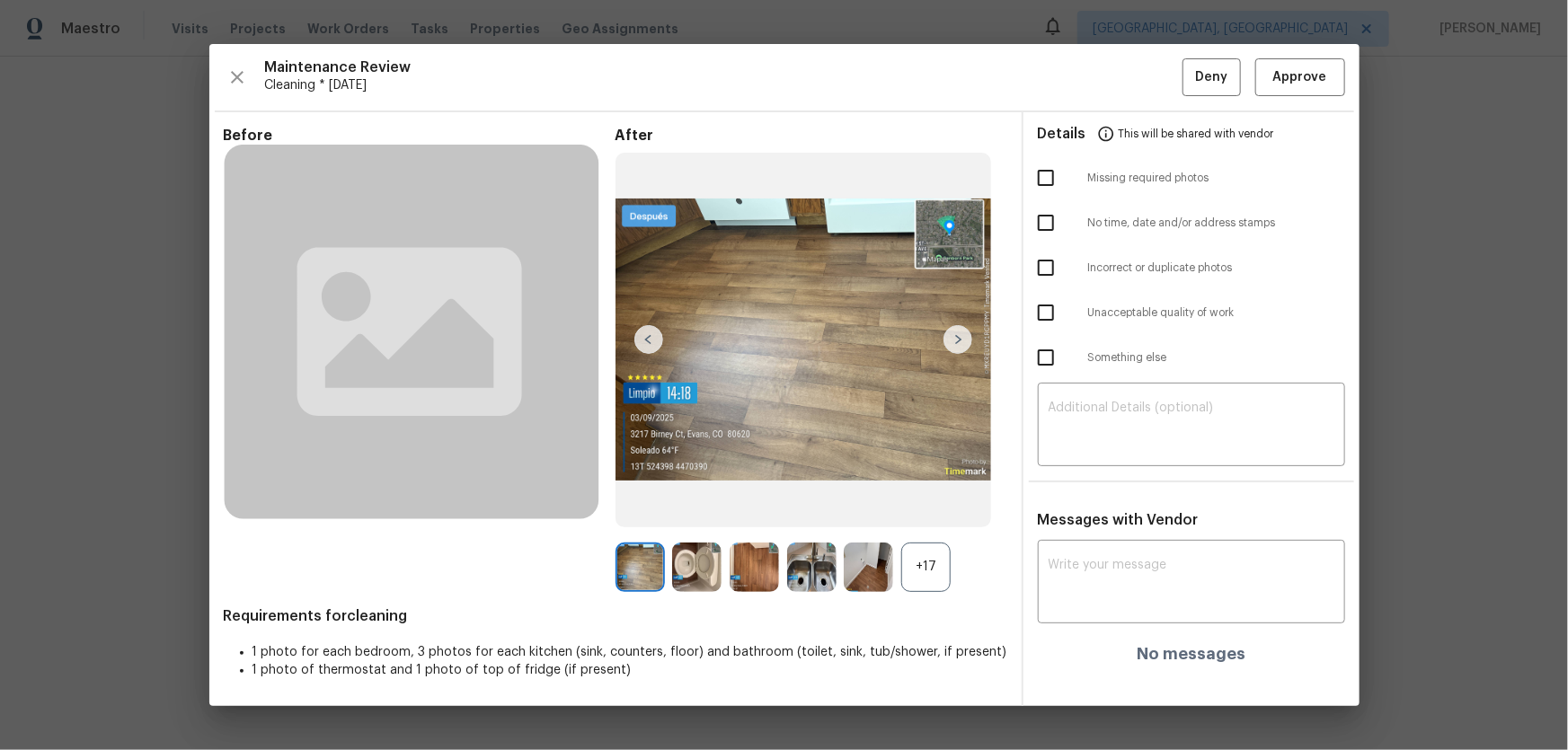
click at [936, 495] on div "+17" at bounding box center [926, 567] width 49 height 49
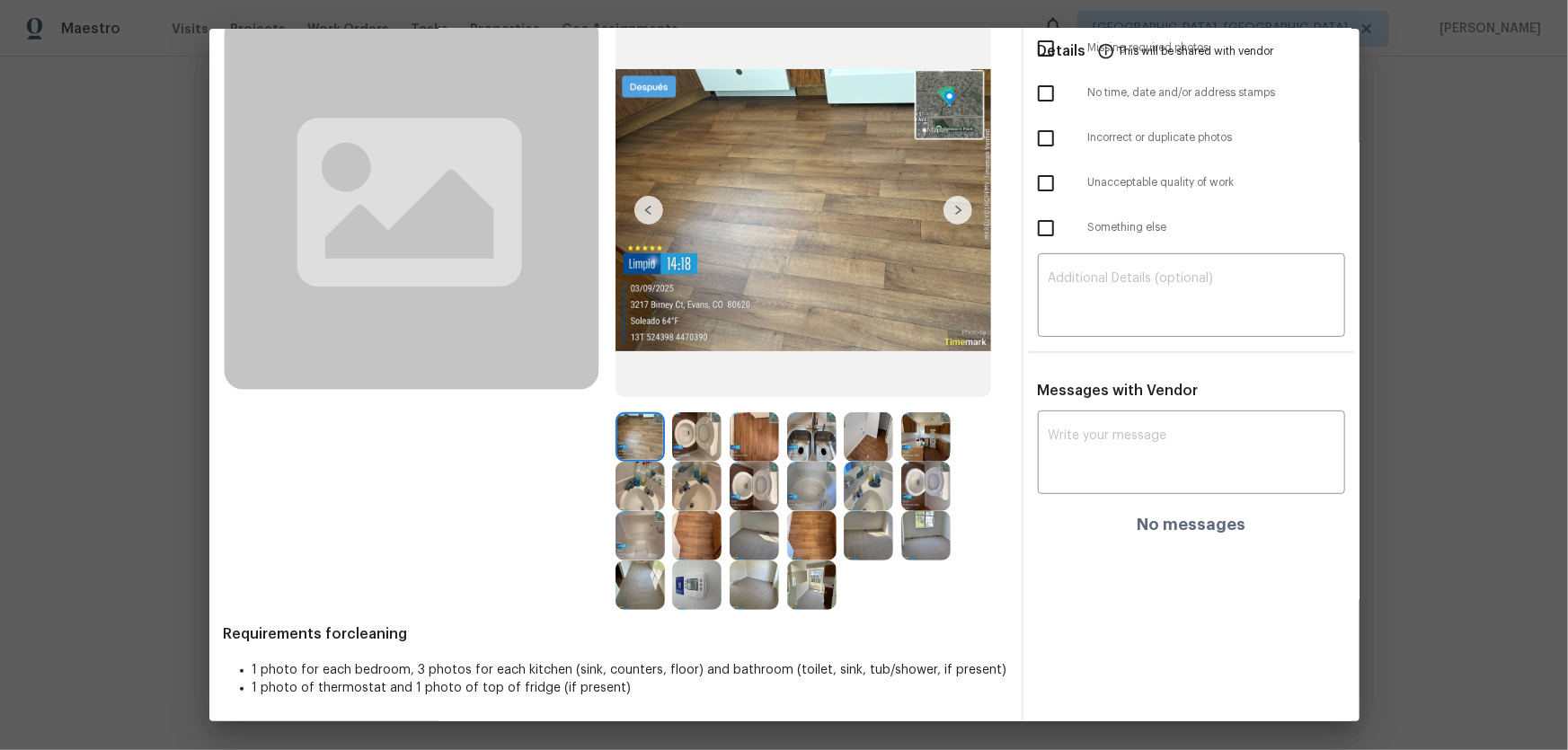
scroll to position [116, 0]
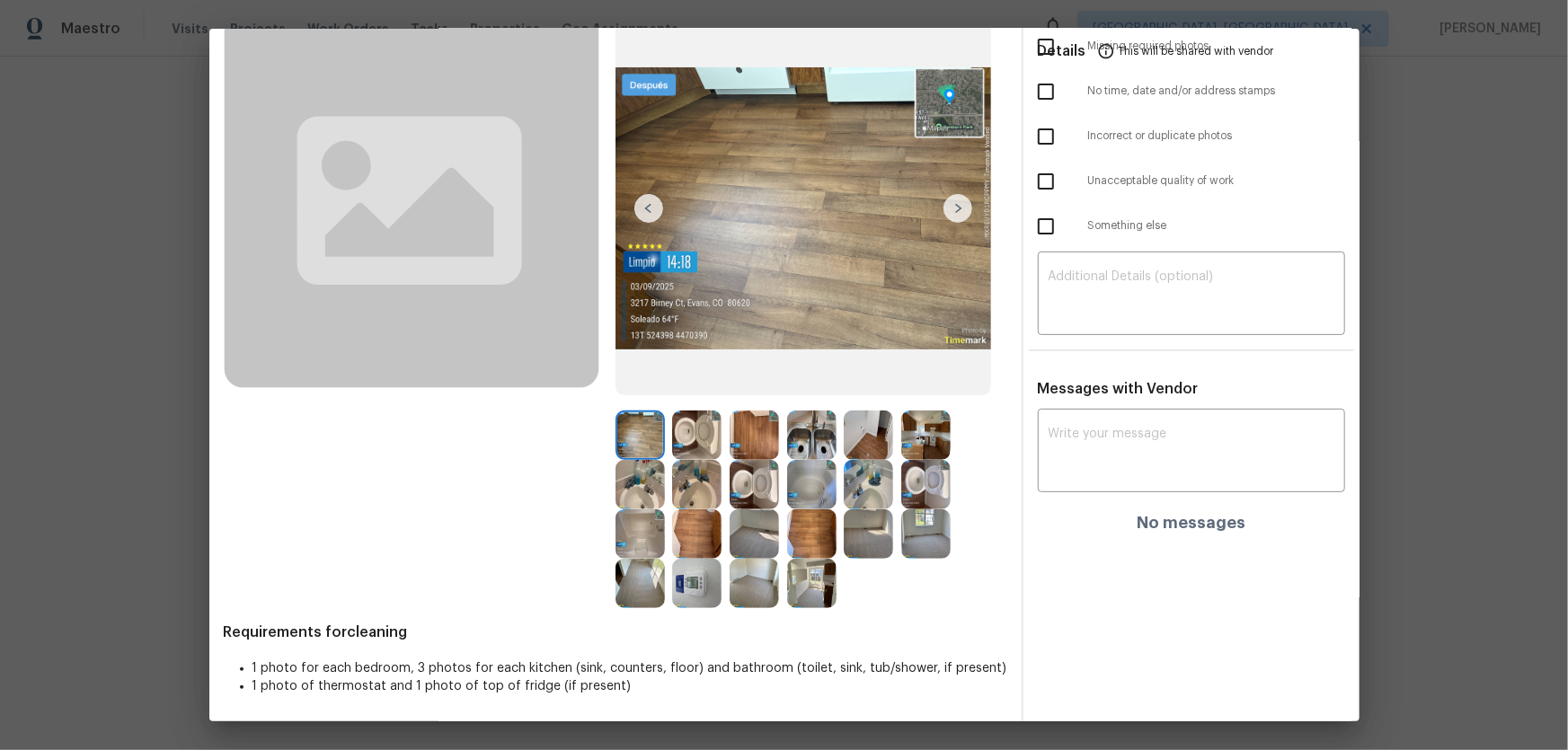
click at [746, 480] on img at bounding box center [754, 484] width 49 height 49
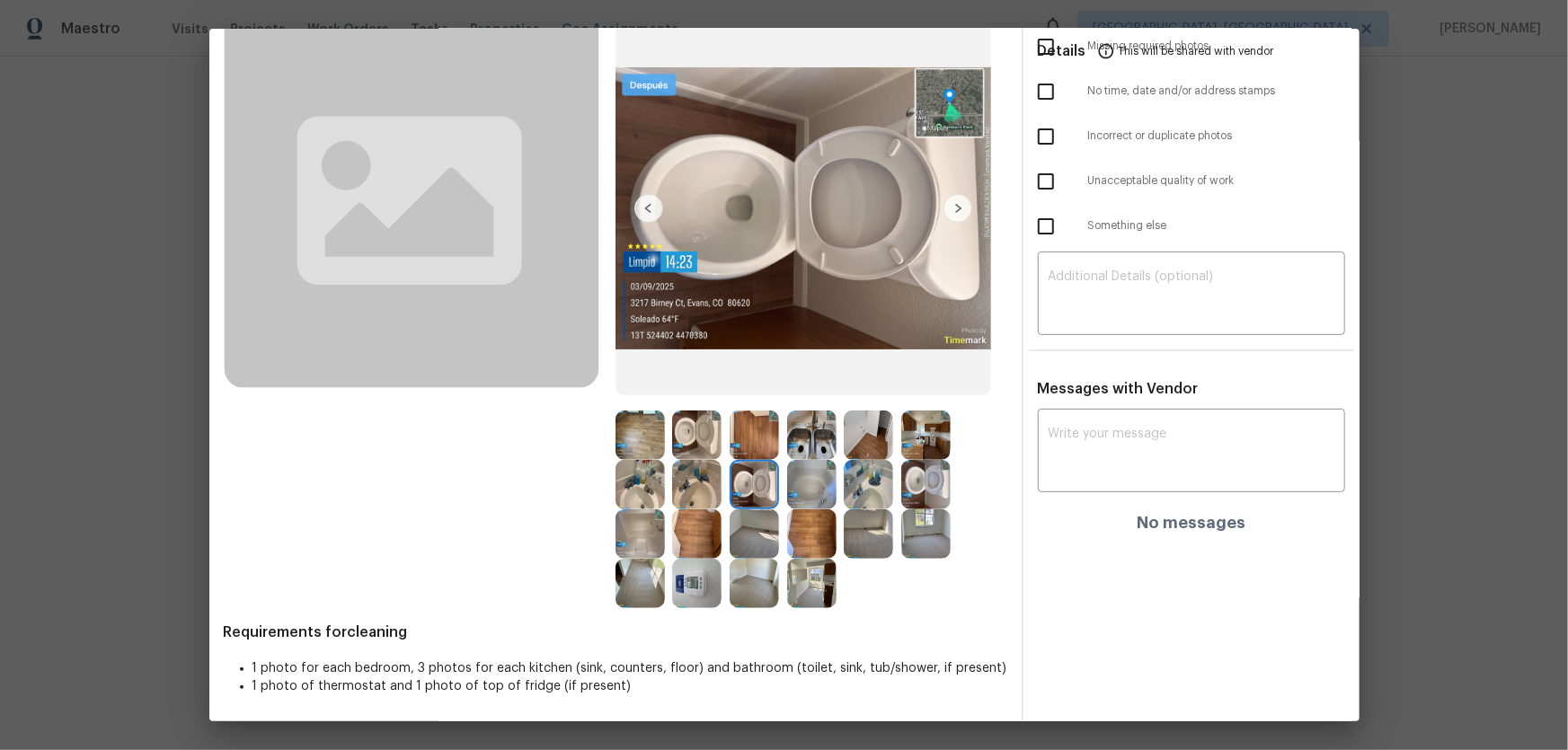
click at [703, 432] on img at bounding box center [697, 435] width 49 height 49
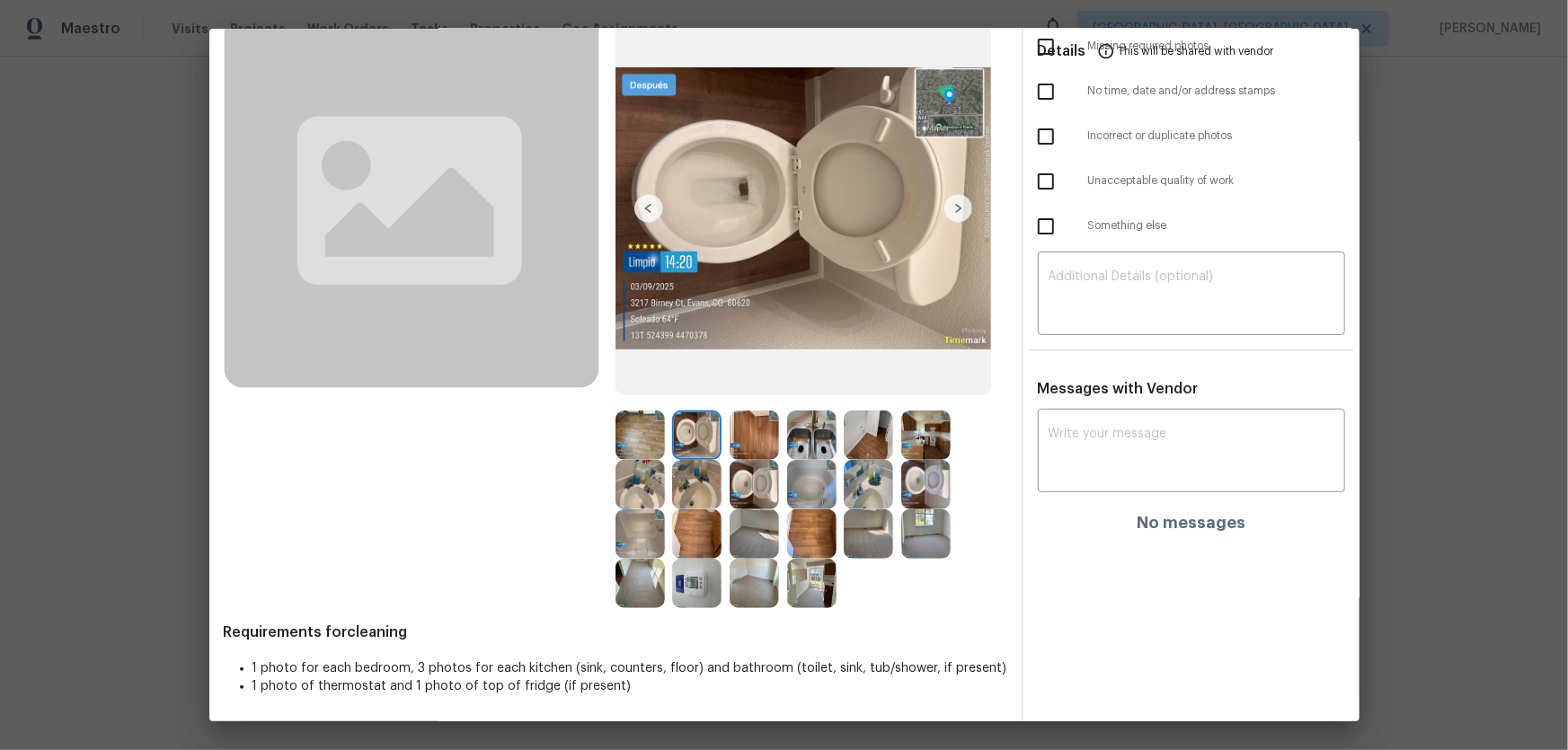
click at [895, 491] on div at bounding box center [873, 484] width 57 height 49
click at [710, 492] on img at bounding box center [697, 484] width 49 height 49
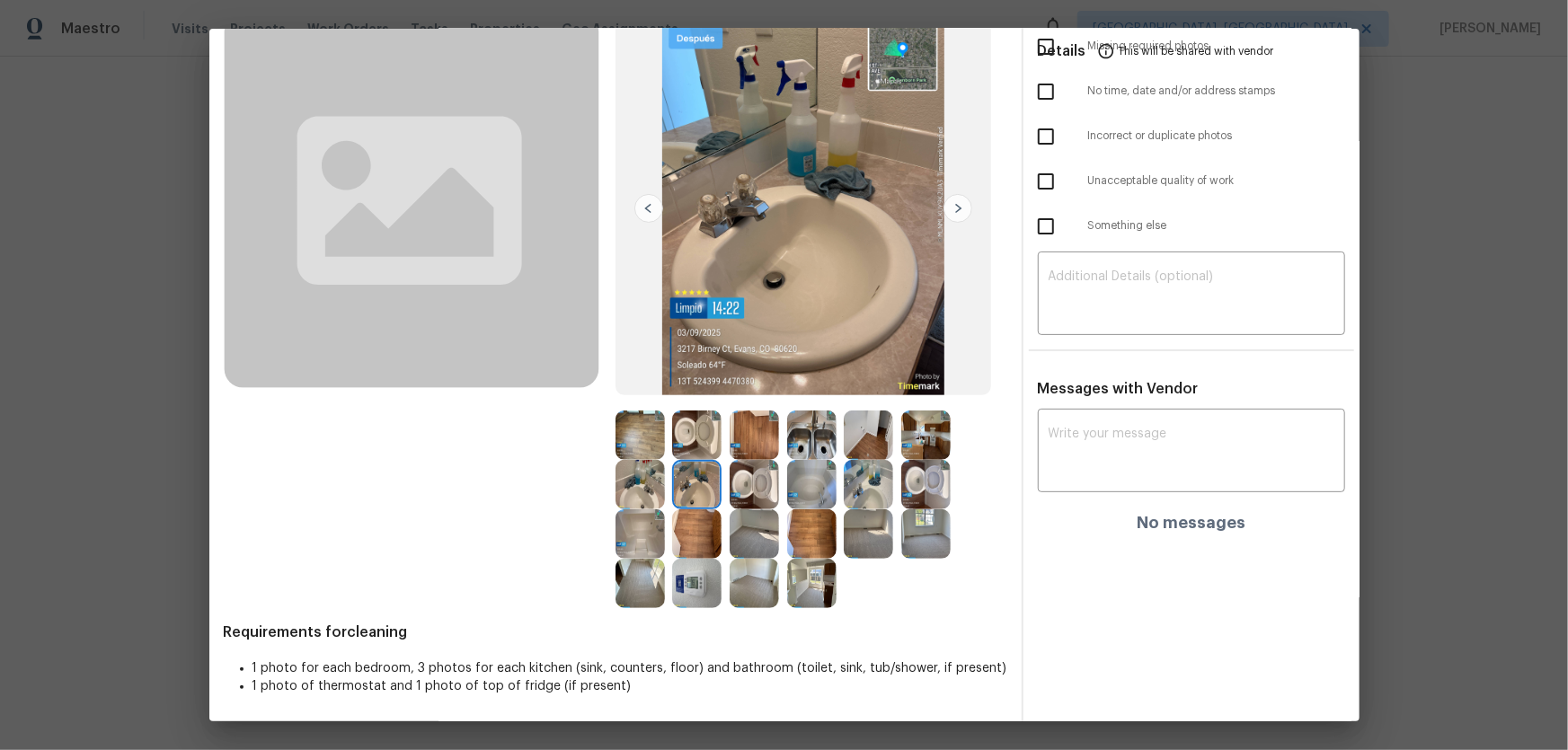
click at [647, 489] on img at bounding box center [640, 484] width 49 height 49
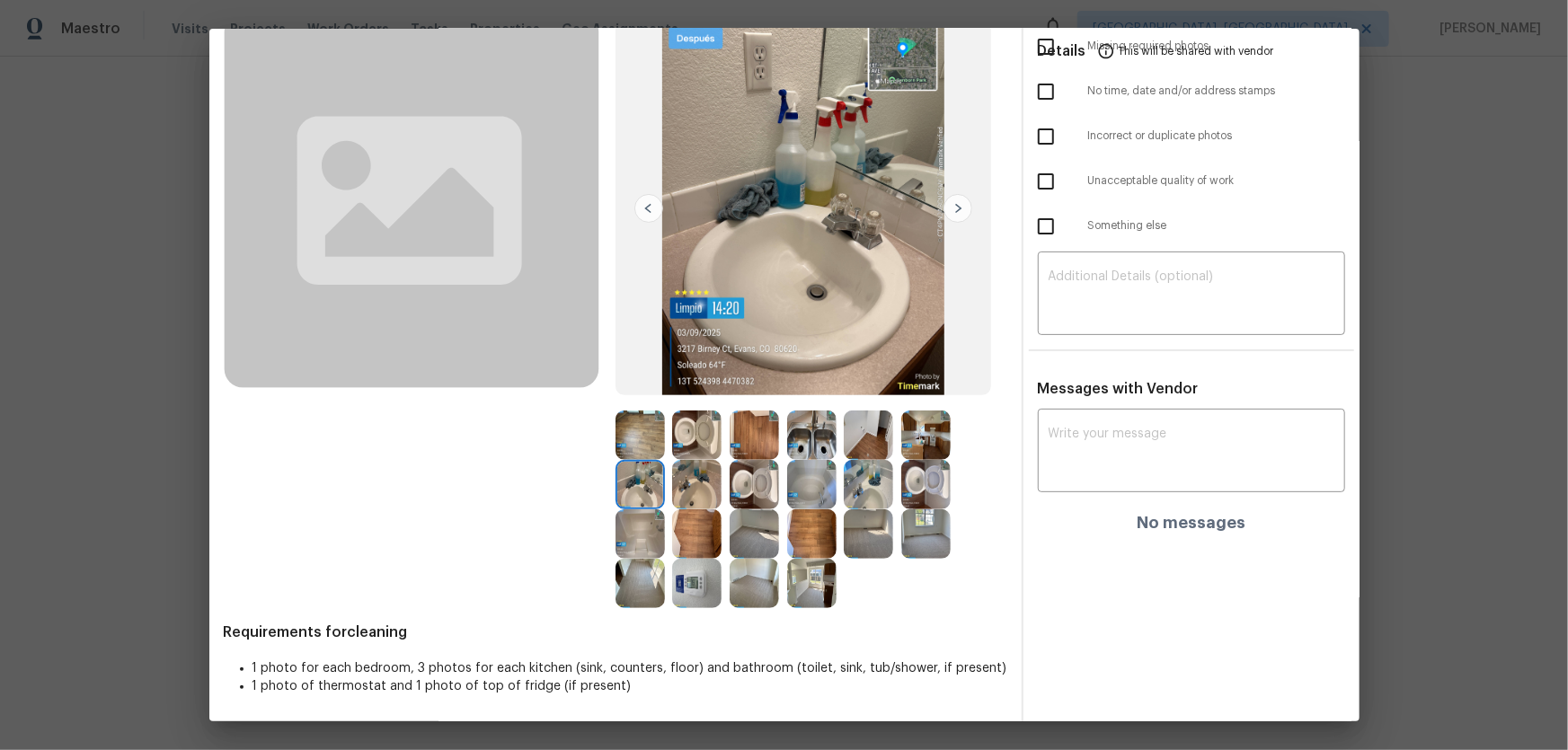
click at [703, 495] on img at bounding box center [697, 583] width 49 height 49
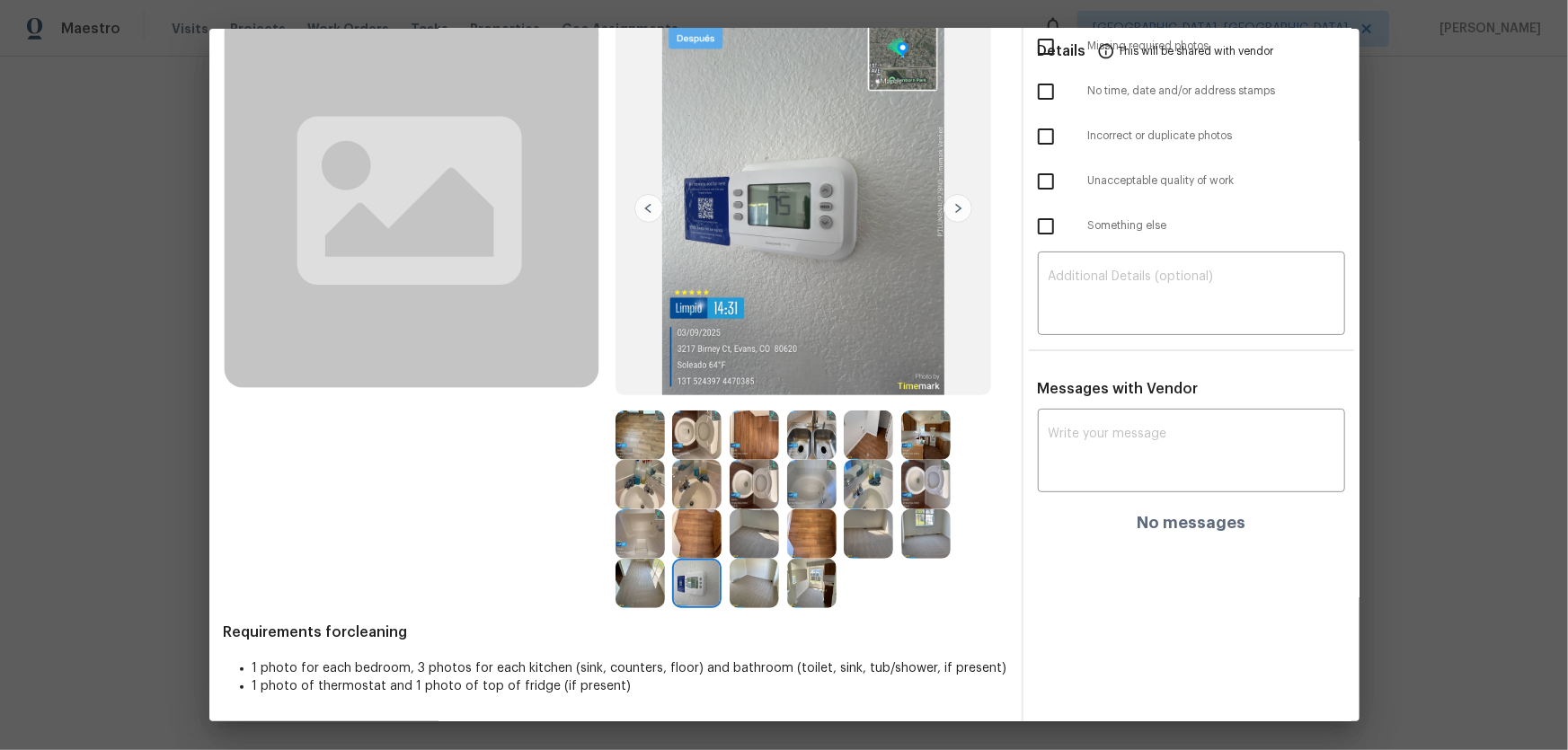
click at [756, 488] on img at bounding box center [754, 484] width 49 height 49
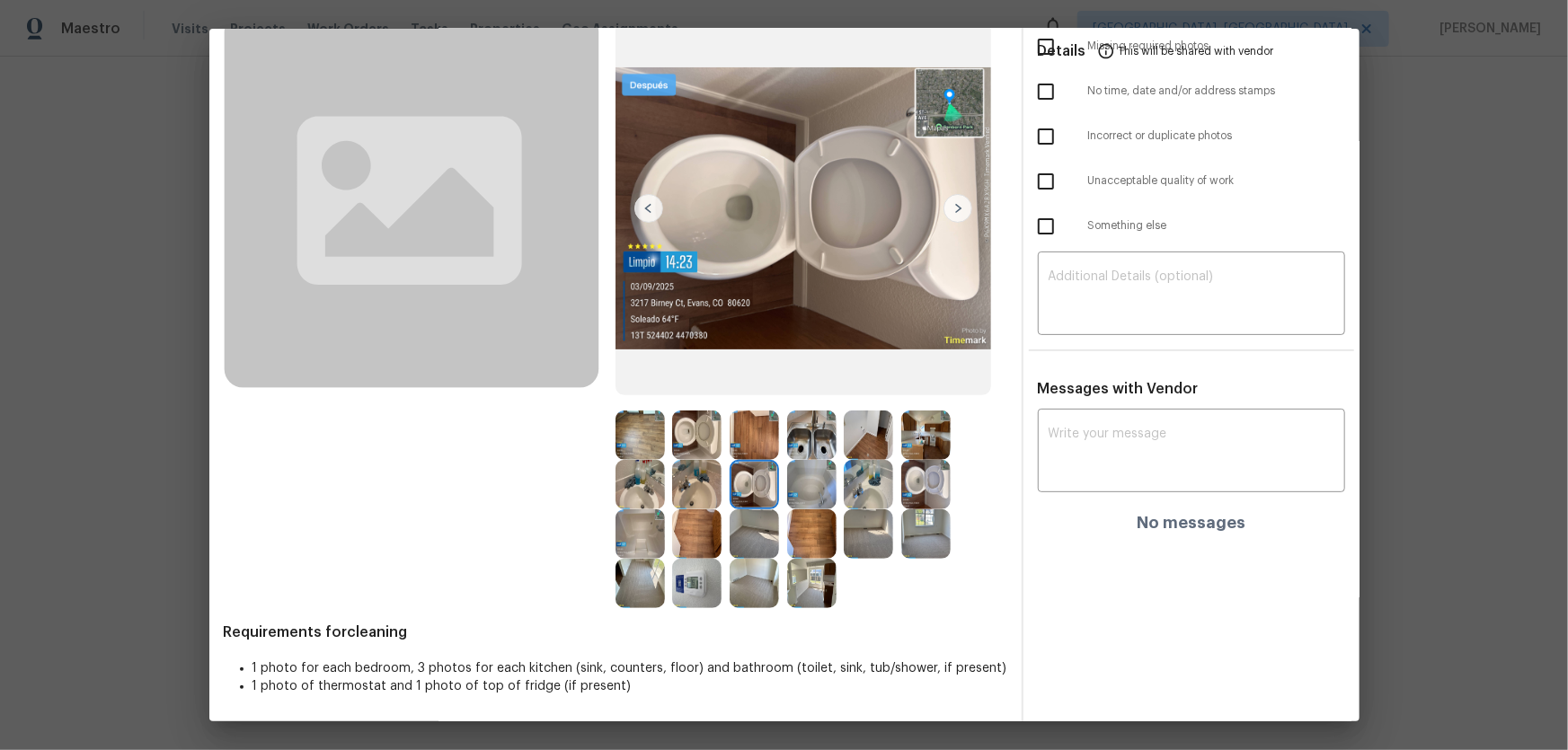
click at [940, 488] on img at bounding box center [926, 484] width 49 height 49
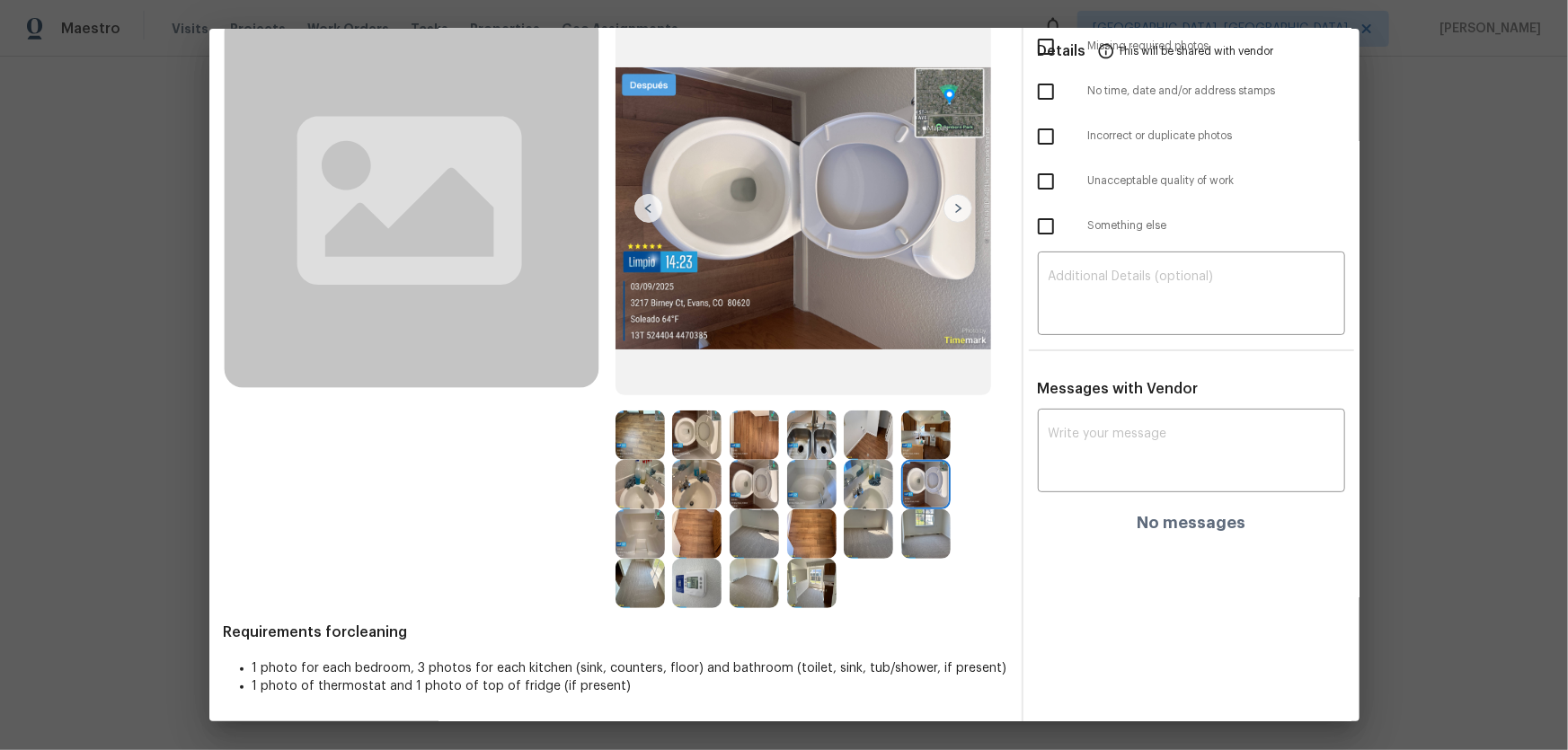
click at [701, 449] on img at bounding box center [697, 435] width 49 height 49
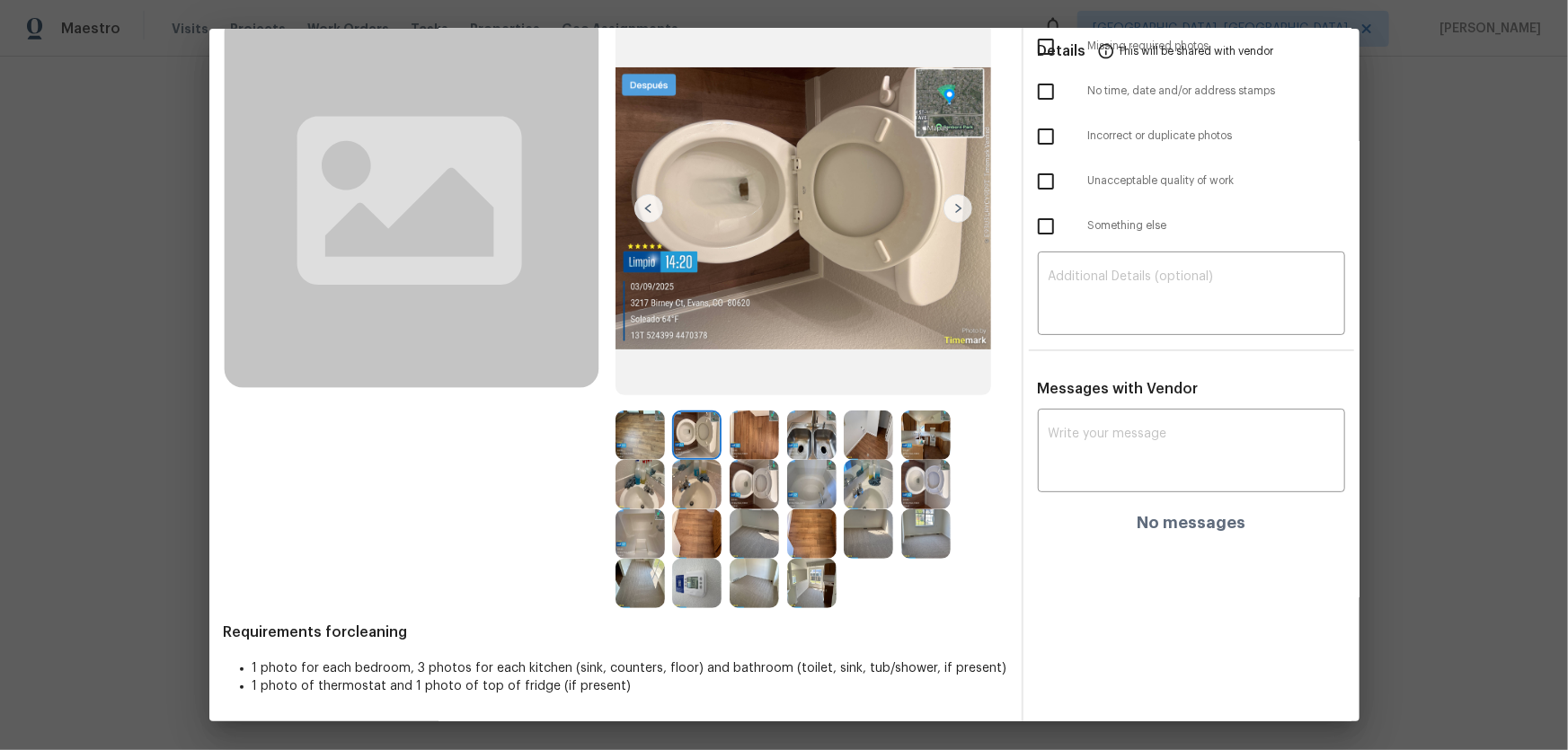
click at [686, 488] on img at bounding box center [697, 484] width 49 height 49
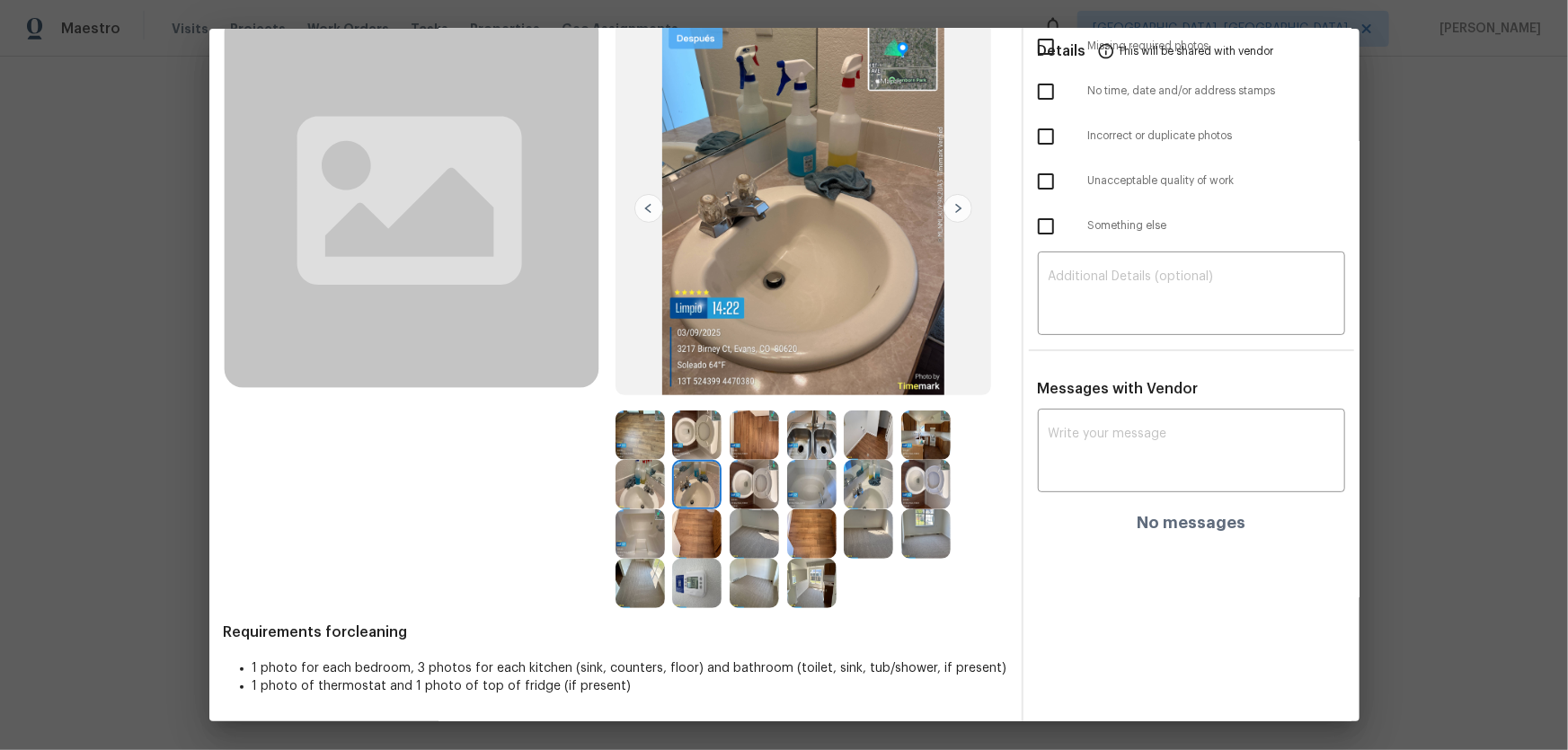
click at [634, 484] on img at bounding box center [640, 484] width 49 height 49
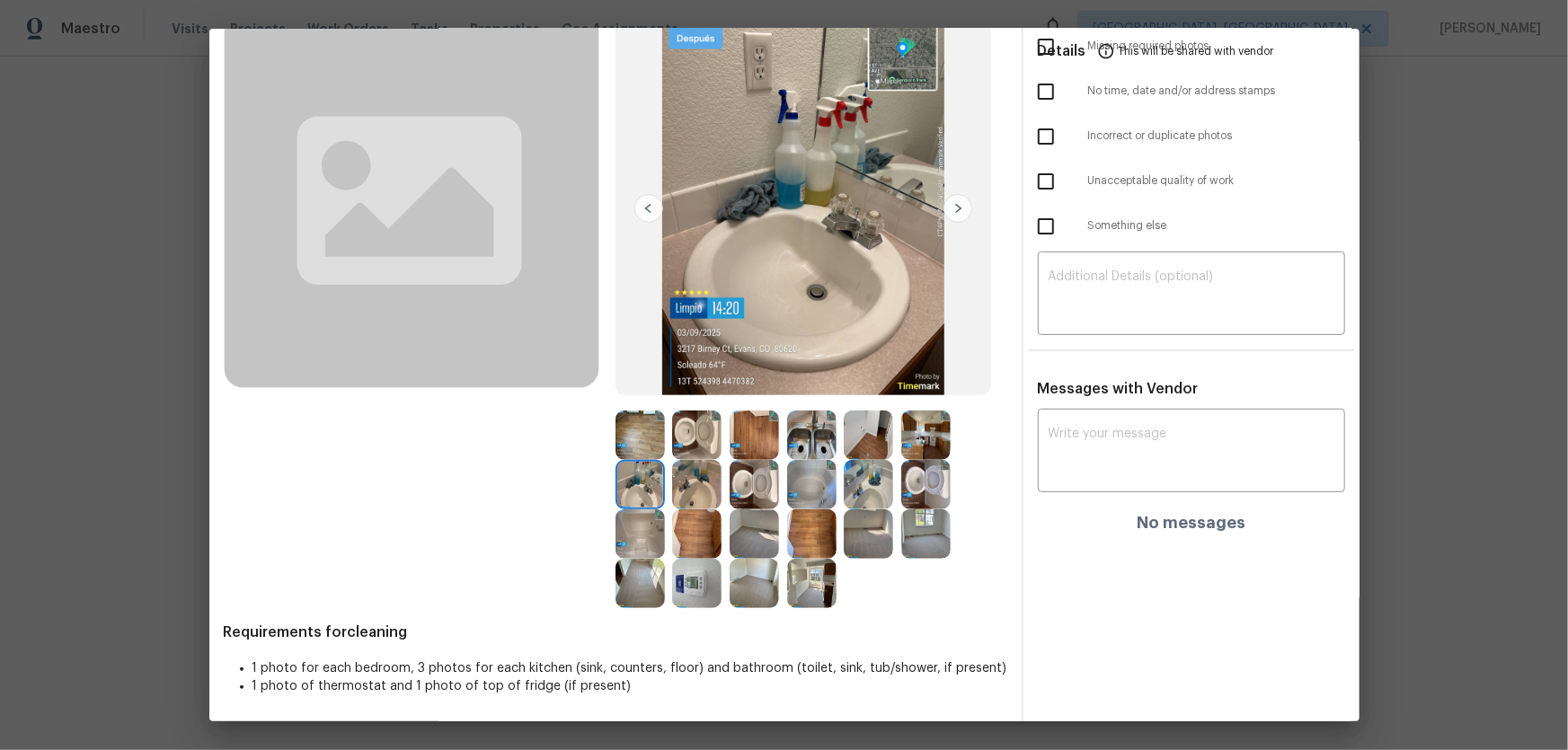
click at [869, 487] on img at bounding box center [869, 484] width 49 height 49
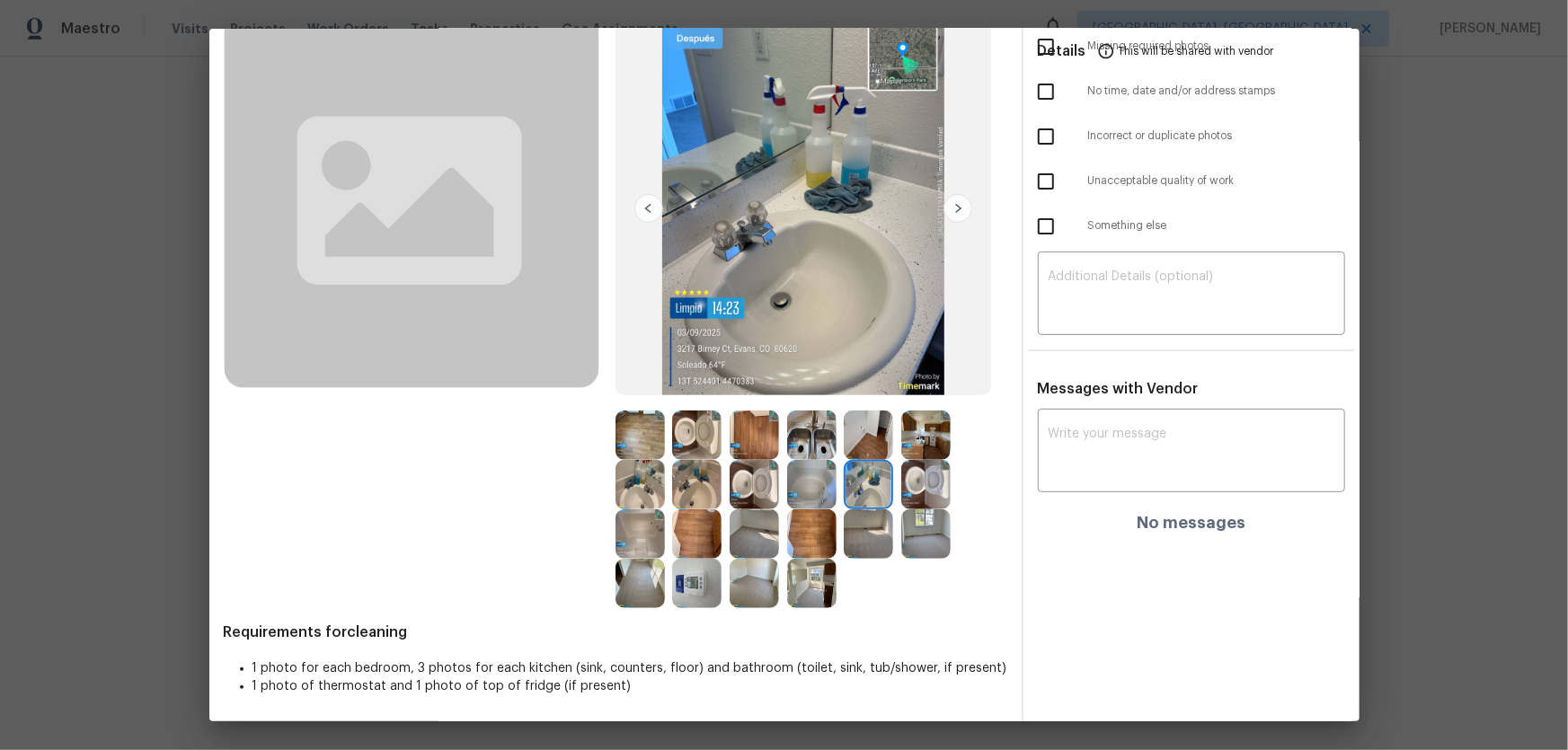
click at [812, 480] on img at bounding box center [812, 484] width 49 height 49
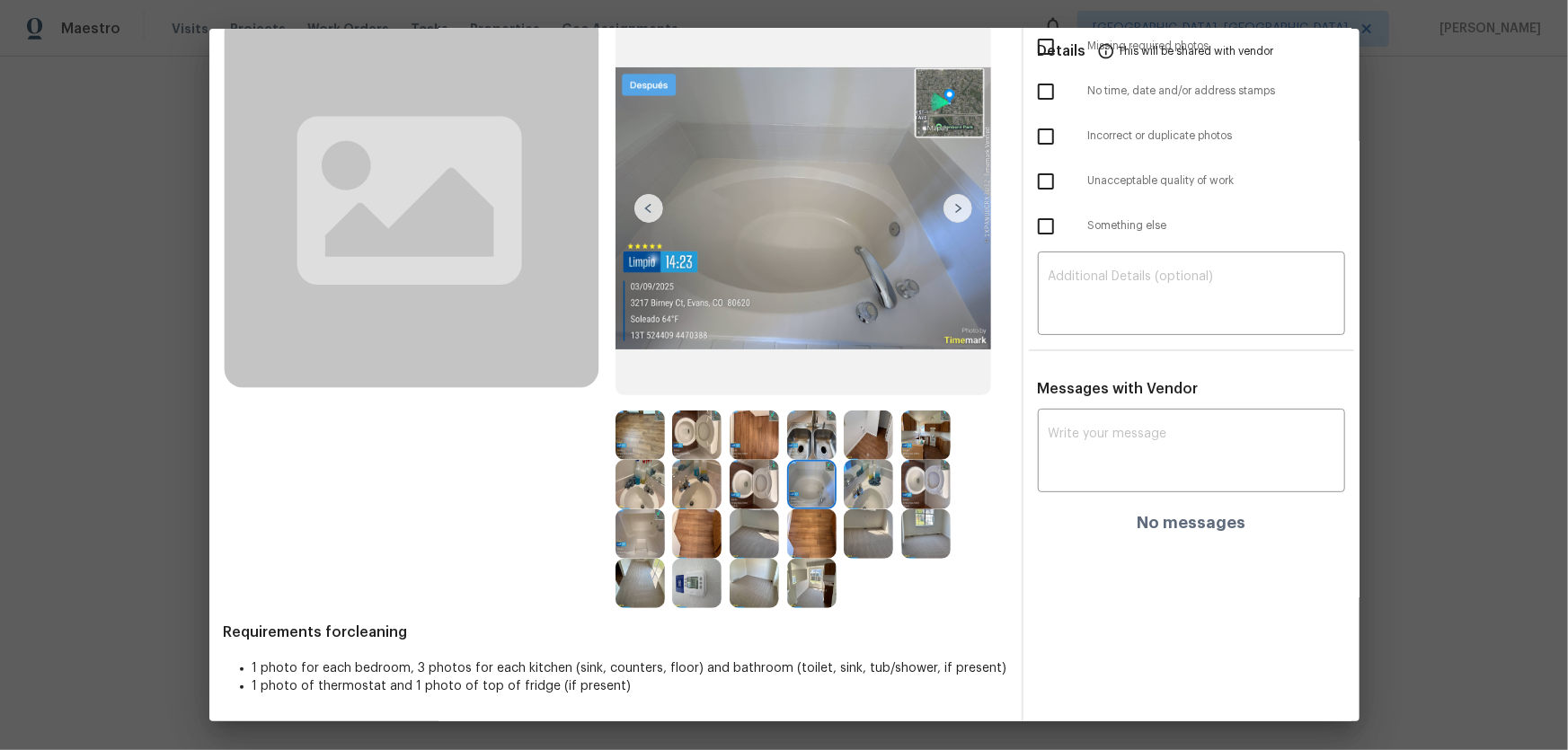
click at [655, 495] on img at bounding box center [640, 534] width 49 height 49
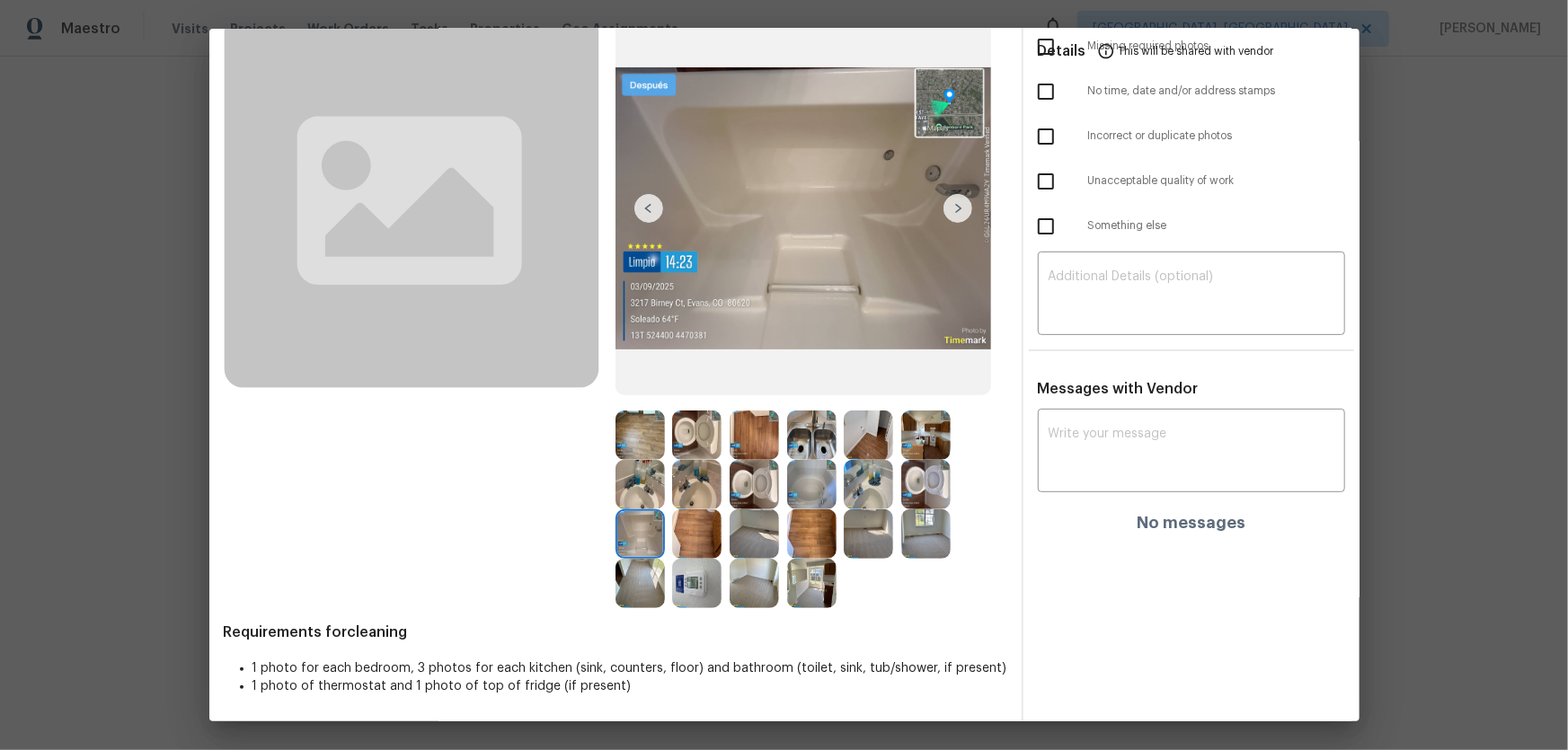
click at [681, 495] on img at bounding box center [697, 583] width 49 height 49
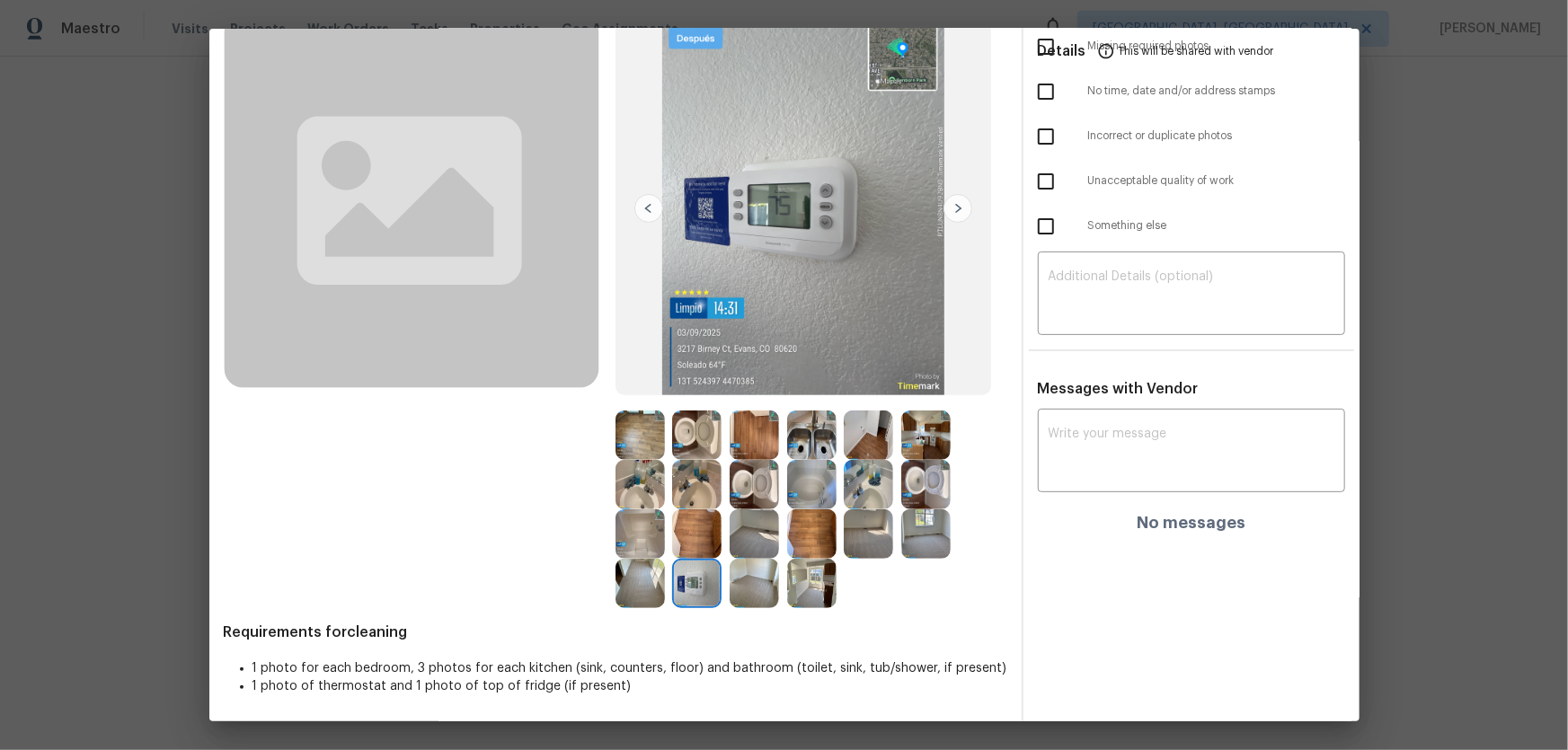
click at [800, 495] on img at bounding box center [812, 583] width 49 height 49
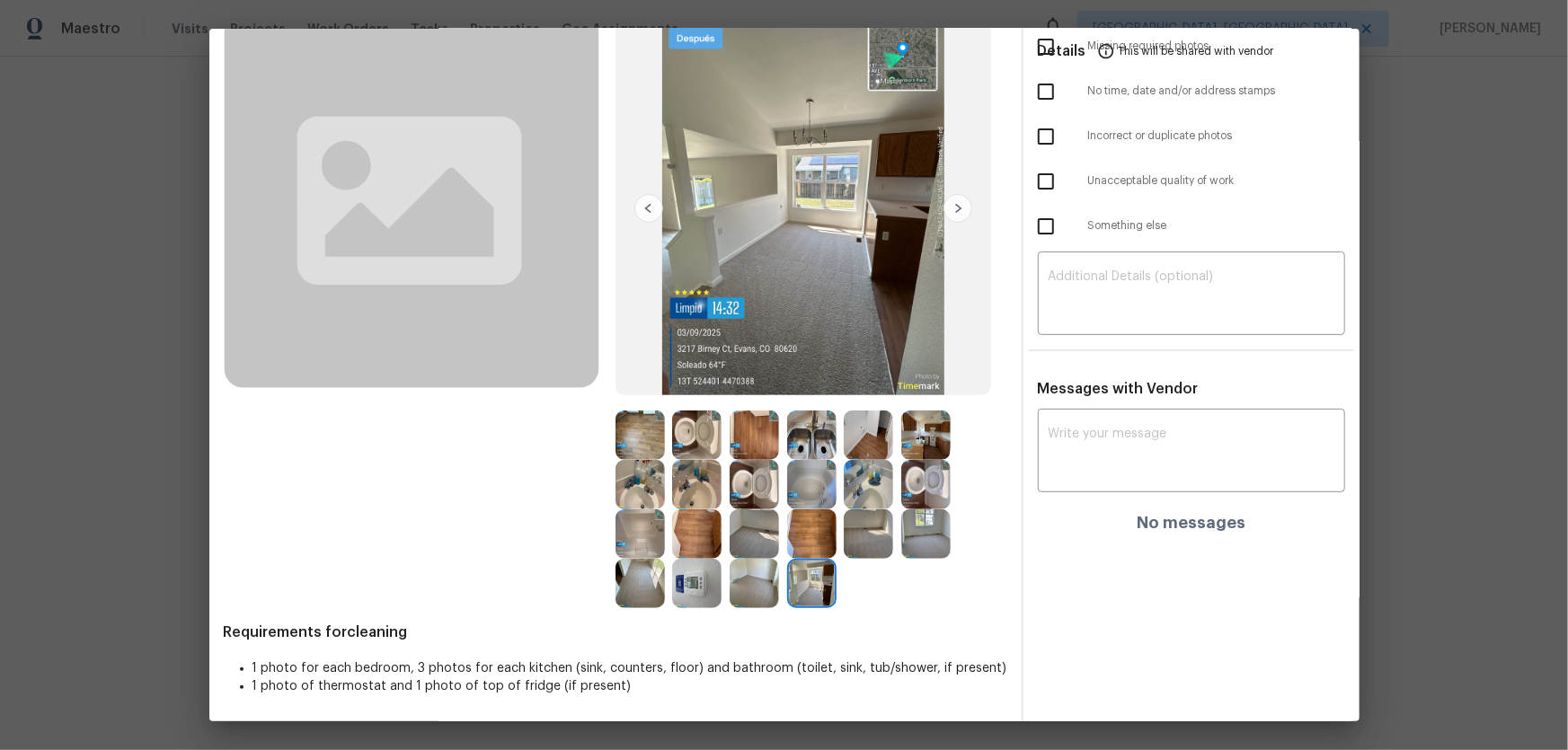
click at [814, 464] on img at bounding box center [812, 484] width 49 height 49
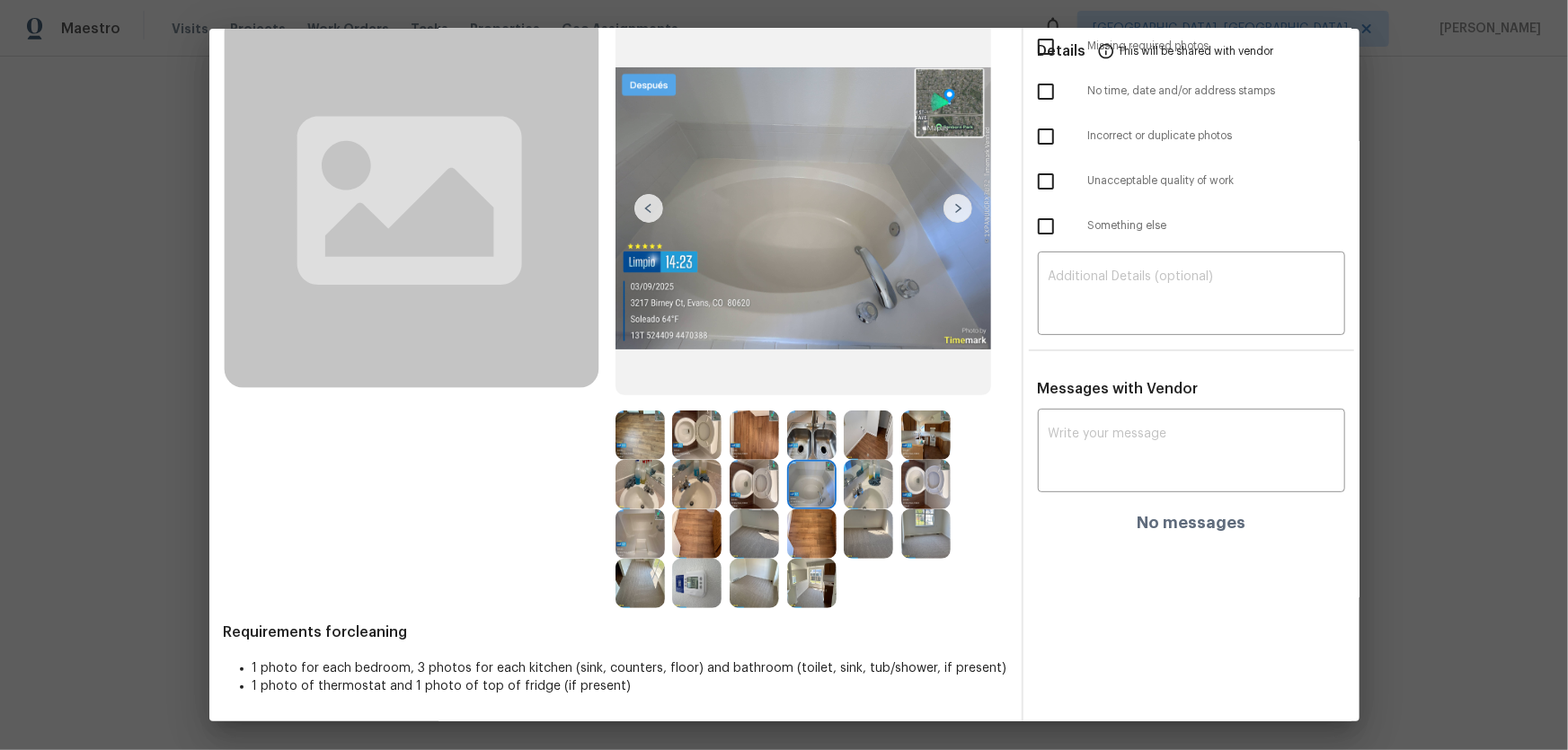
click at [814, 440] on img at bounding box center [812, 435] width 49 height 49
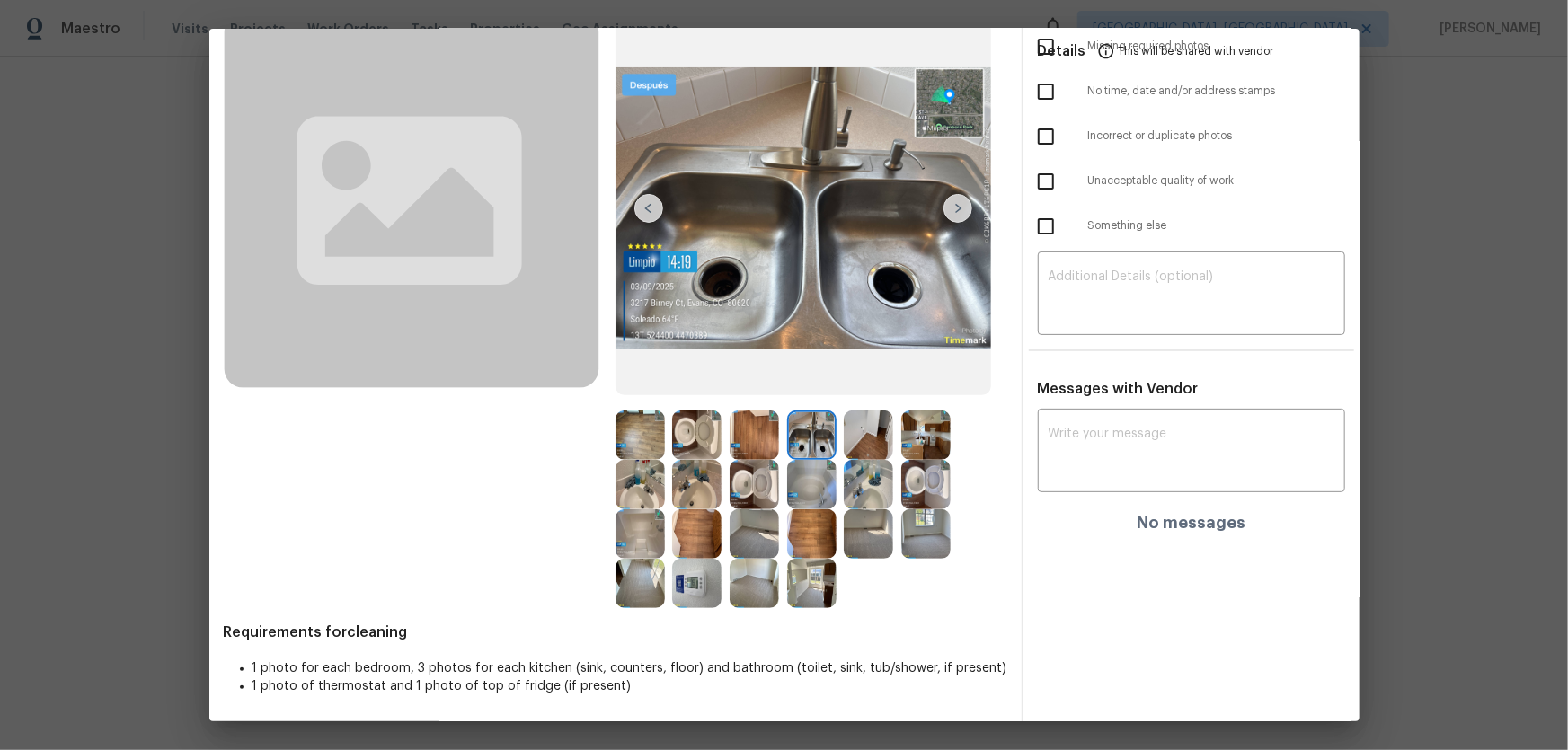
click at [735, 448] on img at bounding box center [754, 435] width 49 height 49
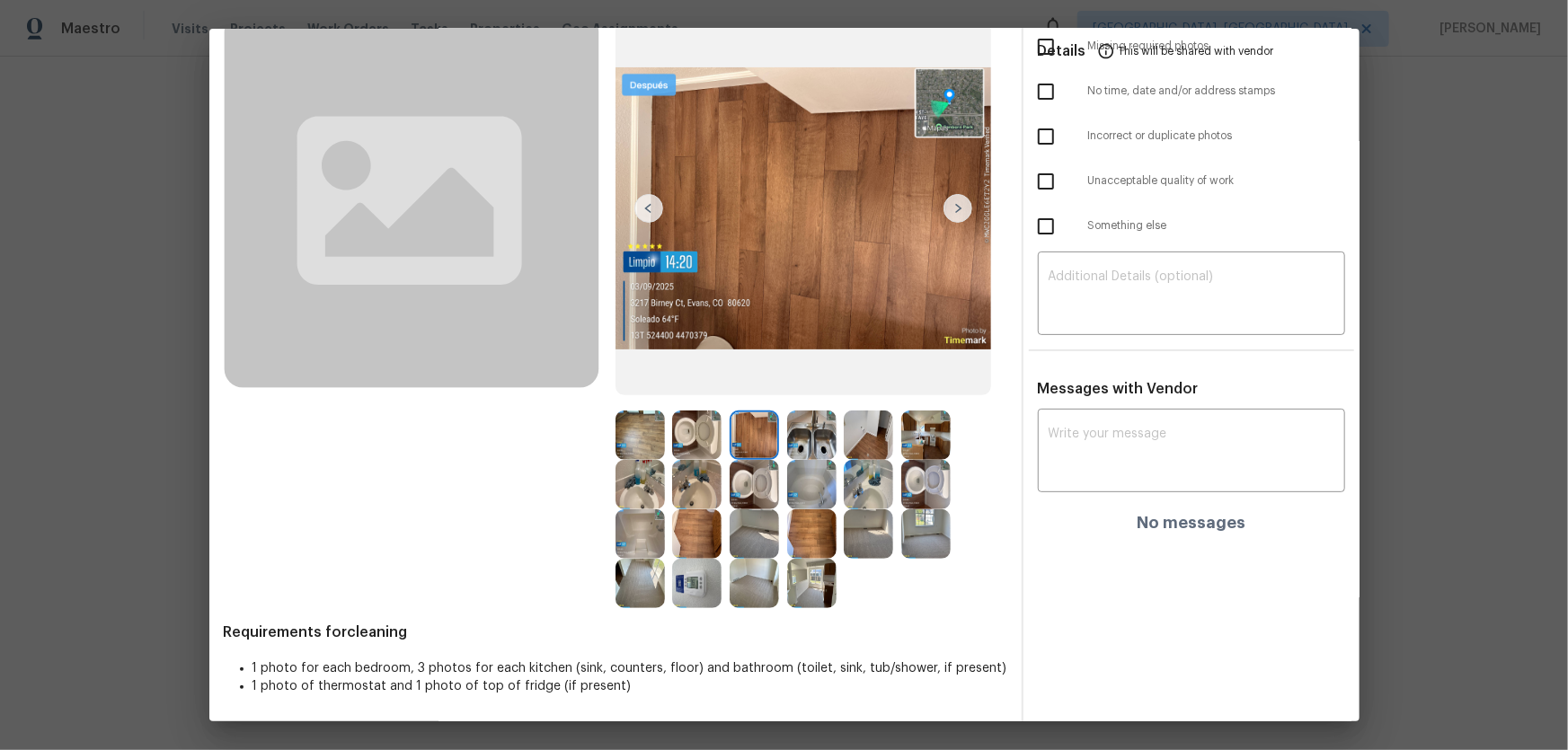
click at [747, 495] on img at bounding box center [754, 583] width 49 height 49
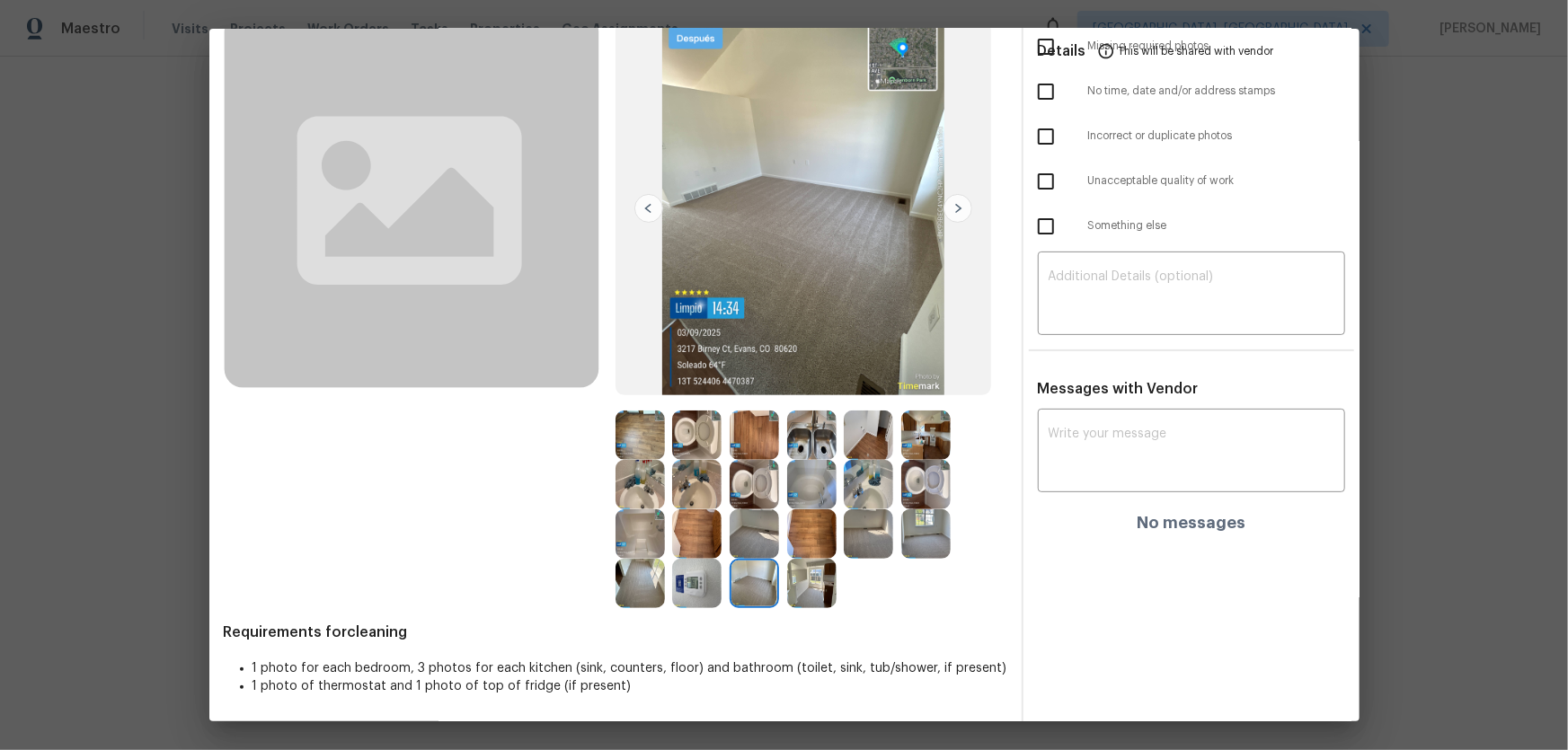
click at [746, 495] on img at bounding box center [754, 534] width 49 height 49
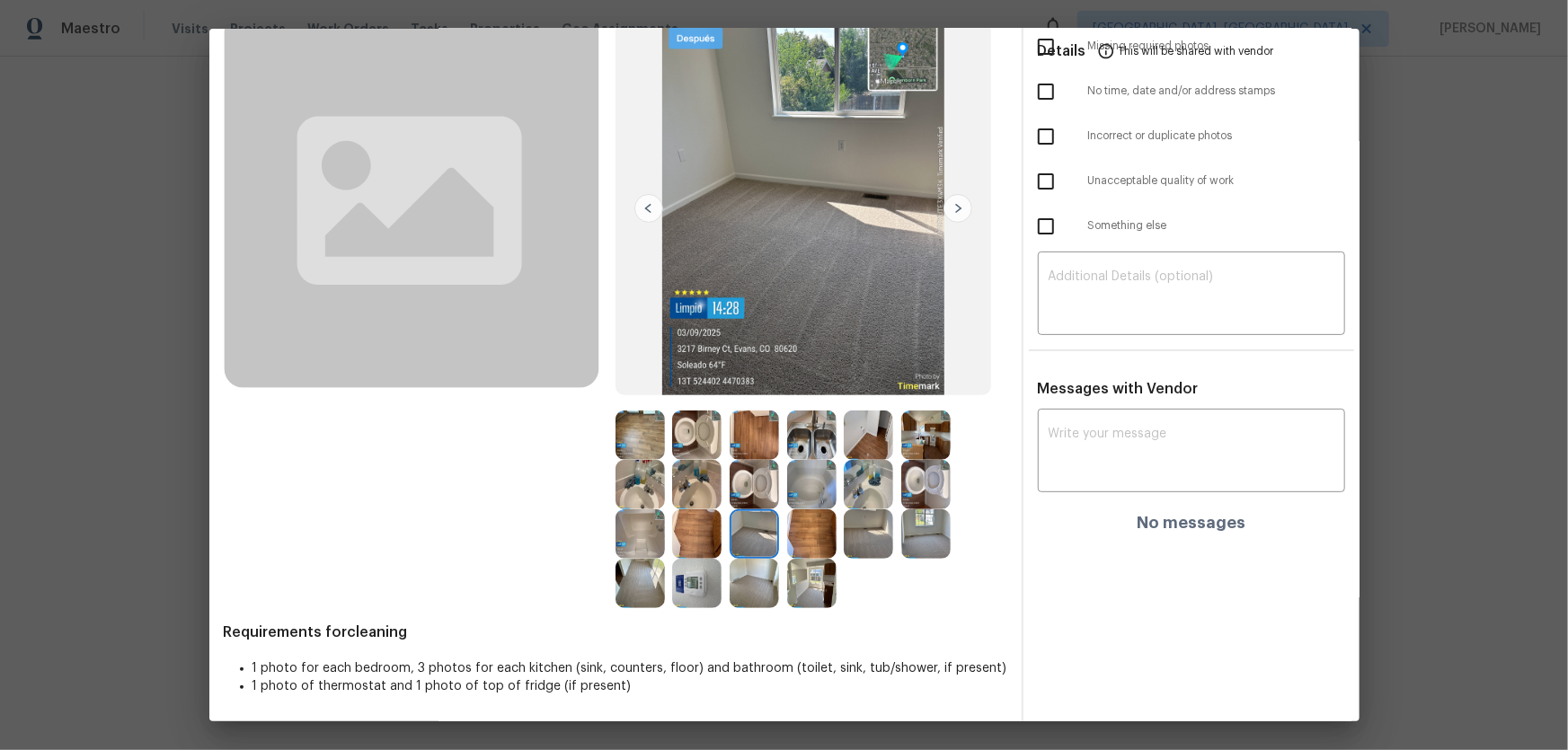
click at [854, 495] on img at bounding box center [869, 534] width 49 height 49
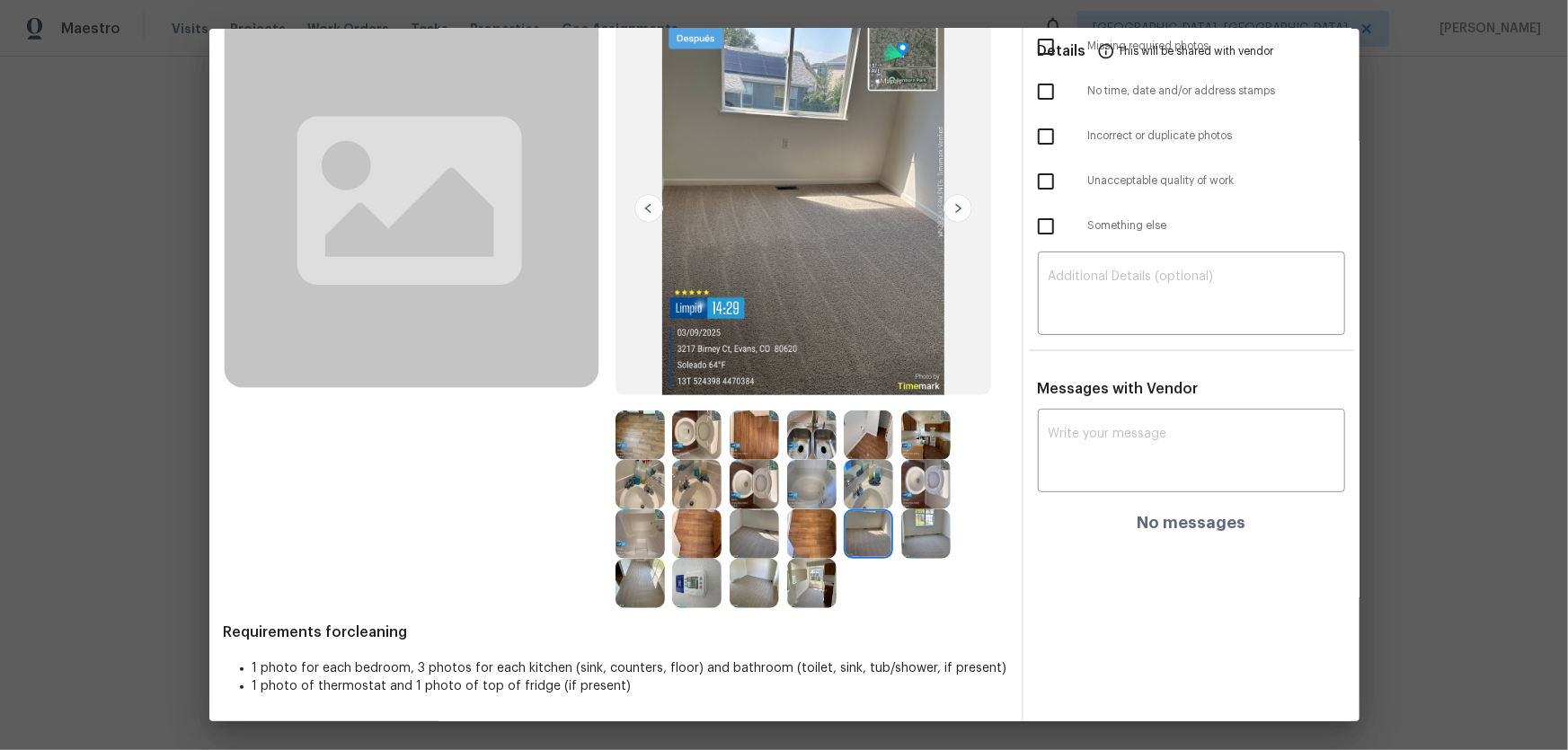
click at [933, 495] on img at bounding box center [926, 534] width 49 height 49
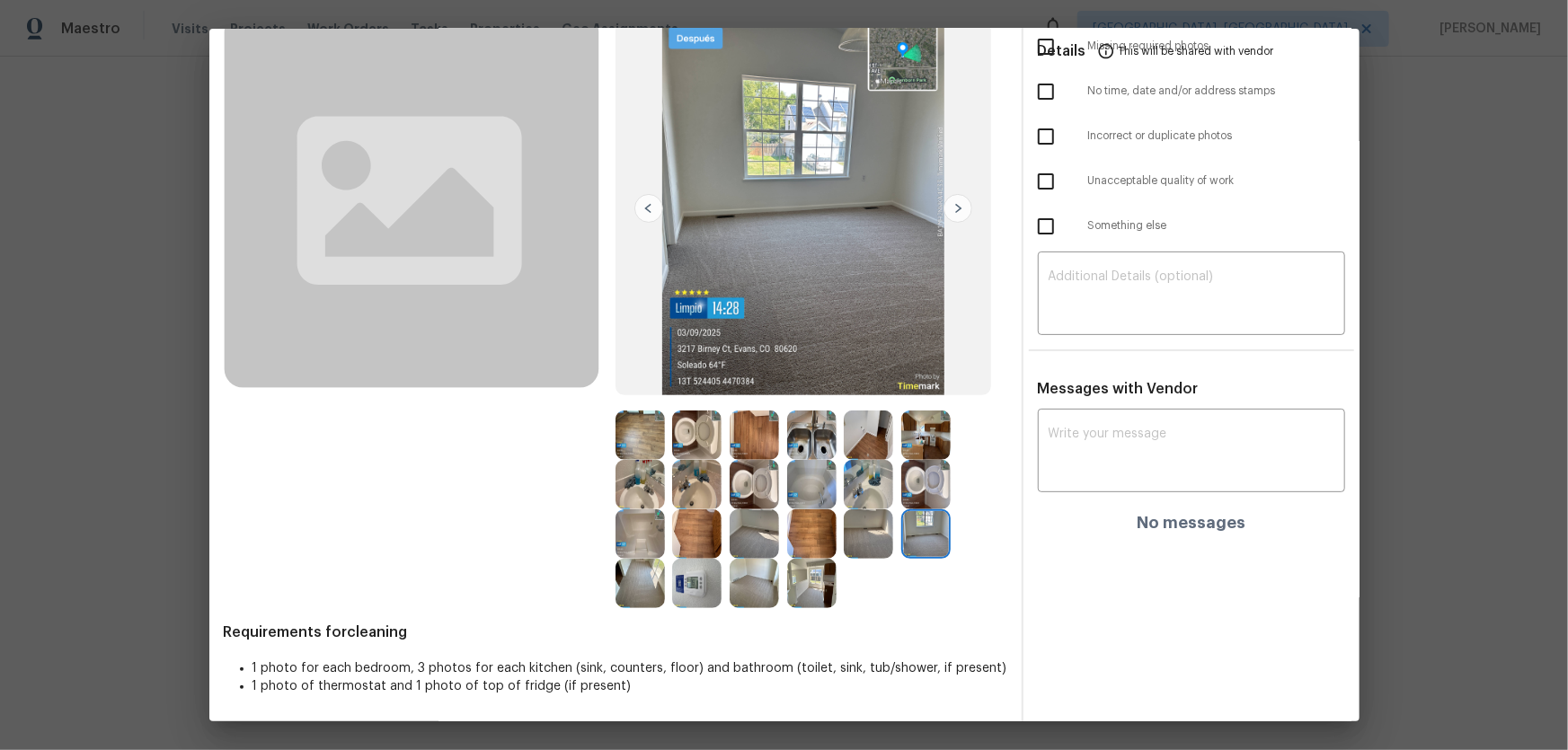
click at [653, 495] on img at bounding box center [640, 583] width 49 height 49
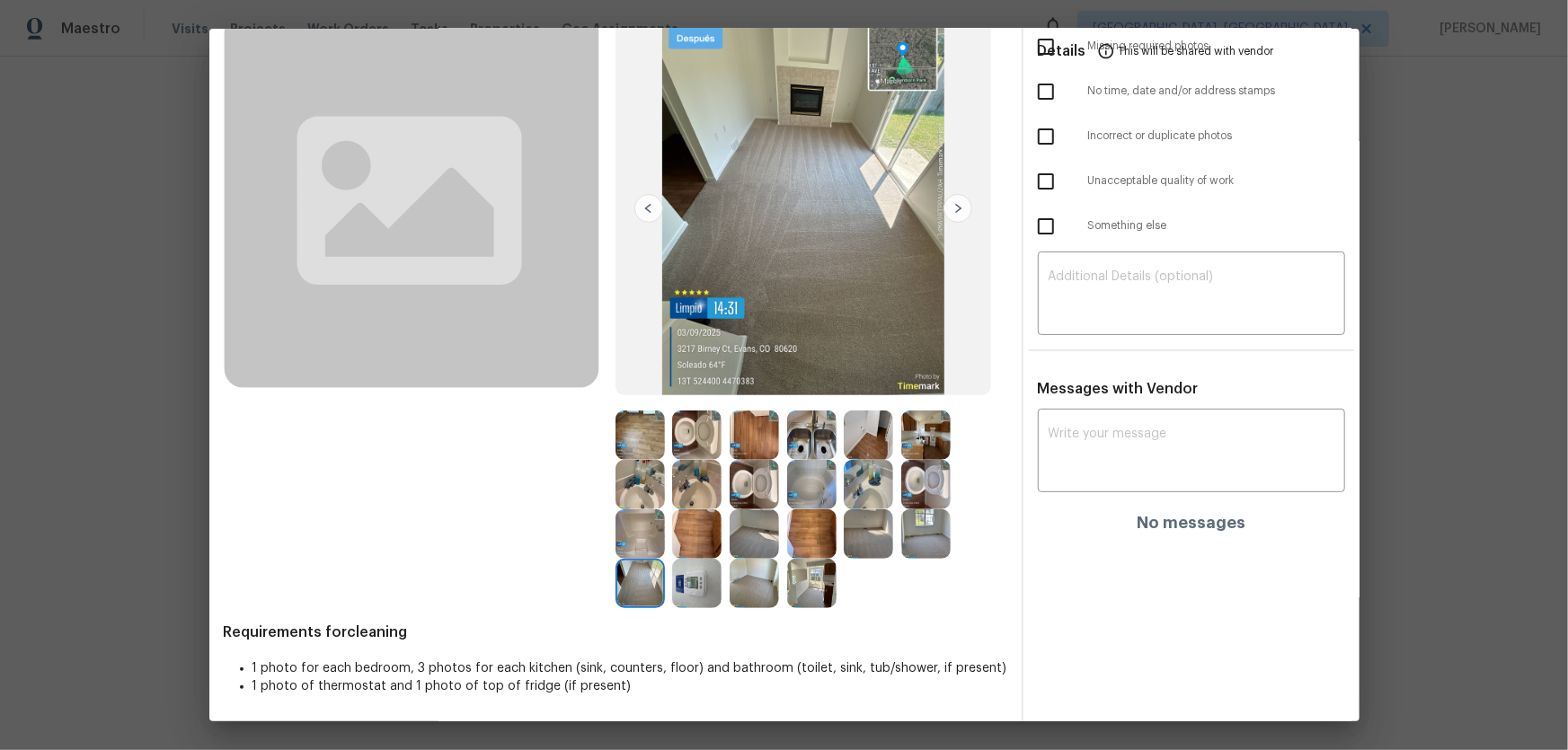
click at [710, 495] on img at bounding box center [697, 583] width 49 height 49
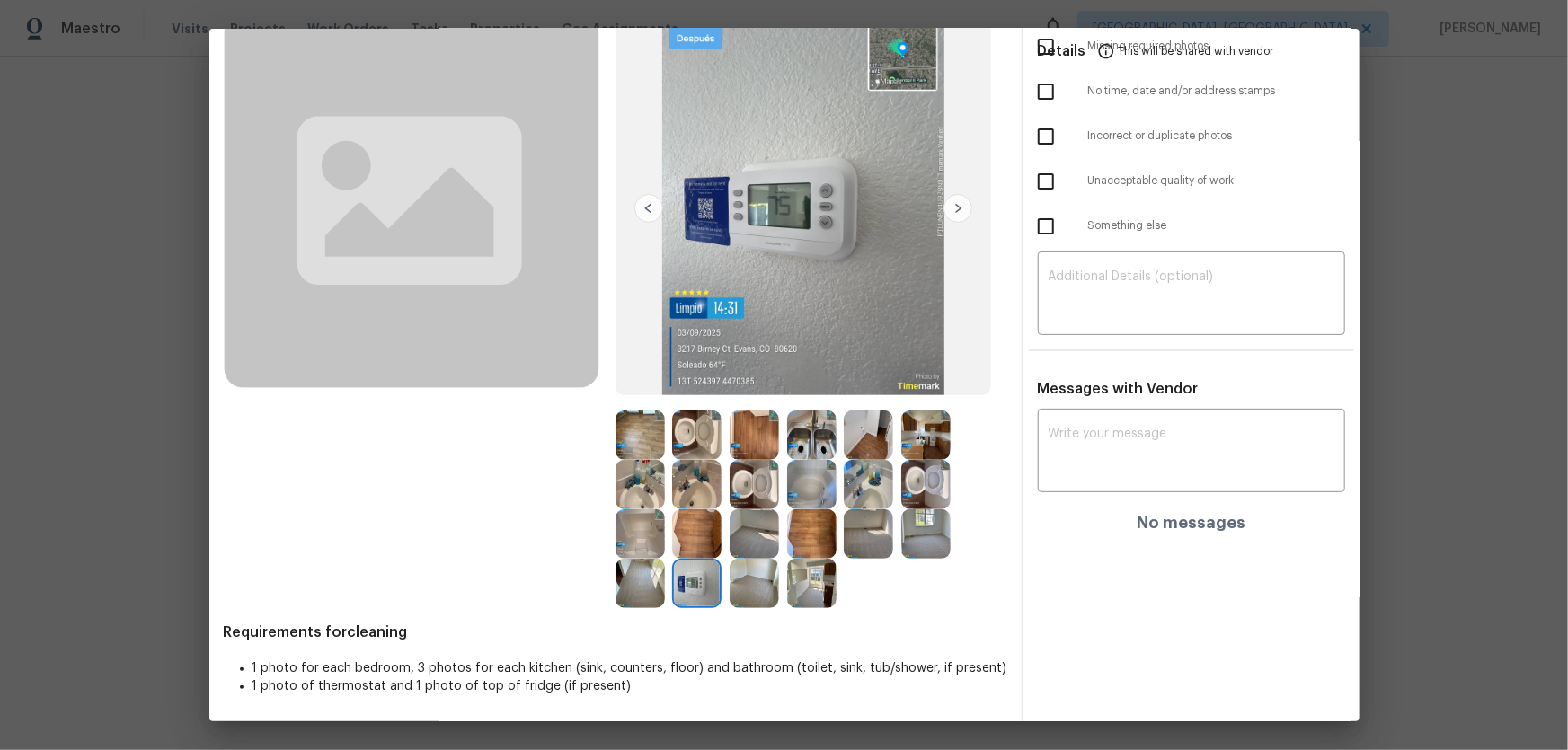
click at [692, 495] on img at bounding box center [697, 534] width 49 height 49
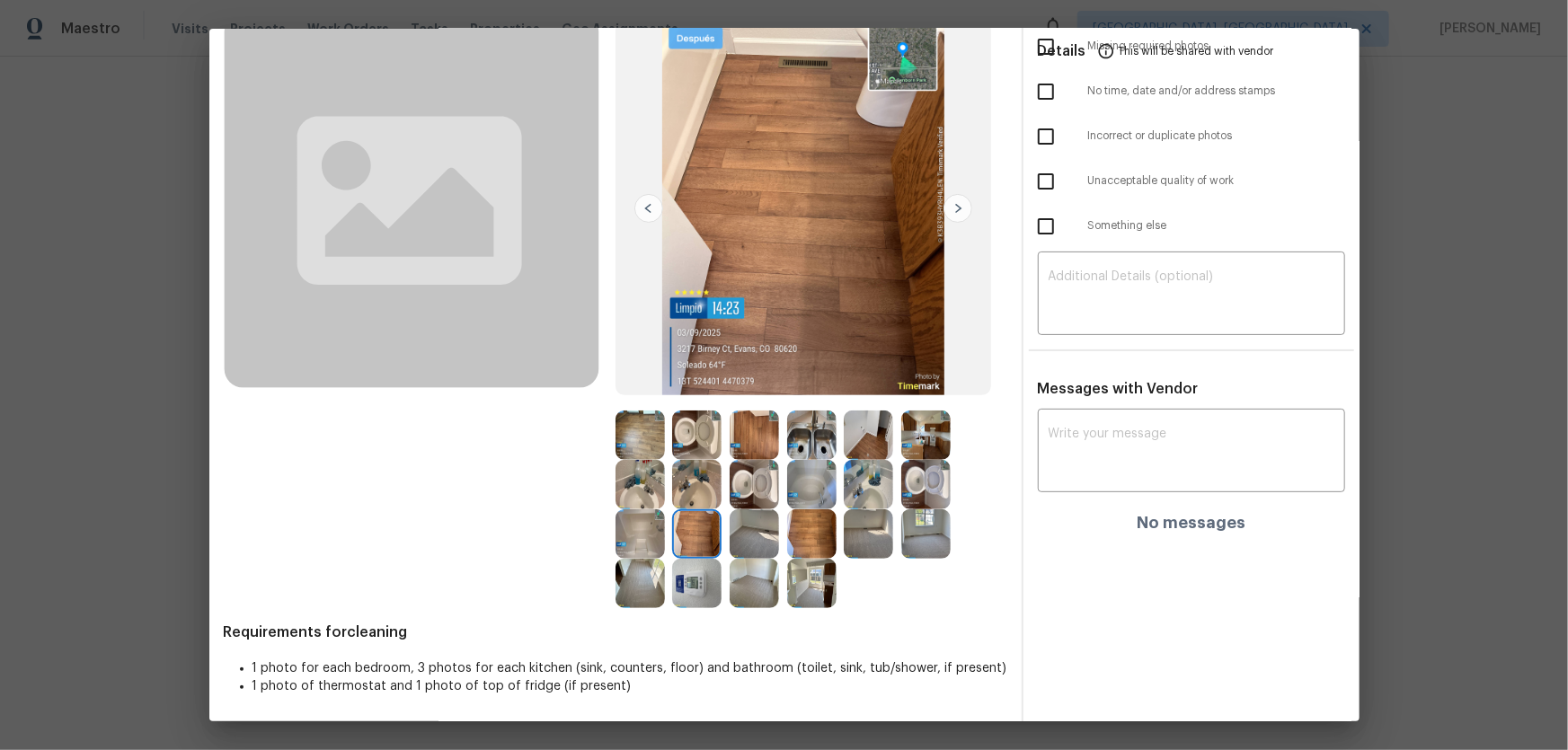
click at [650, 495] on img at bounding box center [640, 534] width 49 height 49
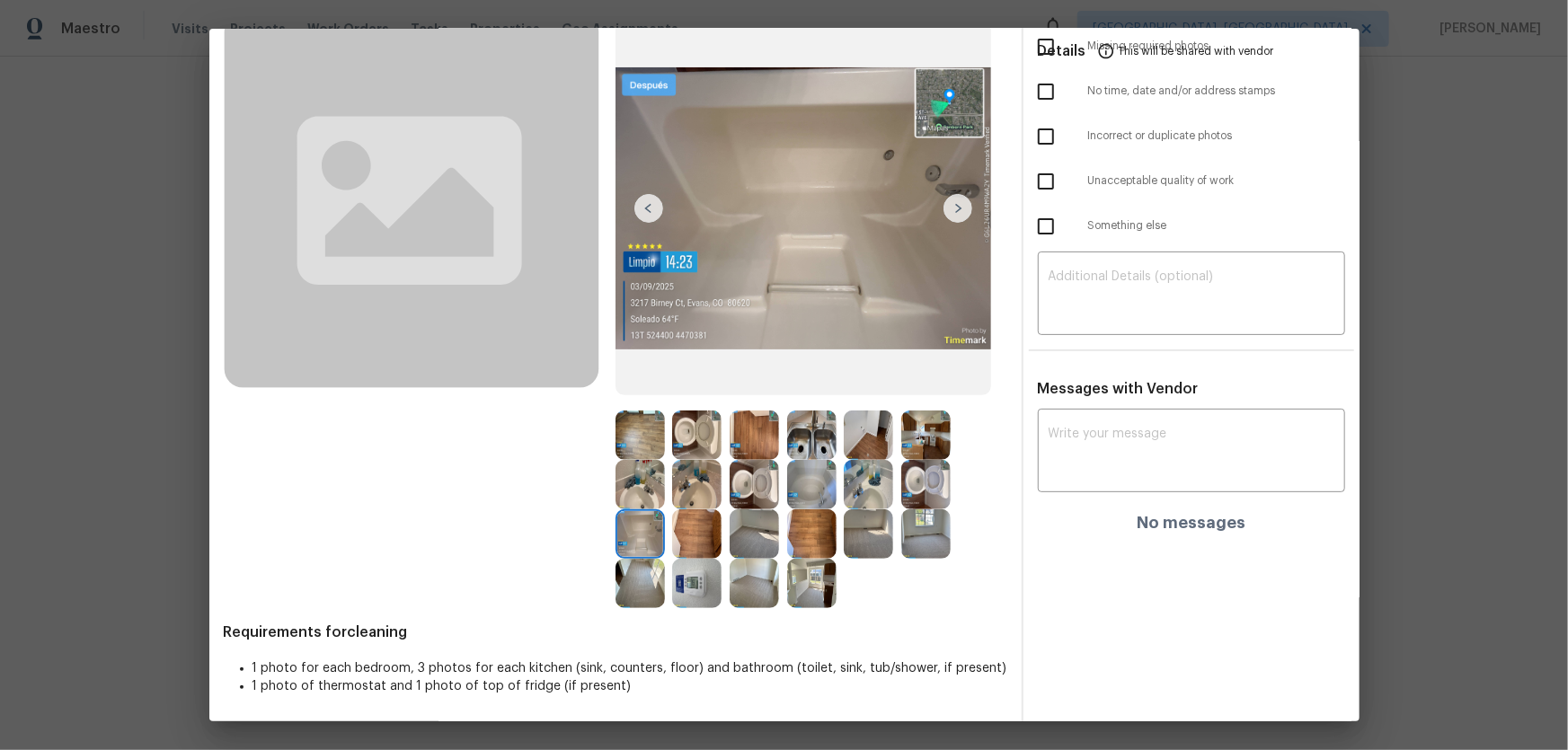
click at [644, 492] on img at bounding box center [640, 484] width 49 height 49
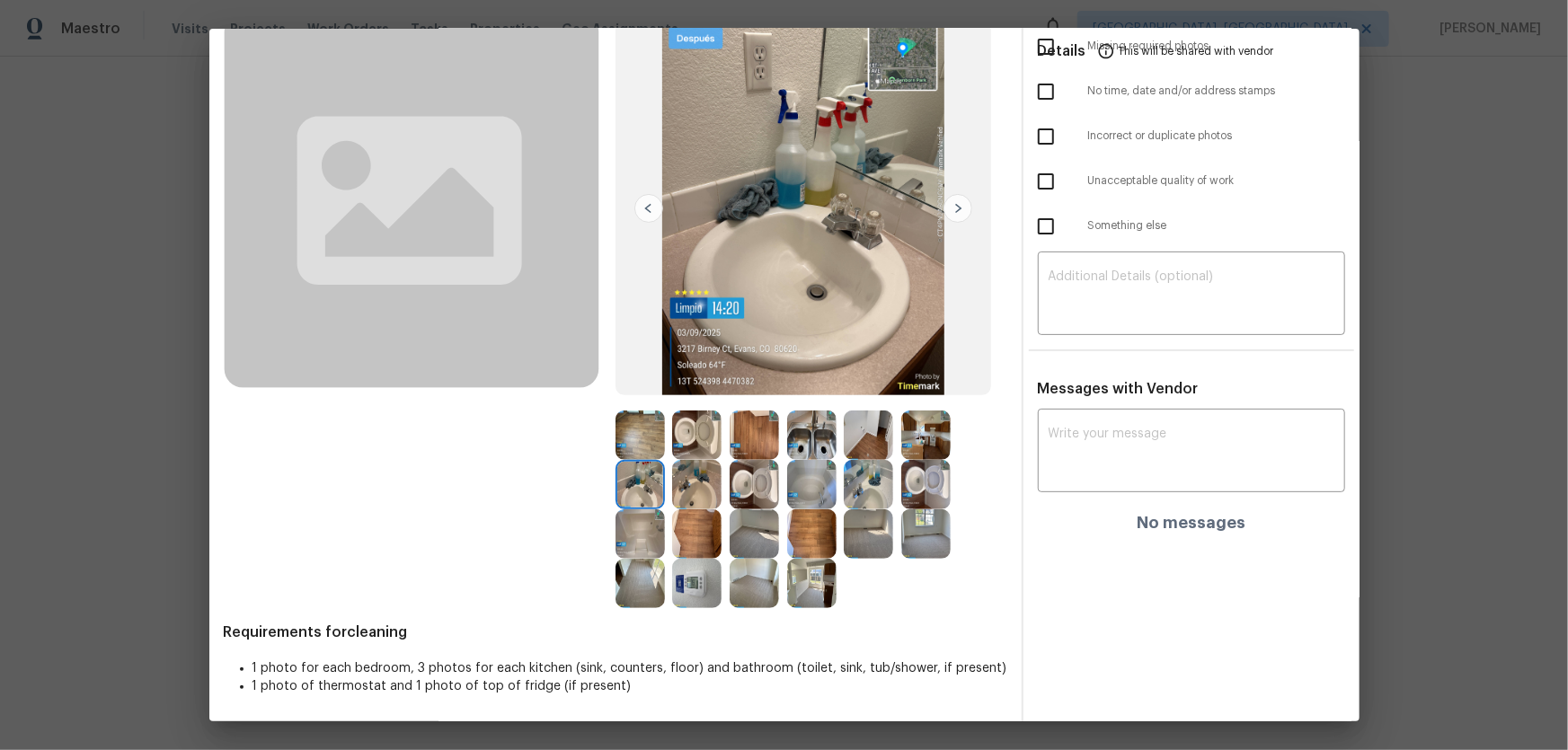
click at [644, 450] on img at bounding box center [640, 435] width 49 height 49
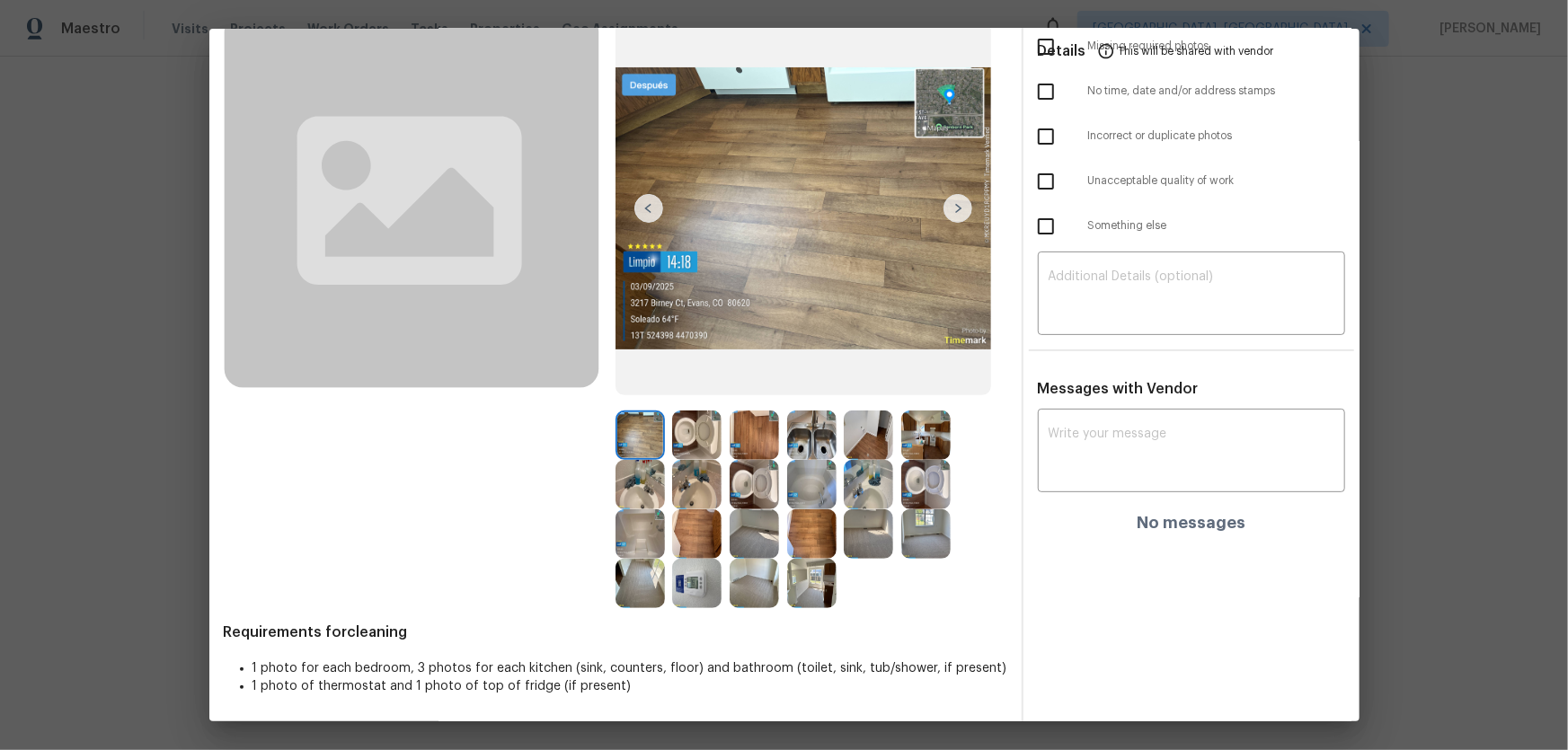
click at [667, 449] on div at bounding box center [644, 435] width 57 height 49
click at [705, 495] on img at bounding box center [697, 583] width 49 height 49
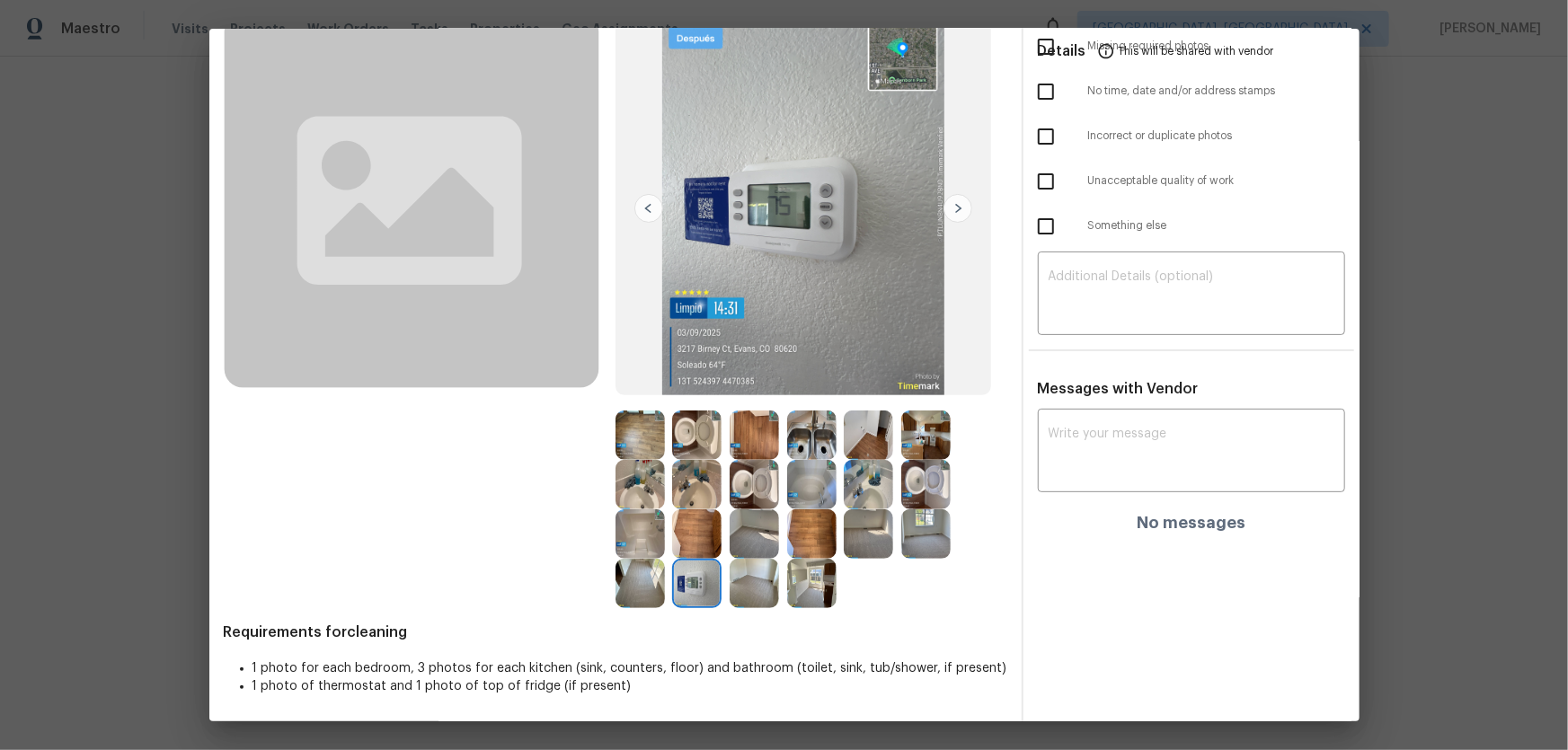
click at [702, 495] on img at bounding box center [697, 534] width 49 height 49
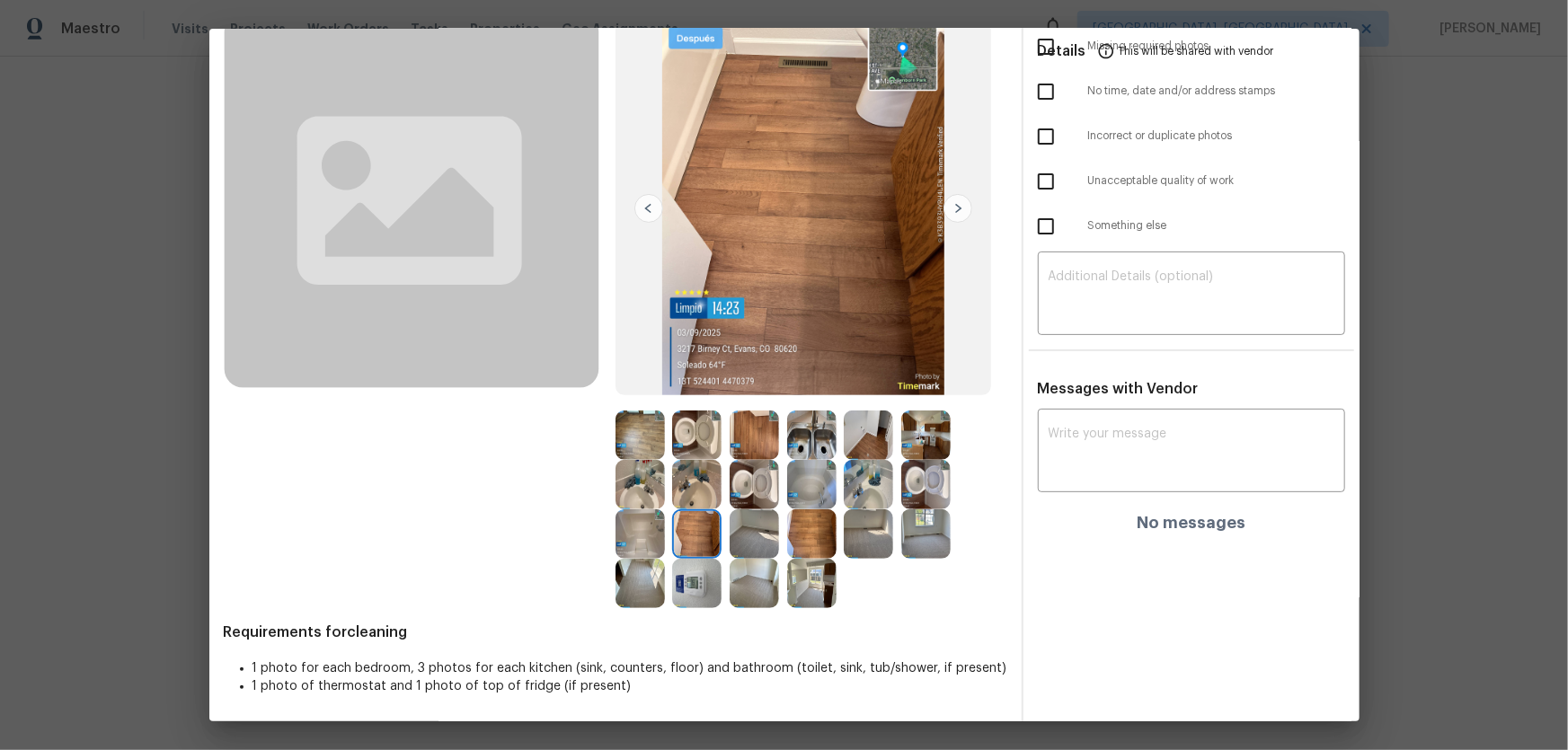
click at [702, 495] on img at bounding box center [697, 484] width 49 height 49
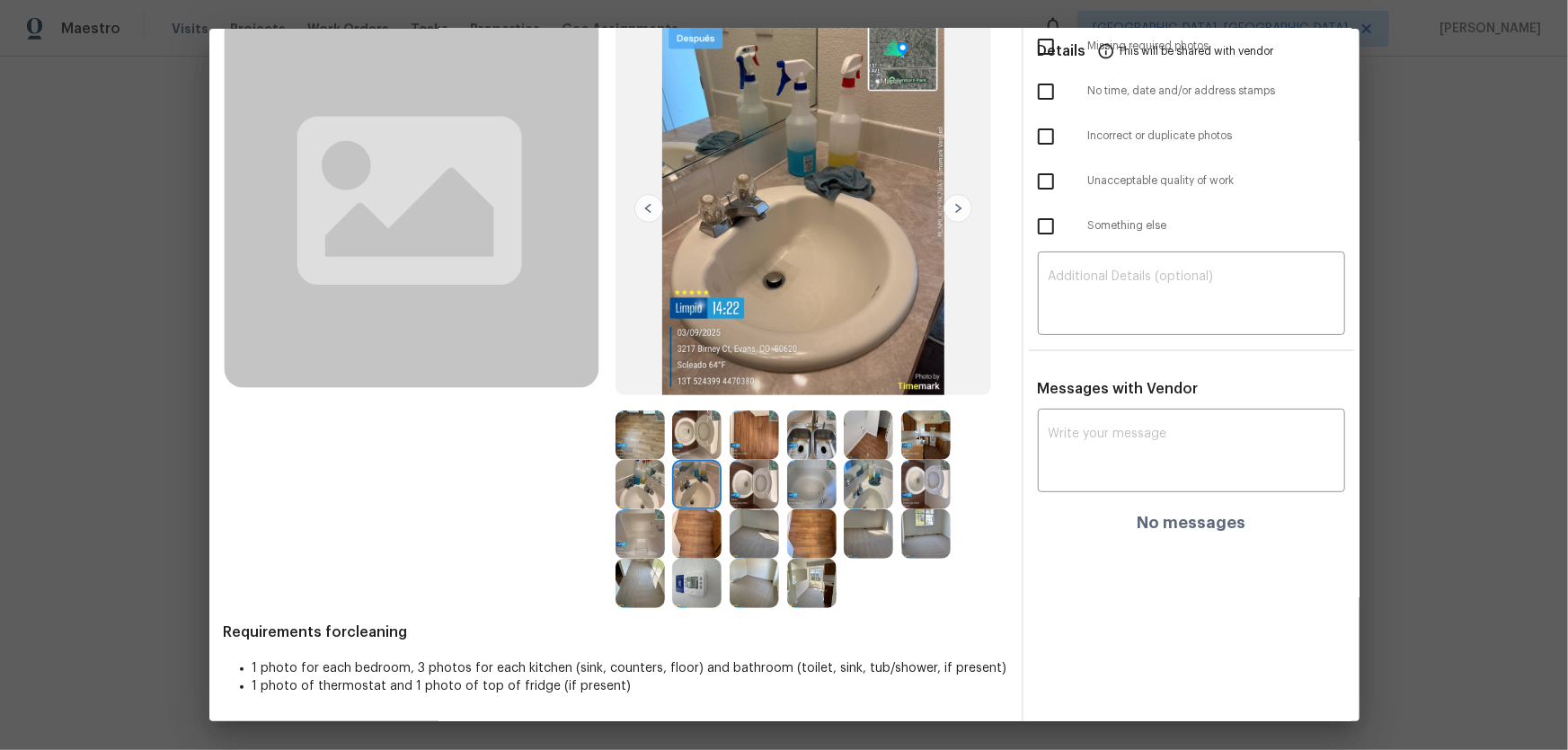
click at [766, 492] on img at bounding box center [754, 484] width 49 height 49
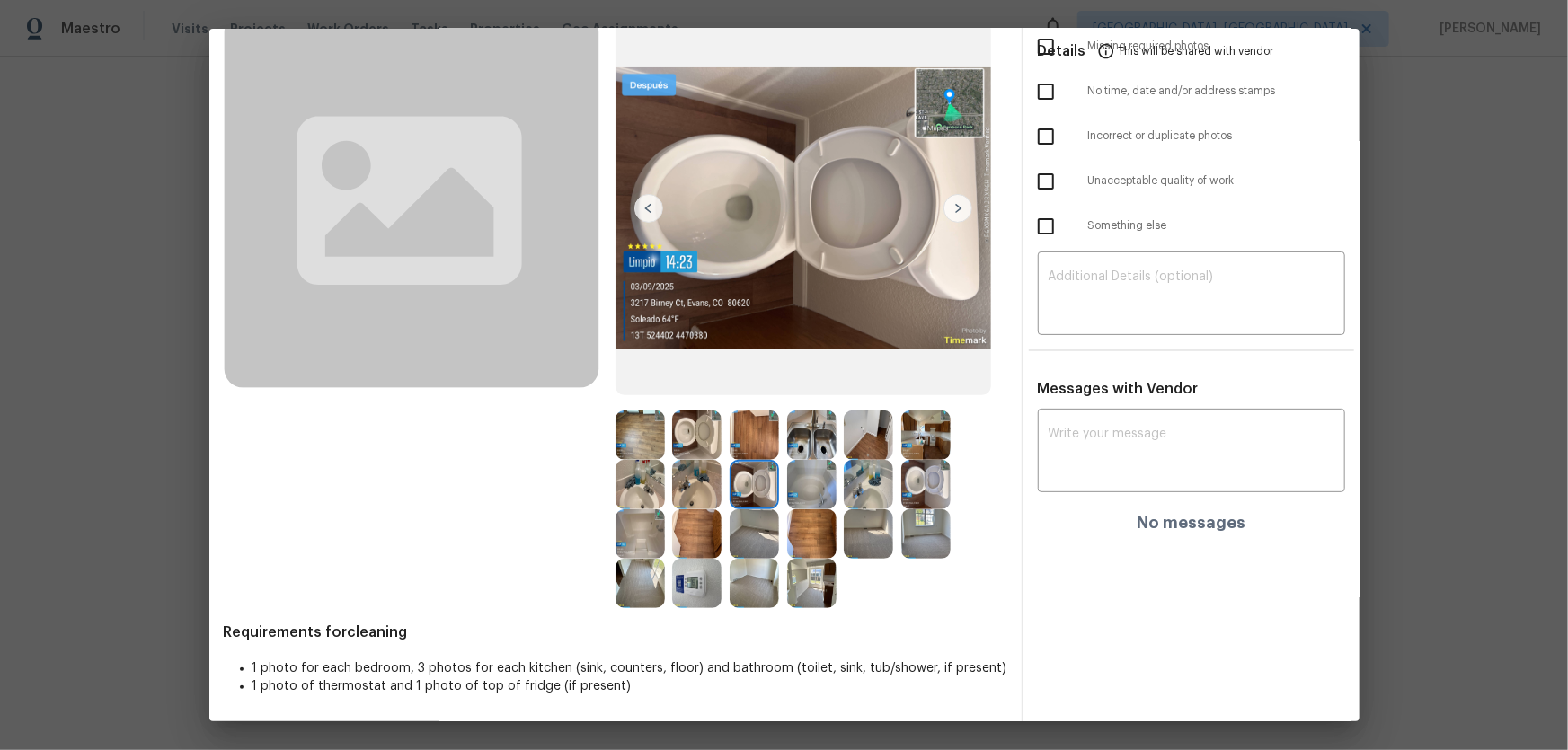
click at [828, 419] on img at bounding box center [812, 435] width 49 height 49
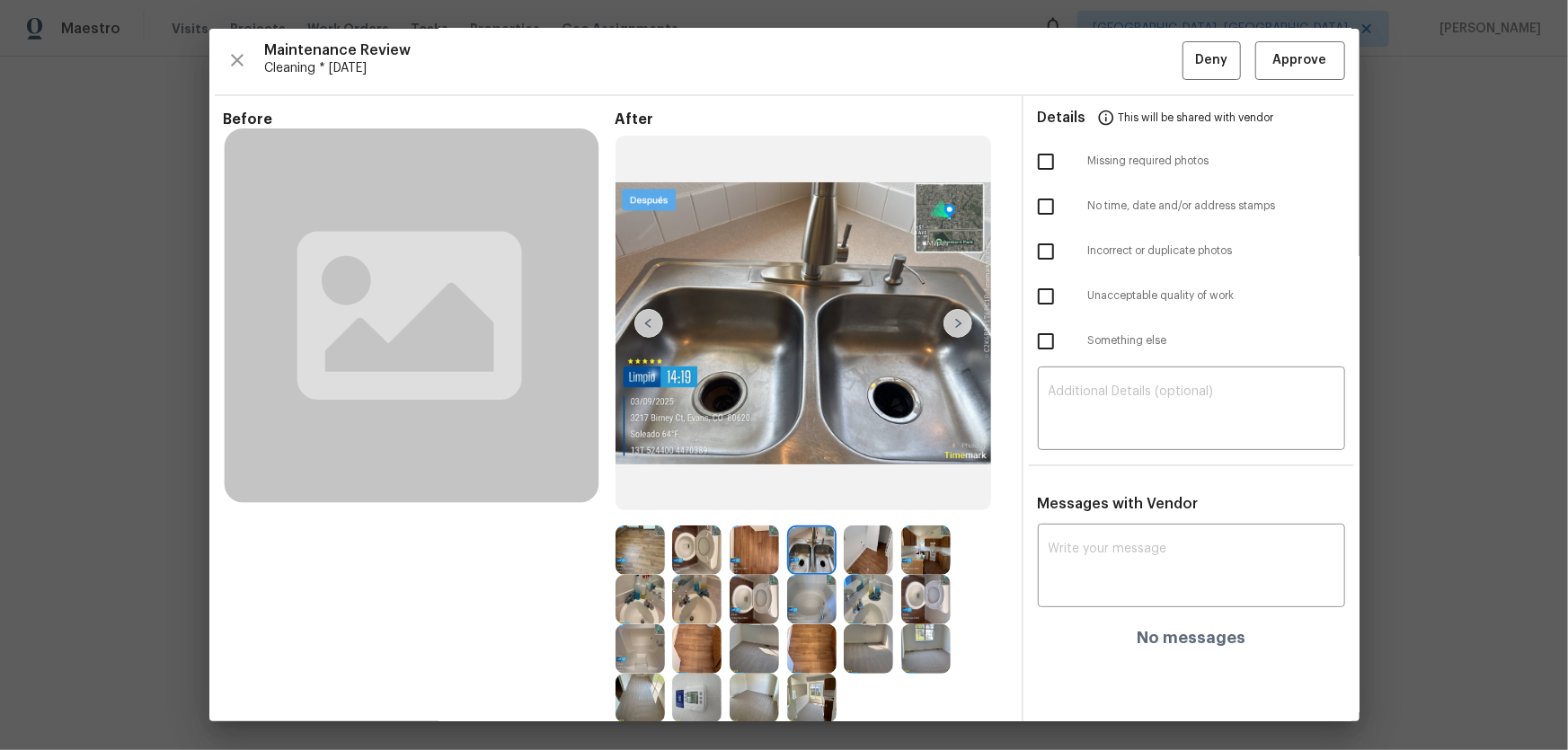
scroll to position [0, 0]
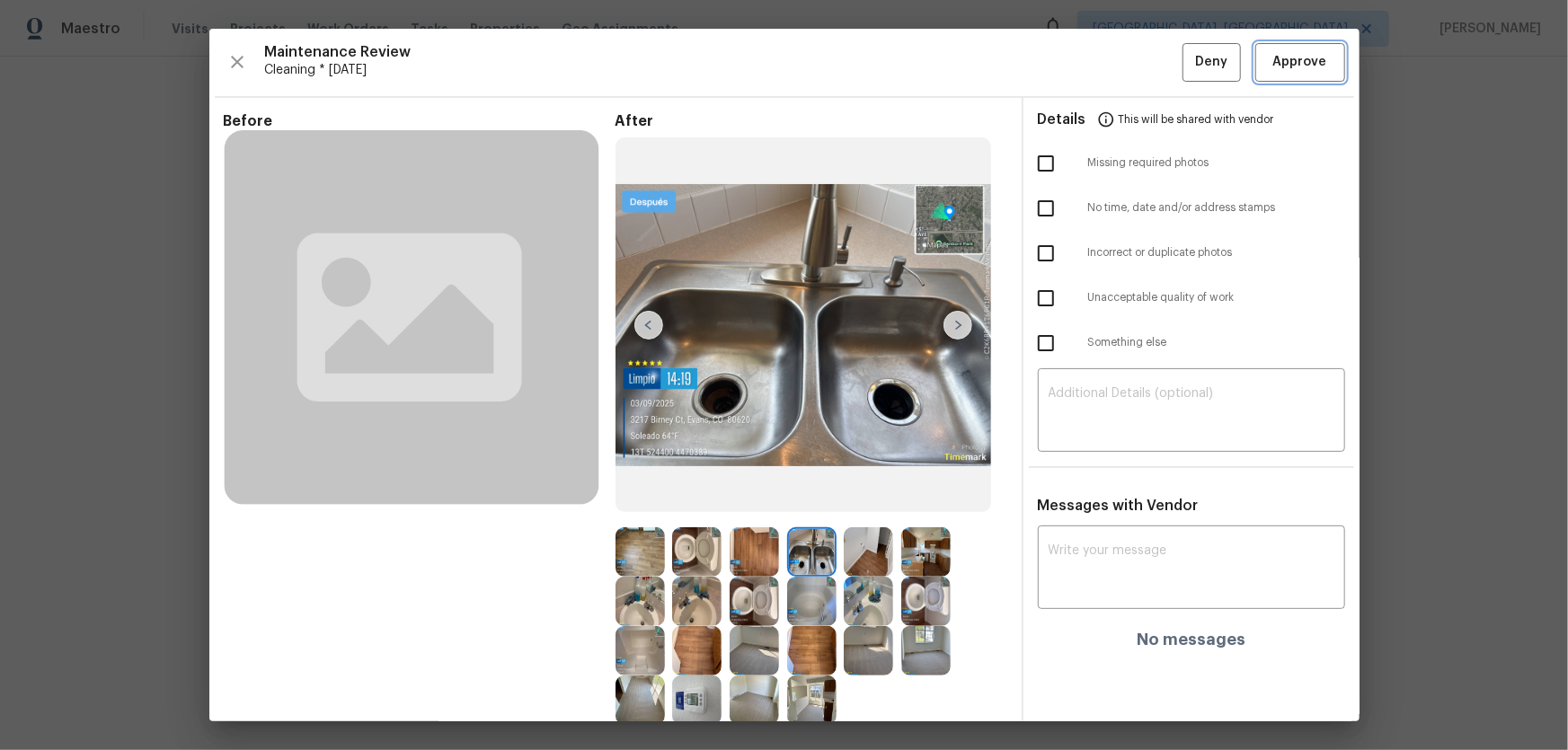
click at [1115, 55] on span "Approve" at bounding box center [1300, 62] width 54 height 23
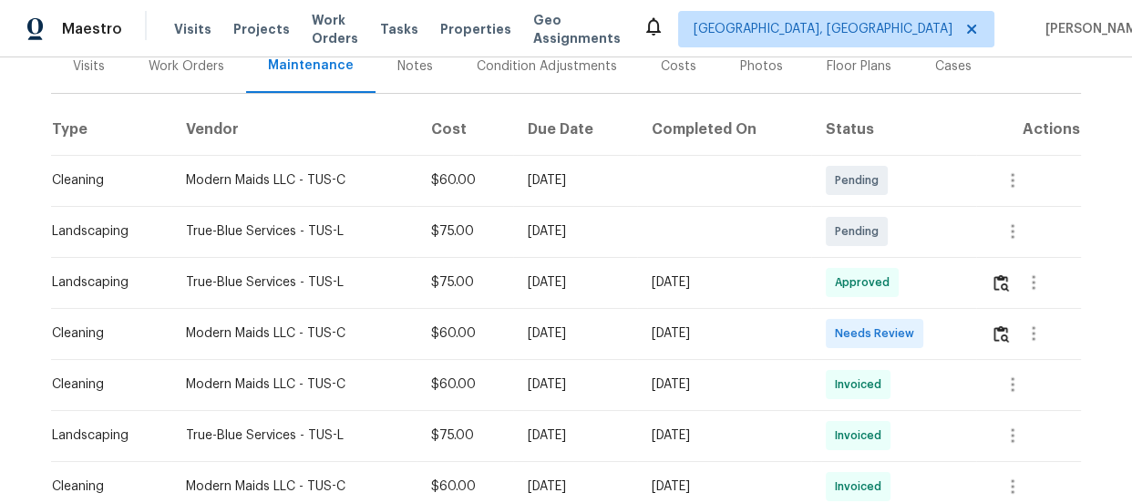
scroll to position [248, 0]
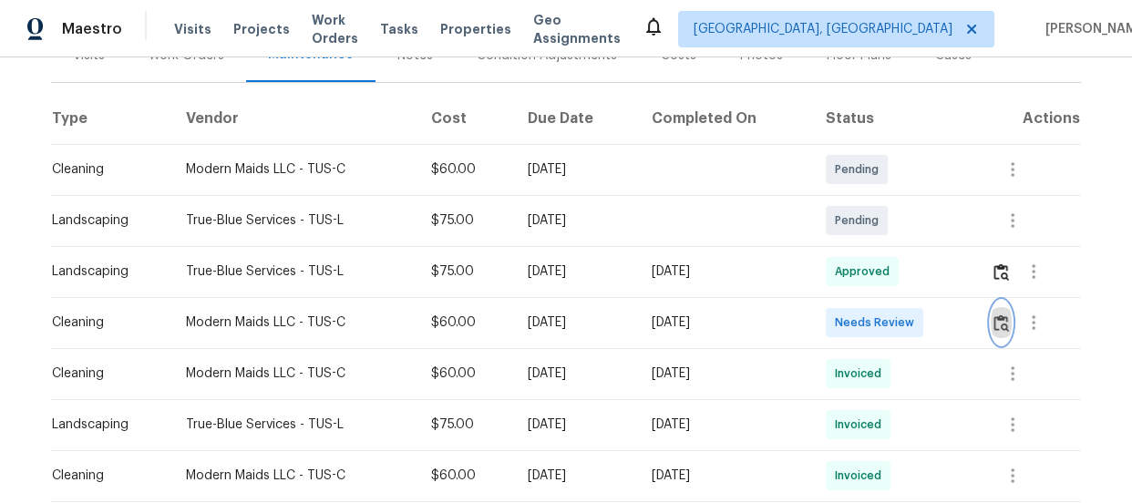
click at [1002, 317] on img "button" at bounding box center [1000, 322] width 15 height 17
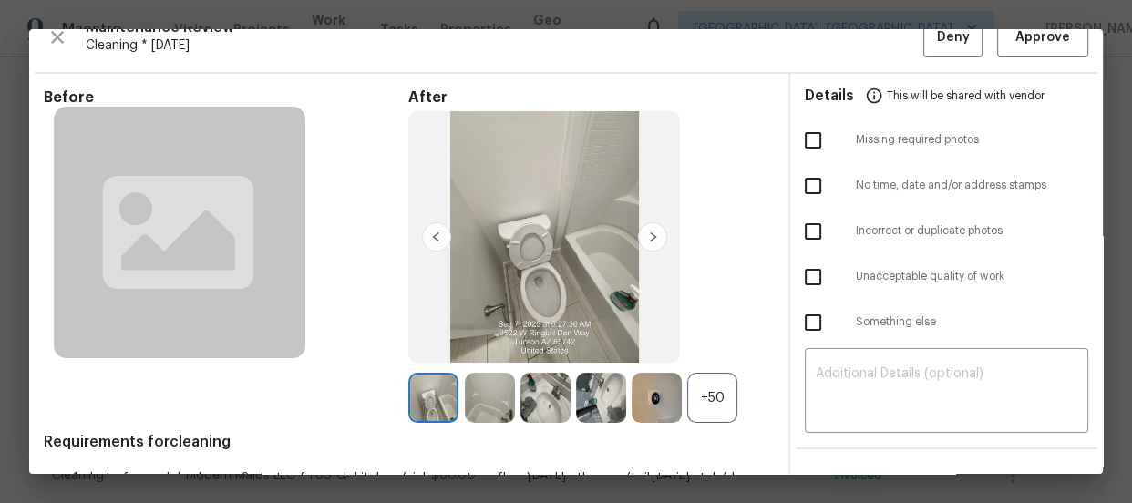
scroll to position [82, 0]
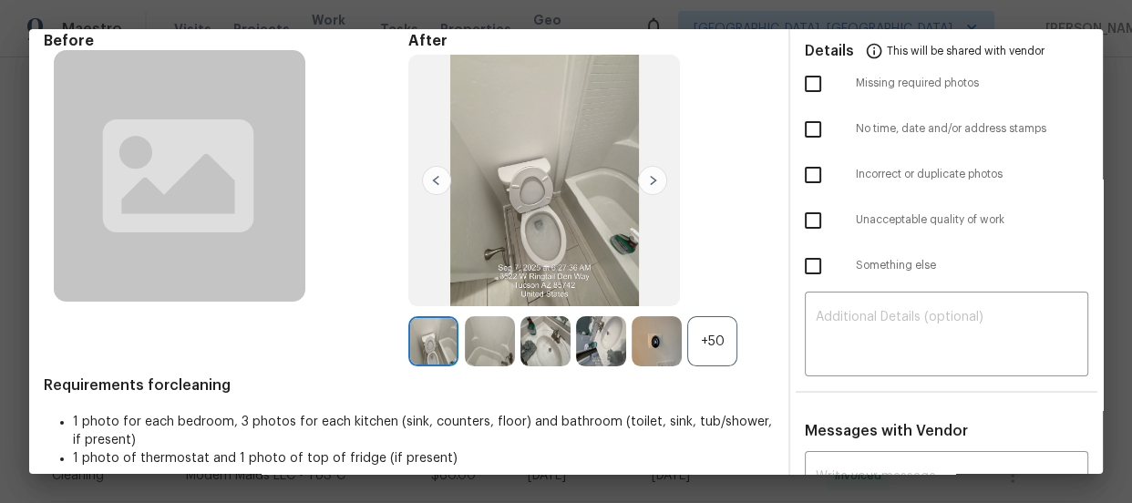
click at [704, 338] on div "+50" at bounding box center [712, 341] width 50 height 50
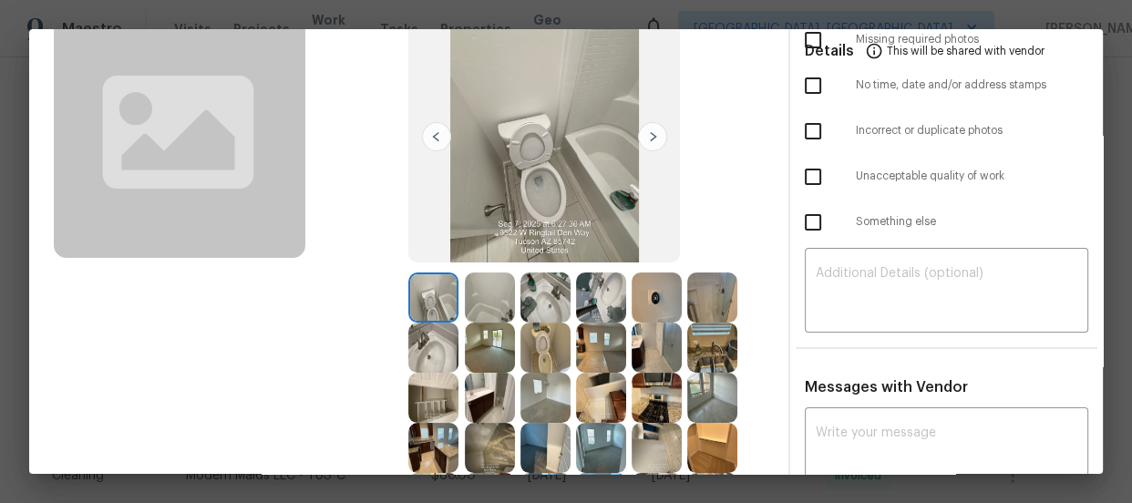
scroll to position [165, 0]
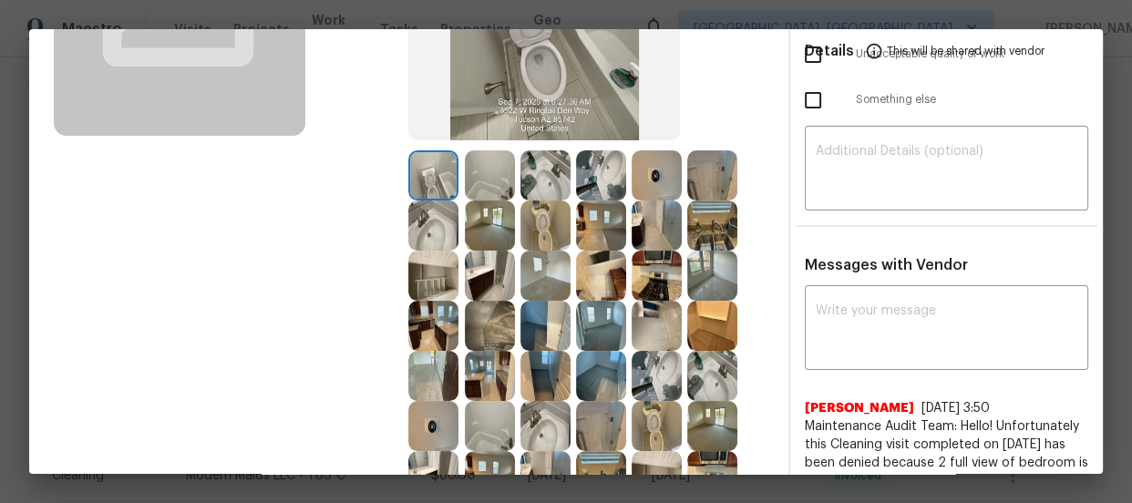
click at [523, 245] on img at bounding box center [545, 225] width 50 height 50
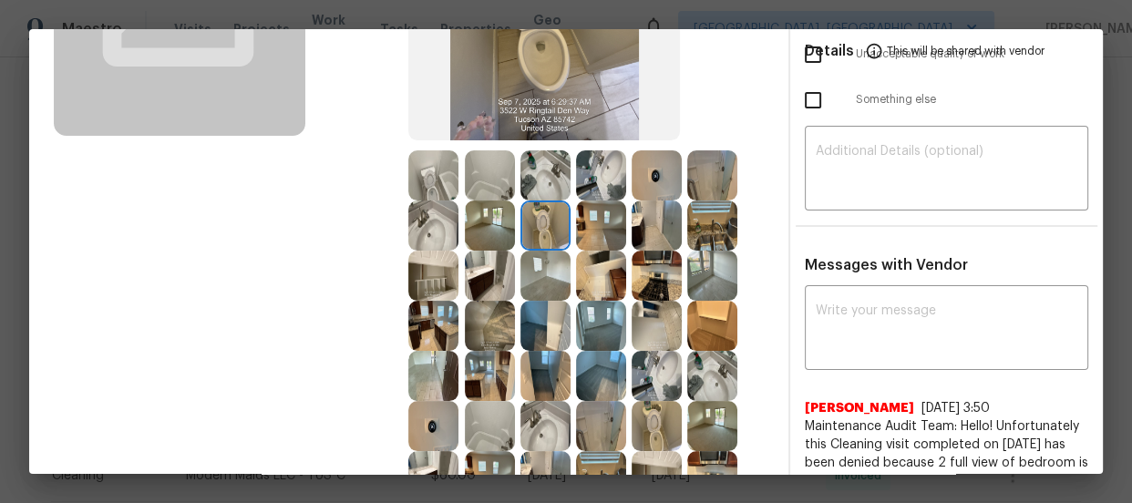
scroll to position [331, 0]
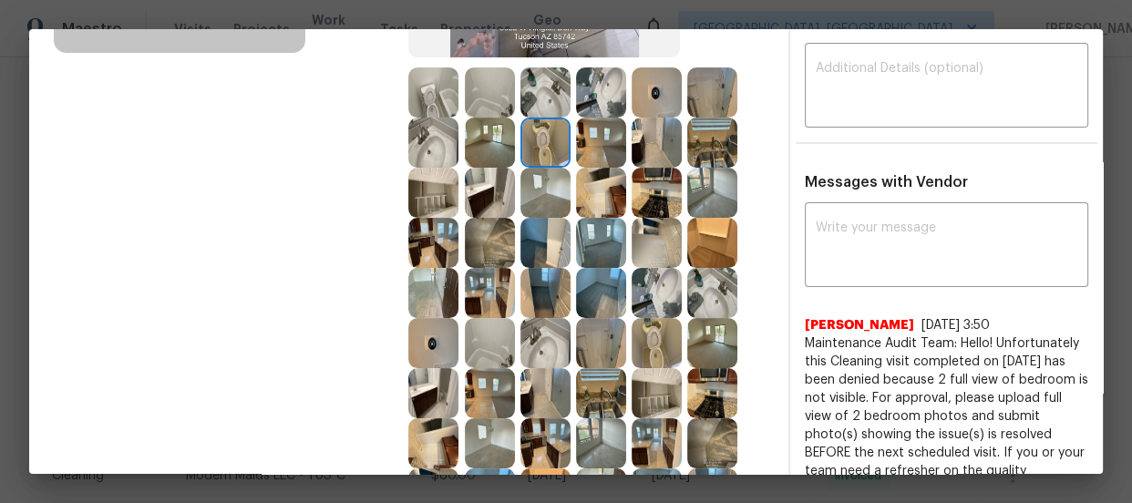
click at [421, 97] on img at bounding box center [433, 92] width 50 height 50
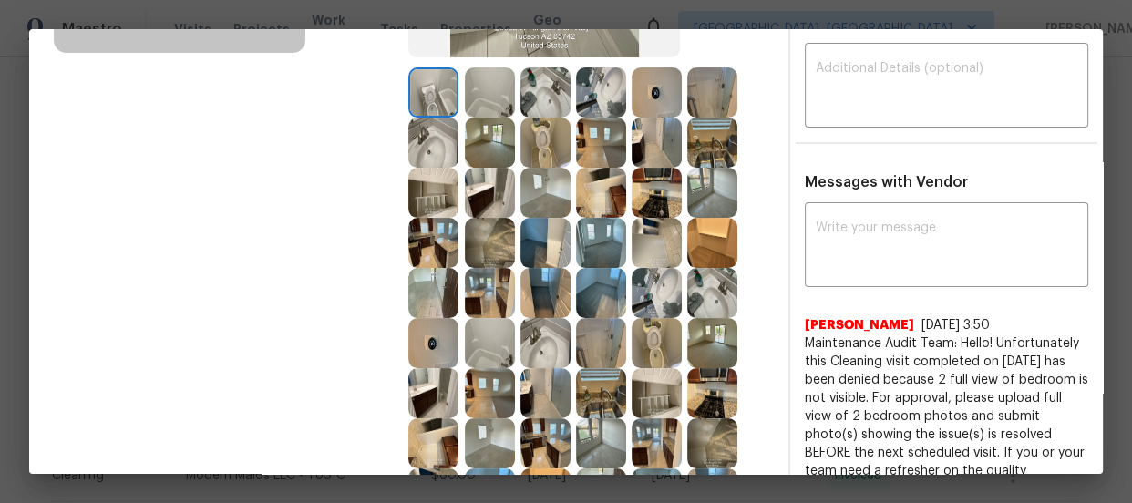
click at [427, 136] on img at bounding box center [433, 143] width 50 height 50
click at [536, 104] on img at bounding box center [545, 92] width 50 height 50
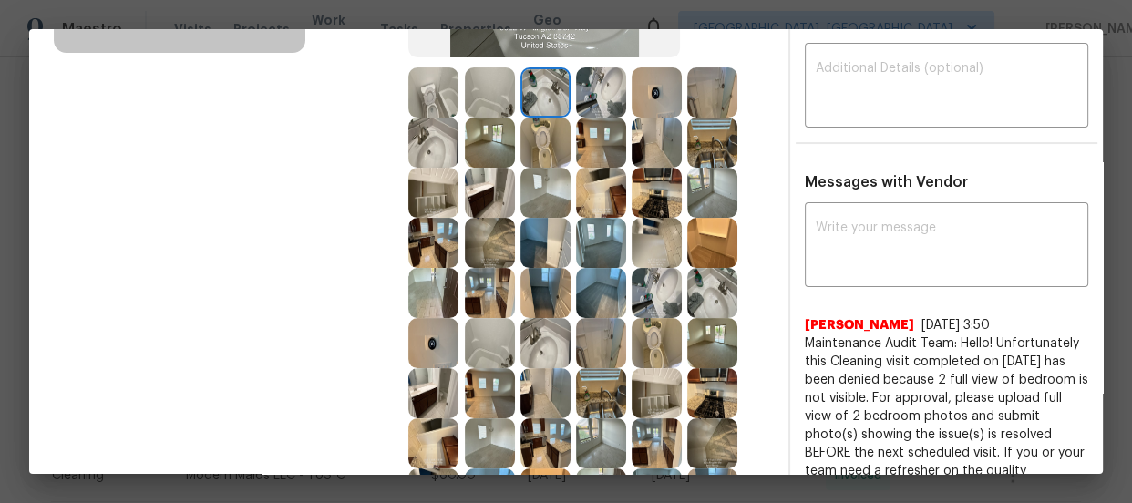
click at [472, 103] on img at bounding box center [490, 92] width 50 height 50
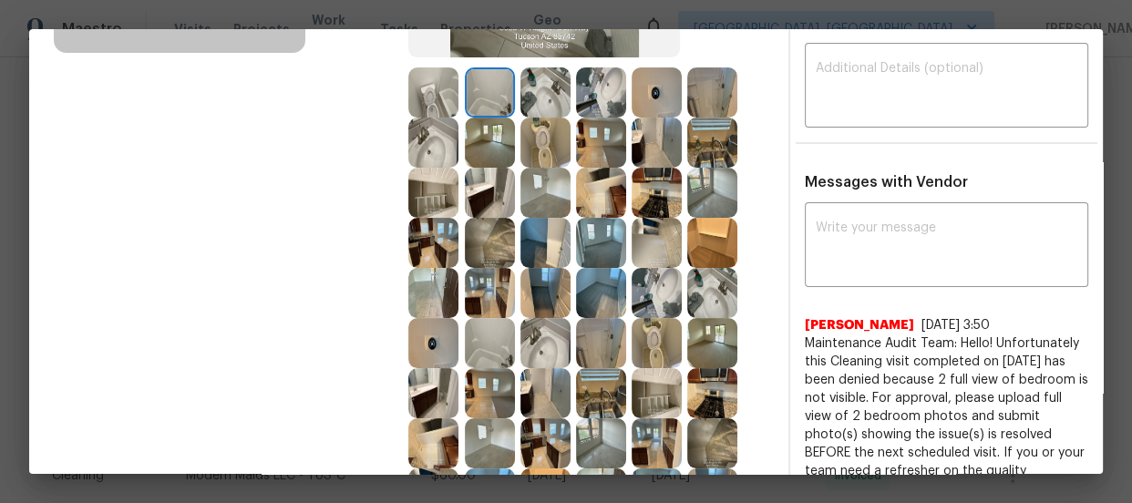
click at [720, 85] on img at bounding box center [712, 92] width 50 height 50
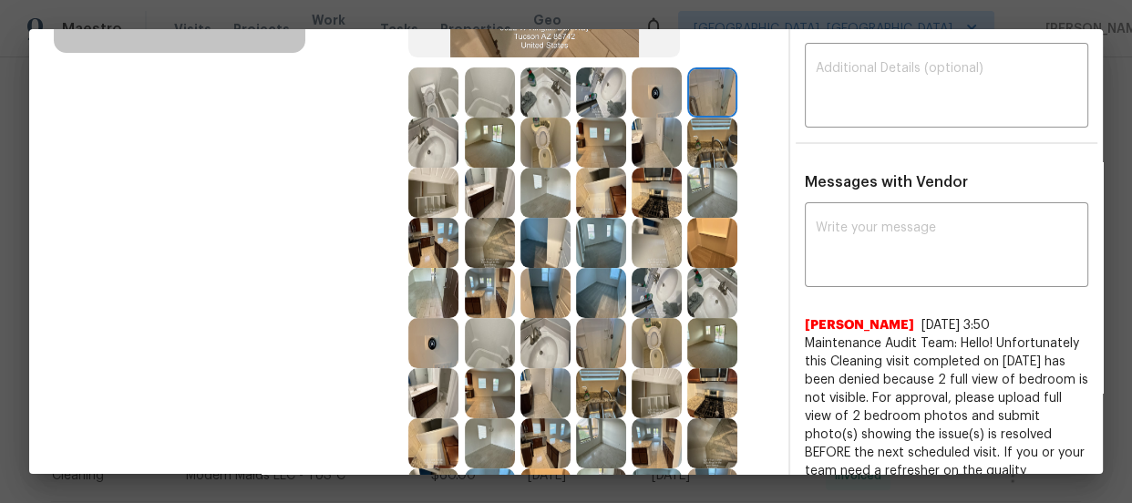
click at [707, 128] on img at bounding box center [712, 143] width 50 height 50
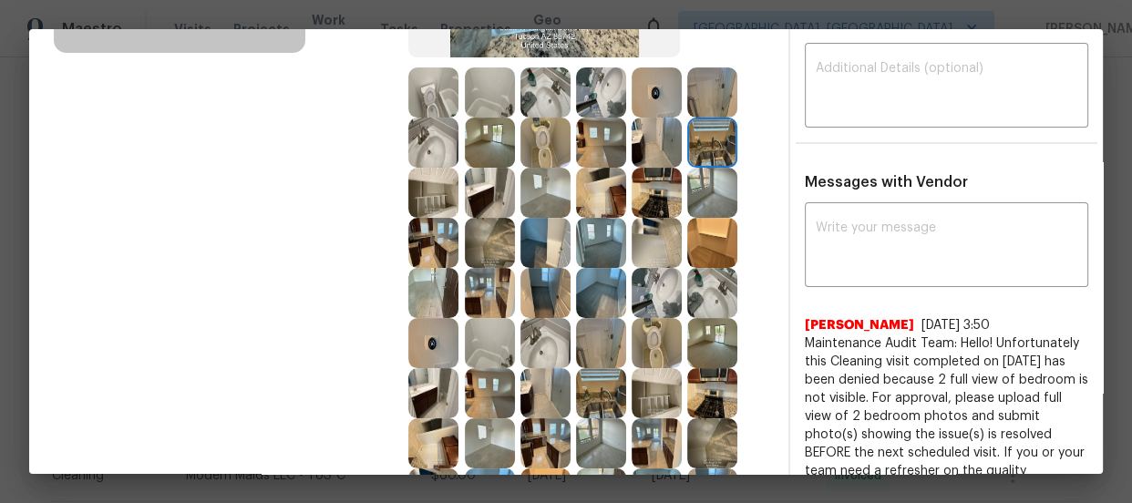
click at [644, 136] on img at bounding box center [656, 143] width 50 height 50
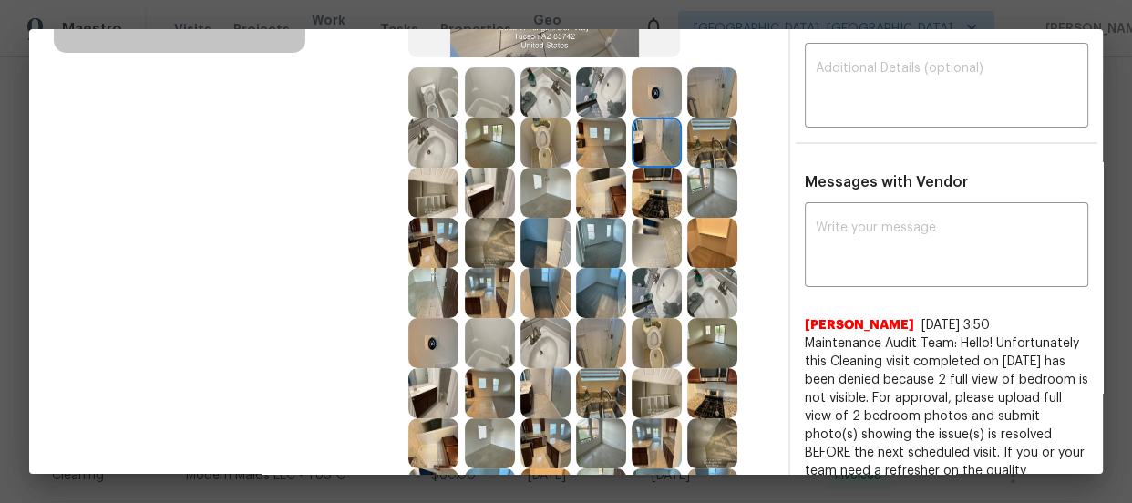
click at [641, 170] on img at bounding box center [656, 193] width 50 height 50
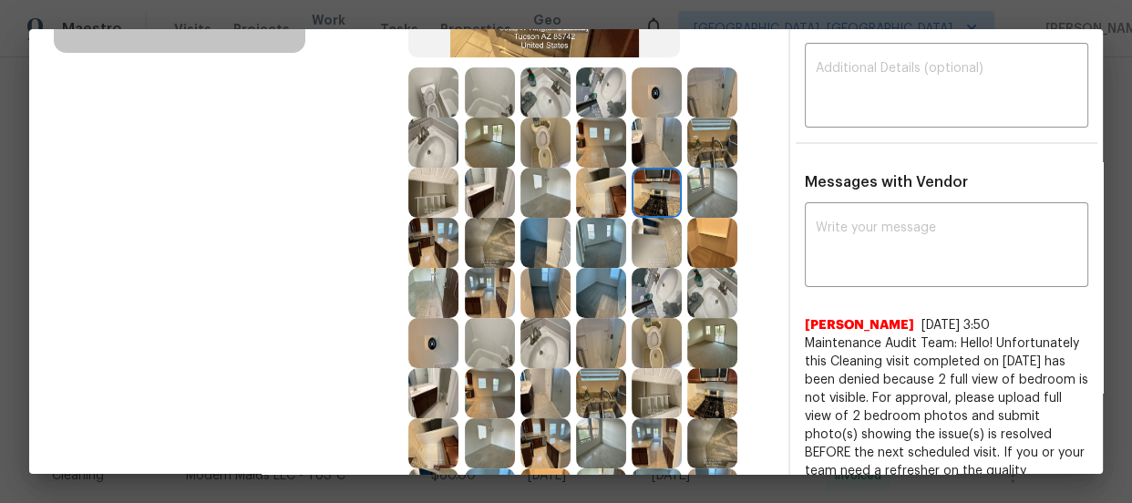
click at [603, 182] on img at bounding box center [601, 193] width 50 height 50
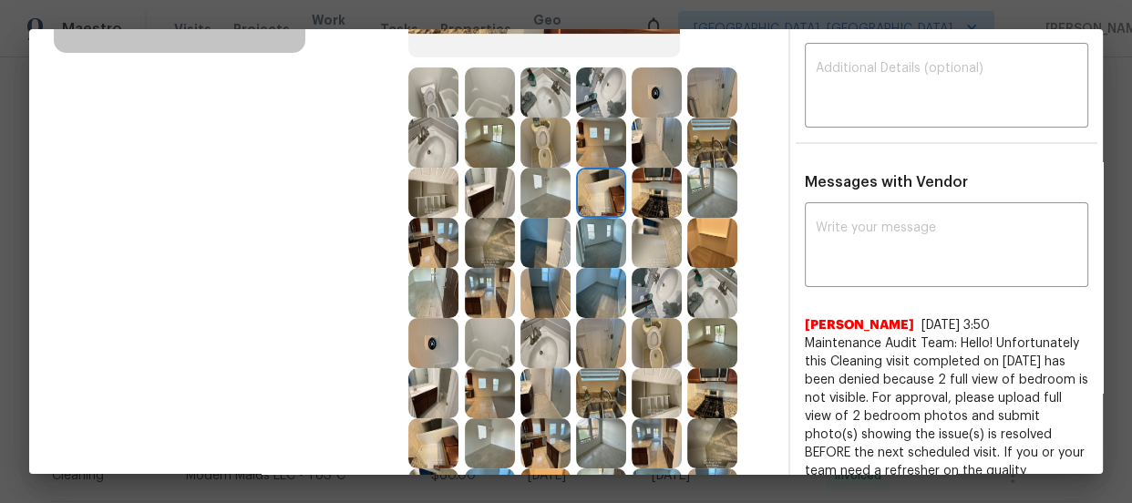
scroll to position [414, 0]
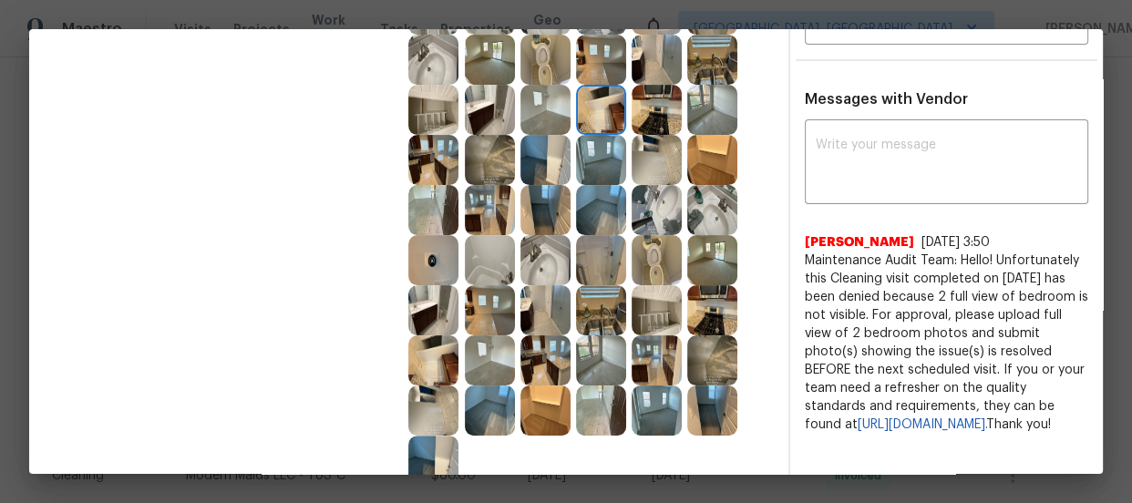
click at [648, 217] on img at bounding box center [656, 210] width 50 height 50
click at [607, 247] on img at bounding box center [601, 260] width 50 height 50
click at [601, 281] on img at bounding box center [601, 260] width 50 height 50
click at [590, 327] on img at bounding box center [601, 310] width 50 height 50
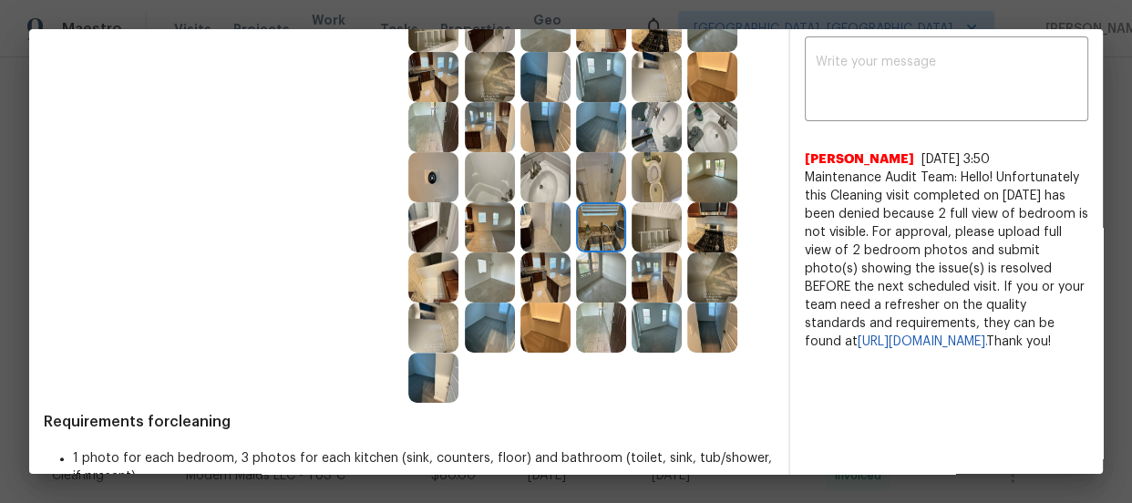
click at [475, 274] on img at bounding box center [490, 277] width 50 height 50
click at [482, 327] on img at bounding box center [490, 327] width 50 height 50
click at [641, 326] on img at bounding box center [656, 327] width 50 height 50
click at [711, 313] on img at bounding box center [712, 327] width 50 height 50
click at [710, 180] on img at bounding box center [712, 177] width 50 height 50
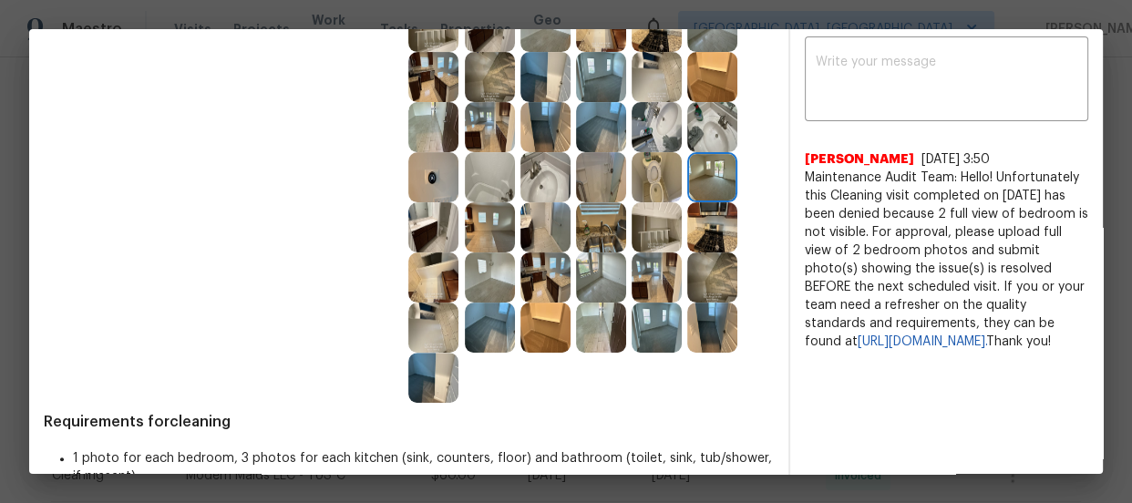
click at [705, 108] on img at bounding box center [712, 127] width 50 height 50
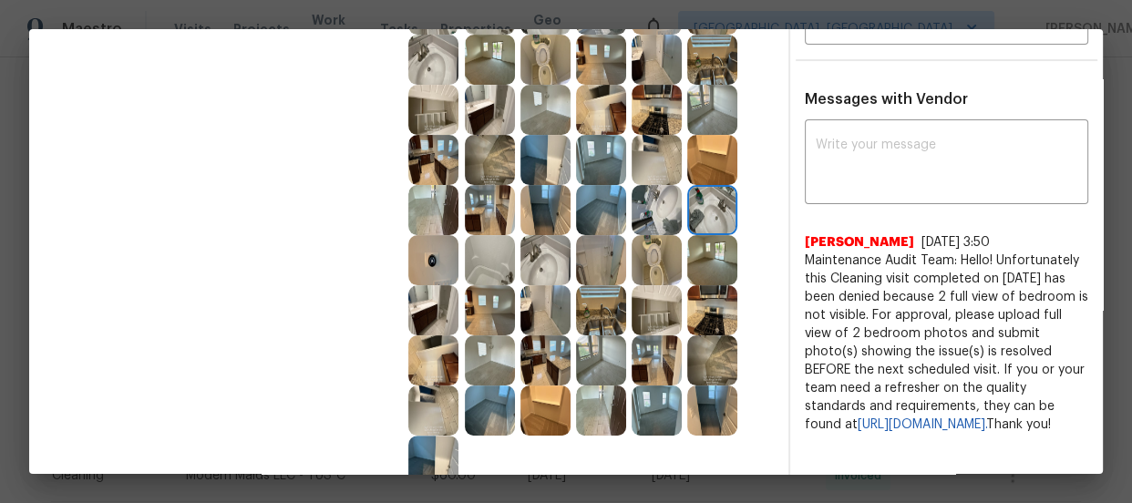
scroll to position [331, 0]
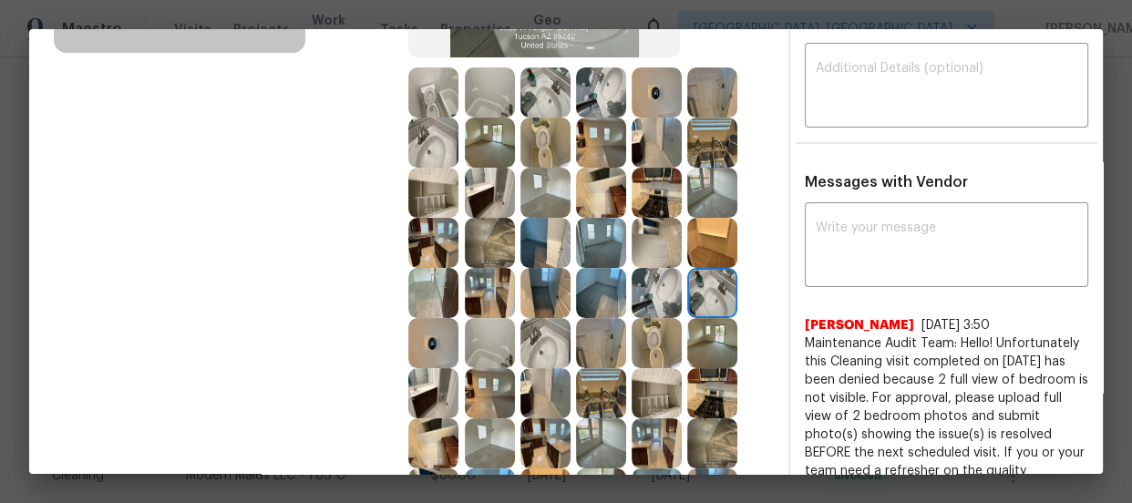
click at [529, 192] on img at bounding box center [545, 193] width 50 height 50
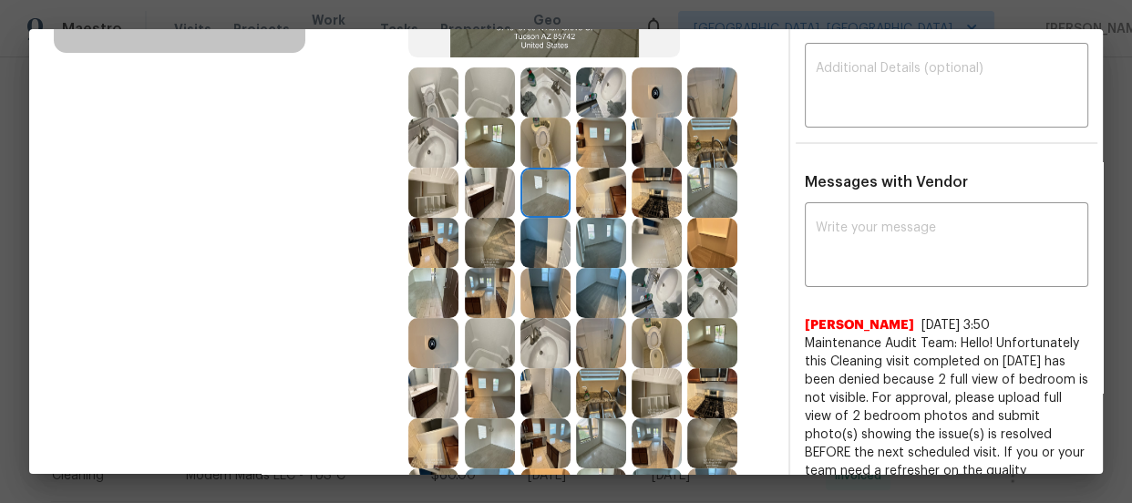
click at [483, 143] on img at bounding box center [490, 143] width 50 height 50
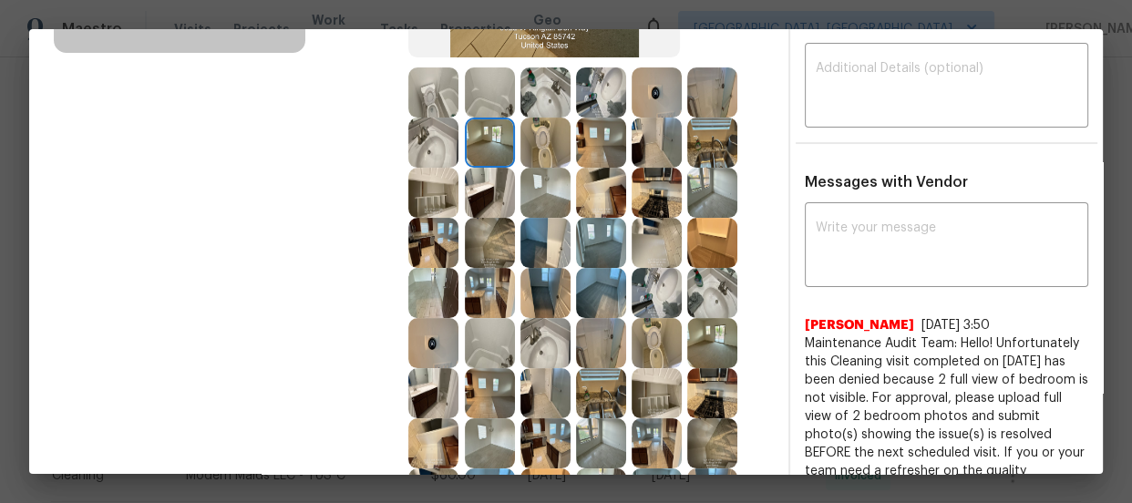
click at [604, 237] on img at bounding box center [601, 243] width 50 height 50
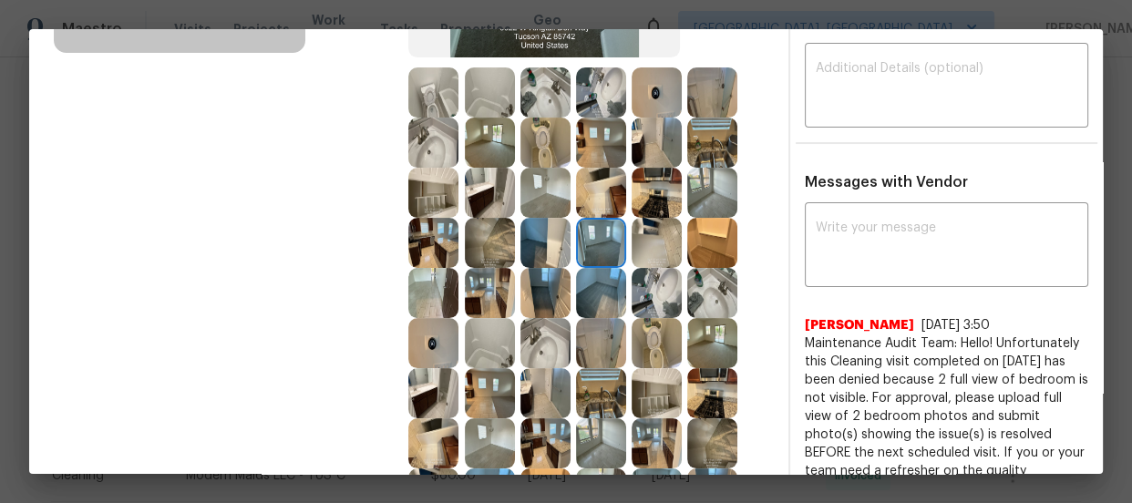
click at [711, 200] on img at bounding box center [712, 193] width 50 height 50
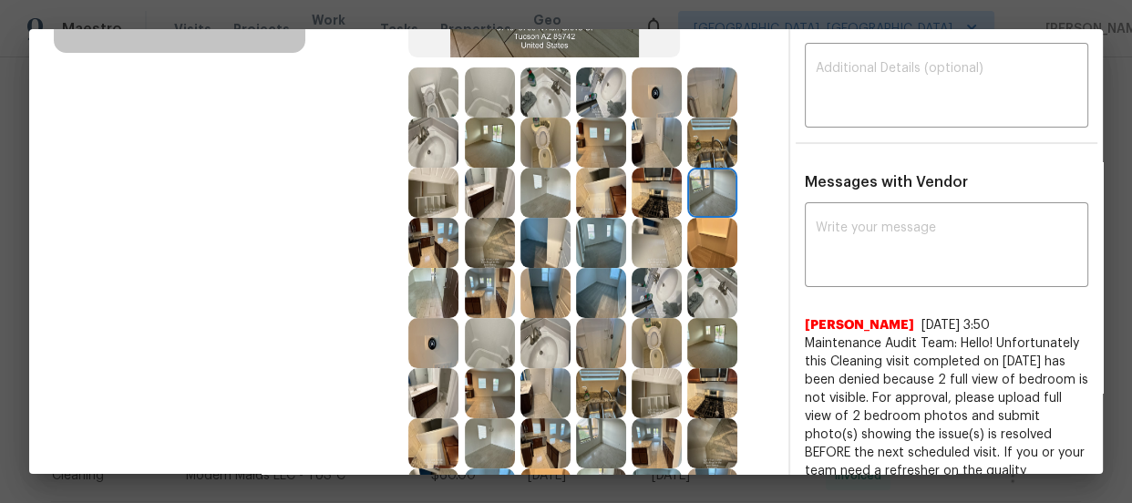
click at [711, 230] on img at bounding box center [712, 243] width 50 height 50
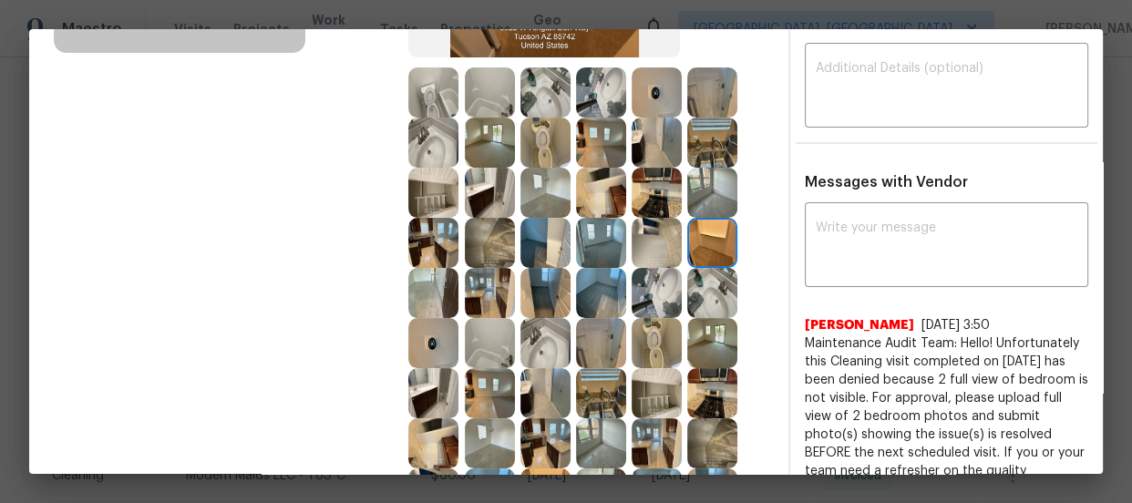
click at [703, 144] on img at bounding box center [712, 143] width 50 height 50
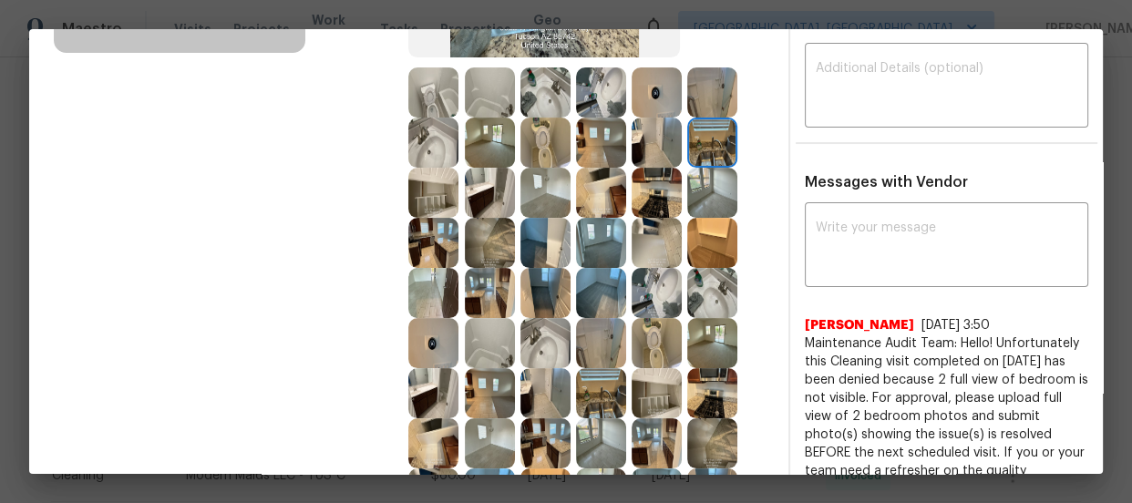
click at [672, 159] on img at bounding box center [656, 143] width 50 height 50
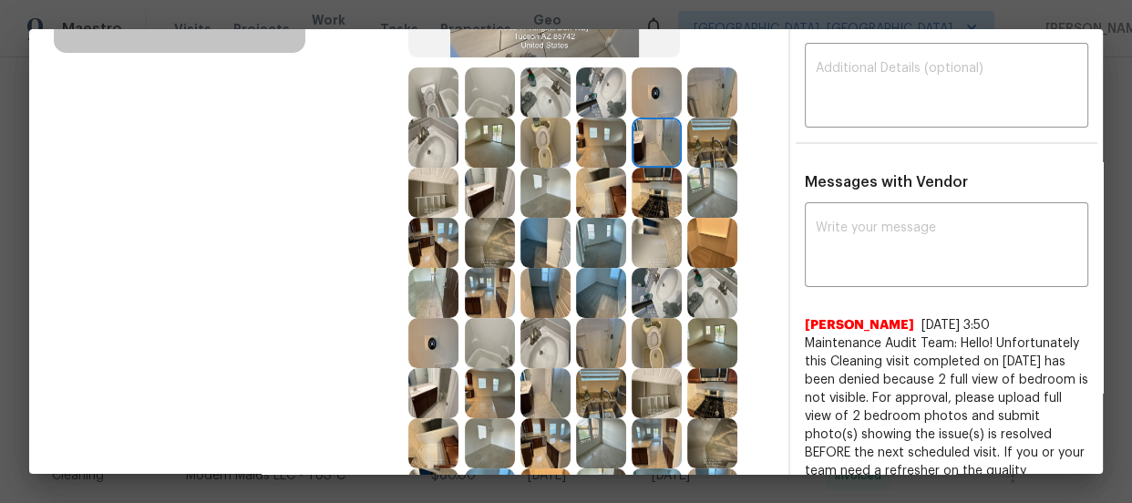
click at [608, 146] on img at bounding box center [601, 143] width 50 height 50
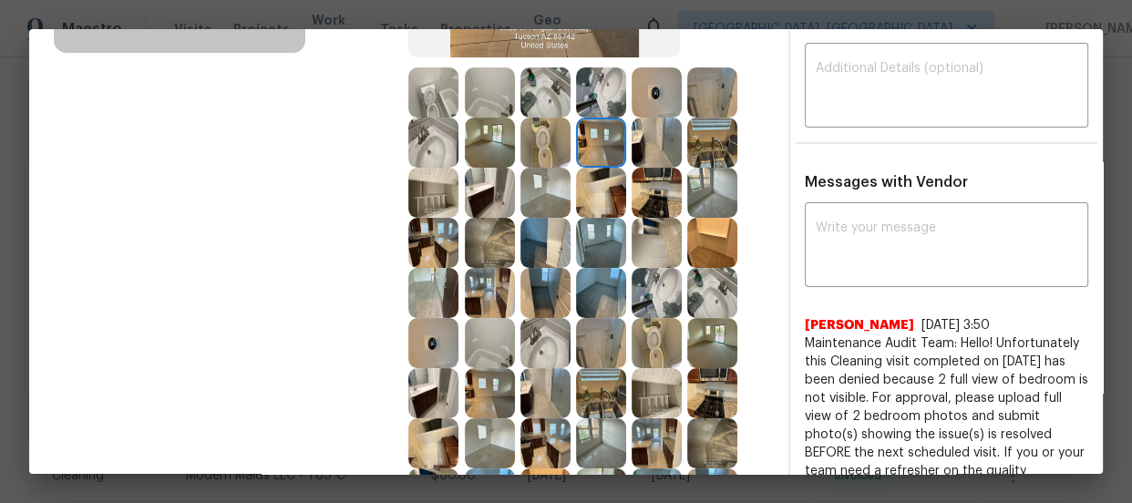
click at [538, 147] on img at bounding box center [545, 143] width 50 height 50
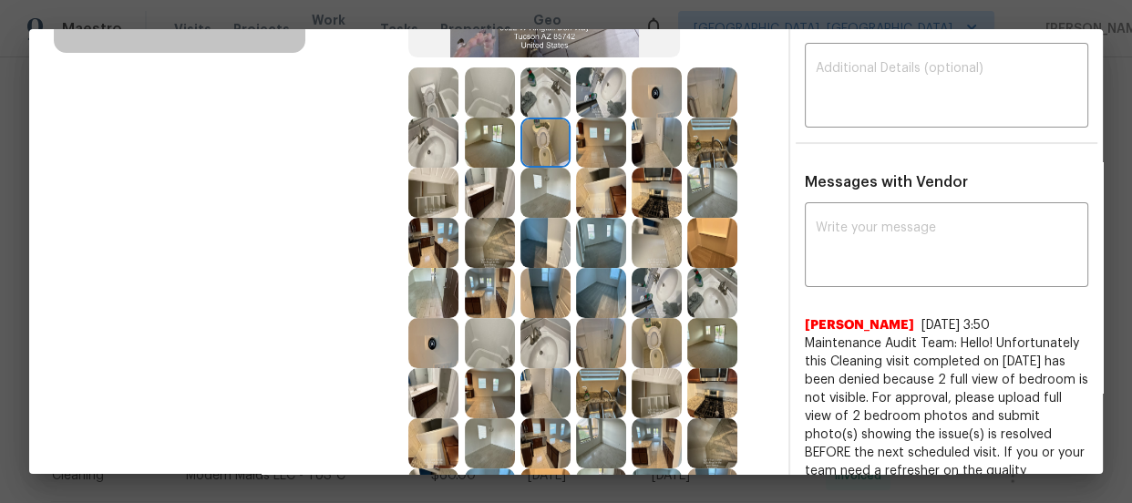
click at [483, 136] on img at bounding box center [490, 143] width 50 height 50
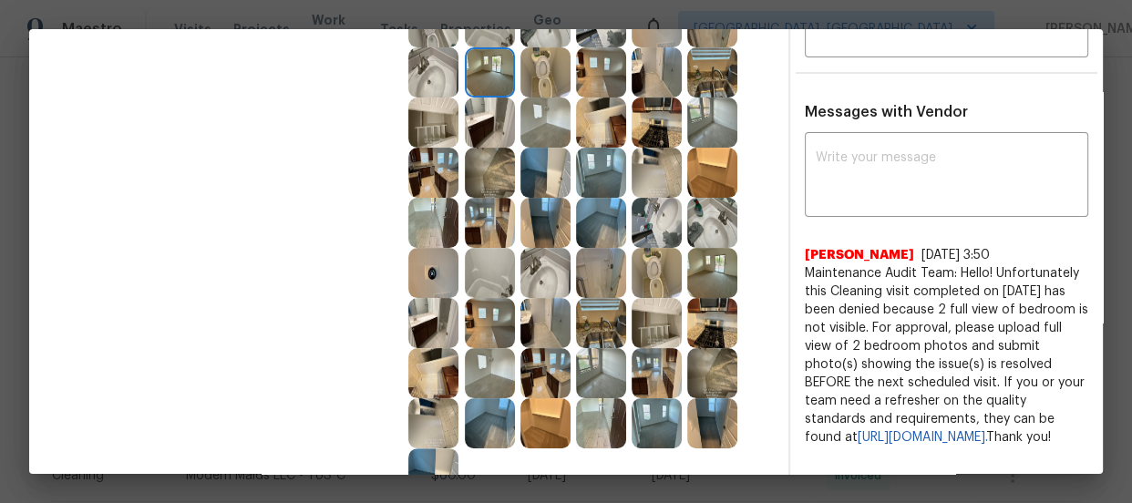
scroll to position [497, 0]
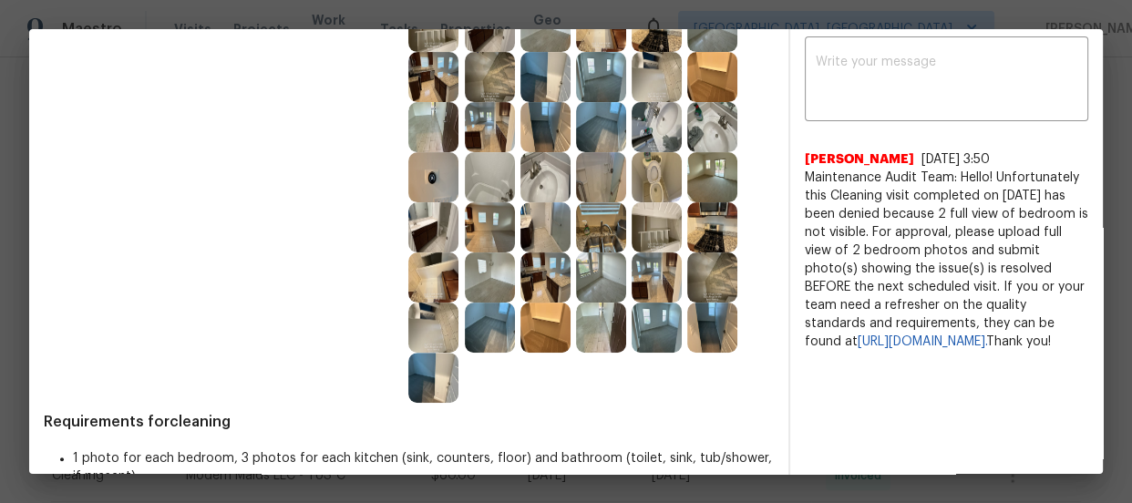
click at [437, 323] on img at bounding box center [433, 327] width 50 height 50
click at [436, 367] on img at bounding box center [433, 378] width 50 height 50
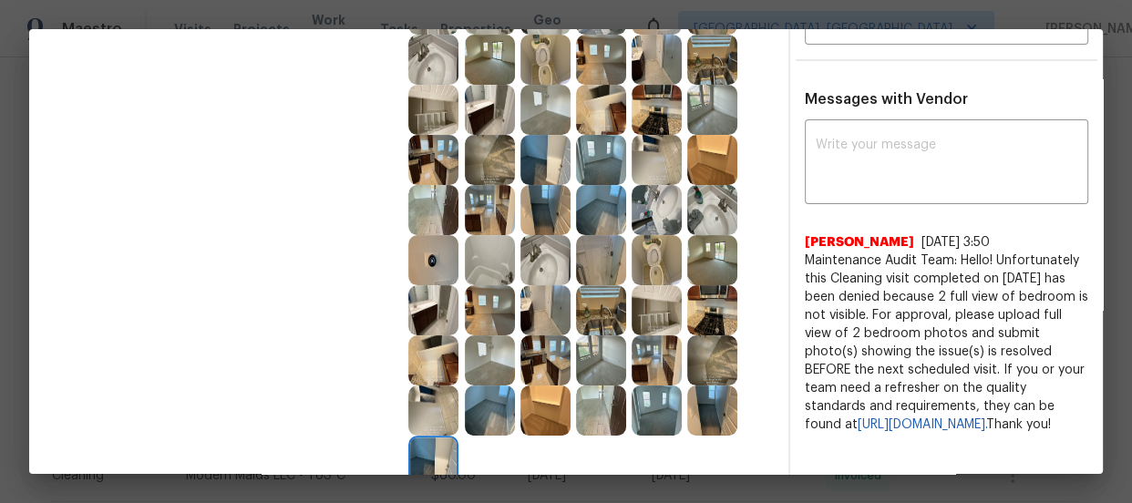
click at [692, 269] on img at bounding box center [712, 260] width 50 height 50
click at [698, 292] on img at bounding box center [712, 310] width 50 height 50
click at [638, 282] on img at bounding box center [656, 260] width 50 height 50
click at [473, 104] on img at bounding box center [490, 110] width 50 height 50
click at [477, 67] on img at bounding box center [490, 60] width 50 height 50
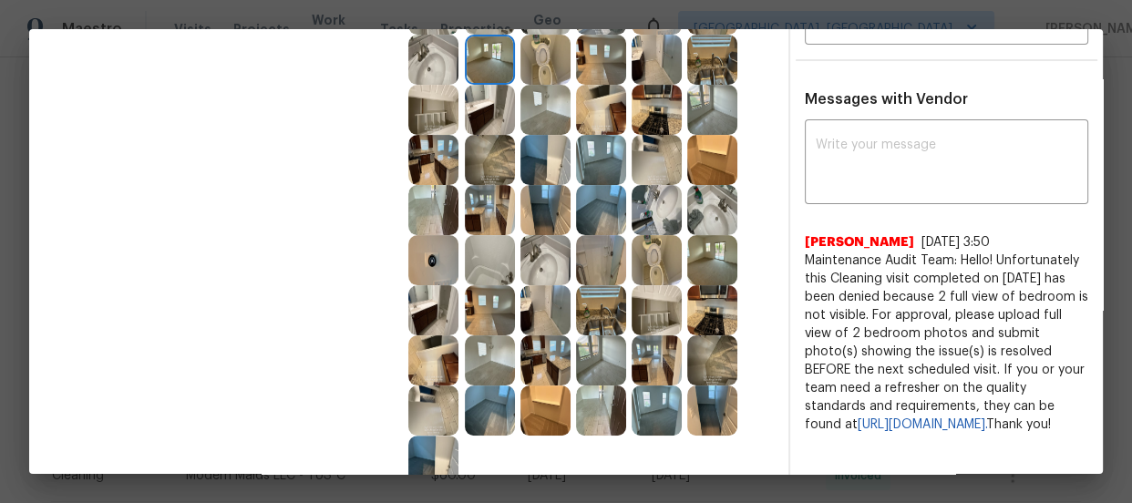
click at [414, 63] on img at bounding box center [433, 60] width 50 height 50
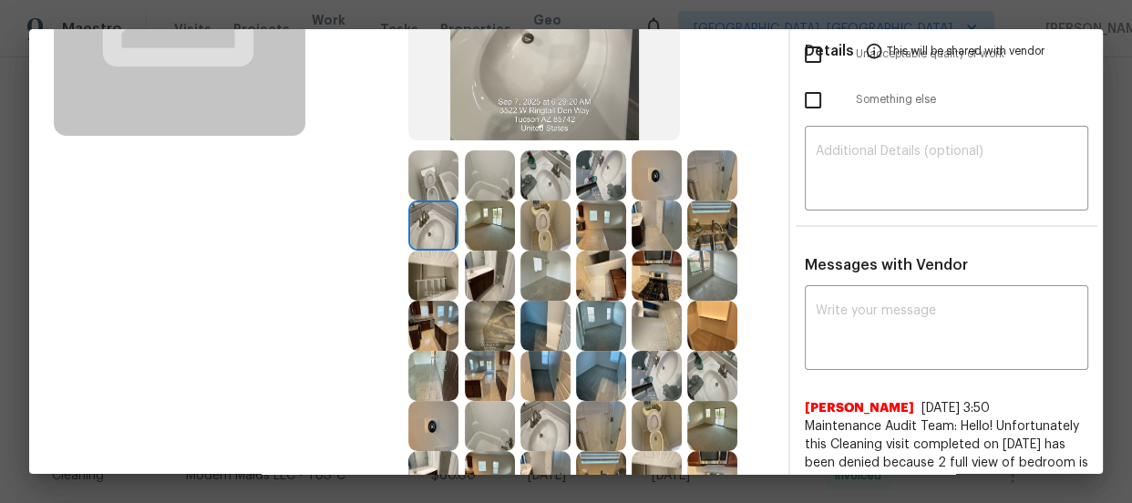
scroll to position [331, 0]
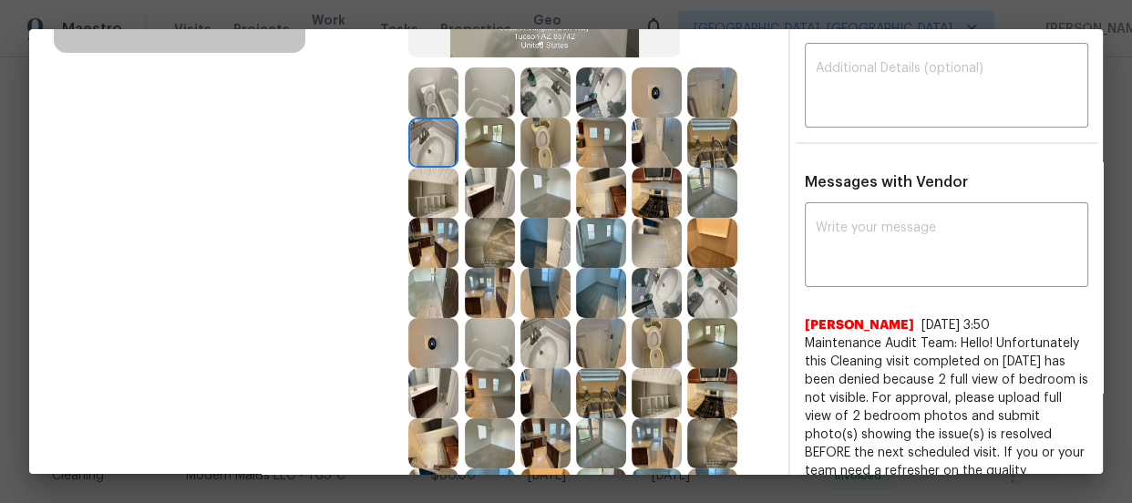
click at [711, 285] on img at bounding box center [712, 293] width 50 height 50
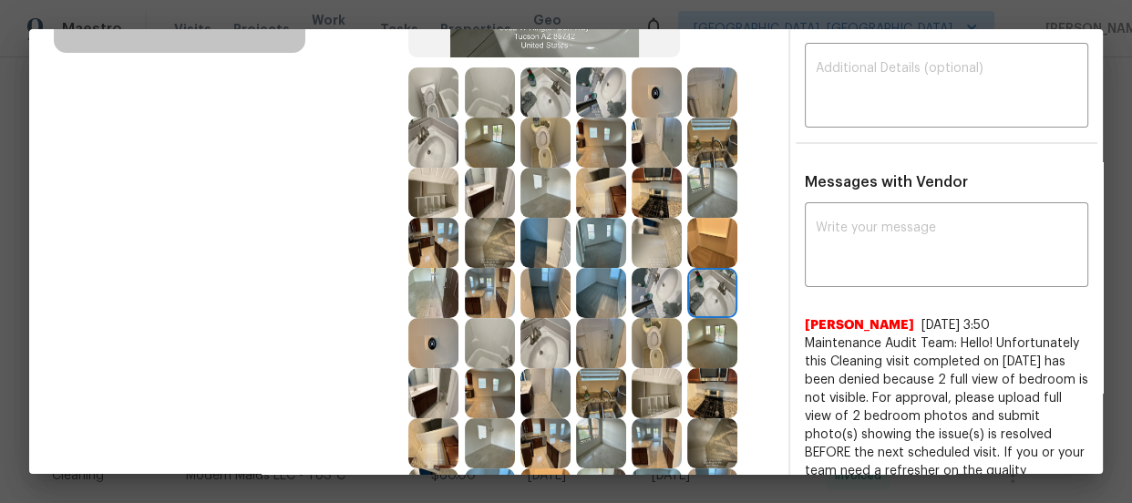
click at [702, 337] on img at bounding box center [712, 343] width 50 height 50
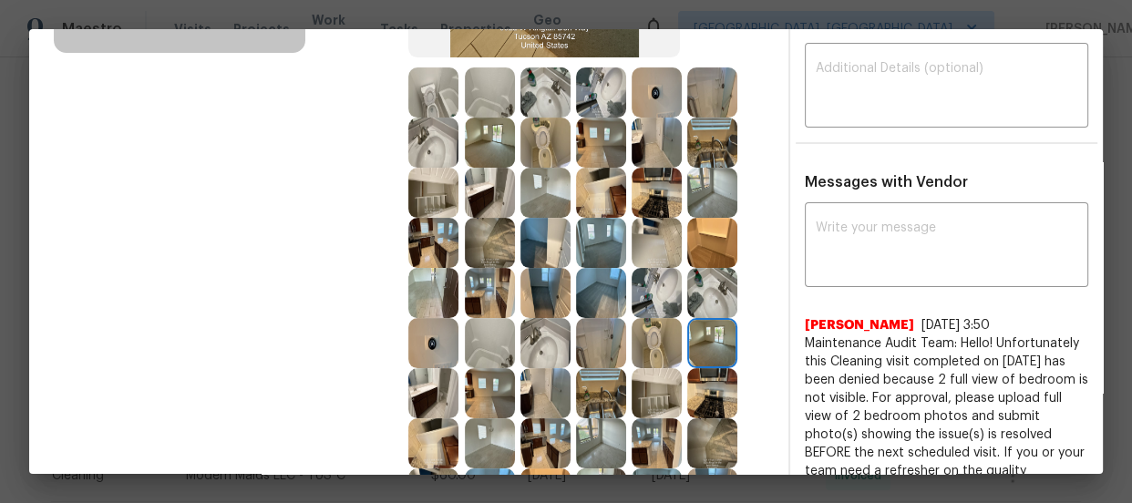
click at [644, 352] on img at bounding box center [656, 343] width 50 height 50
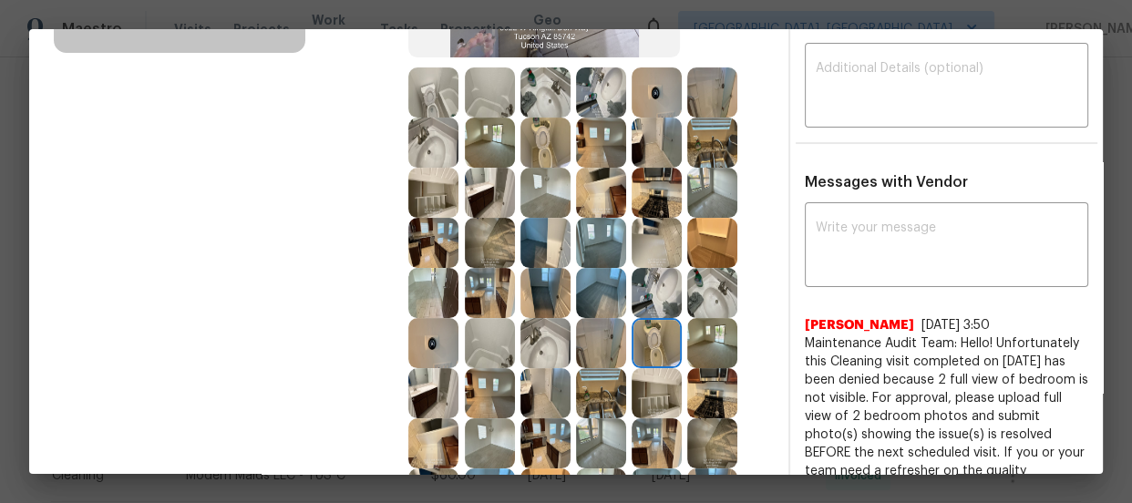
click at [619, 403] on img at bounding box center [601, 393] width 50 height 50
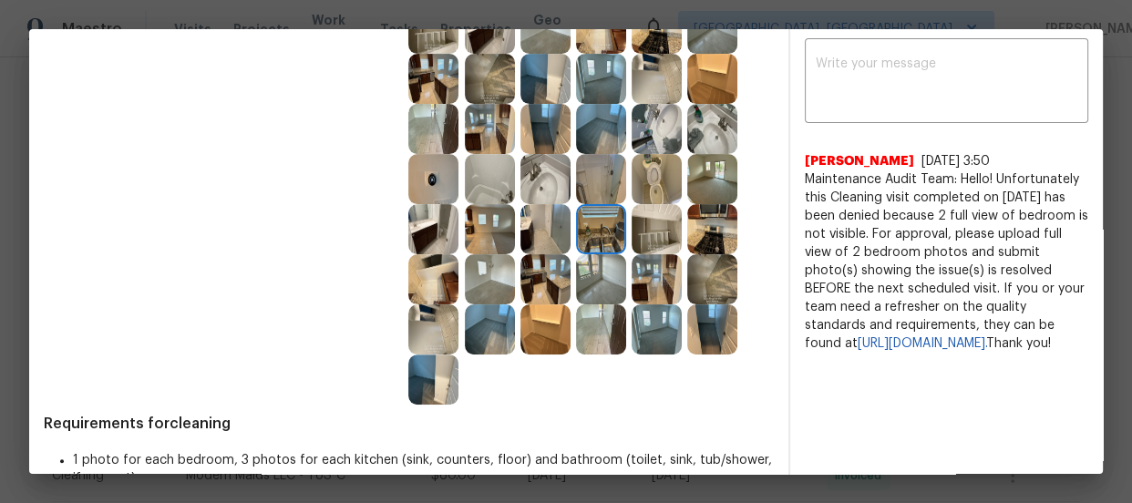
scroll to position [497, 0]
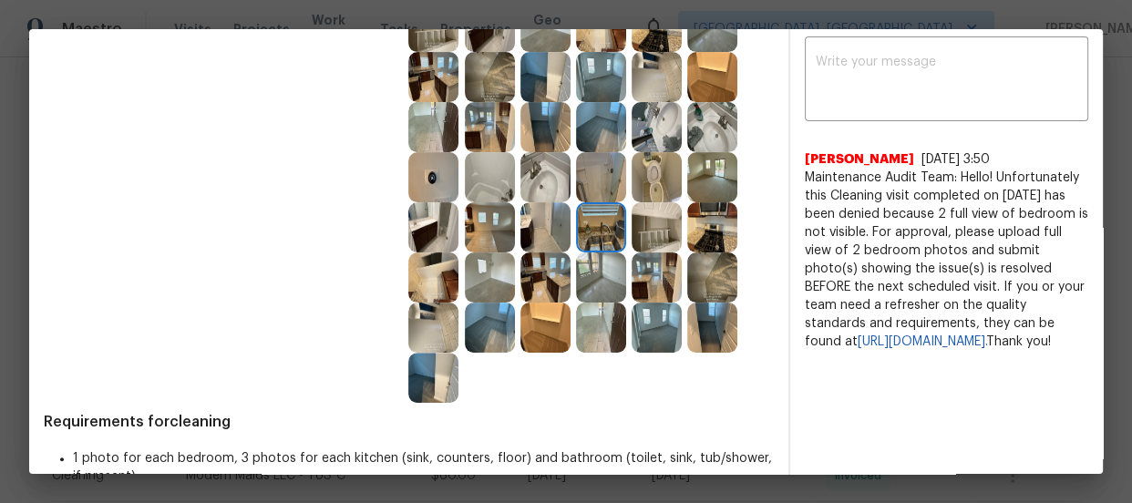
click at [494, 272] on img at bounding box center [490, 277] width 50 height 50
click at [649, 323] on img at bounding box center [656, 327] width 50 height 50
click at [491, 346] on img at bounding box center [490, 327] width 50 height 50
click at [465, 264] on img at bounding box center [490, 277] width 50 height 50
click at [535, 276] on img at bounding box center [545, 277] width 50 height 50
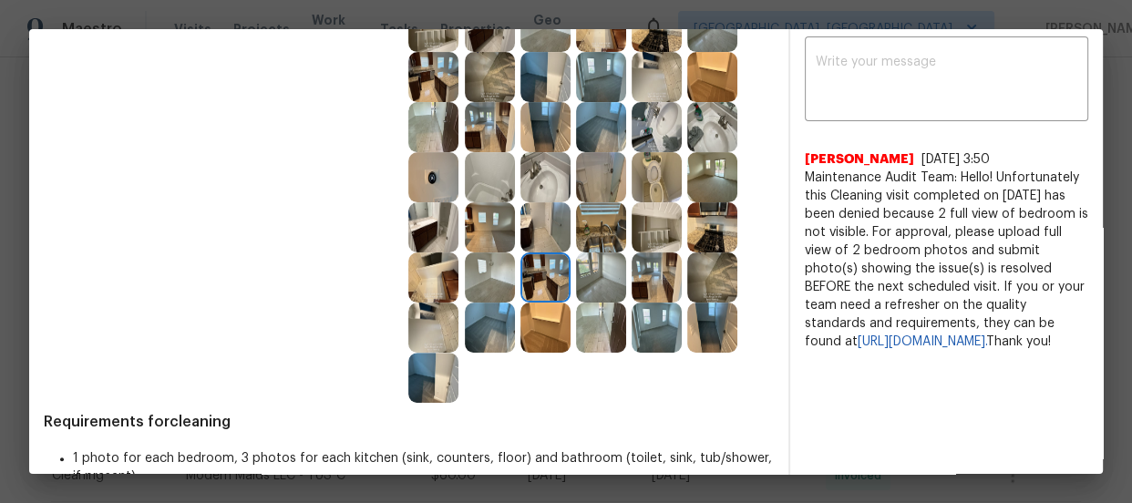
click at [590, 268] on img at bounding box center [601, 277] width 50 height 50
click at [590, 244] on img at bounding box center [601, 227] width 50 height 50
click at [651, 239] on img at bounding box center [656, 227] width 50 height 50
click at [698, 237] on img at bounding box center [712, 227] width 50 height 50
click at [724, 257] on img at bounding box center [712, 277] width 50 height 50
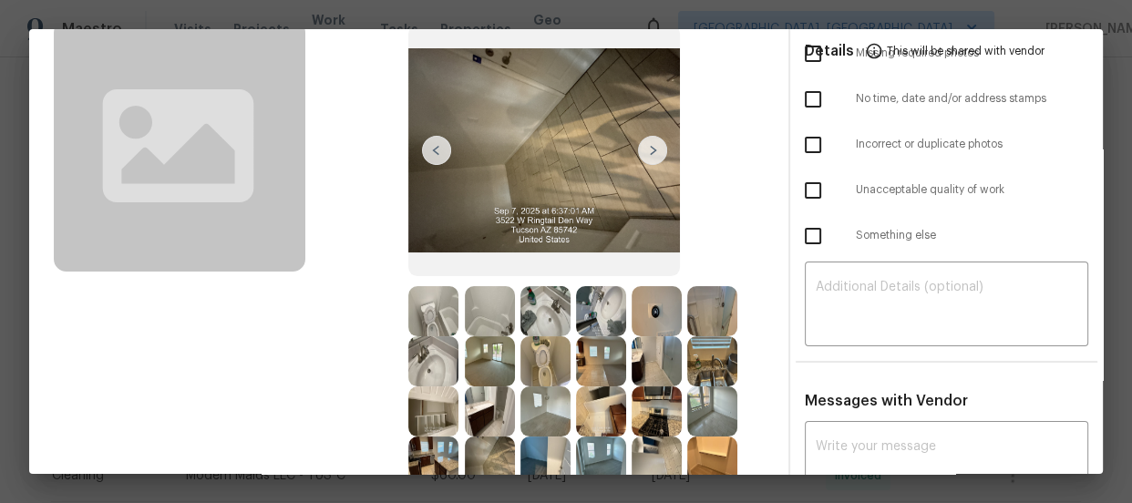
scroll to position [0, 0]
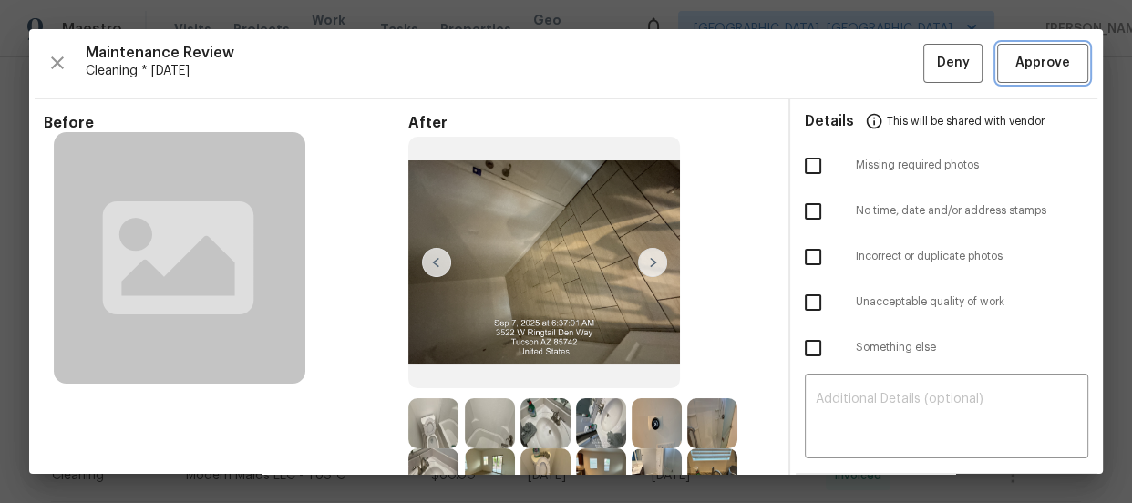
click at [1015, 65] on span "Approve" at bounding box center [1042, 63] width 55 height 23
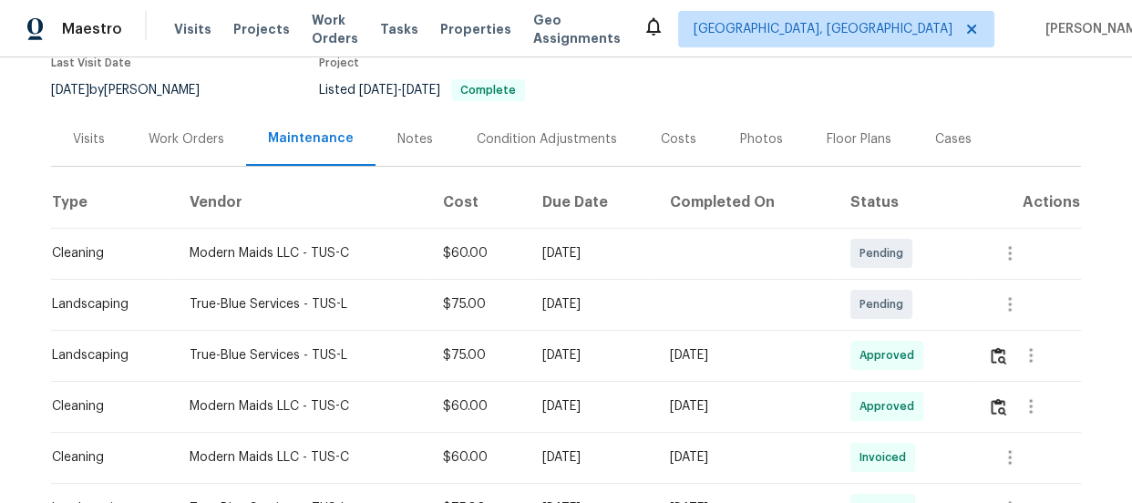
scroll to position [165, 0]
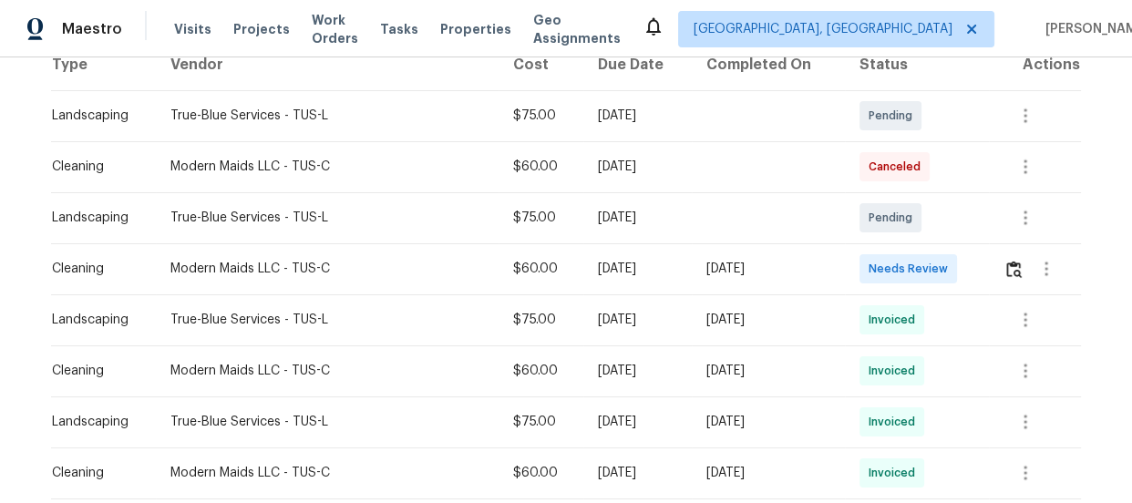
scroll to position [331, 0]
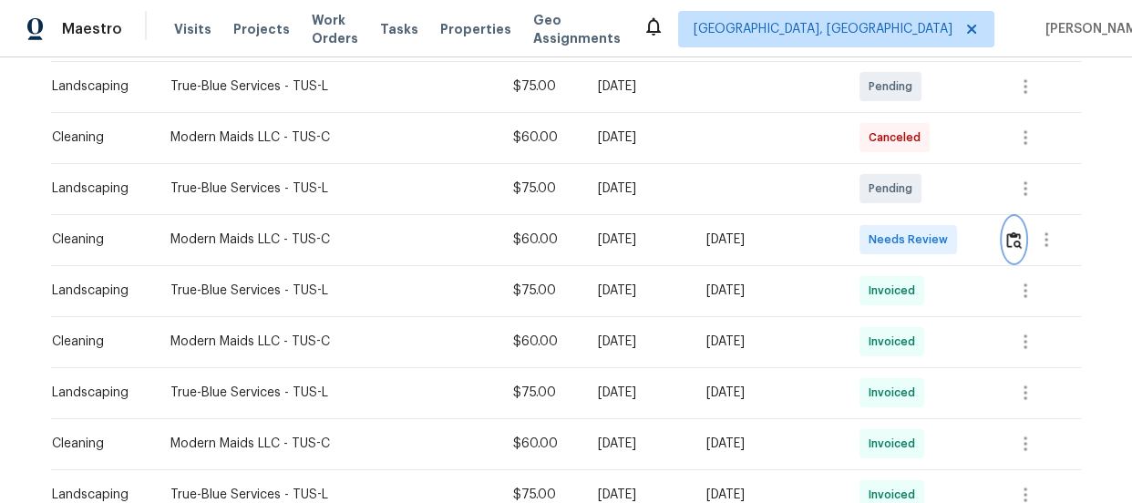
click at [1009, 244] on img "button" at bounding box center [1013, 239] width 15 height 17
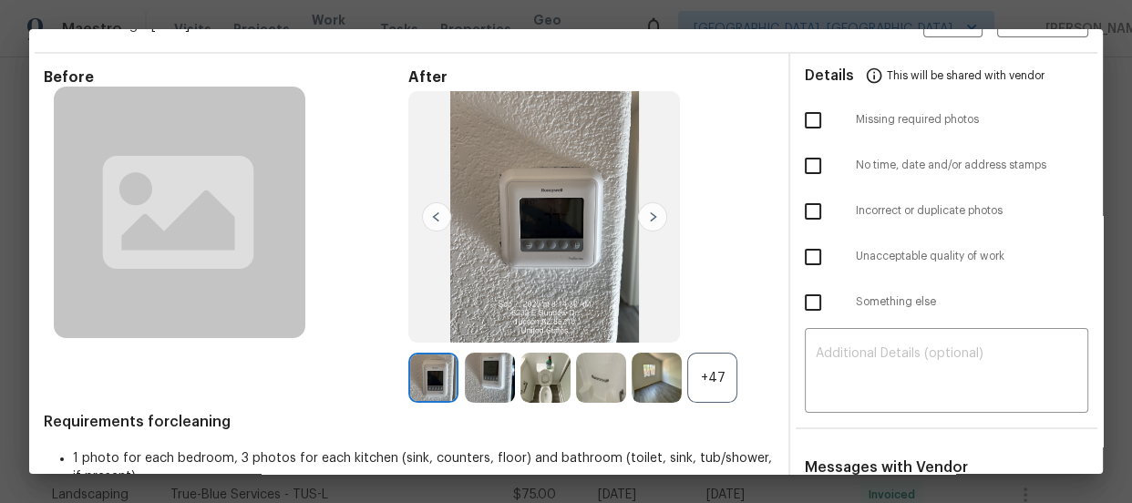
scroll to position [82, 0]
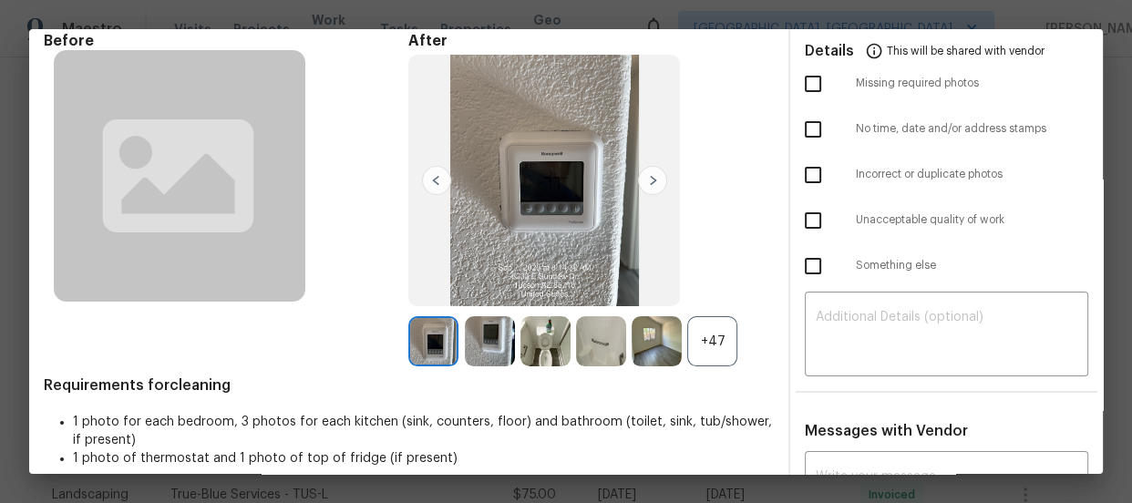
click at [714, 333] on div "+47" at bounding box center [712, 341] width 50 height 50
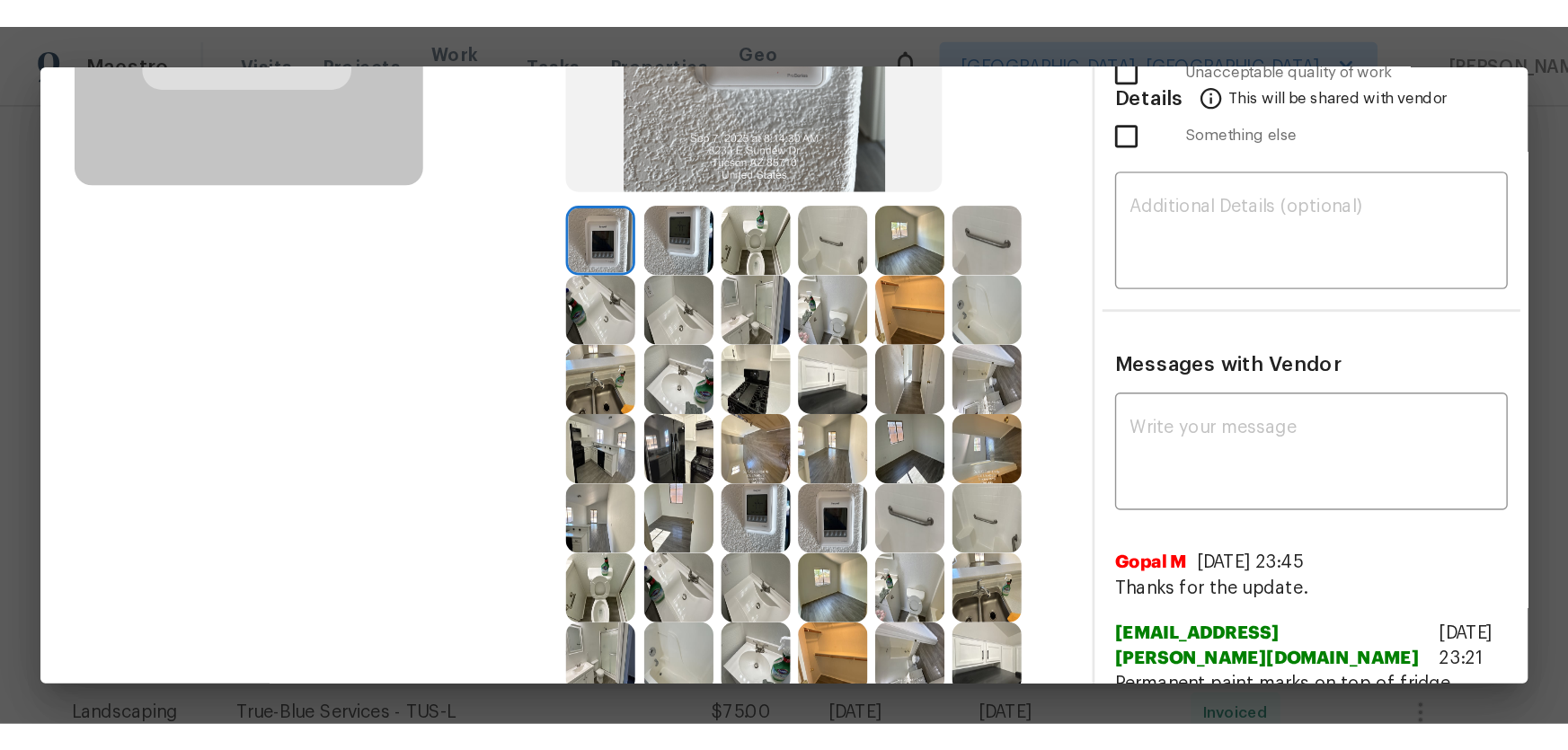
scroll to position [326, 0]
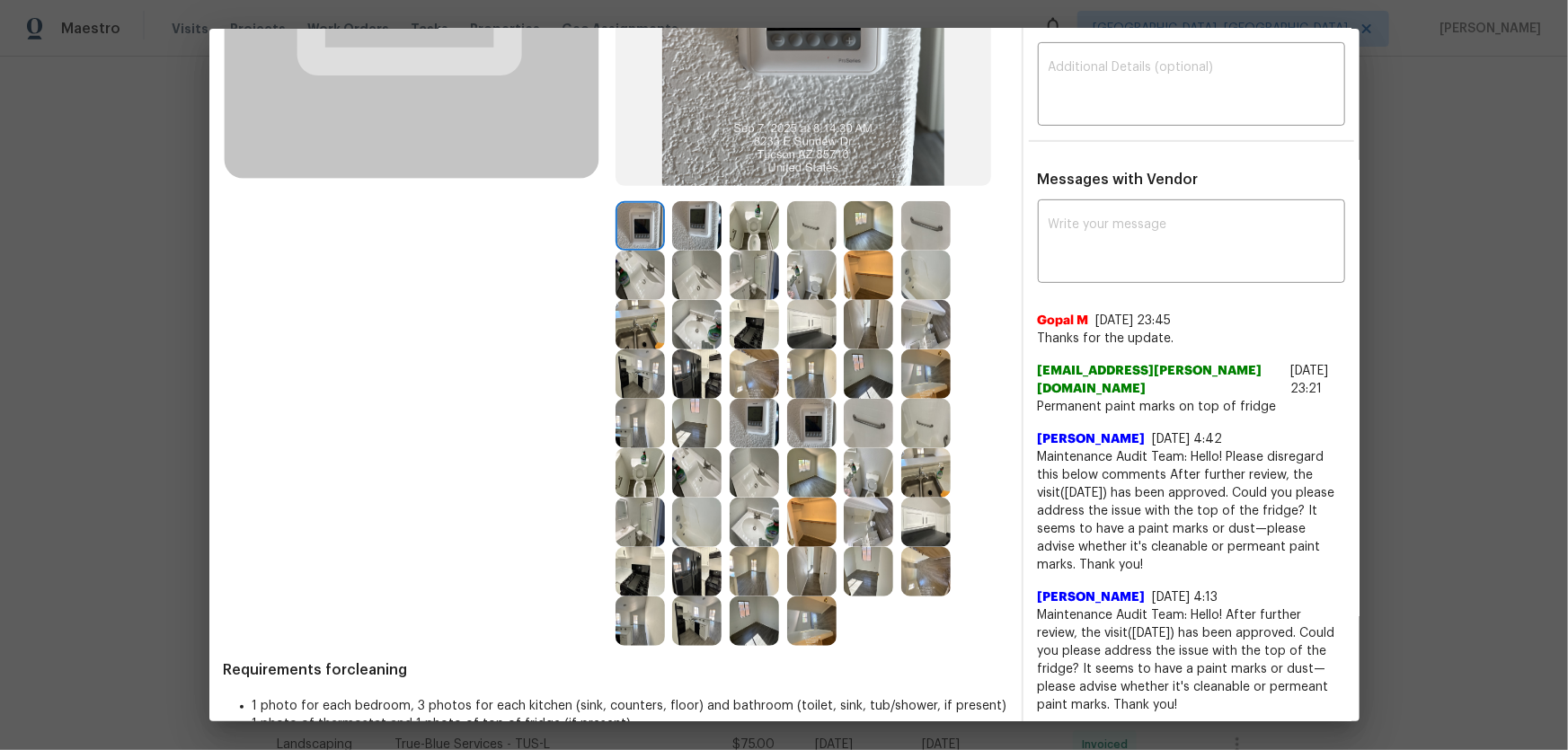
click at [764, 234] on img at bounding box center [754, 226] width 49 height 49
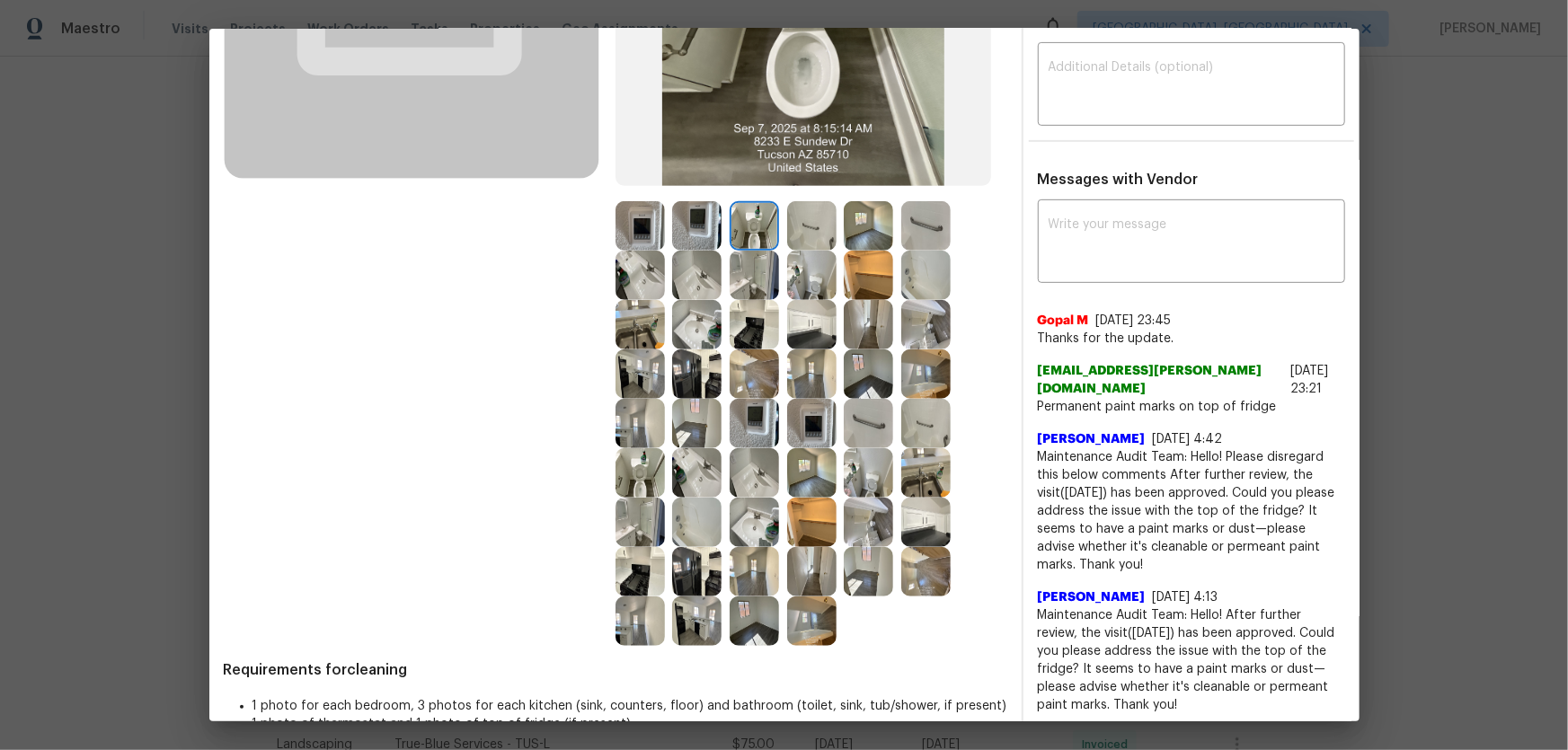
click at [797, 260] on img at bounding box center [812, 275] width 49 height 49
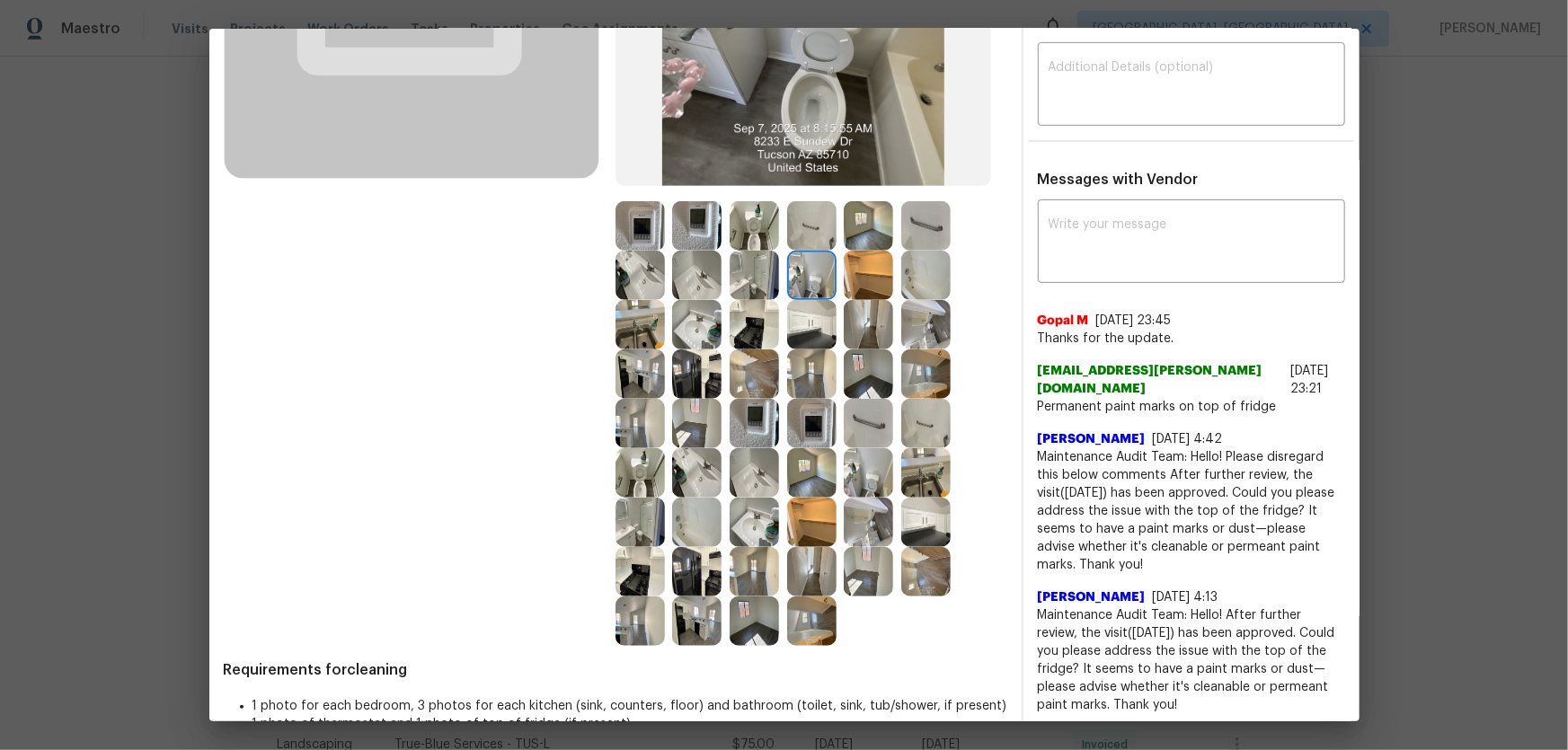
click at [677, 314] on img at bounding box center [697, 324] width 49 height 49
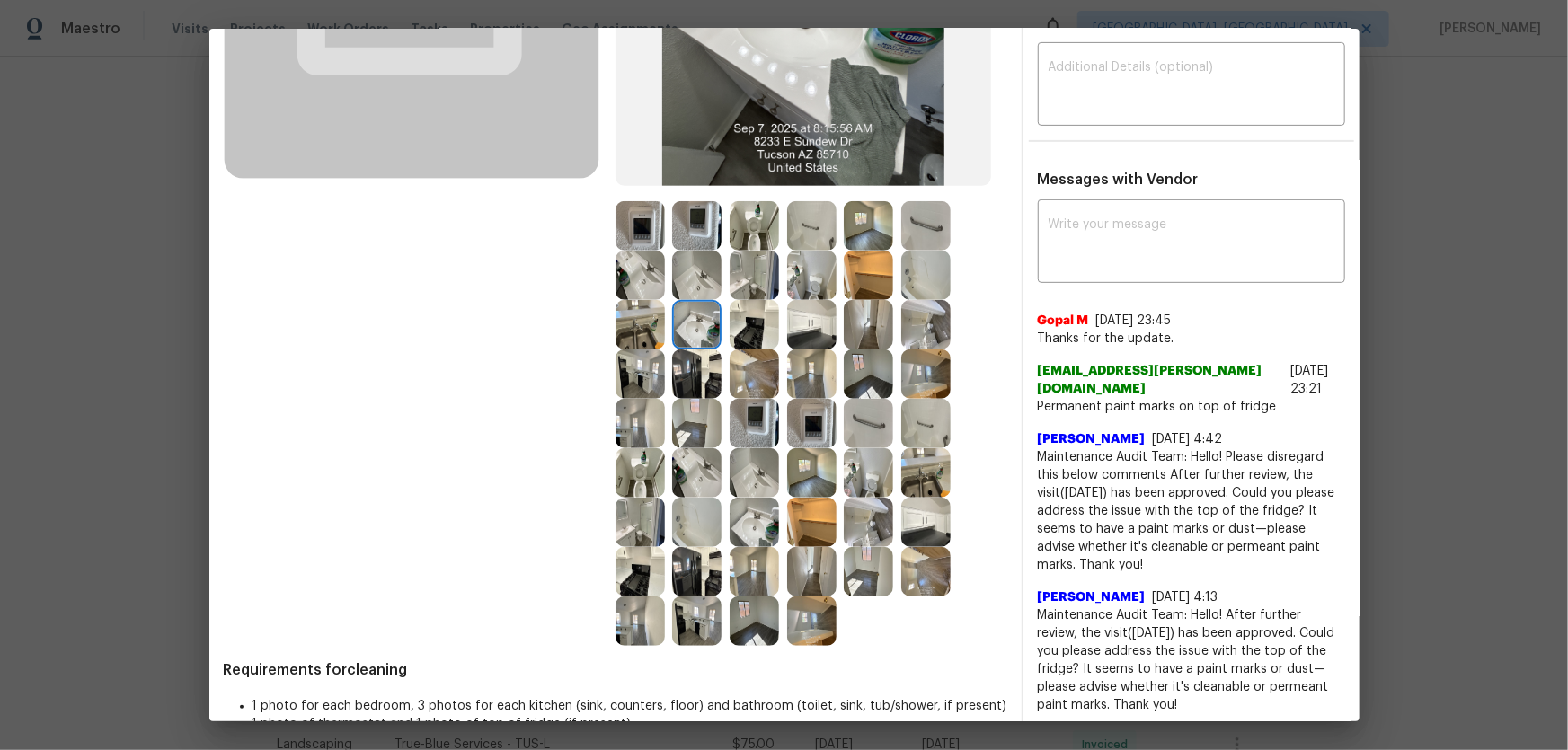
click at [677, 283] on img at bounding box center [697, 275] width 49 height 49
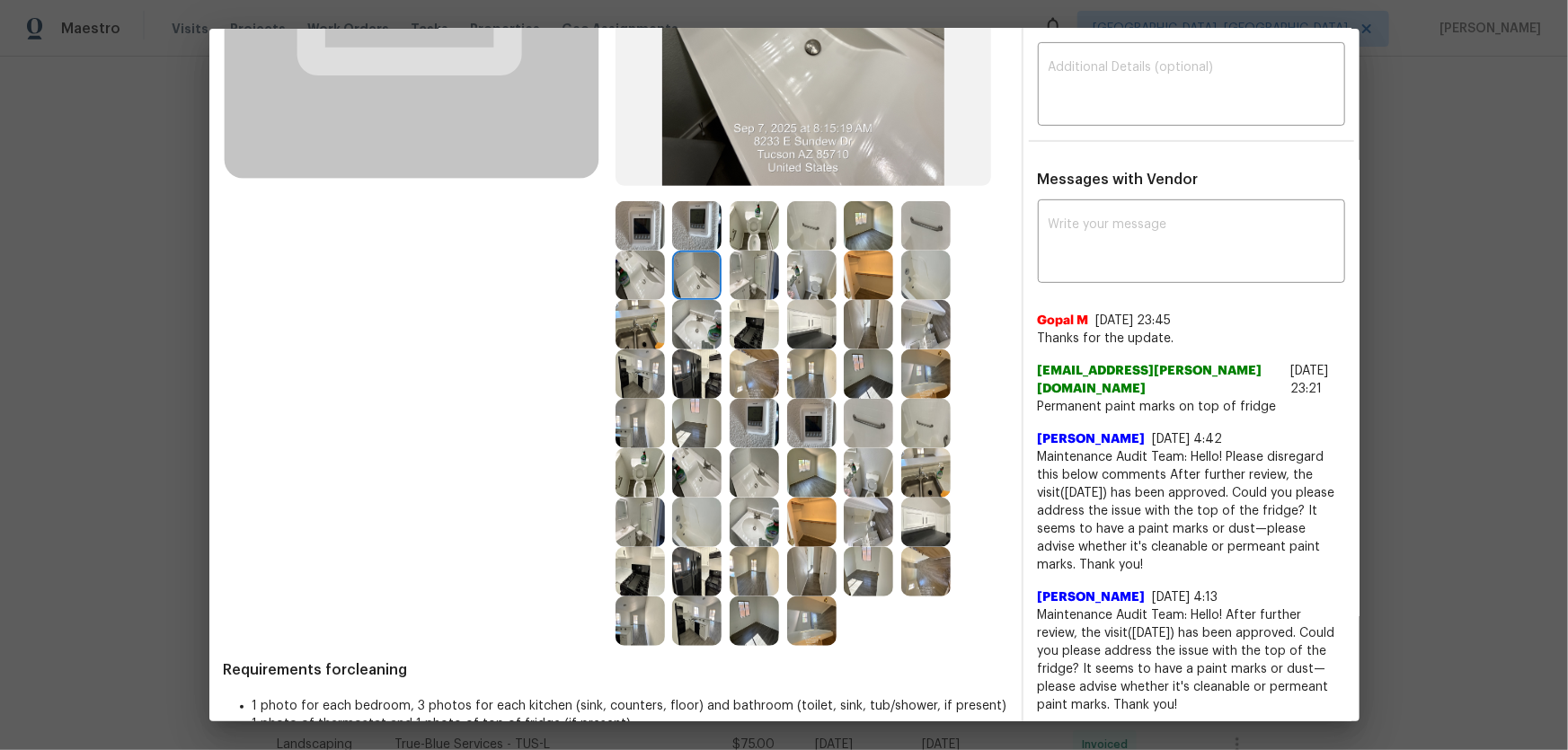
click at [654, 282] on img at bounding box center [640, 275] width 49 height 49
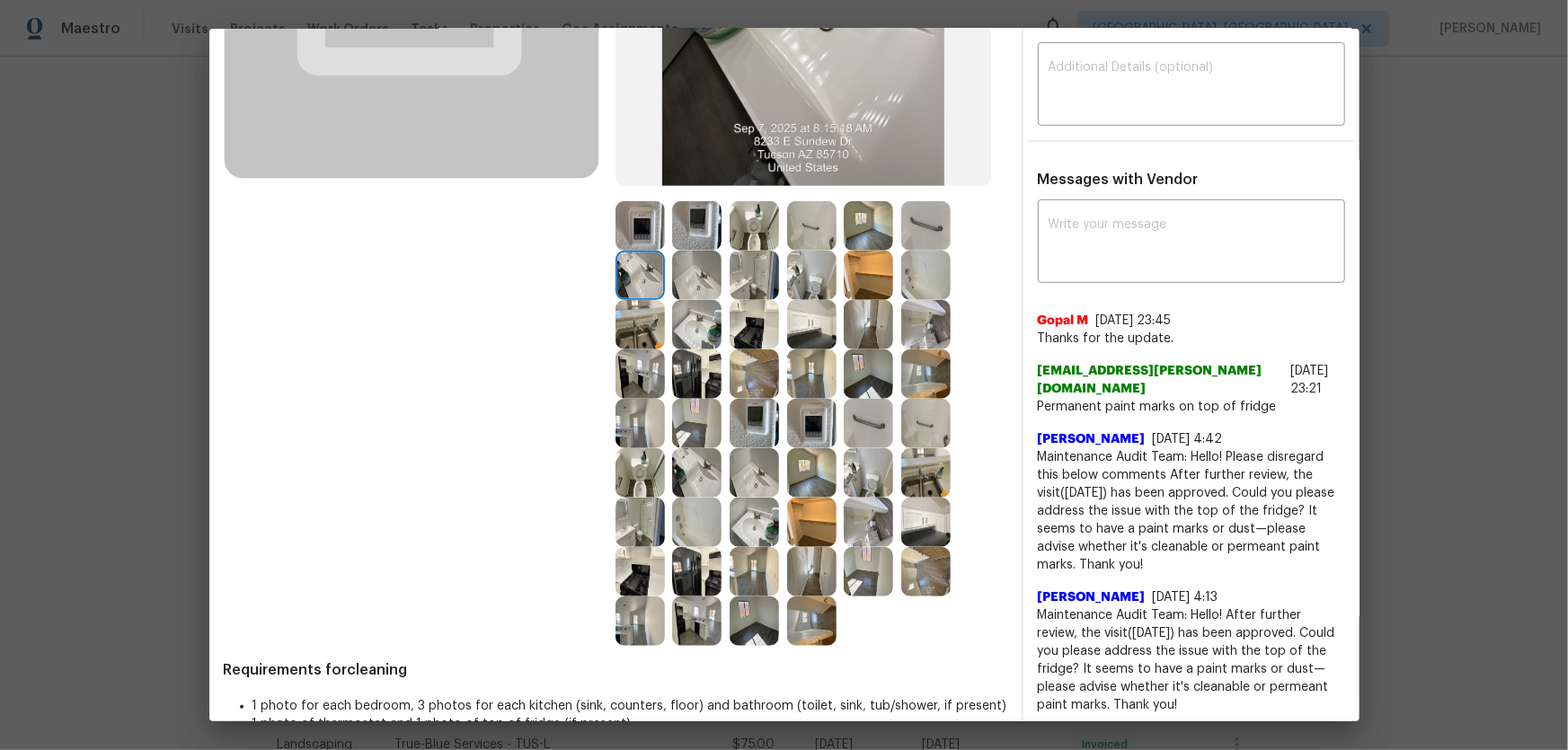
click at [692, 495] on img at bounding box center [697, 522] width 49 height 49
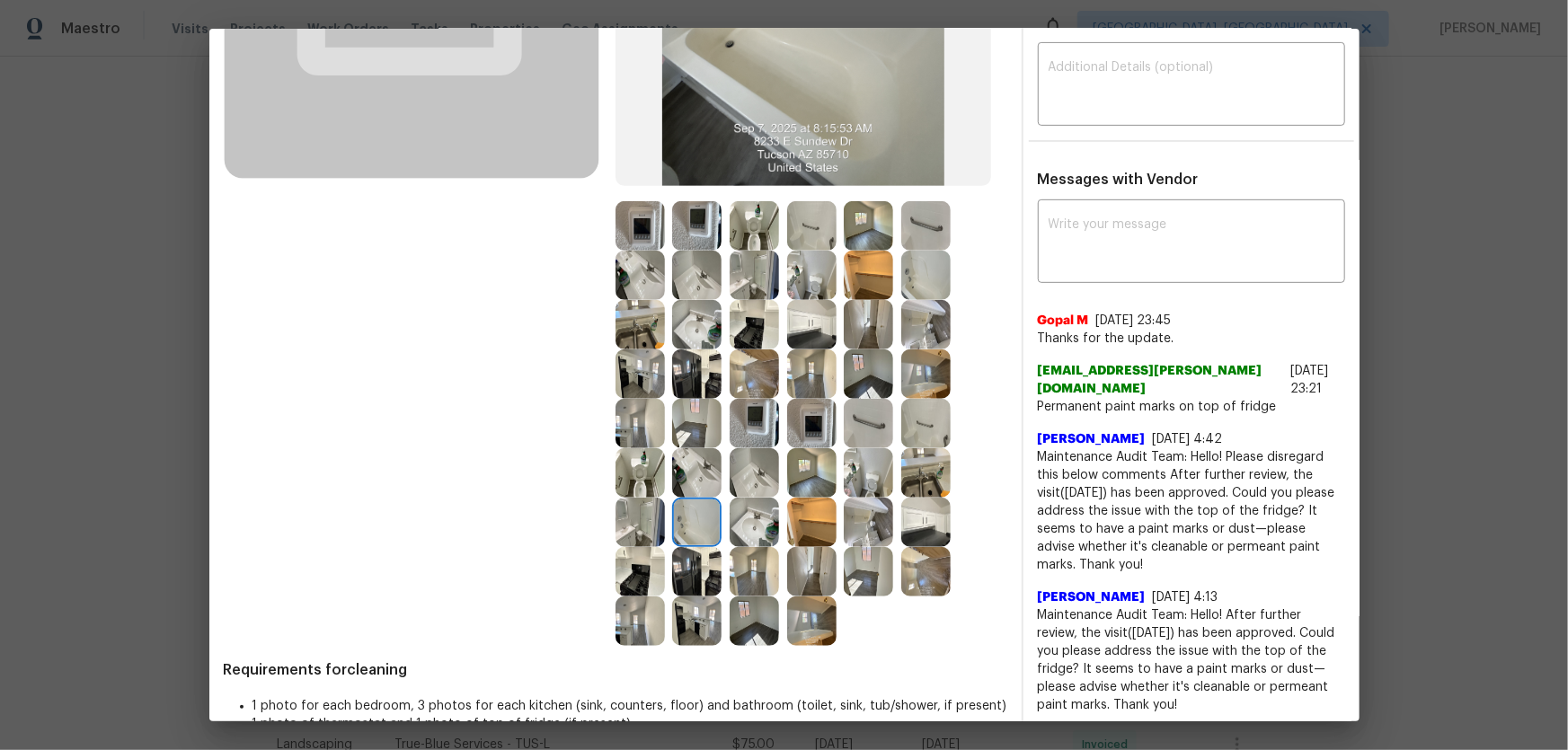
click at [861, 478] on img at bounding box center [869, 473] width 49 height 49
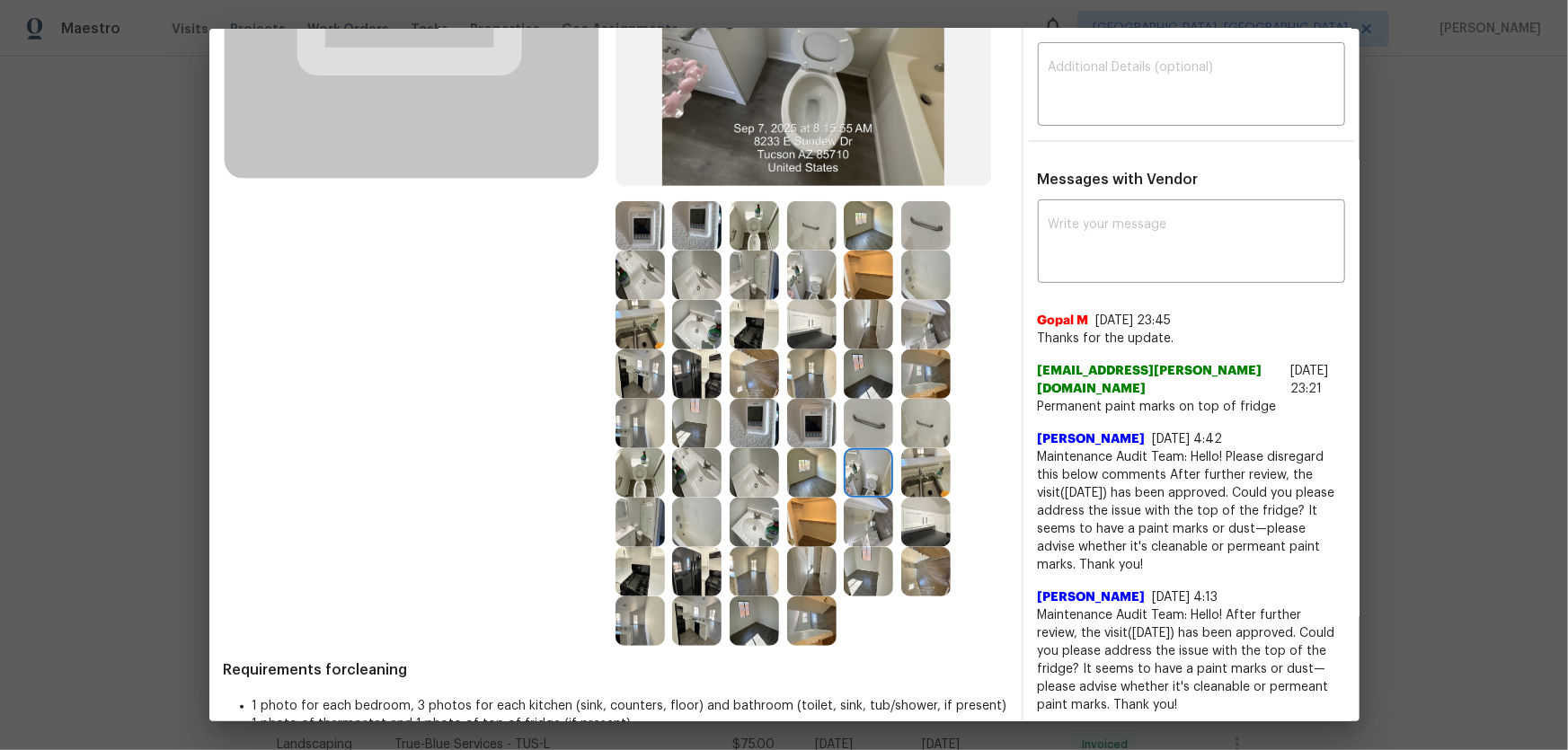
click at [901, 479] on img at bounding box center [926, 473] width 49 height 49
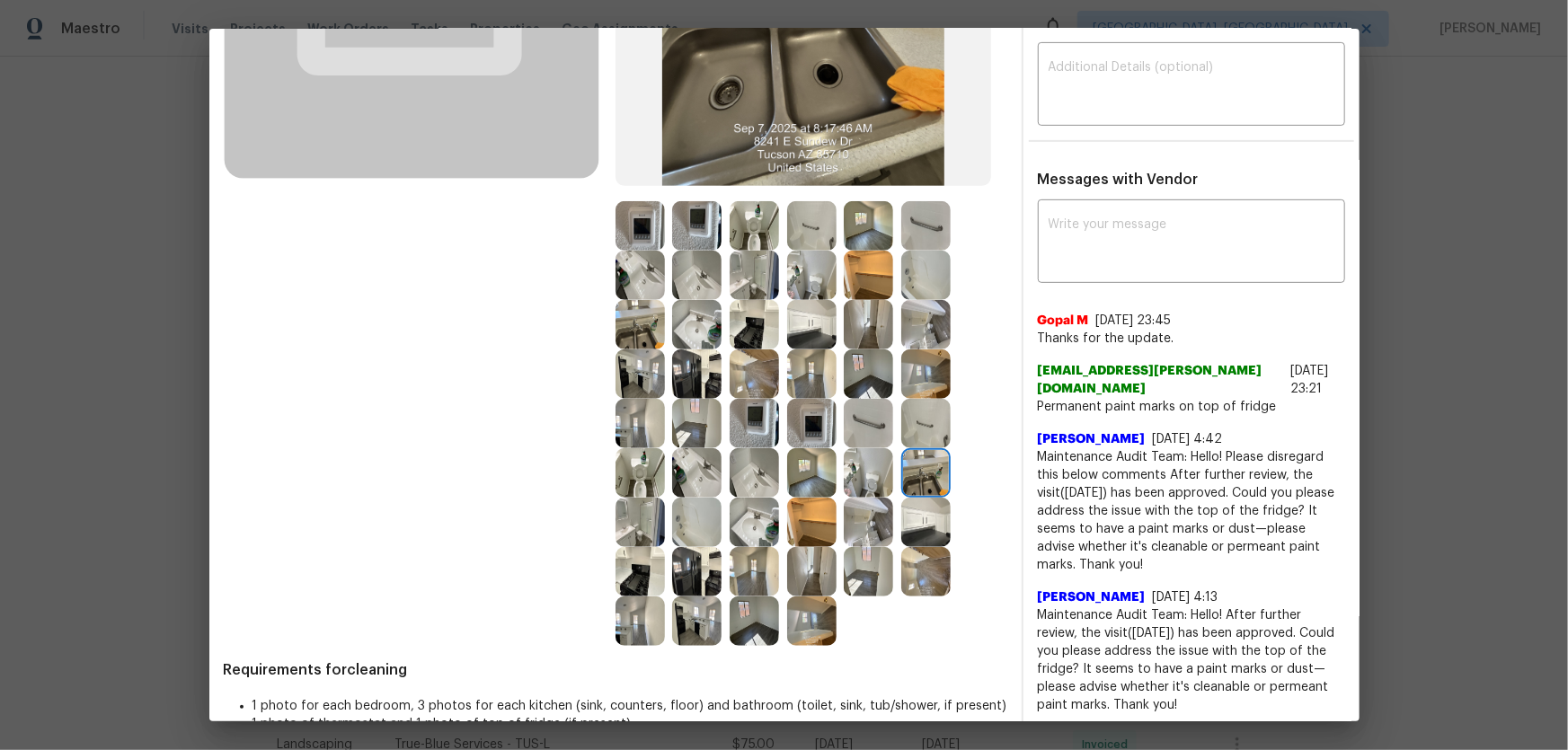
click at [901, 495] on img at bounding box center [926, 522] width 49 height 49
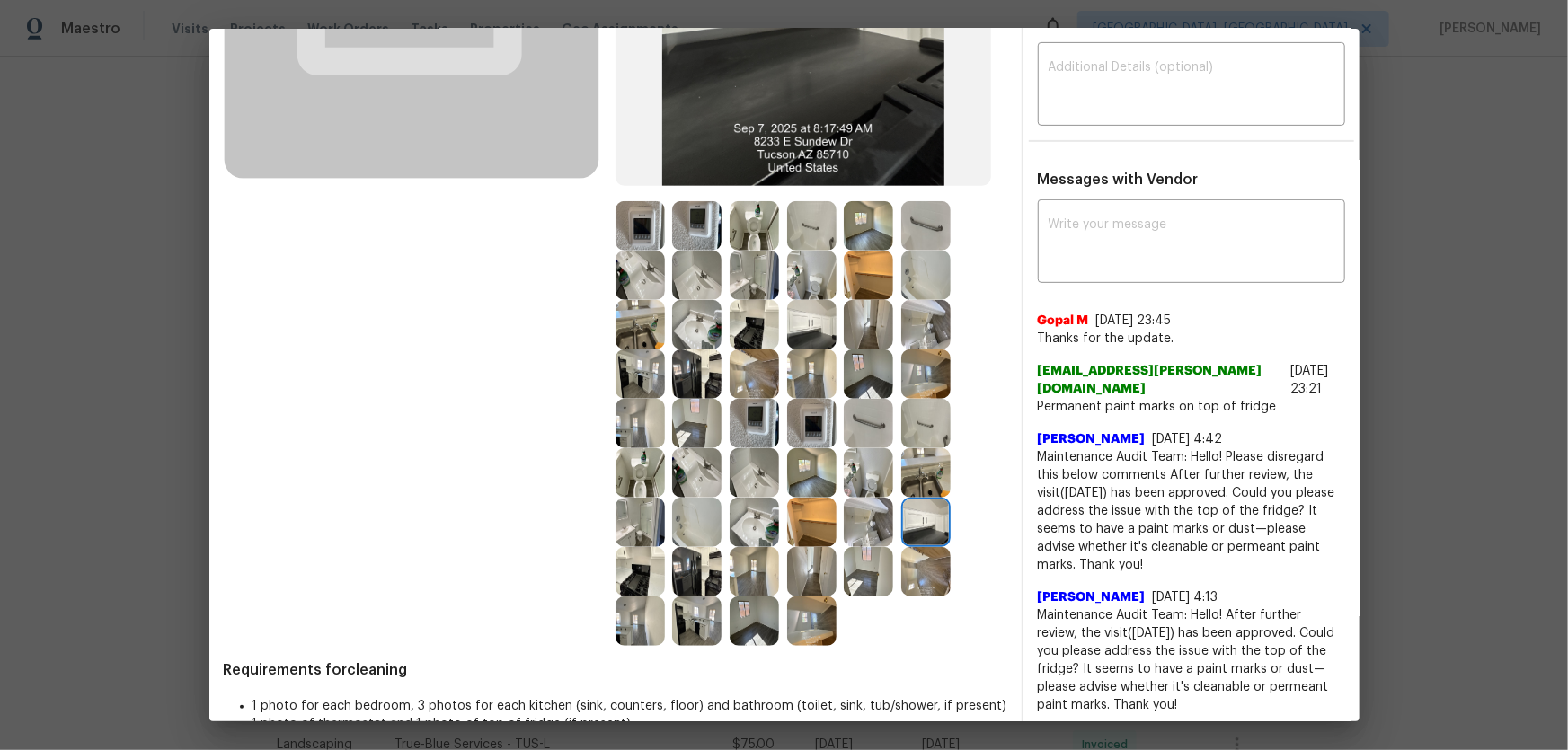
click at [868, 495] on img at bounding box center [869, 522] width 49 height 49
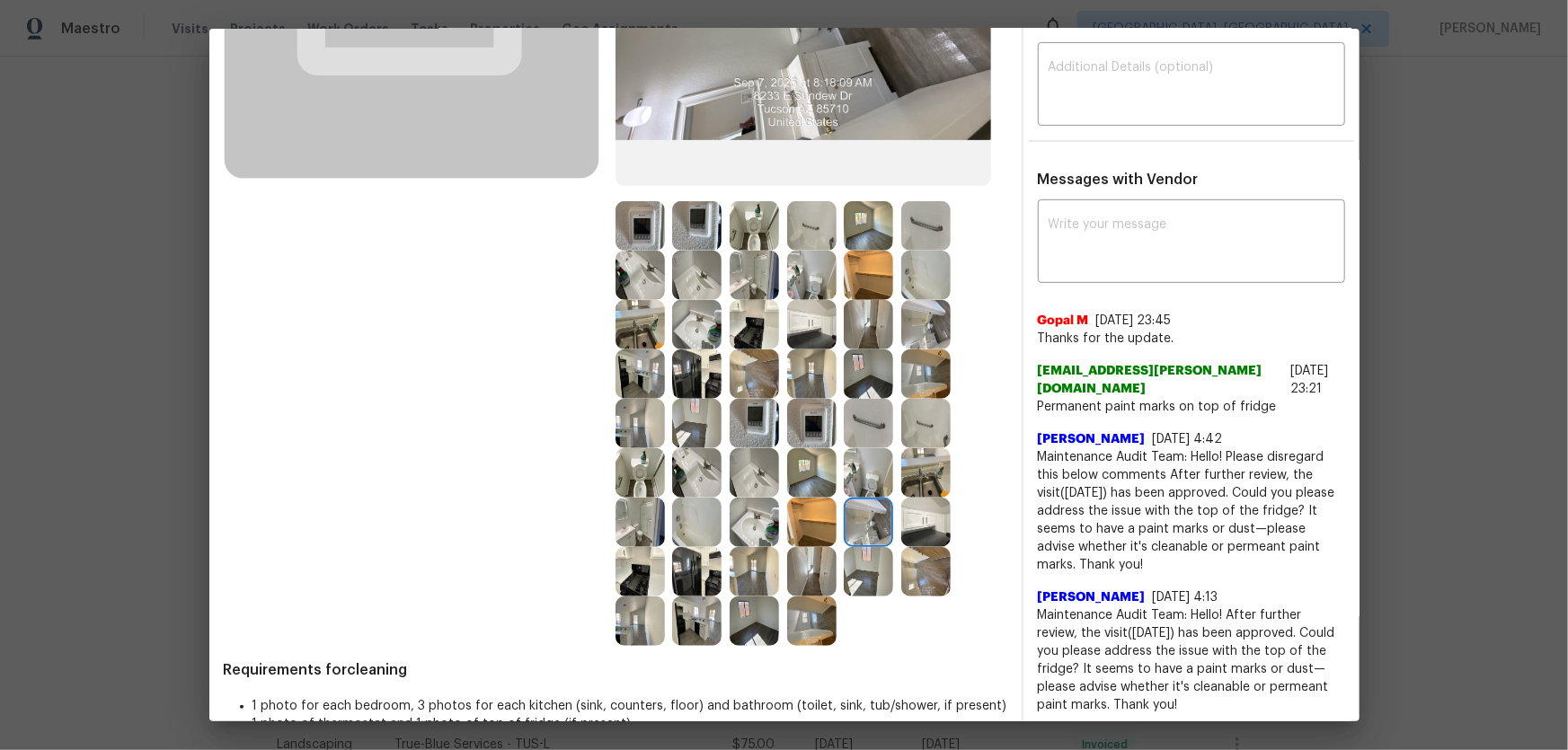
click at [854, 495] on img at bounding box center [869, 522] width 49 height 49
drag, startPoint x: 759, startPoint y: 512, endPoint x: 750, endPoint y: 510, distance: 9.2
click at [758, 495] on img at bounding box center [754, 522] width 49 height 49
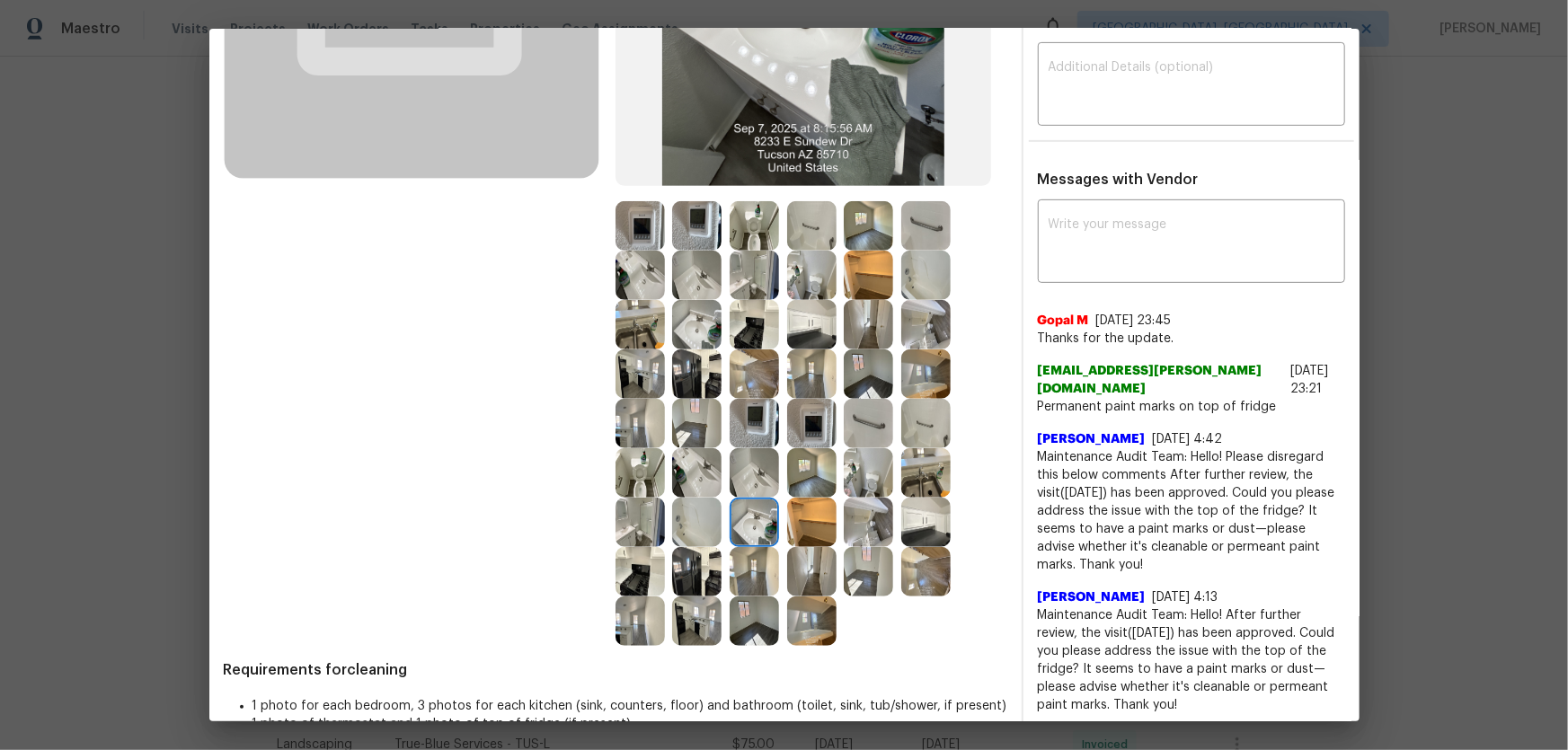
click at [750, 475] on img at bounding box center [754, 473] width 49 height 49
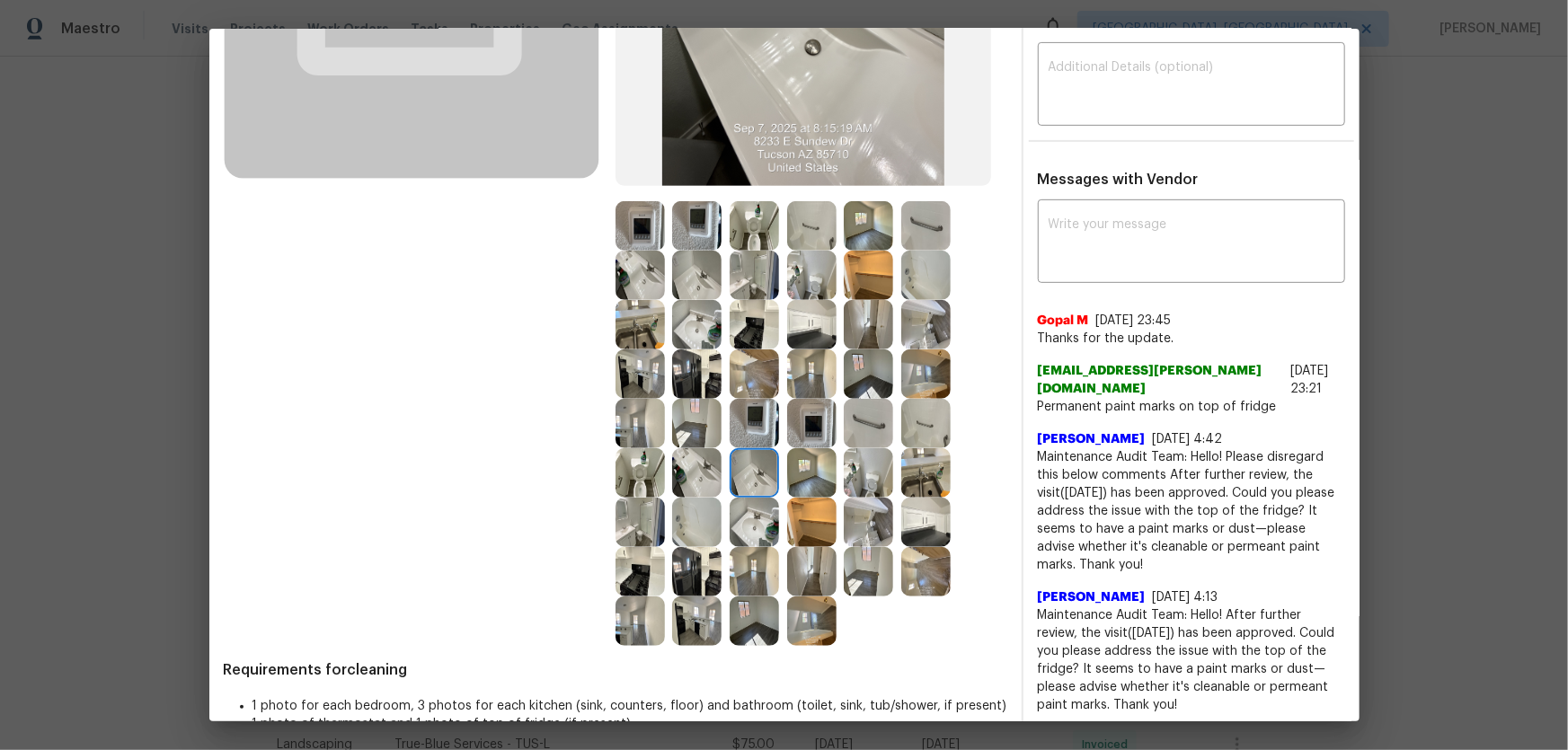
click at [685, 467] on img at bounding box center [697, 473] width 49 height 49
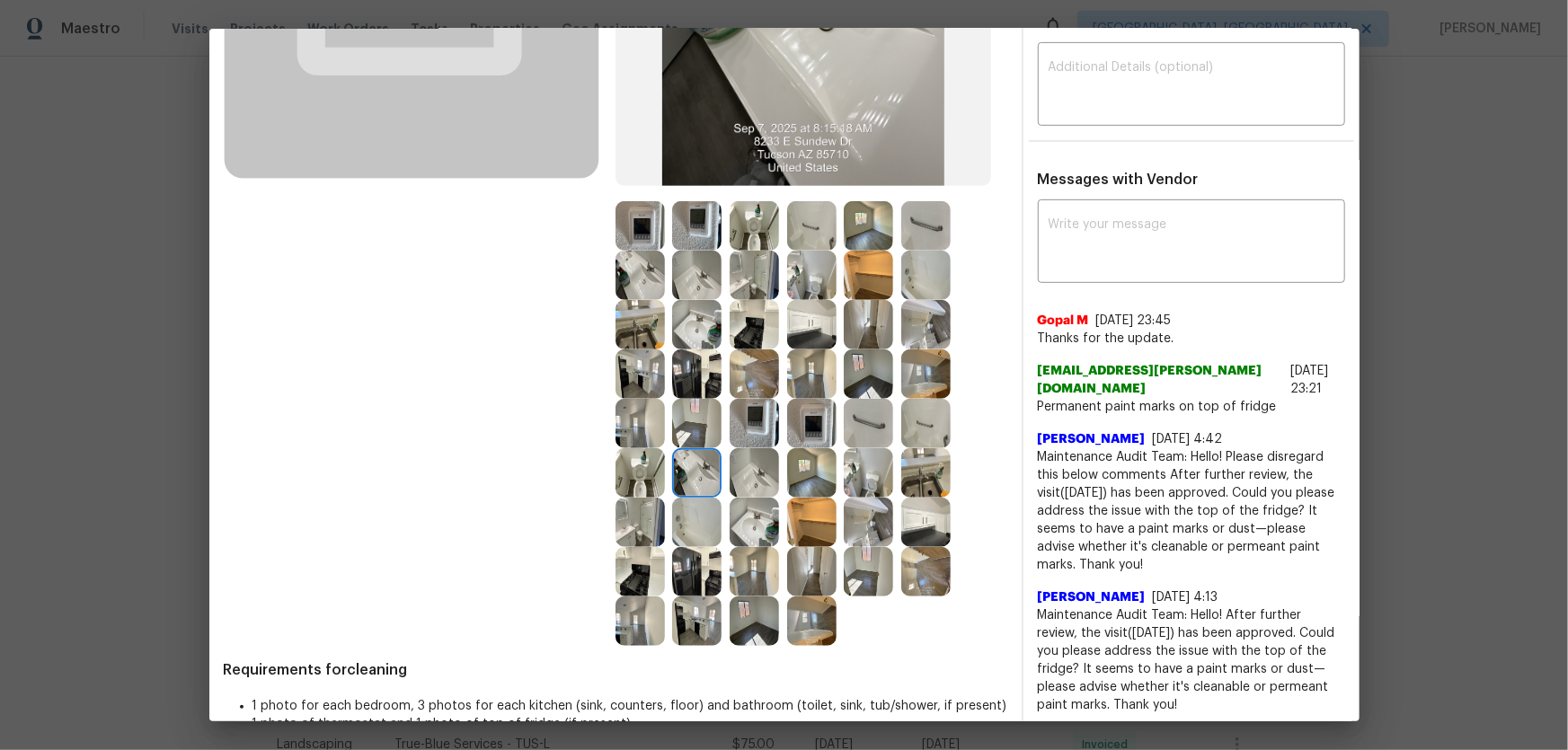
click at [673, 495] on img at bounding box center [697, 522] width 49 height 49
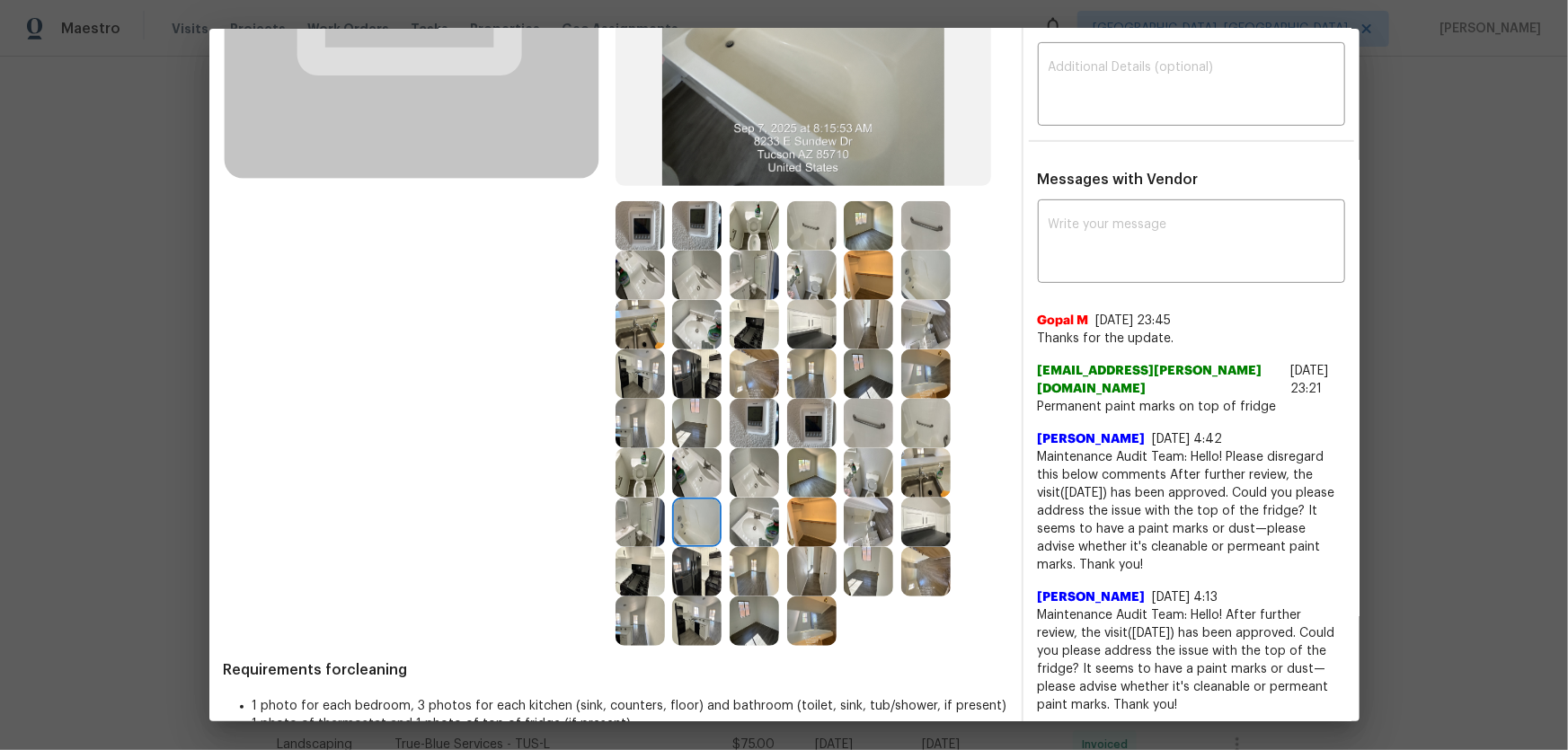
click at [634, 480] on img at bounding box center [640, 473] width 49 height 49
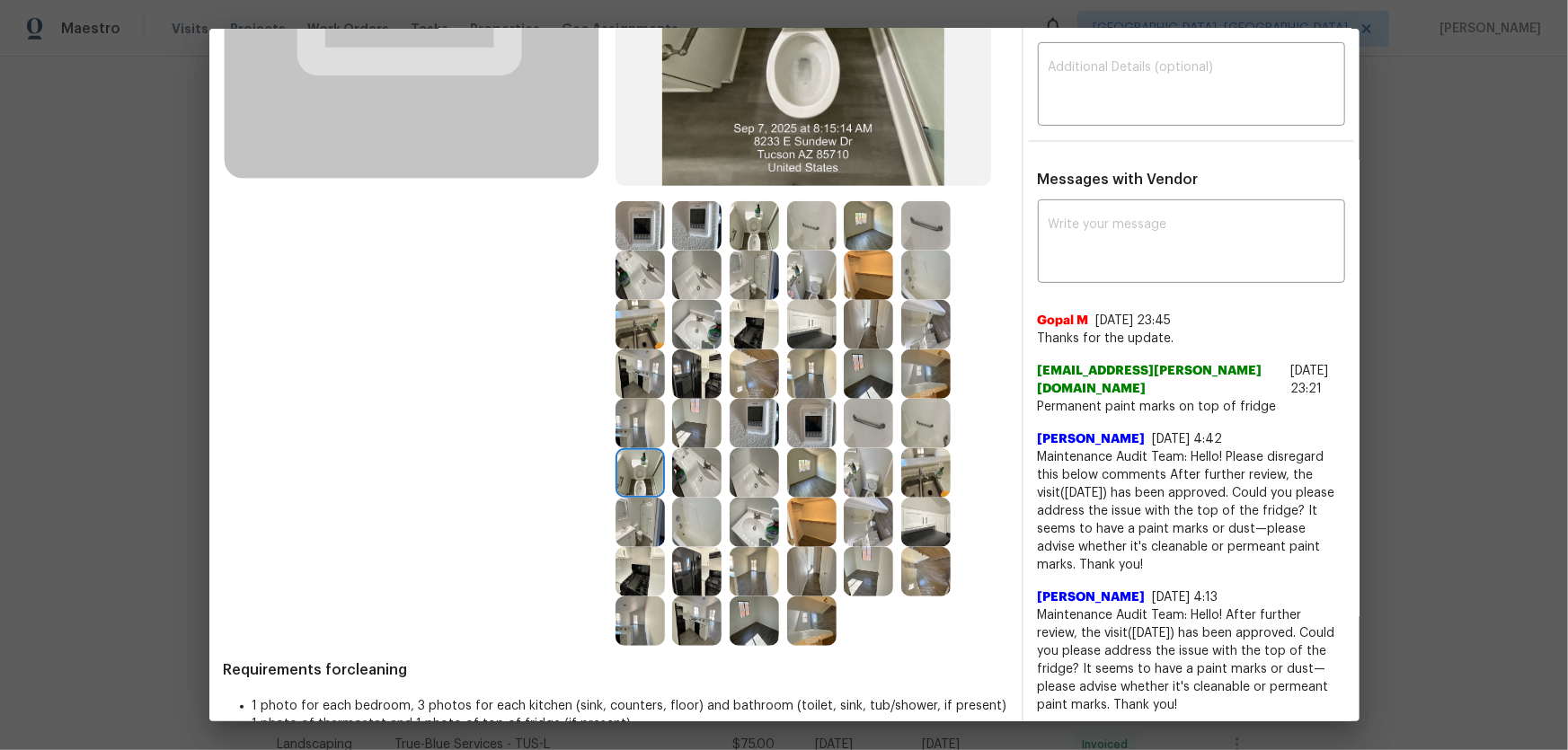
click at [626, 495] on img at bounding box center [640, 522] width 49 height 49
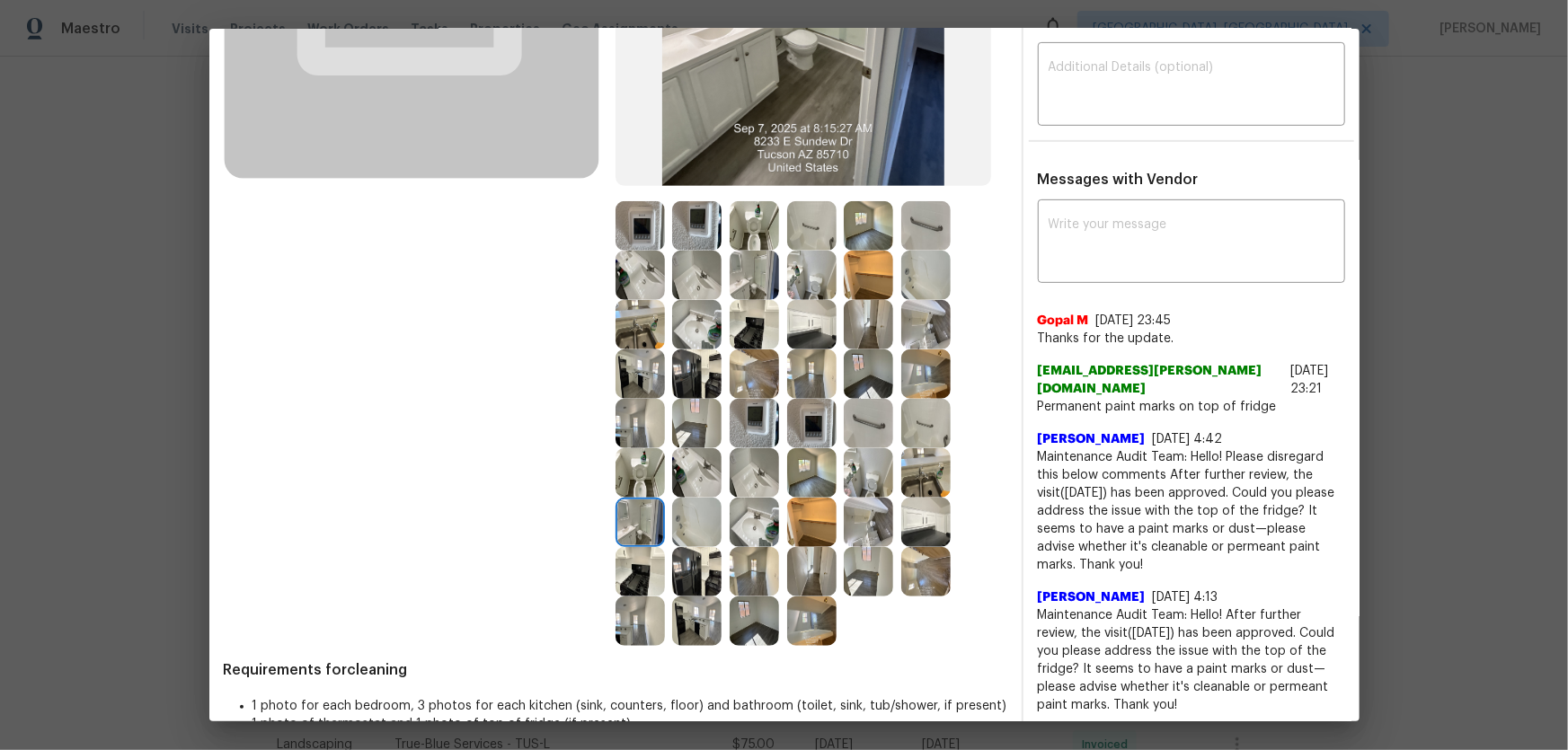
click at [624, 495] on img at bounding box center [640, 572] width 49 height 49
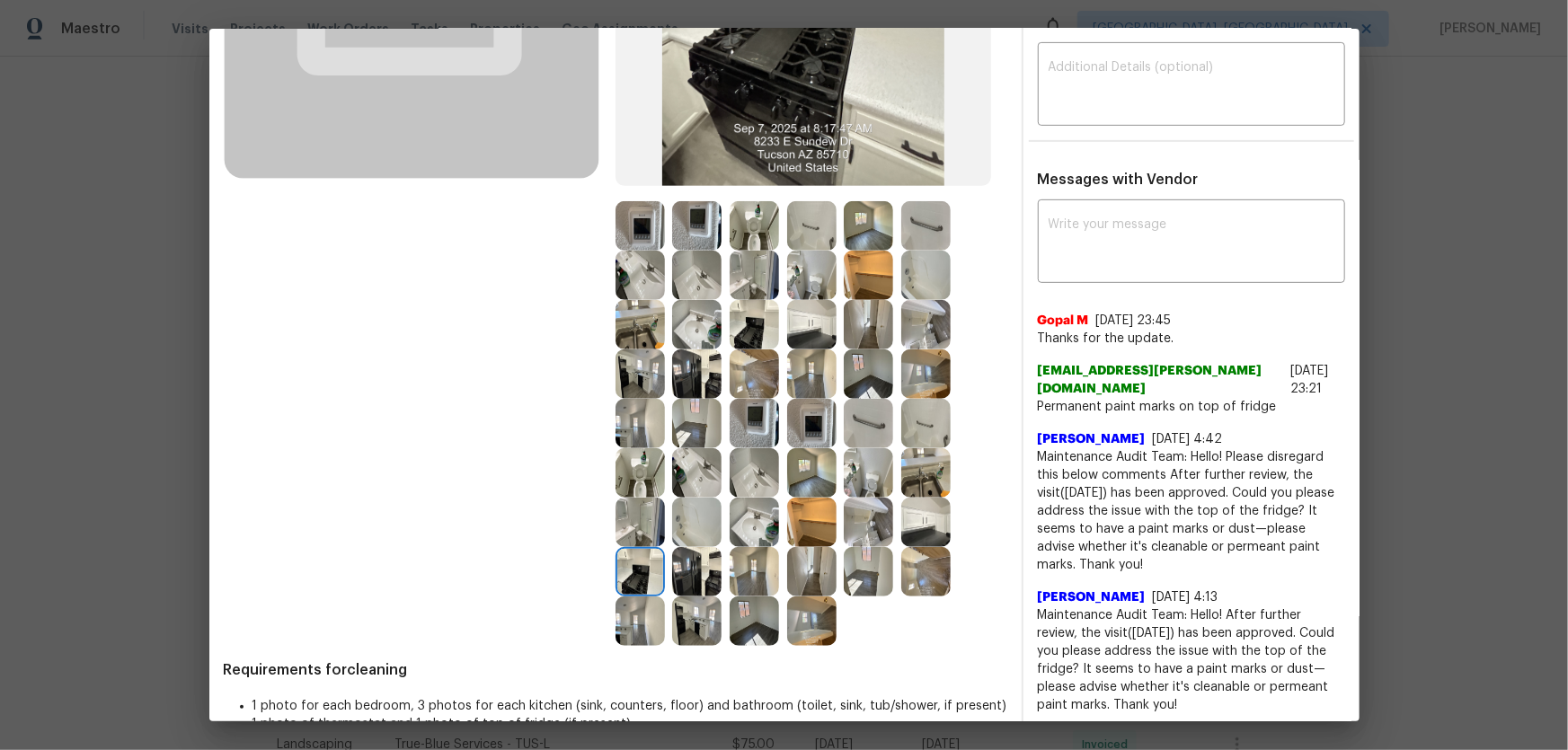
click at [695, 274] on img at bounding box center [697, 275] width 49 height 49
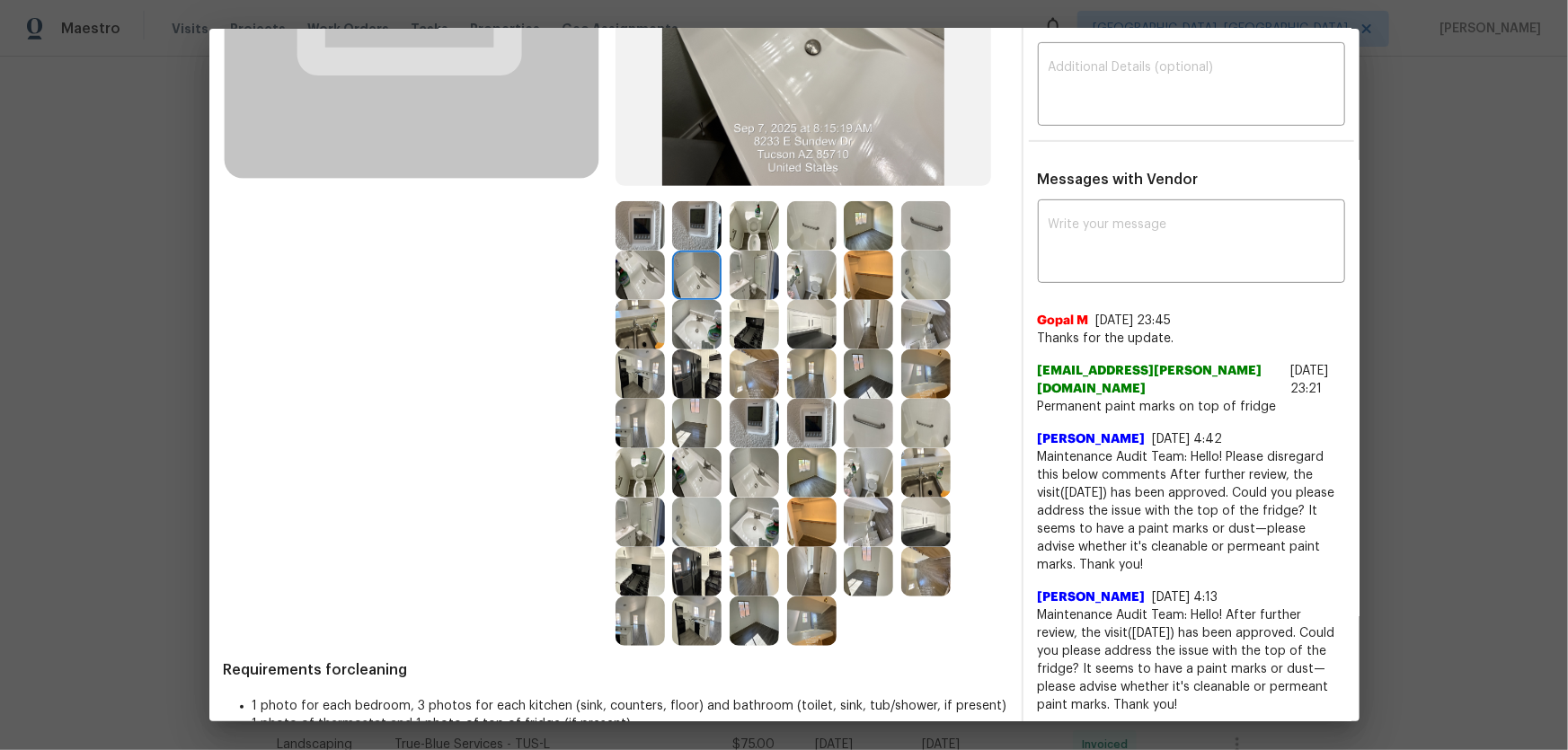
click at [691, 222] on img at bounding box center [697, 226] width 49 height 49
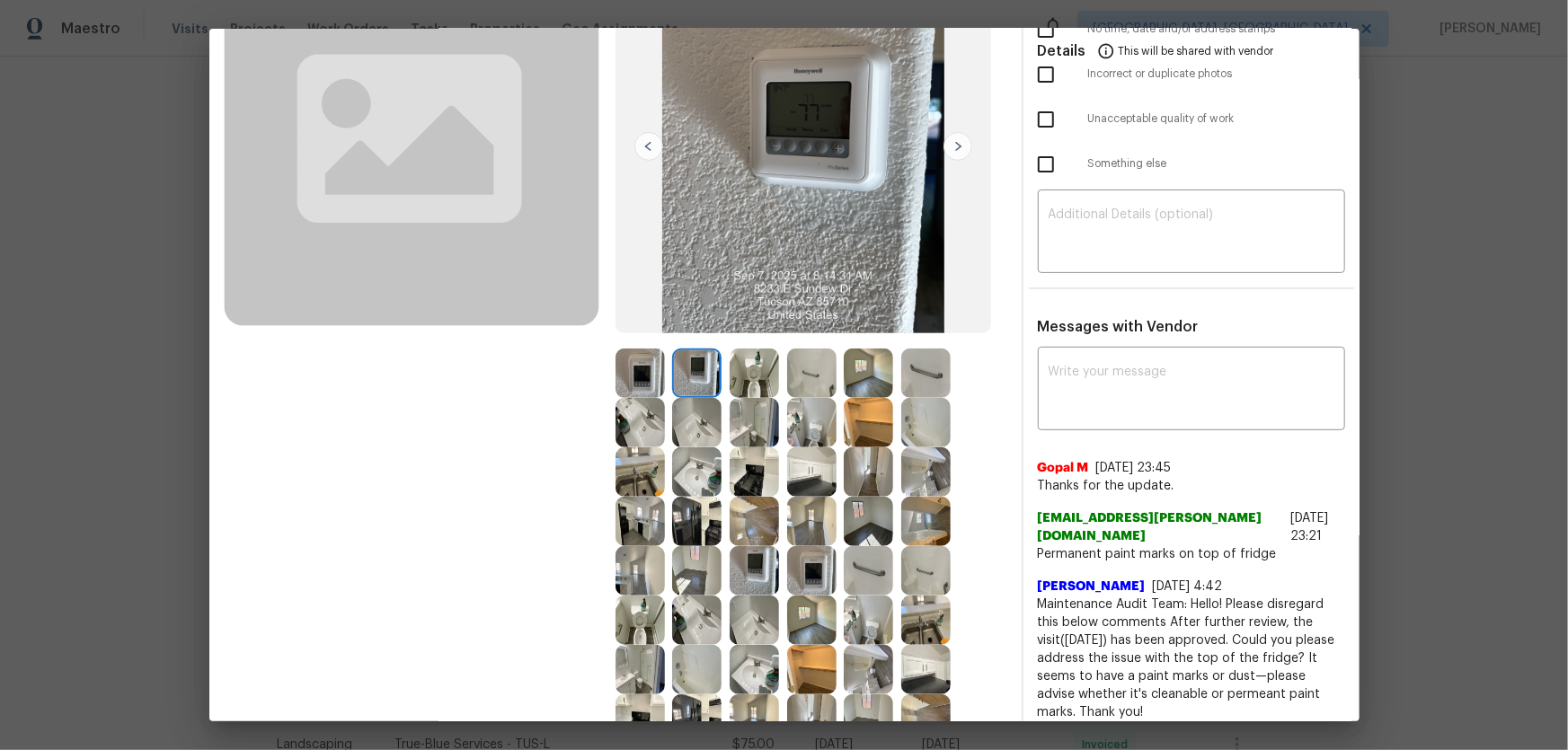
scroll to position [163, 0]
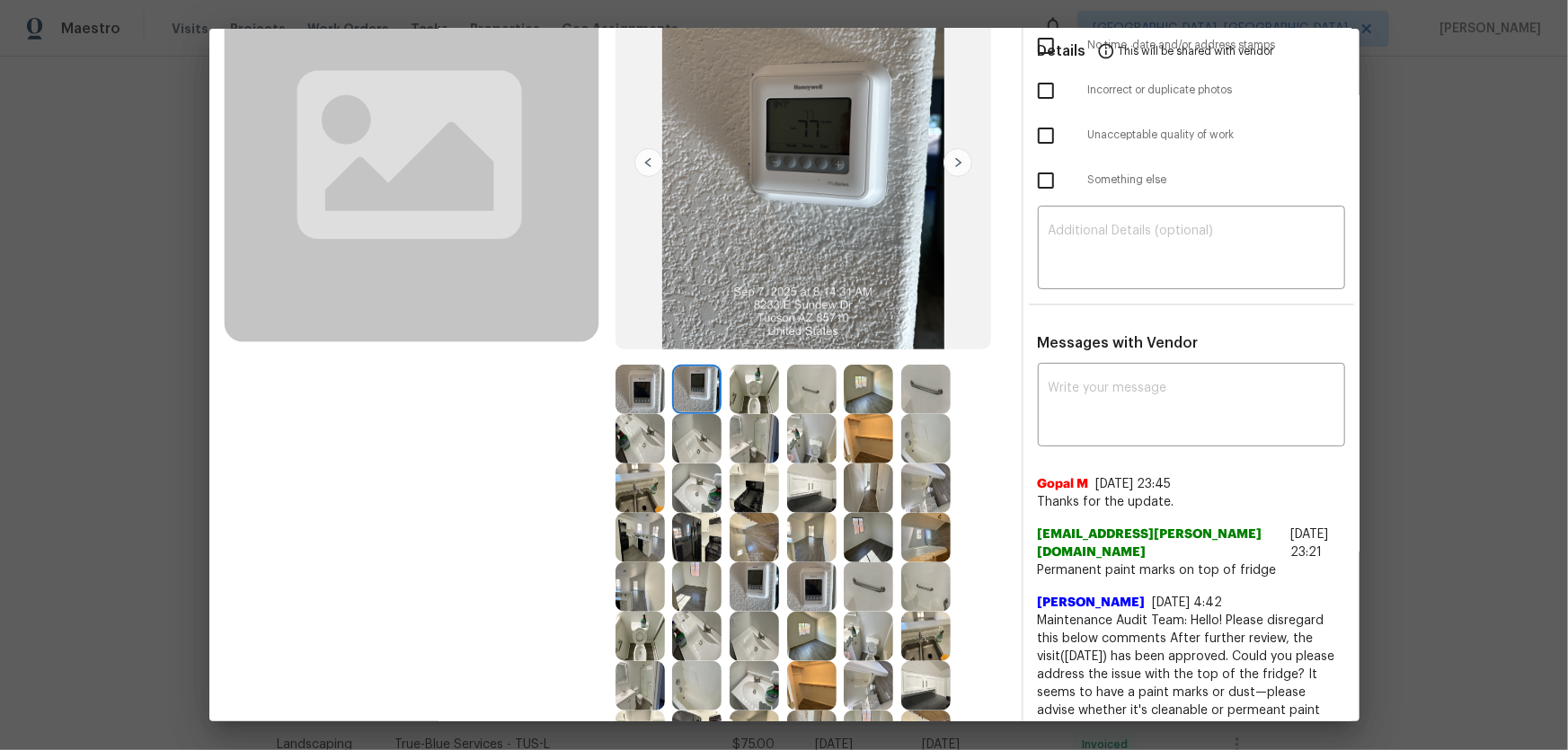
click at [795, 384] on img at bounding box center [812, 389] width 49 height 49
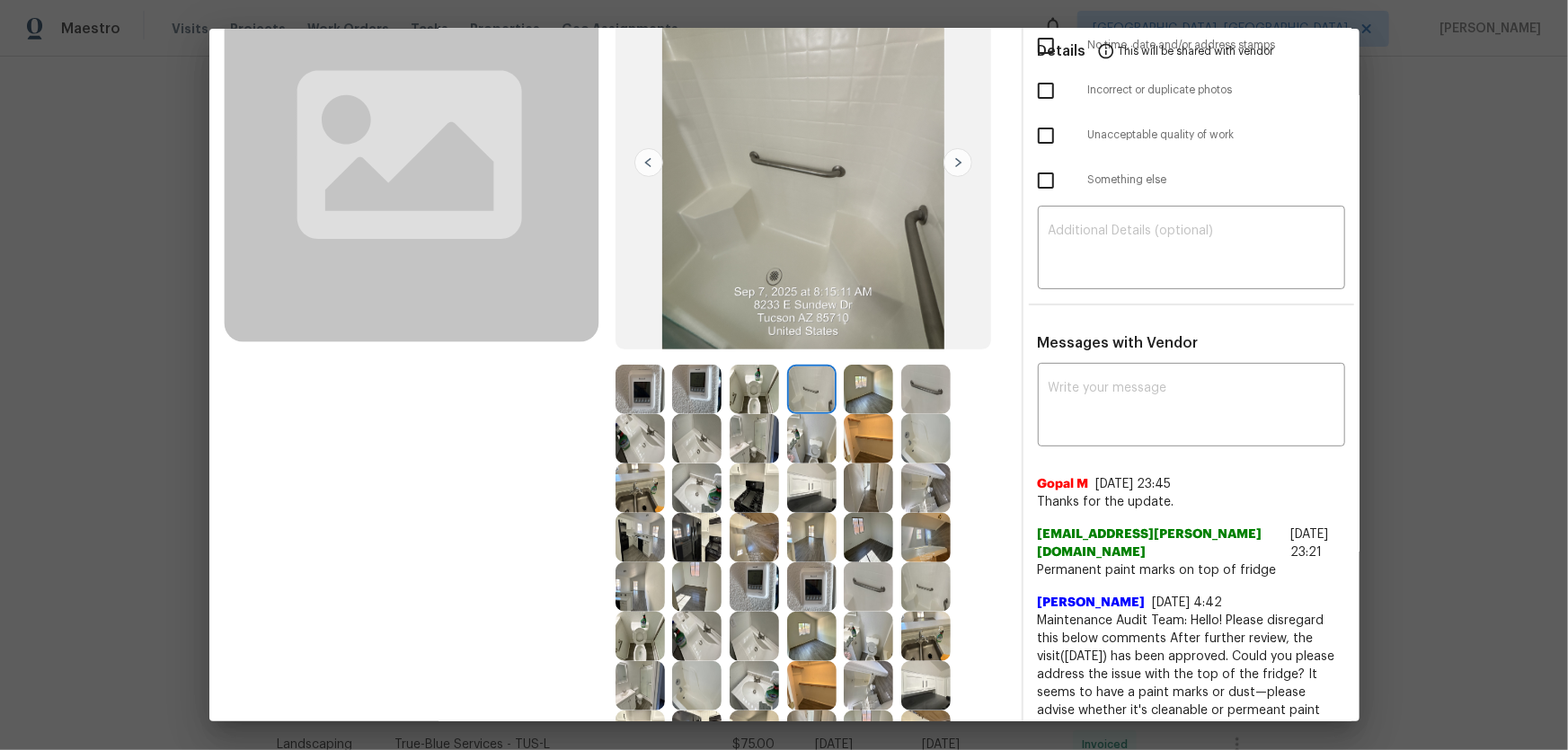
click at [749, 390] on img at bounding box center [754, 389] width 49 height 49
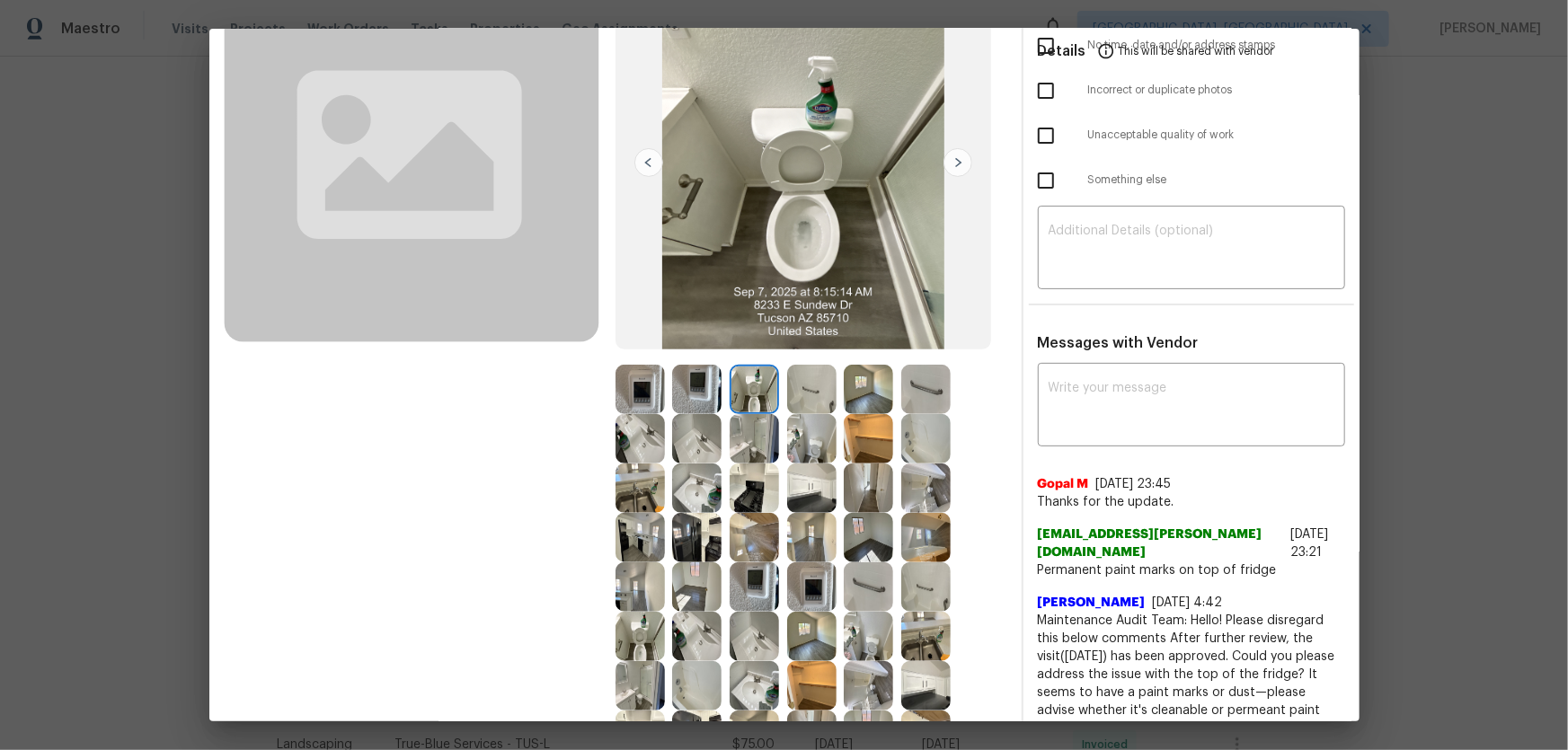
click at [707, 419] on img at bounding box center [697, 439] width 49 height 49
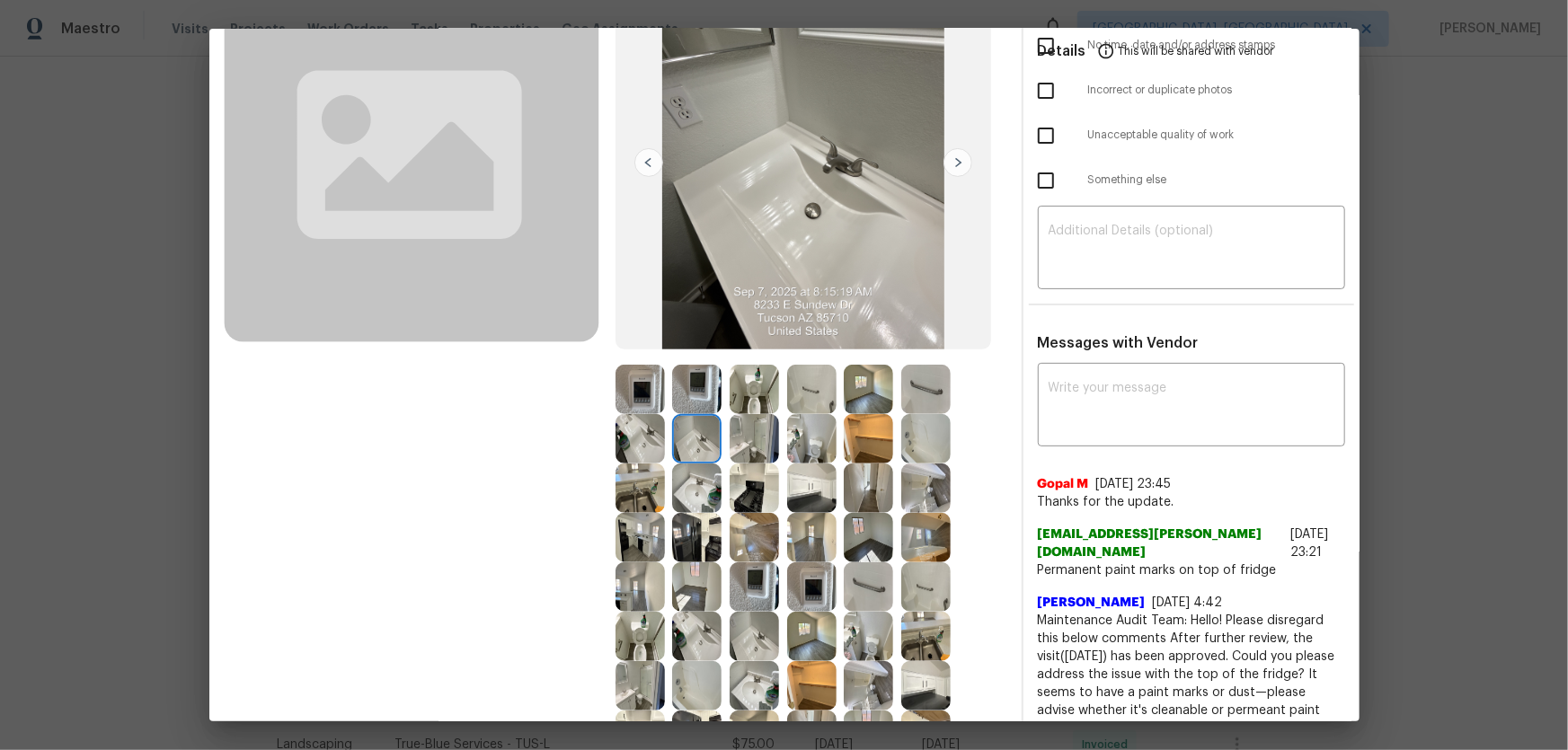
click at [799, 495] on img at bounding box center [812, 537] width 49 height 49
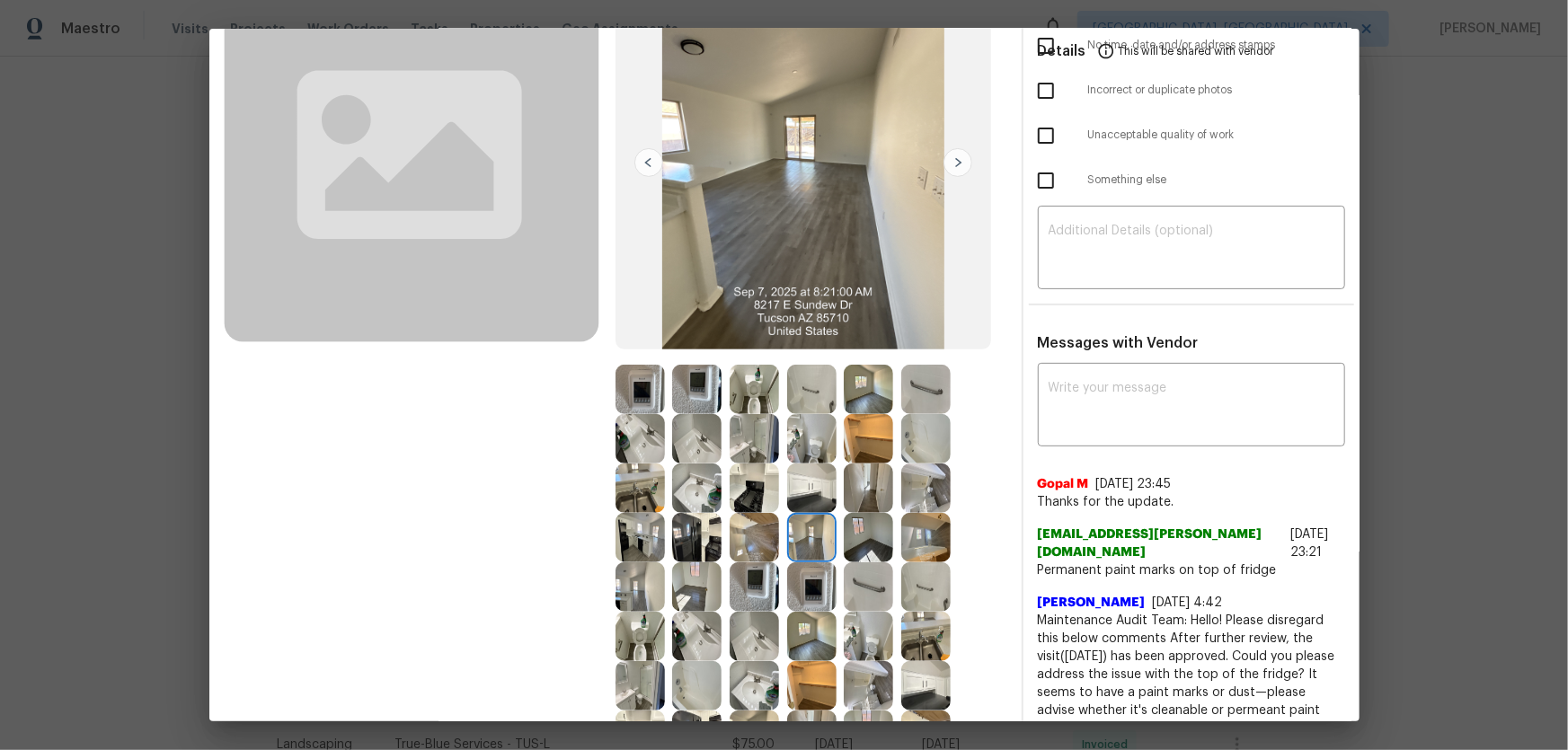
click at [799, 495] on img at bounding box center [812, 586] width 49 height 49
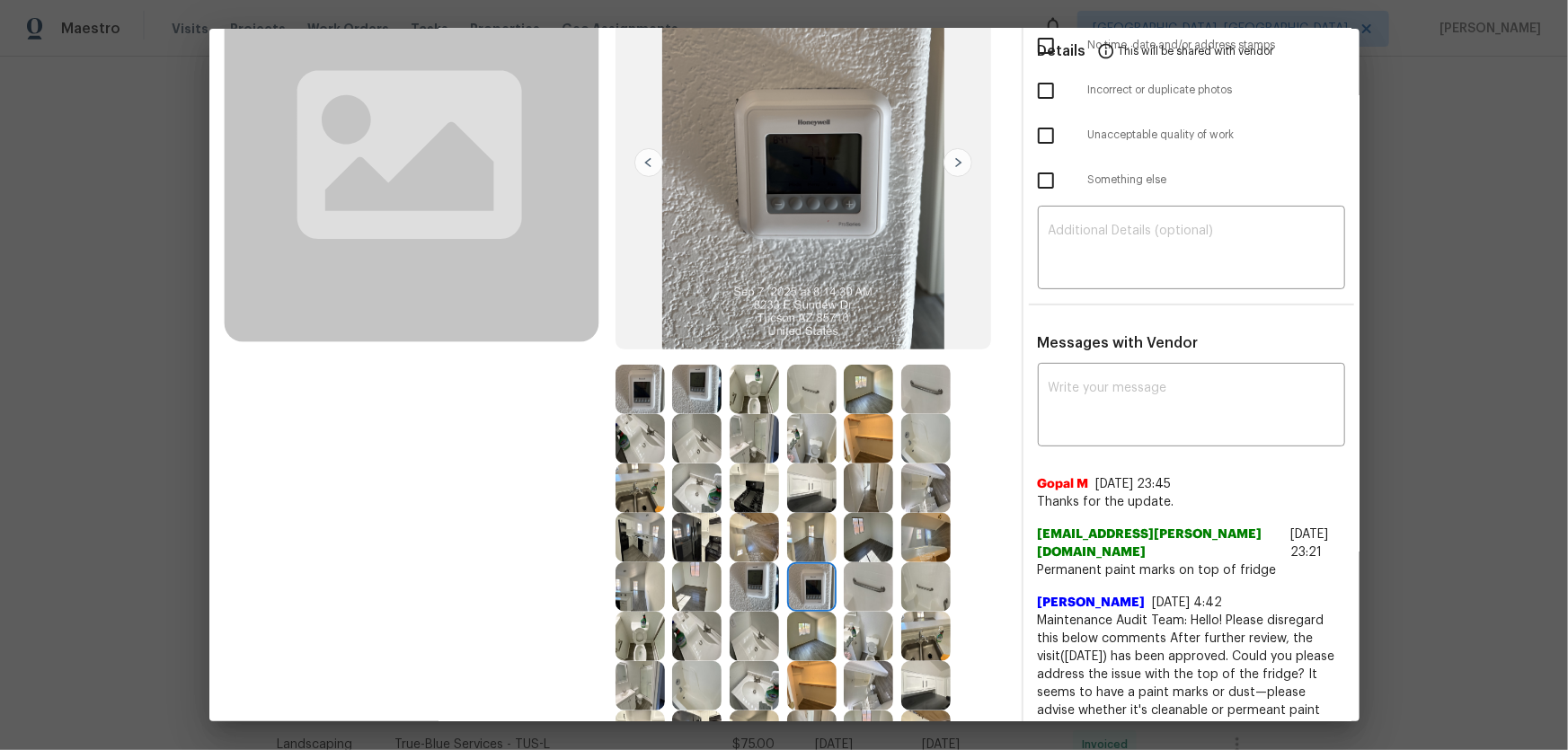
click at [749, 495] on img at bounding box center [754, 586] width 49 height 49
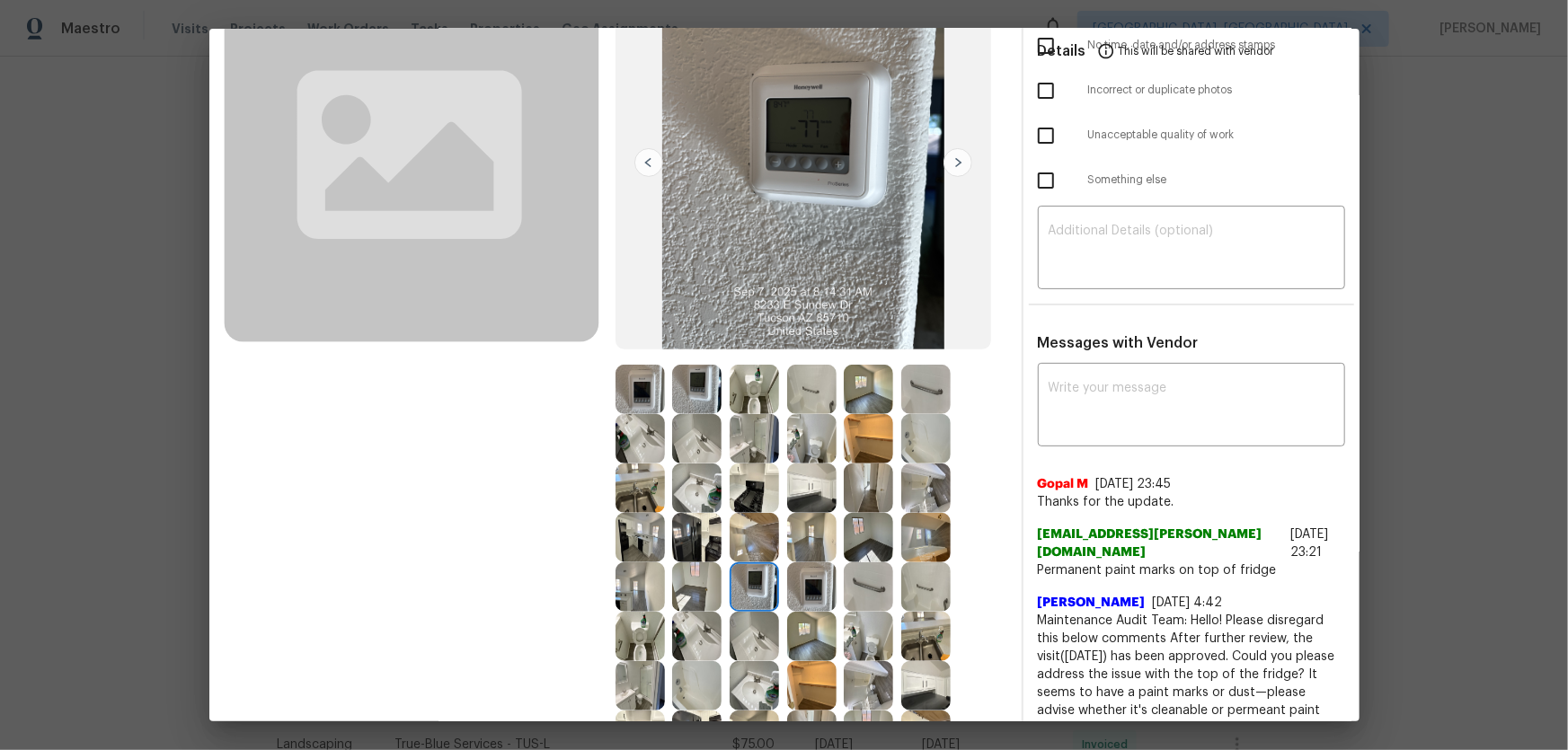
click at [745, 495] on img at bounding box center [754, 537] width 49 height 49
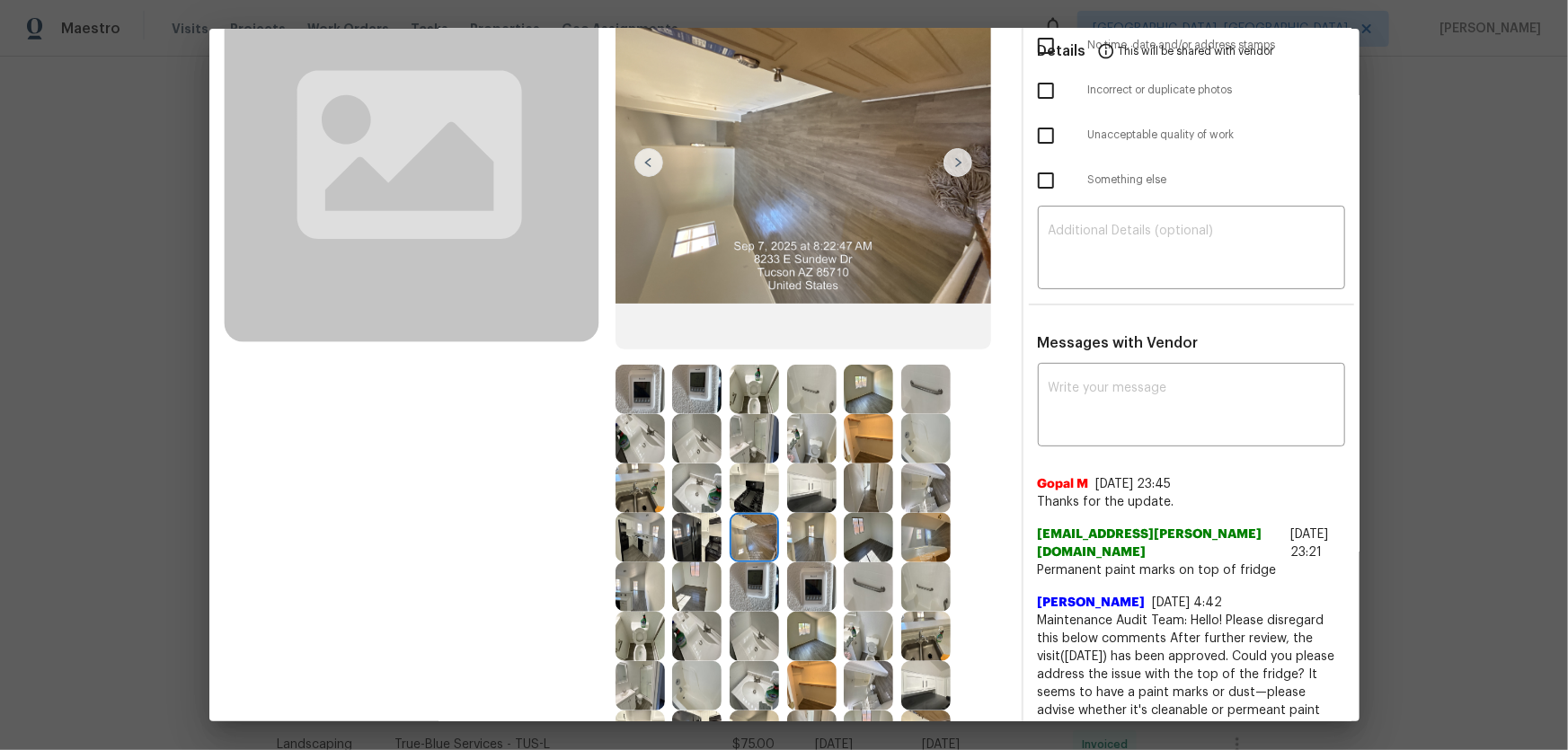
click at [789, 495] on img at bounding box center [812, 537] width 49 height 49
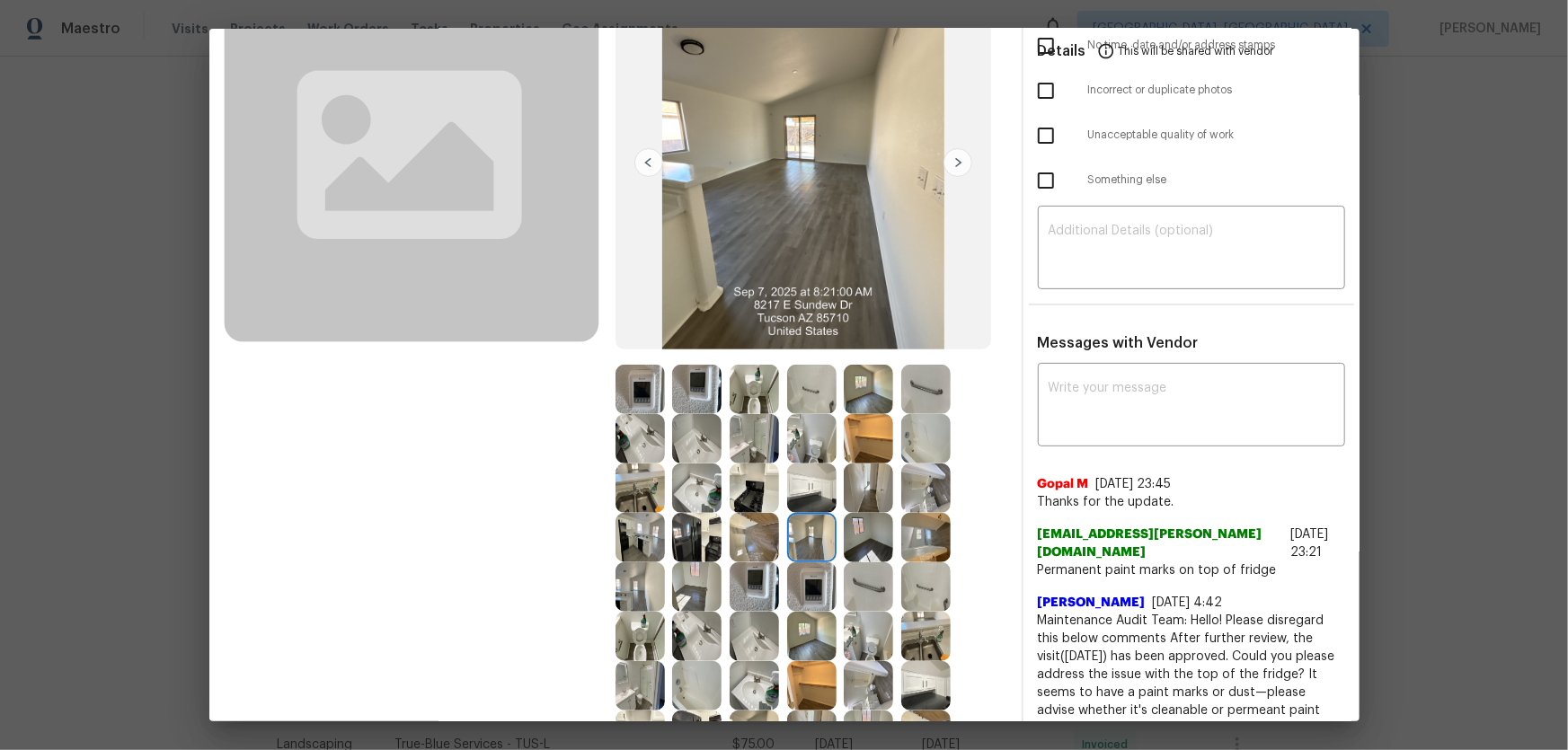
click at [794, 495] on img at bounding box center [812, 586] width 49 height 49
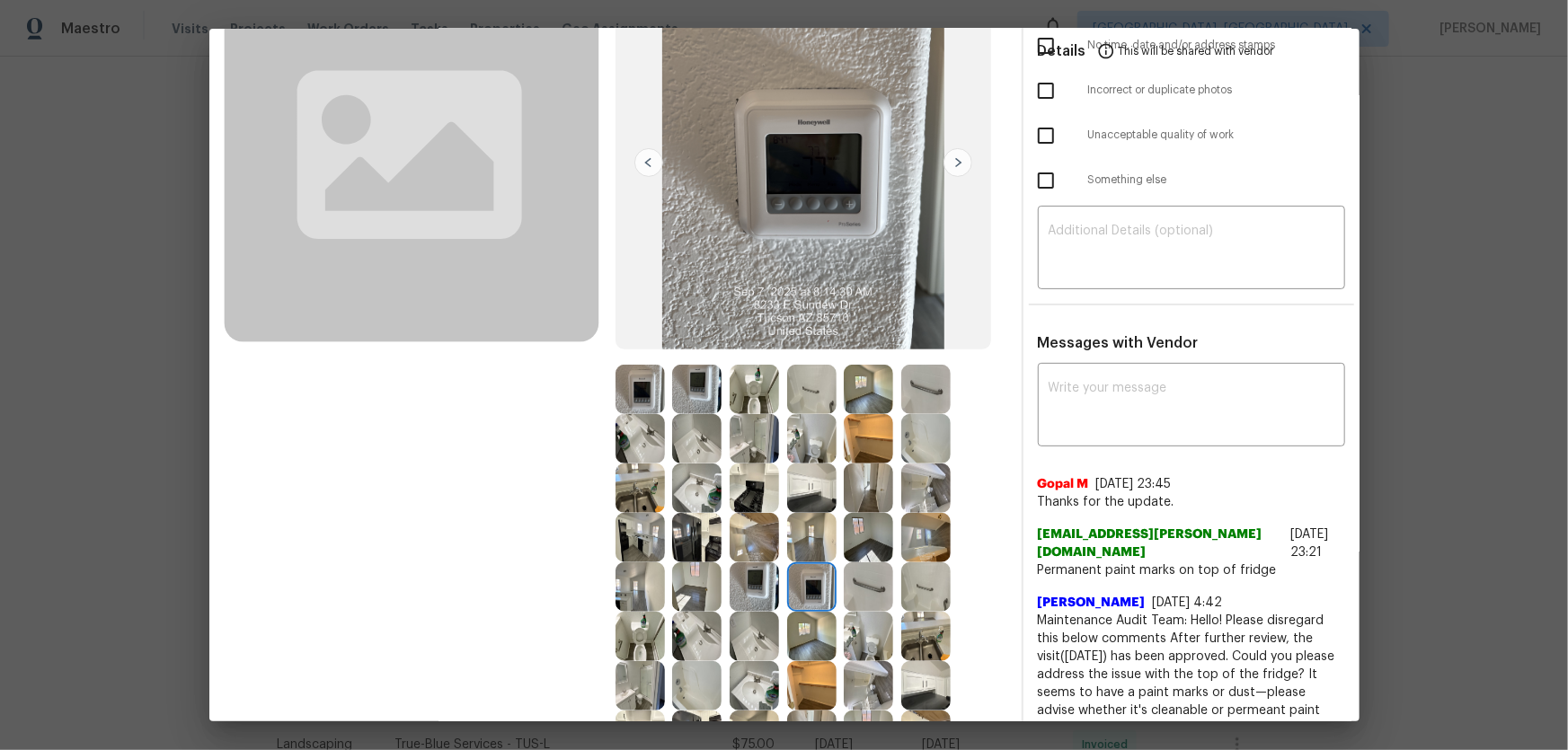
click at [708, 378] on img at bounding box center [697, 389] width 49 height 49
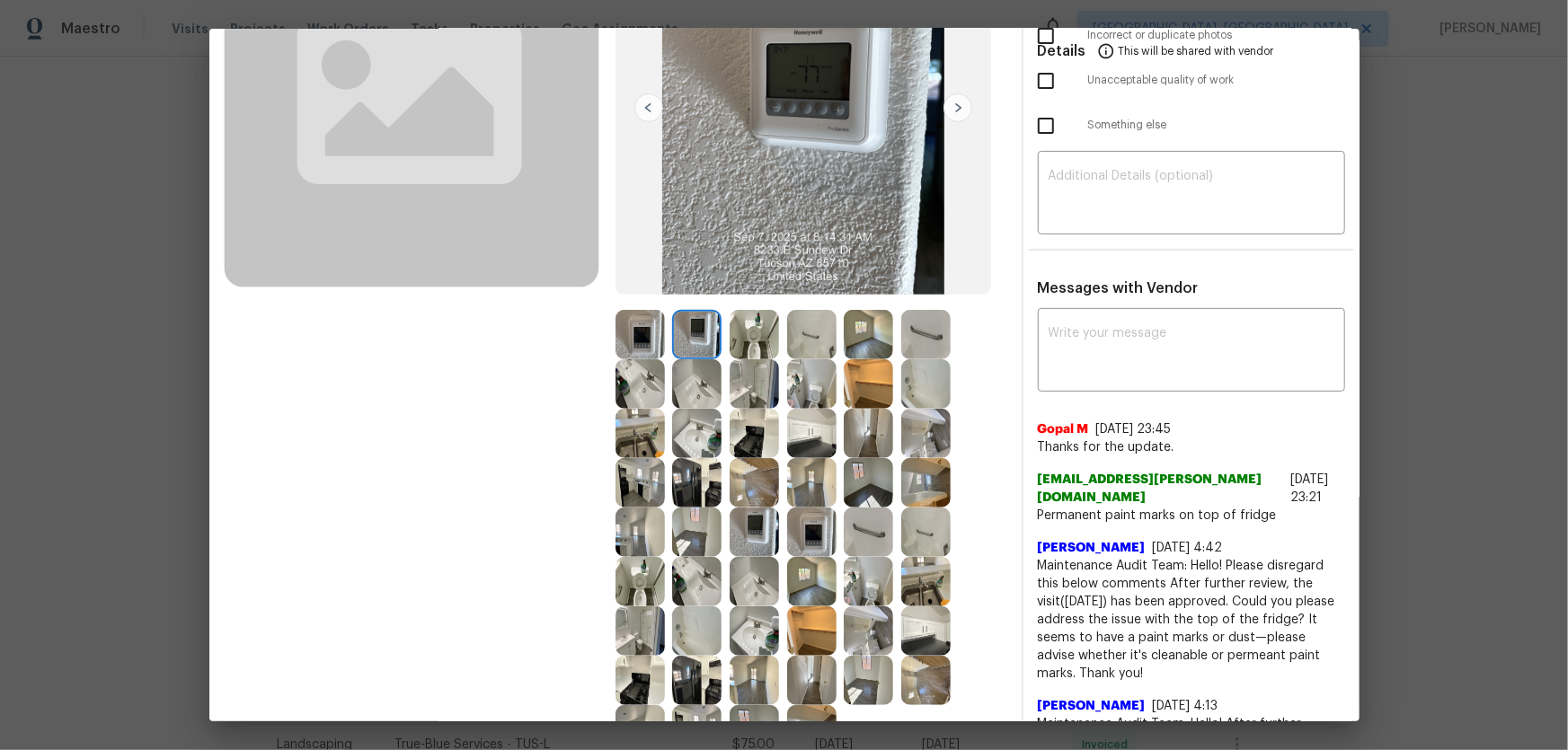
scroll to position [244, 0]
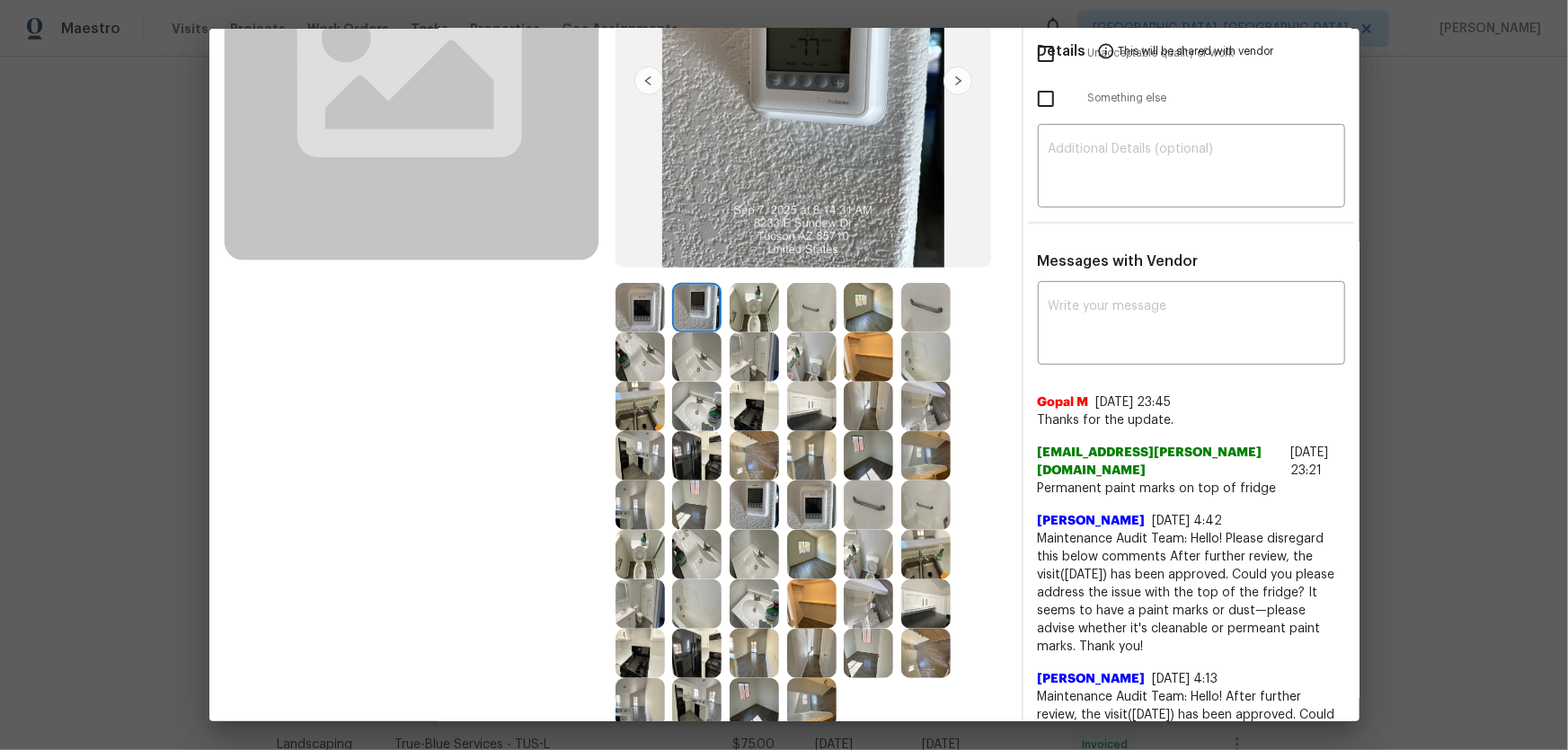
click at [688, 357] on img at bounding box center [697, 357] width 49 height 49
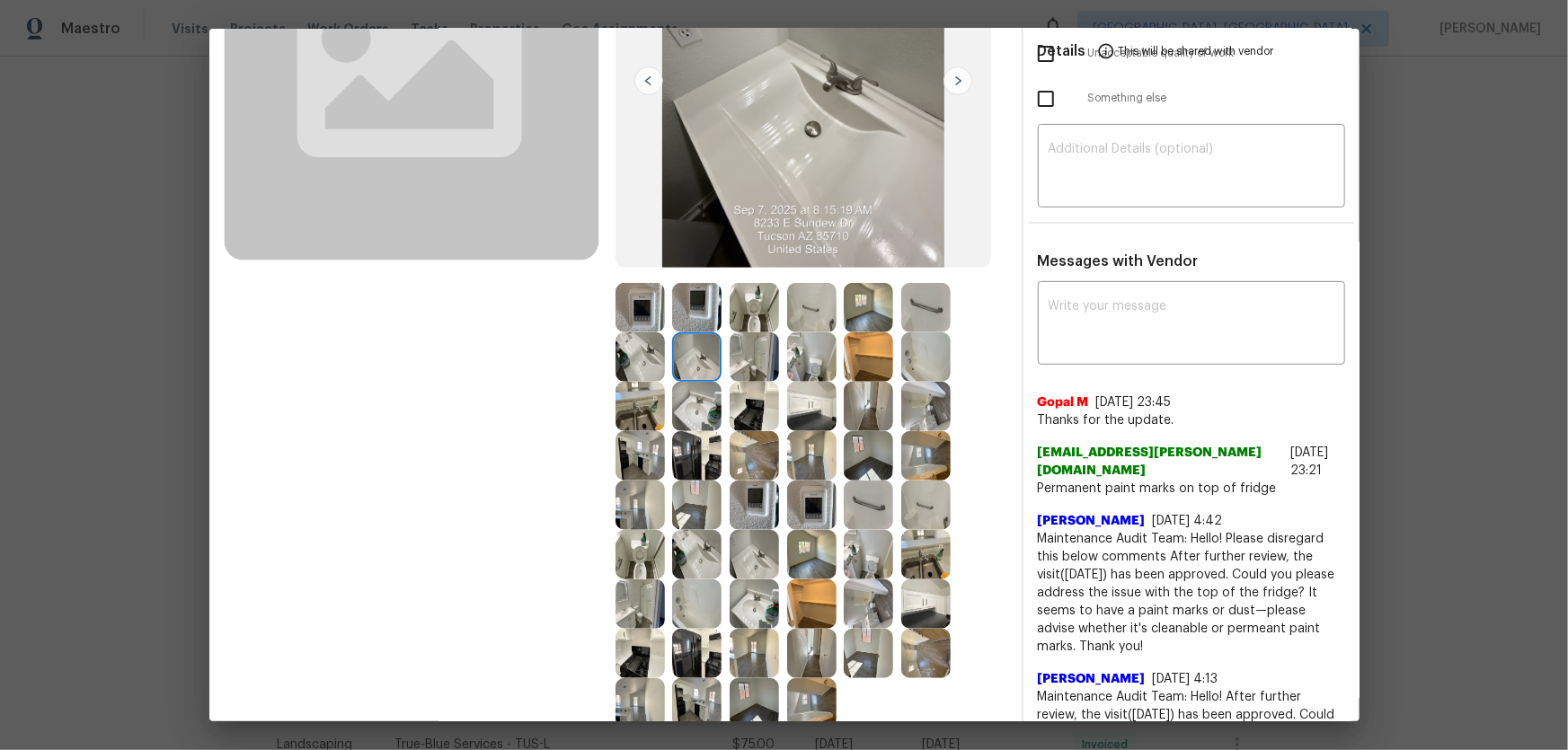
click at [684, 397] on img at bounding box center [697, 406] width 49 height 49
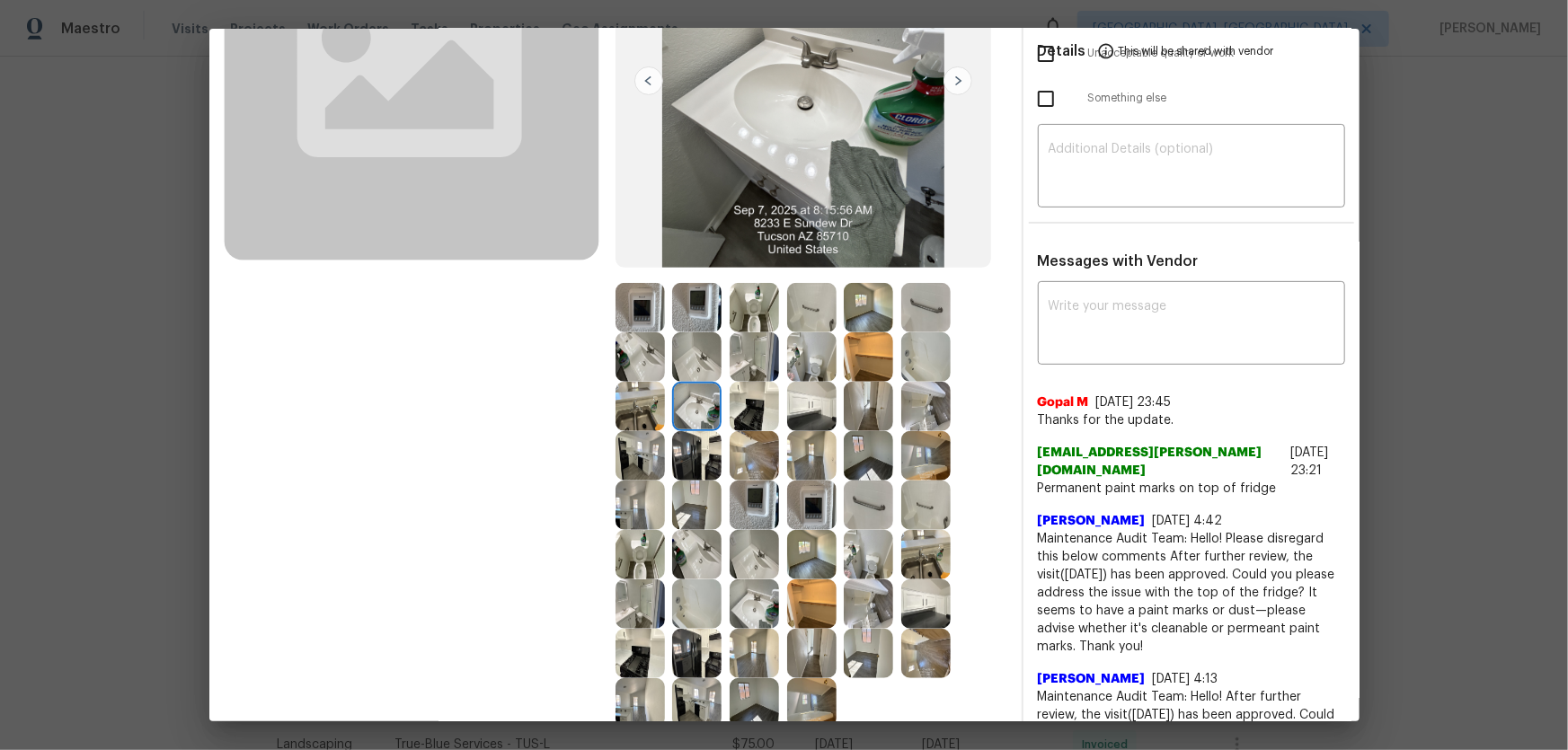
click at [615, 415] on img at bounding box center [640, 406] width 49 height 49
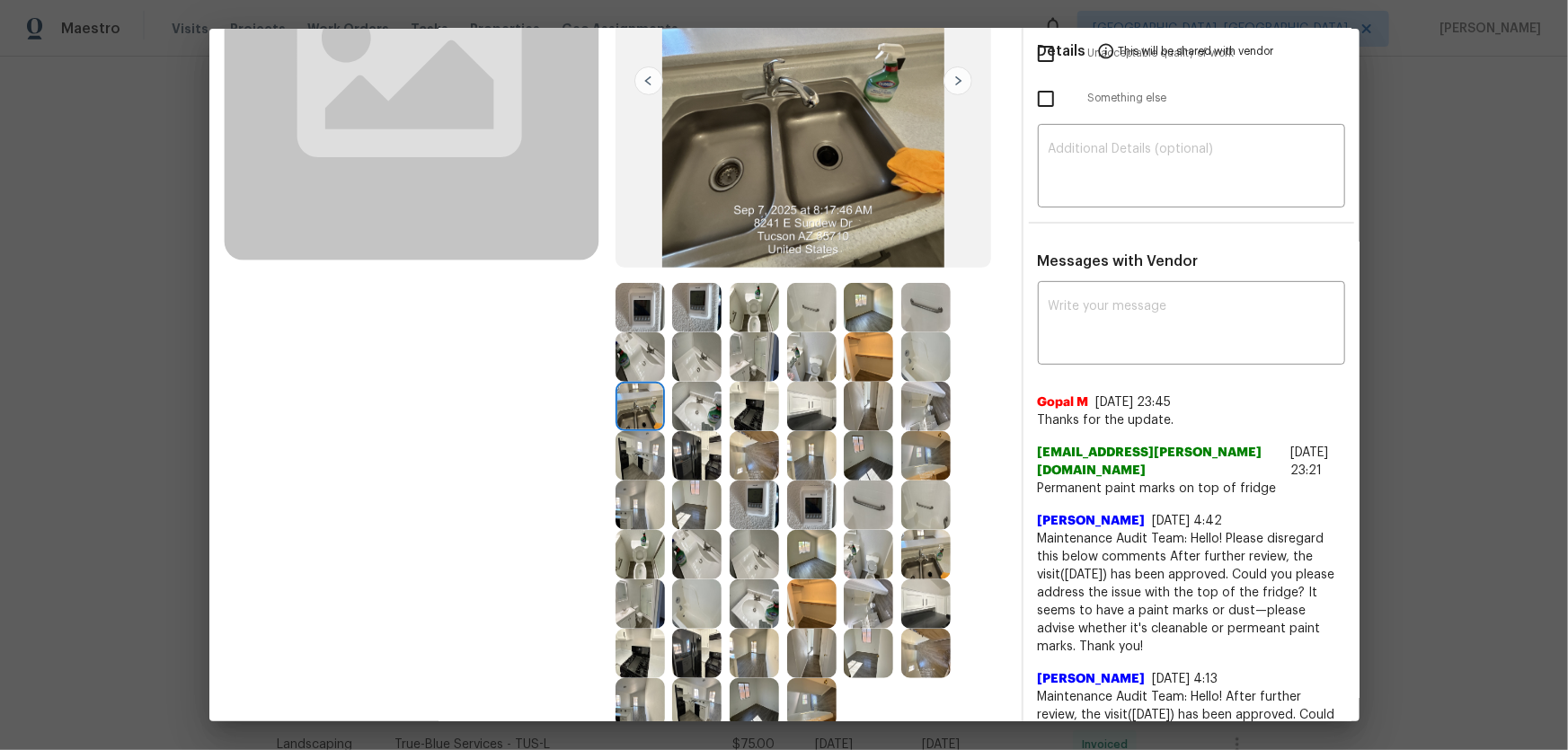
click at [748, 402] on img at bounding box center [754, 406] width 49 height 49
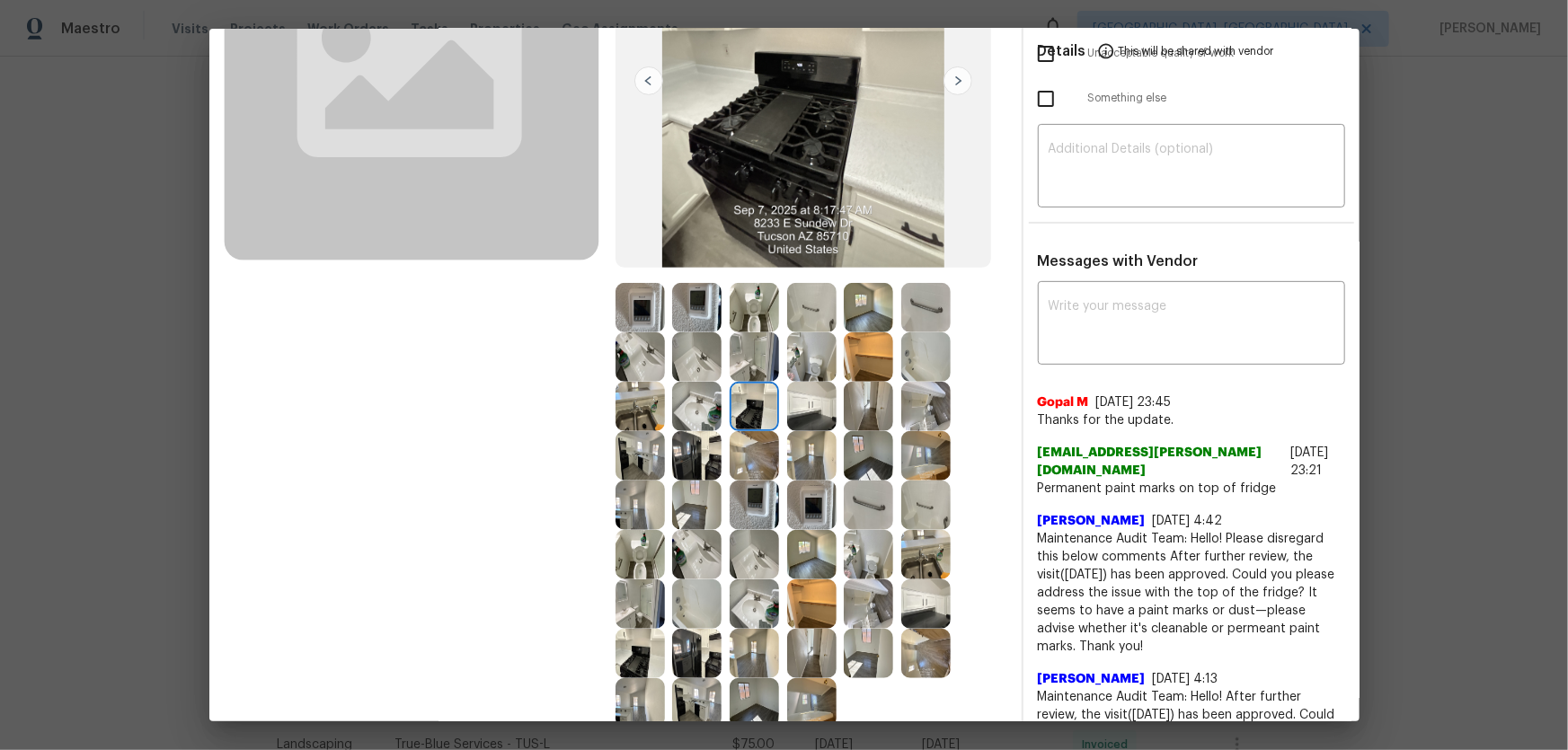
click at [788, 406] on img at bounding box center [812, 406] width 49 height 49
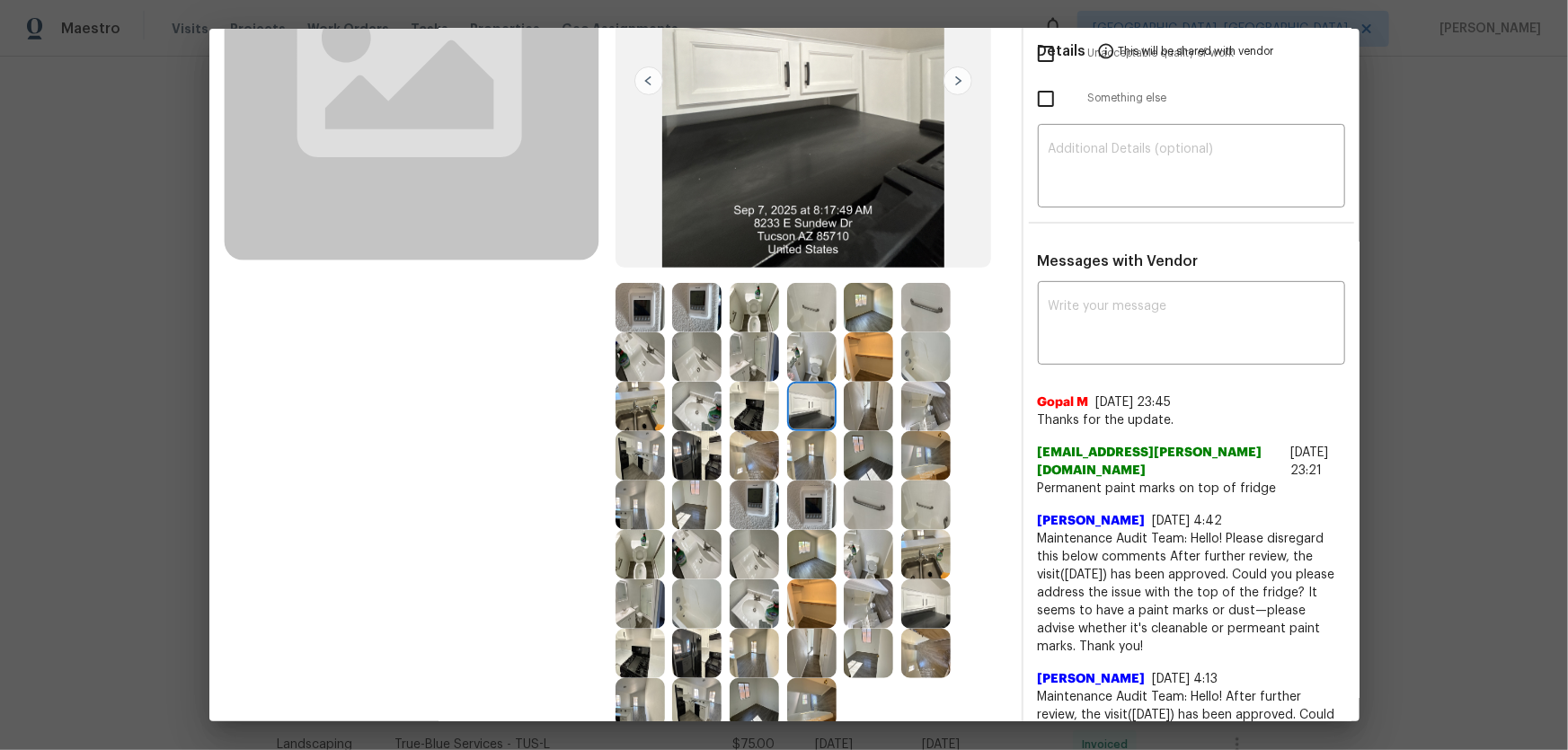
click at [787, 446] on img at bounding box center [812, 455] width 49 height 49
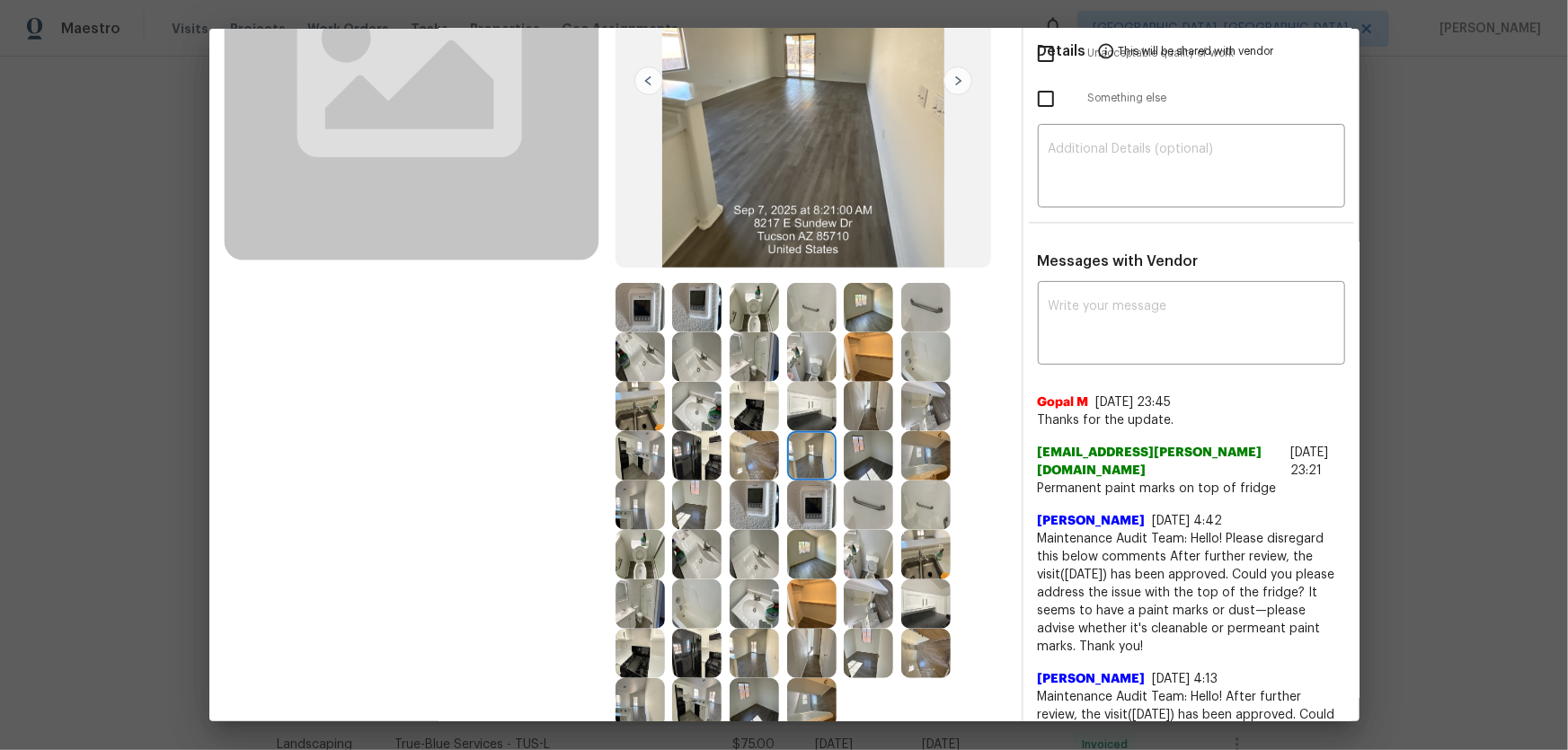
click at [713, 447] on img at bounding box center [697, 455] width 49 height 49
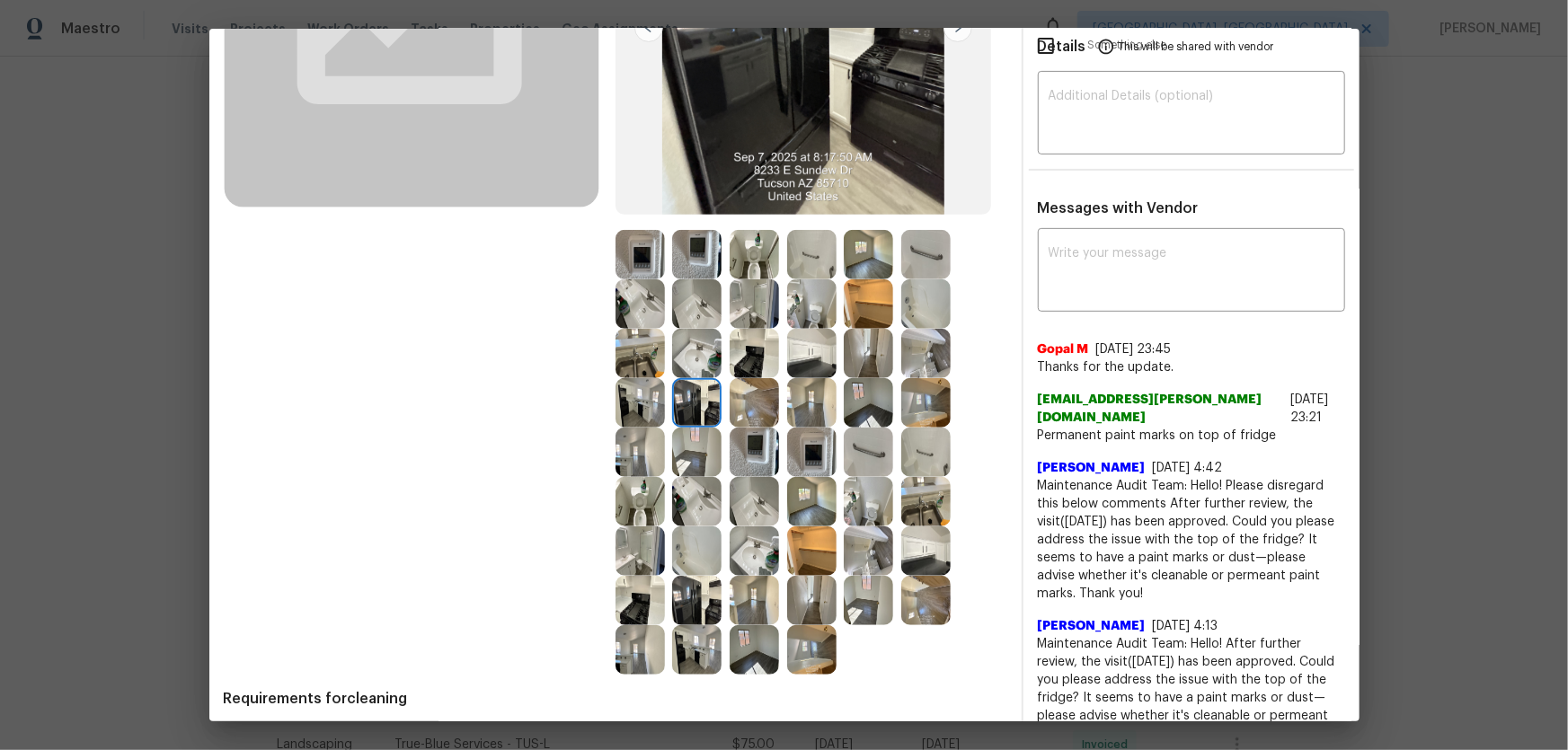
scroll to position [326, 0]
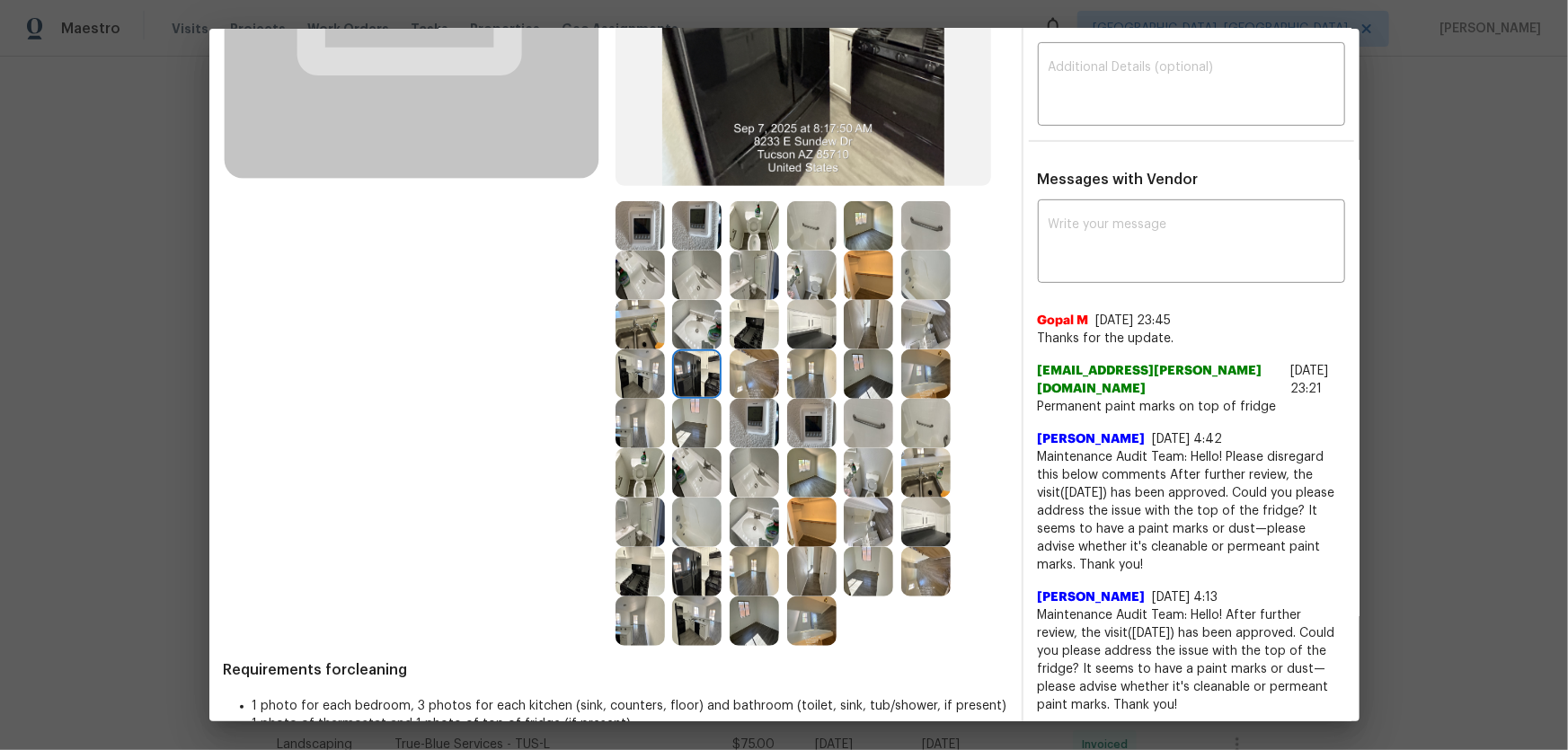
click at [791, 382] on img at bounding box center [812, 374] width 49 height 49
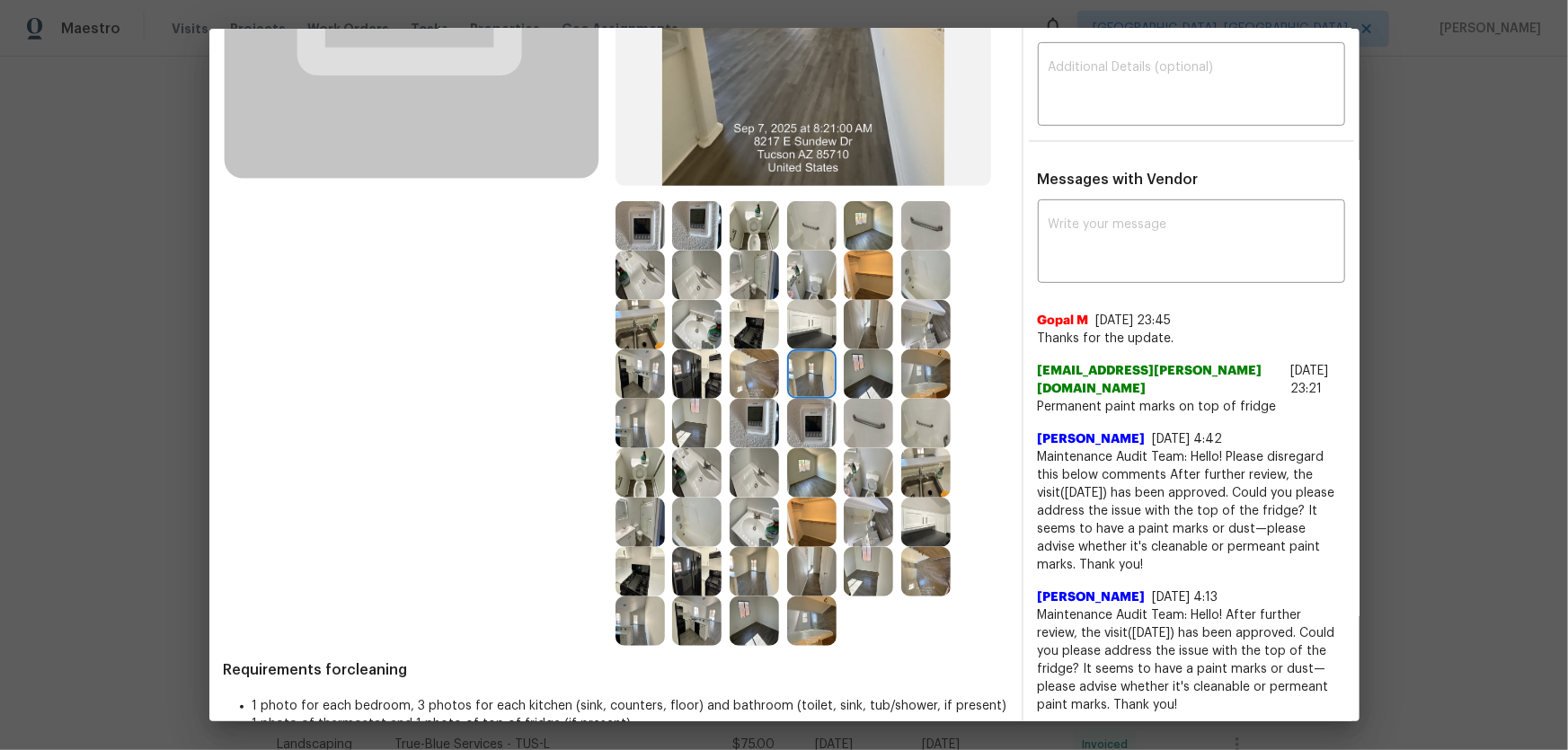
drag, startPoint x: 823, startPoint y: 480, endPoint x: 812, endPoint y: 466, distance: 17.8
click at [823, 478] on img at bounding box center [812, 473] width 49 height 49
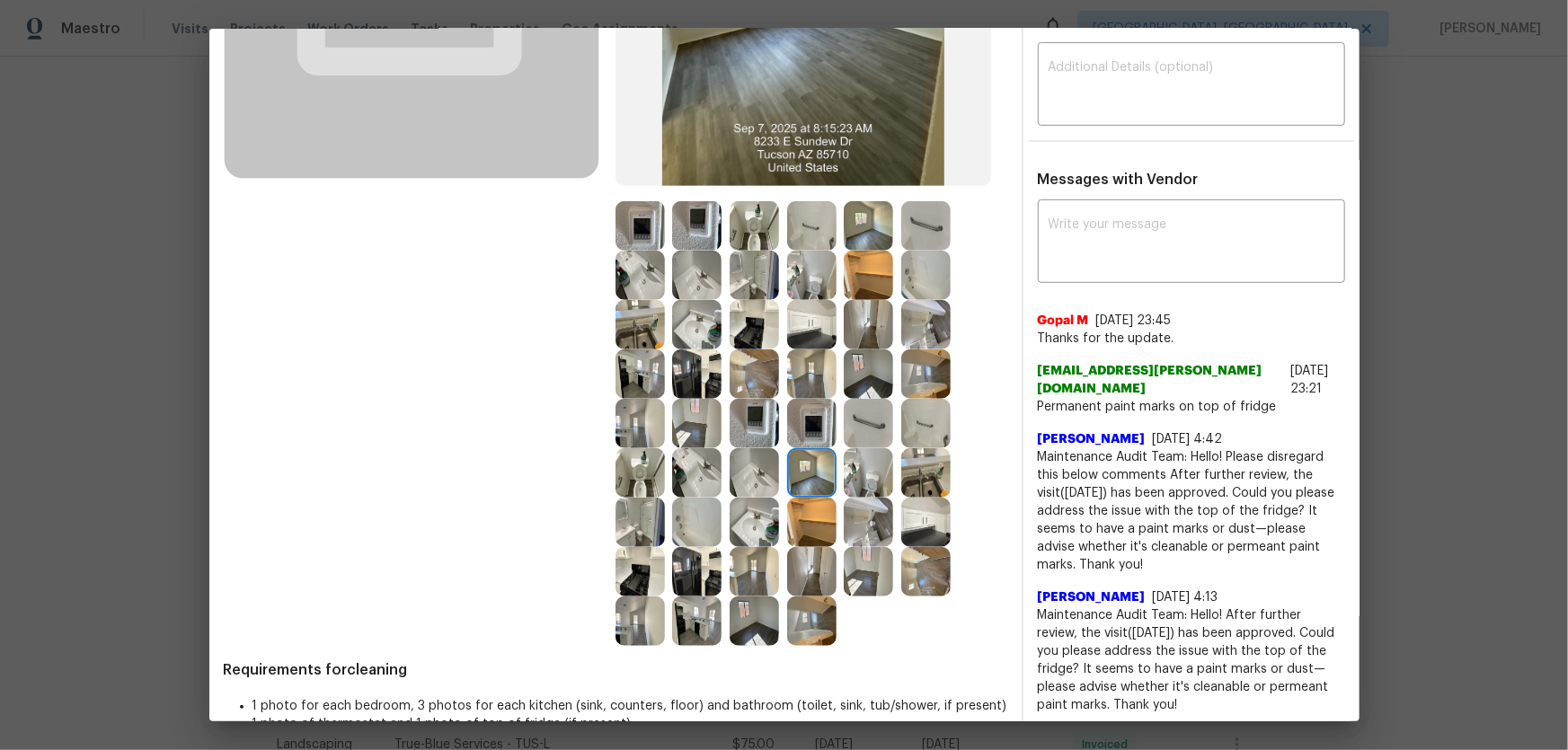
click at [787, 389] on img at bounding box center [812, 374] width 49 height 49
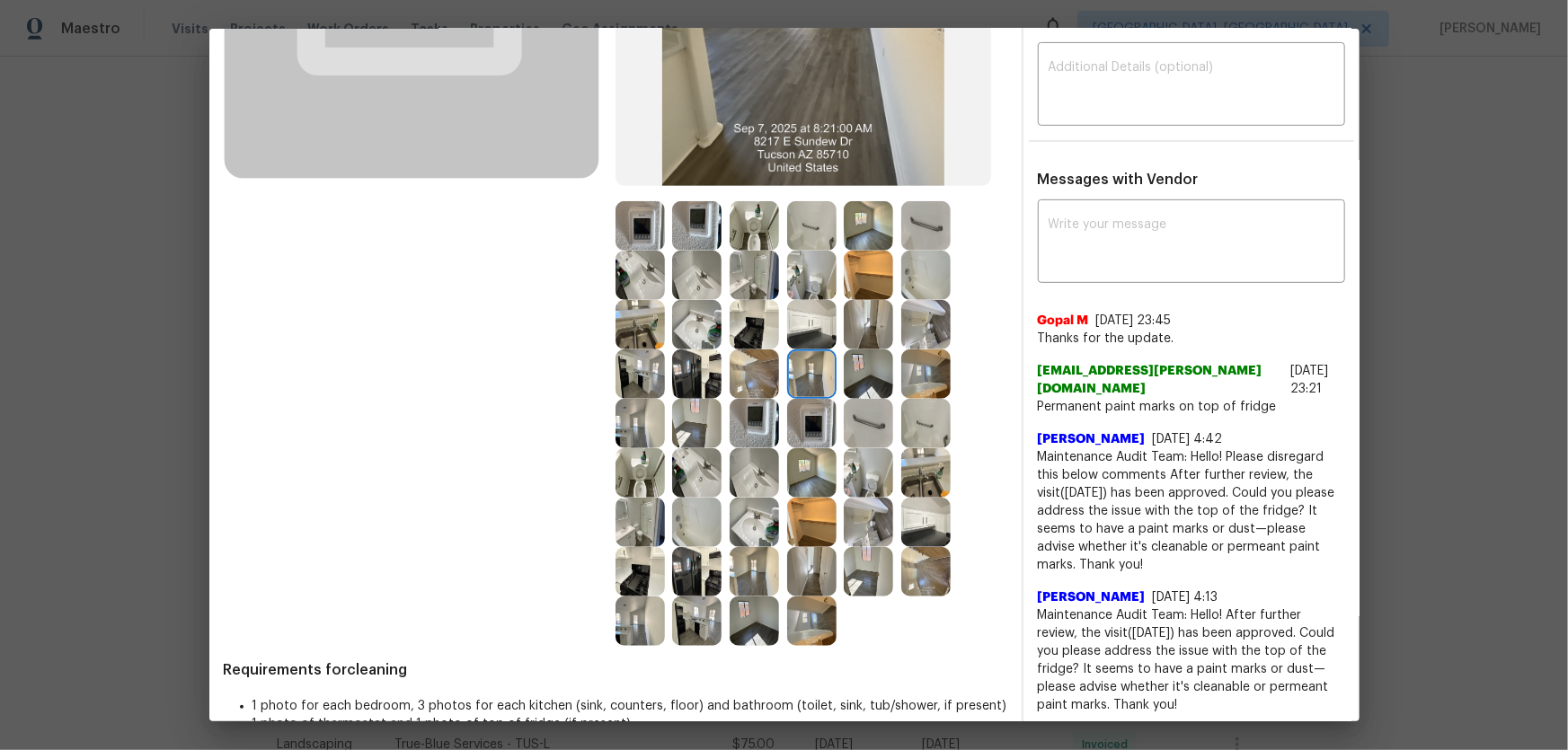
click at [744, 457] on img at bounding box center [754, 473] width 49 height 49
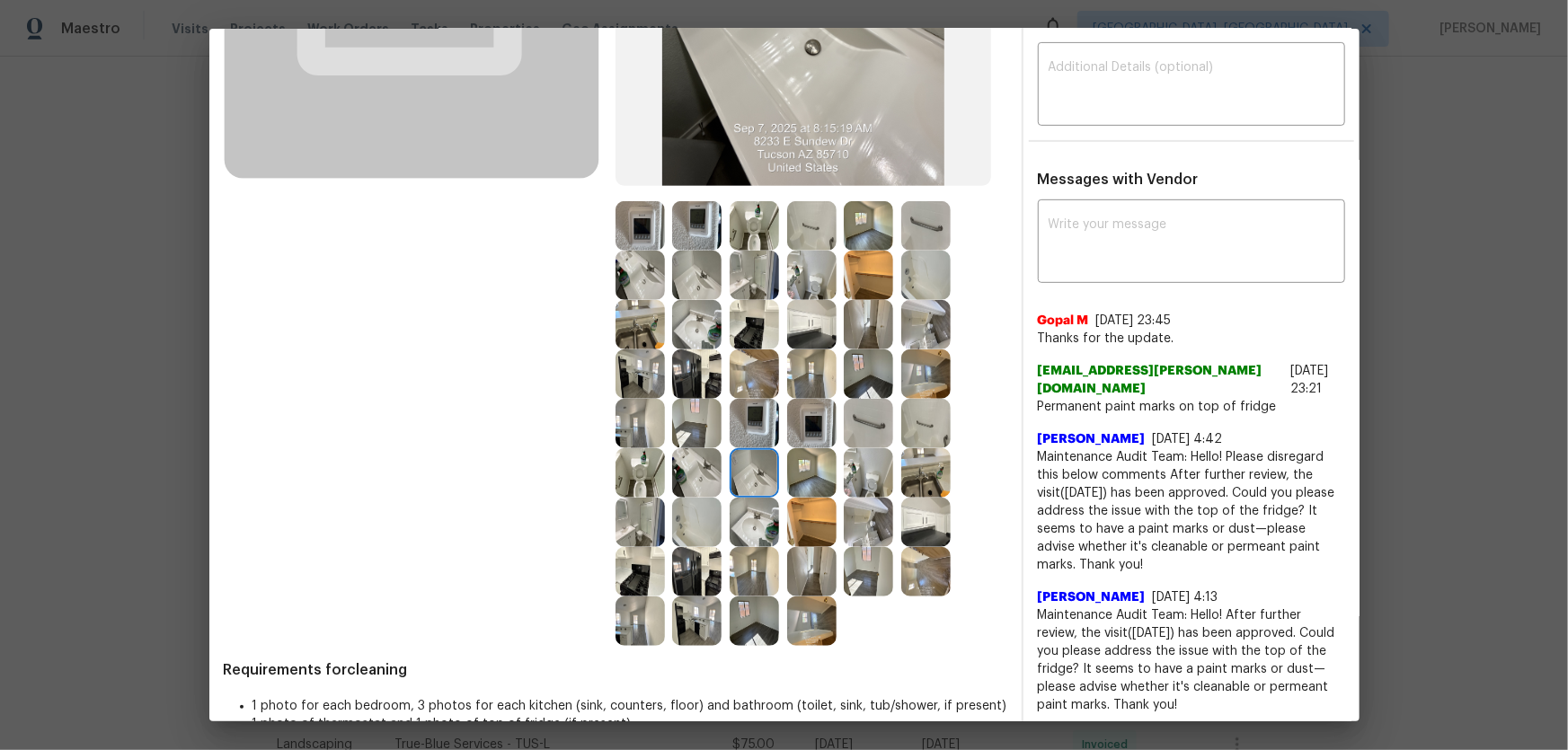
click at [743, 490] on img at bounding box center [754, 473] width 49 height 49
click at [683, 493] on img at bounding box center [697, 473] width 49 height 49
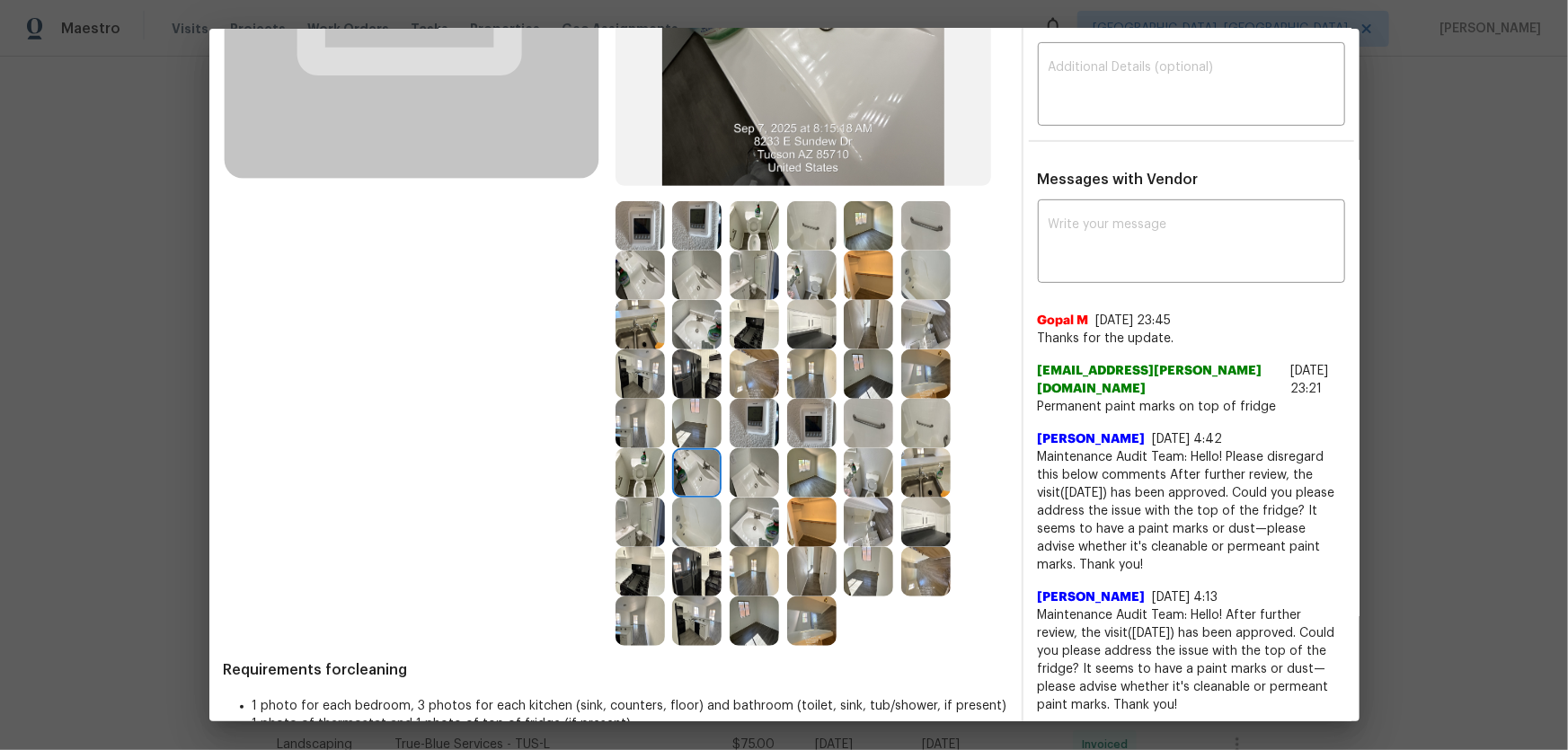
click at [682, 495] on img at bounding box center [697, 522] width 49 height 49
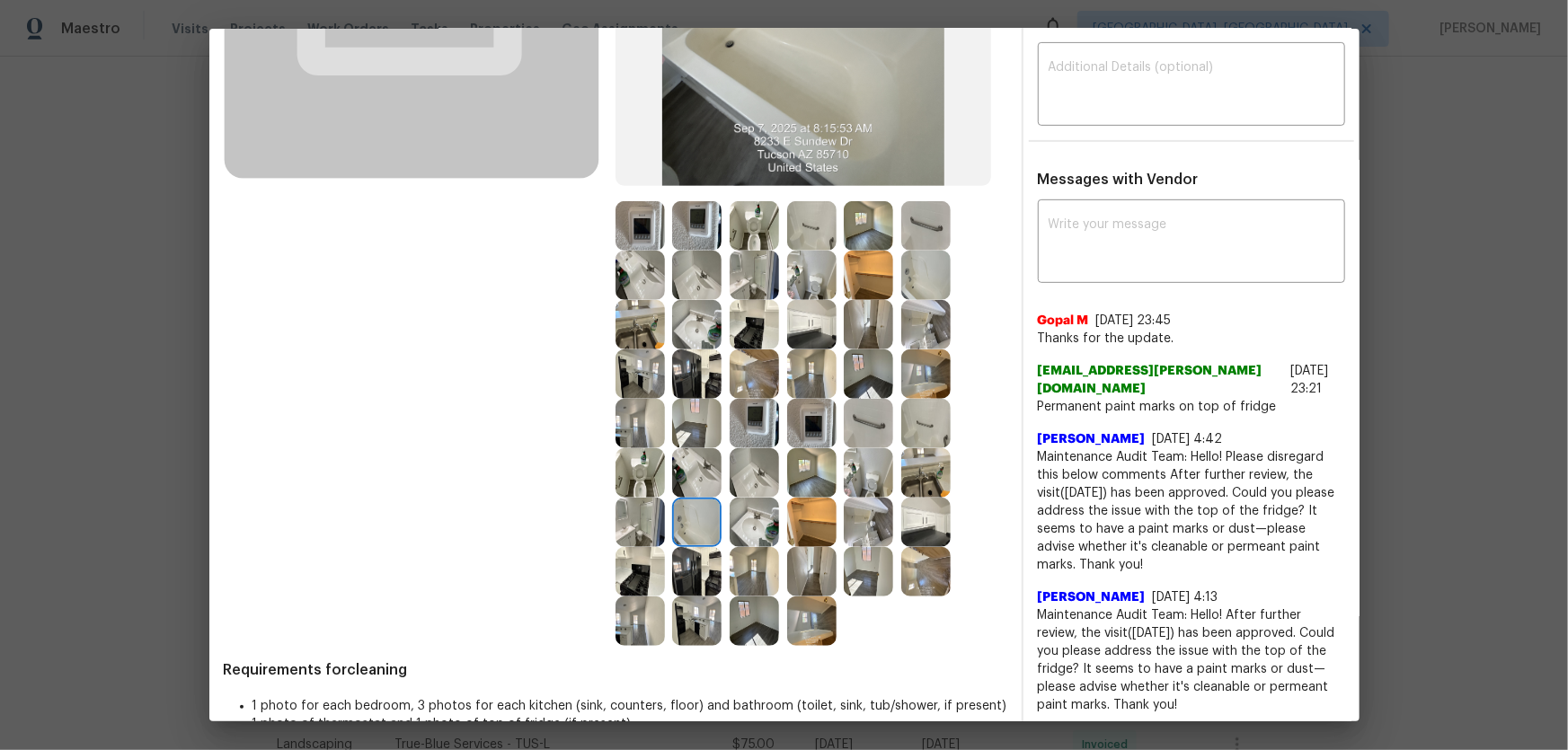
click at [615, 495] on img at bounding box center [640, 572] width 49 height 49
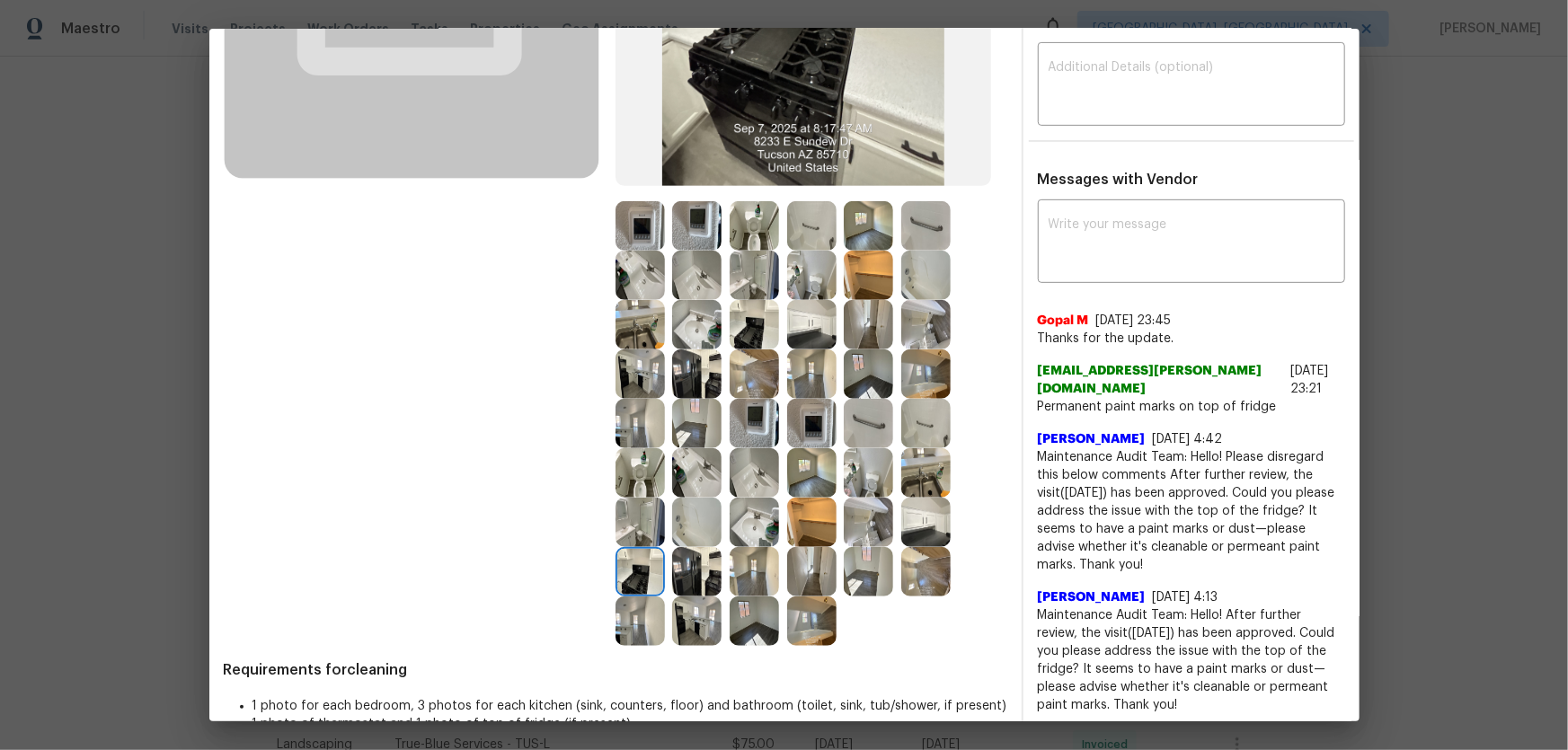
click at [615, 495] on img at bounding box center [640, 621] width 49 height 49
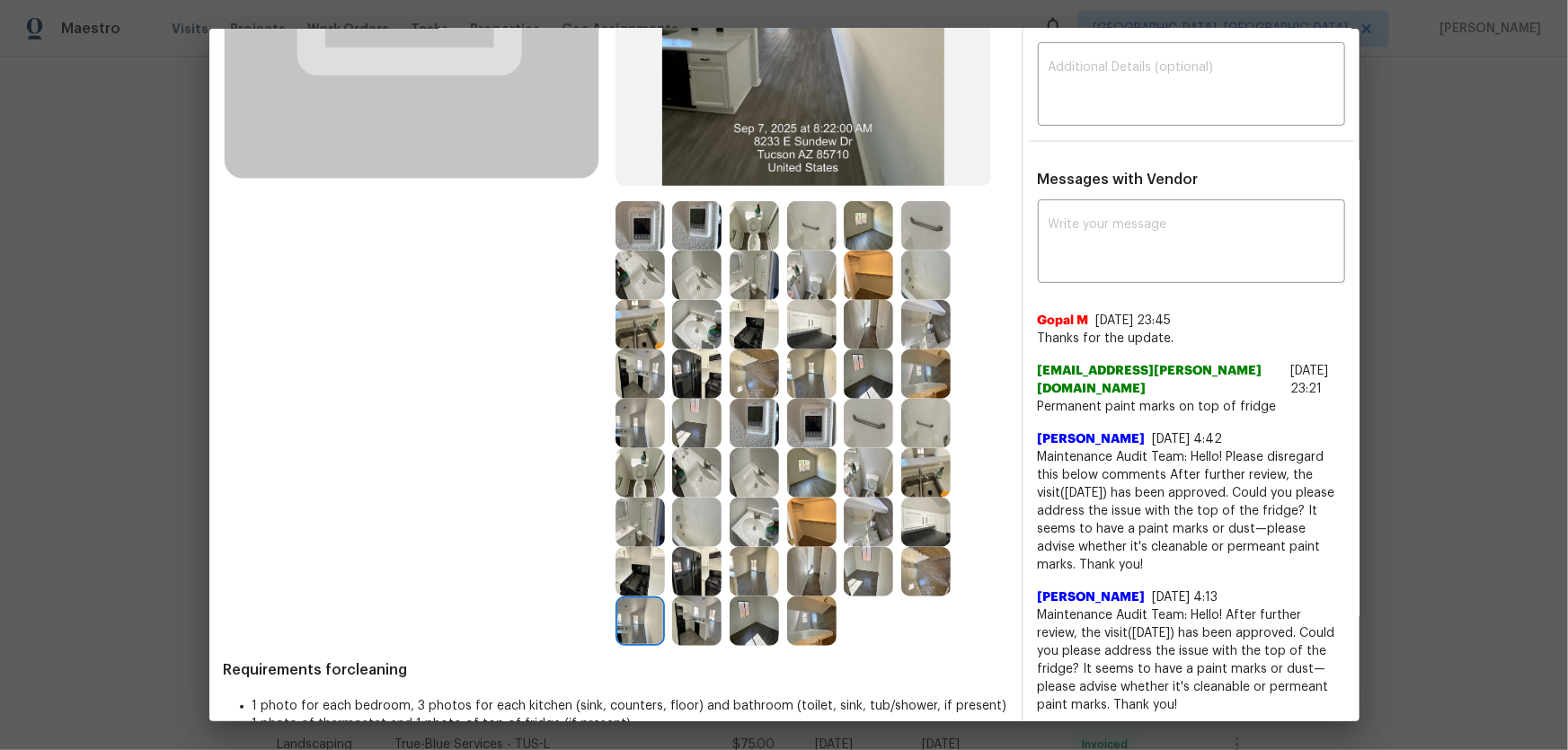
click at [677, 495] on img at bounding box center [697, 621] width 49 height 49
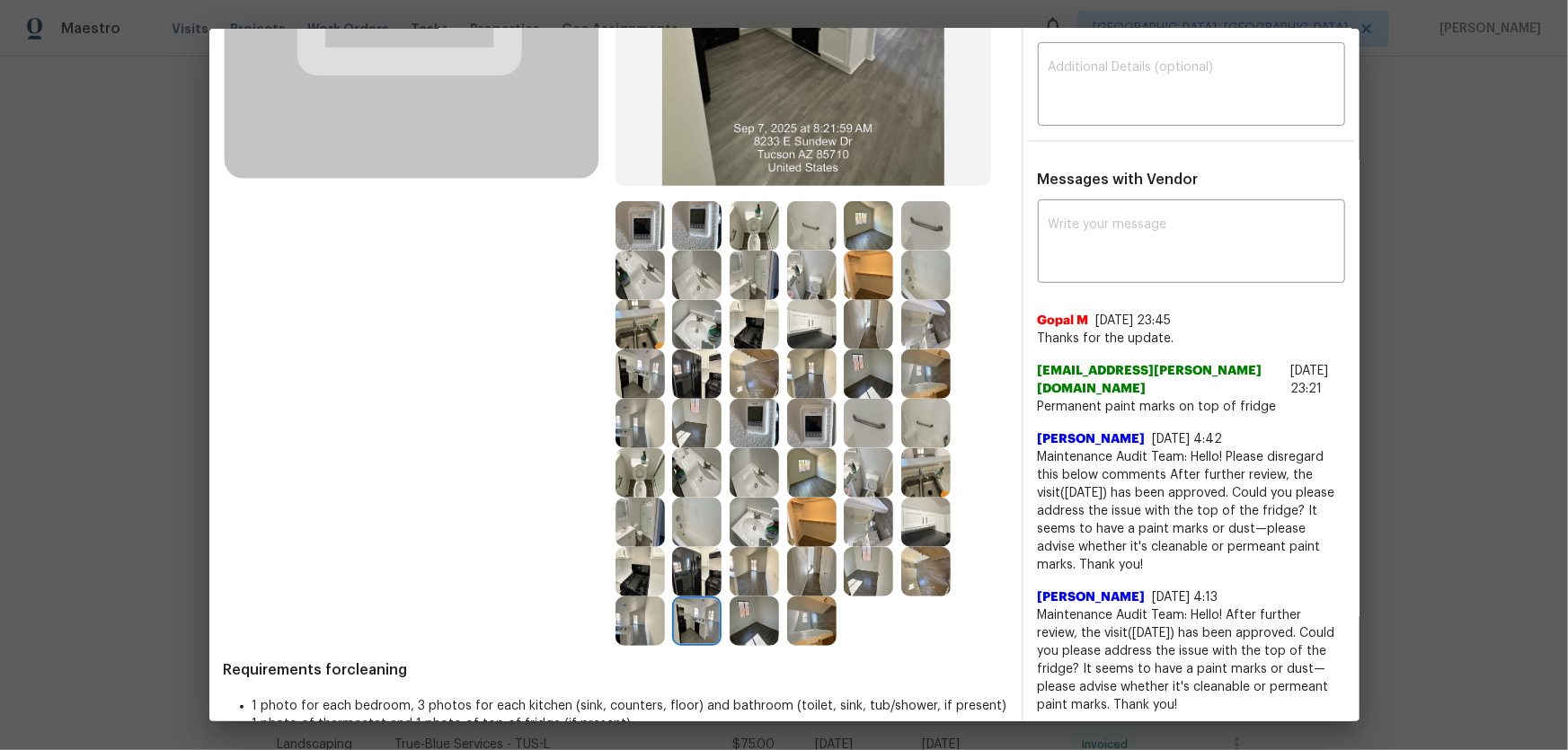
click at [758, 495] on img at bounding box center [754, 621] width 49 height 49
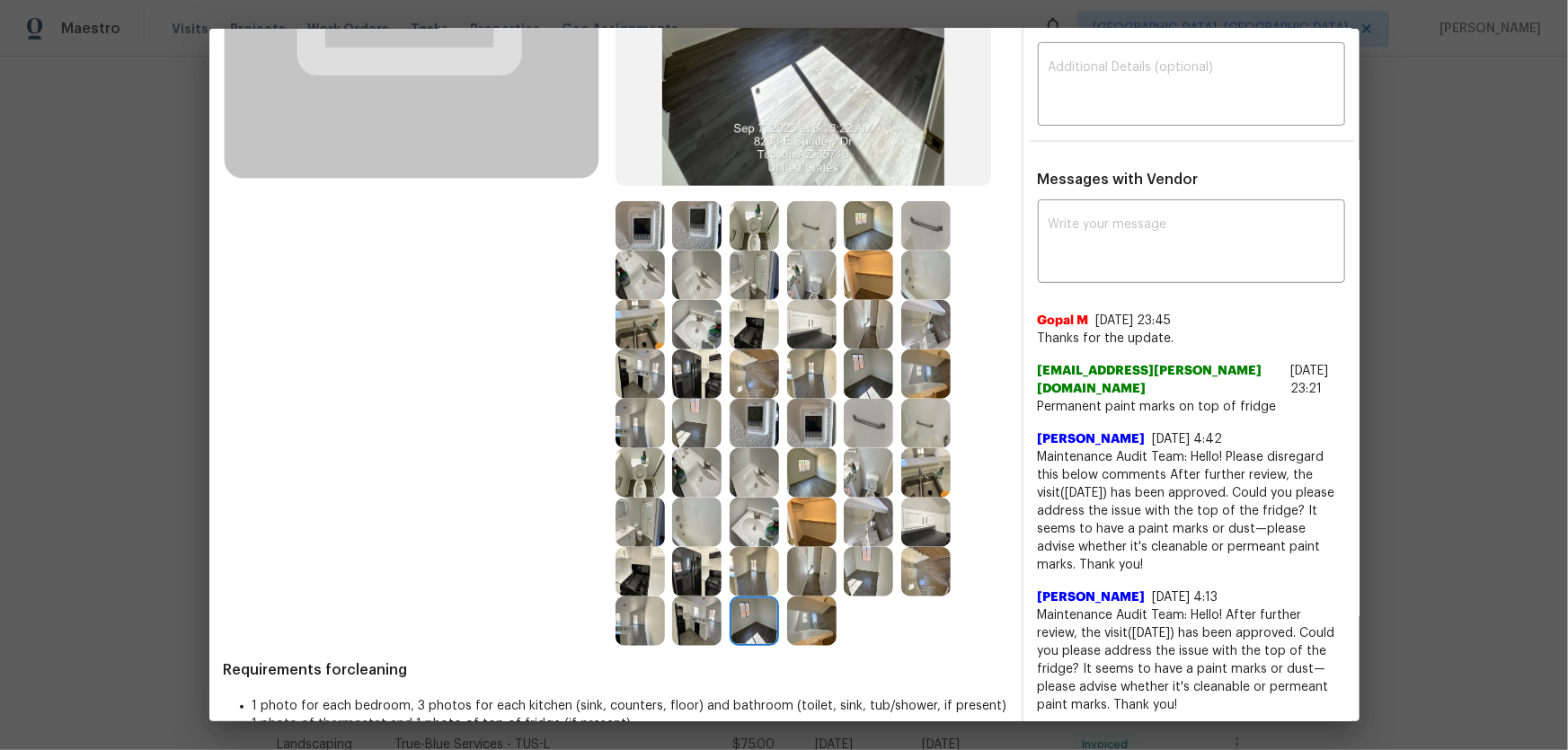
click at [862, 495] on img at bounding box center [869, 572] width 49 height 49
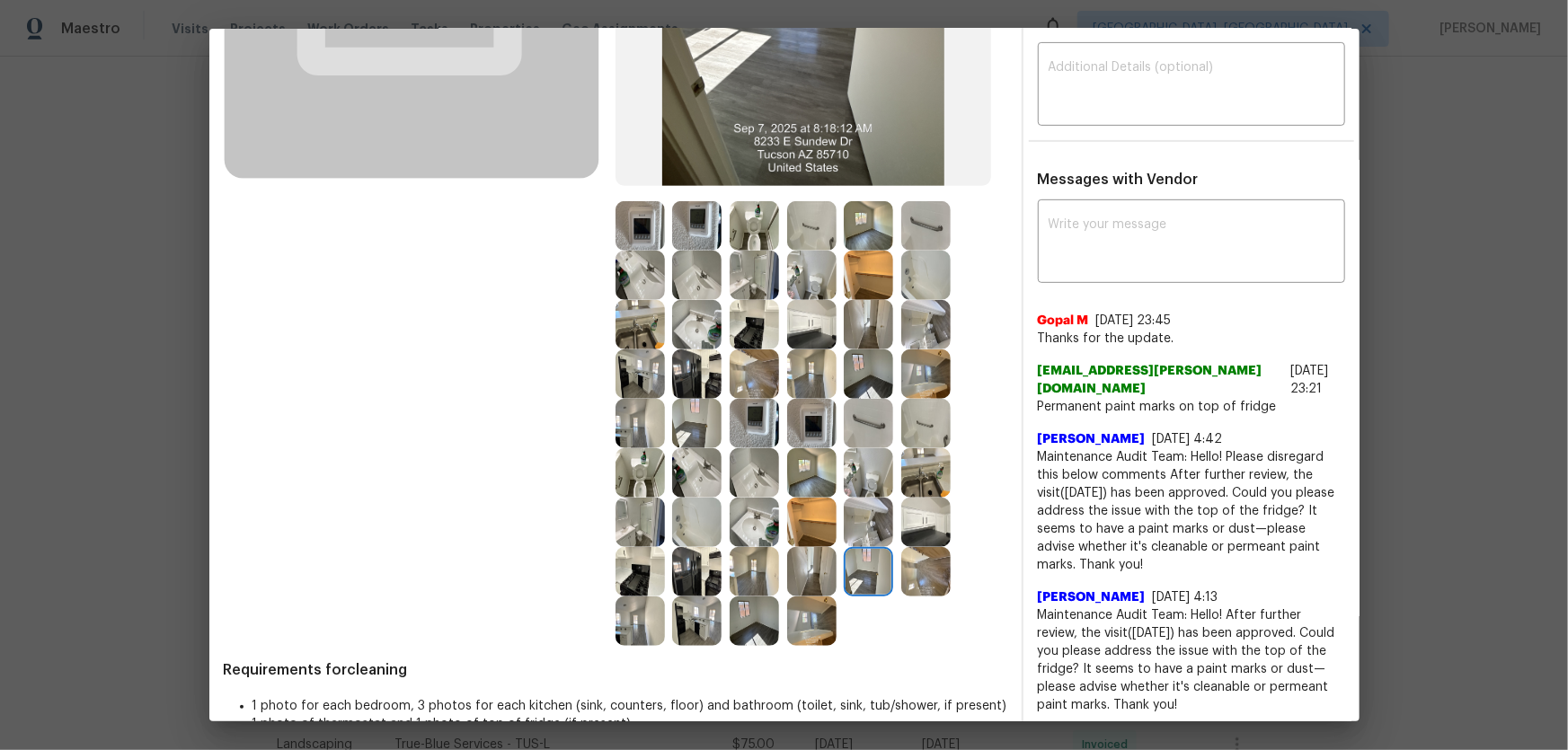
click at [758, 495] on img at bounding box center [754, 572] width 49 height 49
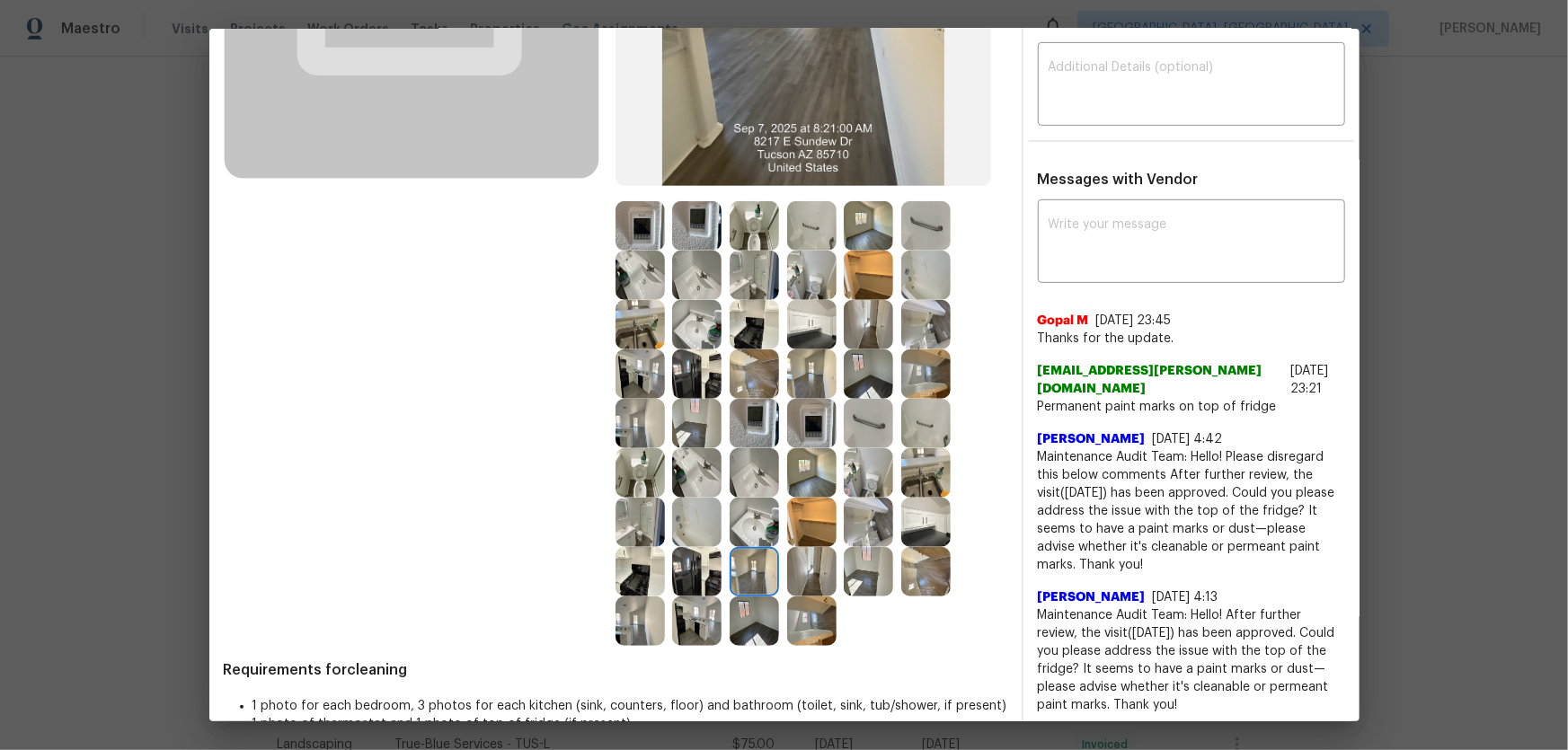
click at [803, 495] on img at bounding box center [812, 473] width 49 height 49
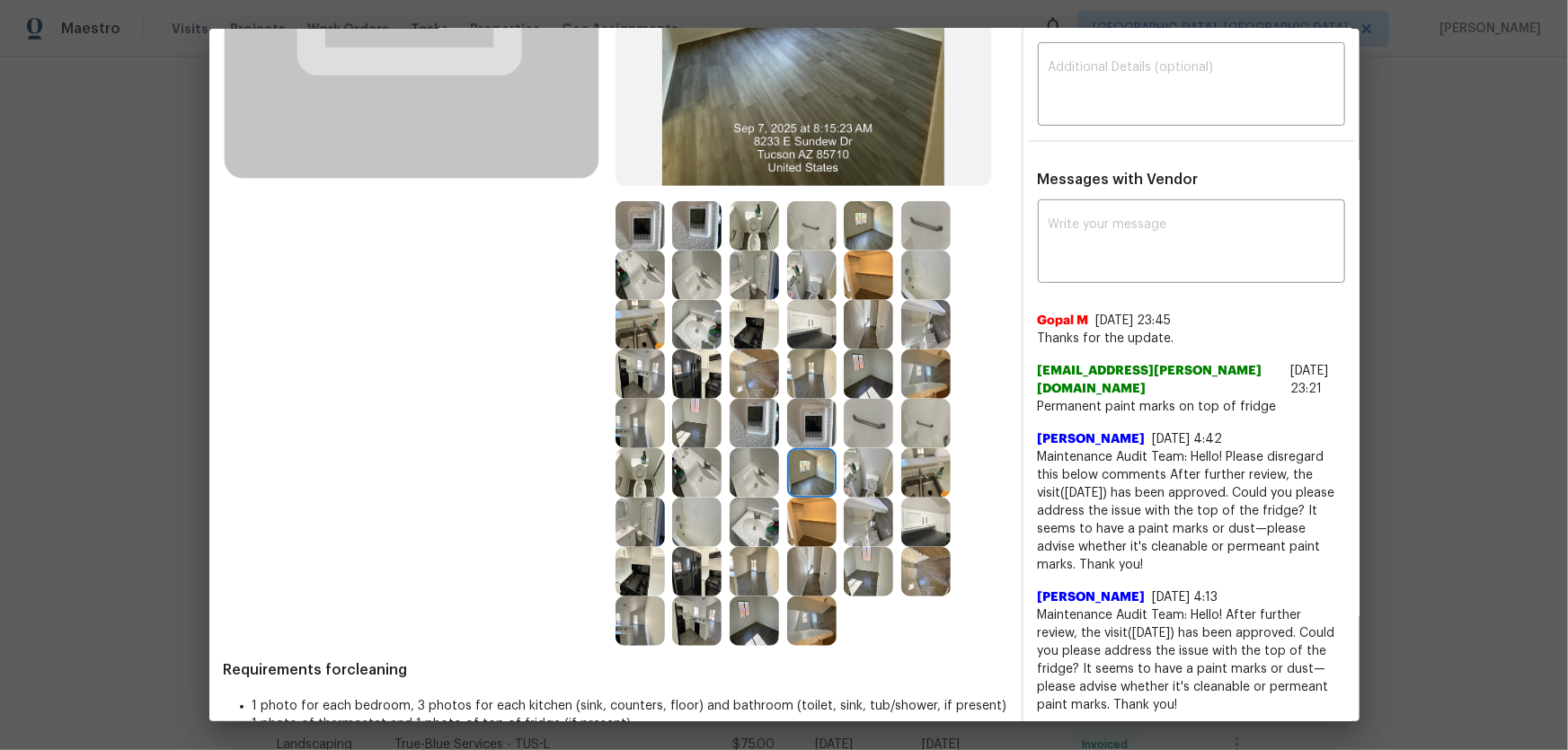
click at [804, 437] on img at bounding box center [812, 424] width 49 height 49
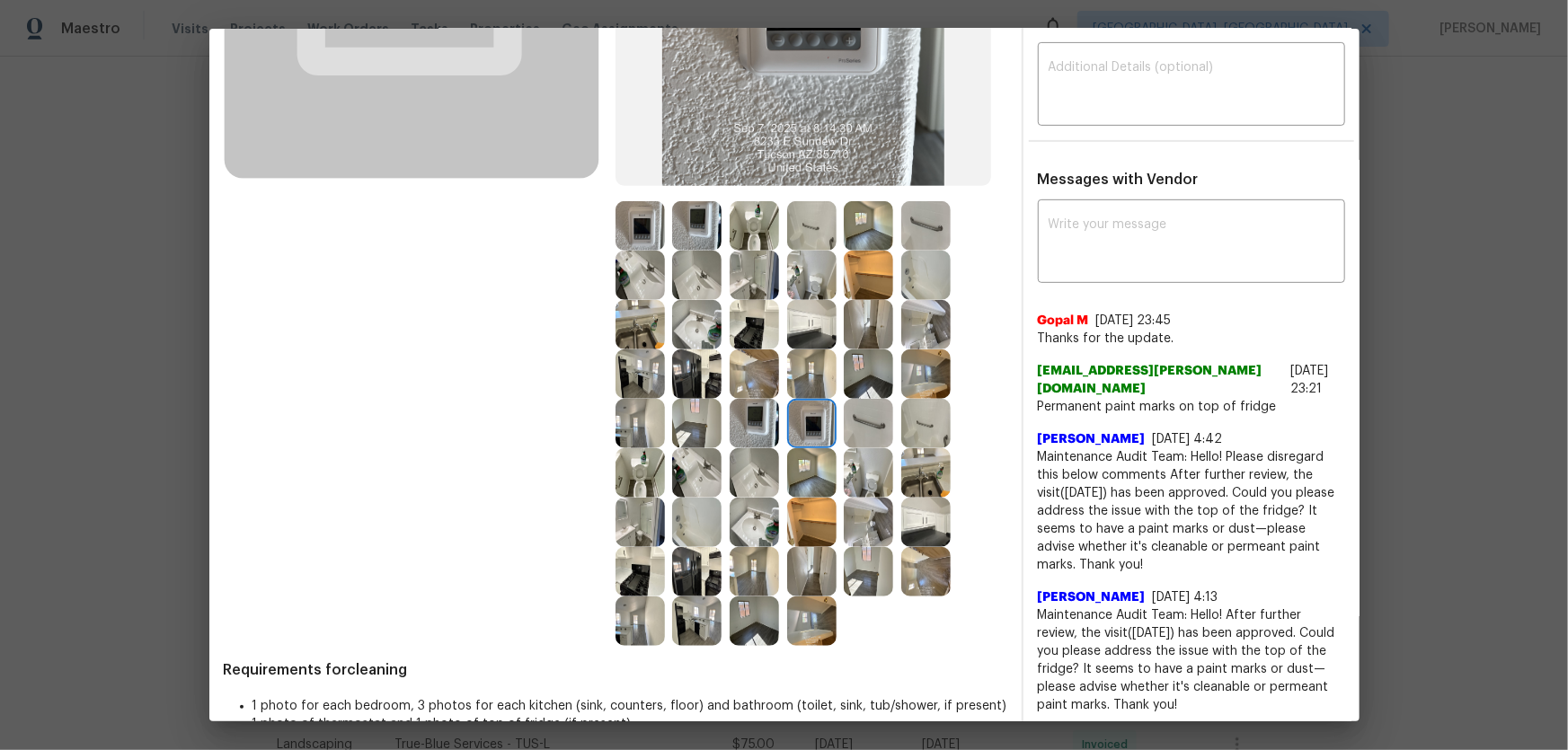
click at [745, 426] on img at bounding box center [754, 424] width 49 height 49
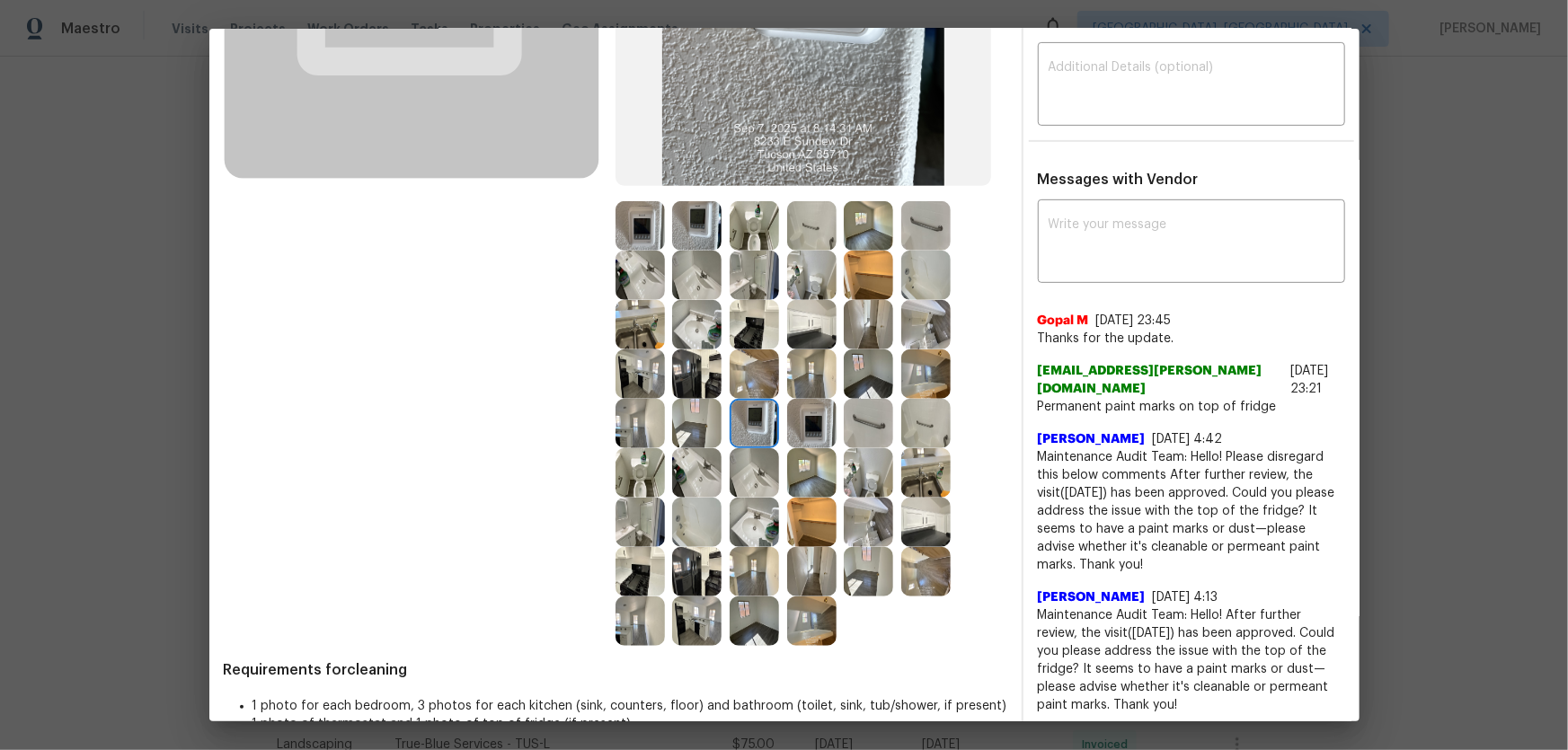
click at [736, 379] on img at bounding box center [754, 374] width 49 height 49
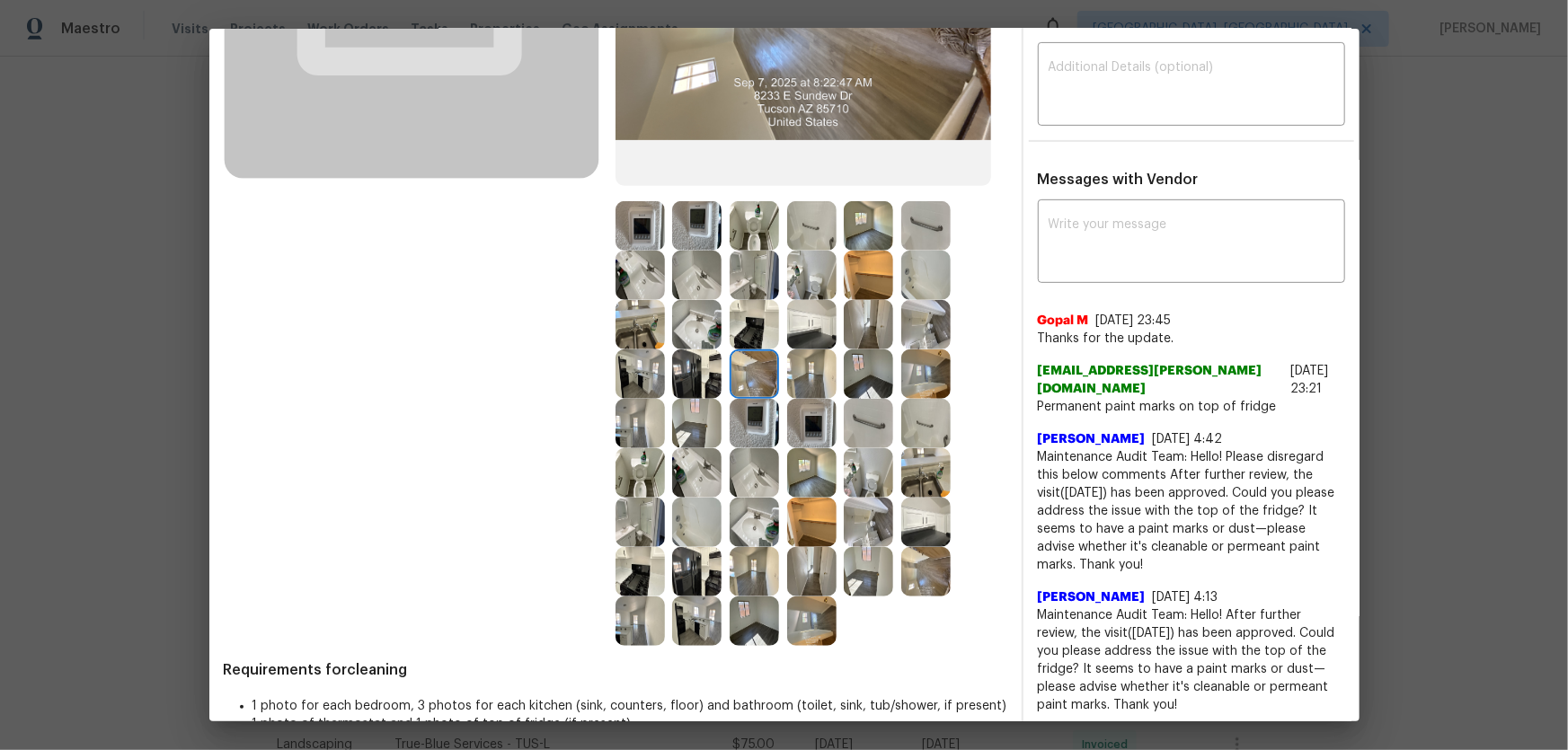
click at [675, 379] on img at bounding box center [697, 374] width 49 height 49
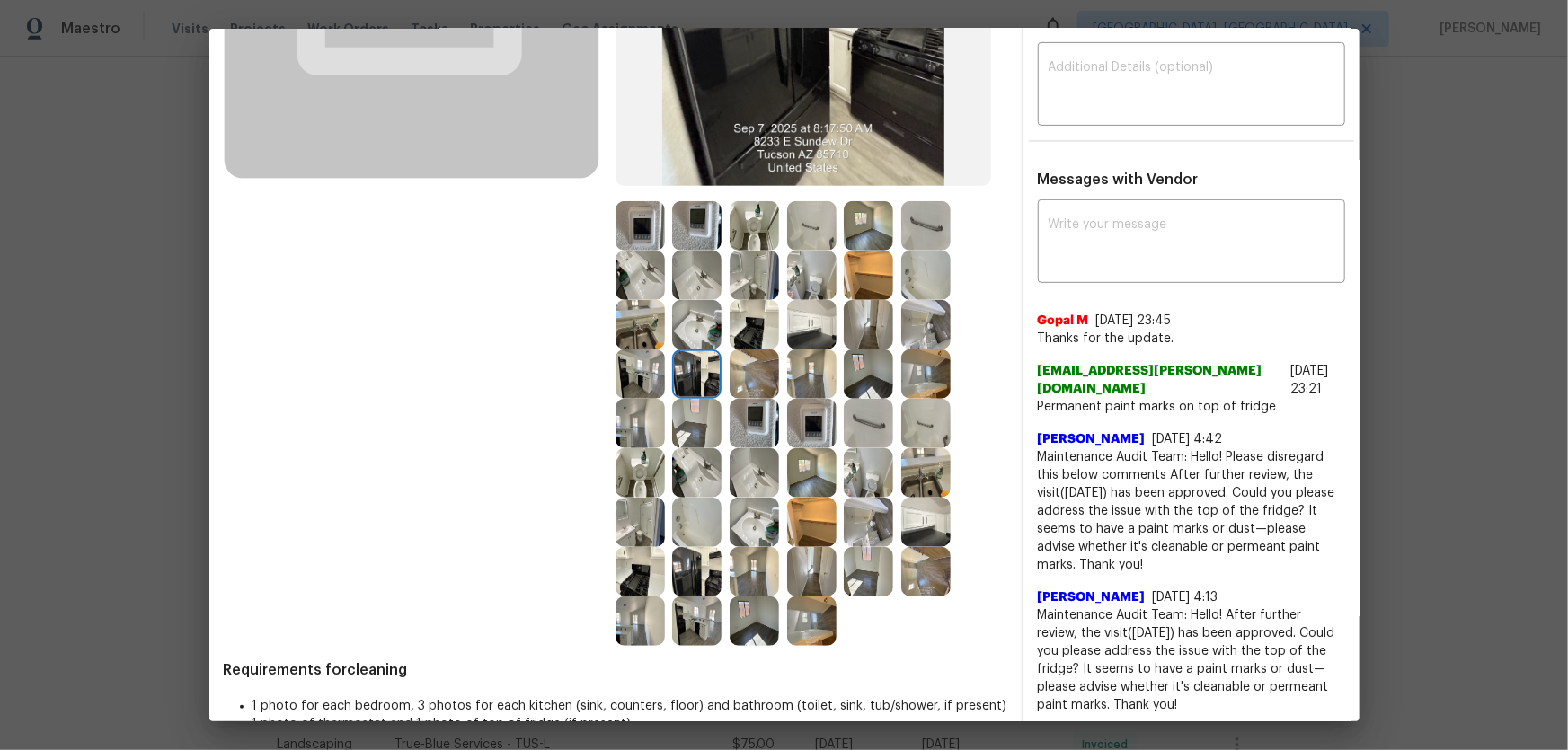
click at [676, 417] on img at bounding box center [697, 424] width 49 height 49
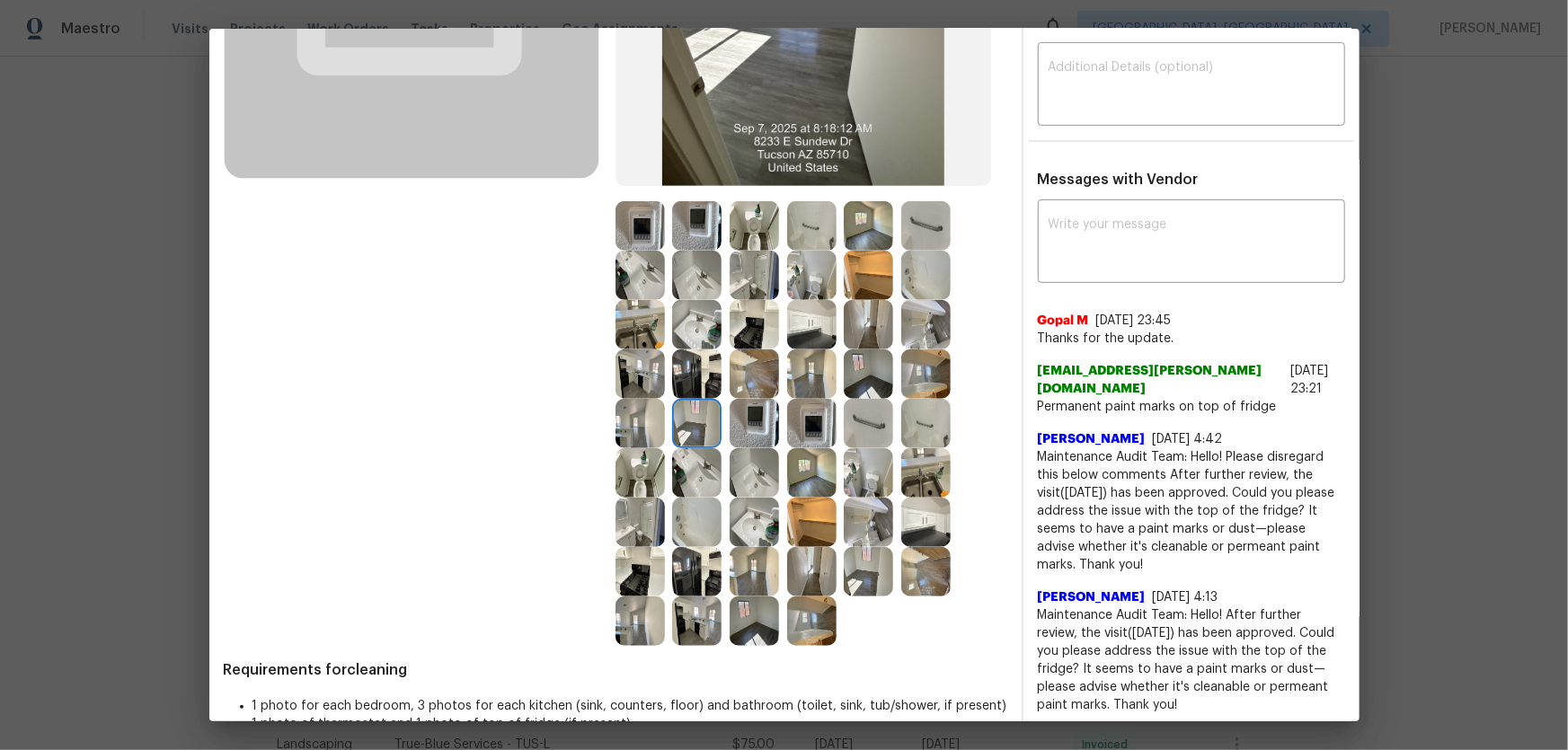
click at [615, 412] on img at bounding box center [640, 424] width 49 height 49
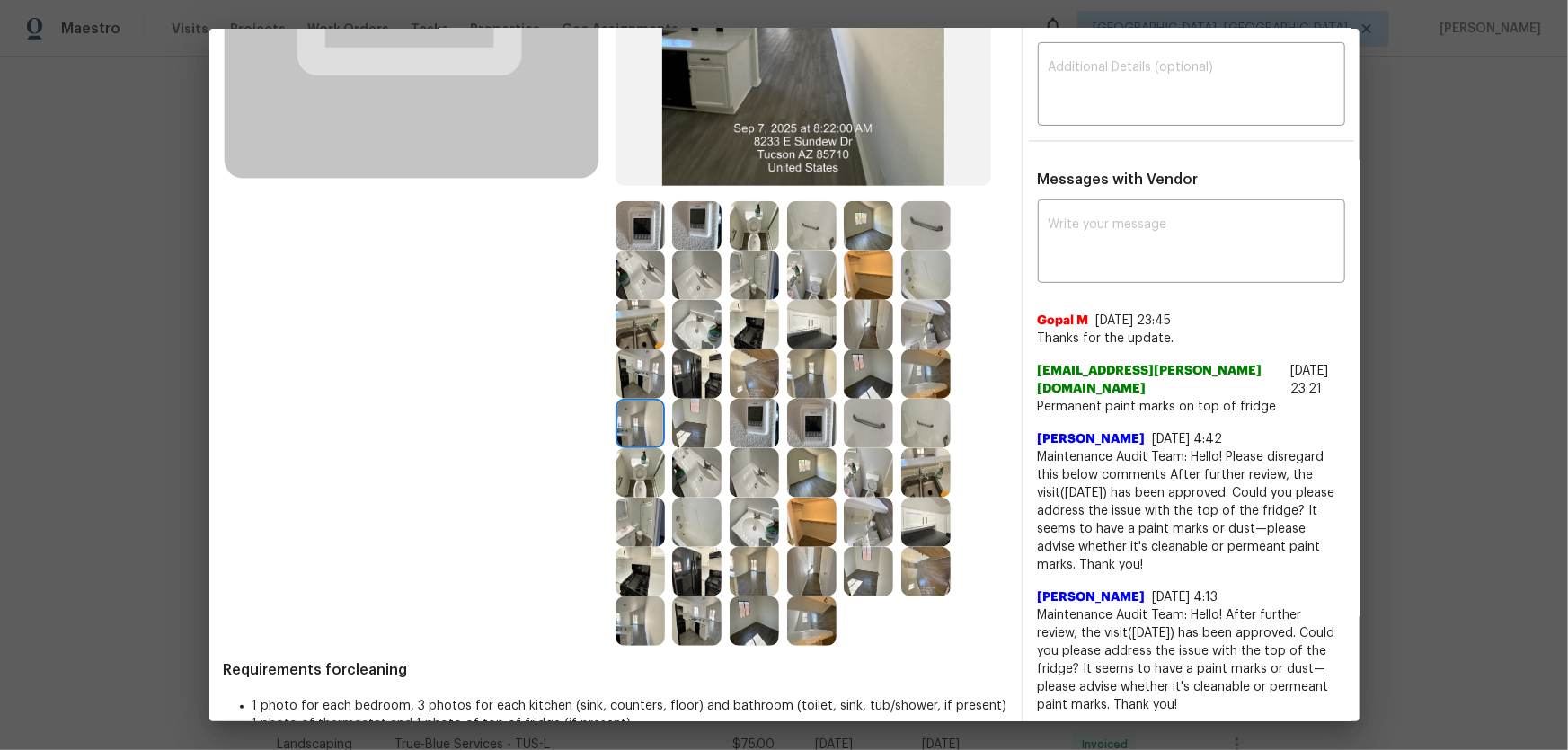
click at [618, 371] on img at bounding box center [640, 374] width 49 height 49
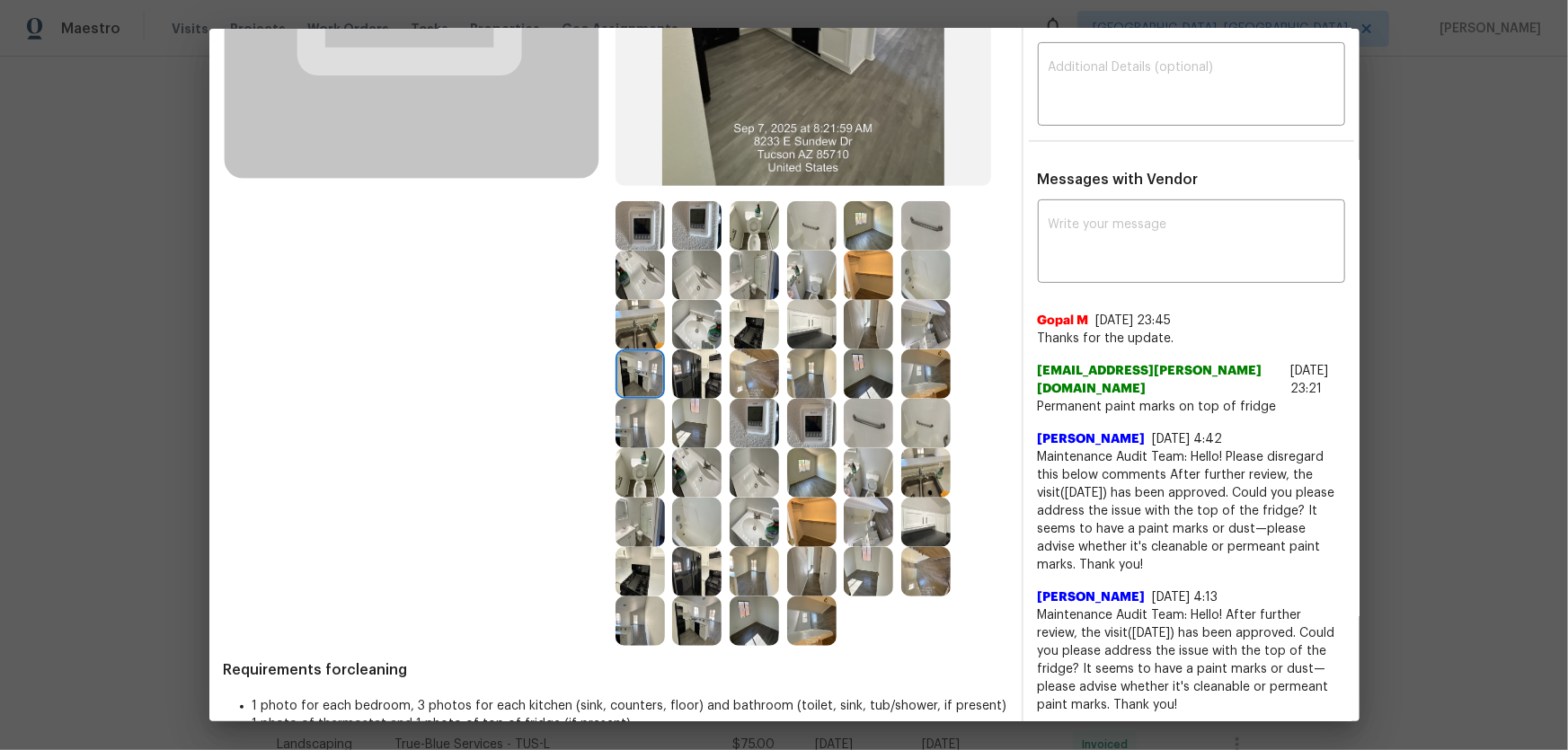
click at [629, 312] on img at bounding box center [640, 324] width 49 height 49
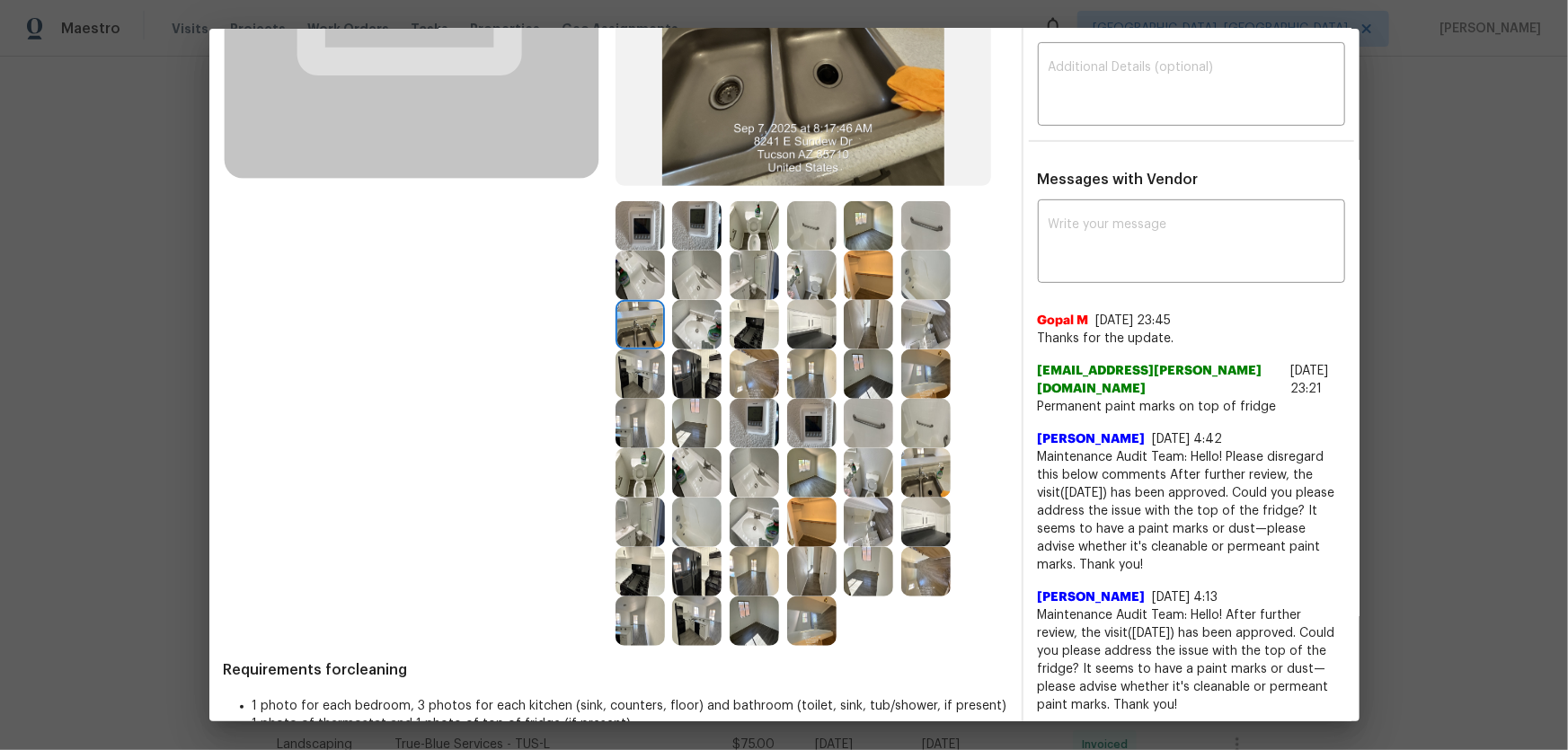
click at [633, 273] on img at bounding box center [640, 275] width 49 height 49
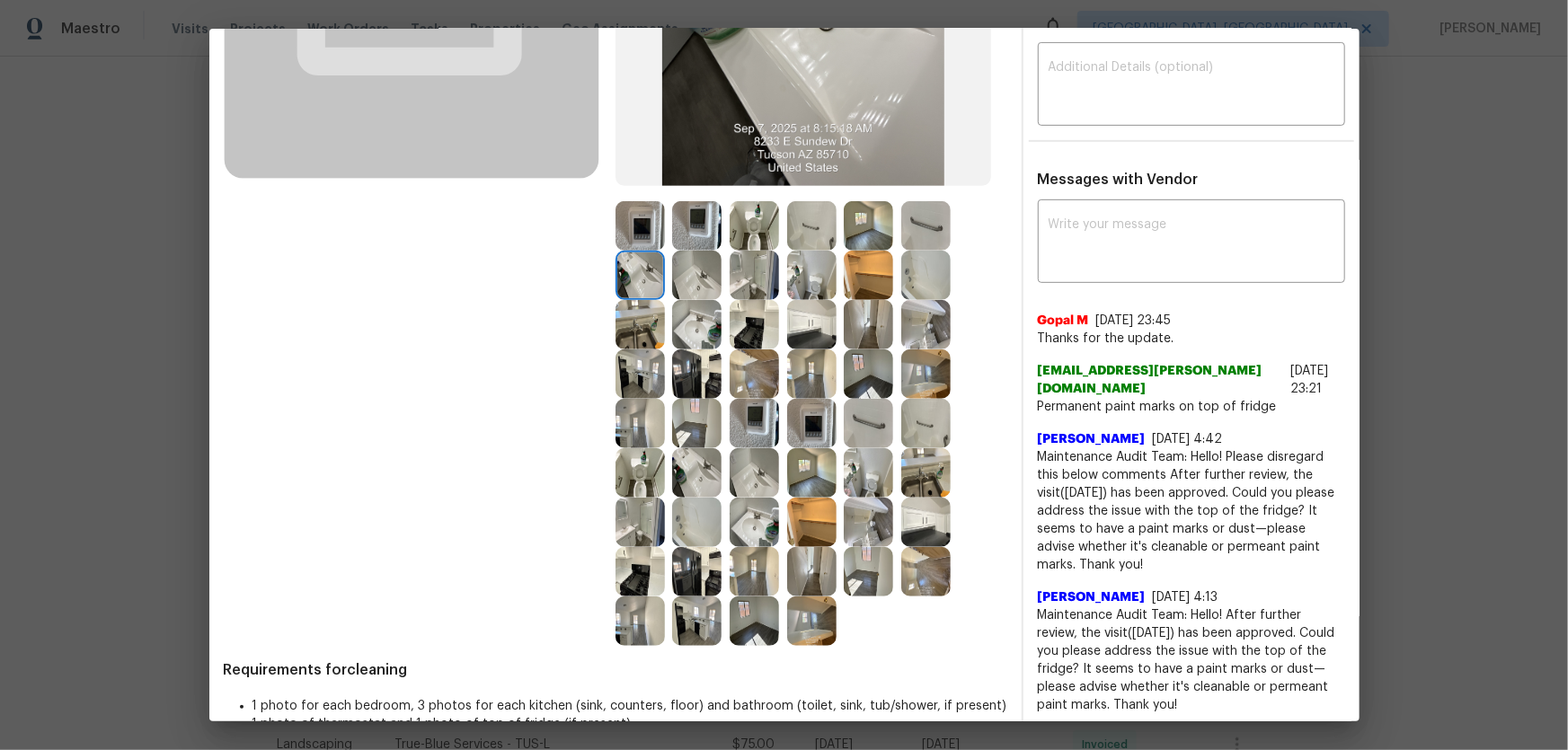
click at [692, 274] on img at bounding box center [697, 275] width 49 height 49
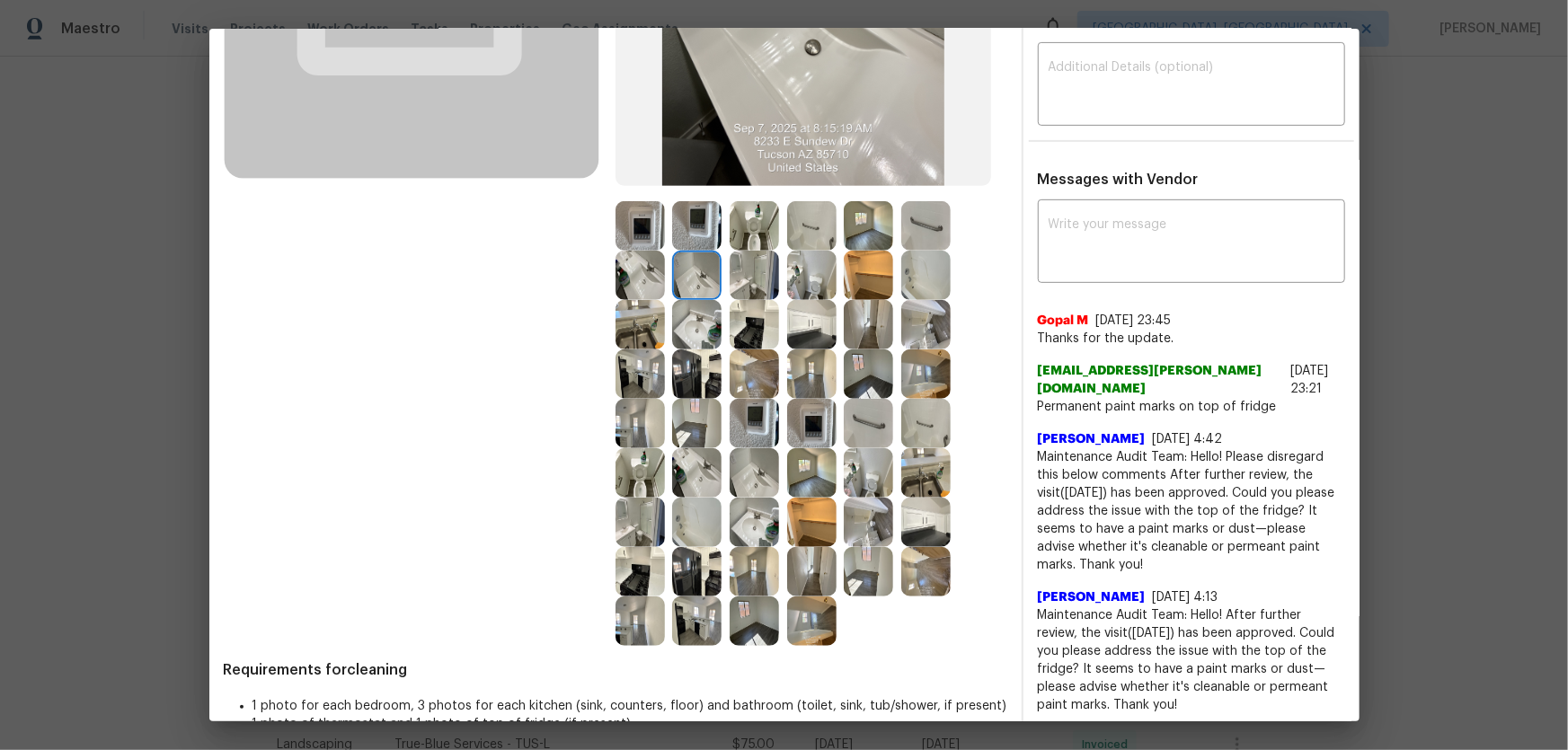
click at [686, 231] on img at bounding box center [697, 226] width 49 height 49
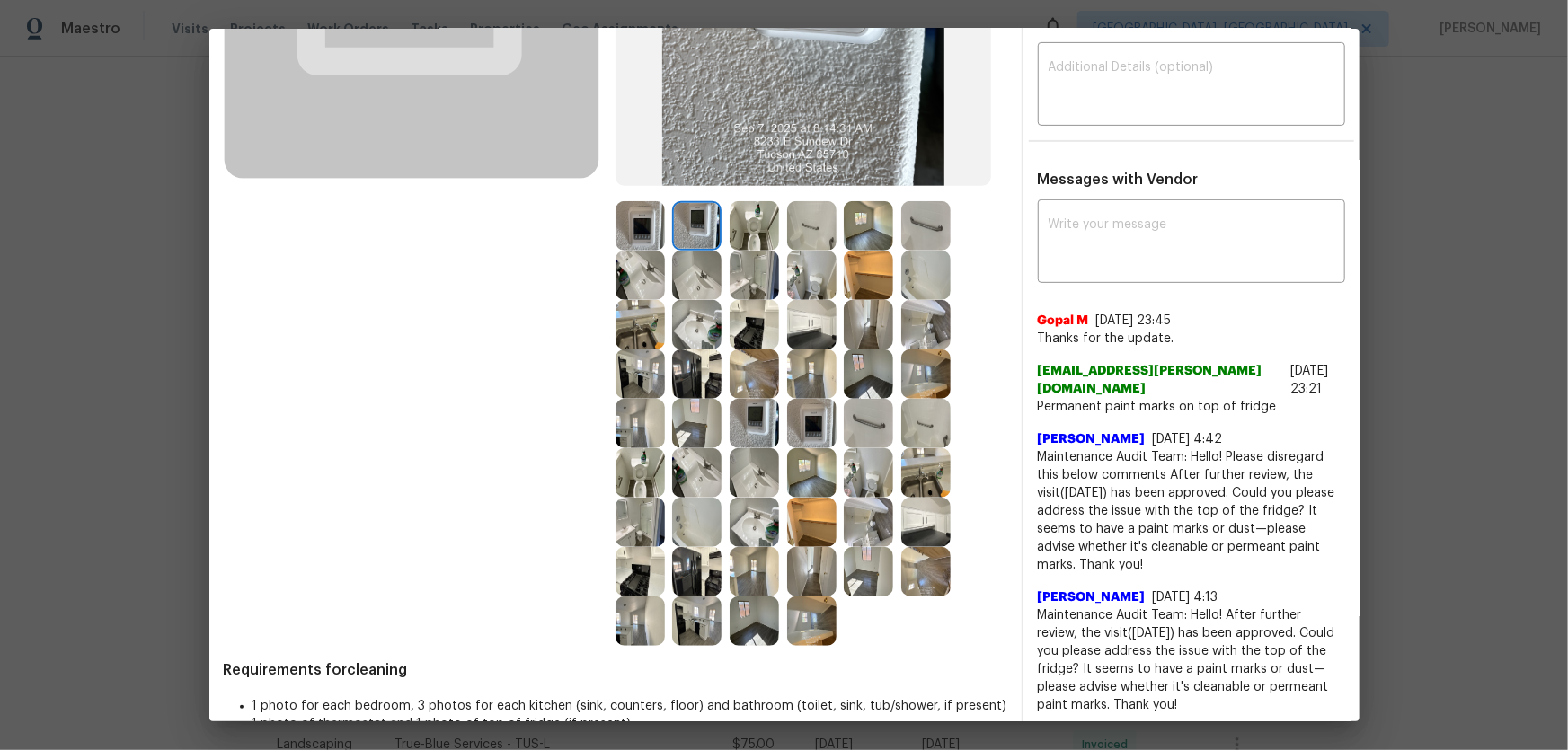
click at [741, 233] on img at bounding box center [754, 226] width 49 height 49
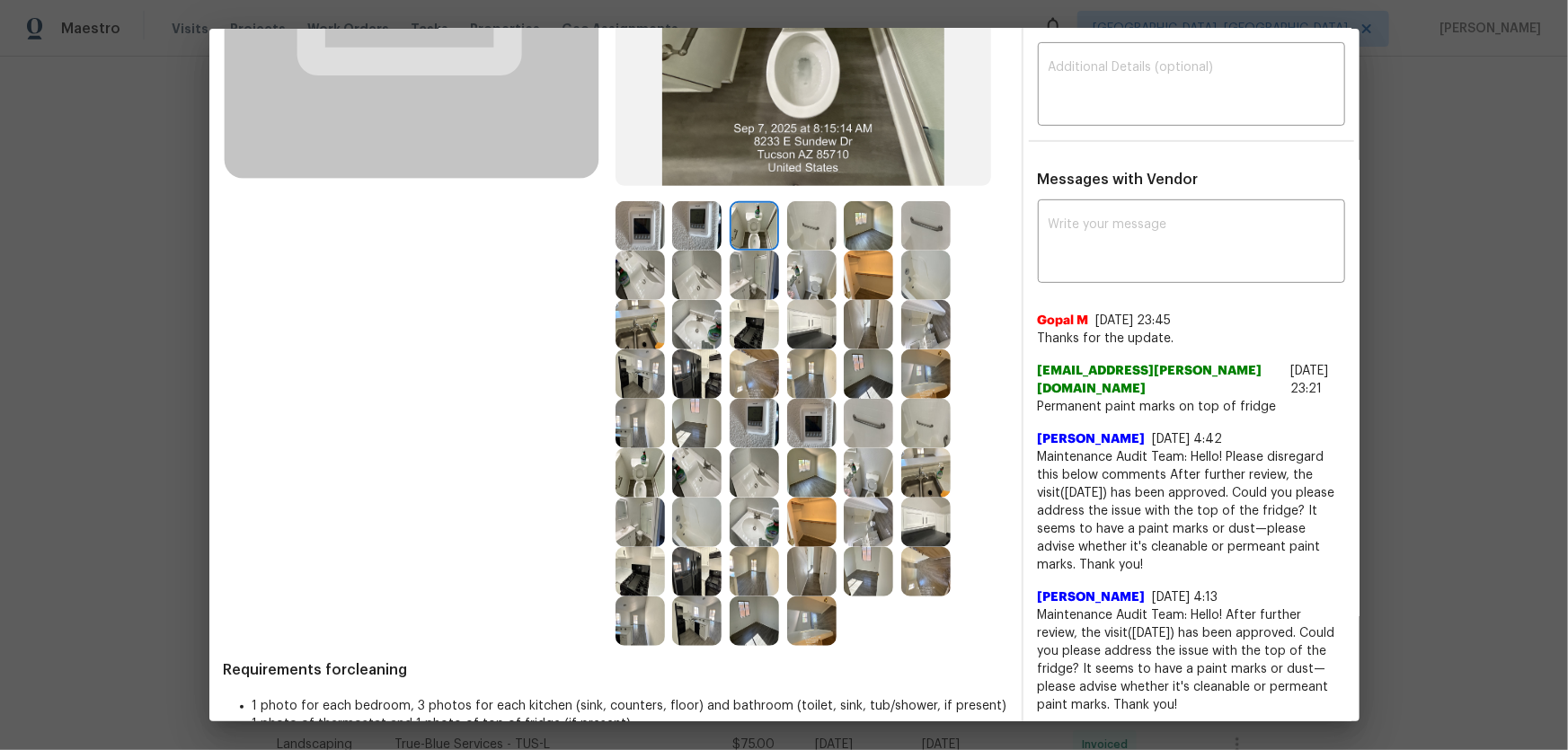
click at [803, 239] on img at bounding box center [812, 226] width 49 height 49
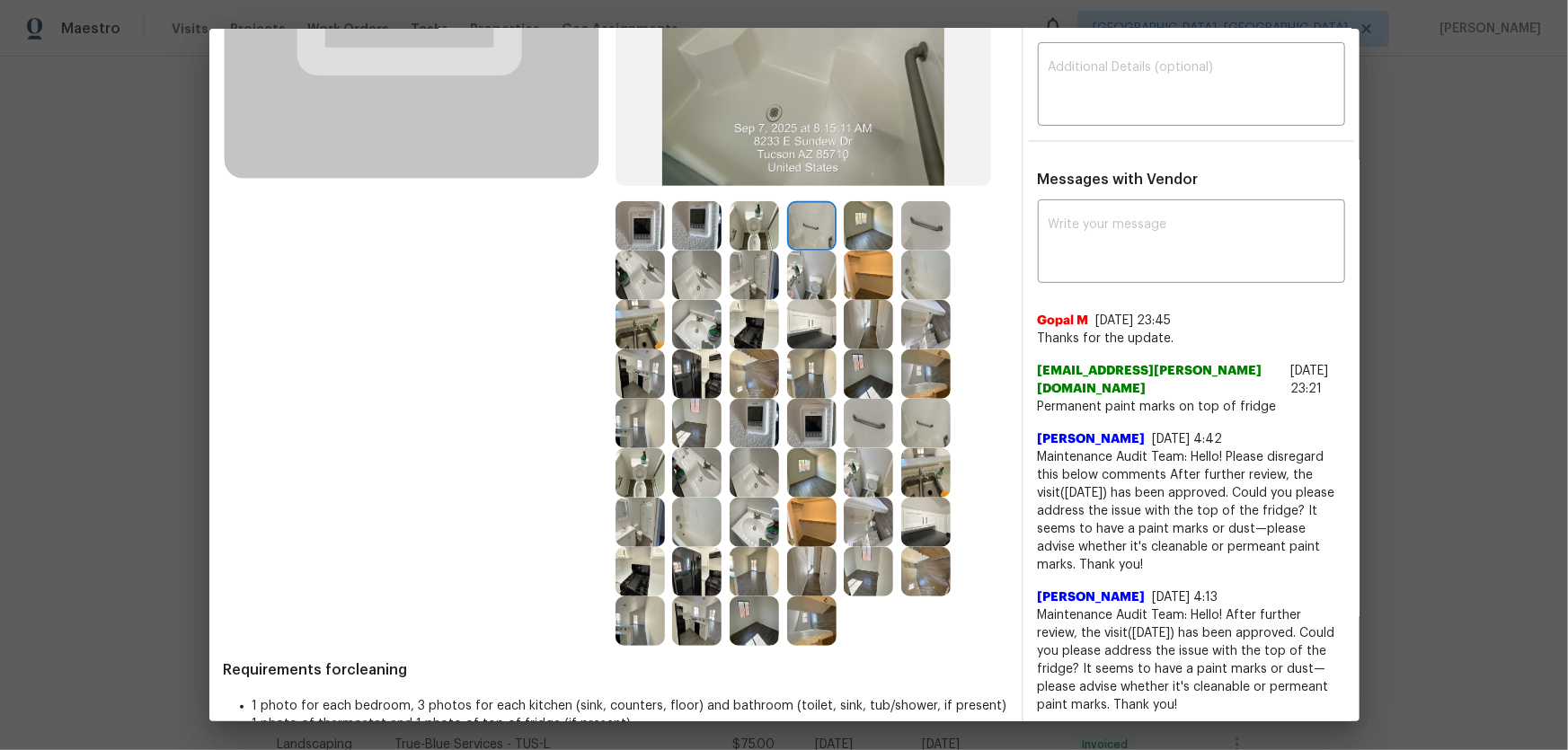
click at [865, 240] on img at bounding box center [869, 226] width 49 height 49
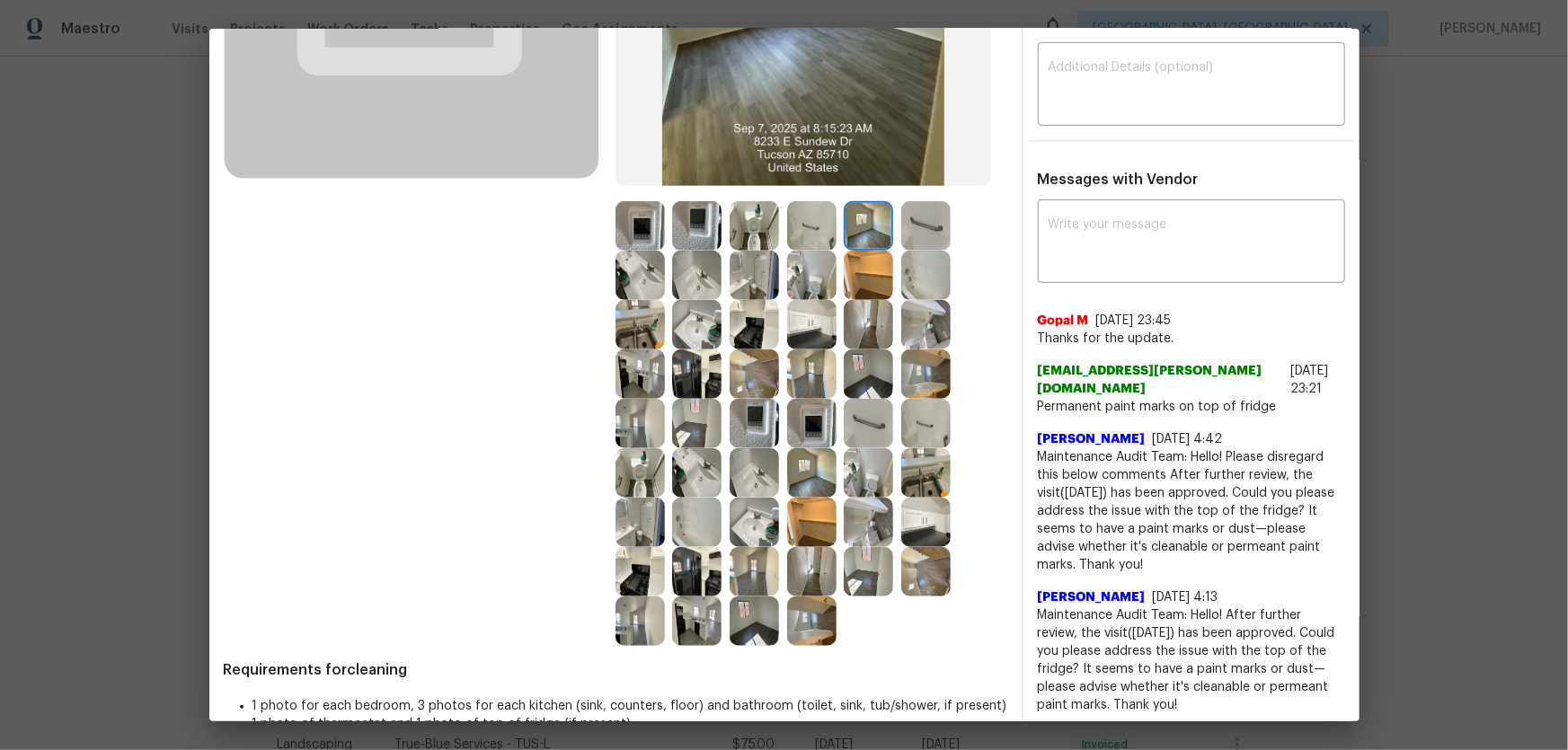
click at [901, 240] on img at bounding box center [926, 226] width 49 height 49
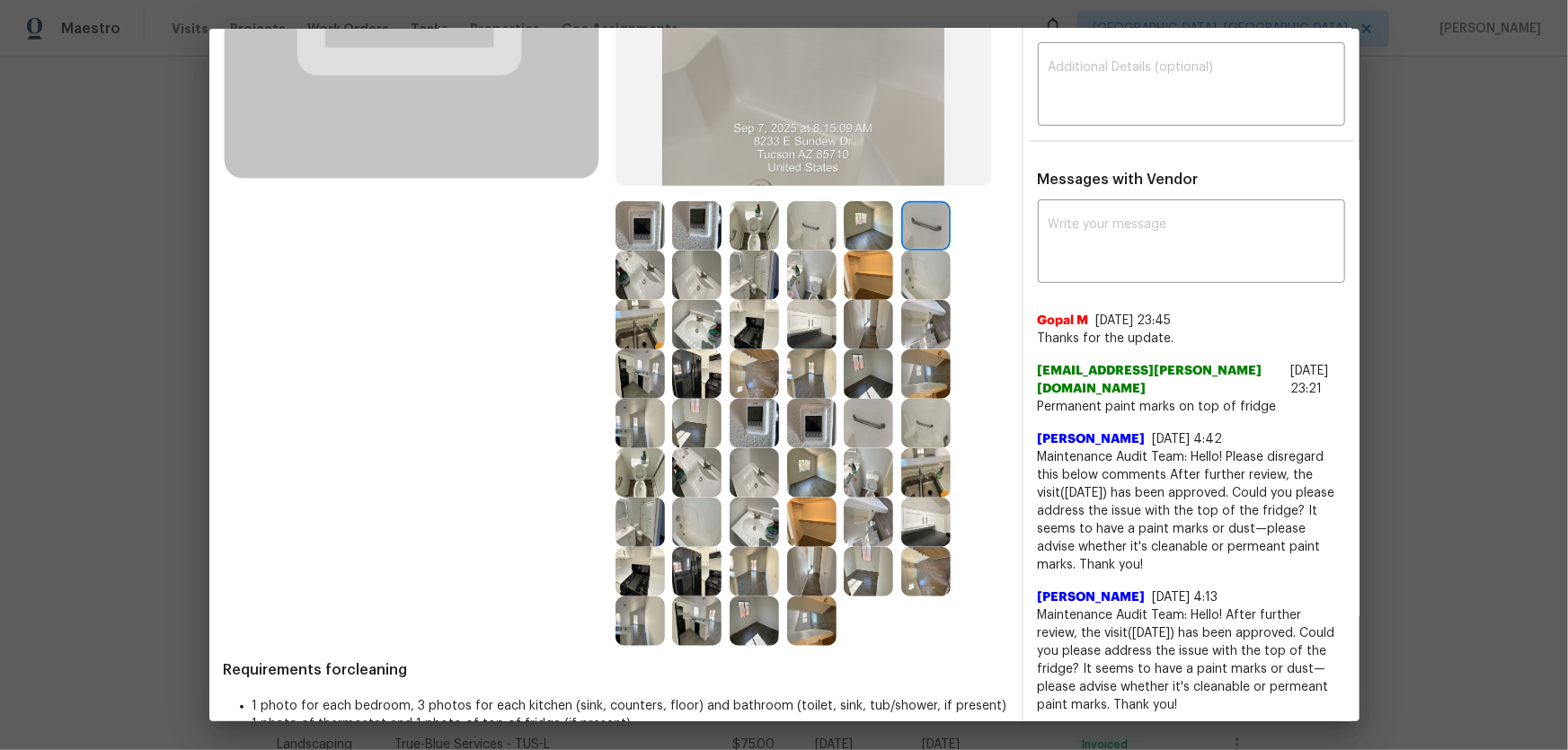
click at [920, 288] on img at bounding box center [926, 275] width 49 height 49
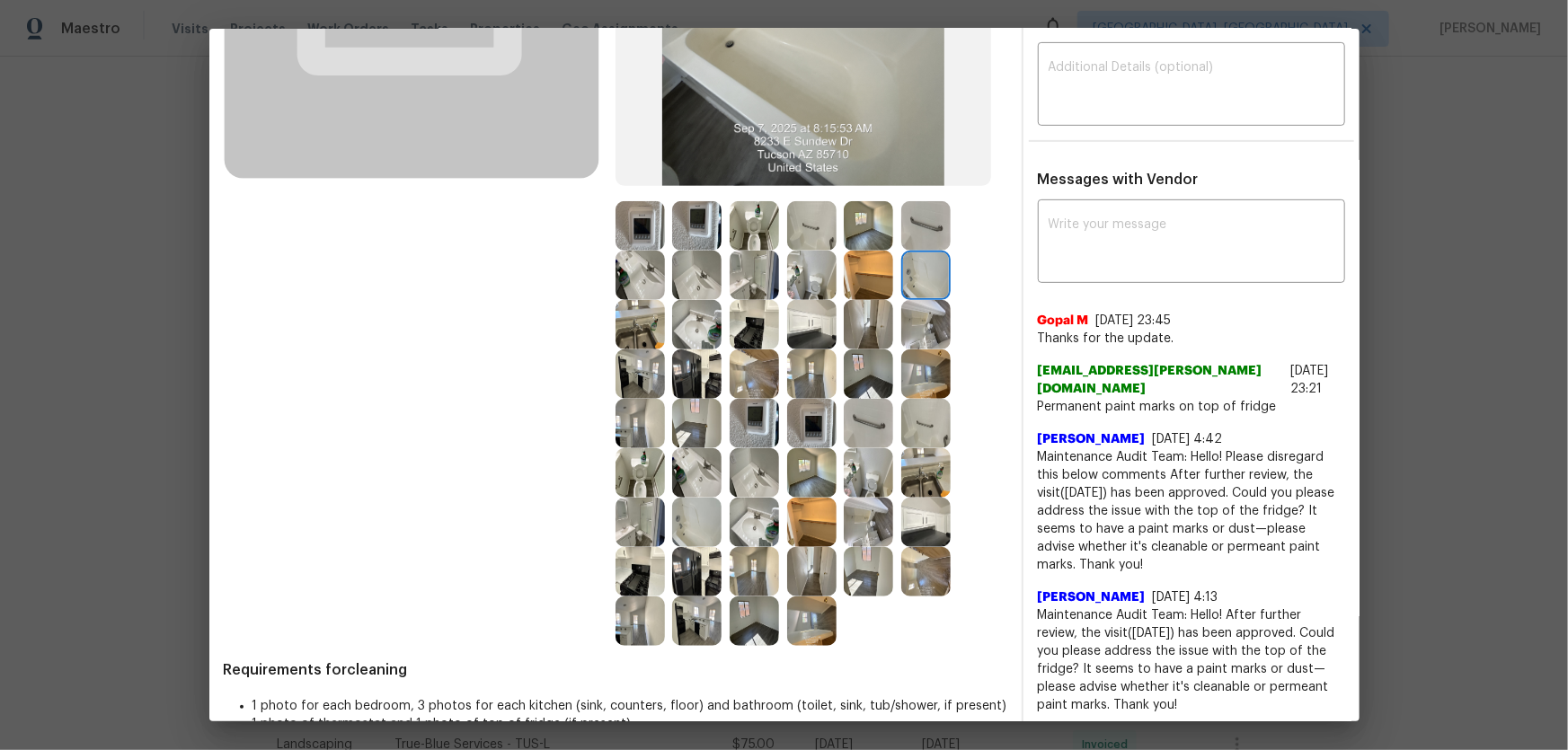
click at [868, 288] on img at bounding box center [869, 275] width 49 height 49
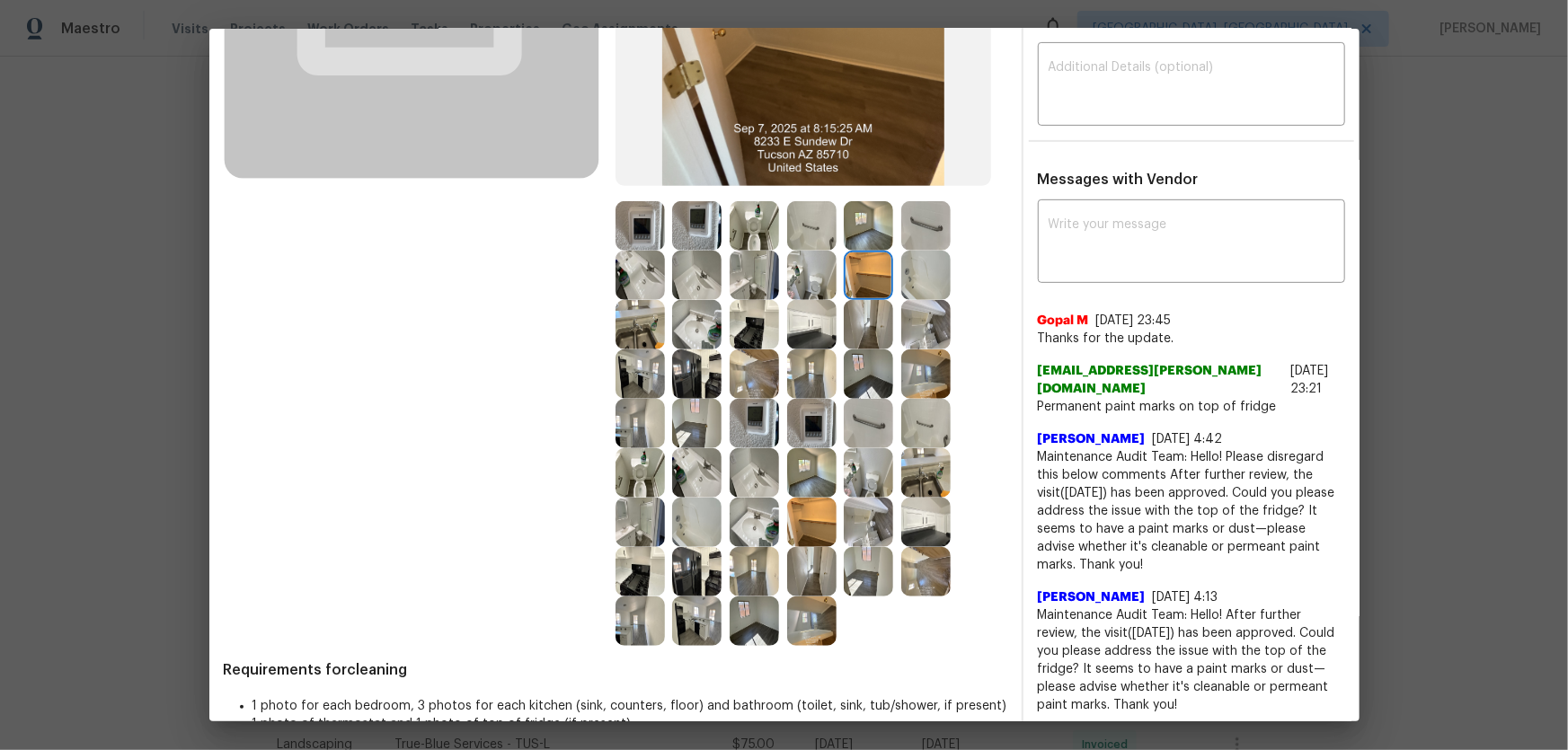
click at [862, 338] on img at bounding box center [869, 324] width 49 height 49
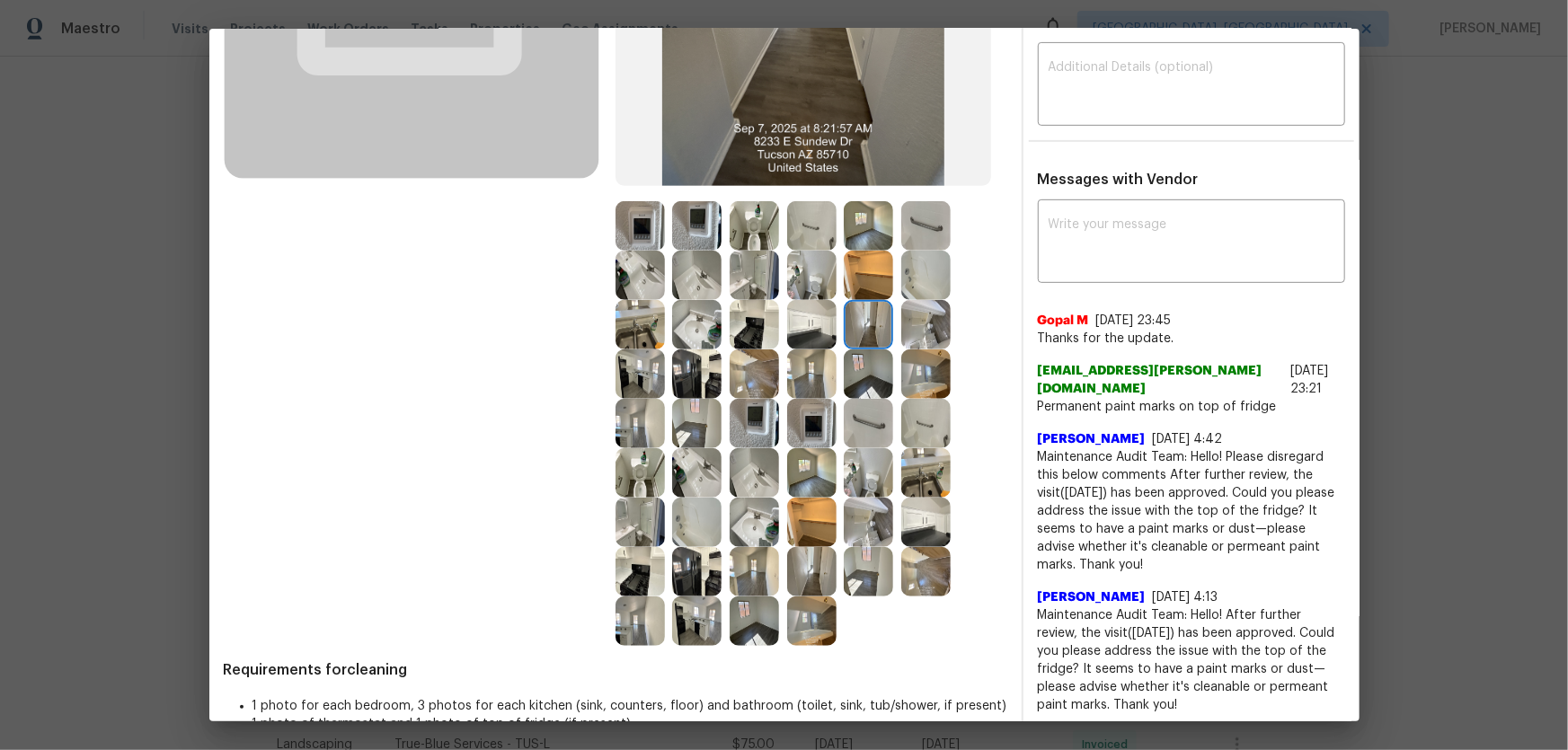
click at [790, 341] on img at bounding box center [812, 324] width 49 height 49
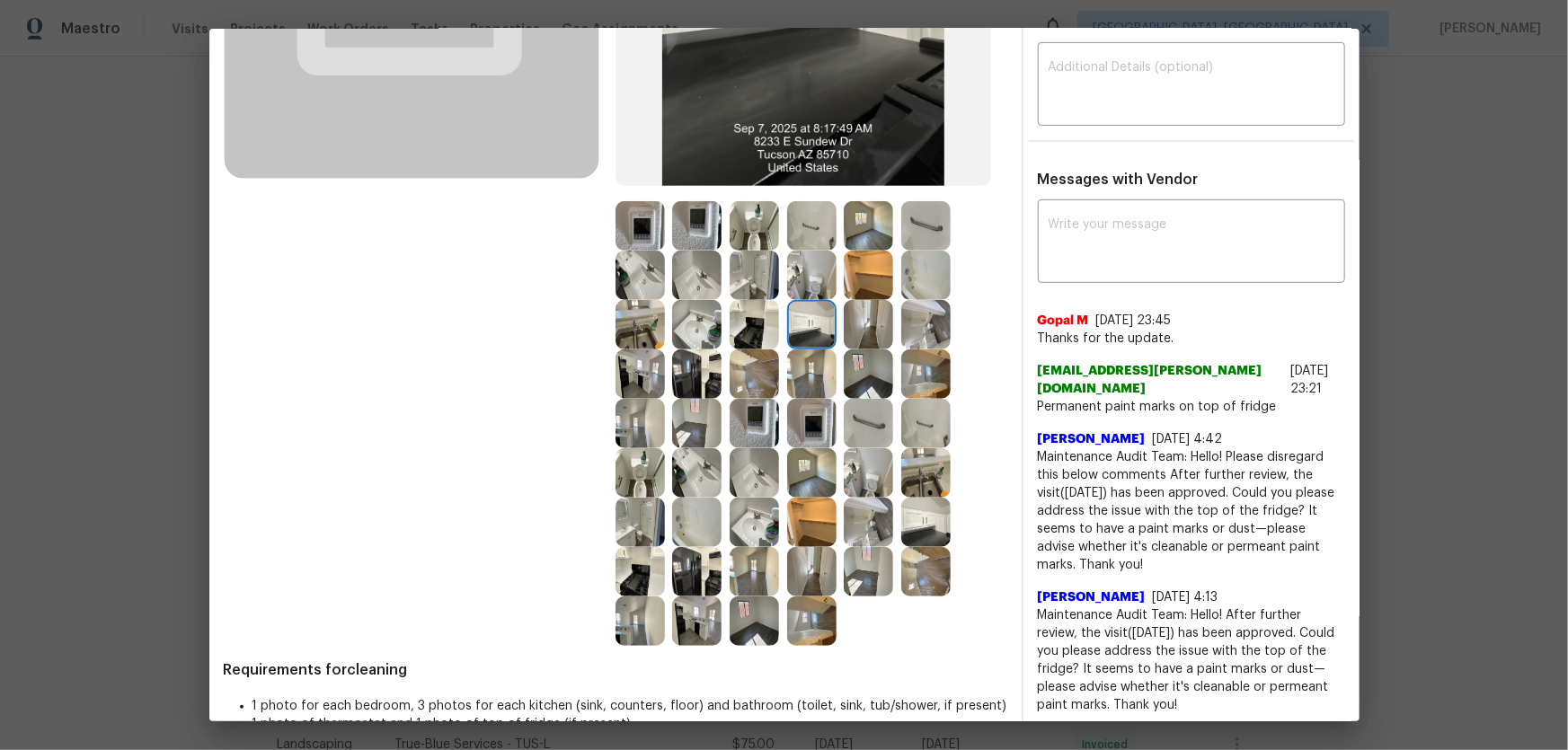
click at [799, 394] on img at bounding box center [812, 374] width 49 height 49
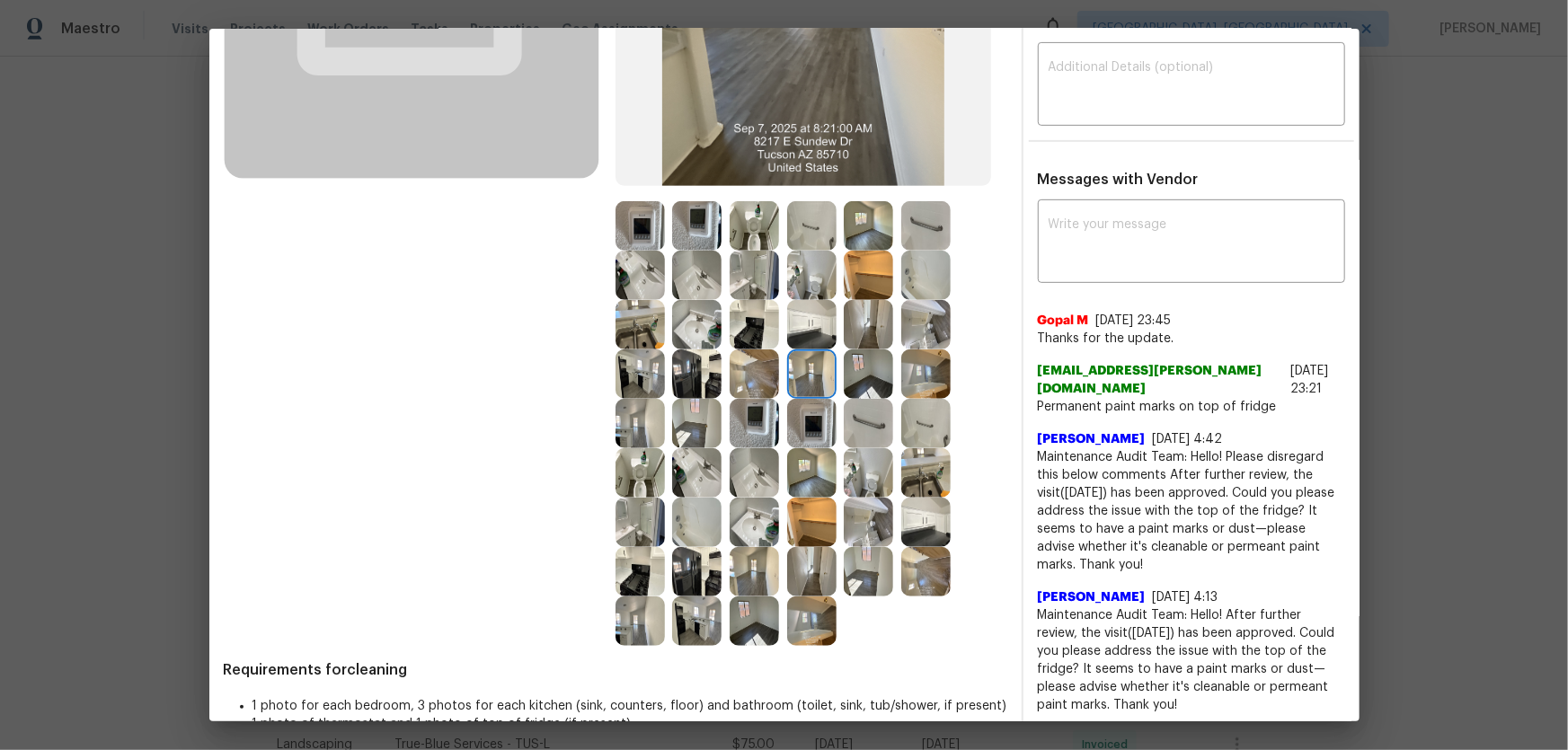
scroll to position [0, 0]
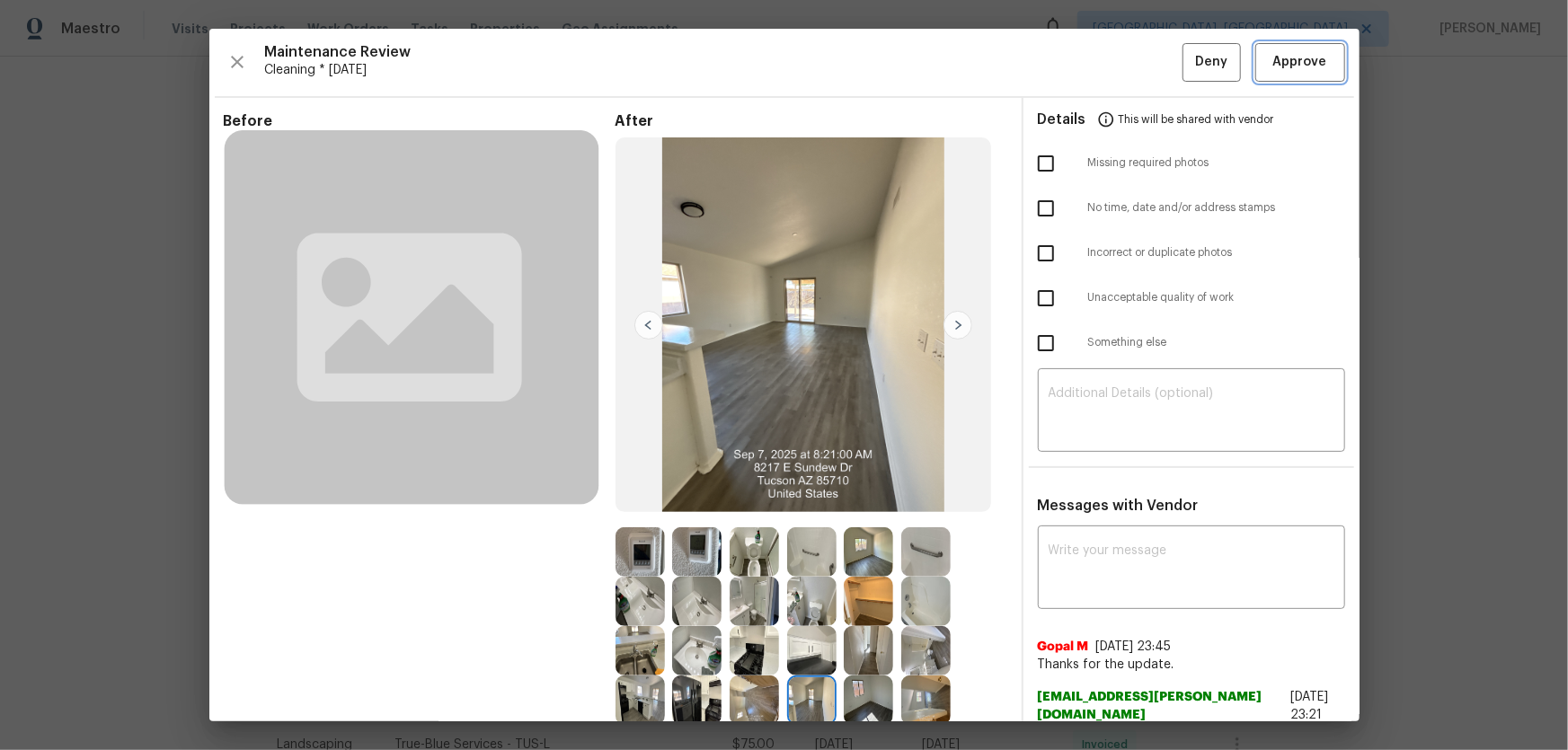
click at [1115, 63] on span "Approve" at bounding box center [1300, 62] width 54 height 23
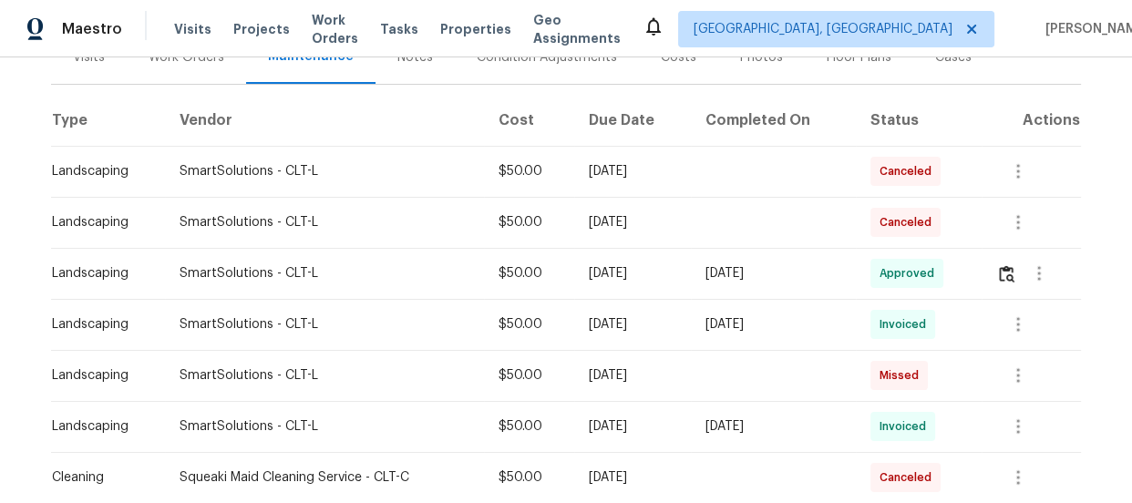
scroll to position [248, 0]
